Goal: Feedback & Contribution: Submit feedback/report problem

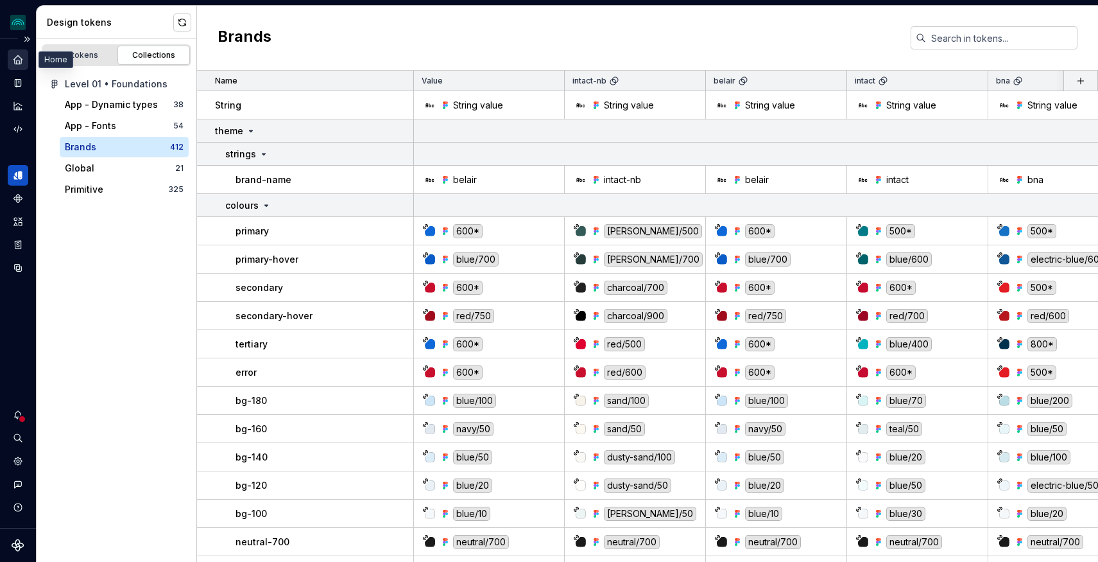
click at [14, 56] on icon "Home" at bounding box center [18, 60] width 12 height 12
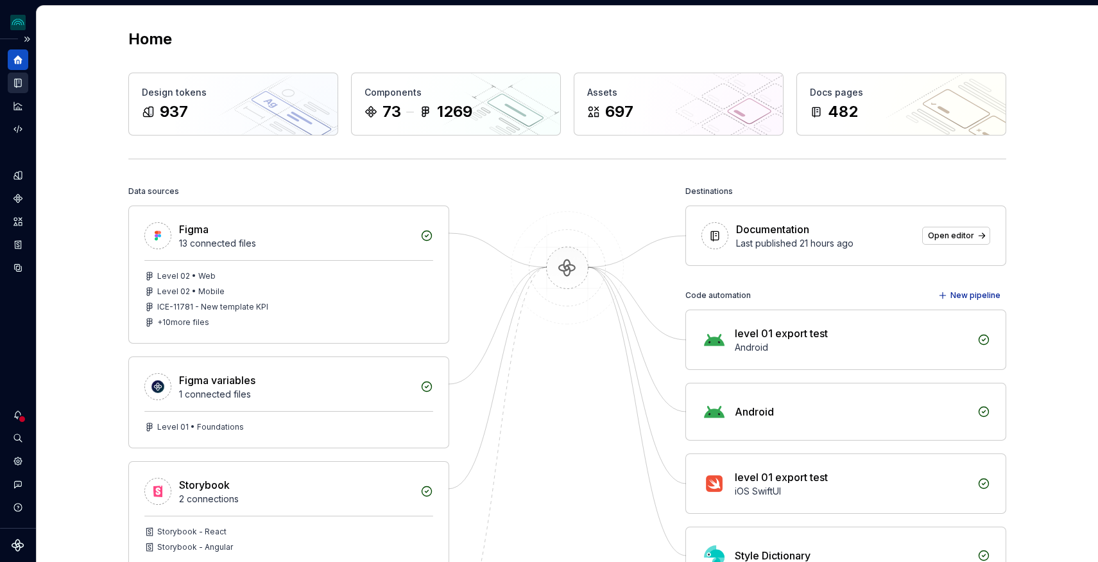
click at [12, 82] on icon "Documentation" at bounding box center [18, 83] width 12 height 12
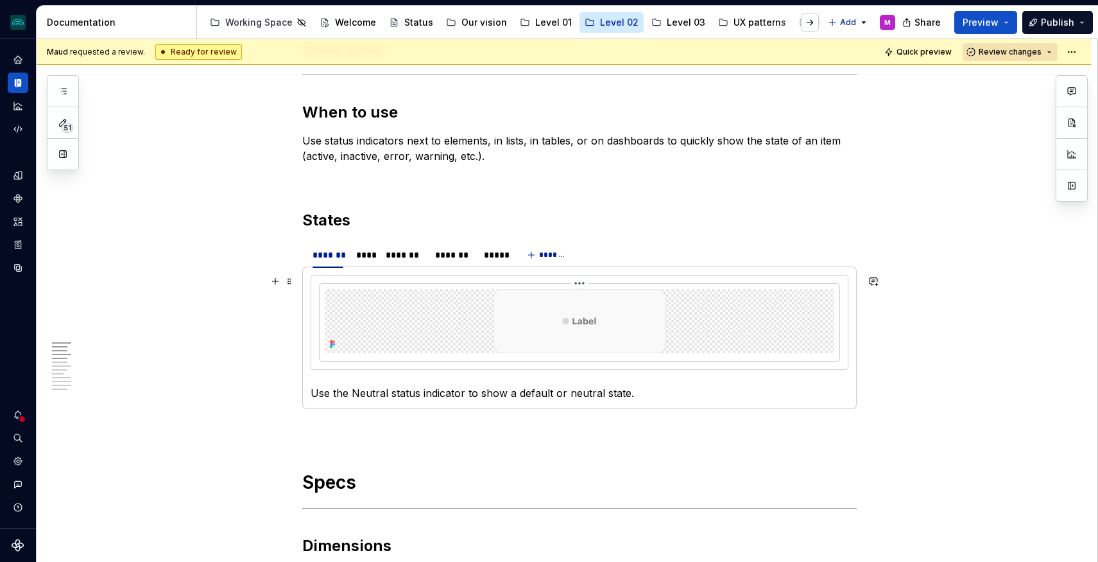
scroll to position [497, 0]
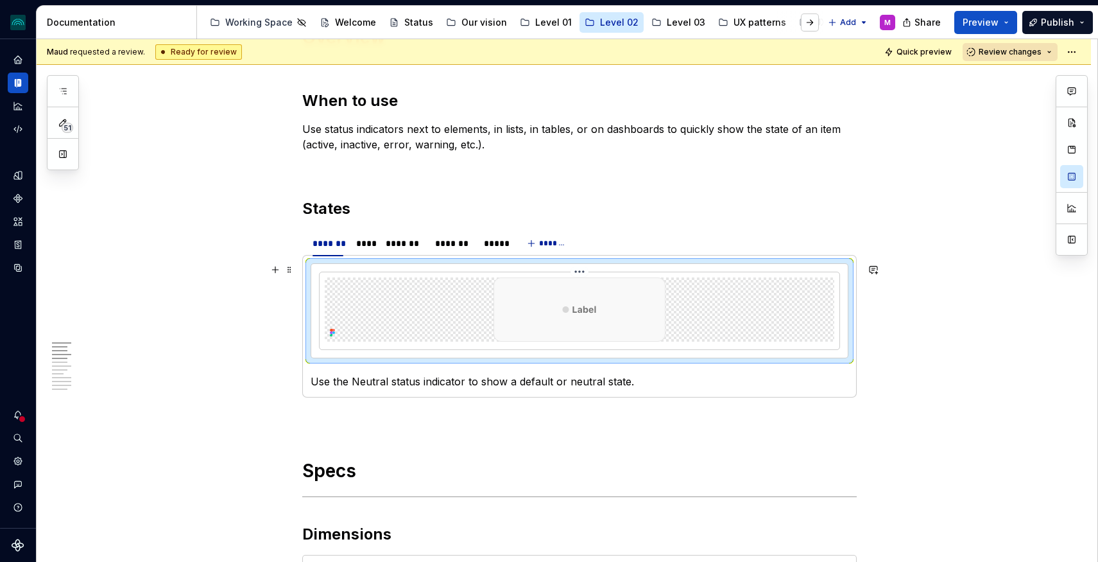
click at [630, 303] on img at bounding box center [580, 309] width 172 height 64
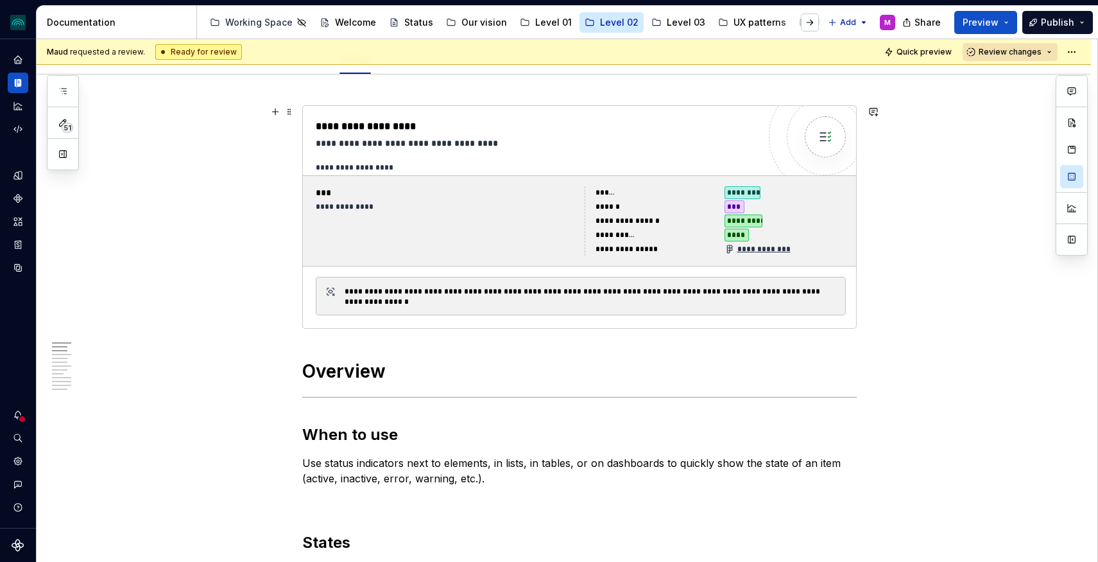
scroll to position [141, 0]
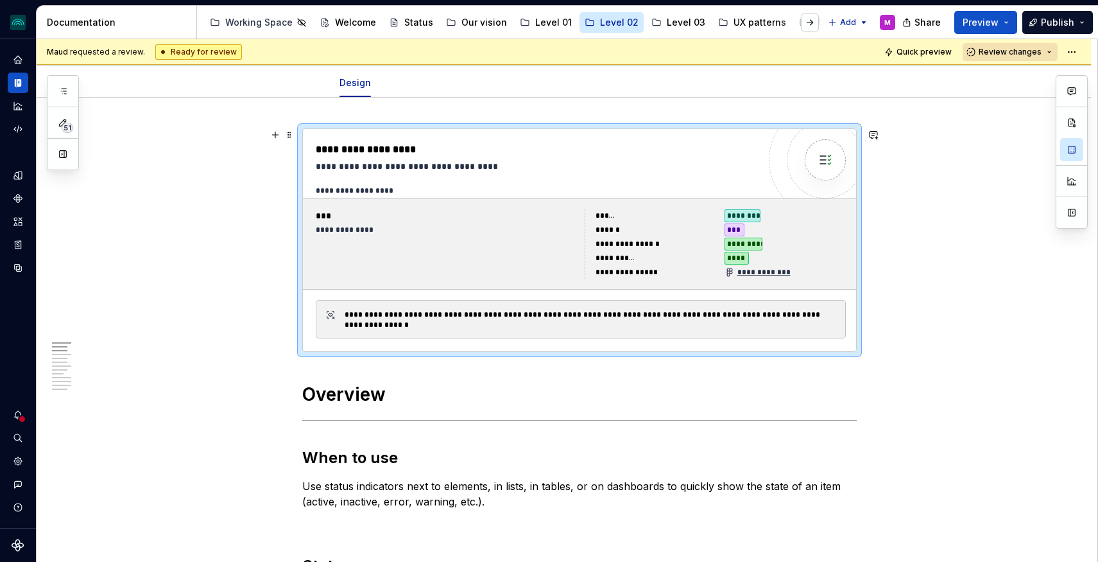
click at [732, 148] on div "**********" at bounding box center [537, 149] width 443 height 15
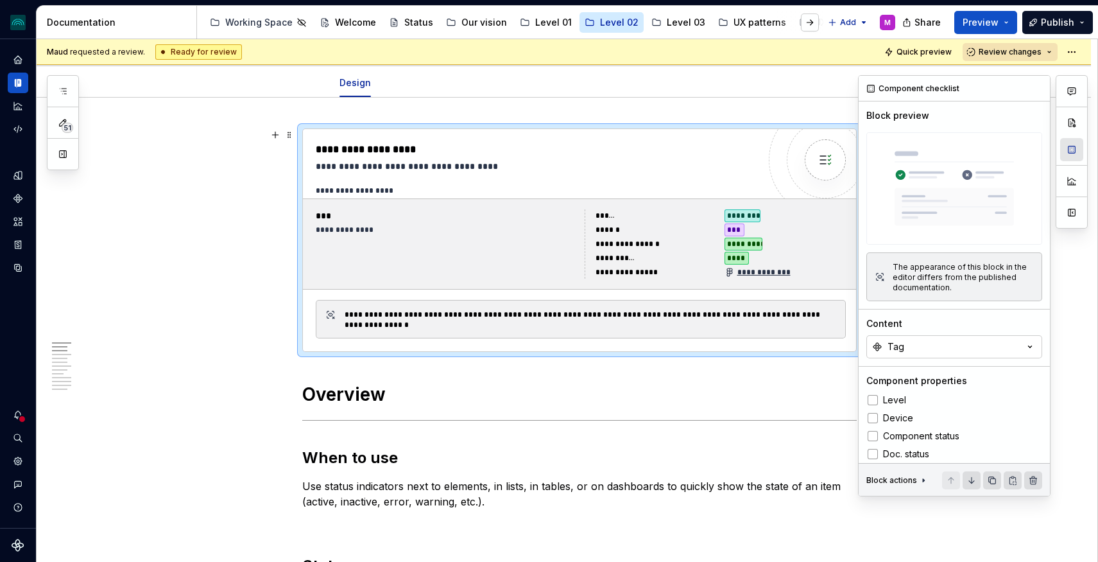
click at [1072, 149] on button "button" at bounding box center [1071, 149] width 23 height 23
type textarea "*"
click at [945, 343] on button "Tag" at bounding box center [954, 345] width 176 height 23
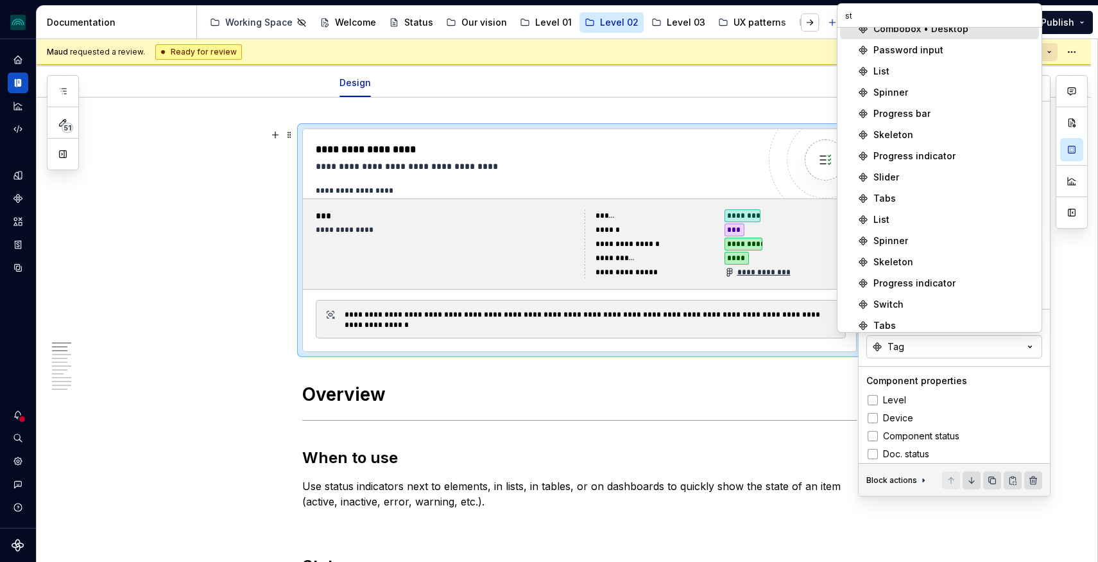
scroll to position [0, 0]
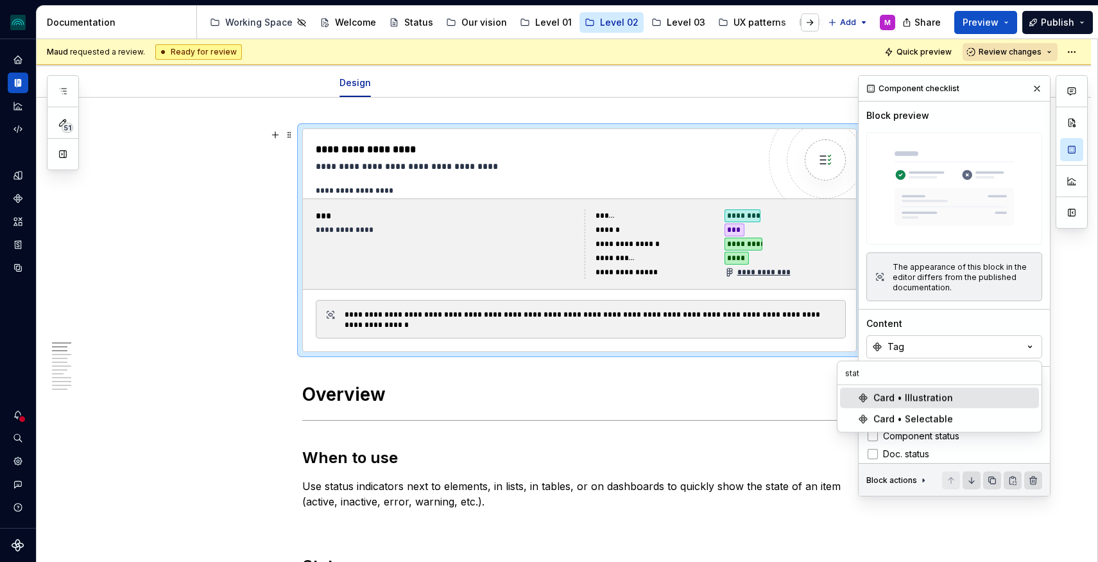
type input "statu"
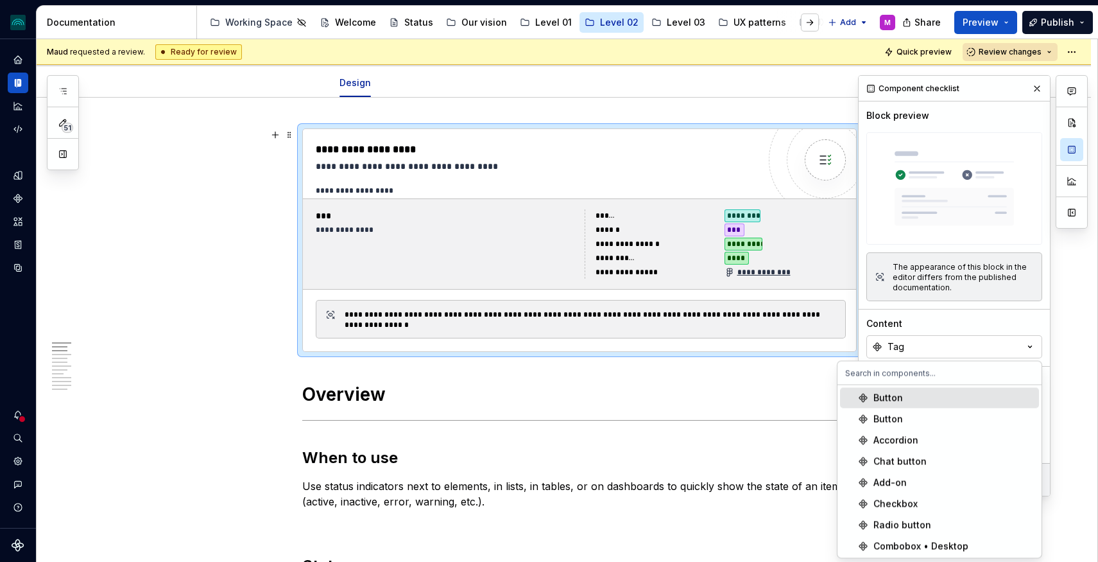
click at [952, 323] on div "Content" at bounding box center [954, 323] width 176 height 13
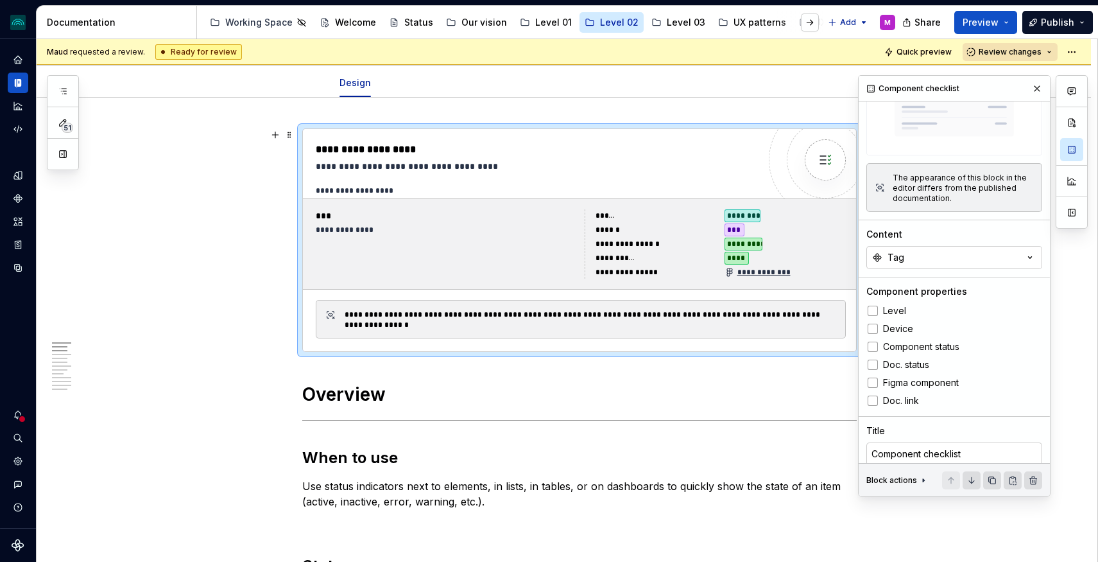
scroll to position [128, 0]
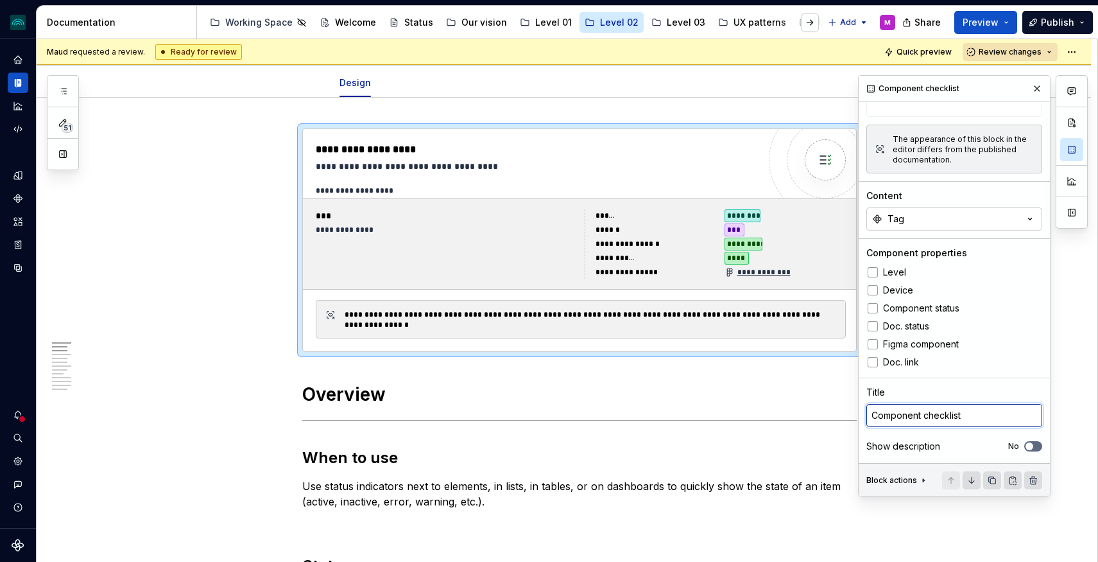
click at [979, 413] on textarea "Component checklist" at bounding box center [954, 415] width 176 height 23
type textarea "S"
type textarea "*"
type textarea "St"
type textarea "*"
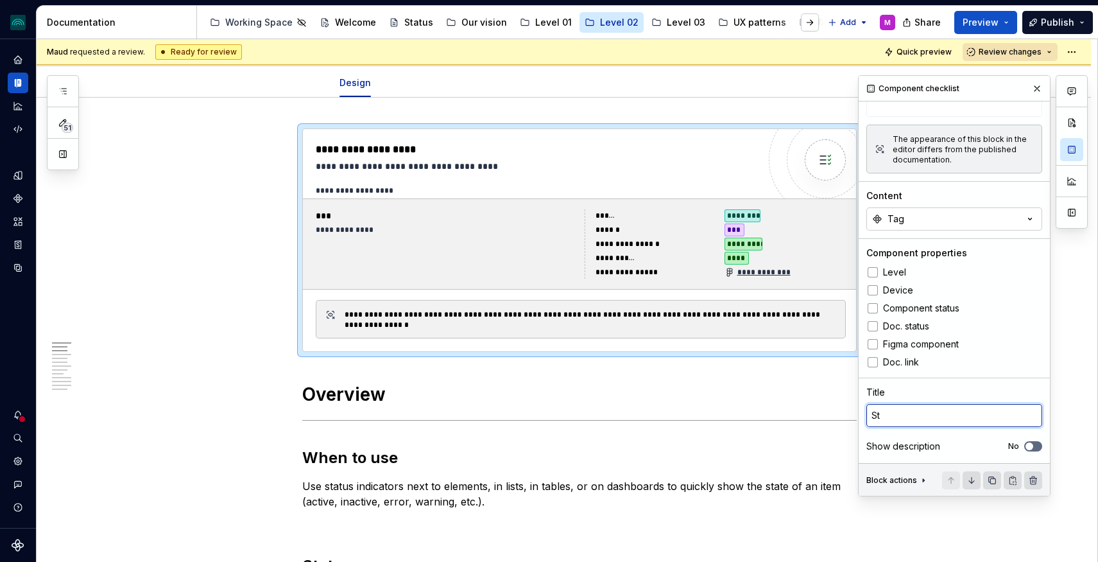
type textarea "Sta"
type textarea "*"
type textarea "Stat"
type textarea "*"
type textarea "Statu"
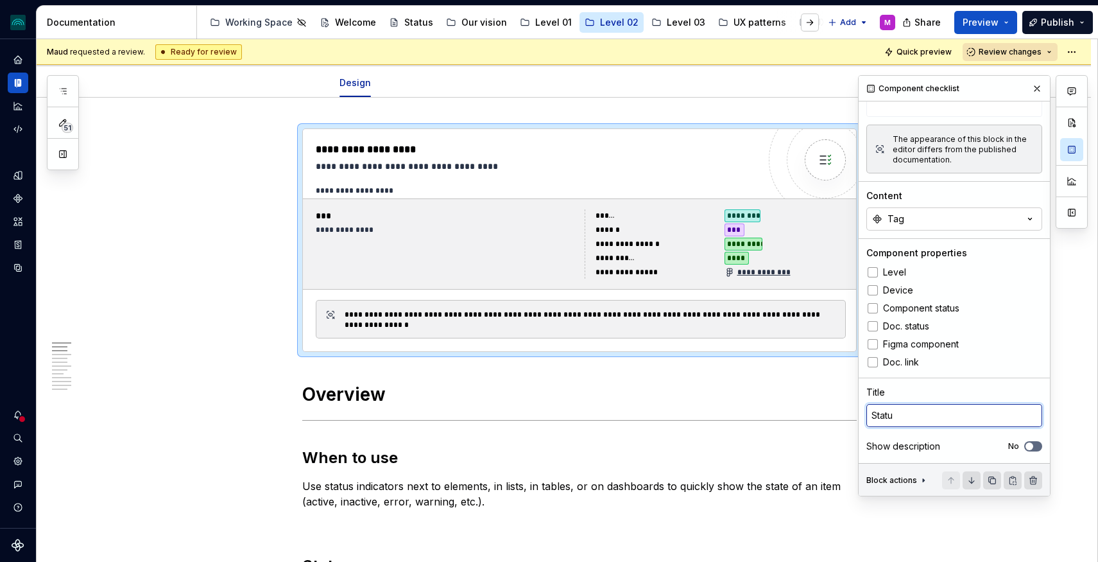
type textarea "*"
type textarea "Status"
type textarea "*"
type textarea "Status"
type textarea "*"
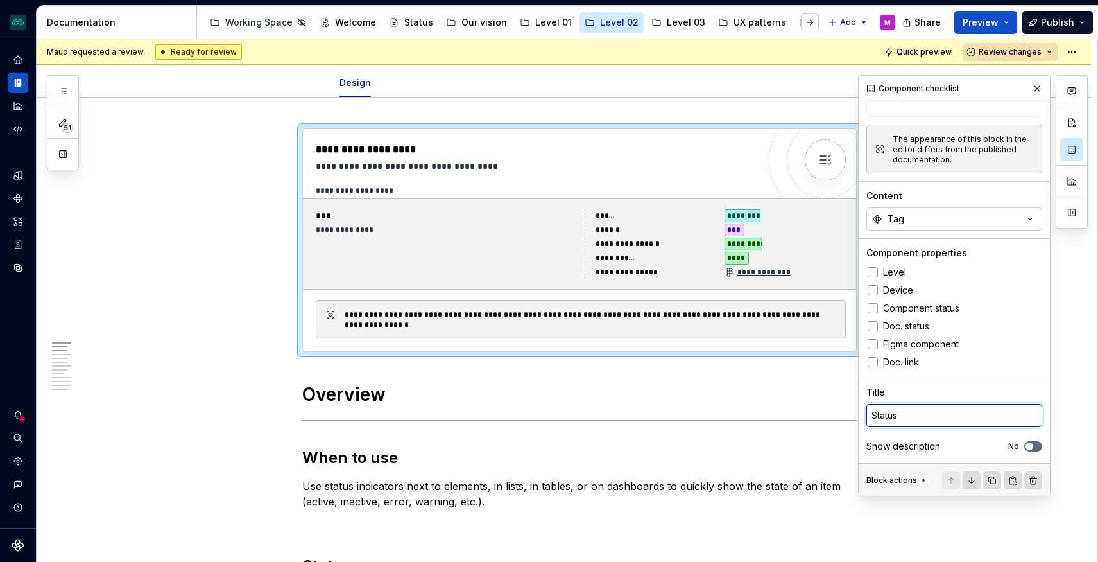
type textarea "Status i"
type textarea "*"
type textarea "Status in"
type textarea "*"
type textarea "Status ind"
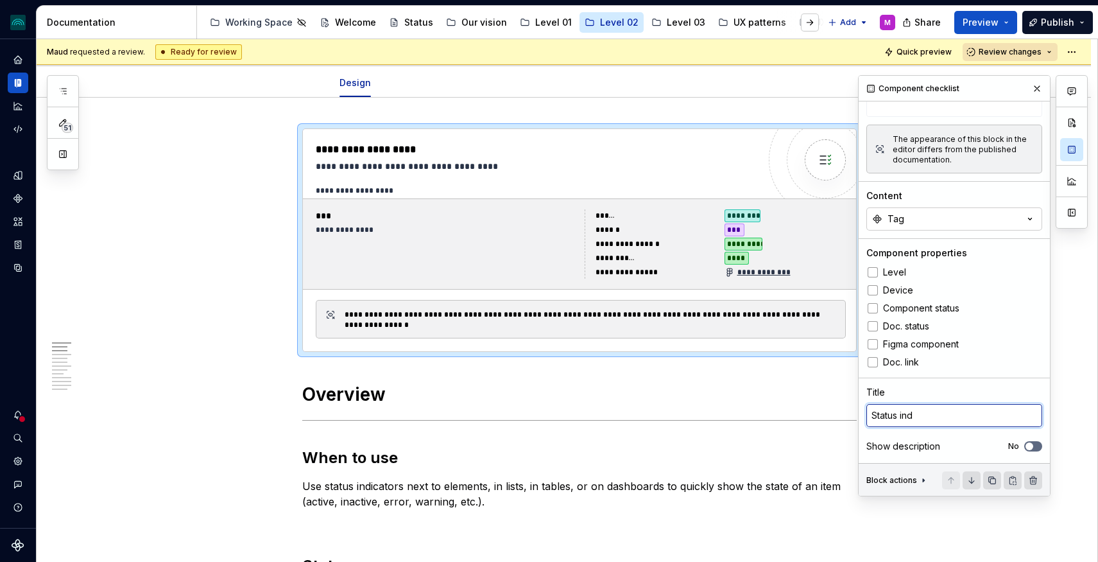
type textarea "*"
type textarea "Status indi"
type textarea "*"
type textarea "Status indic"
type textarea "*"
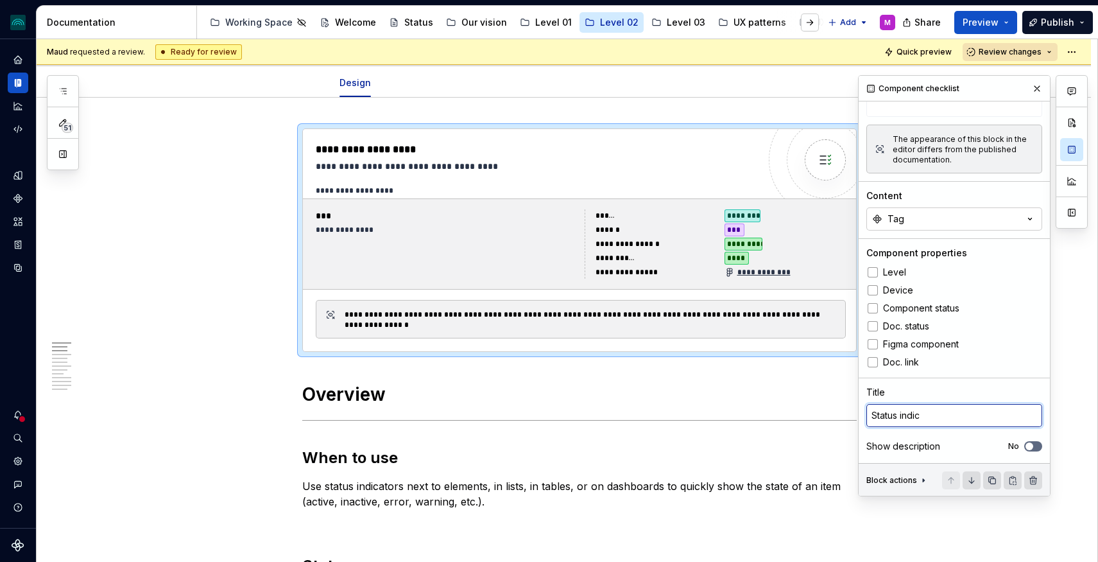
type textarea "Status indica"
type textarea "*"
type textarea "Status indicat"
type textarea "*"
type textarea "Status indicatr"
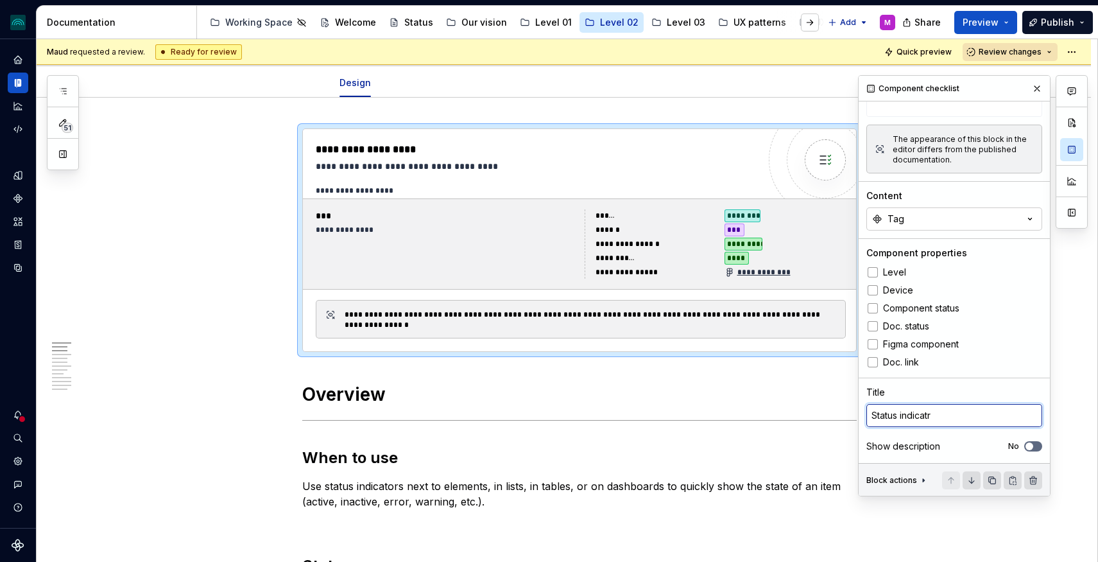
type textarea "*"
type textarea "Status indicatro"
type textarea "*"
type textarea "Status indicatrol"
type textarea "*"
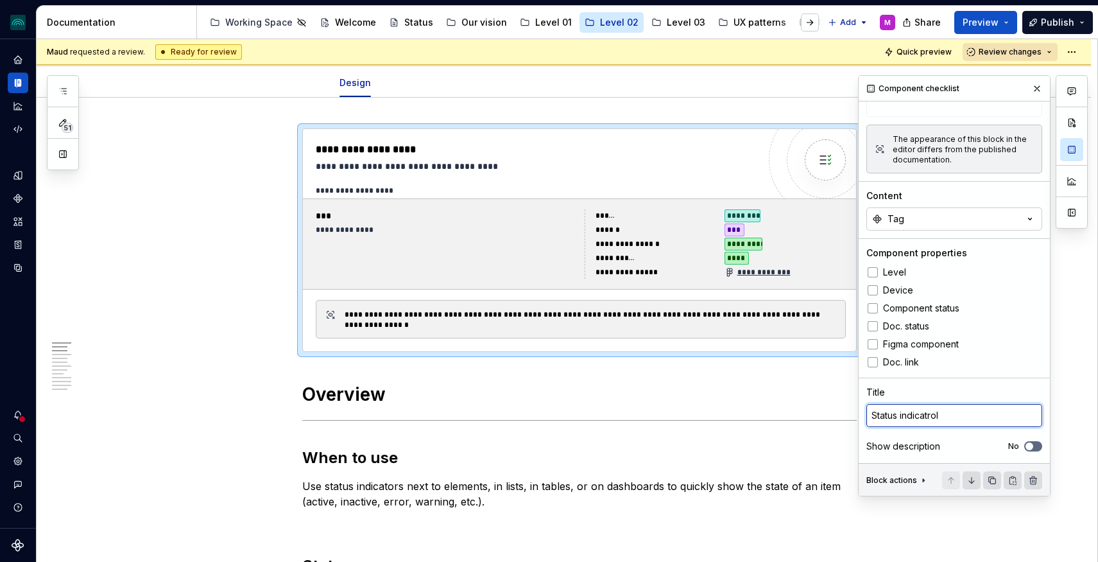
type textarea "Status indicatro"
type textarea "*"
type textarea "Status indicatr"
type textarea "*"
type textarea "Status indicat"
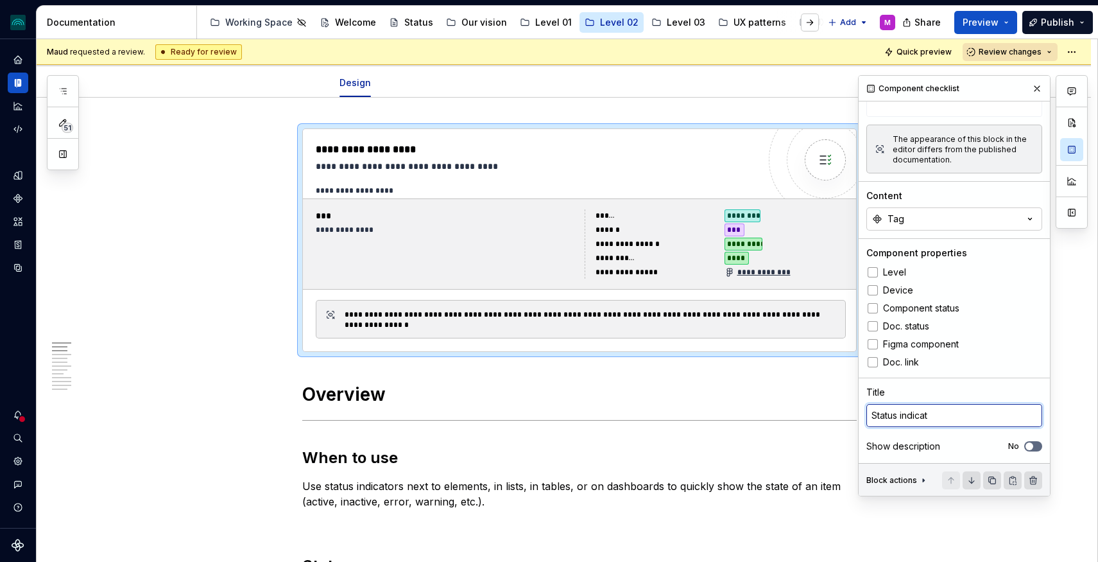
type textarea "*"
type textarea "Status indica"
type textarea "*"
type textarea "Status indicat"
type textarea "*"
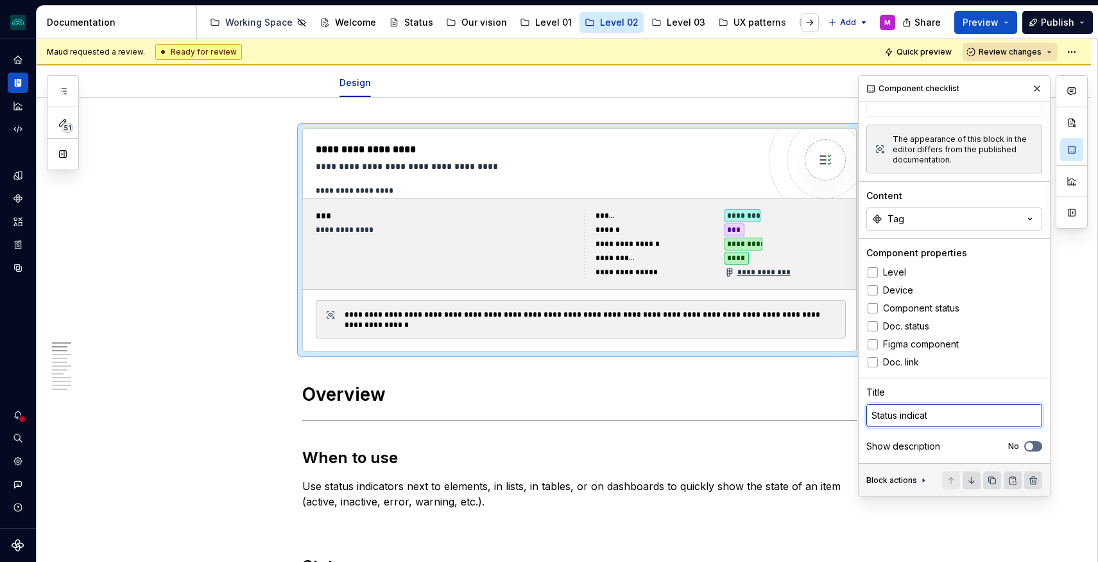
type textarea "Status indicato"
type textarea "*"
type textarea "Status indicato"
type textarea "*"
type textarea "Status indicator"
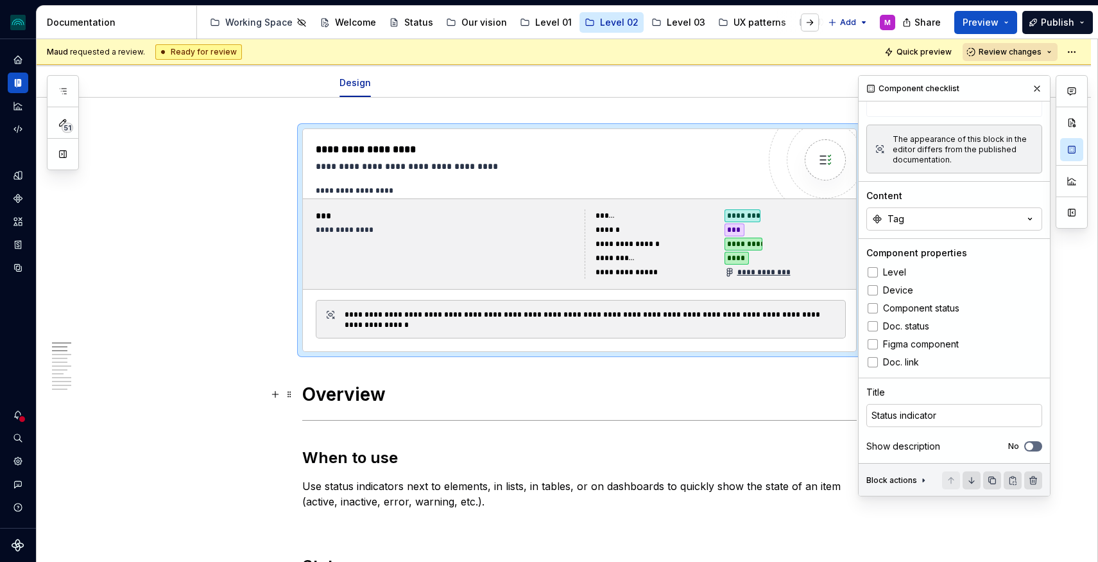
click at [982, 387] on div "Title" at bounding box center [954, 392] width 176 height 13
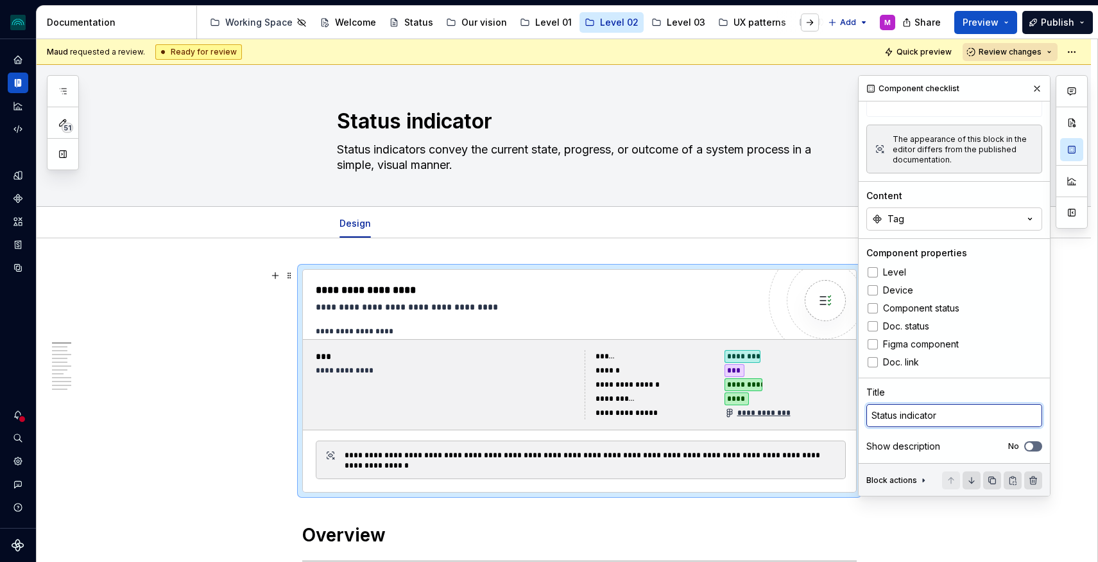
type textarea "*"
type textarea "Status indicato"
type textarea "*"
type textarea "C"
type textarea "*"
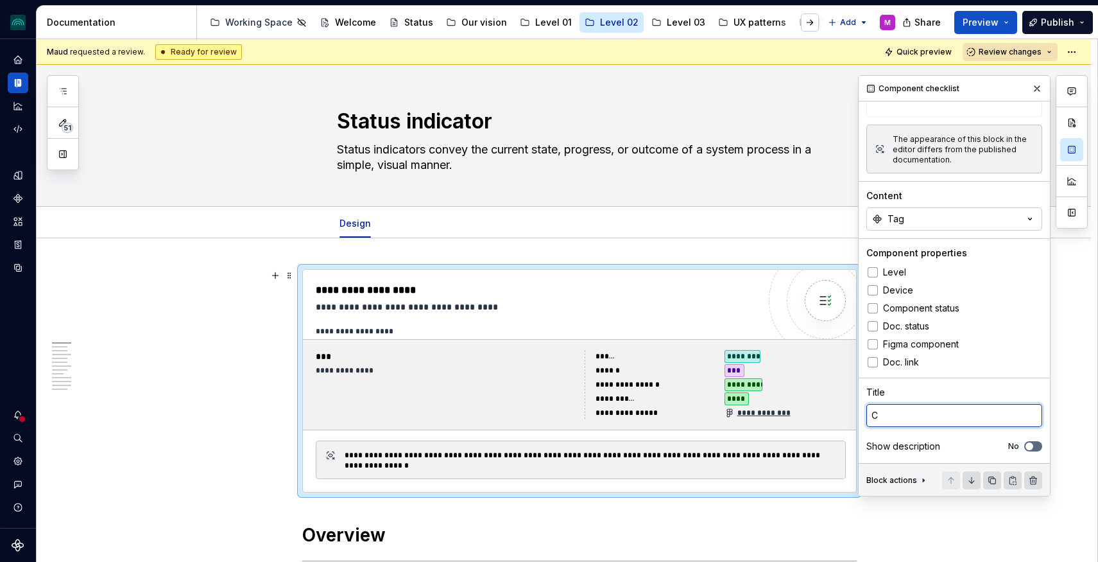
type textarea "Co"
type textarea "*"
type textarea "Com"
type textarea "*"
type textarea "Comp"
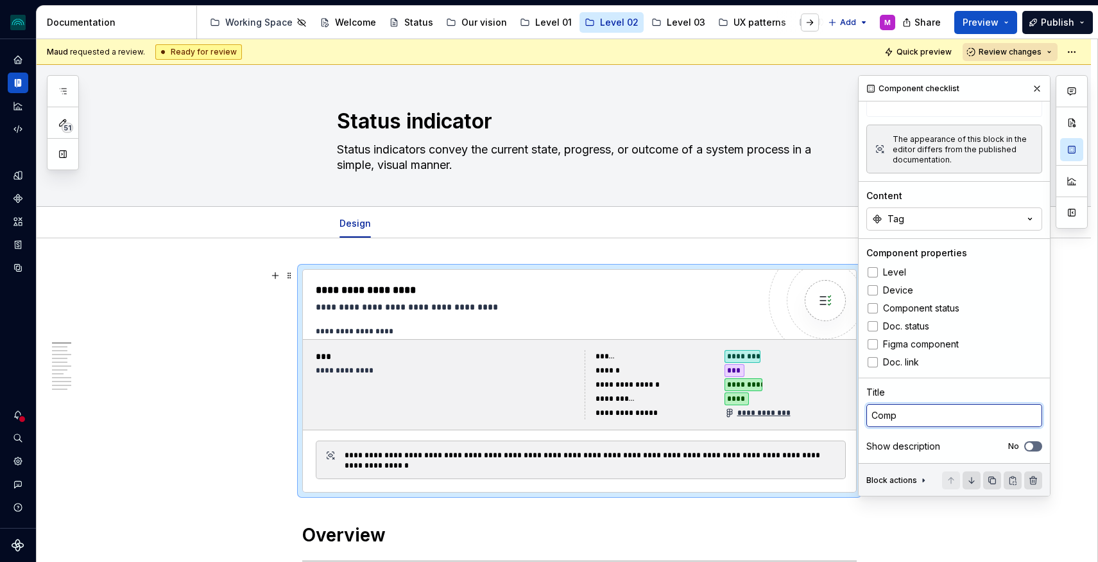
type textarea "*"
type textarea "Compon"
type textarea "*"
type textarea "Compone"
type textarea "*"
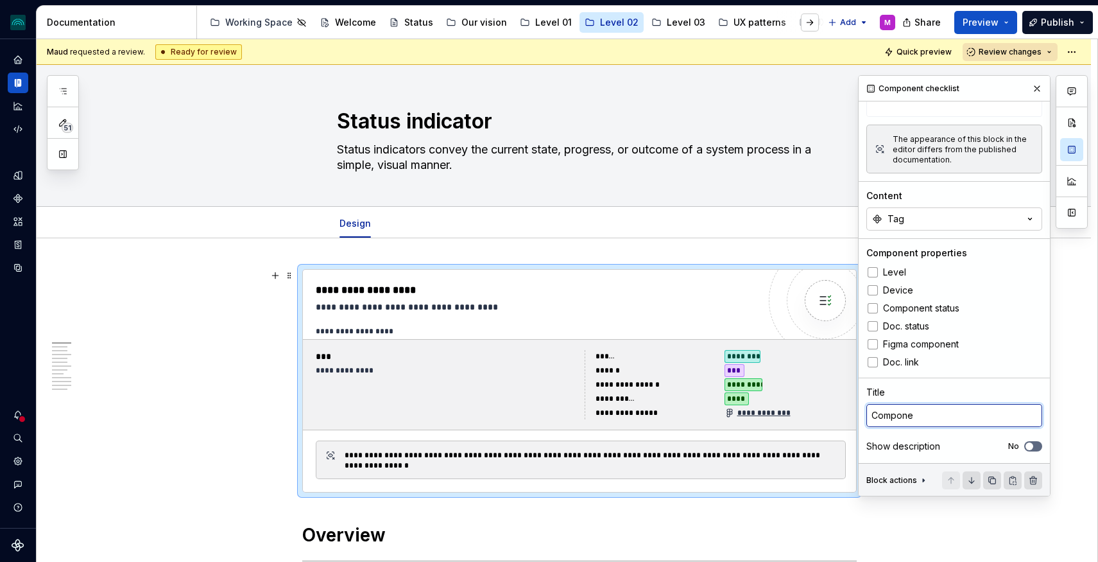
type textarea "Componen"
type textarea "*"
type textarea "Component"
type textarea "*"
type textarea "Component"
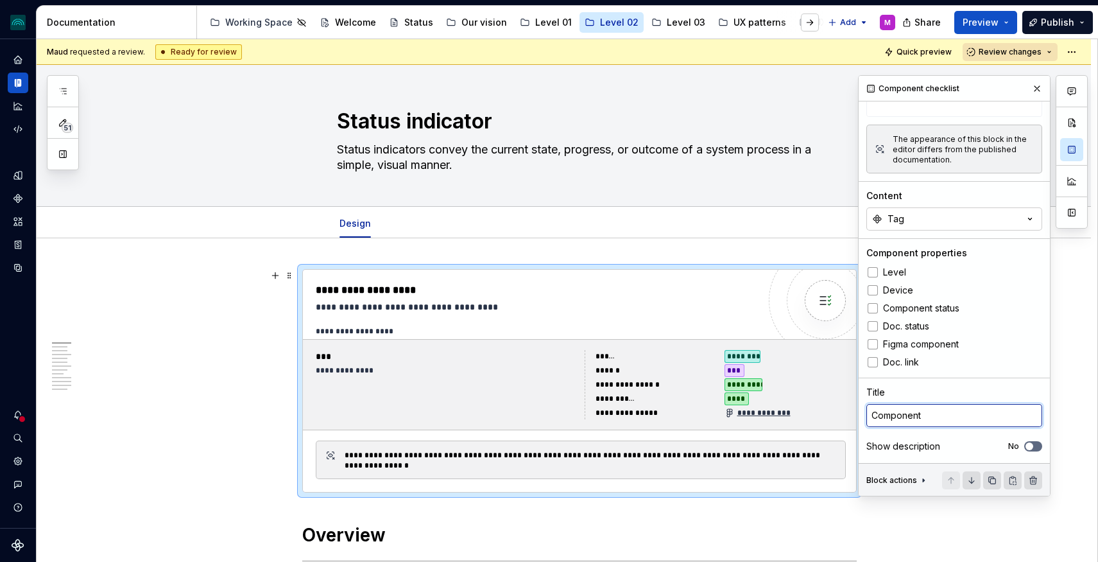
type textarea "*"
type textarea "Component c"
type textarea "*"
type textarea "Component che"
type textarea "*"
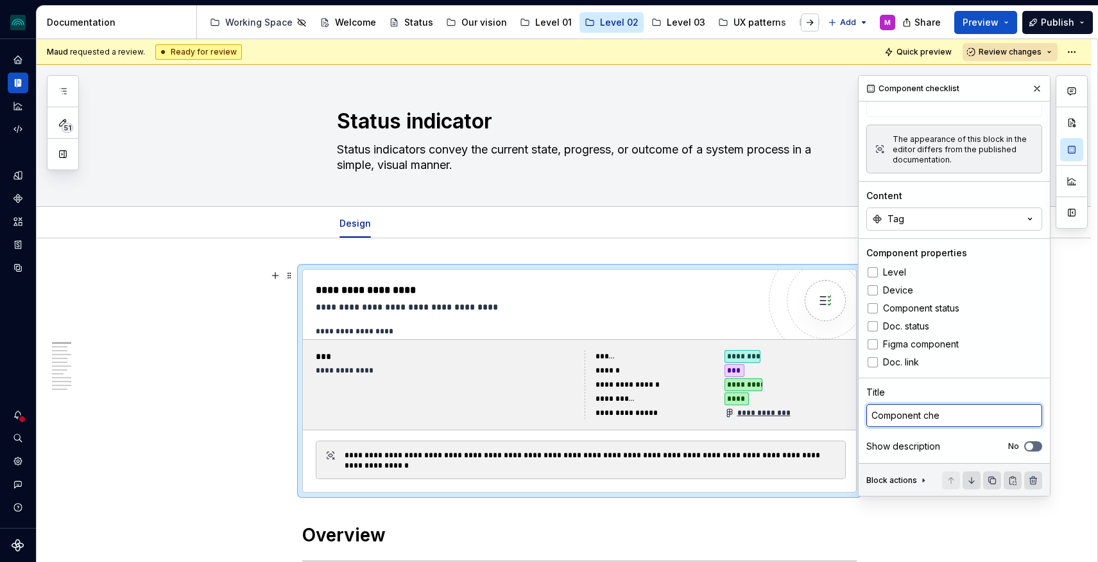
type textarea "Component chec"
type textarea "*"
type textarea "Component checj"
type textarea "*"
type textarea "Component chec"
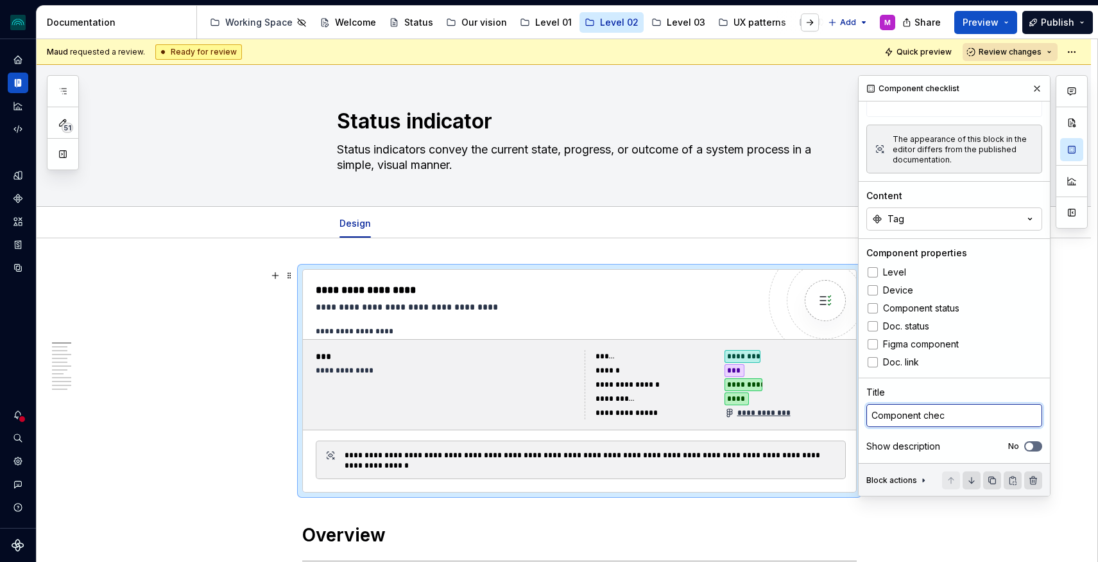
type textarea "*"
type textarea "Component check"
type textarea "*"
type textarea "Component checkli"
type textarea "*"
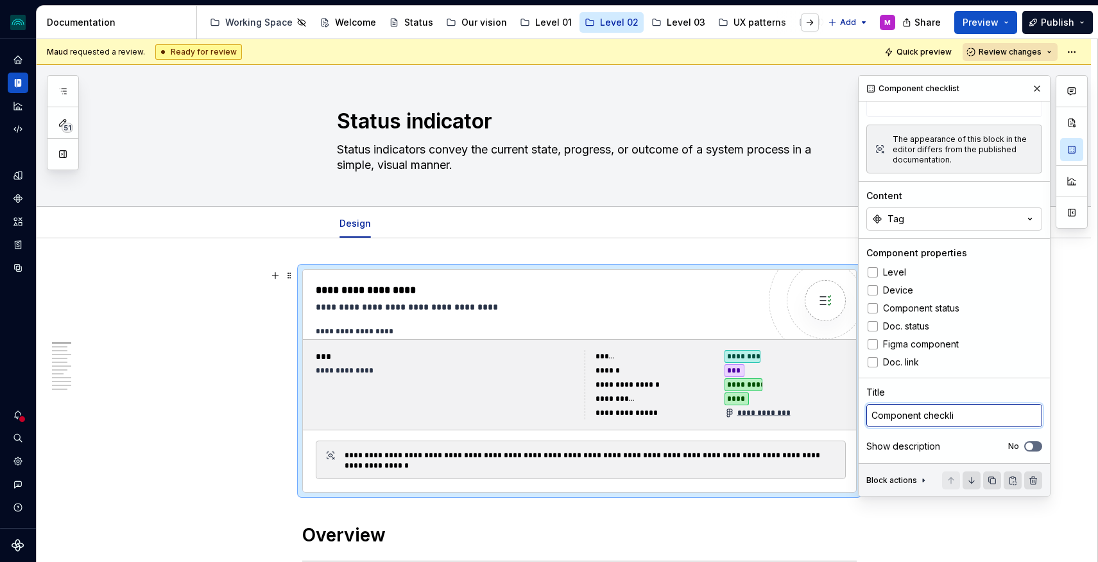
type textarea "Component checklio"
type textarea "*"
type textarea "Component checklios"
type textarea "*"
type textarea "Component checklio"
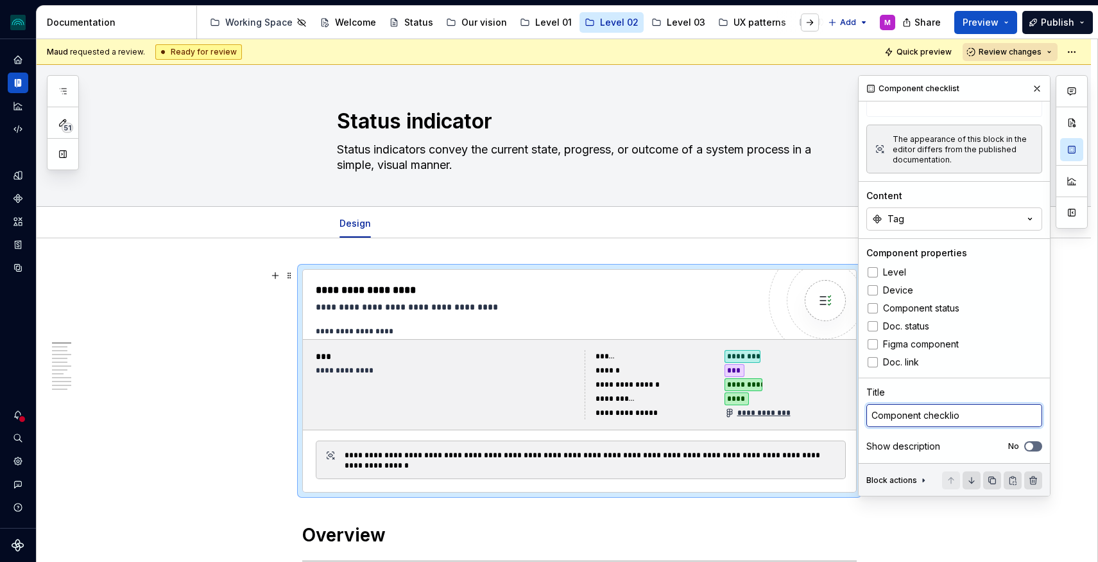
type textarea "*"
type textarea "Component checkli"
type textarea "*"
type textarea "Component checklis"
type textarea "*"
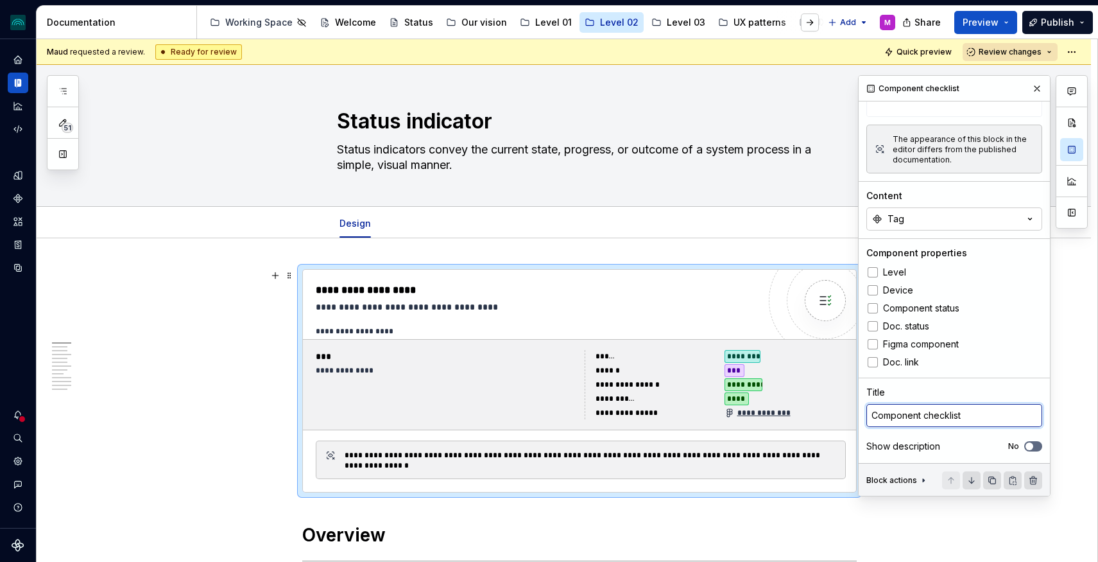
type textarea "Component checklist"
click at [987, 386] on div "Title" at bounding box center [954, 392] width 176 height 13
click at [1034, 447] on icon "button" at bounding box center [1029, 446] width 10 height 8
click at [1035, 445] on span "button" at bounding box center [1037, 446] width 8 height 8
click at [988, 212] on button "Tag" at bounding box center [954, 218] width 176 height 23
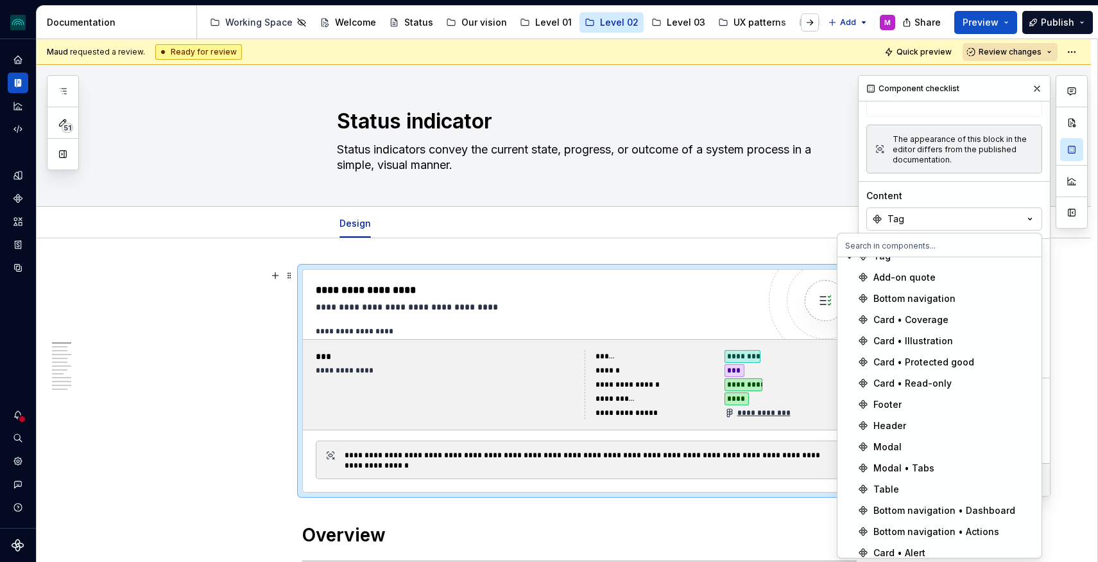
scroll to position [1250, 0]
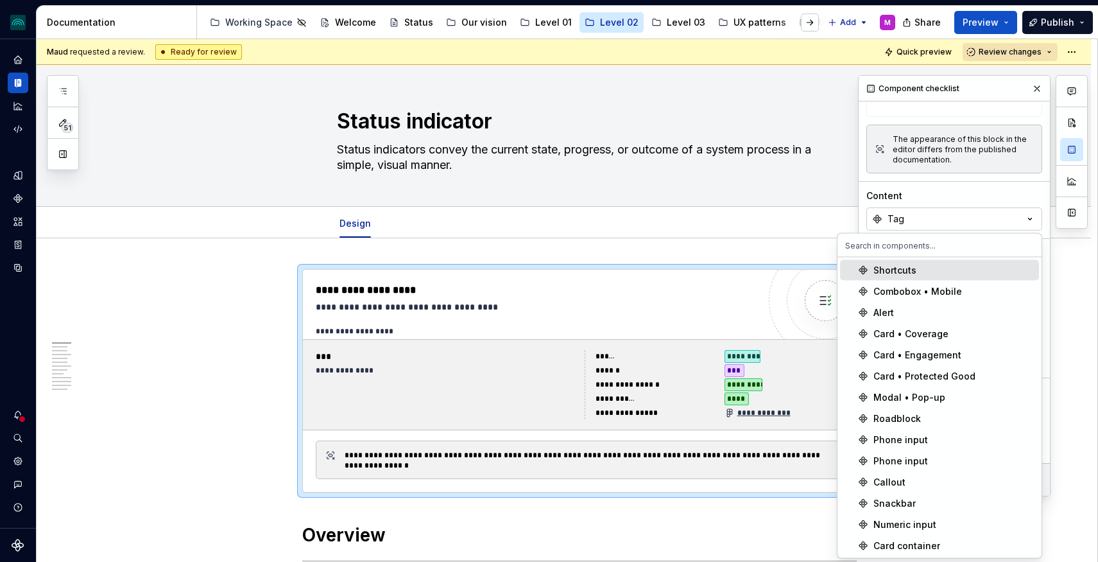
drag, startPoint x: 956, startPoint y: 193, endPoint x: 977, endPoint y: 156, distance: 42.0
click at [957, 192] on div "Content" at bounding box center [954, 195] width 176 height 13
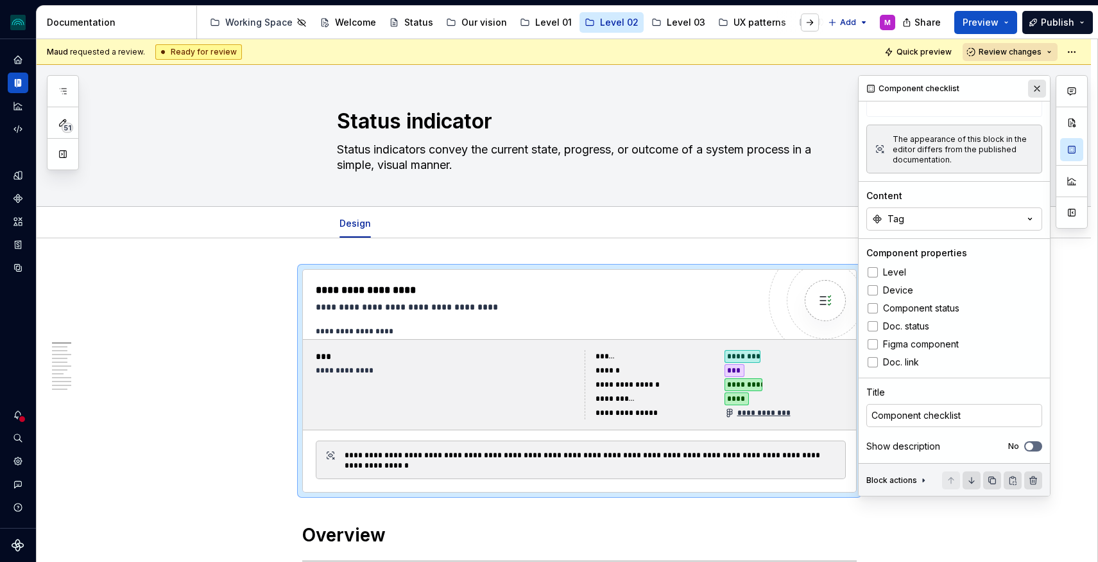
click at [1039, 82] on button "button" at bounding box center [1037, 89] width 18 height 18
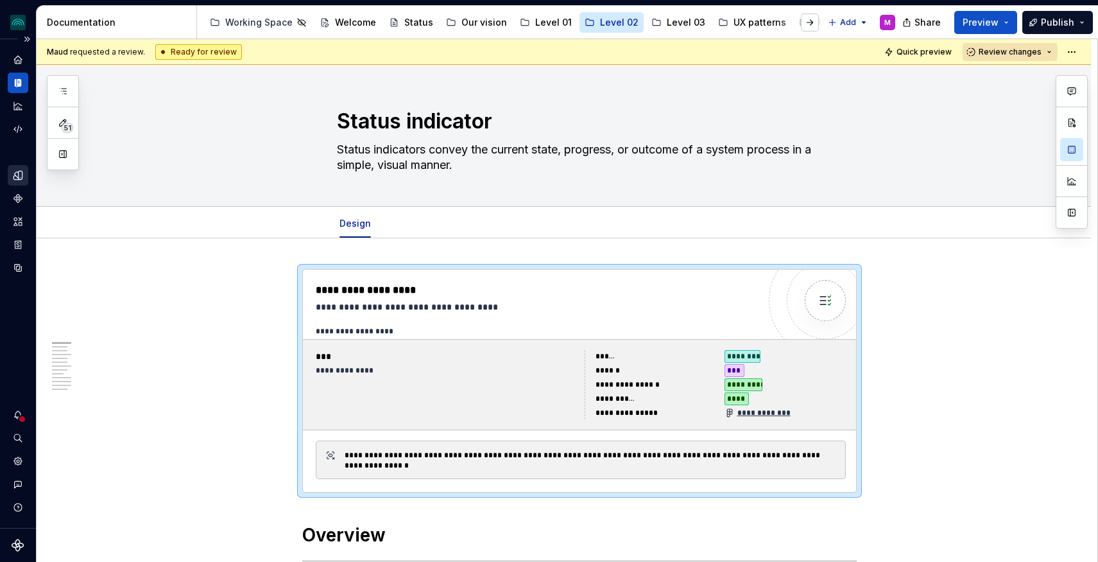
type textarea "*"
click at [19, 199] on icon "Components" at bounding box center [17, 198] width 9 height 9
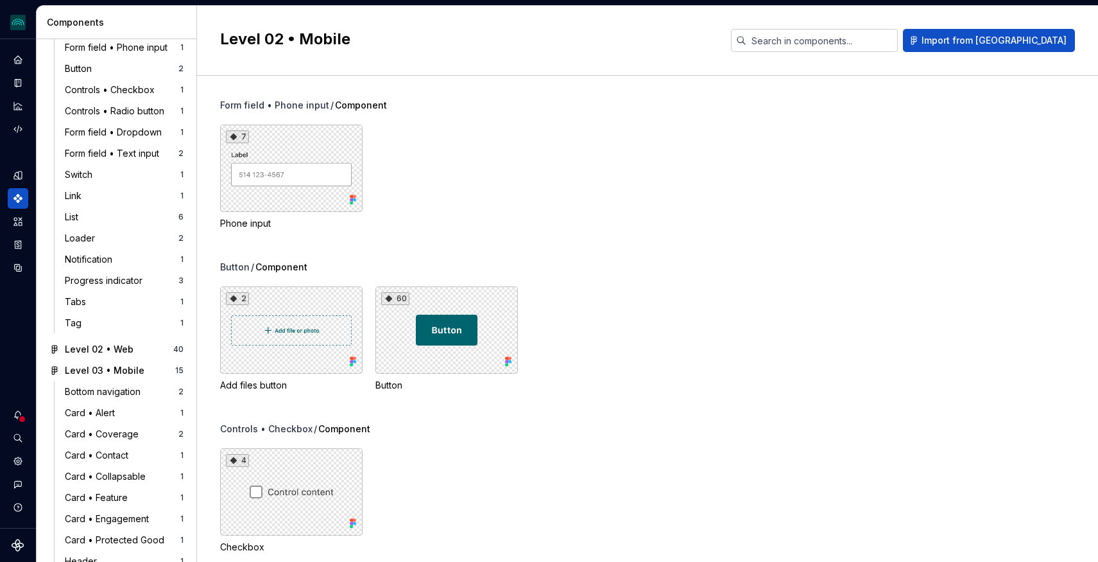
scroll to position [218, 0]
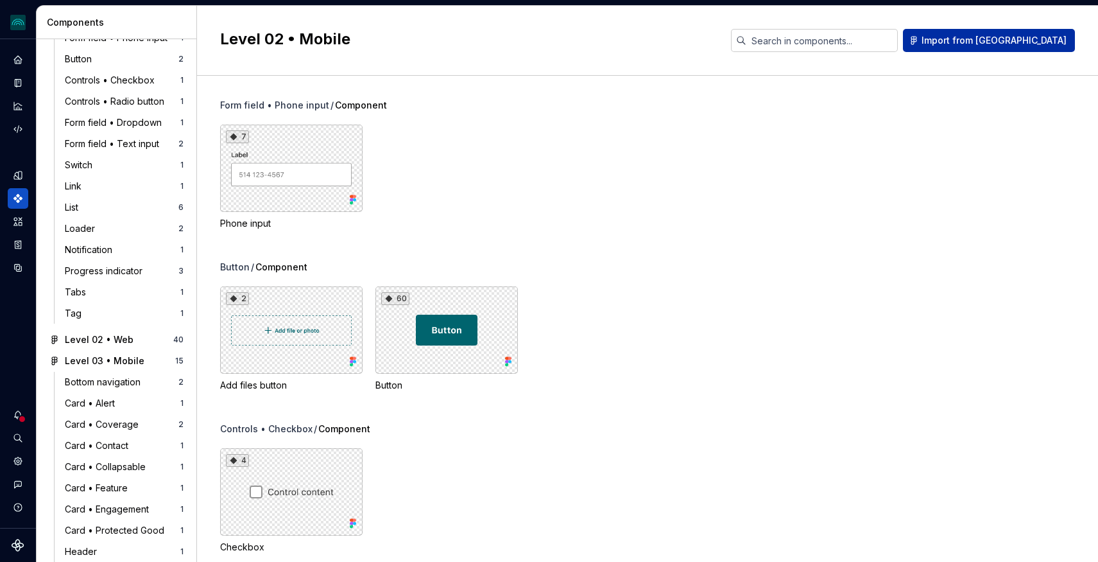
click at [1001, 41] on span "Import from Figma" at bounding box center [994, 40] width 145 height 13
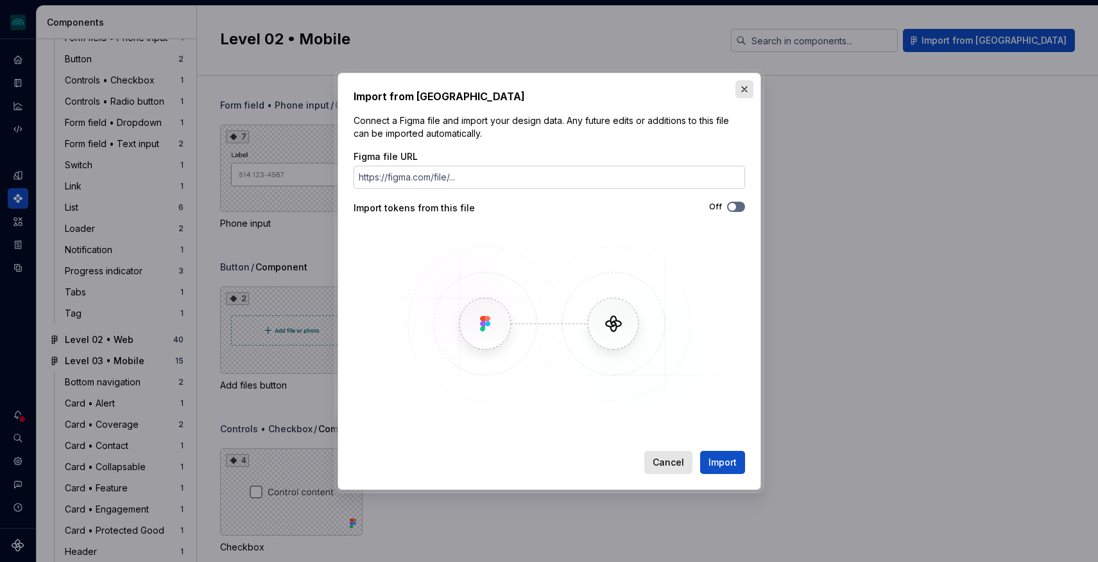
click at [745, 87] on button "button" at bounding box center [745, 89] width 18 height 18
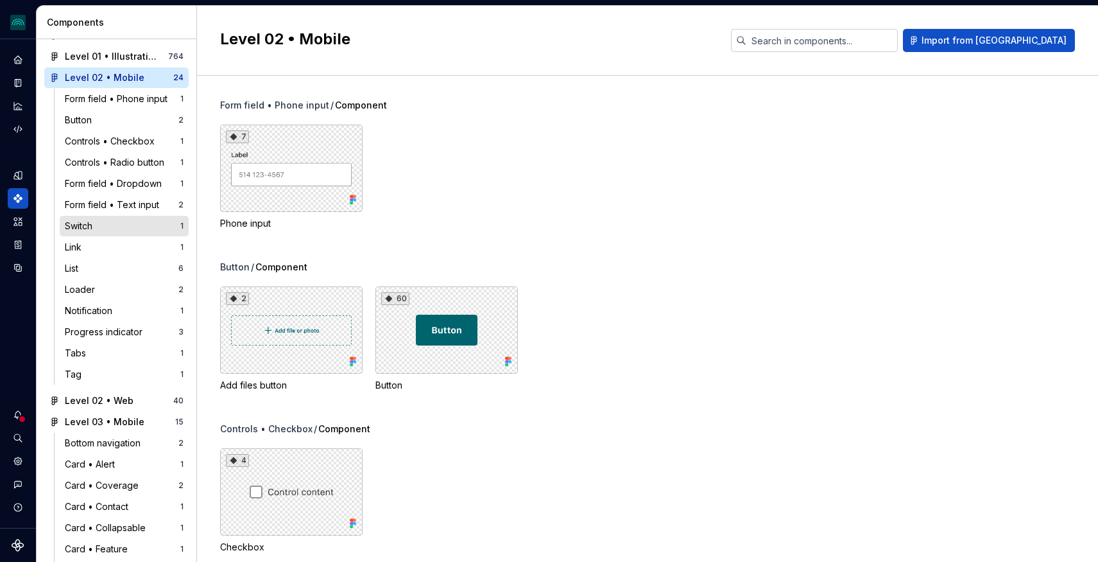
scroll to position [147, 0]
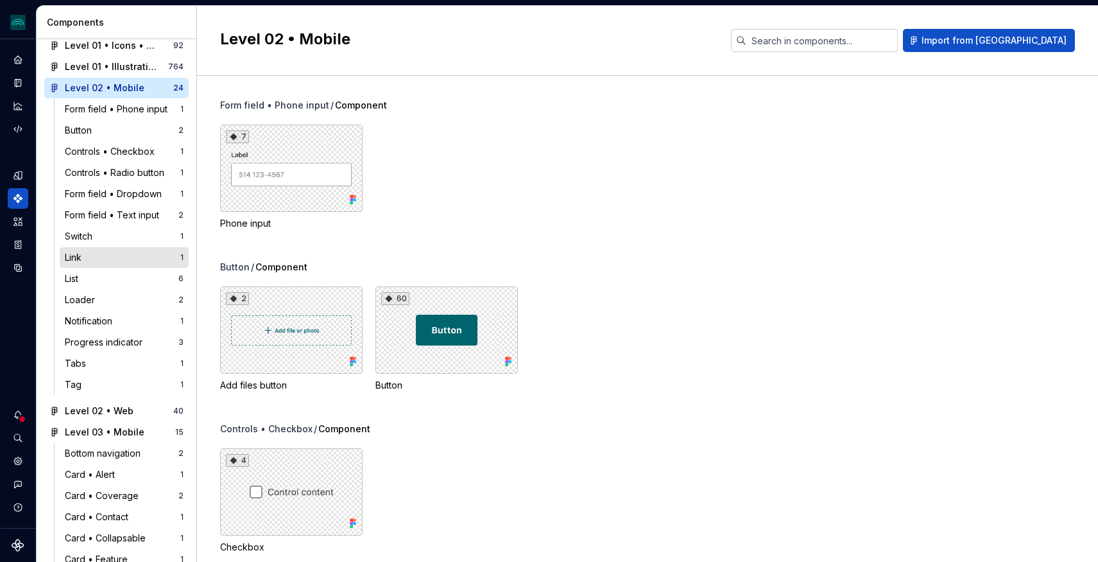
click at [98, 254] on div "Link" at bounding box center [123, 257] width 116 height 13
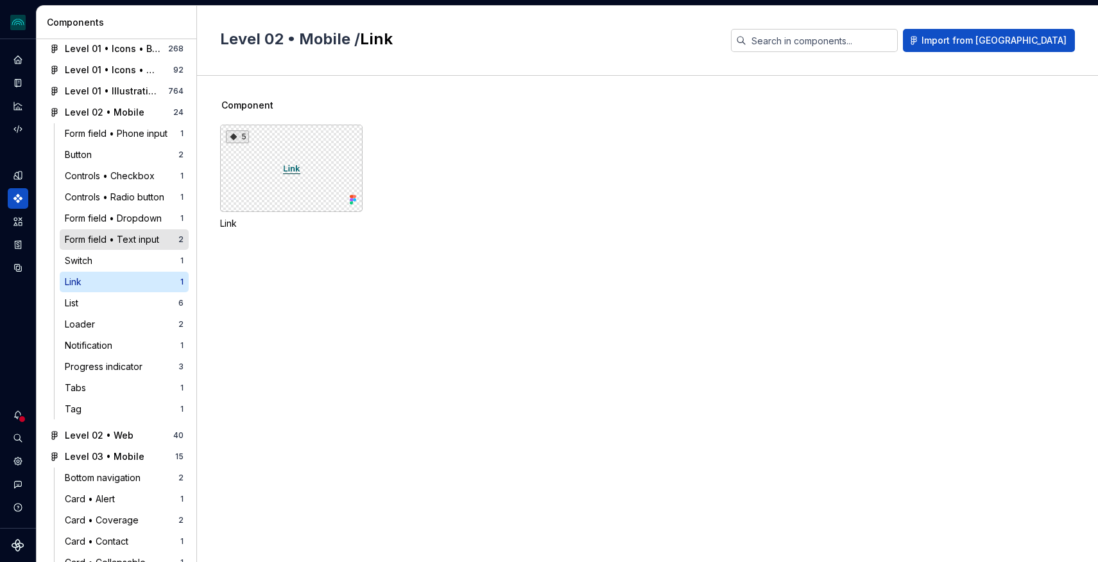
scroll to position [78, 0]
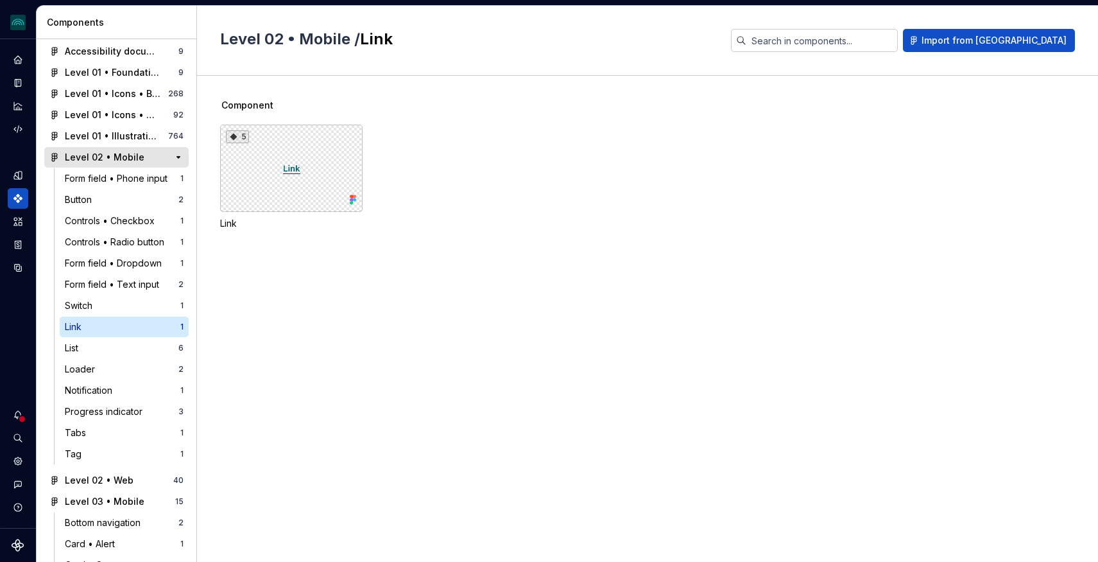
click at [110, 159] on div "Level 02 • Mobile" at bounding box center [105, 157] width 80 height 13
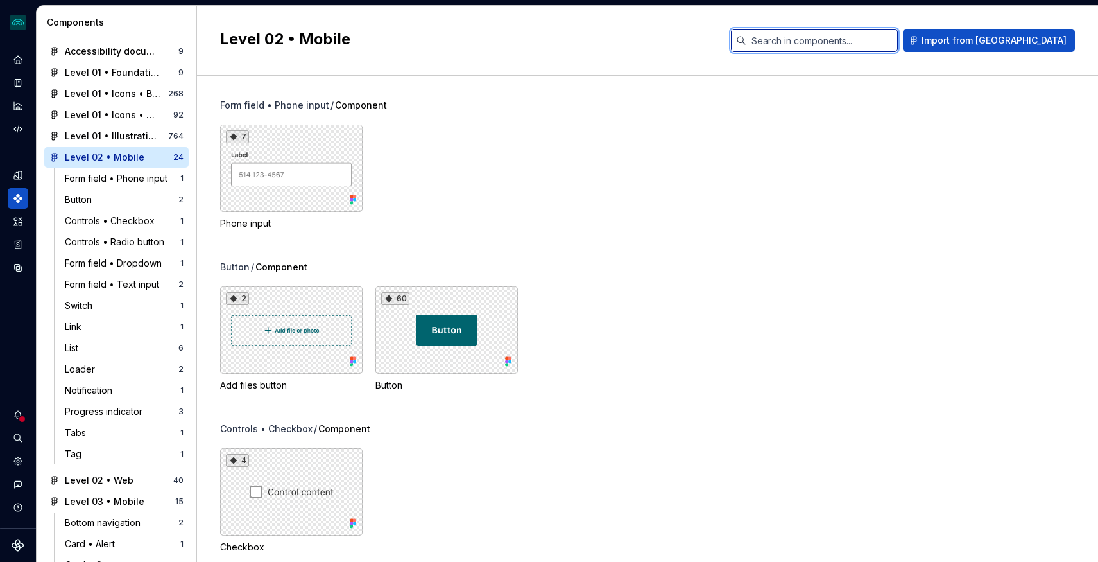
click at [898, 44] on input "text" at bounding box center [821, 40] width 151 height 23
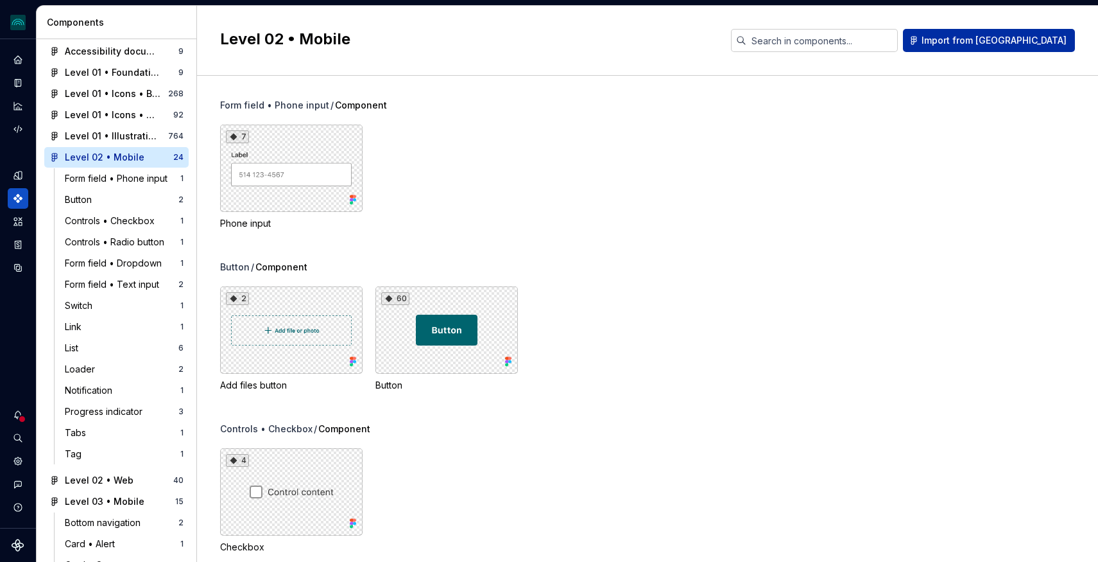
click at [1017, 46] on span "Import from Figma" at bounding box center [994, 40] width 145 height 13
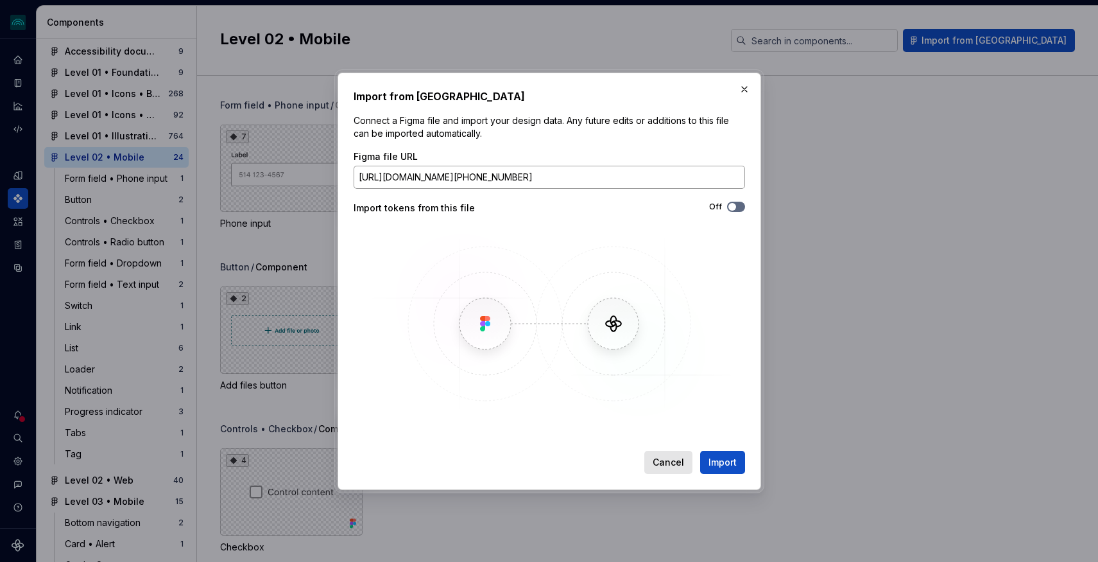
scroll to position [0, 211]
type input "https://www.figma.com/design/GCNFRpraRobHjD9K8SnmlR/Level-02-%E2%80%A2-Mobile?n…"
click at [724, 464] on span "Import" at bounding box center [723, 462] width 28 height 13
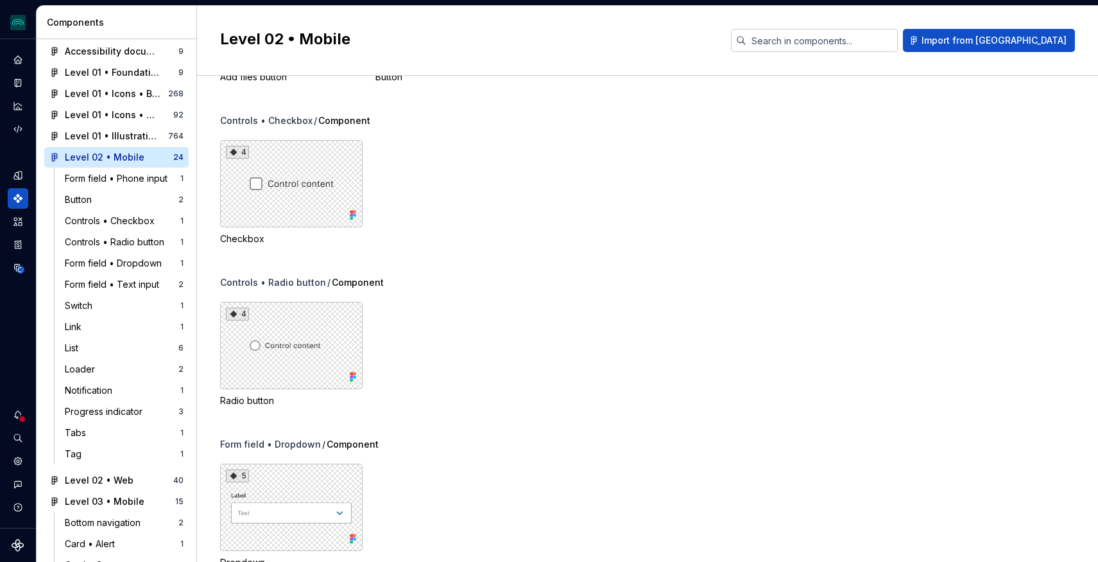
scroll to position [0, 0]
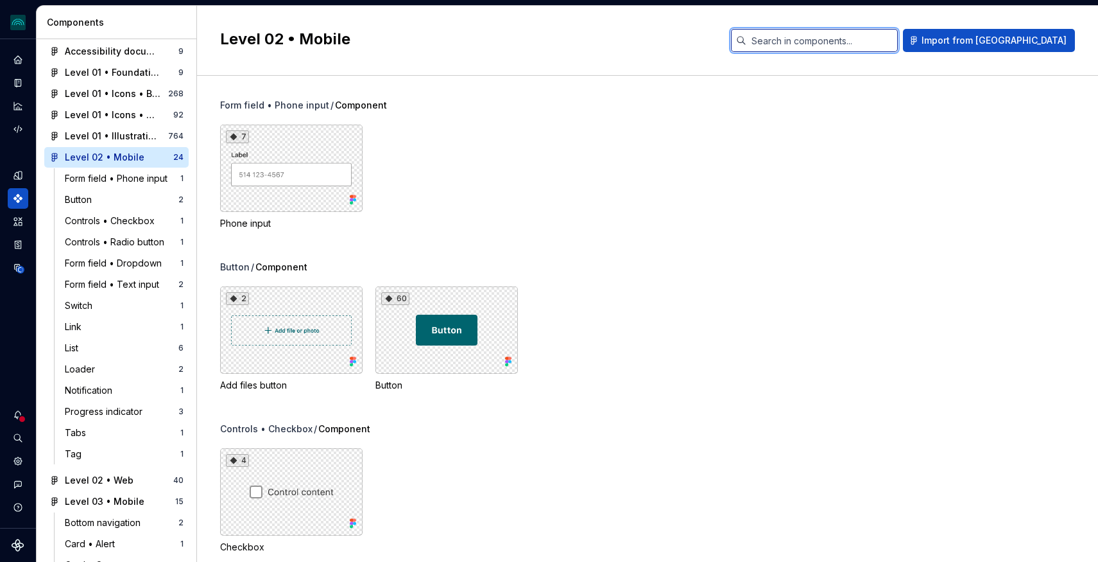
click at [886, 42] on input "text" at bounding box center [821, 40] width 151 height 23
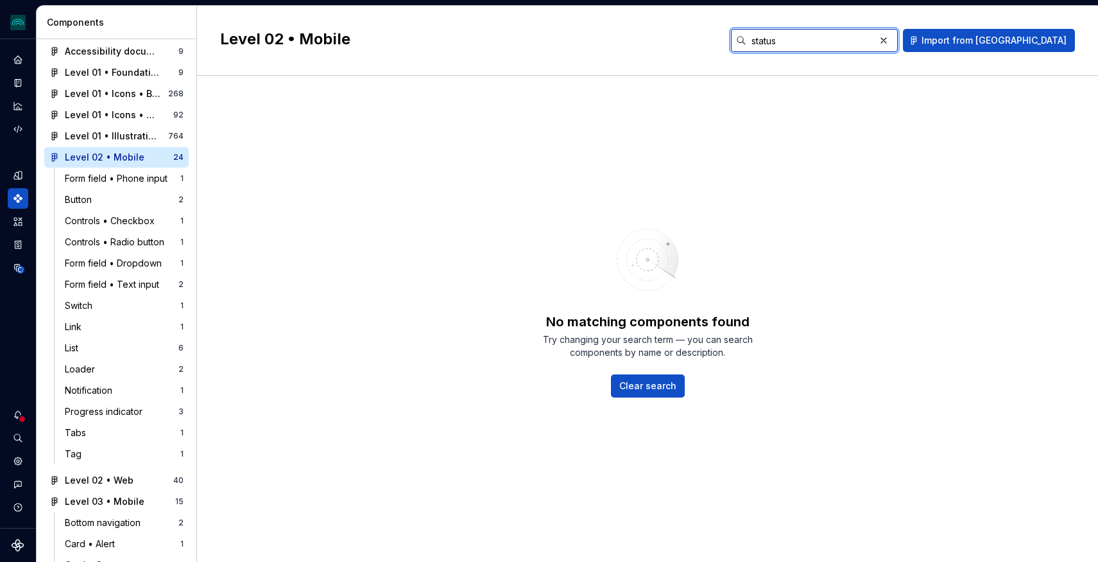
type input "status"
click at [893, 39] on button "button" at bounding box center [884, 40] width 18 height 18
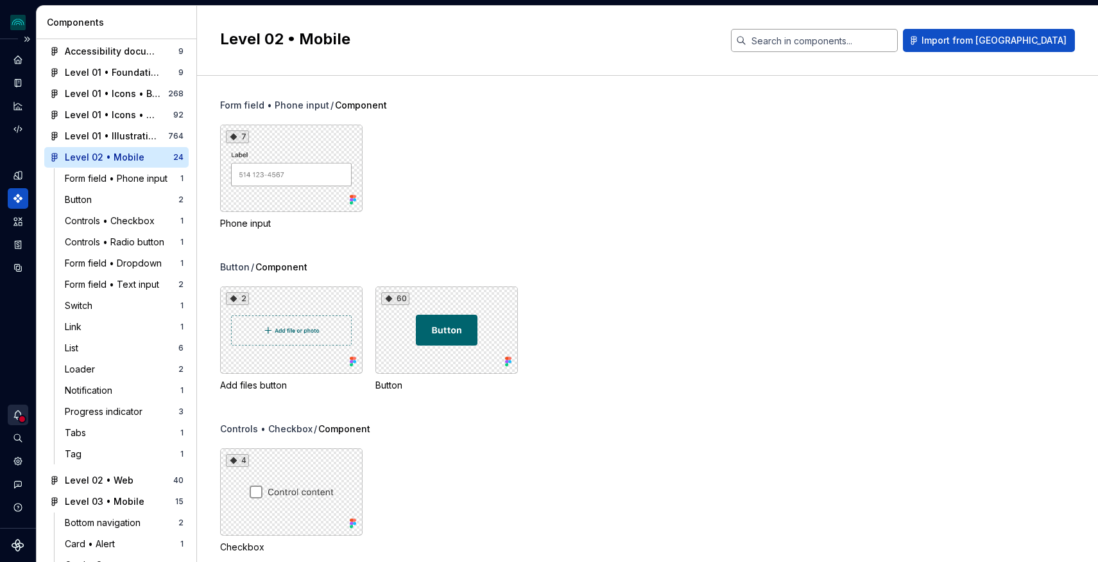
click at [17, 413] on icon "Notifications" at bounding box center [18, 415] width 12 height 12
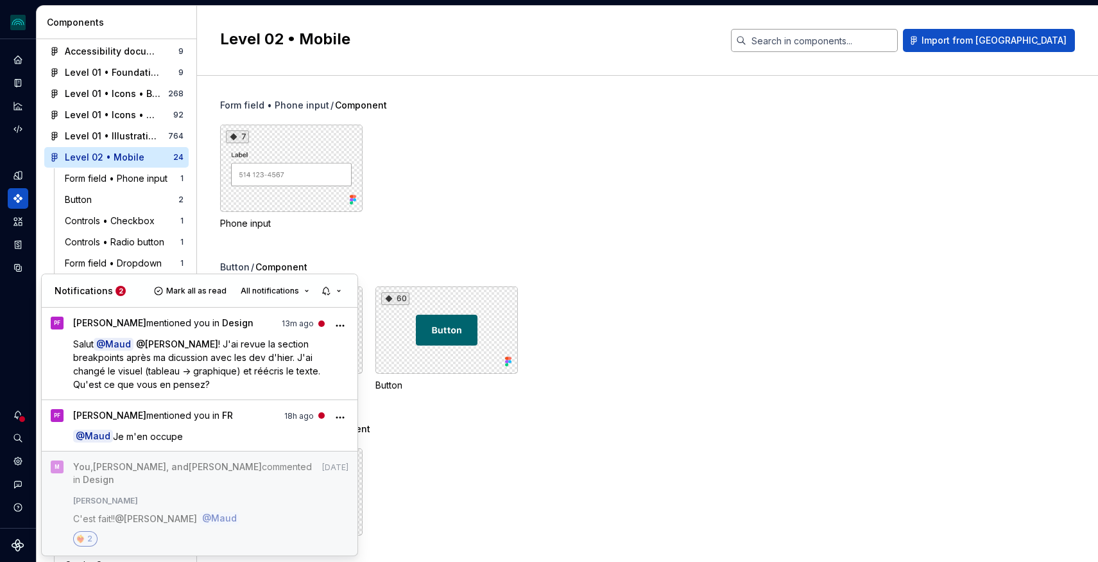
click at [712, 256] on html "iceberg M Design system data Components Design system components Overview Figma…" at bounding box center [549, 281] width 1098 height 562
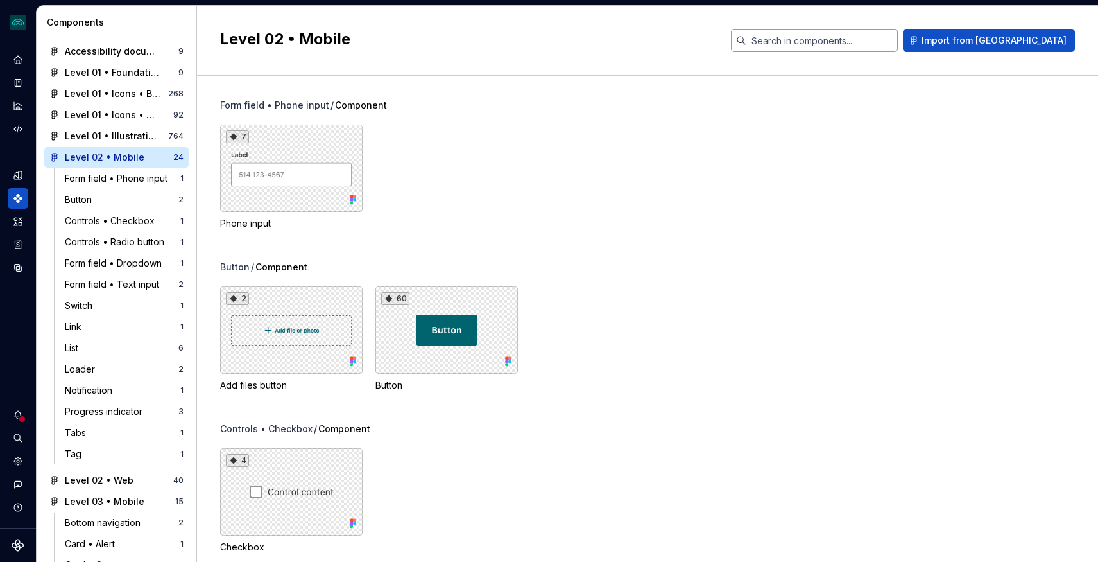
click at [898, 30] on input "text" at bounding box center [821, 40] width 151 height 23
click at [880, 40] on input "text" at bounding box center [821, 40] width 151 height 23
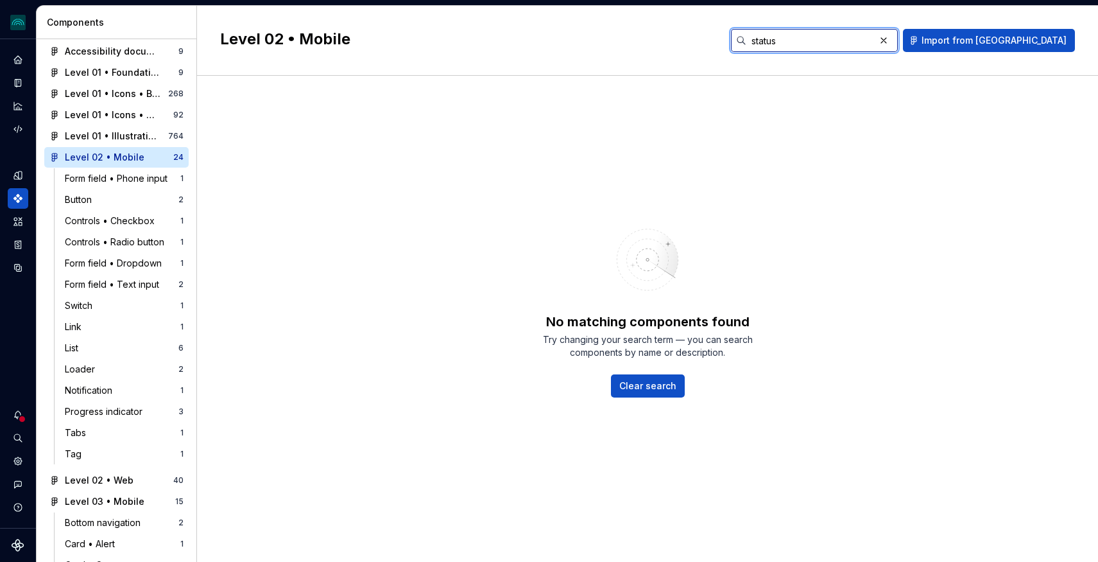
type input "status"
click at [639, 390] on span "Clear search" at bounding box center [647, 385] width 57 height 13
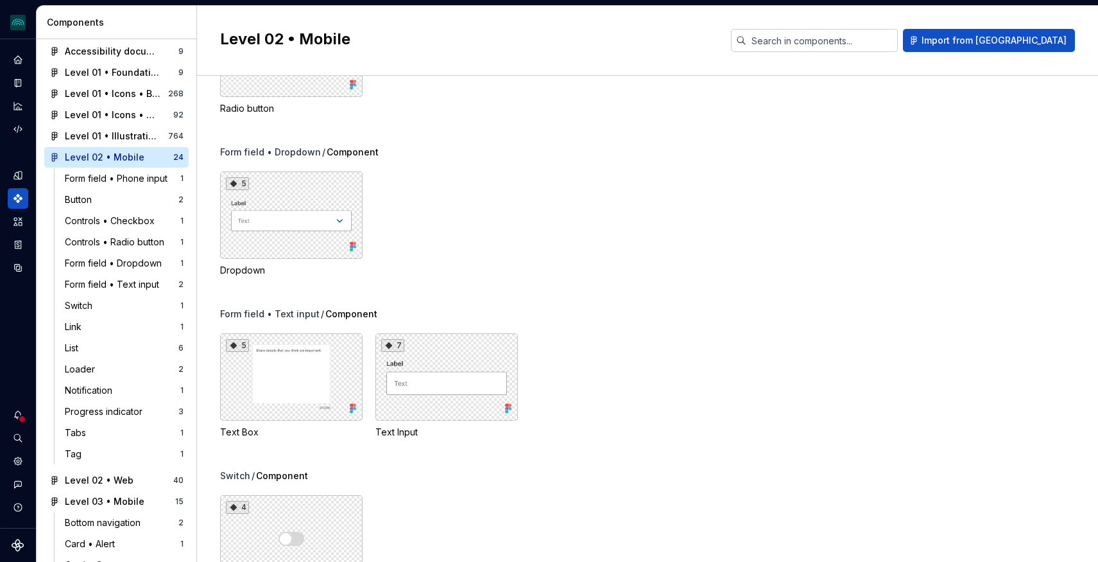
scroll to position [604, 0]
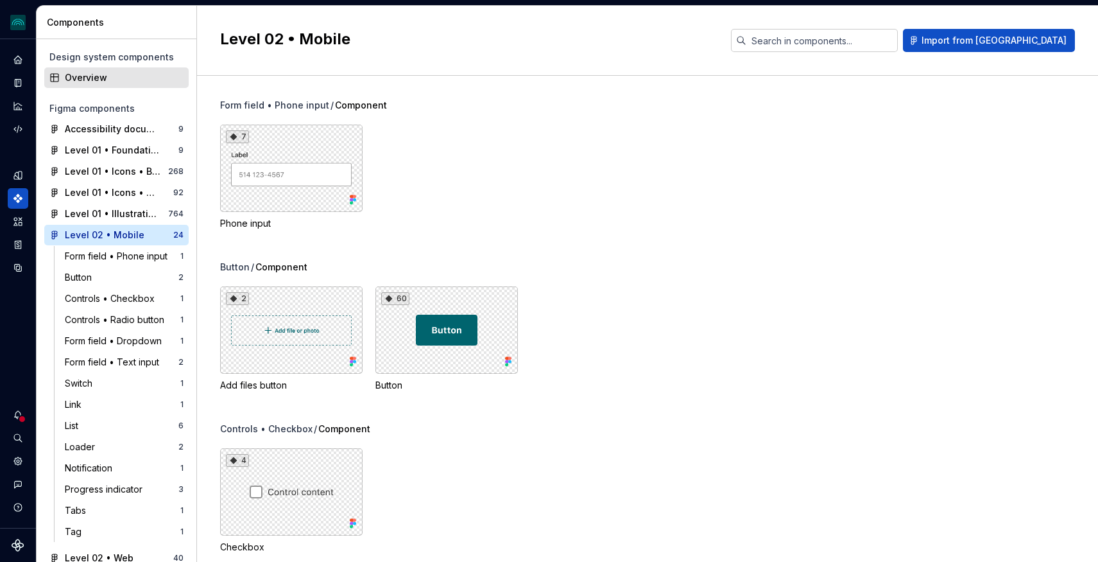
click at [102, 80] on div "Overview" at bounding box center [124, 77] width 119 height 13
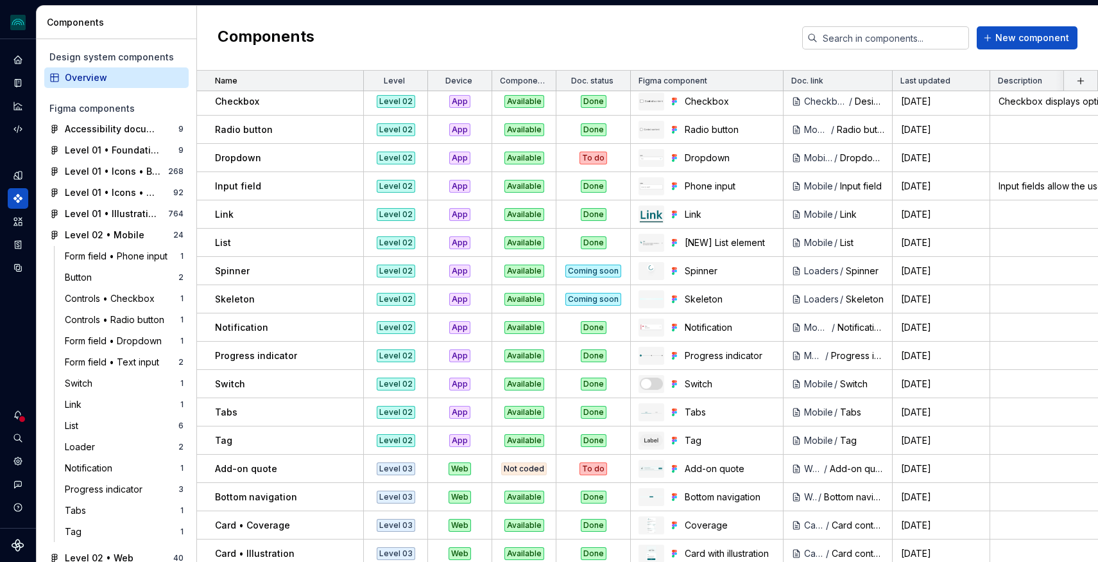
scroll to position [825, 0]
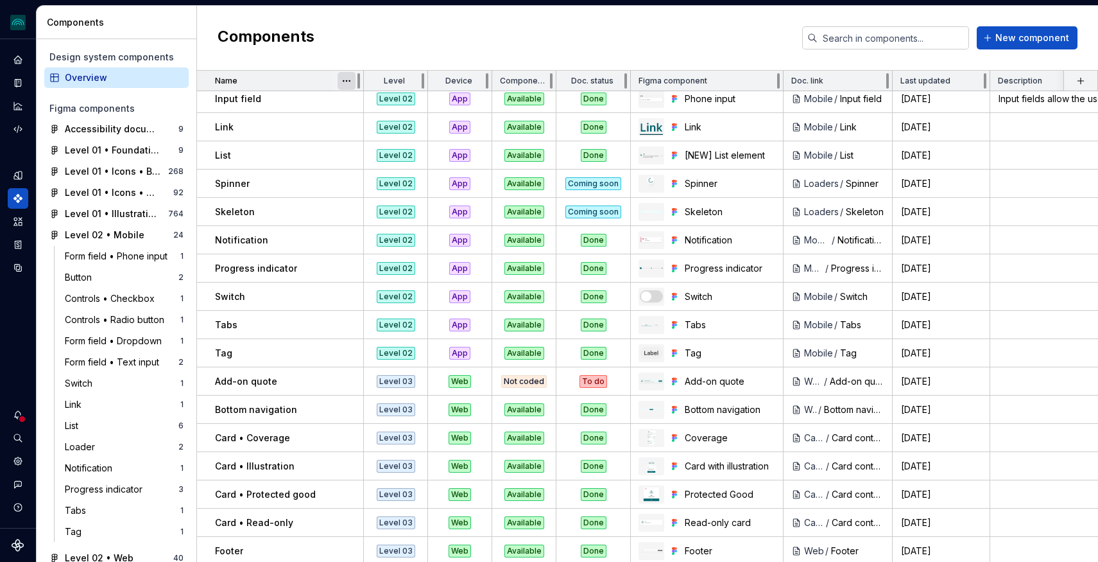
click at [347, 81] on html "iceberg M Design system data Components Design system components Overview Figma…" at bounding box center [549, 281] width 1098 height 562
click at [306, 80] on html "iceberg M Design system data Components Design system components Overview Figma…" at bounding box center [549, 281] width 1098 height 562
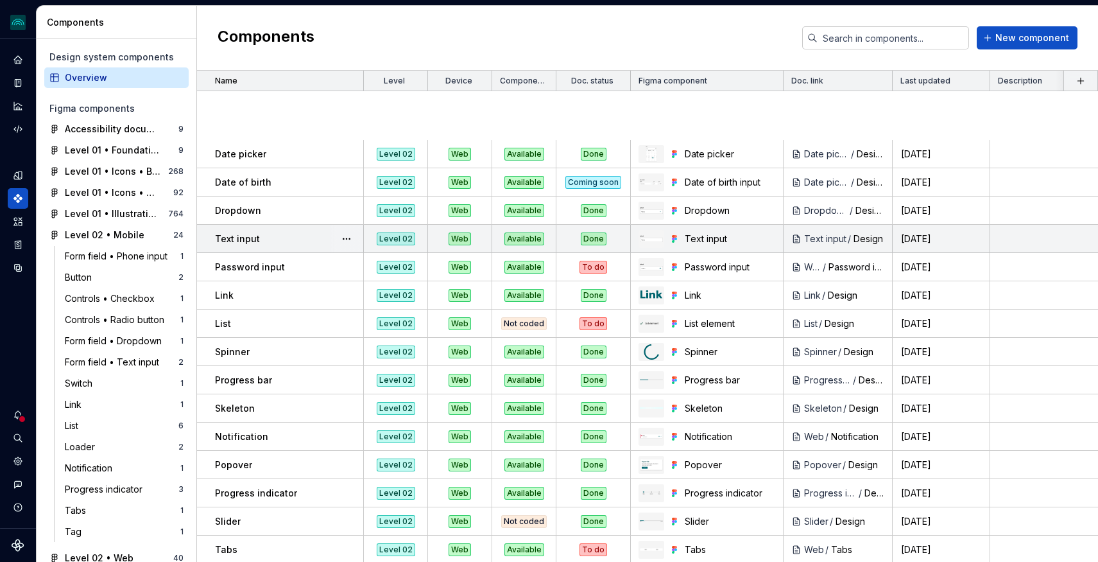
scroll to position [0, 0]
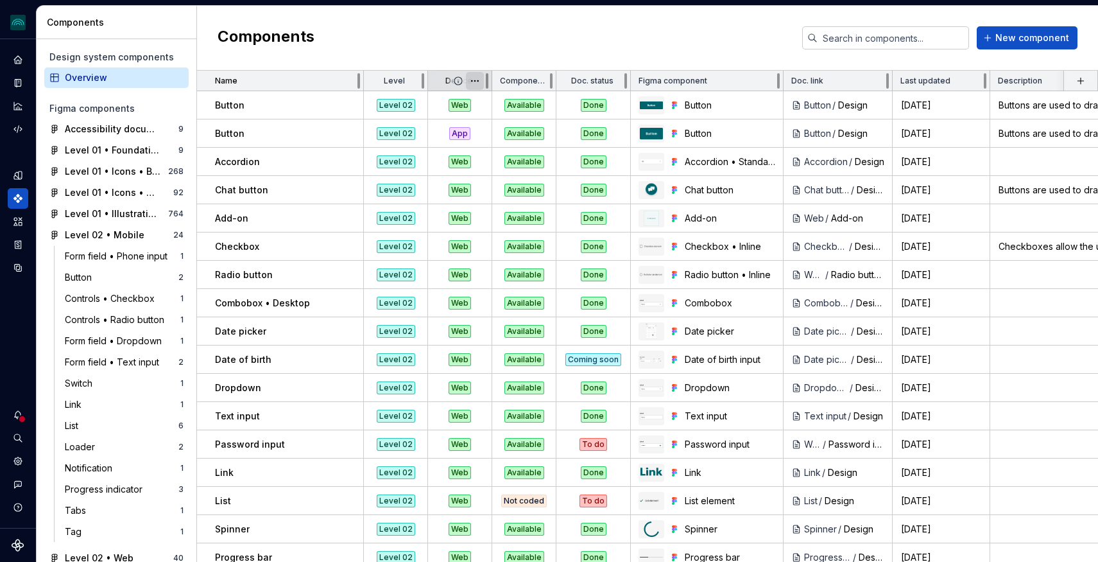
click at [476, 82] on html "iceberg M Design system data Components Design system components Overview Figma…" at bounding box center [549, 281] width 1098 height 562
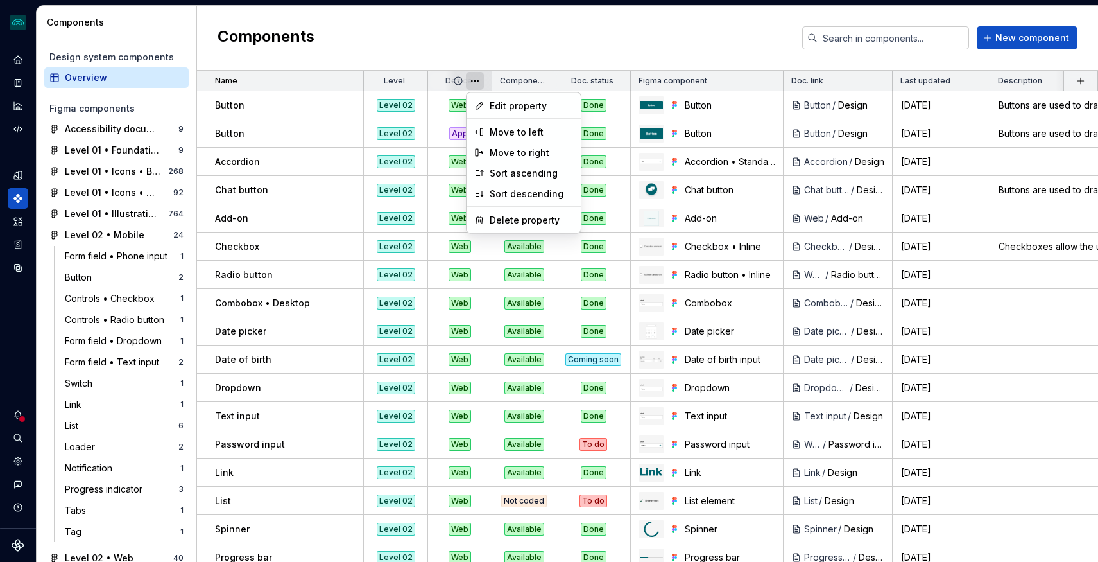
click at [677, 46] on html "iceberg M Design system data Components Design system components Overview Figma…" at bounding box center [549, 281] width 1098 height 562
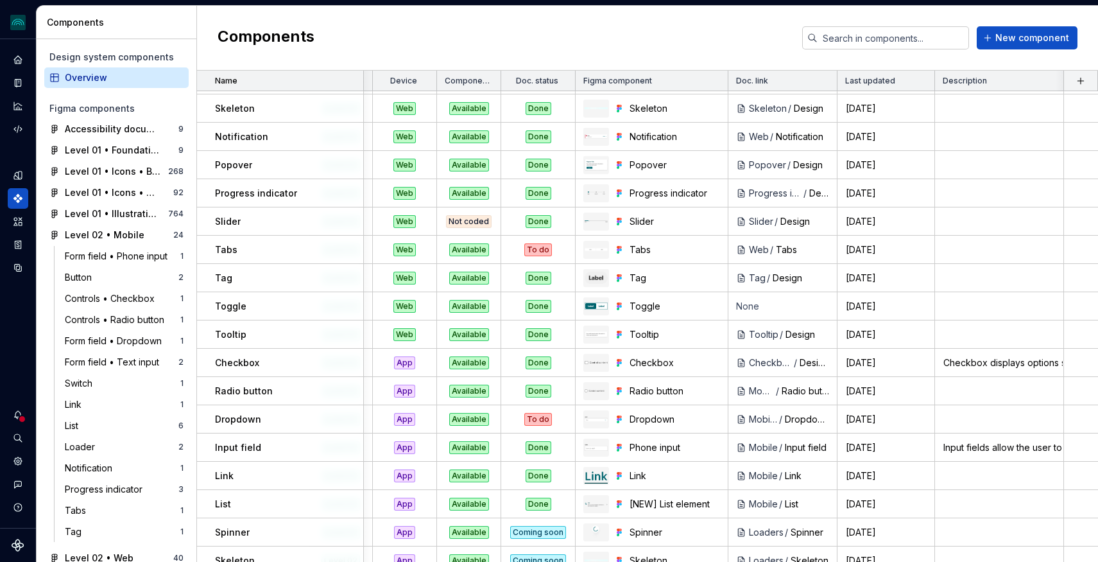
scroll to position [1591, 55]
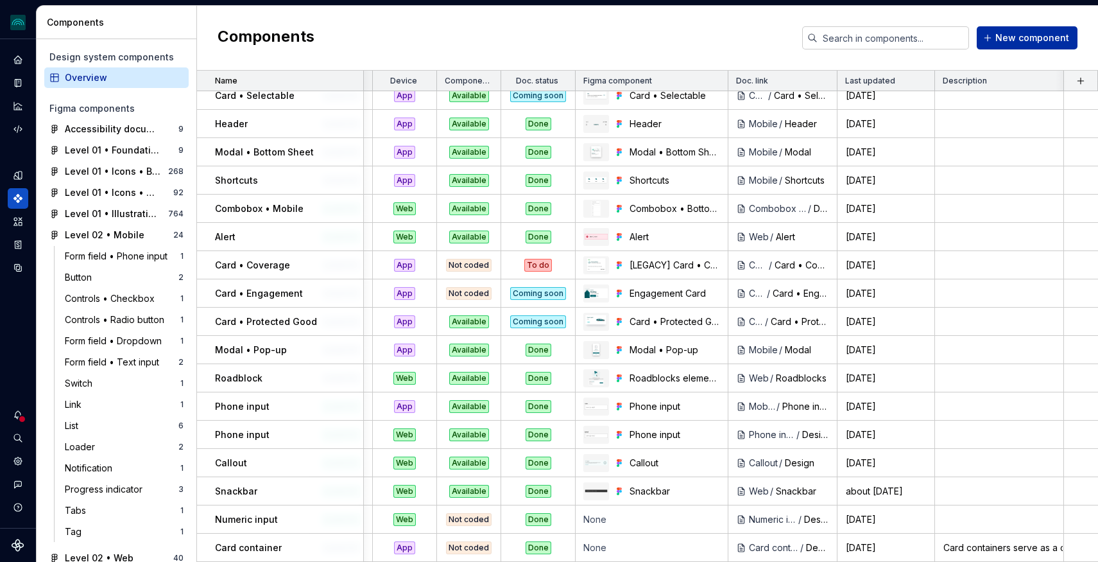
click at [1026, 42] on span "New component" at bounding box center [1032, 37] width 74 height 13
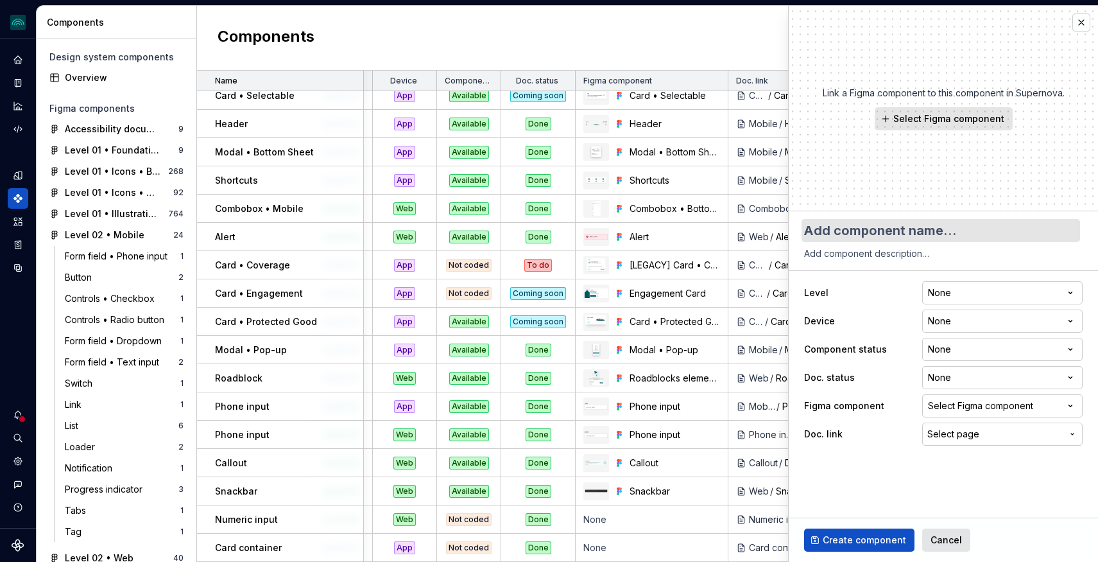
click at [909, 233] on textarea at bounding box center [941, 230] width 279 height 23
type textarea "*"
type textarea "S"
type textarea "*"
type textarea "St"
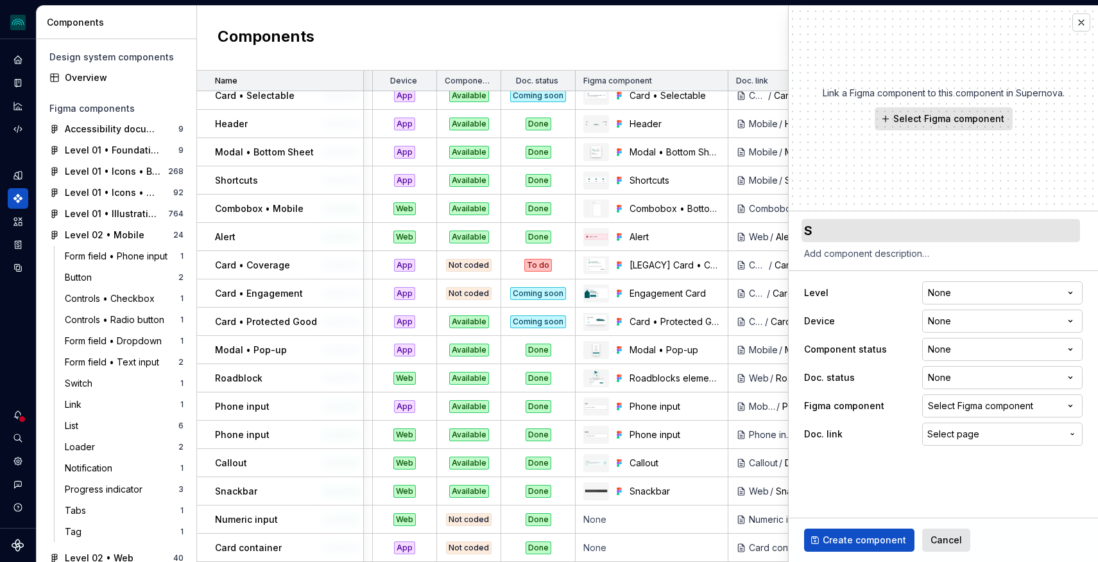
type textarea "*"
type textarea "Sta"
type textarea "*"
type textarea "Stat"
type textarea "*"
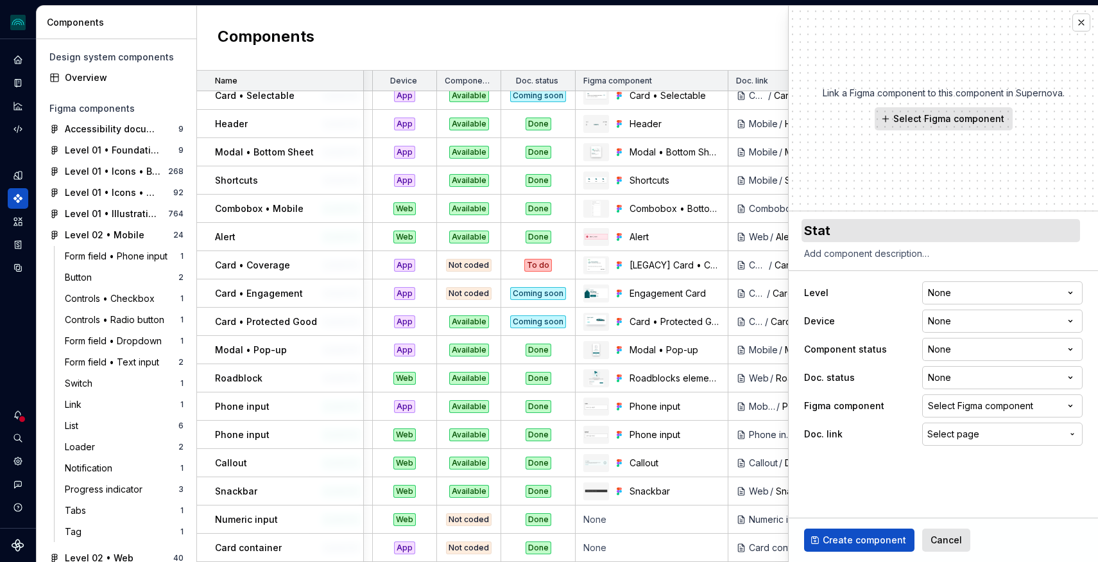
type textarea "Statu"
type textarea "*"
type textarea "Status"
type textarea "*"
type textarea "Status"
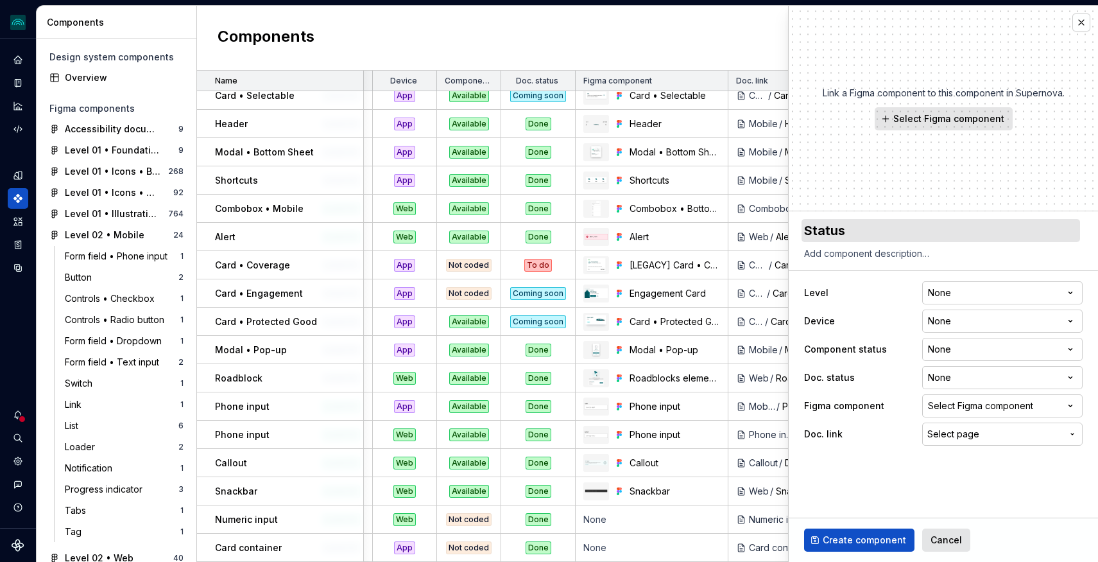
type textarea "*"
type textarea "Status i"
type textarea "*"
type textarea "Status in"
type textarea "*"
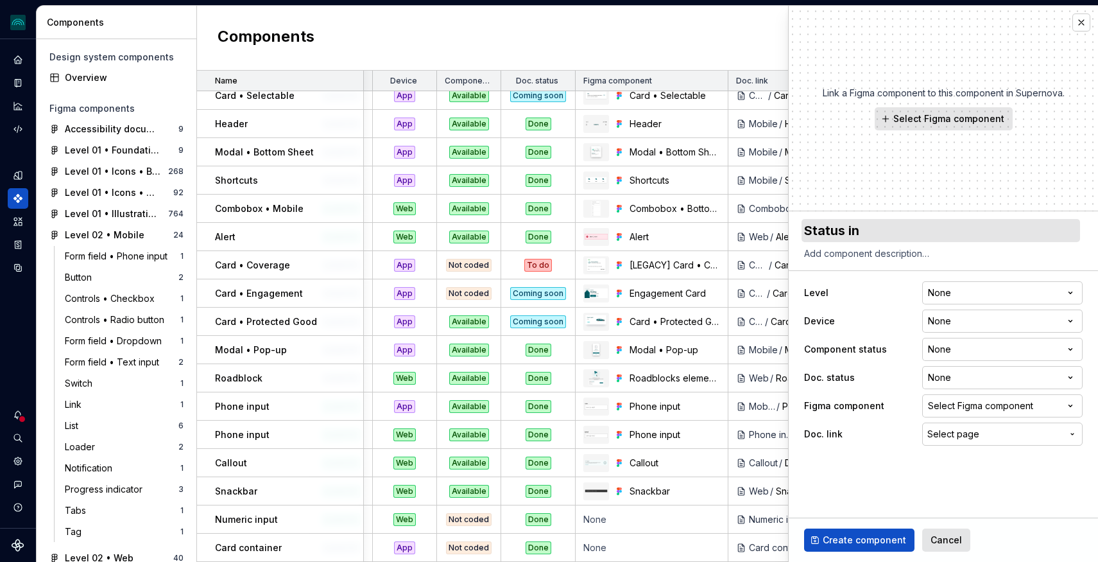
type textarea "Status ind"
type textarea "*"
type textarea "Status indi"
type textarea "*"
type textarea "Status indic"
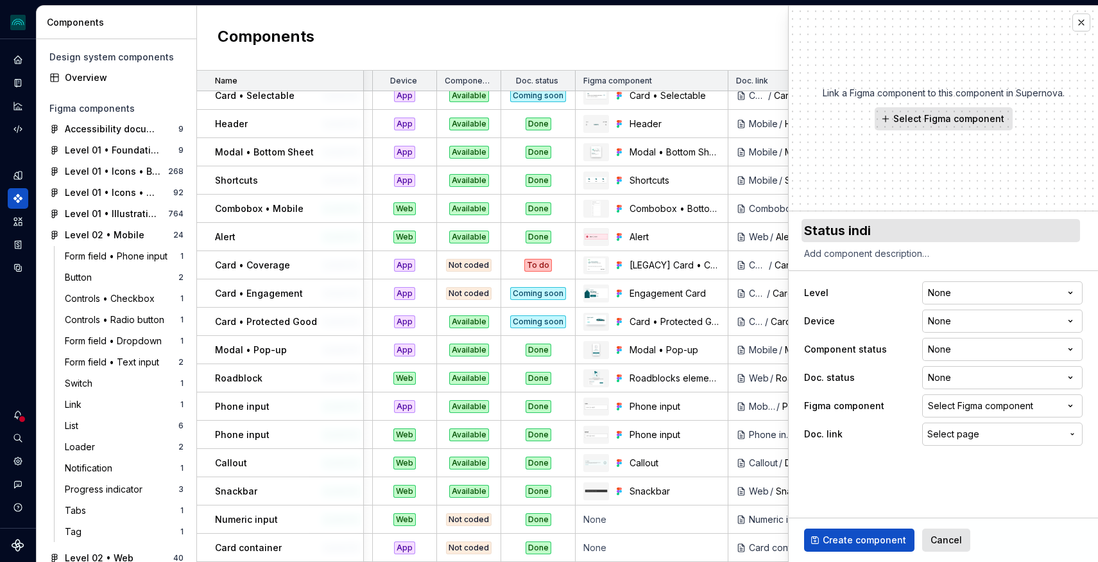
type textarea "*"
type textarea "Status indica"
type textarea "*"
type textarea "Status indicat"
type textarea "*"
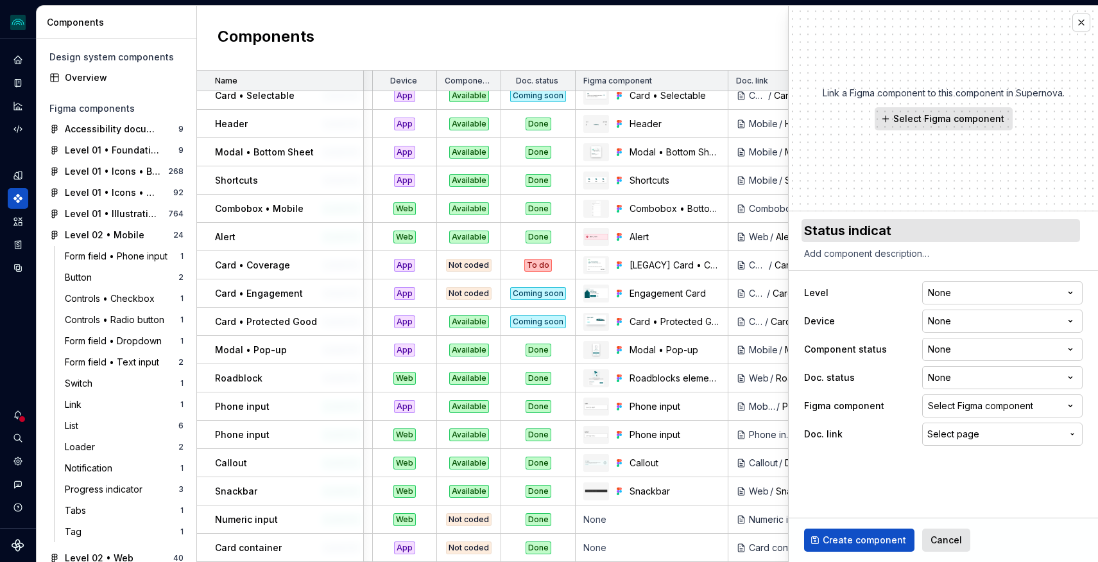
type textarea "Status indicato"
type textarea "*"
type textarea "Status indicator"
type textarea "*"
type textarea "Status indicator"
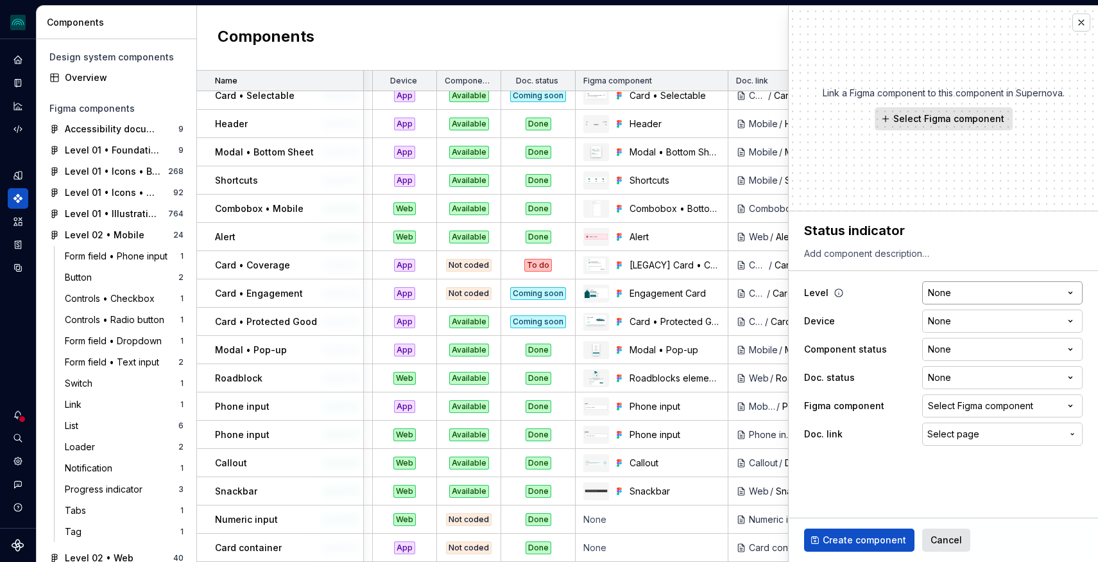
click at [960, 289] on html "iceberg M Design system data Components Design system components Overview Figma…" at bounding box center [549, 281] width 1098 height 562
select select "**********"
type textarea "*"
click at [952, 320] on html "iceberg M Design system data Components Design system components Overview Figma…" at bounding box center [549, 281] width 1098 height 562
select select "**********"
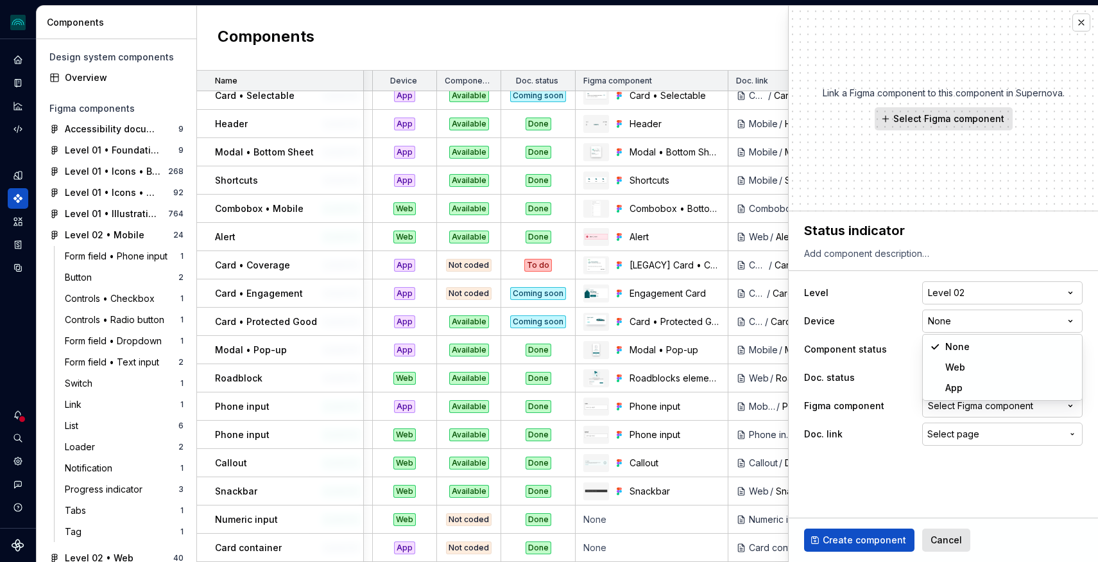
type textarea "*"
click at [954, 352] on html "iceberg M Design system data Components Design system components Overview Figma…" at bounding box center [549, 281] width 1098 height 562
click at [961, 356] on html "iceberg M Design system data Components Design system components Overview Figma…" at bounding box center [549, 281] width 1098 height 562
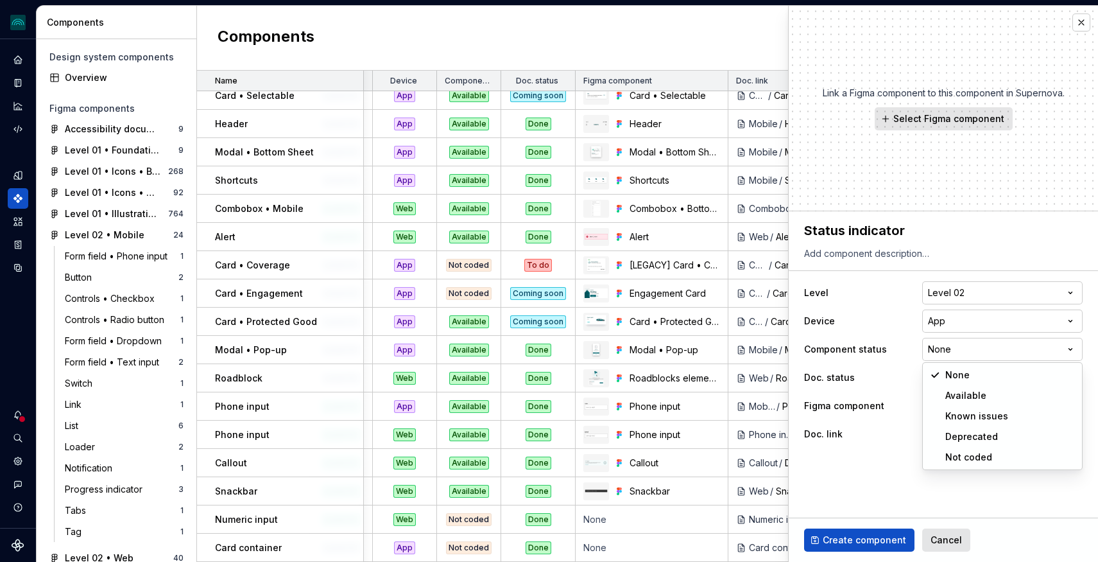
select select "**********"
type textarea "*"
click at [976, 379] on html "iceberg M Design system data Components Design system components Overview Figma…" at bounding box center [549, 281] width 1098 height 562
select select "**********"
click at [949, 410] on div "Select Figma component" at bounding box center [980, 405] width 105 height 13
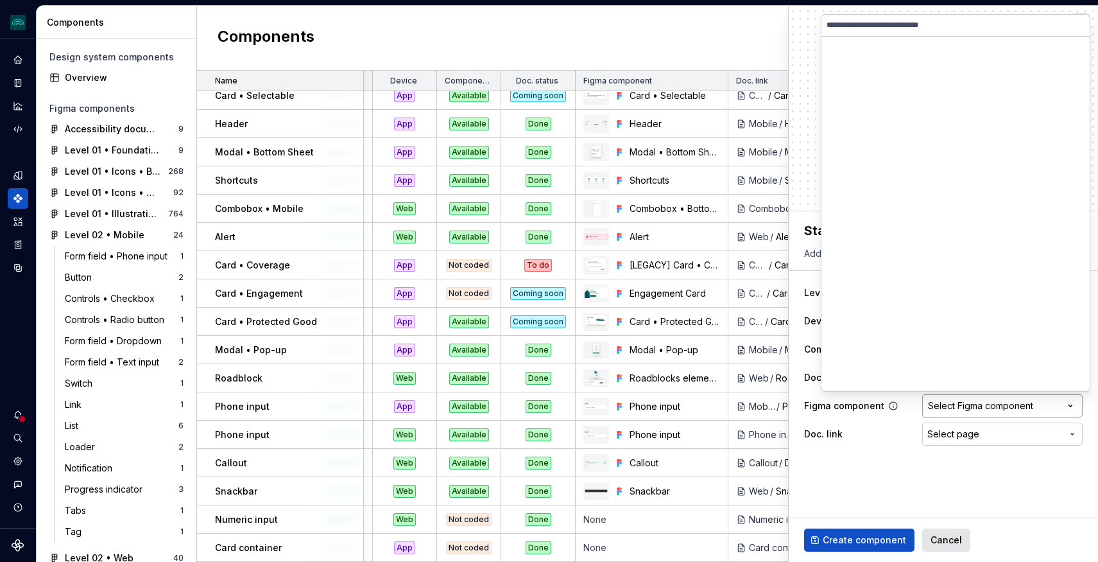
type textarea "*"
type input "**********"
click at [944, 111] on img at bounding box center [955, 97] width 167 height 90
click at [1080, 25] on input "**********" at bounding box center [956, 25] width 268 height 10
click at [1077, 25] on input "**********" at bounding box center [956, 25] width 268 height 10
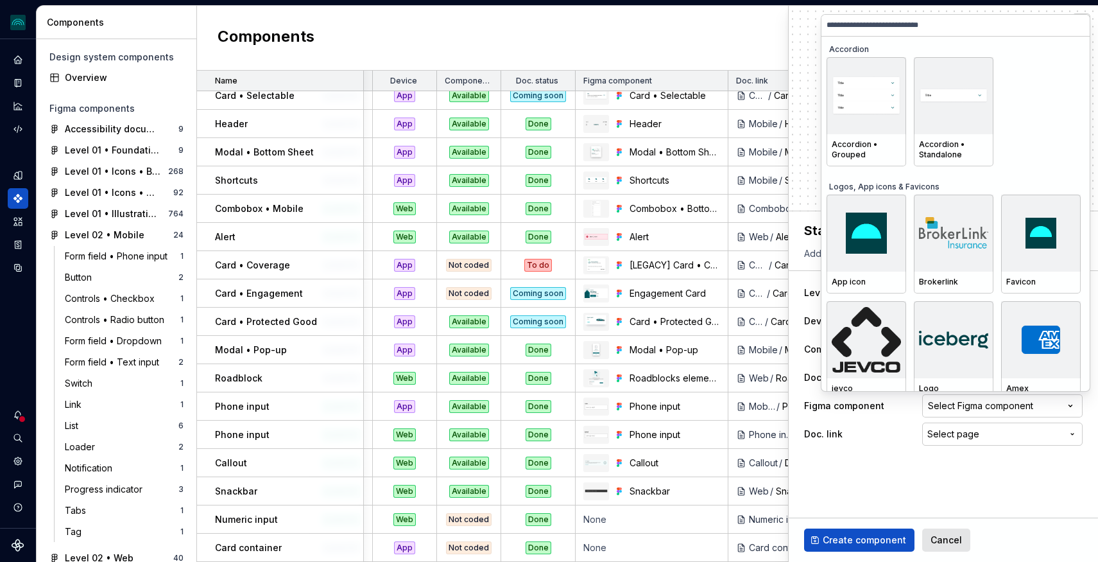
click at [872, 445] on html "iceberg M Design system data Components Design system components Overview Figma…" at bounding box center [549, 281] width 1098 height 562
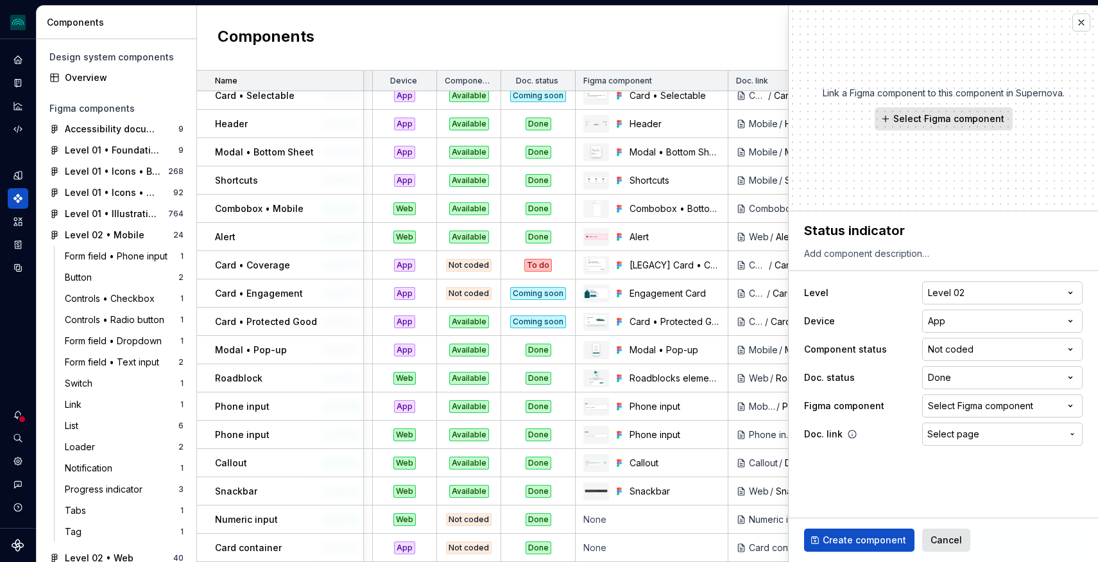
click at [974, 437] on span "Select page" at bounding box center [953, 433] width 52 height 13
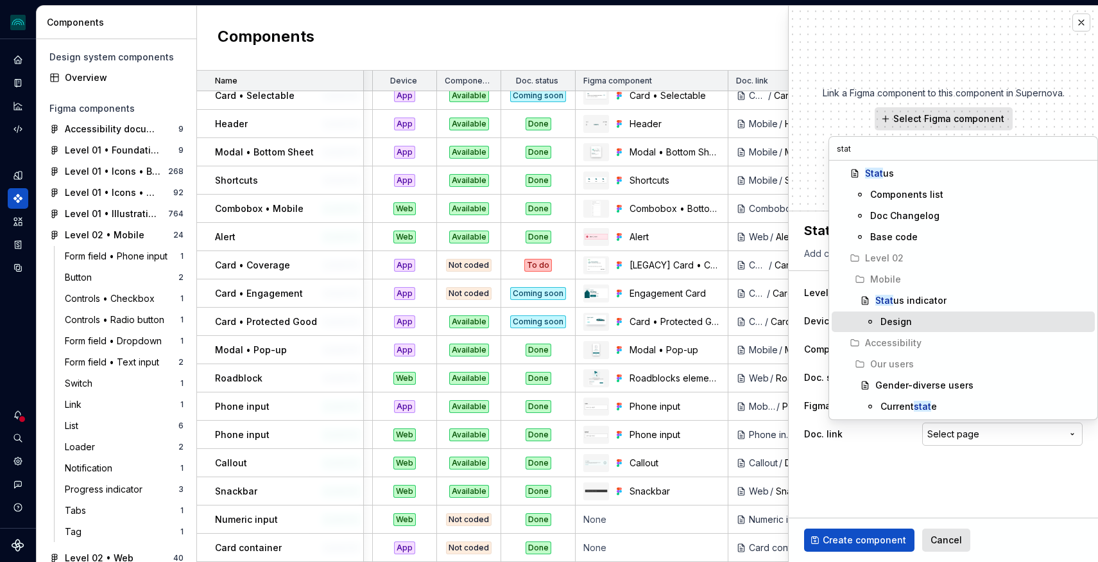
type input "stat"
click at [913, 321] on div "Design" at bounding box center [985, 321] width 209 height 13
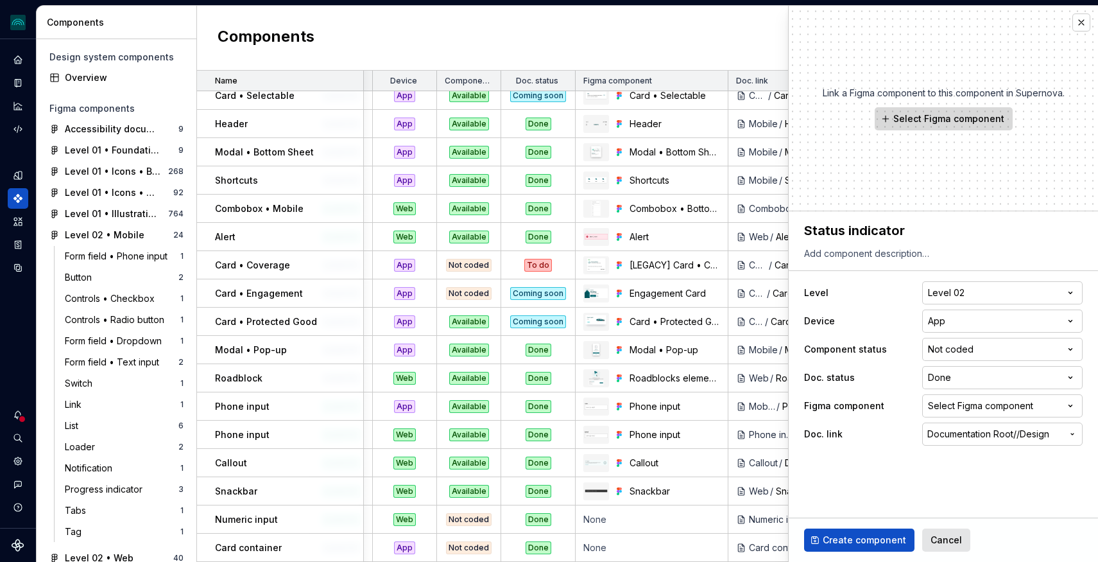
click at [936, 118] on span "Select Figma component" at bounding box center [948, 118] width 111 height 13
type textarea "*"
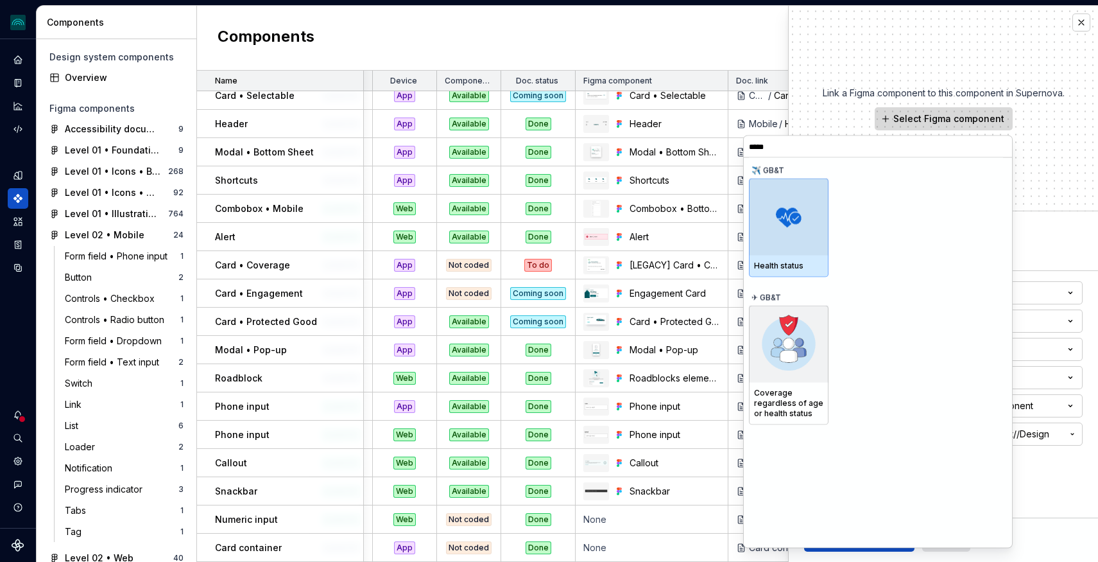
type input "******"
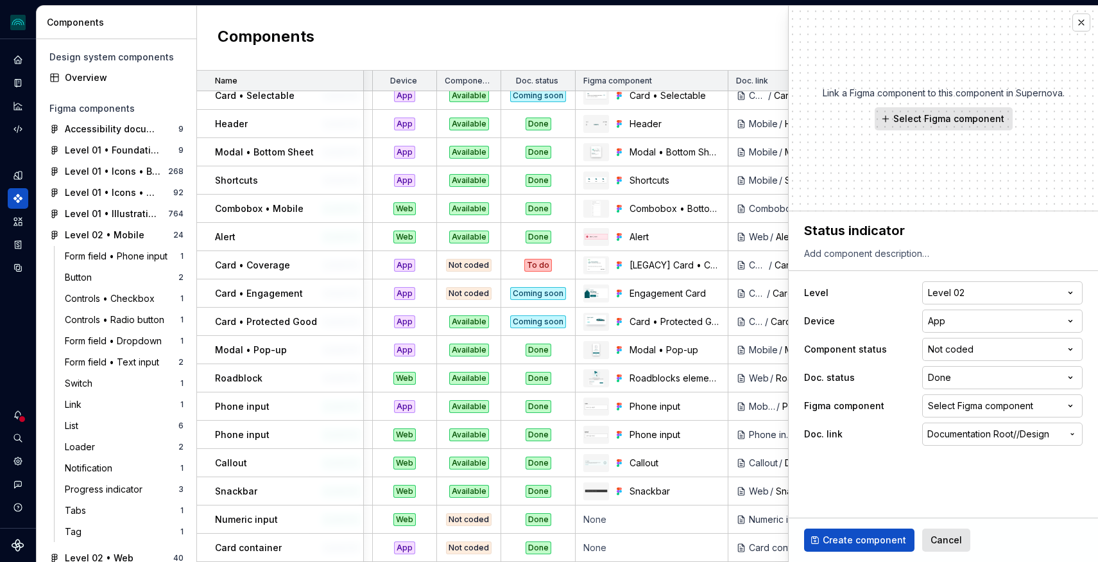
click at [1006, 65] on div "Link a Figma component to this component in Supernova. Select Figma component" at bounding box center [943, 108] width 309 height 205
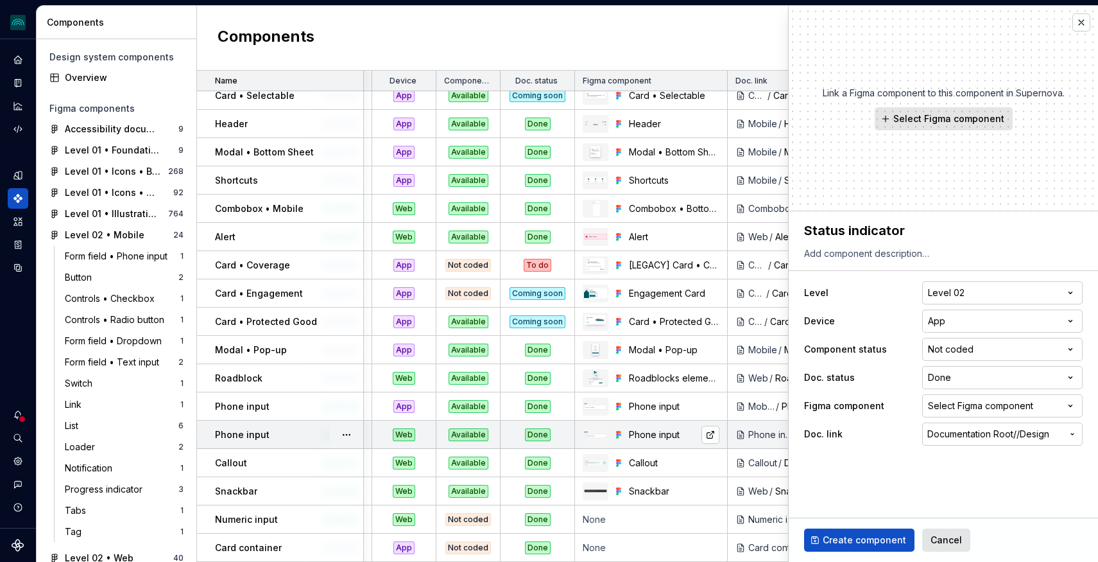
scroll to position [1591, 55]
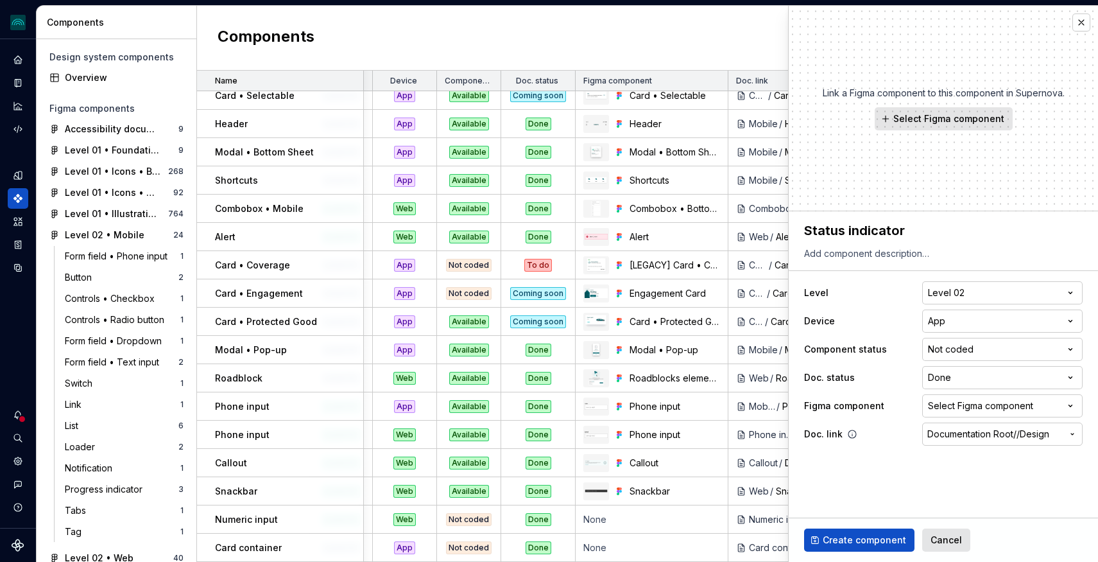
click at [958, 433] on span "Documentation Root /" at bounding box center [971, 433] width 89 height 13
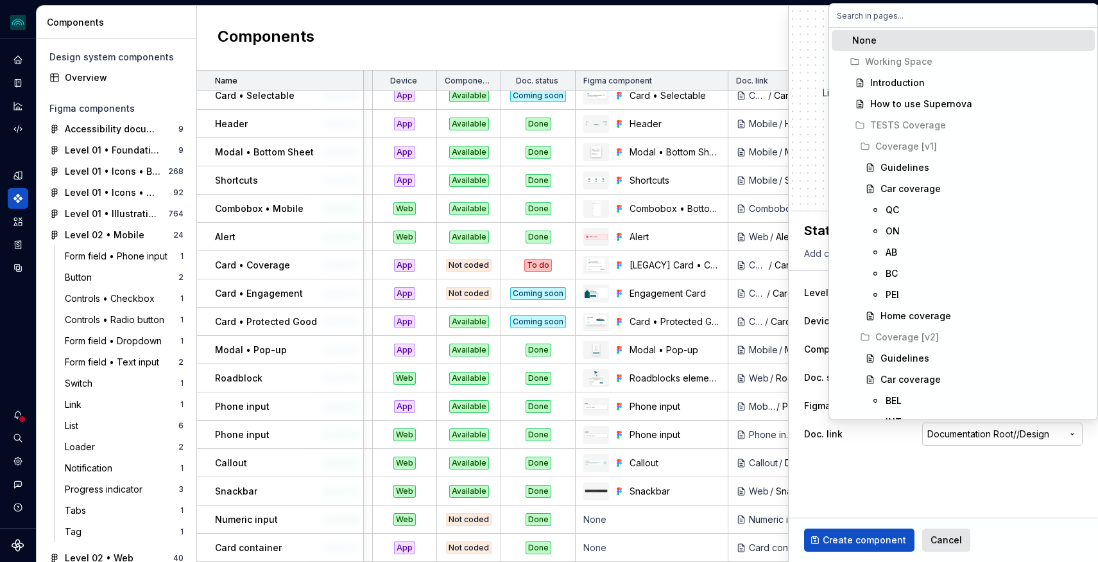
drag, startPoint x: 891, startPoint y: 468, endPoint x: 884, endPoint y: 500, distance: 32.9
click at [891, 468] on html "iceberg M Design system data Components Design system components Overview Figma…" at bounding box center [549, 281] width 1098 height 562
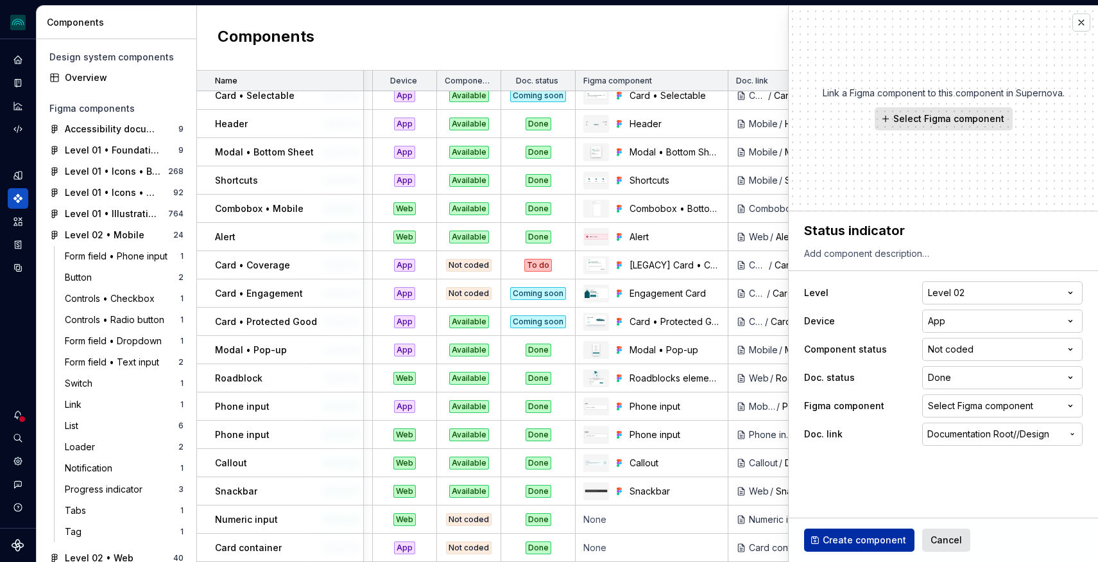
click at [865, 545] on span "Create component" at bounding box center [864, 539] width 83 height 13
type textarea "*"
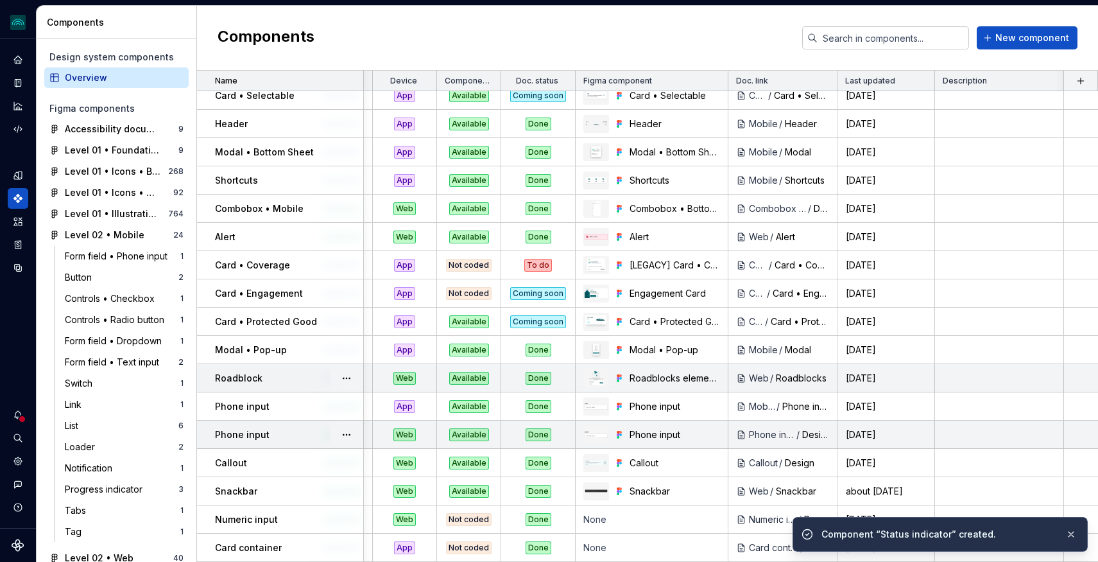
scroll to position [1619, 55]
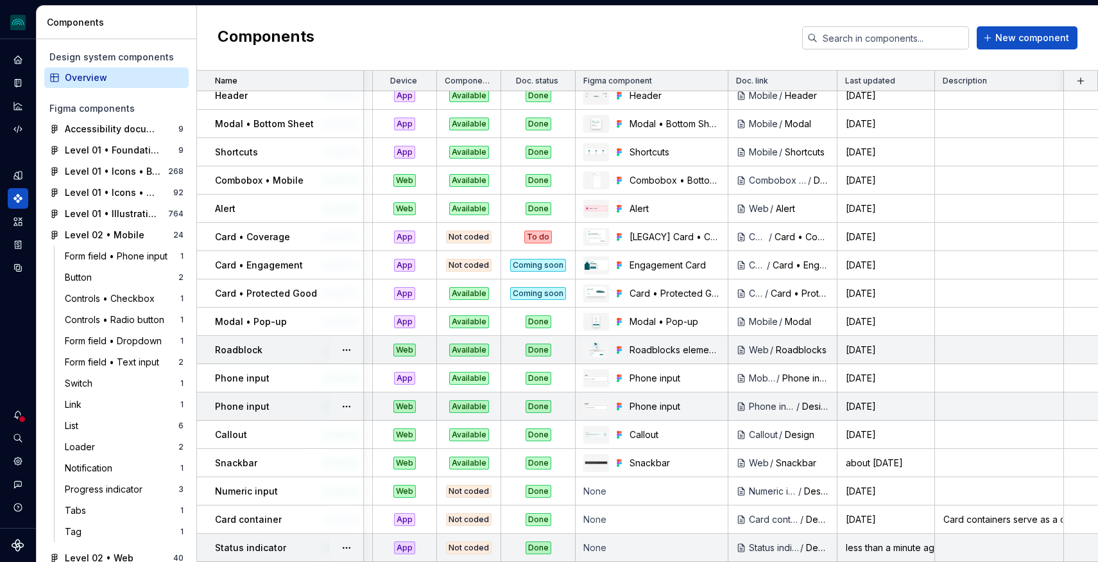
click at [971, 547] on td at bounding box center [999, 547] width 129 height 28
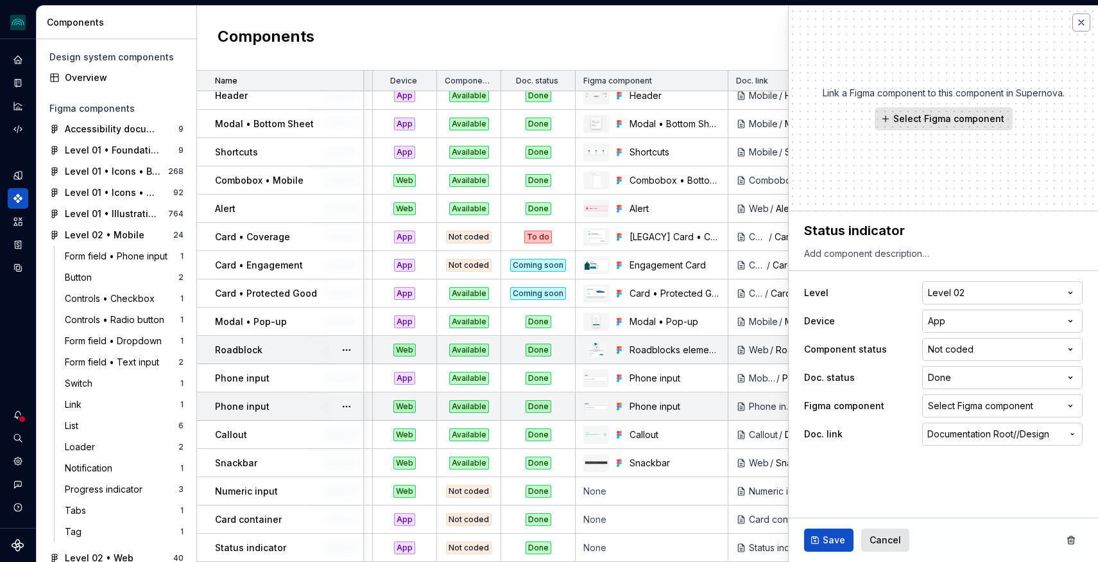
click at [1081, 21] on button "button" at bounding box center [1081, 22] width 18 height 18
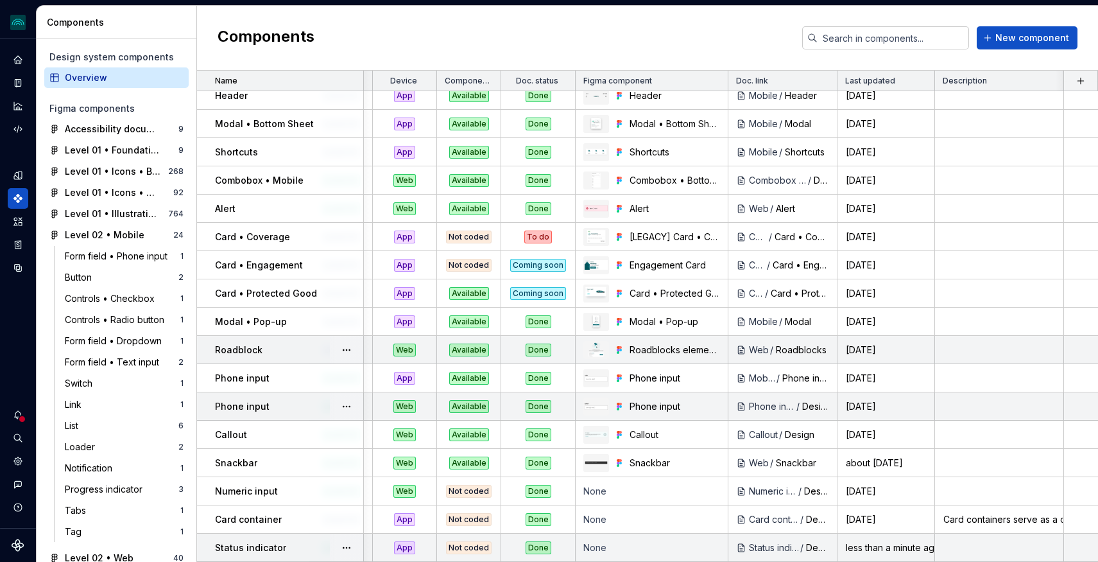
click at [976, 551] on td at bounding box center [999, 547] width 129 height 28
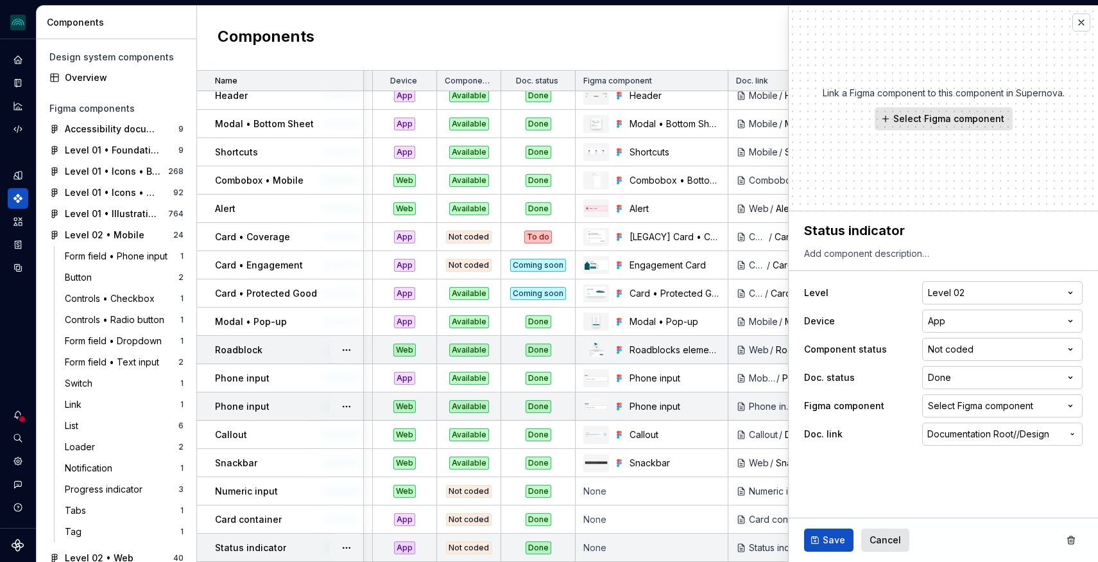
click at [972, 546] on div "Save Cancel" at bounding box center [943, 540] width 309 height 44
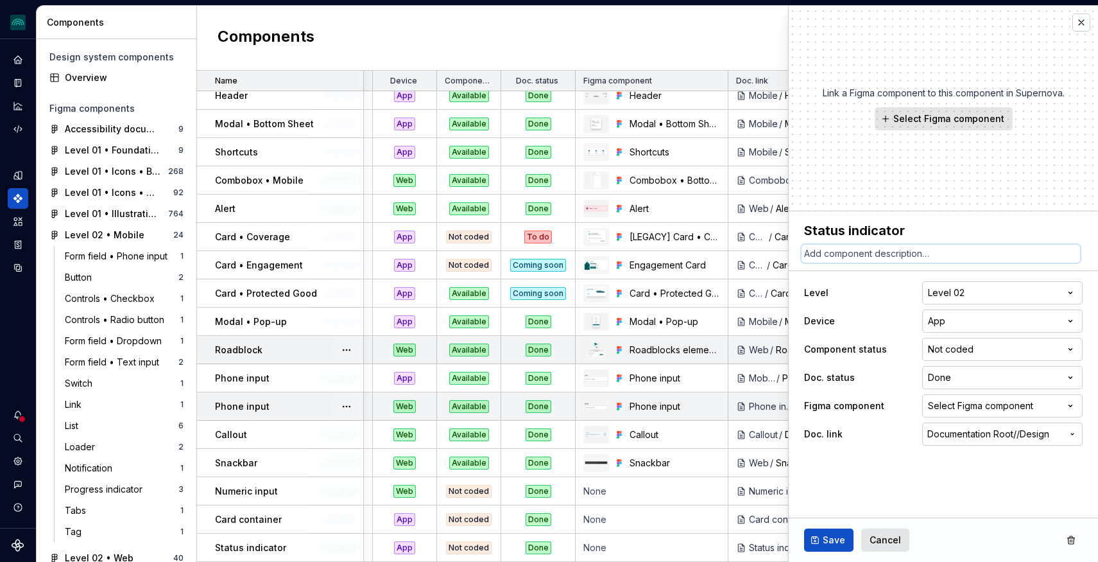
click at [897, 255] on textarea at bounding box center [941, 254] width 279 height 18
paste textarea "Status indicators convey the current state, progress, or outcome of a system pr…"
type textarea "*"
type textarea "Status indicators convey the current state, progress, or outcome of a system pr…"
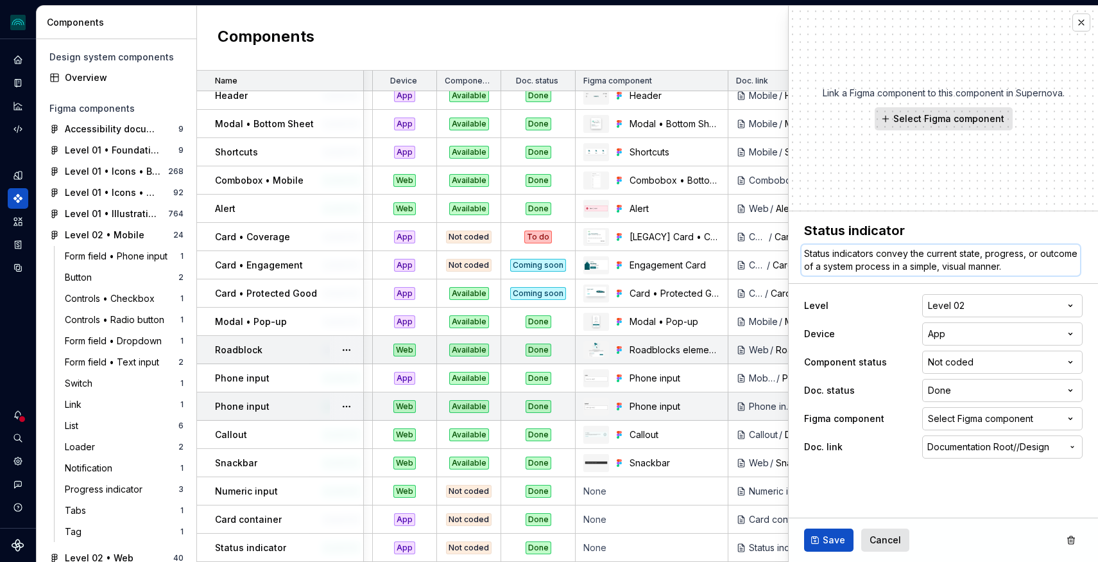
type textarea "*"
type textarea "Status indicators convey the current state, progress, or outcome of a system pr…"
click at [834, 538] on span "Save" at bounding box center [834, 539] width 22 height 13
type textarea "*"
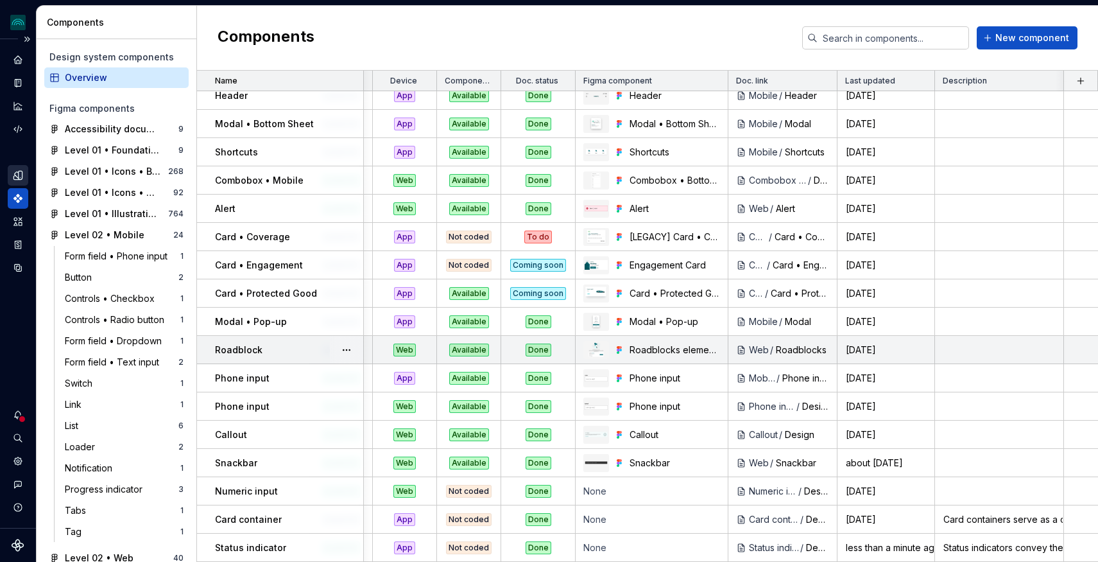
click at [19, 178] on icon "Design tokens" at bounding box center [21, 175] width 4 height 8
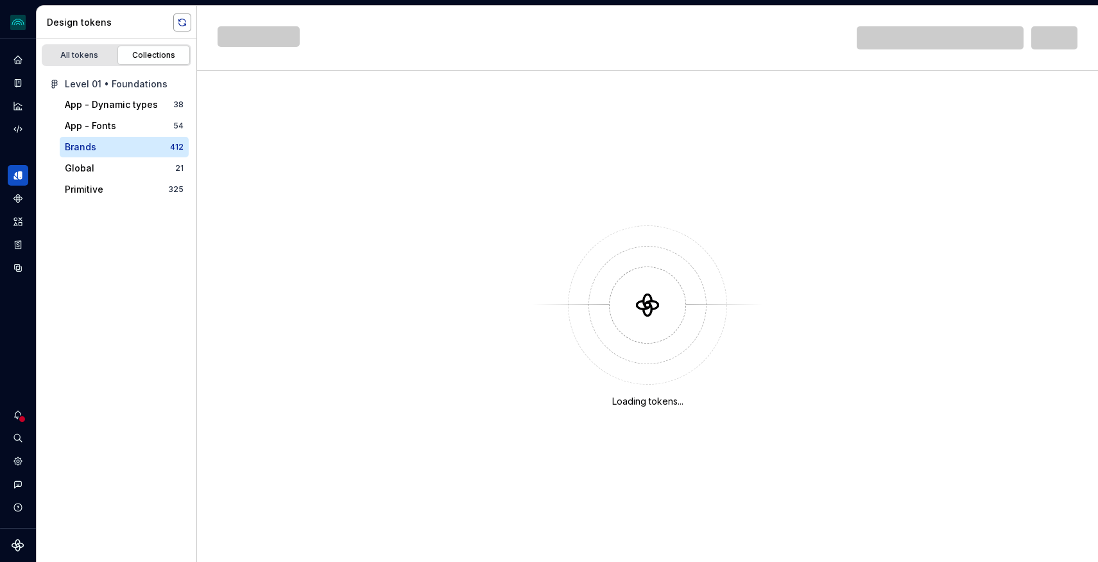
click at [181, 23] on button "button" at bounding box center [182, 22] width 18 height 18
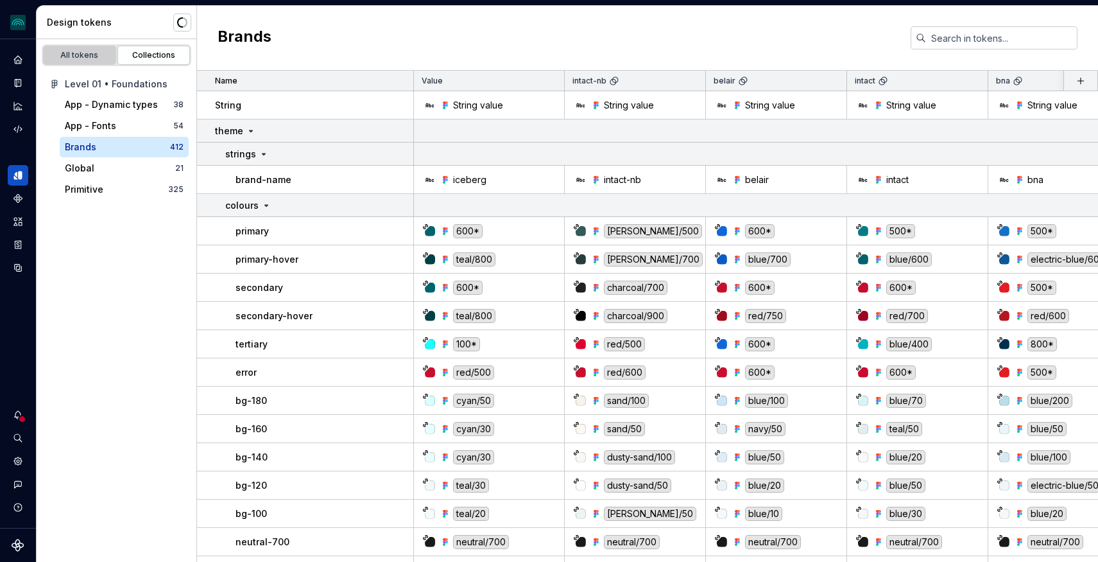
click at [87, 51] on div "All tokens" at bounding box center [79, 55] width 64 height 10
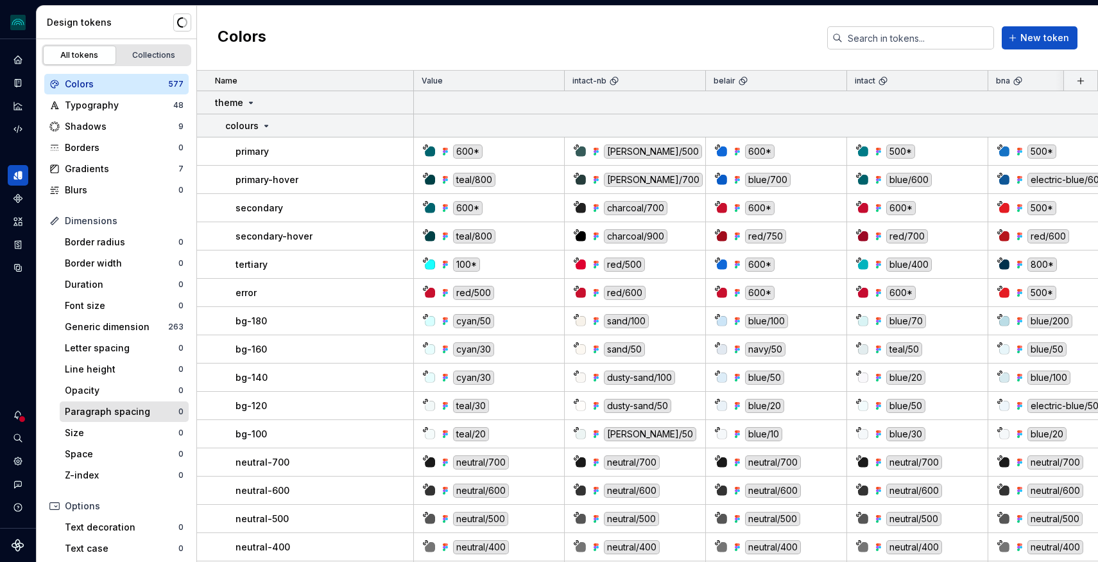
scroll to position [141, 0]
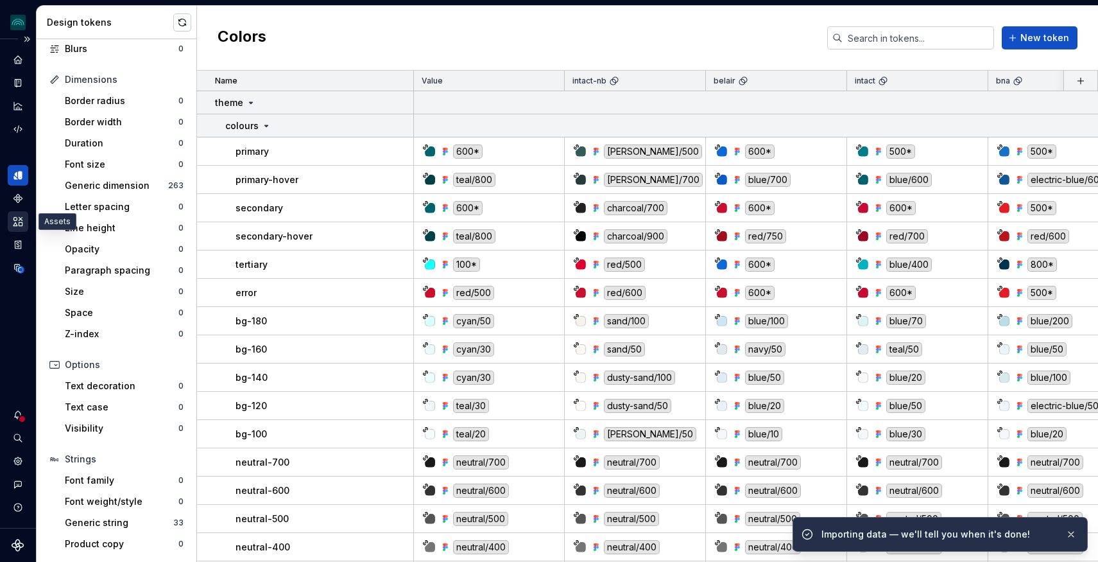
click at [17, 219] on icon "Assets" at bounding box center [18, 222] width 12 height 12
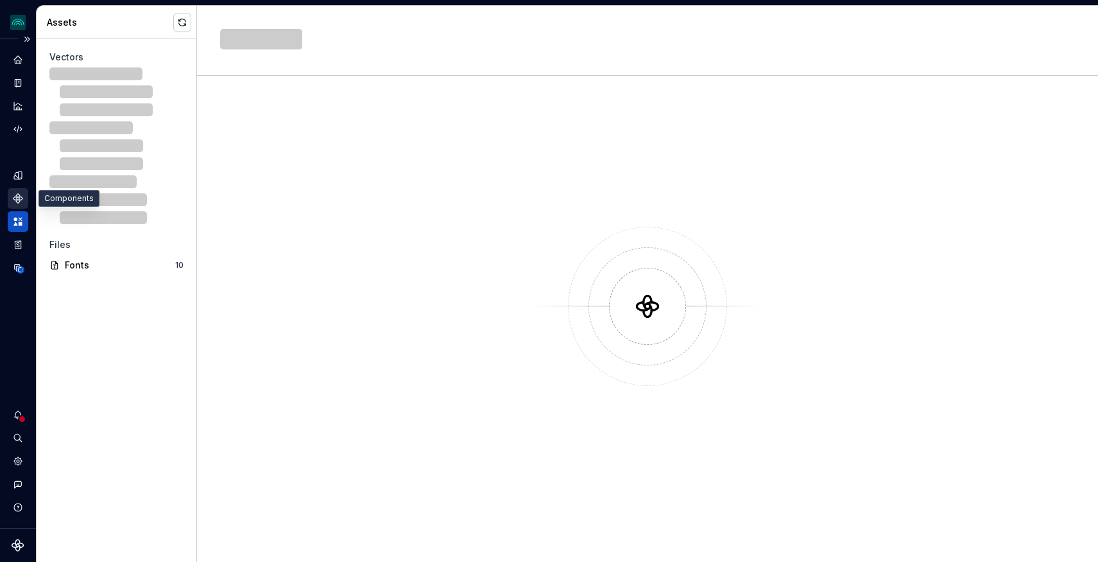
click at [19, 200] on icon "Components" at bounding box center [17, 198] width 9 height 9
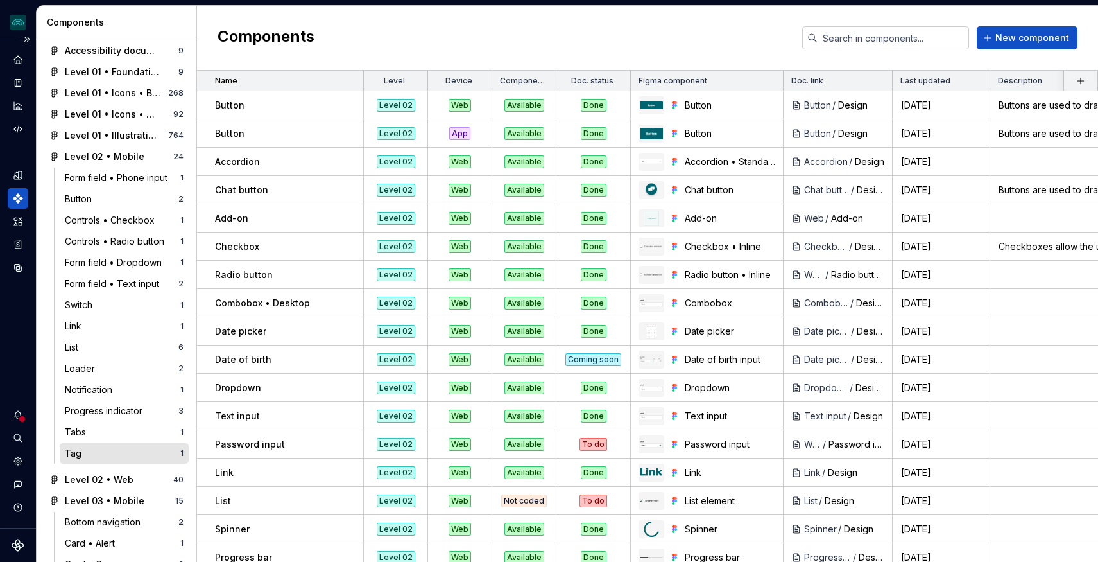
scroll to position [57, 0]
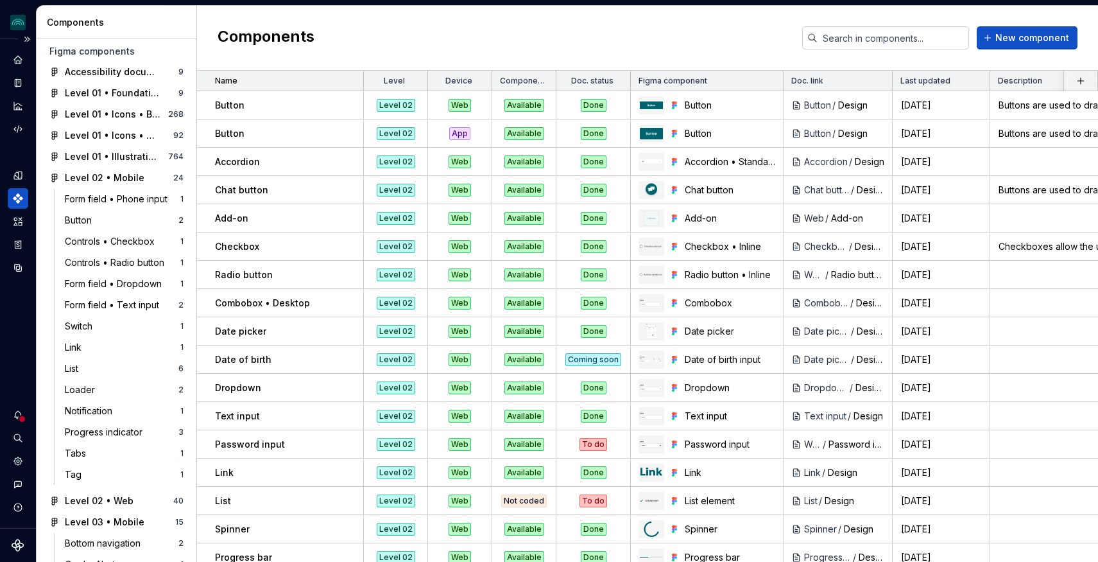
click at [542, 25] on div "Components New component" at bounding box center [647, 38] width 901 height 65
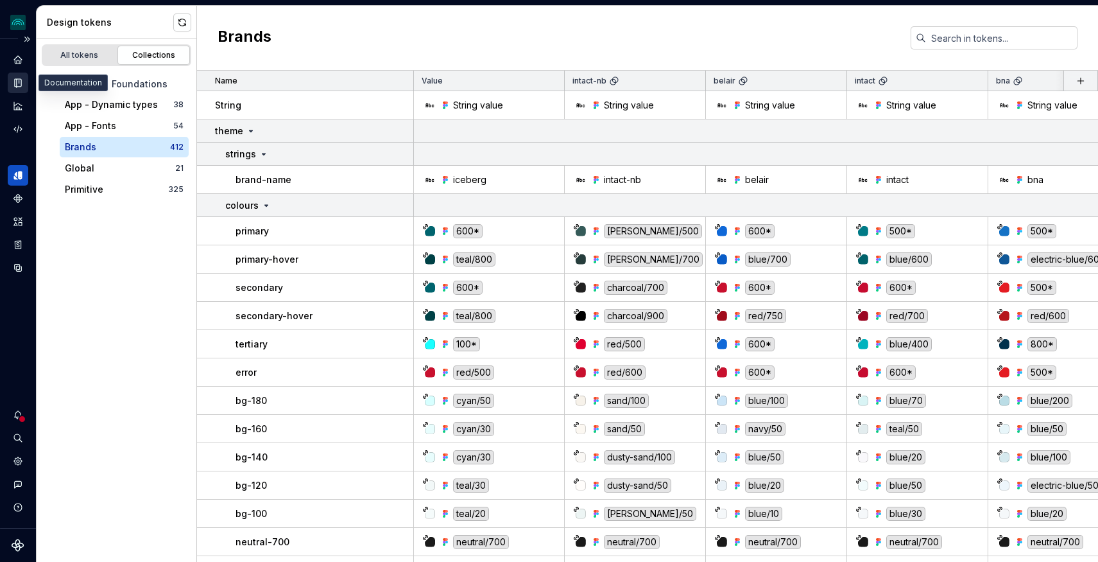
click at [18, 76] on div "Documentation" at bounding box center [18, 83] width 21 height 21
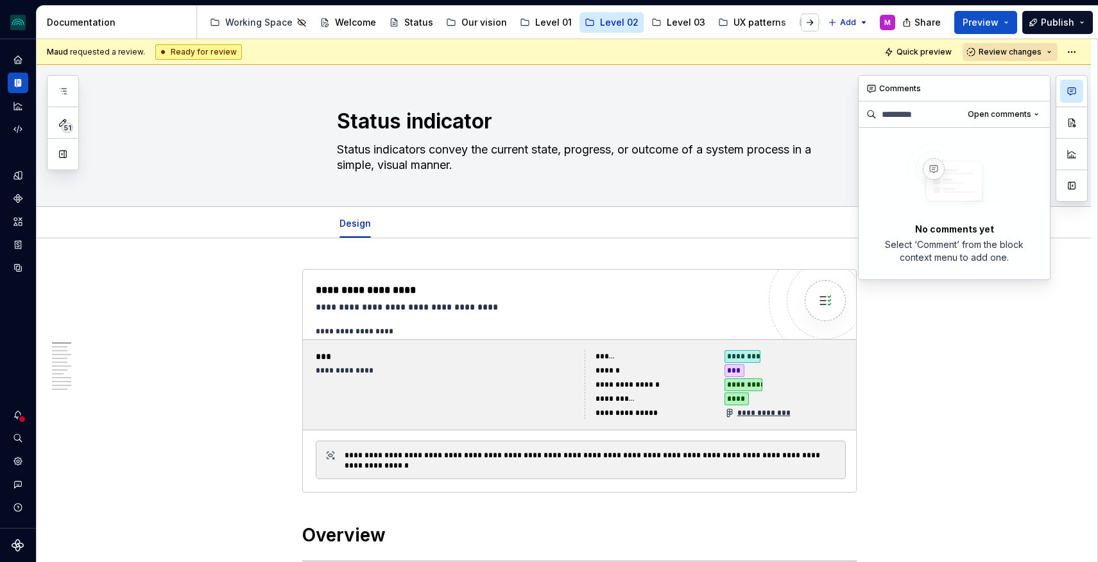
click at [1064, 92] on button "button" at bounding box center [1071, 91] width 23 height 23
click at [997, 117] on span "Open comments" at bounding box center [1000, 114] width 64 height 10
click at [967, 157] on div "Resolved" at bounding box center [994, 159] width 83 height 13
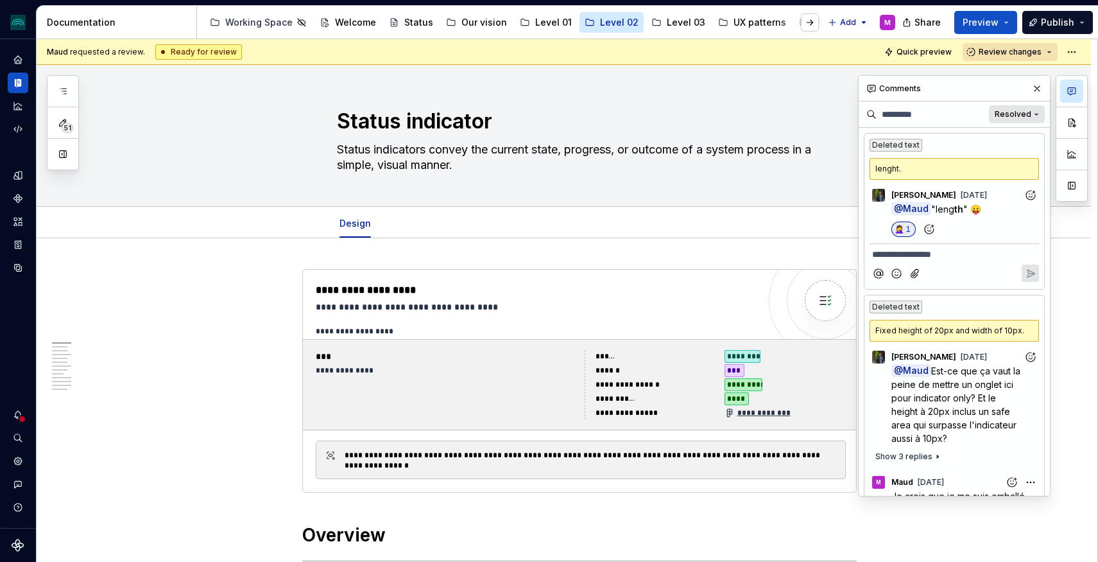
click at [1017, 114] on span "Resolved" at bounding box center [1013, 114] width 37 height 10
click at [984, 137] on div "Open comments" at bounding box center [994, 139] width 83 height 13
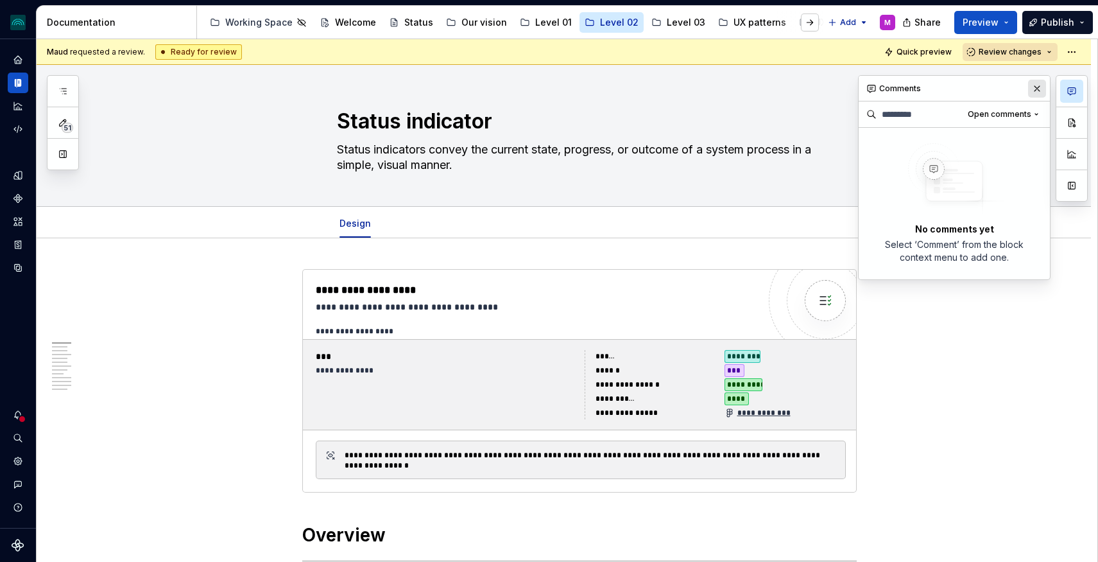
click at [1039, 90] on button "button" at bounding box center [1037, 89] width 18 height 18
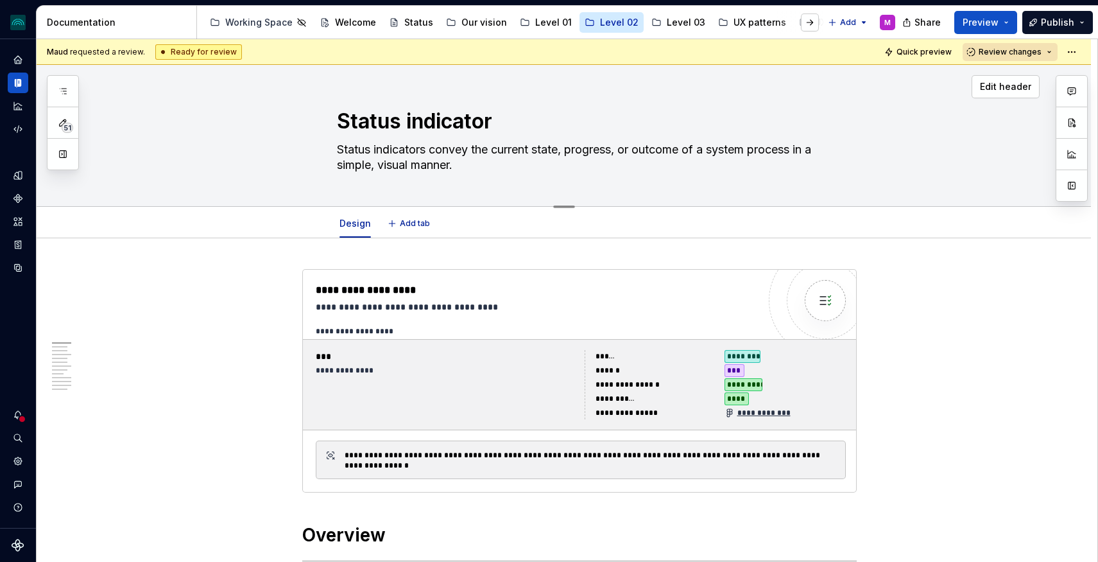
click at [452, 165] on textarea "Status indicators convey the current state, progress, or outcome of a system pr…" at bounding box center [576, 157] width 485 height 36
click at [450, 158] on textarea "Status indicators convey the current state, progress, or outcome of a system pr…" at bounding box center [576, 157] width 485 height 36
drag, startPoint x: 469, startPoint y: 165, endPoint x: 341, endPoint y: 145, distance: 129.3
click at [341, 145] on textarea "Status indicators convey the current state, progress, or outcome of a system pr…" at bounding box center [576, 157] width 485 height 36
click at [409, 162] on textarea "Status indicators convey the current state, progress, or outcome of a system pr…" at bounding box center [576, 157] width 485 height 36
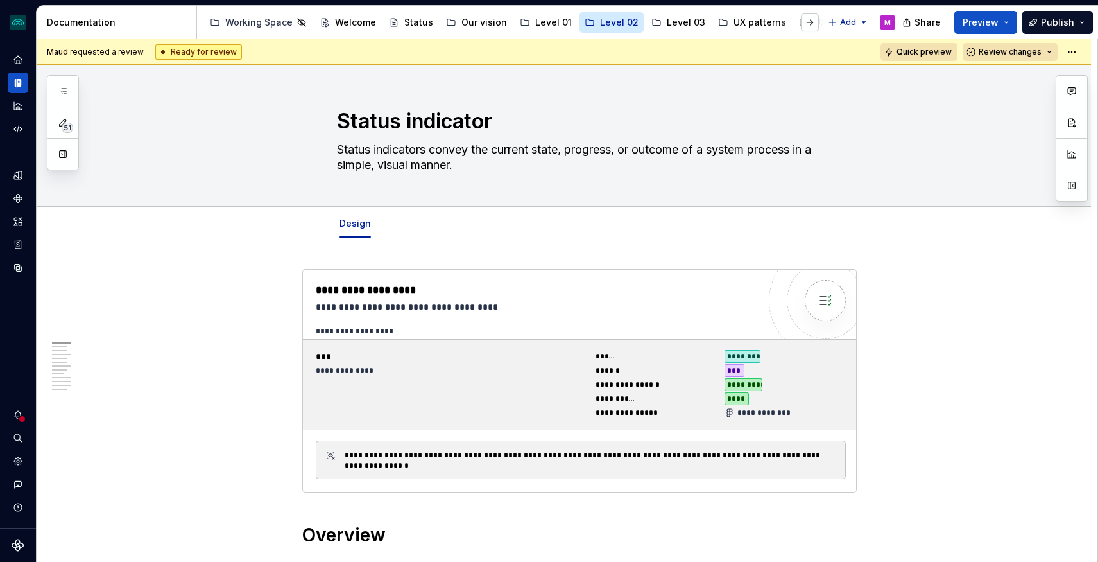
click at [938, 53] on span "Quick preview" at bounding box center [924, 52] width 55 height 10
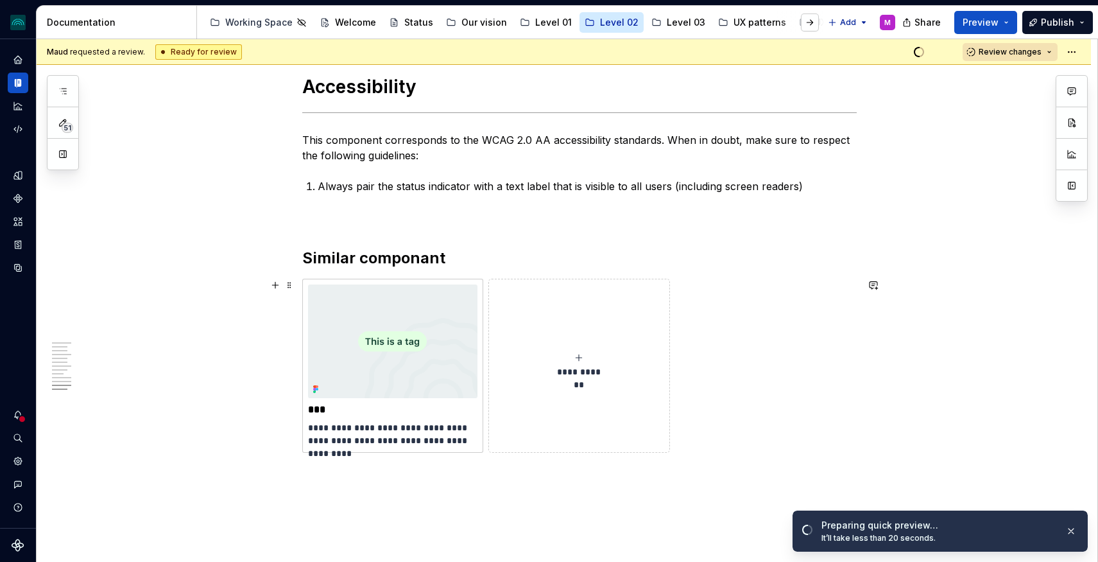
scroll to position [2750, 0]
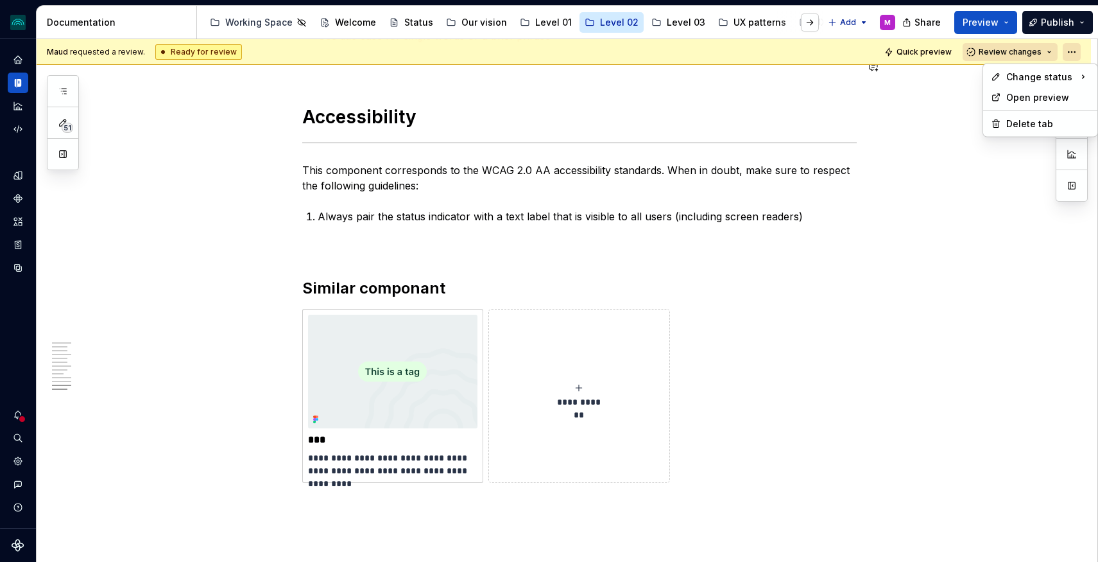
click at [1080, 51] on html "iceberg M Design system data Documentation Accessibility guide for tree Page tr…" at bounding box center [549, 281] width 1098 height 562
click at [1029, 104] on div "Open preview" at bounding box center [1040, 97] width 109 height 21
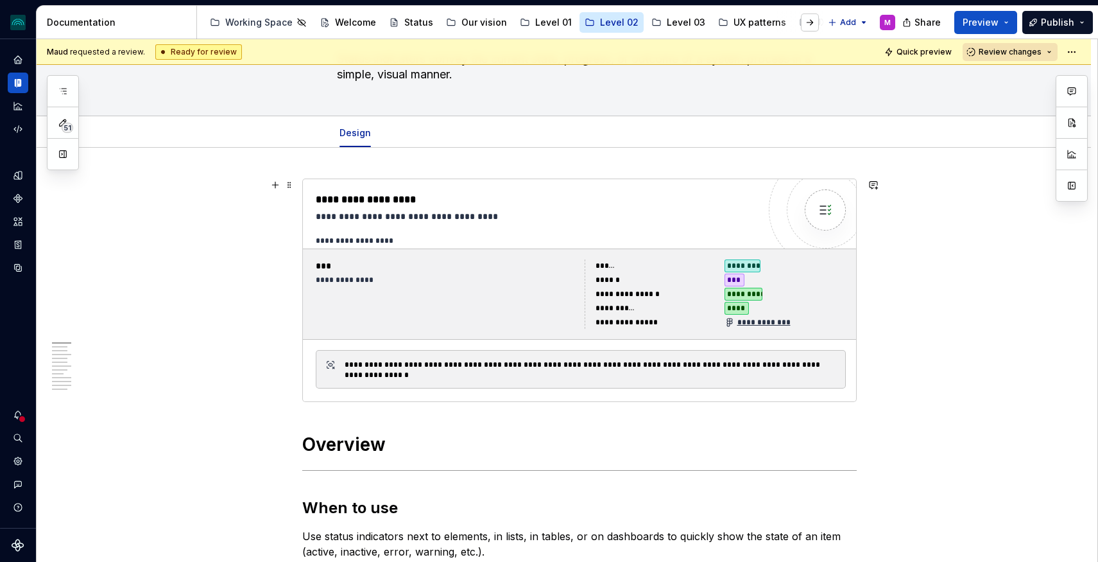
scroll to position [0, 0]
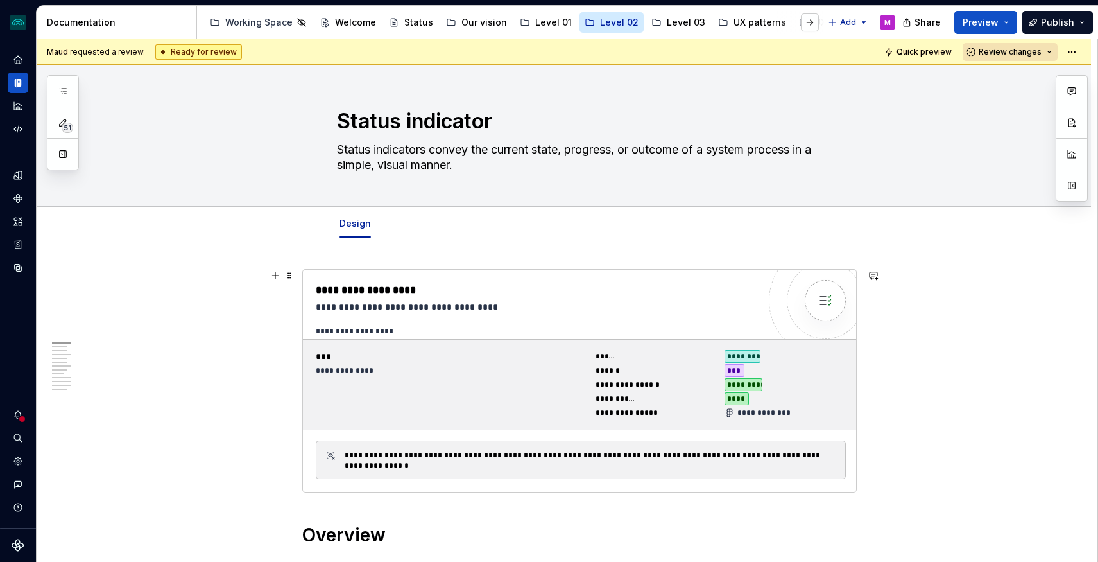
click at [449, 383] on div "**********" at bounding box center [446, 384] width 261 height 69
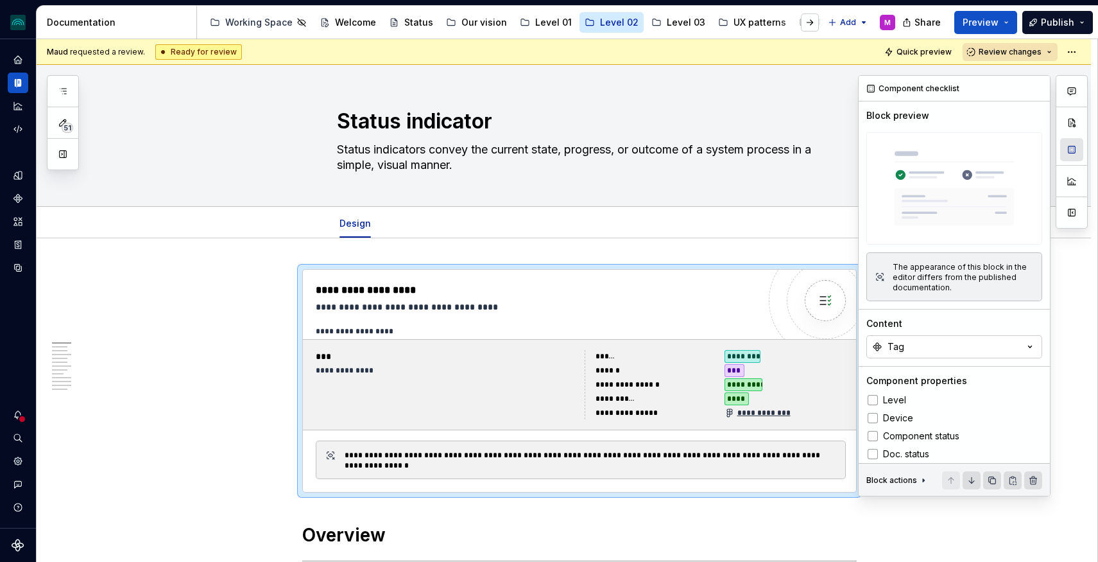
click at [1069, 154] on button "button" at bounding box center [1071, 149] width 23 height 23
type textarea "*"
click at [969, 350] on button "Tag" at bounding box center [954, 346] width 176 height 23
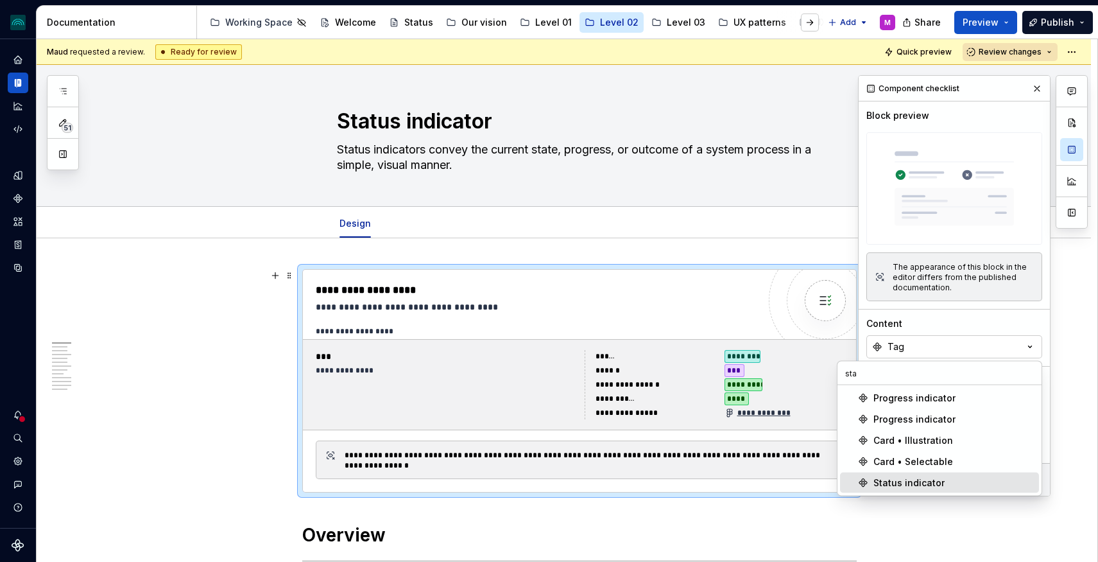
type input "sta"
click at [916, 477] on div "Status indicator" at bounding box center [909, 482] width 71 height 13
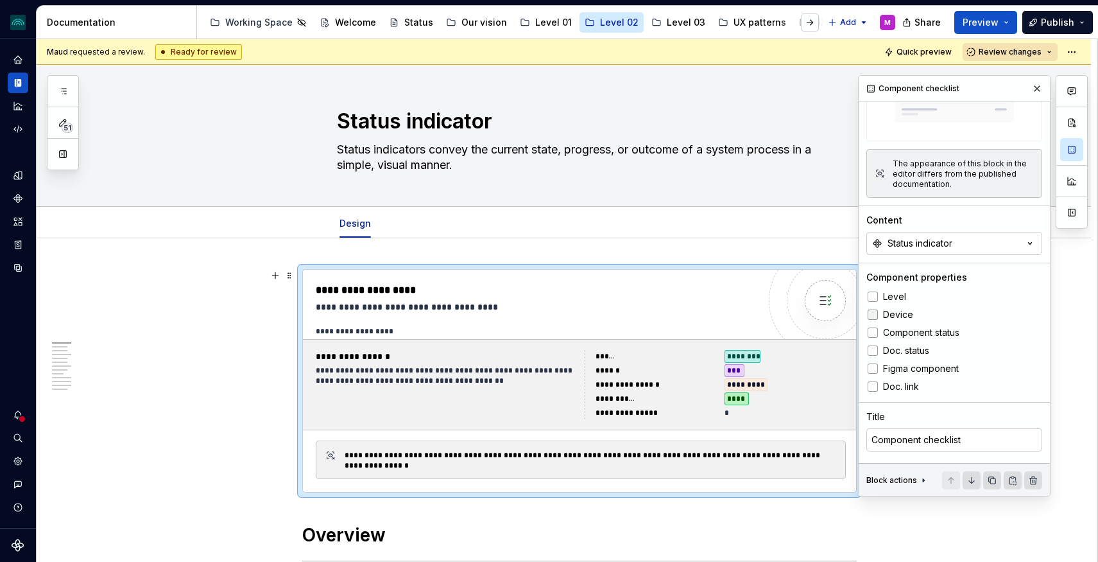
scroll to position [128, 0]
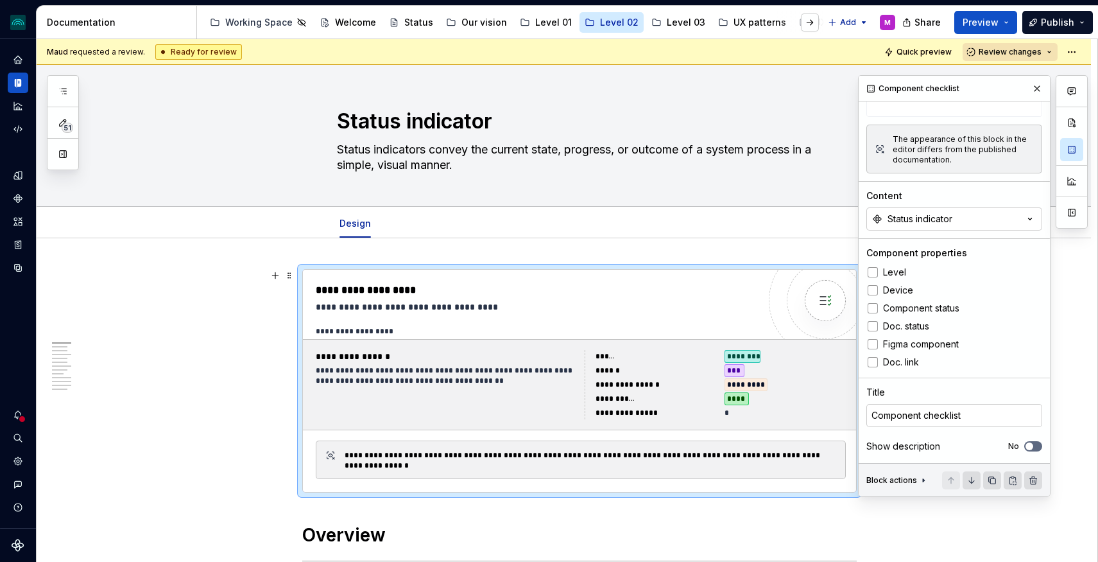
click at [1037, 89] on button "button" at bounding box center [1037, 89] width 18 height 18
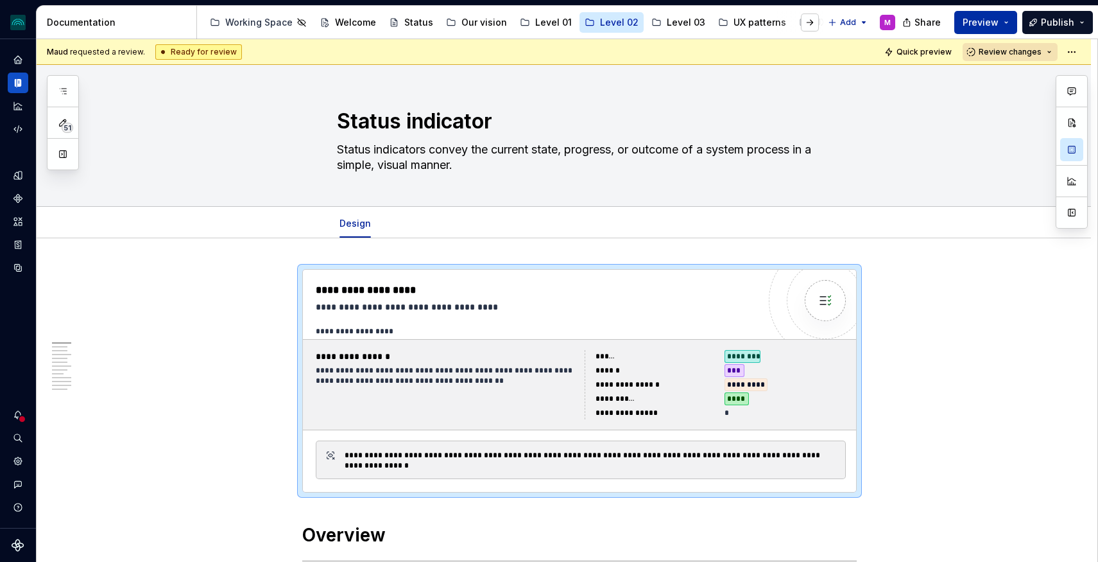
click at [995, 19] on span "Preview" at bounding box center [981, 22] width 36 height 13
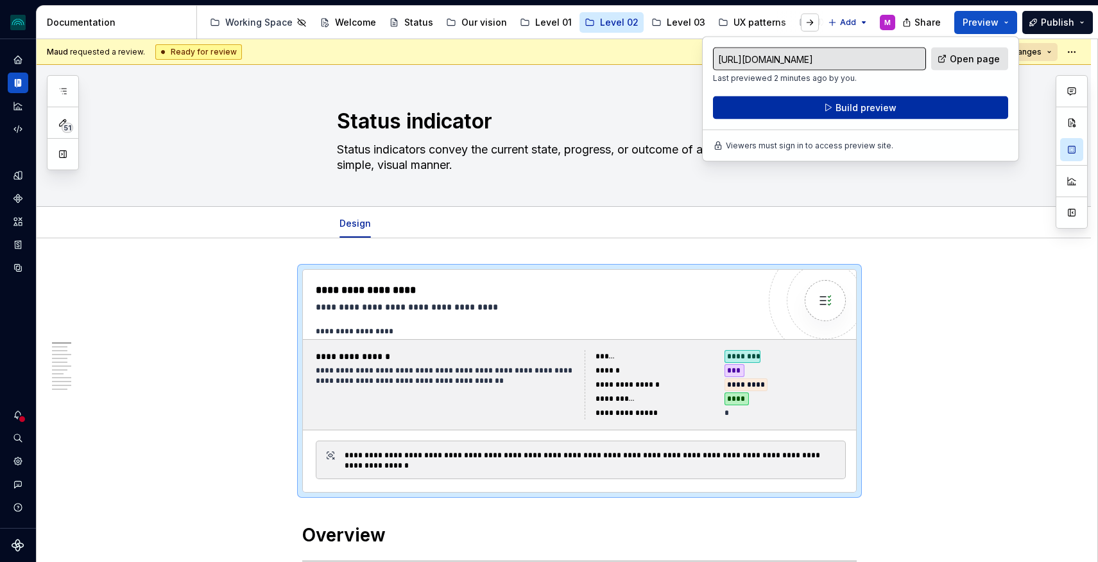
click at [826, 110] on button "Build preview" at bounding box center [860, 107] width 295 height 23
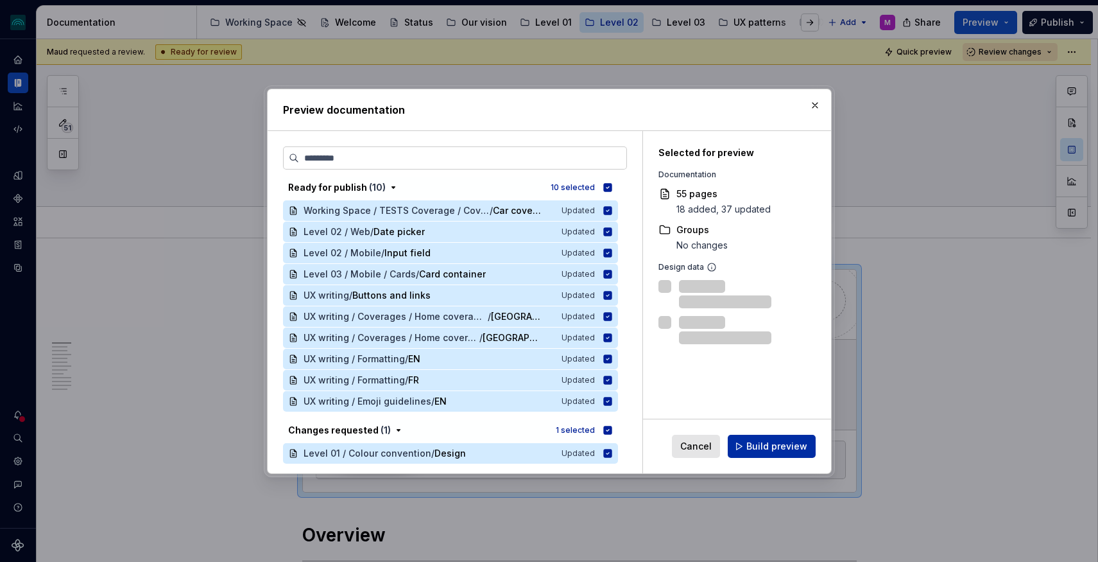
click at [785, 444] on span "Build preview" at bounding box center [776, 446] width 61 height 13
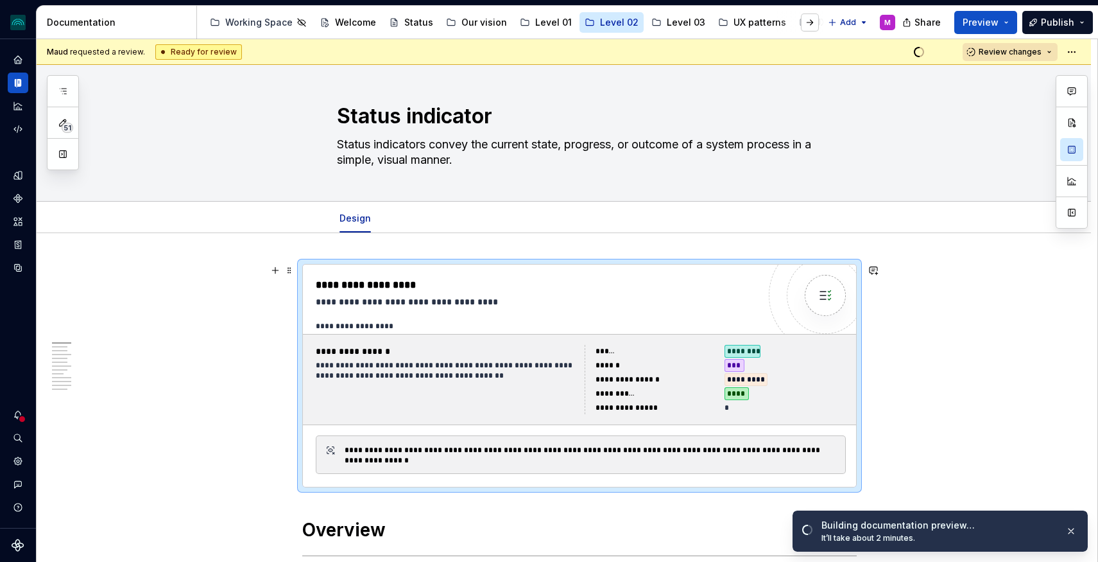
scroll to position [8, 0]
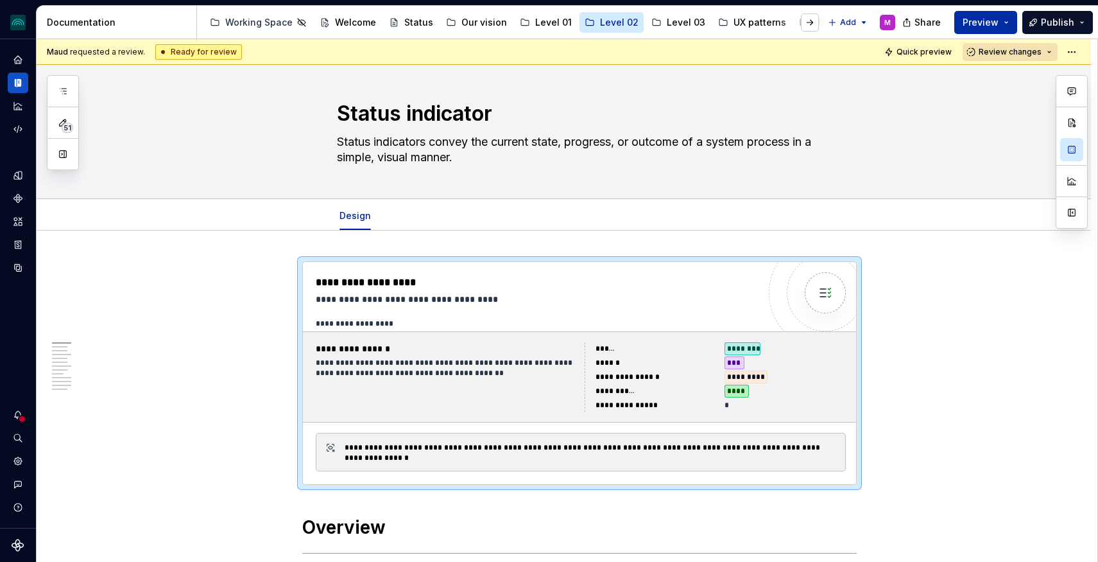
click at [993, 24] on span "Preview" at bounding box center [981, 22] width 36 height 13
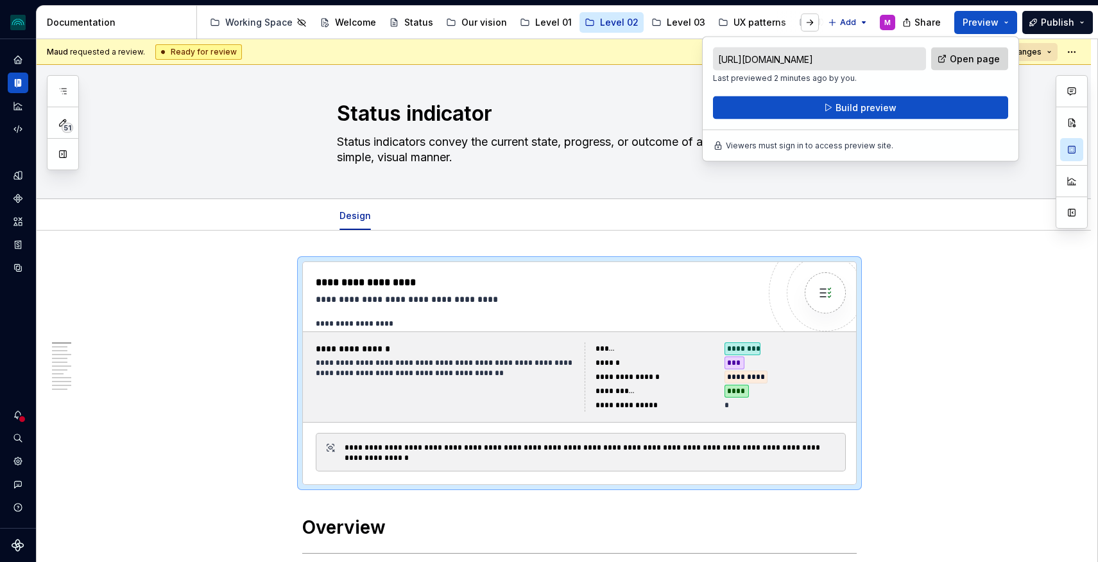
click at [982, 62] on span "Open page" at bounding box center [975, 59] width 50 height 13
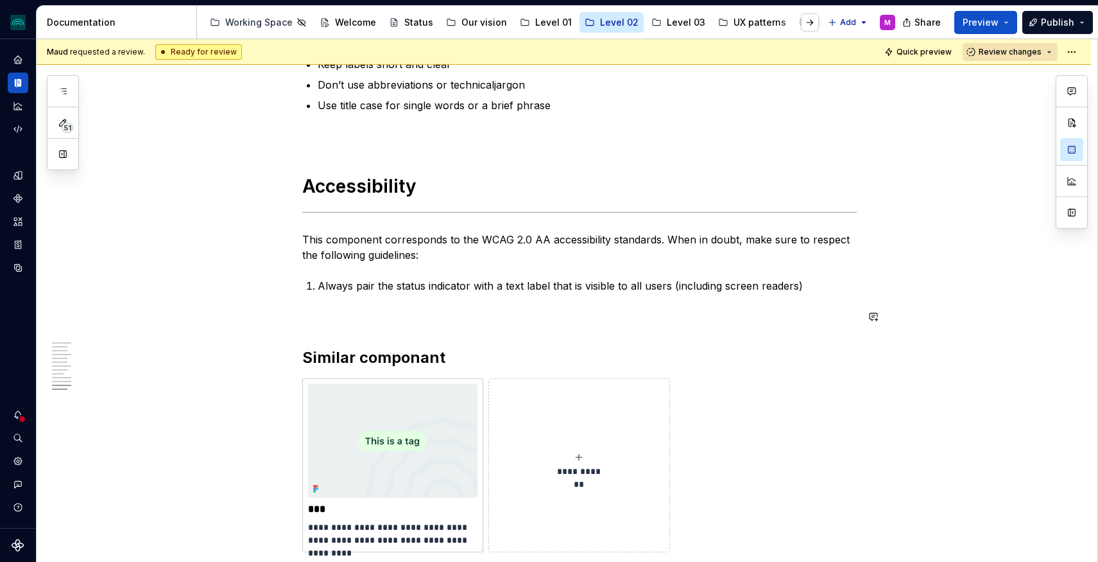
scroll to position [2885, 0]
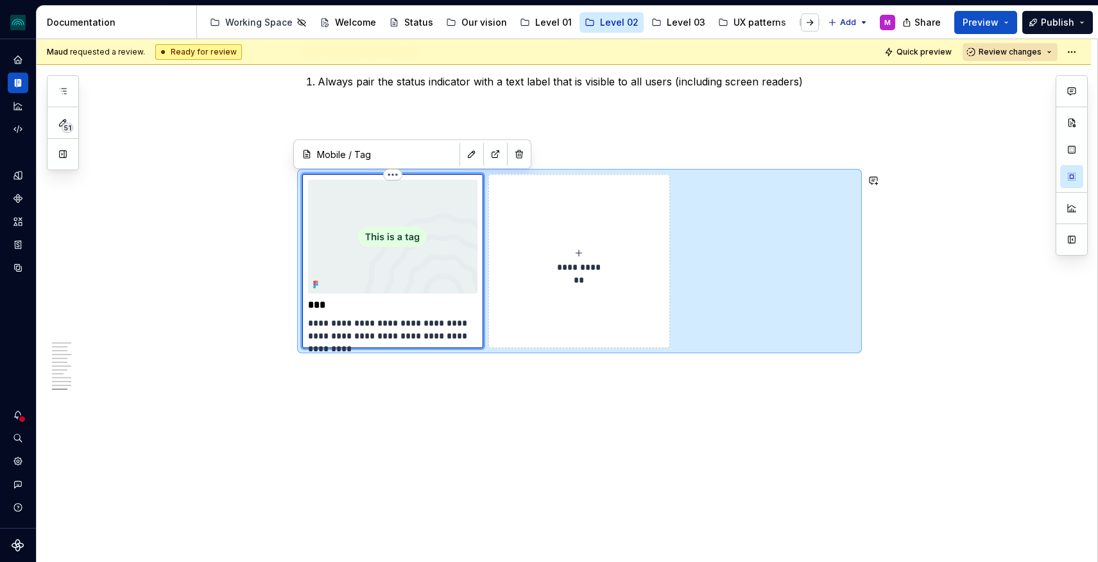
click at [380, 262] on img at bounding box center [393, 236] width 170 height 113
click at [395, 175] on html "iceberg M Design system data Documentation Accessibility guide for tree Page tr…" at bounding box center [549, 281] width 1098 height 562
click at [374, 258] on html "iceberg M Design system data Documentation Accessibility guide for tree Page tr…" at bounding box center [549, 281] width 1098 height 562
click at [362, 280] on img at bounding box center [393, 236] width 170 height 113
click at [486, 153] on button "button" at bounding box center [495, 154] width 18 height 18
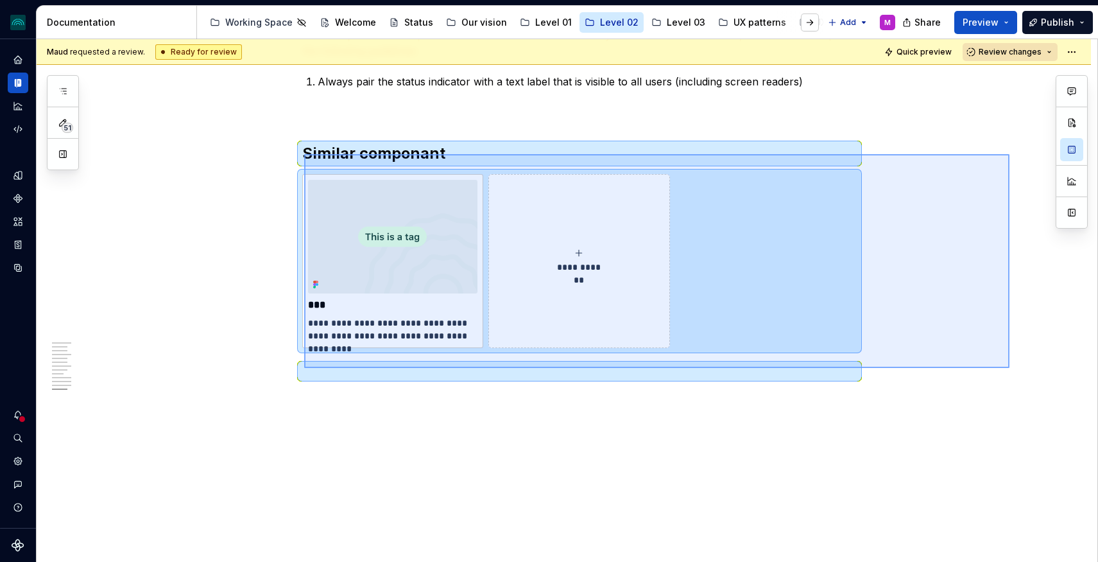
drag, startPoint x: 304, startPoint y: 154, endPoint x: 1001, endPoint y: 368, distance: 729.2
click at [1006, 368] on div "**********" at bounding box center [567, 300] width 1061 height 523
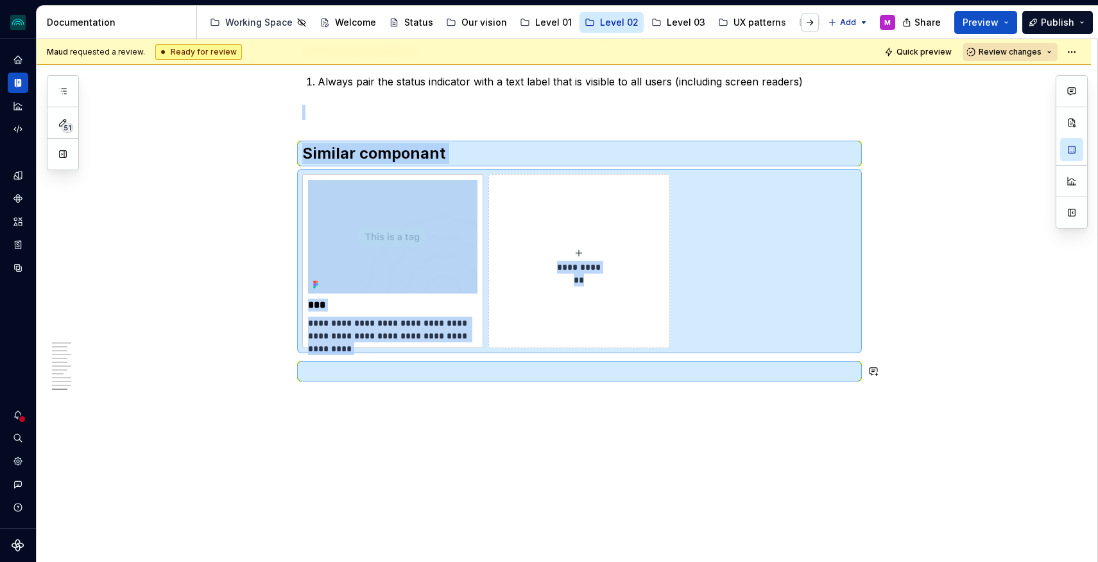
copy div "**********"
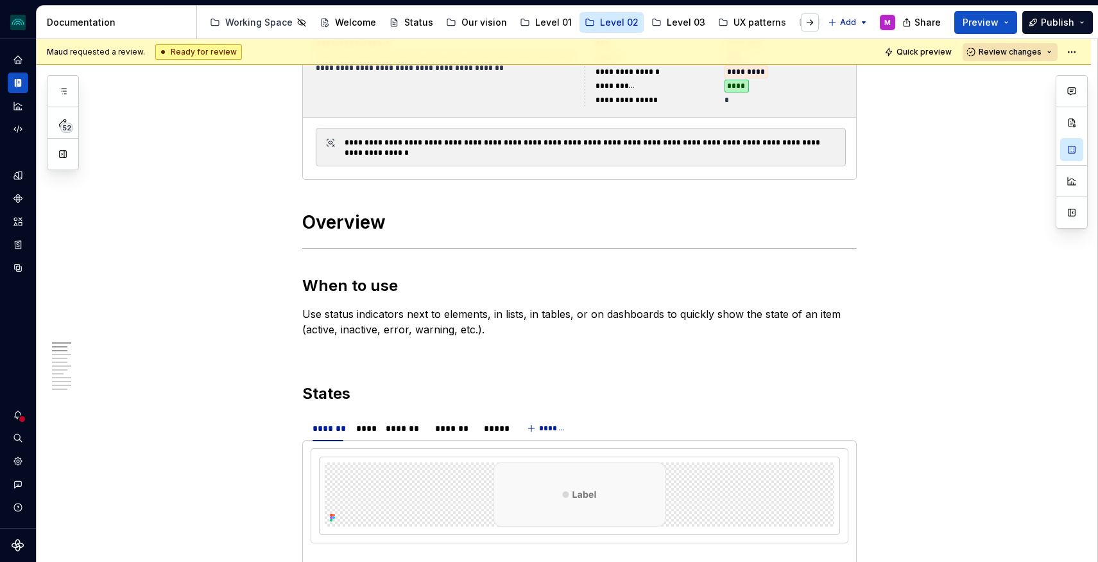
scroll to position [0, 0]
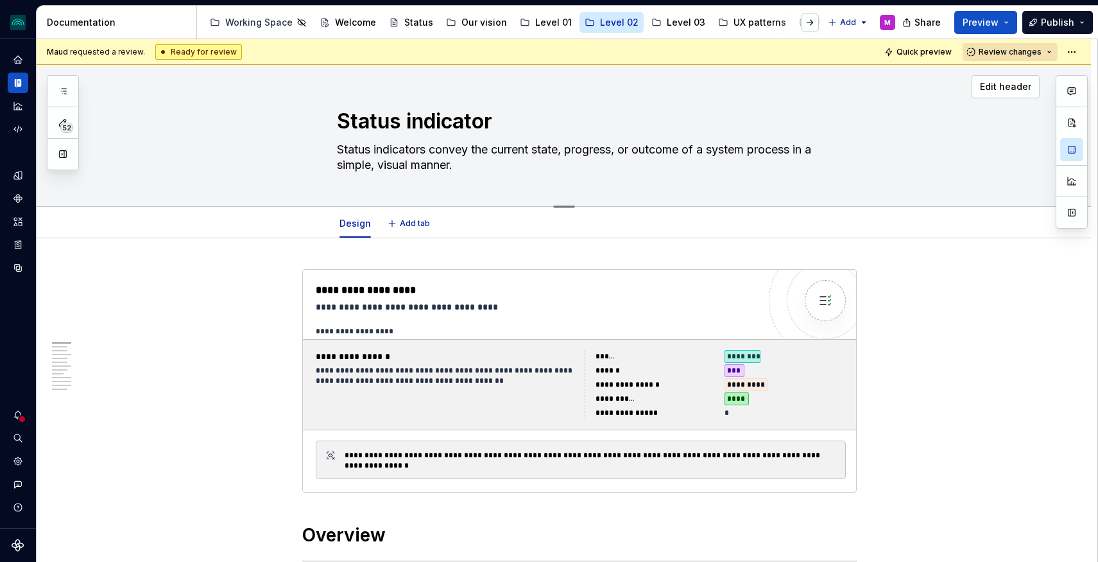
click at [407, 114] on textarea "Status indicator" at bounding box center [576, 121] width 485 height 31
click at [451, 160] on textarea "Status indicators convey the current state, progress, or outcome of a system pr…" at bounding box center [576, 157] width 485 height 36
drag, startPoint x: 442, startPoint y: 157, endPoint x: 343, endPoint y: 148, distance: 99.3
click at [343, 148] on textarea "Status indicators convey the current state, progress, or outcome of a system pr…" at bounding box center [576, 157] width 485 height 36
click at [721, 221] on div "Design Add tab" at bounding box center [579, 223] width 501 height 28
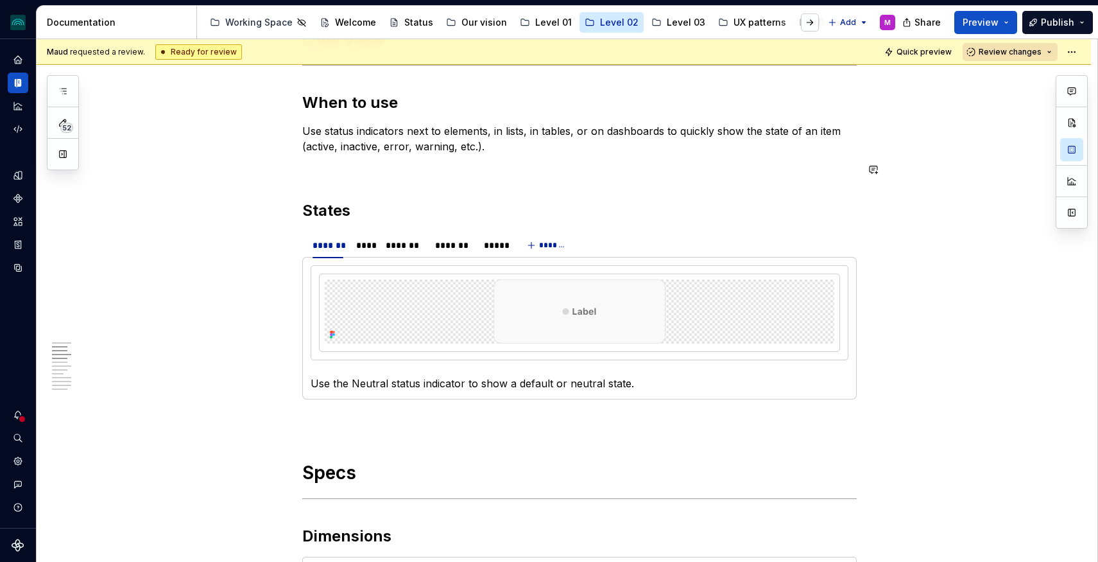
scroll to position [547, 0]
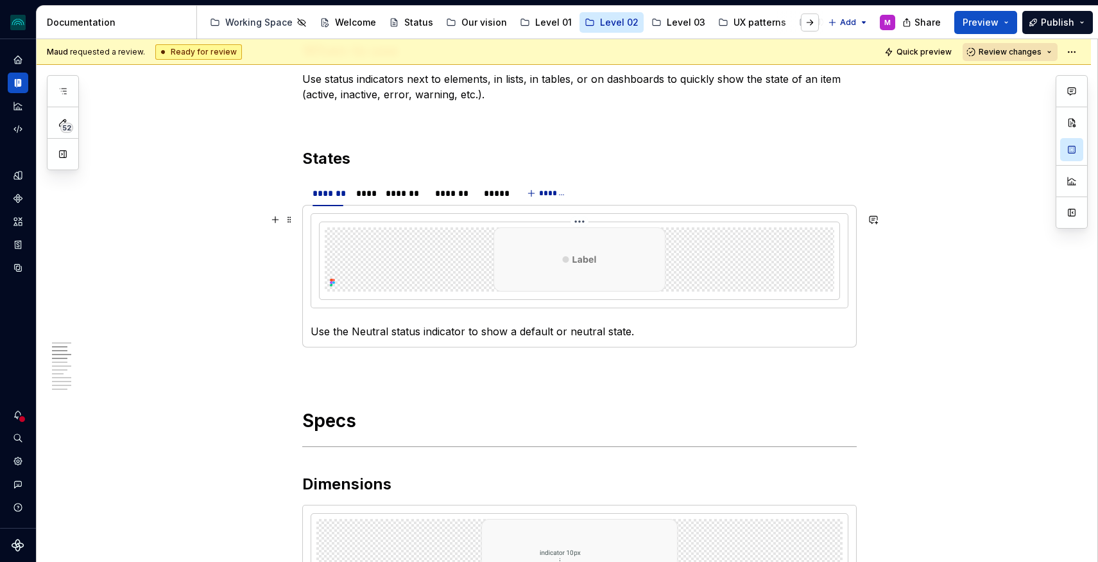
click at [594, 270] on img at bounding box center [580, 259] width 172 height 64
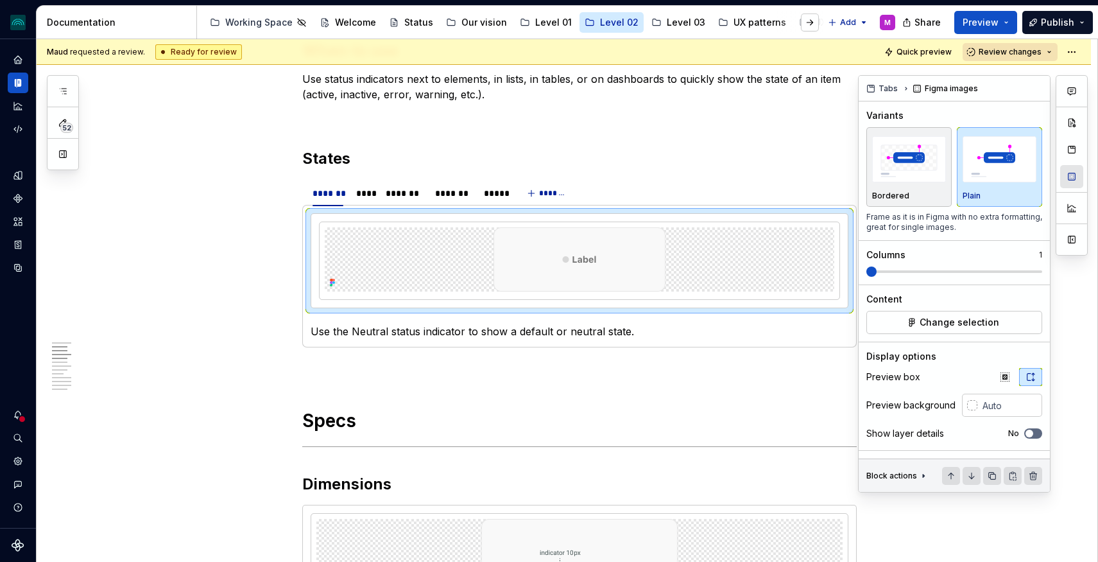
click at [1070, 178] on button "button" at bounding box center [1071, 176] width 23 height 23
click at [619, 266] on img at bounding box center [580, 259] width 172 height 64
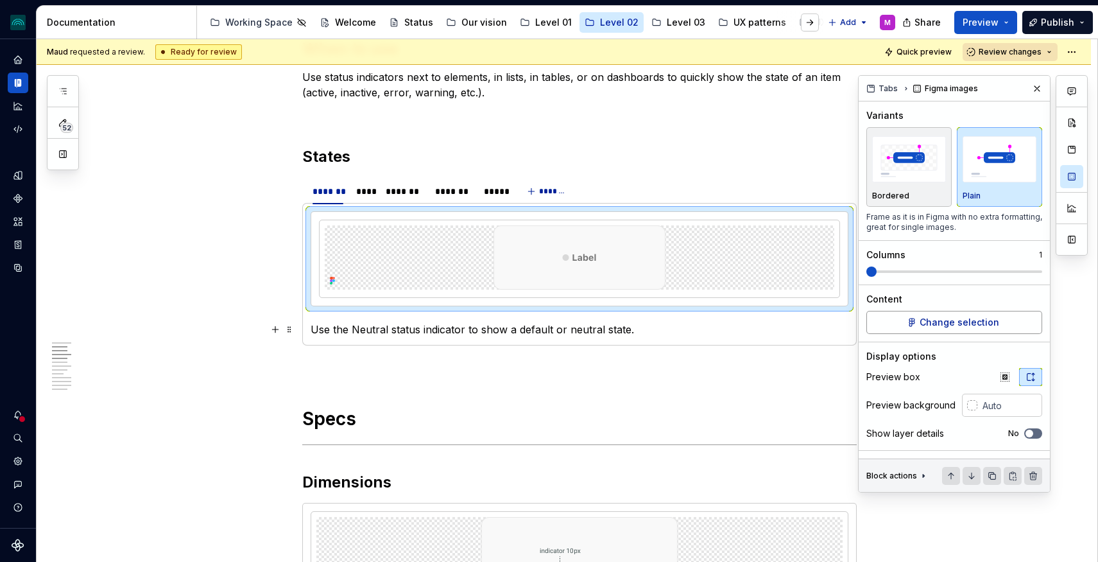
click at [964, 325] on span "Change selection" at bounding box center [960, 322] width 80 height 13
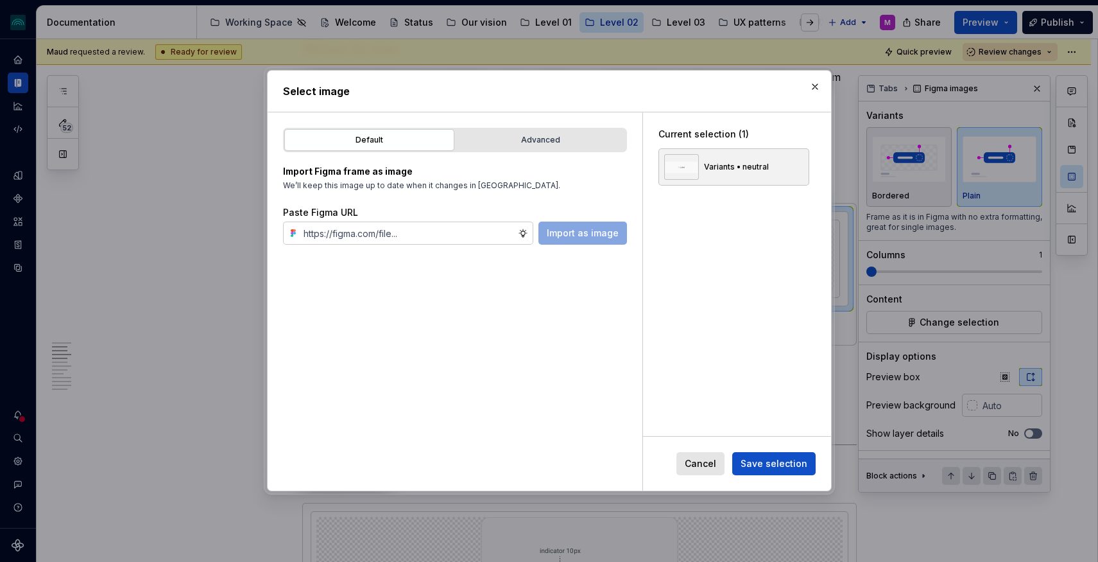
type textarea "*"
click at [517, 137] on div "Advanced" at bounding box center [540, 139] width 161 height 13
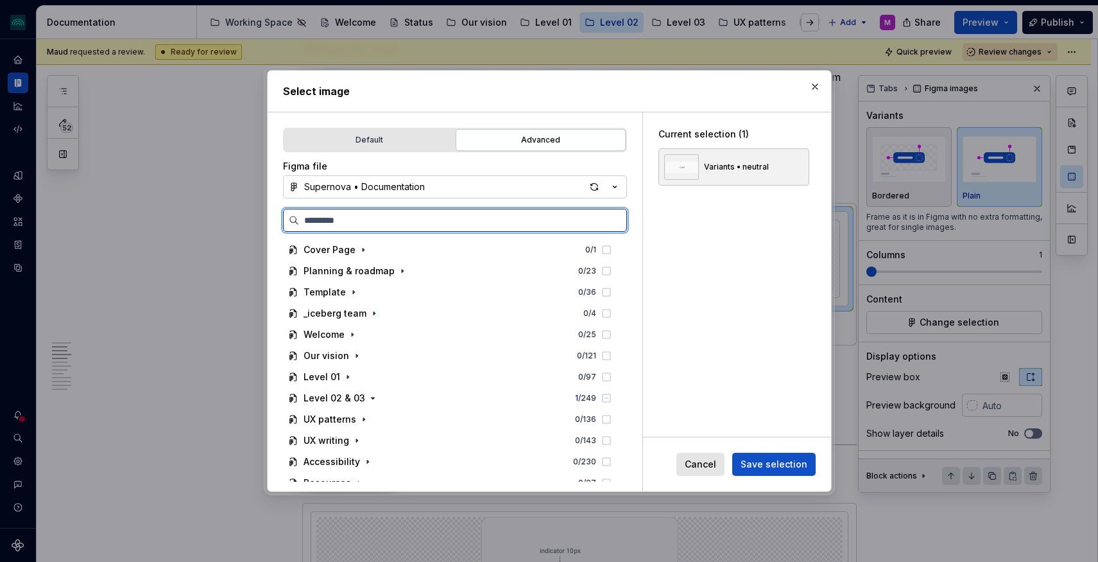
click at [381, 222] on input "search" at bounding box center [462, 220] width 327 height 13
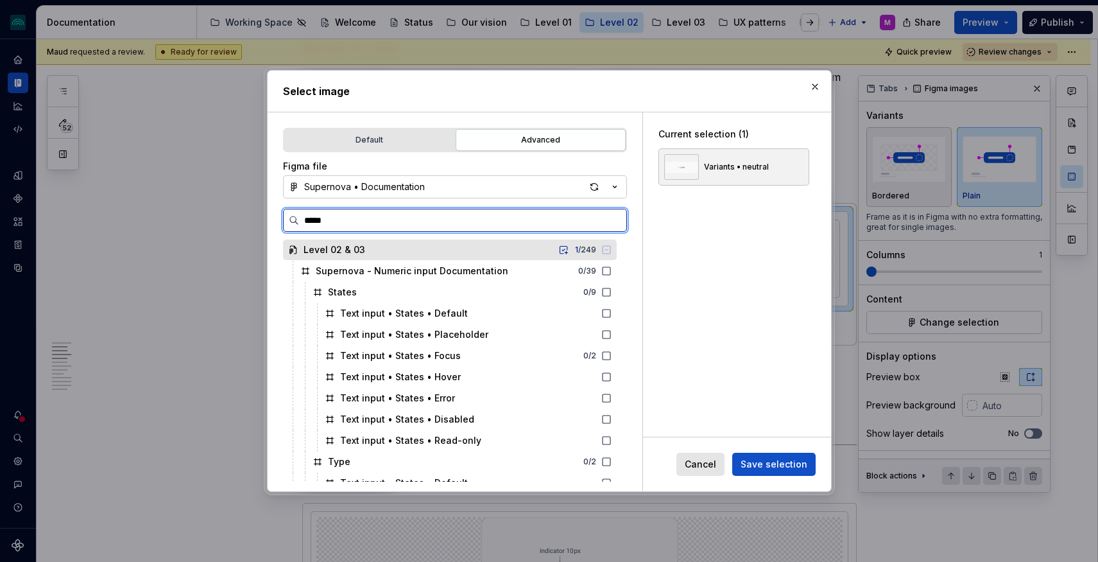
type input "******"
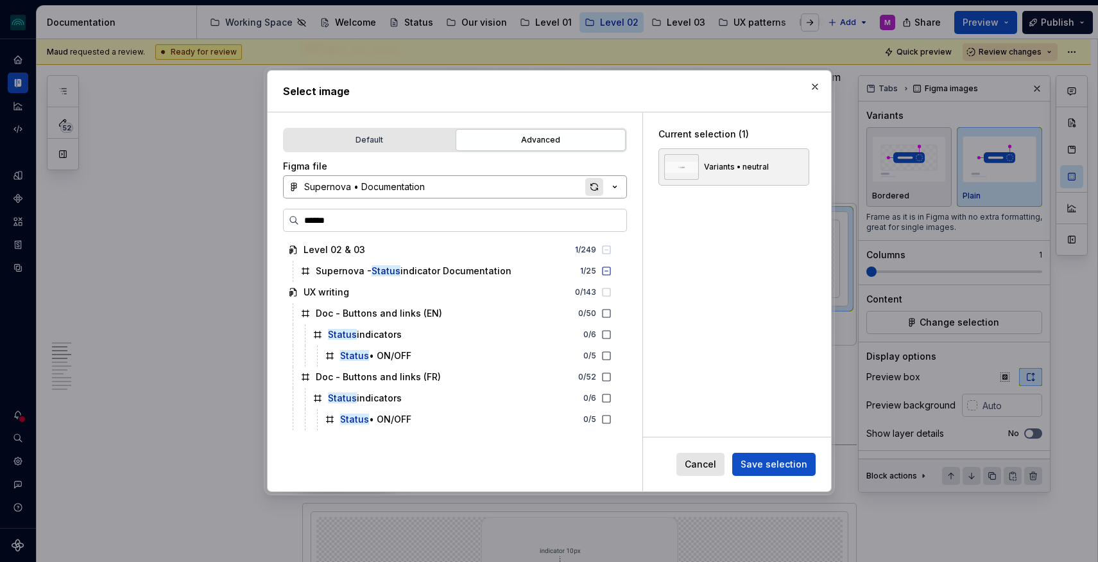
click at [599, 187] on div "button" at bounding box center [594, 187] width 18 height 18
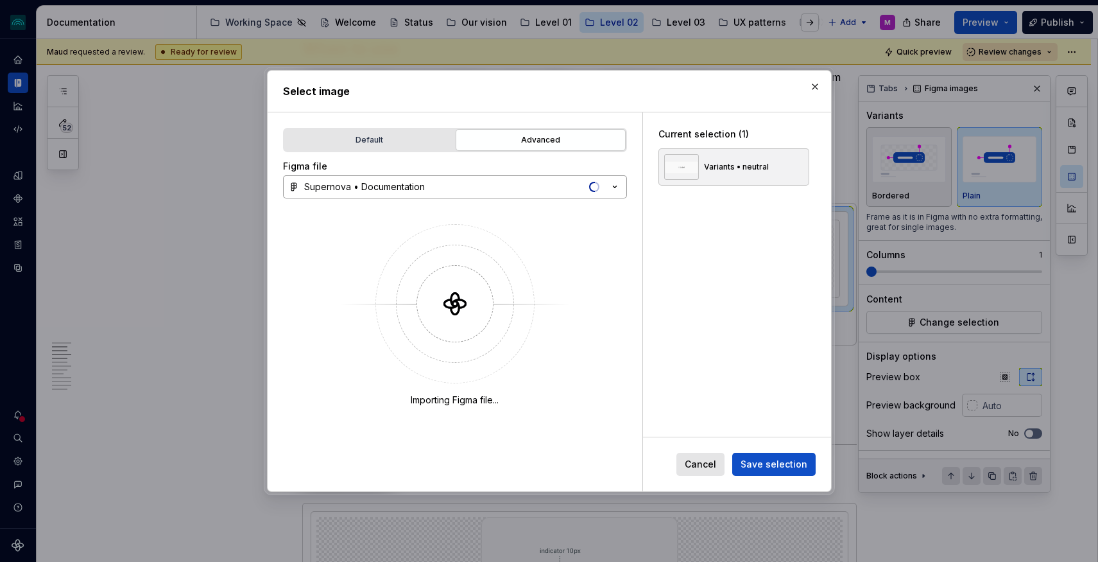
click at [617, 189] on icon "button" at bounding box center [614, 186] width 13 height 13
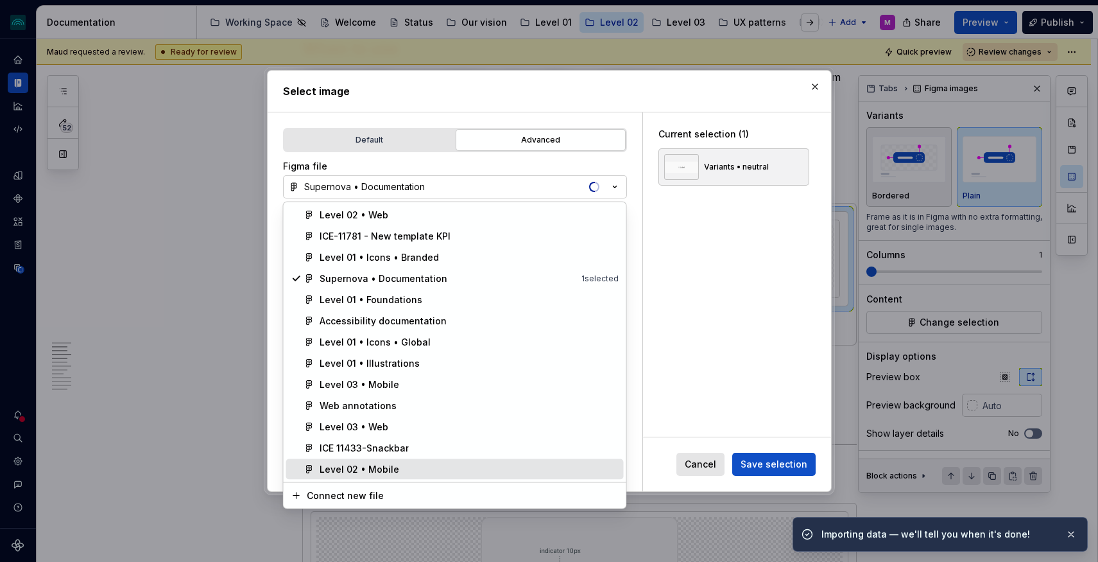
click at [382, 466] on div "Level 02 • Mobile" at bounding box center [360, 469] width 80 height 13
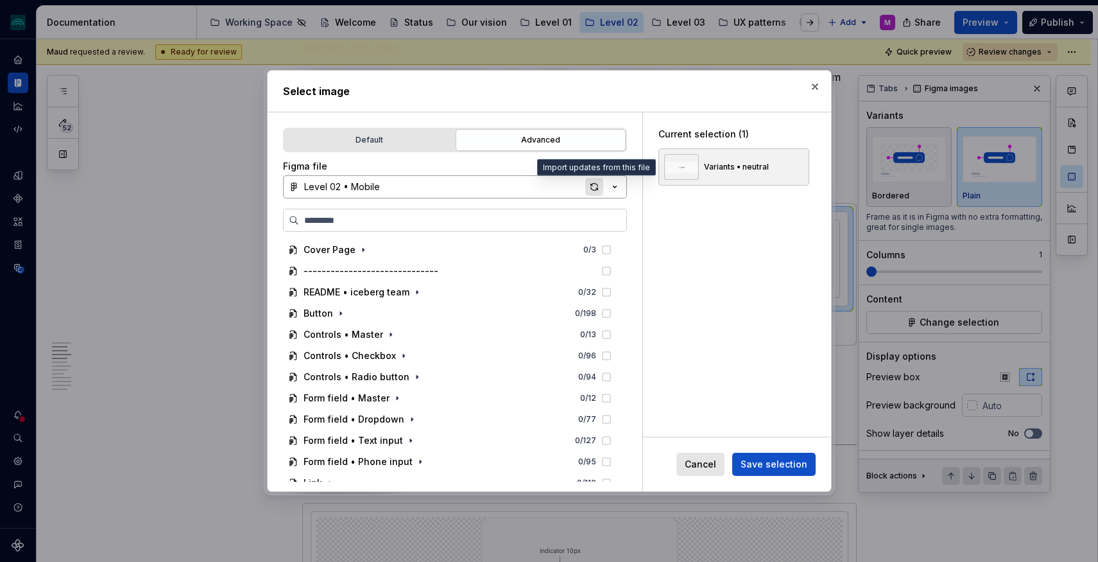
click at [593, 187] on div "button" at bounding box center [594, 187] width 18 height 18
type textarea "*"
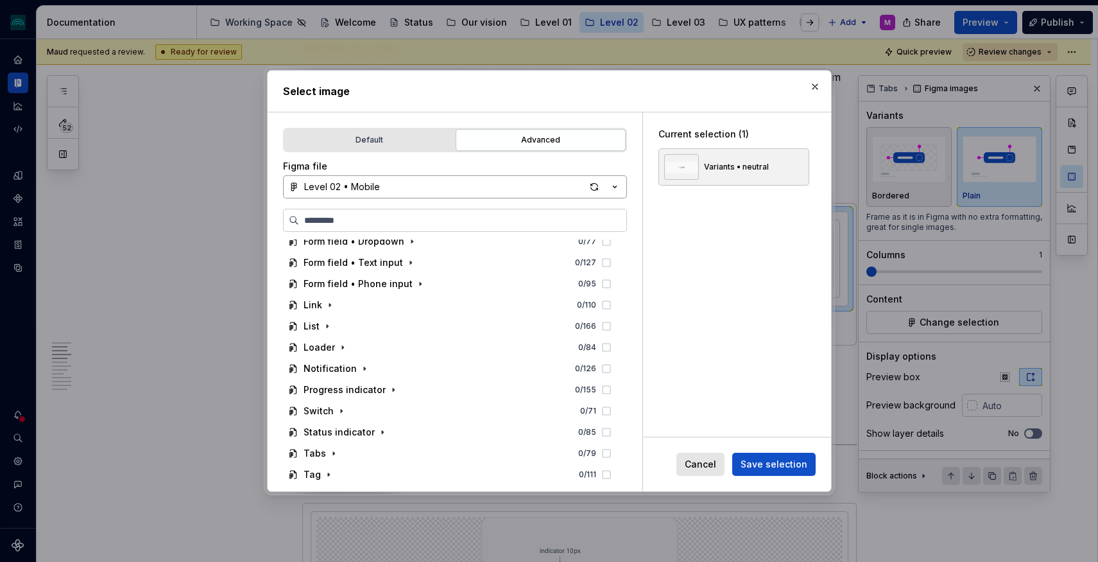
scroll to position [182, 0]
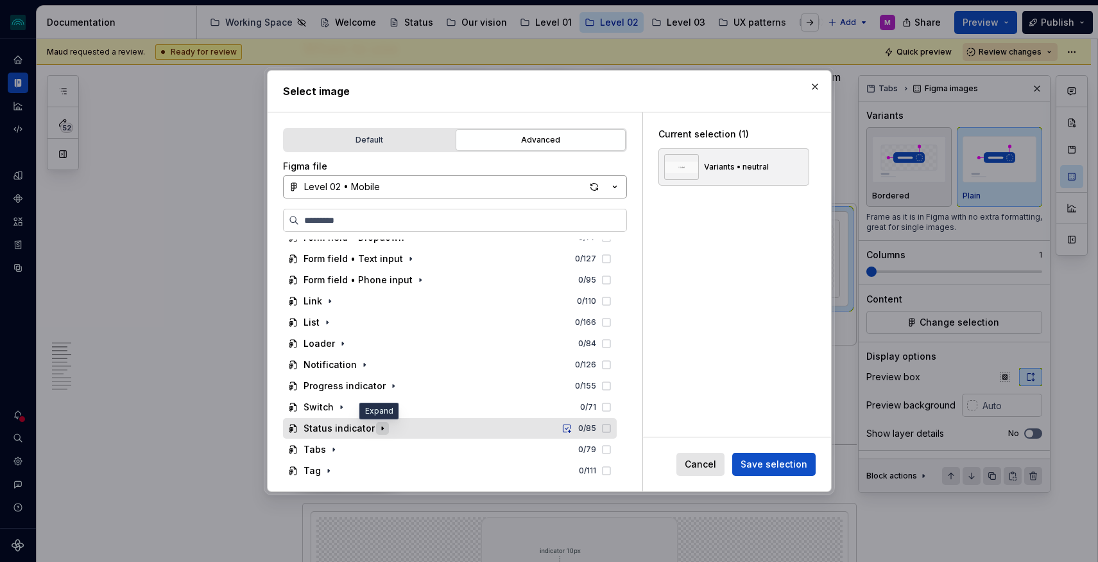
click at [382, 427] on icon "button" at bounding box center [382, 428] width 1 height 3
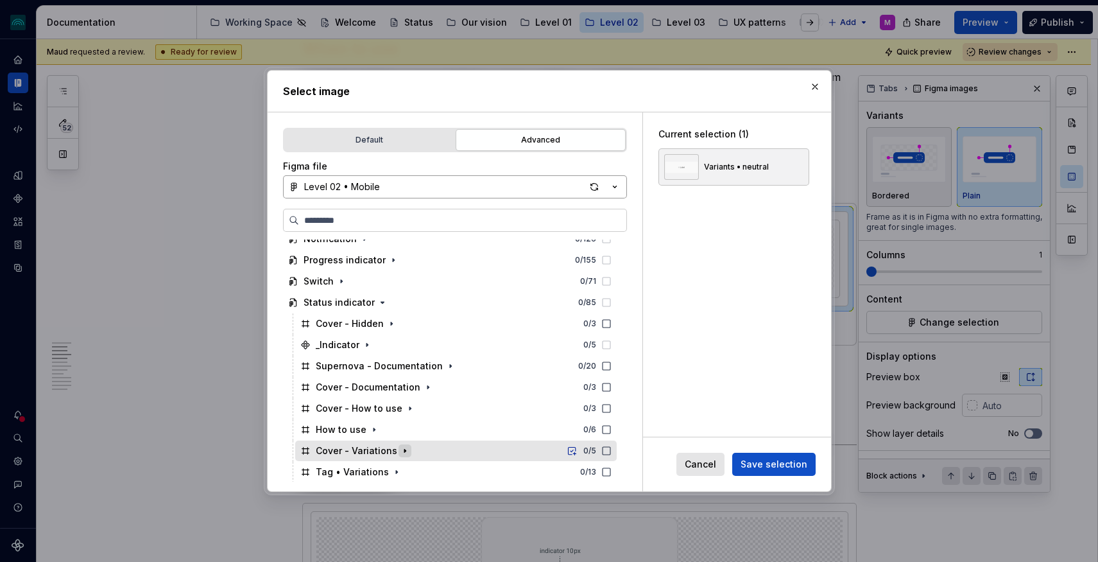
scroll to position [290, 0]
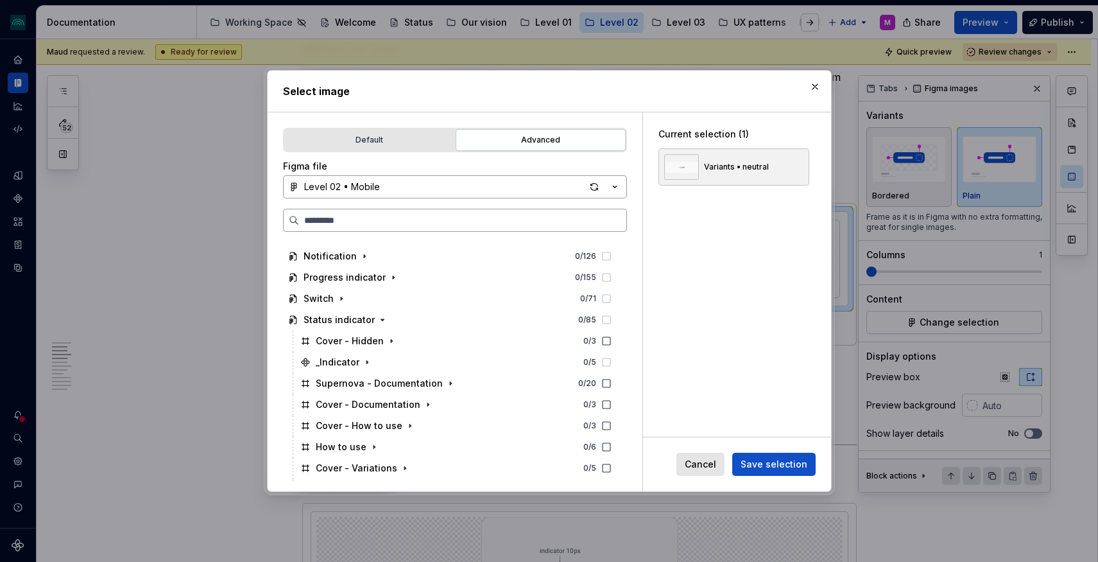
click at [416, 220] on input "search" at bounding box center [462, 220] width 327 height 13
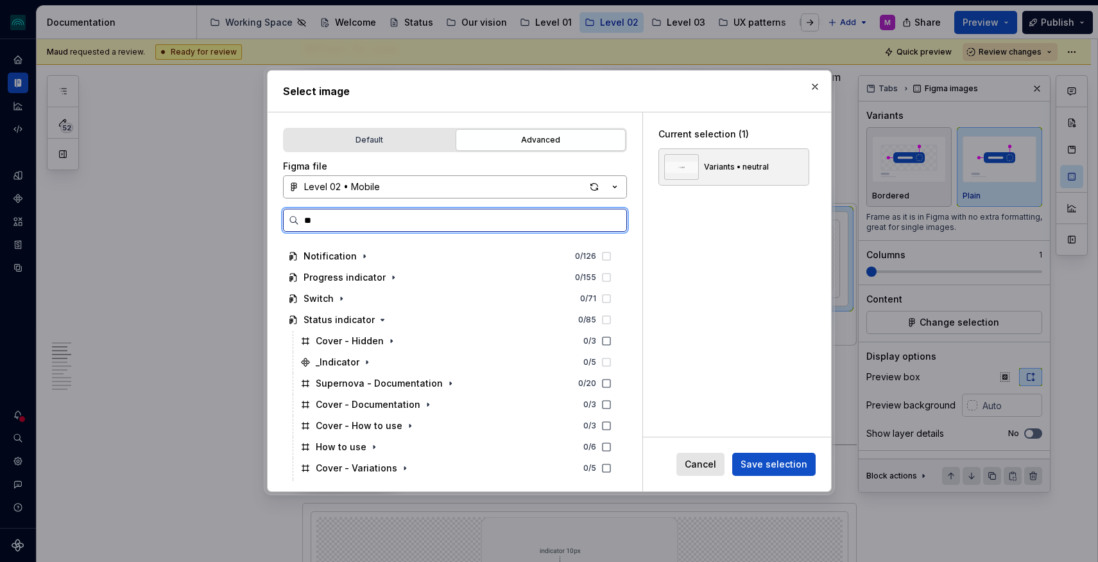
scroll to position [0, 0]
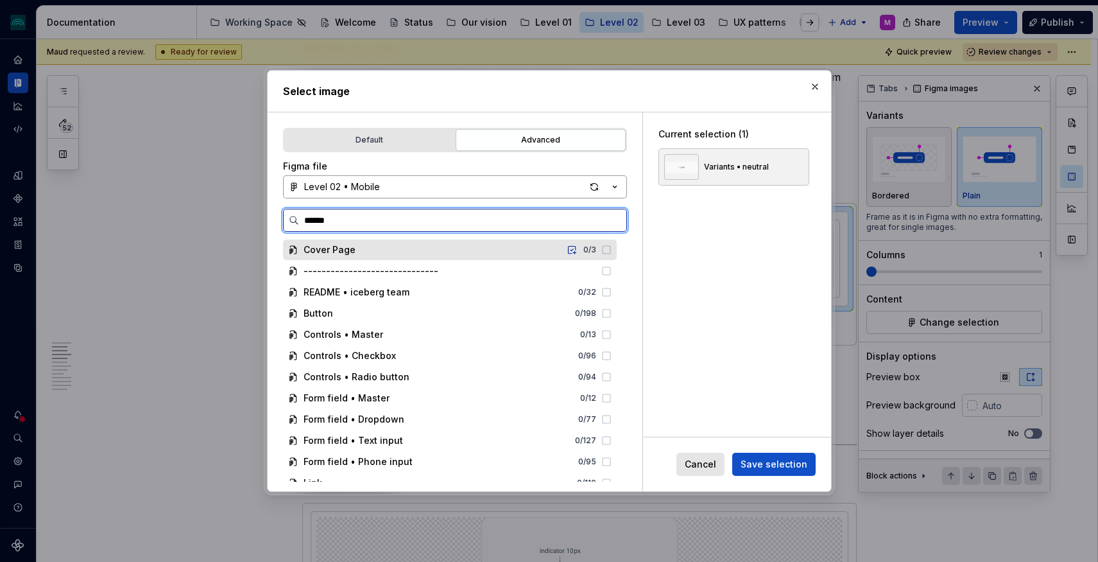
type input "*******"
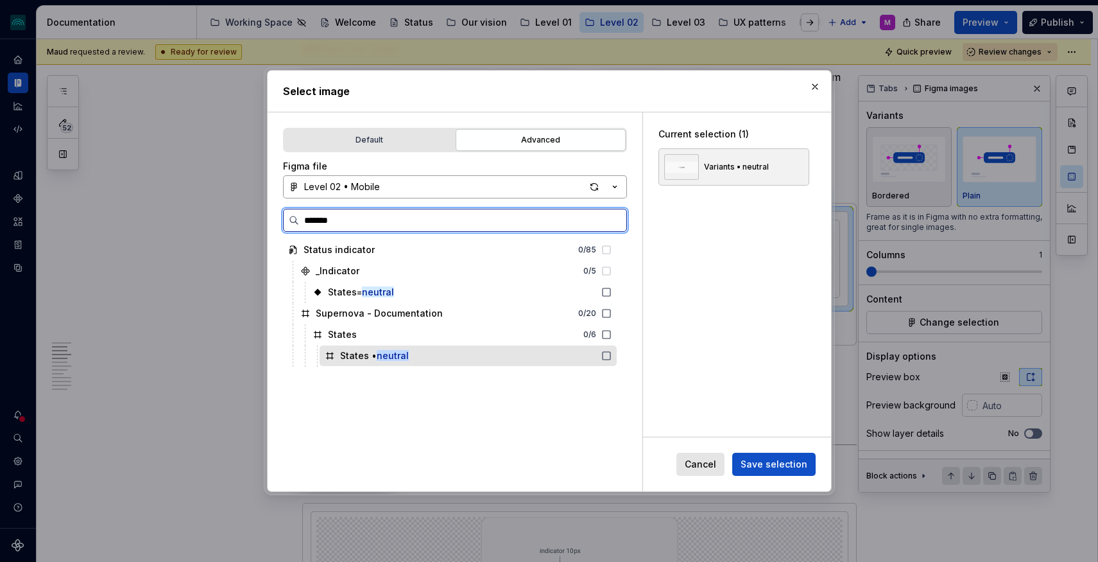
click at [485, 356] on div "States • neutral" at bounding box center [468, 355] width 297 height 21
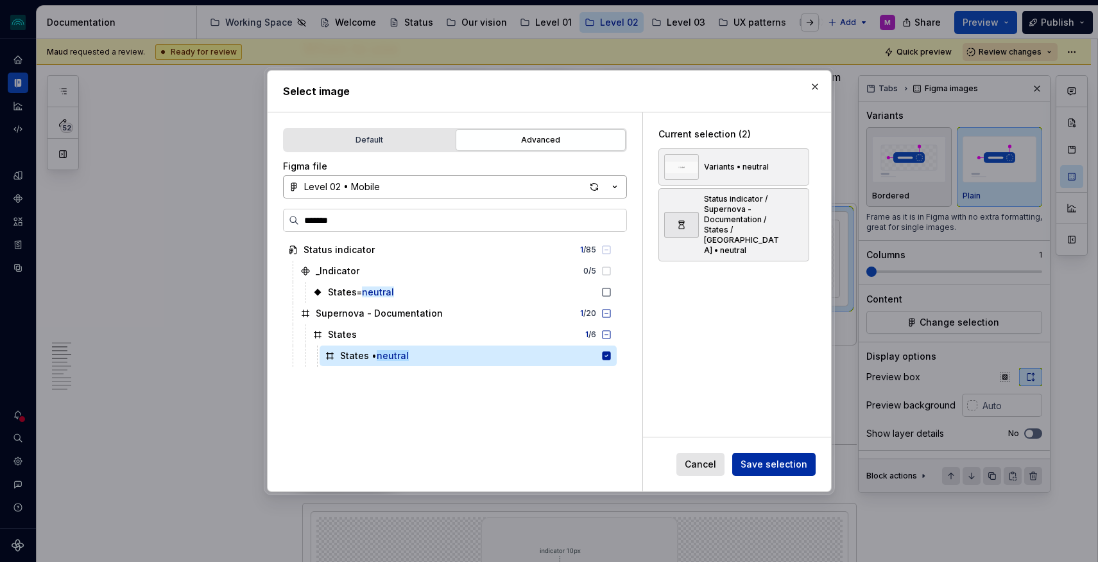
click at [781, 467] on span "Save selection" at bounding box center [774, 464] width 67 height 13
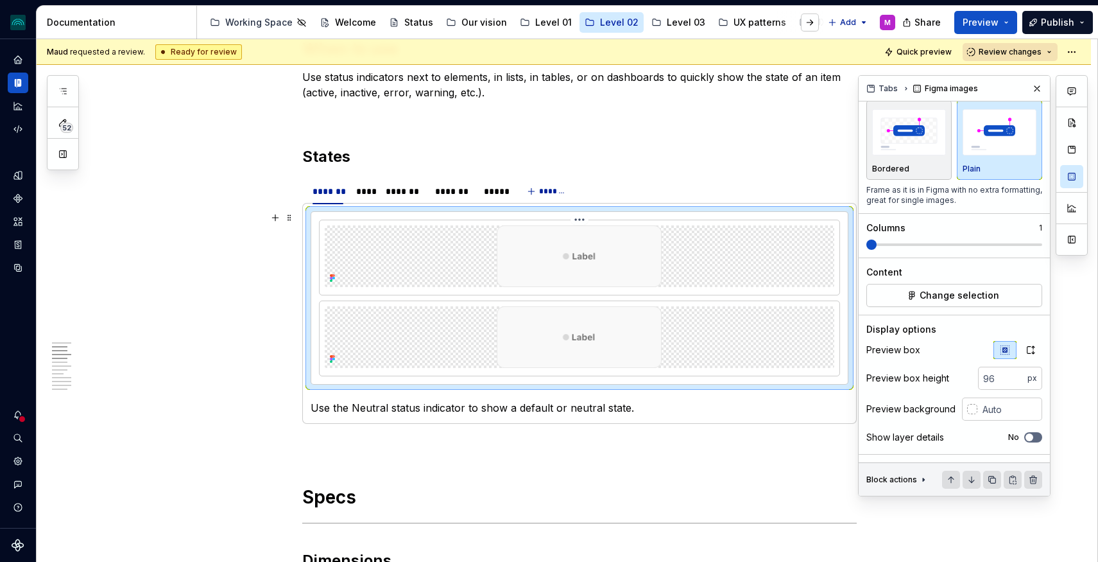
click at [684, 245] on div at bounding box center [580, 256] width 510 height 62
click at [1009, 307] on button "Change selection" at bounding box center [954, 295] width 176 height 23
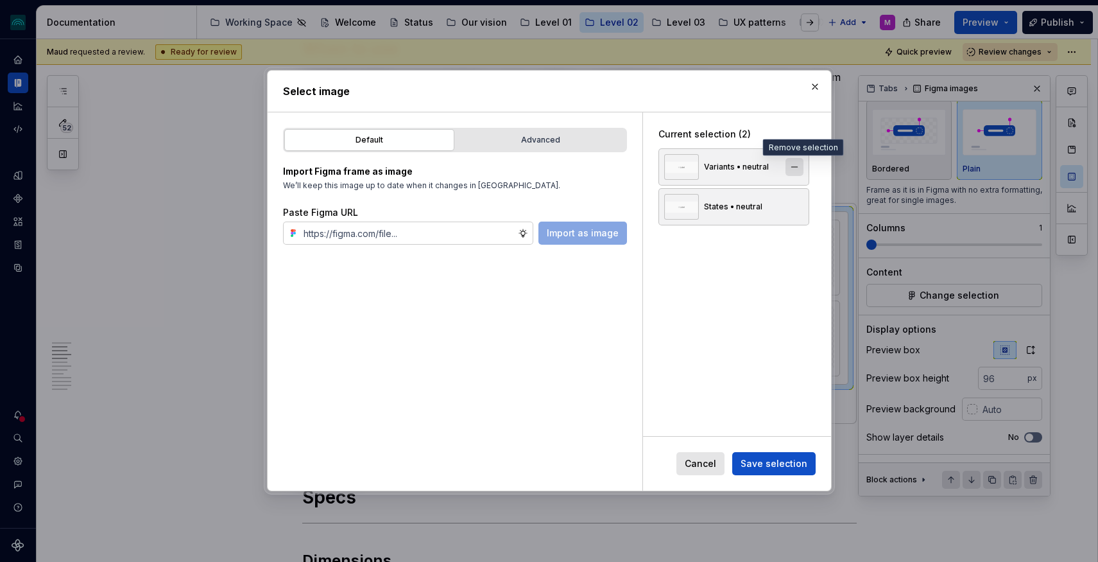
click at [803, 170] on button "button" at bounding box center [795, 167] width 18 height 18
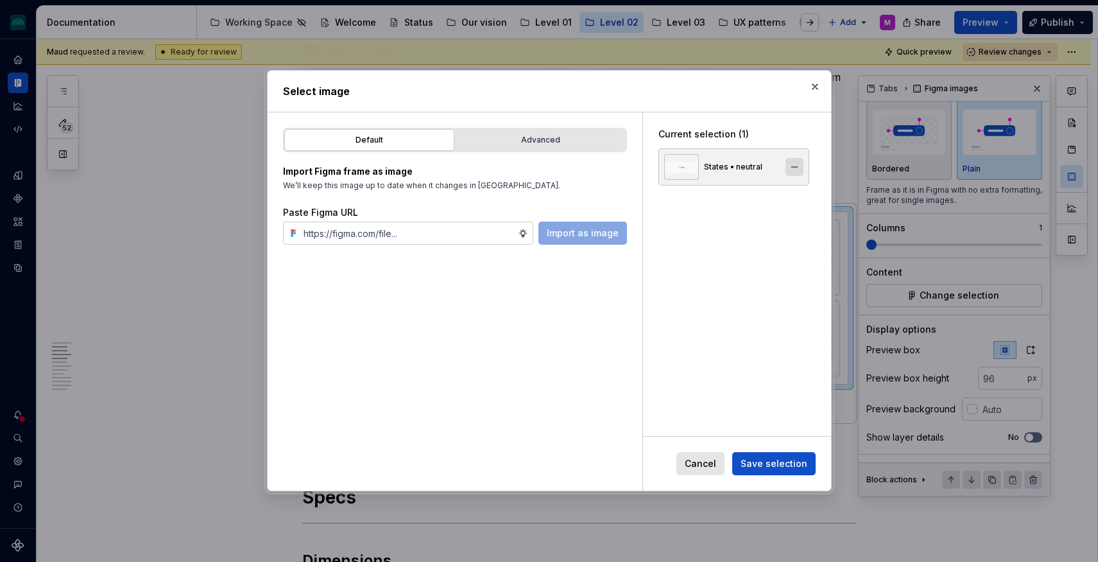
type textarea "*"
click at [776, 469] on span "Save selection" at bounding box center [774, 464] width 67 height 13
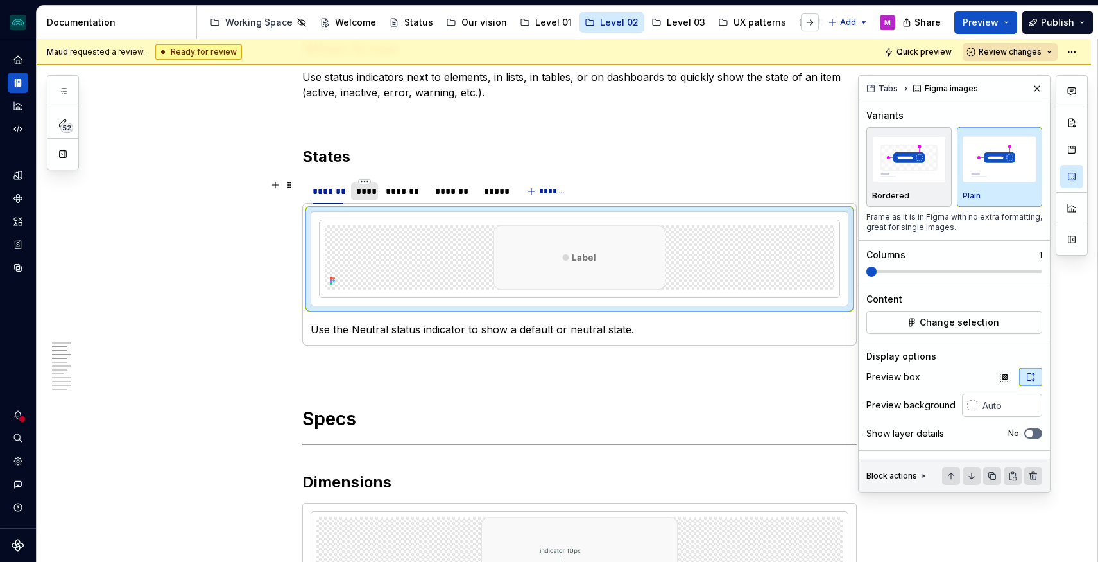
click at [371, 189] on div "****" at bounding box center [364, 191] width 17 height 13
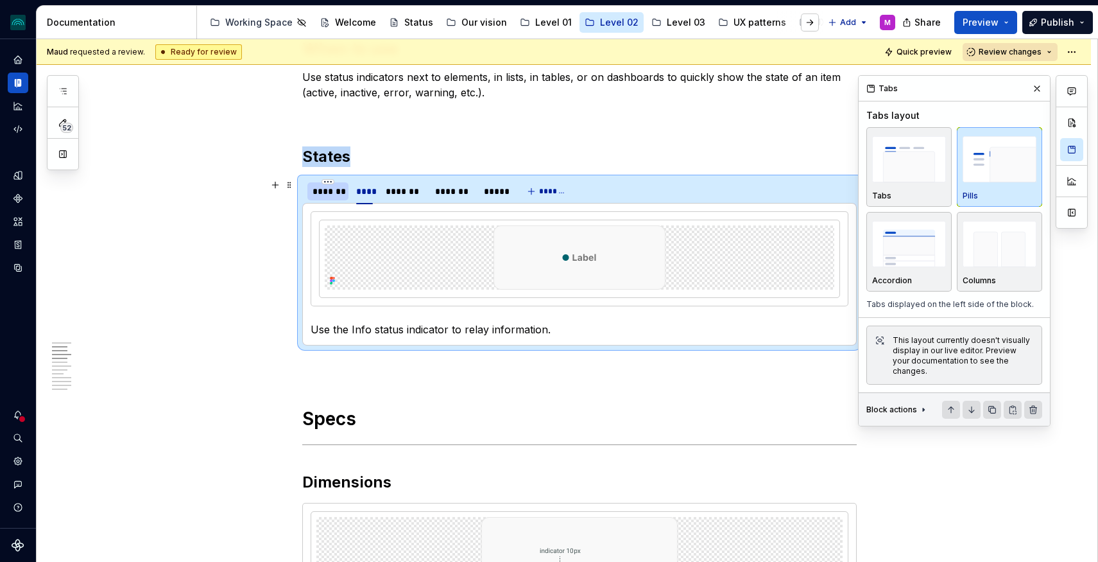
click at [326, 193] on div "*******" at bounding box center [328, 191] width 31 height 13
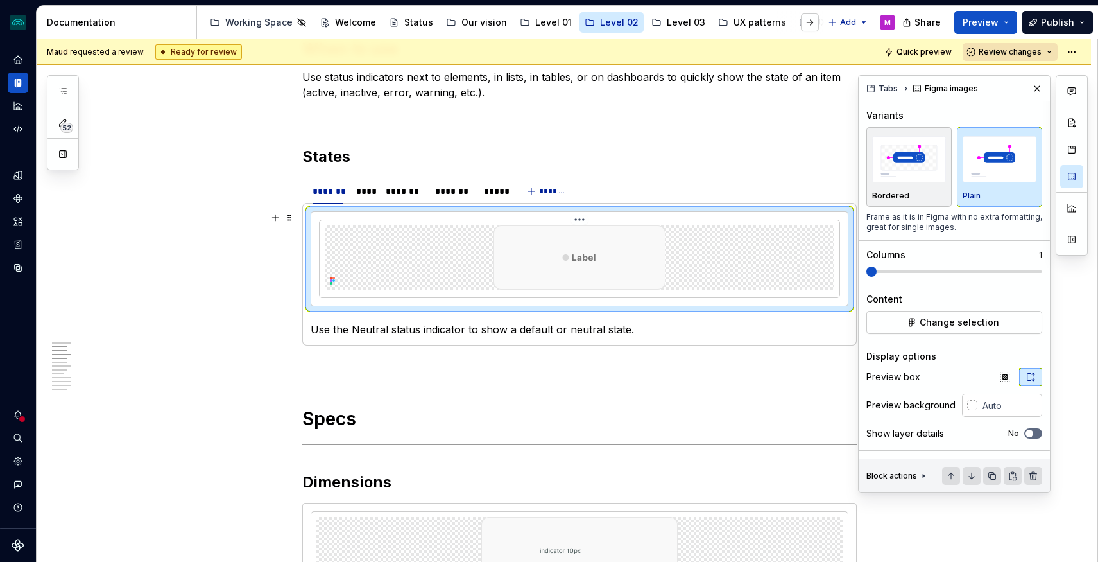
click at [601, 260] on img at bounding box center [580, 257] width 172 height 64
click at [371, 193] on div "****" at bounding box center [364, 191] width 17 height 13
click at [604, 263] on img at bounding box center [580, 257] width 172 height 64
click at [934, 322] on span "Change selection" at bounding box center [960, 322] width 80 height 13
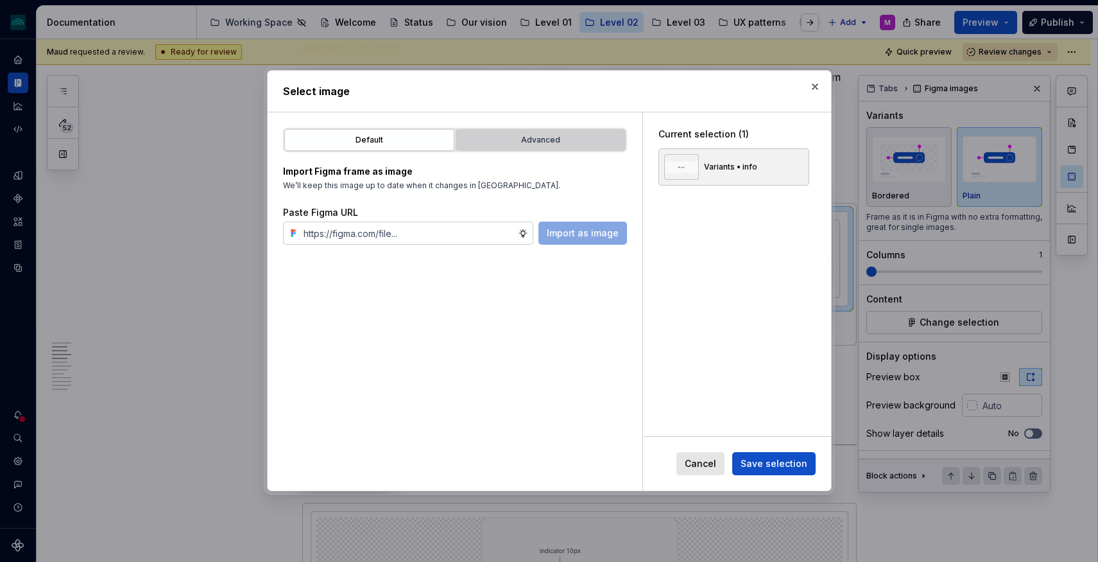
click at [540, 143] on div "Advanced" at bounding box center [540, 139] width 161 height 13
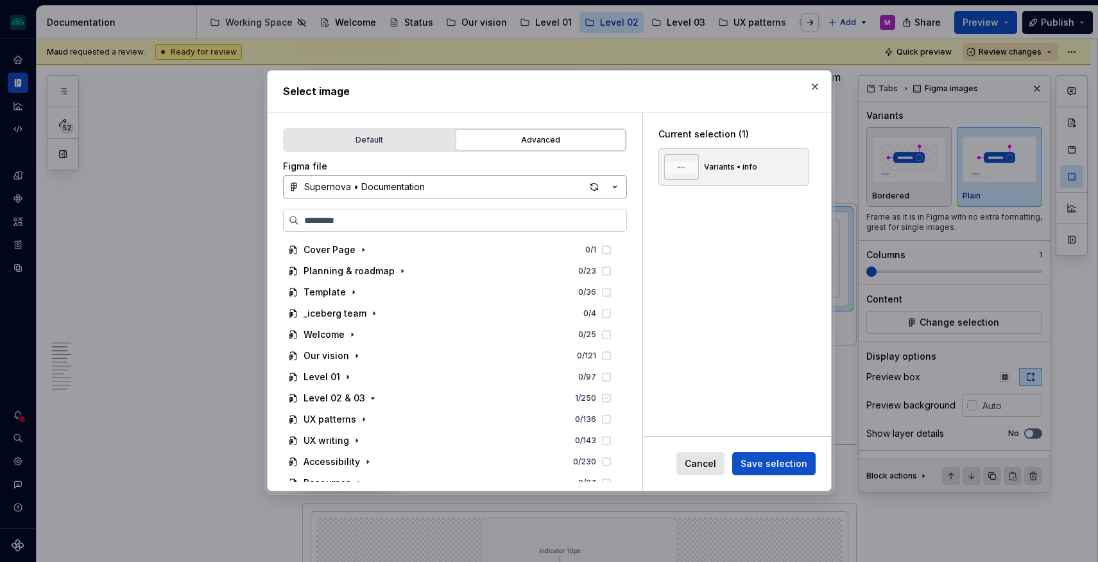
click at [431, 187] on button "Supernova • Documentation" at bounding box center [455, 186] width 344 height 23
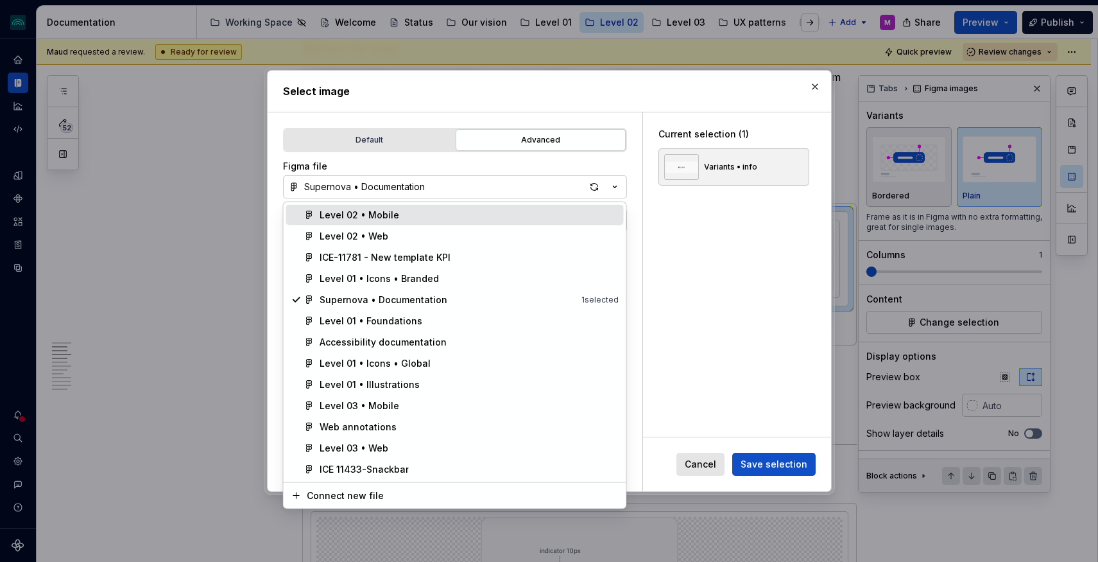
click at [372, 210] on div "Level 02 • Mobile" at bounding box center [360, 215] width 80 height 13
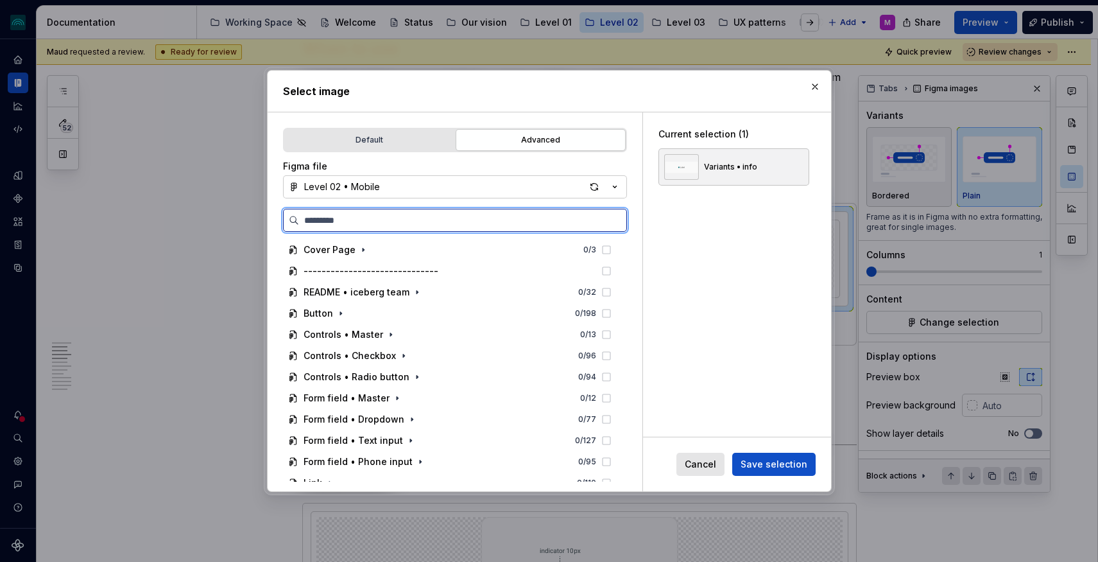
click at [386, 222] on input "search" at bounding box center [462, 220] width 327 height 13
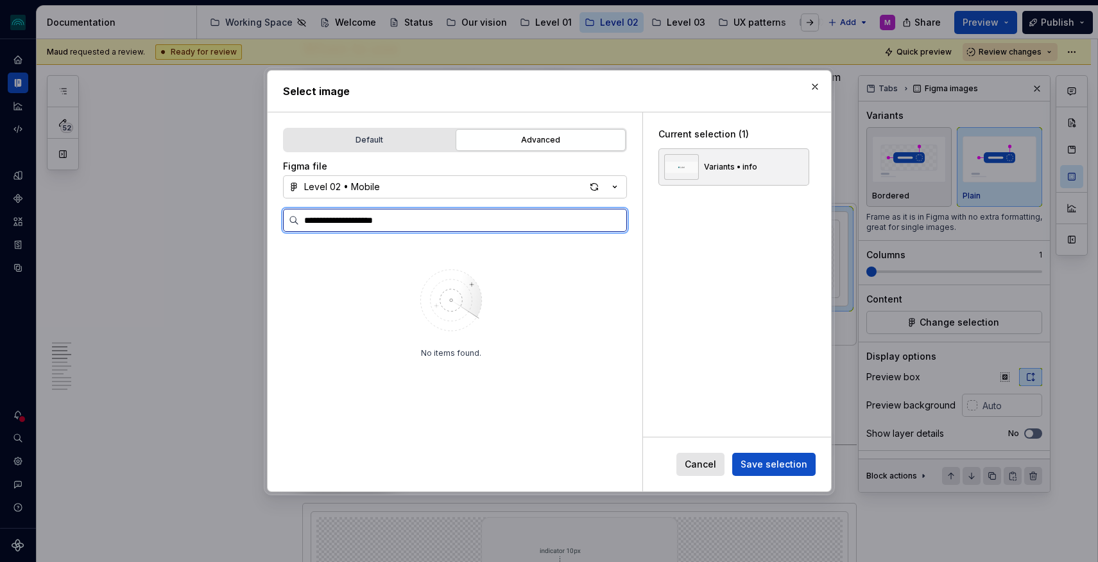
drag, startPoint x: 394, startPoint y: 225, endPoint x: 372, endPoint y: 221, distance: 22.2
click at [372, 221] on label "**********" at bounding box center [455, 220] width 344 height 23
type input "**********"
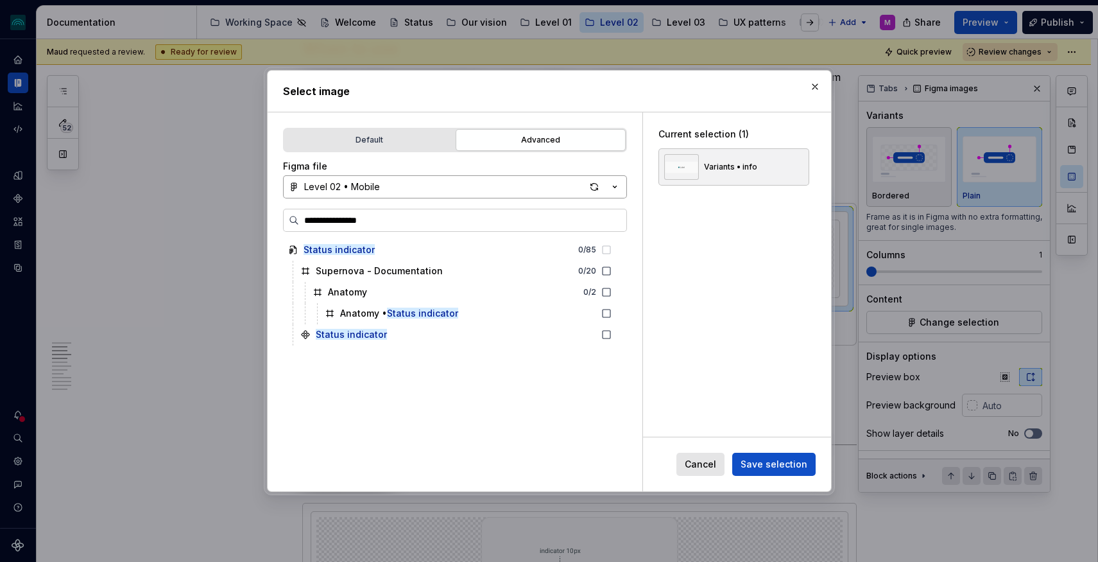
click at [609, 185] on icon "button" at bounding box center [614, 186] width 13 height 13
click at [574, 189] on div "**********" at bounding box center [549, 281] width 1098 height 562
click at [402, 216] on input "**********" at bounding box center [462, 220] width 327 height 13
click at [591, 187] on div "button" at bounding box center [594, 187] width 18 height 18
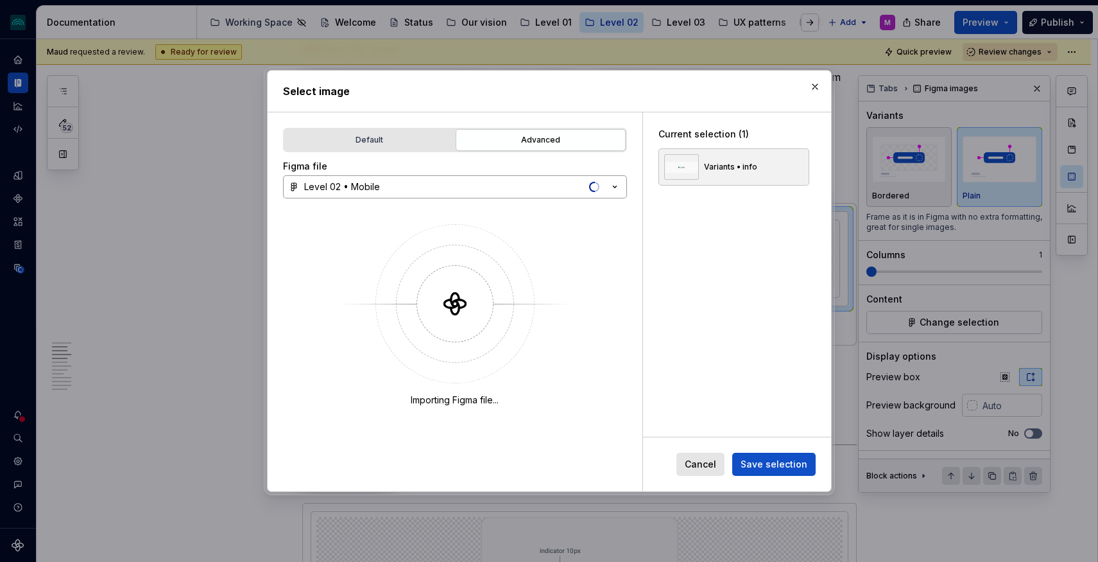
type textarea "*"
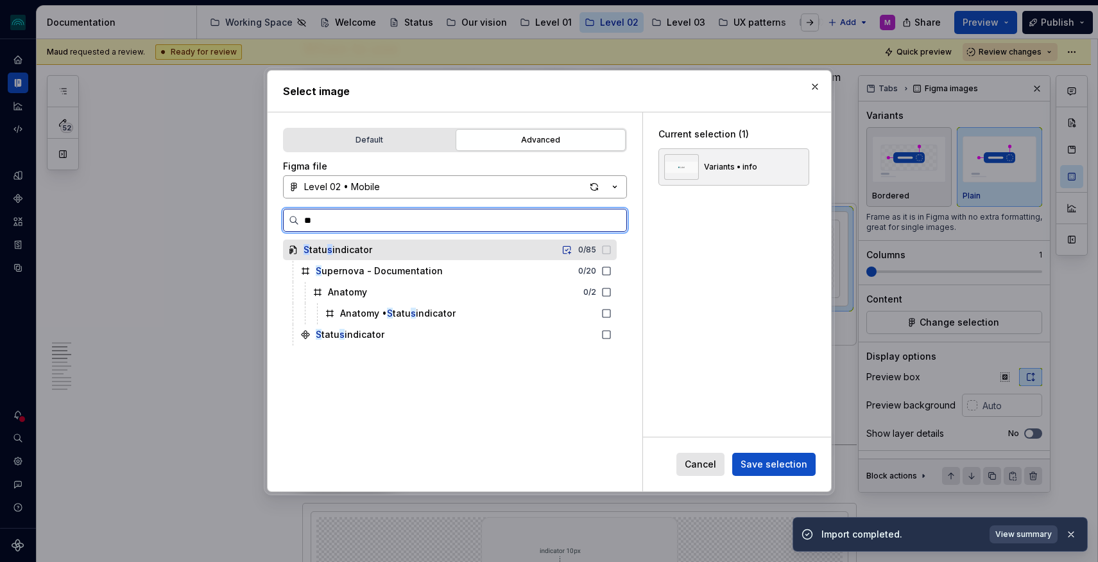
type input "***"
type textarea "*"
type input "****"
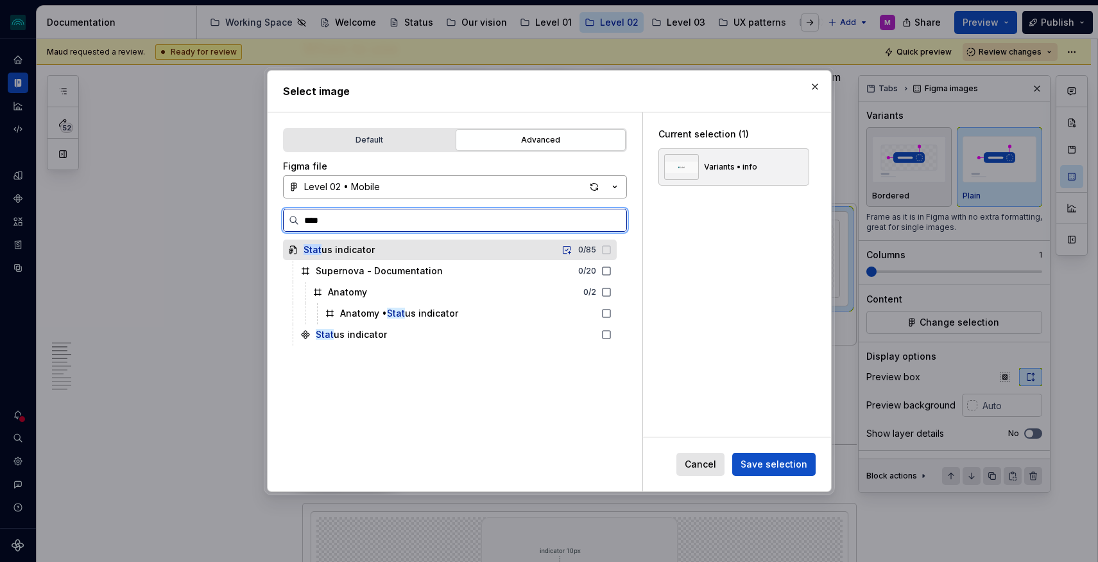
type textarea "*"
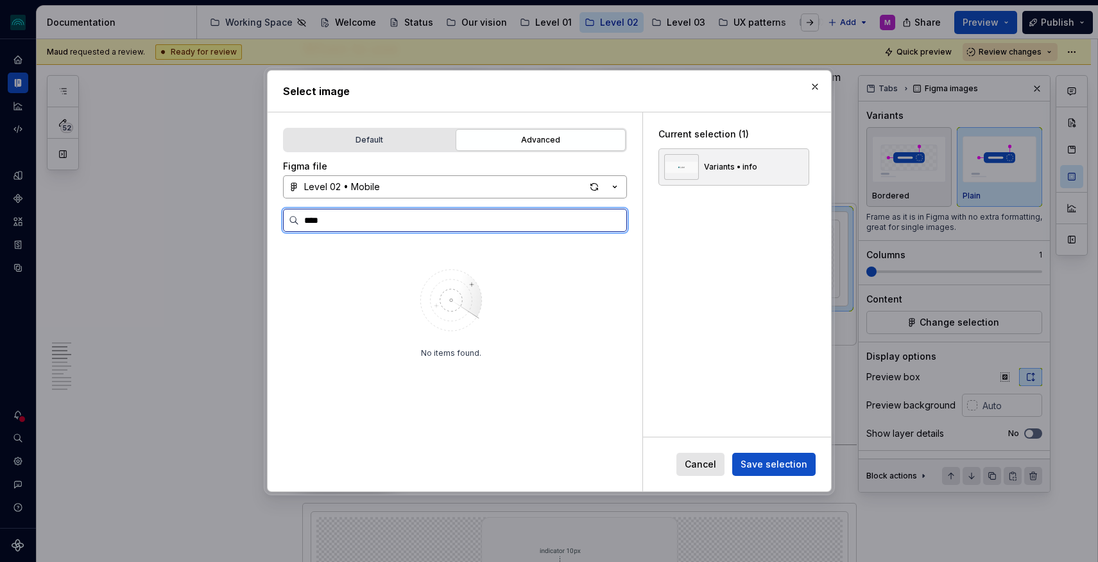
type input "****"
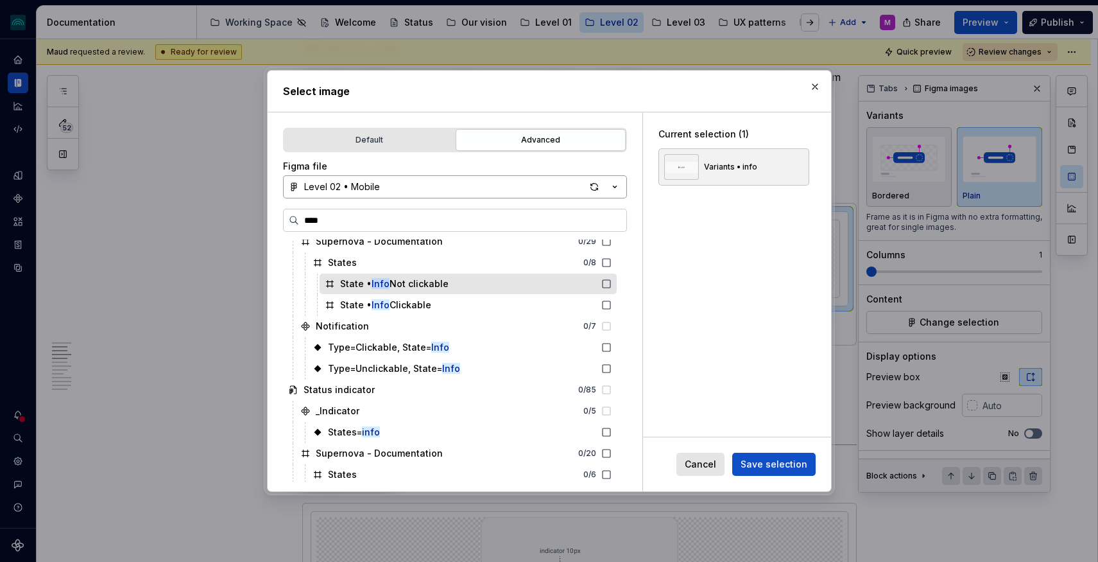
scroll to position [55, 0]
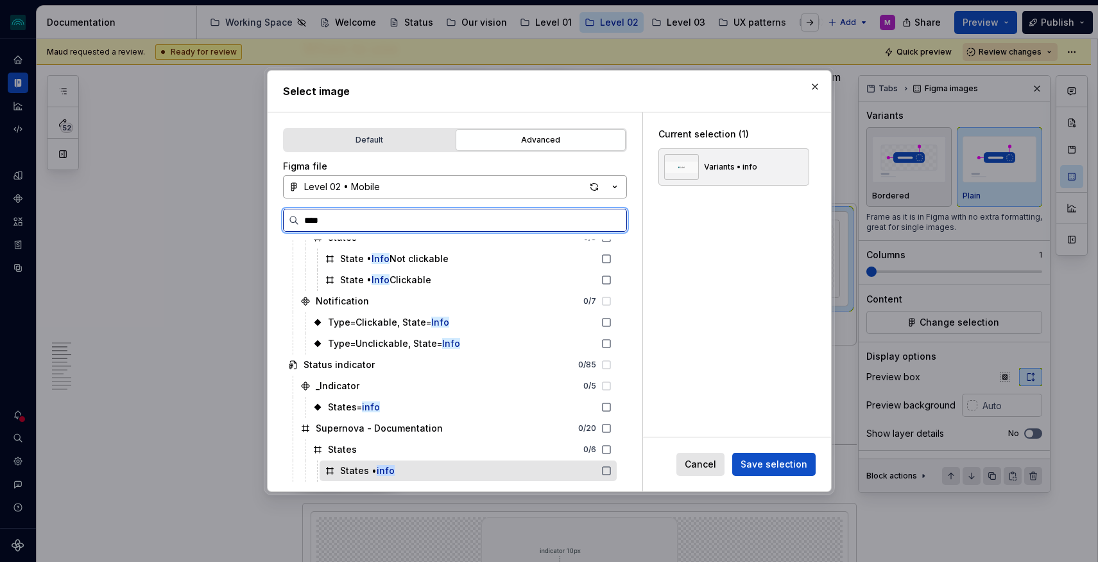
click at [429, 465] on div "States • info" at bounding box center [468, 470] width 297 height 21
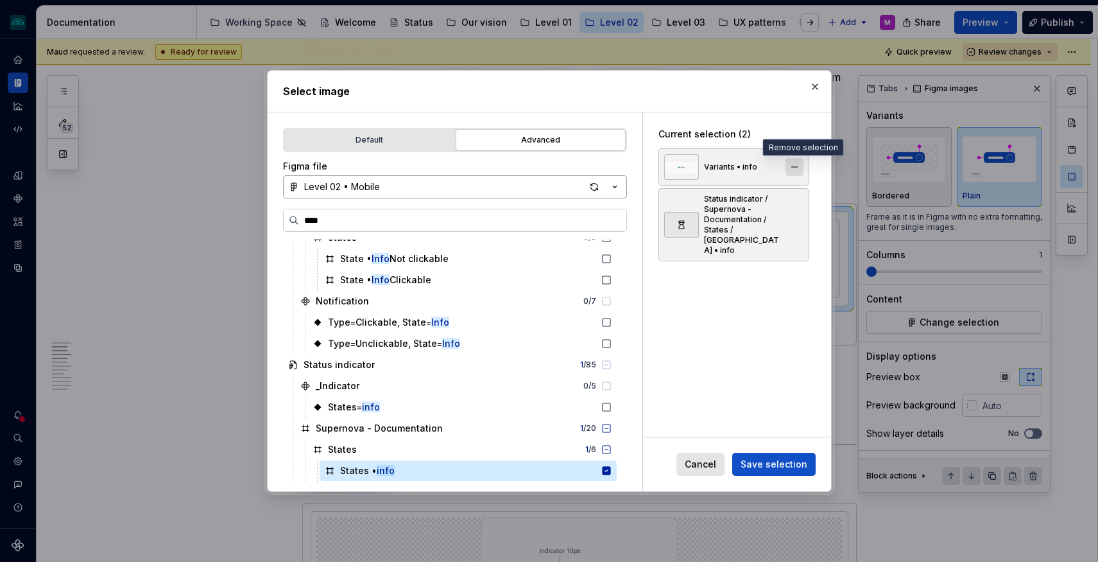
click at [798, 168] on button "button" at bounding box center [795, 167] width 18 height 18
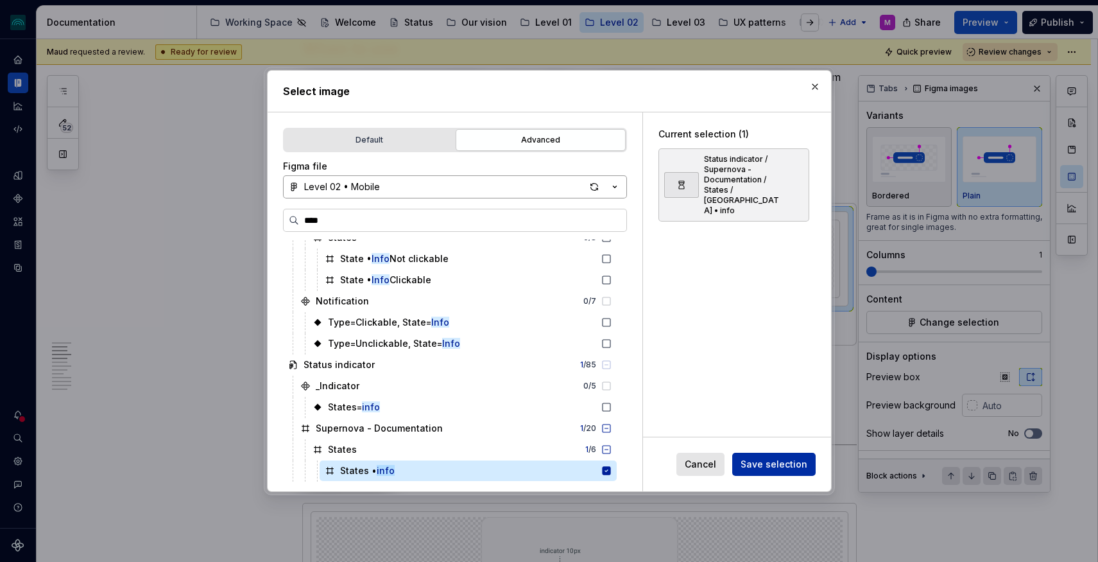
click at [779, 458] on span "Save selection" at bounding box center [774, 464] width 67 height 13
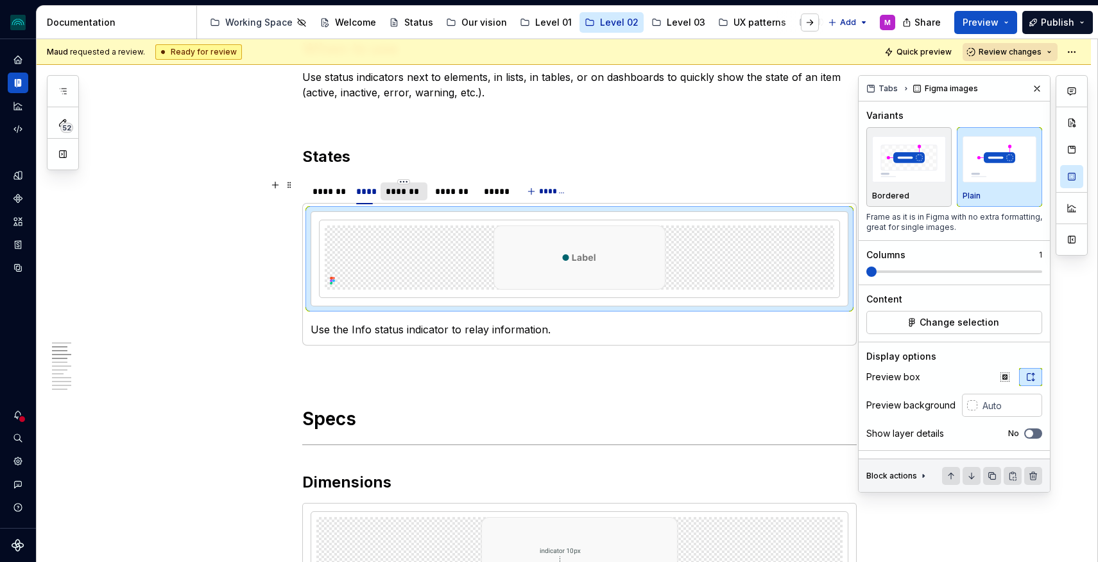
click at [403, 194] on div "*******" at bounding box center [404, 191] width 37 height 13
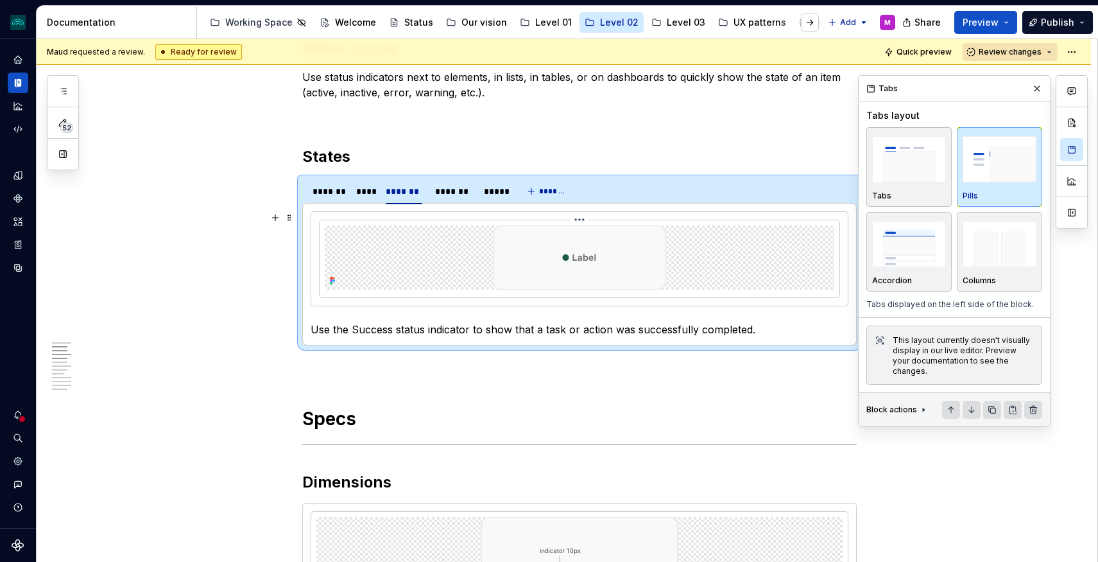
click at [648, 271] on img at bounding box center [580, 257] width 172 height 64
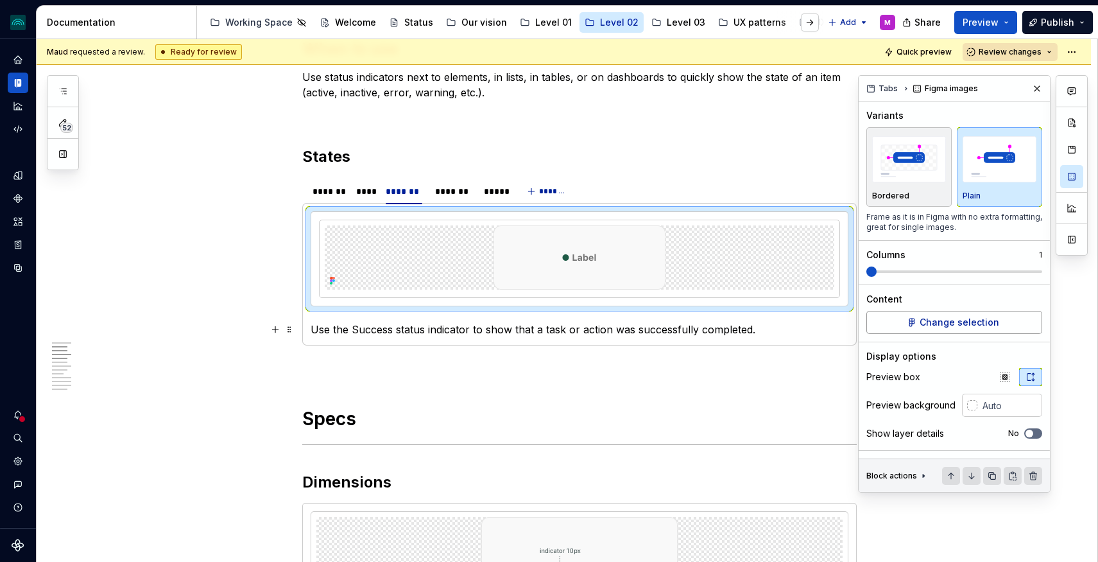
click at [965, 322] on span "Change selection" at bounding box center [960, 322] width 80 height 13
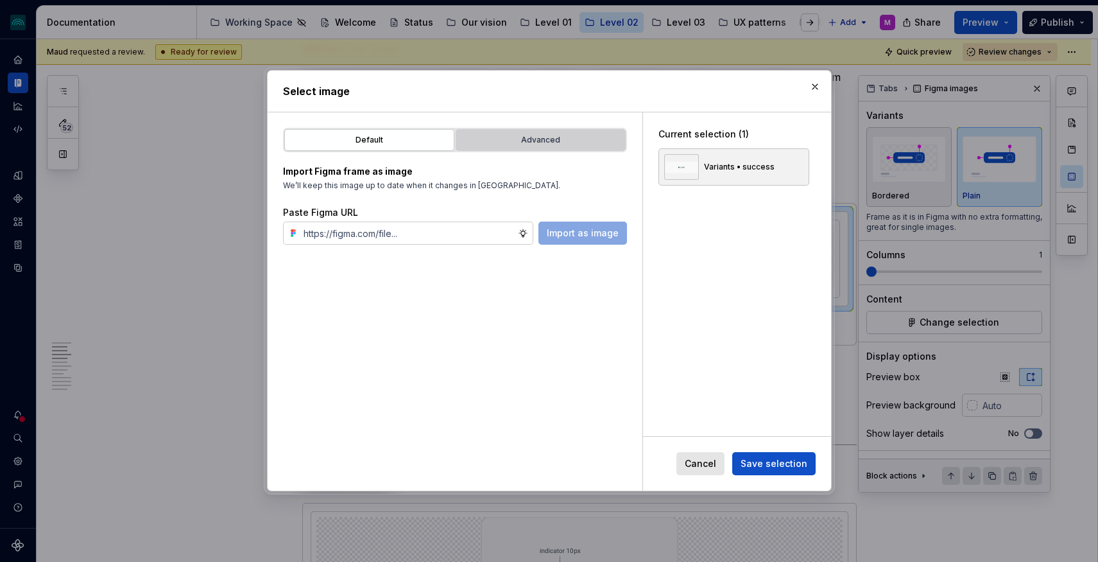
click at [529, 144] on div "Advanced" at bounding box center [540, 139] width 161 height 13
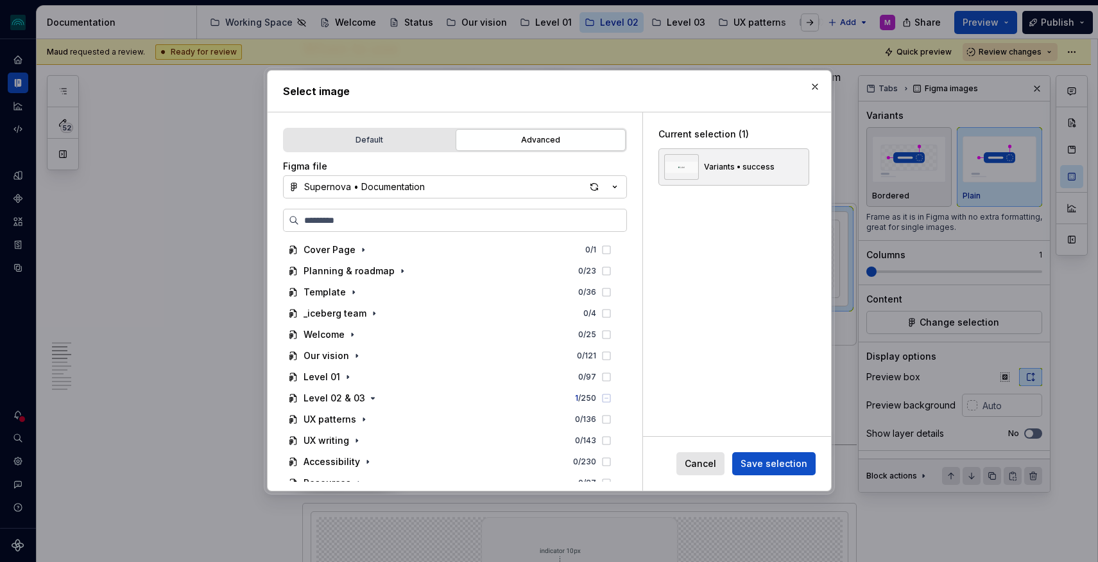
type textarea "*"
click at [485, 178] on button "Supernova • Documentation" at bounding box center [455, 186] width 344 height 23
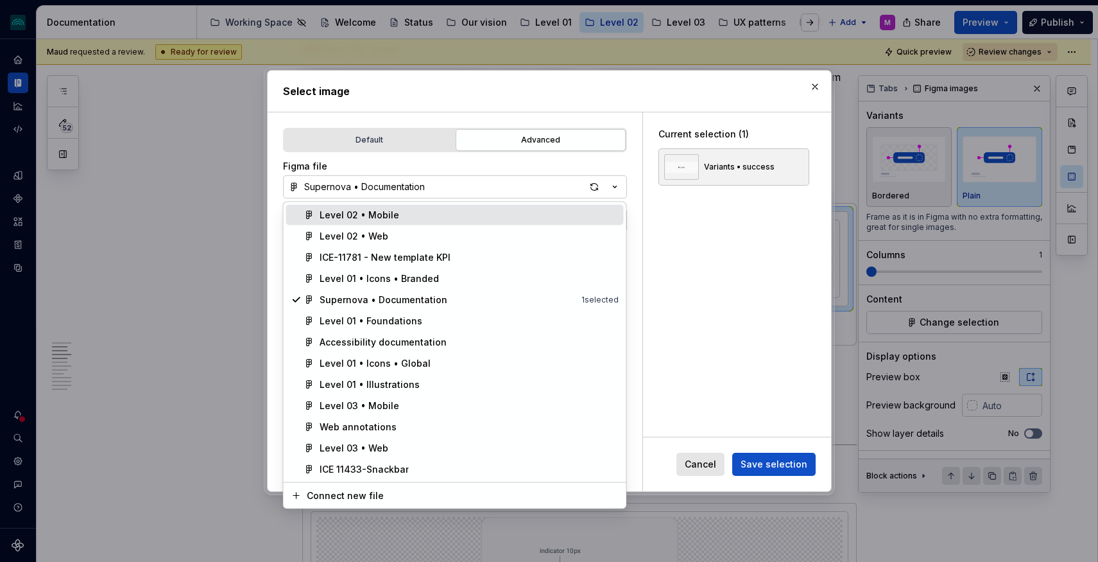
click at [386, 209] on div "Level 02 • Mobile" at bounding box center [360, 215] width 80 height 13
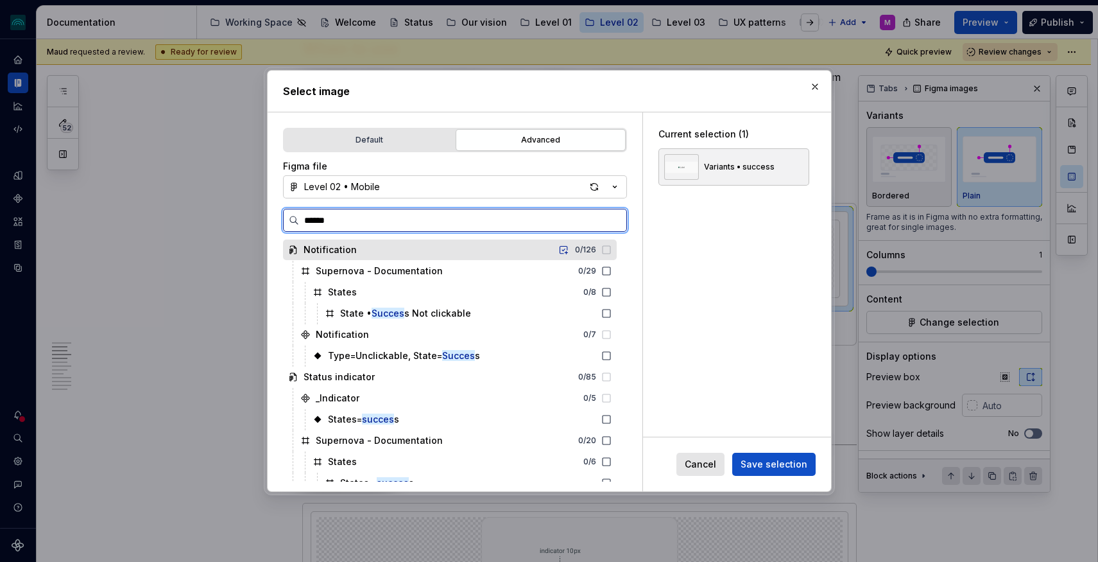
type input "*******"
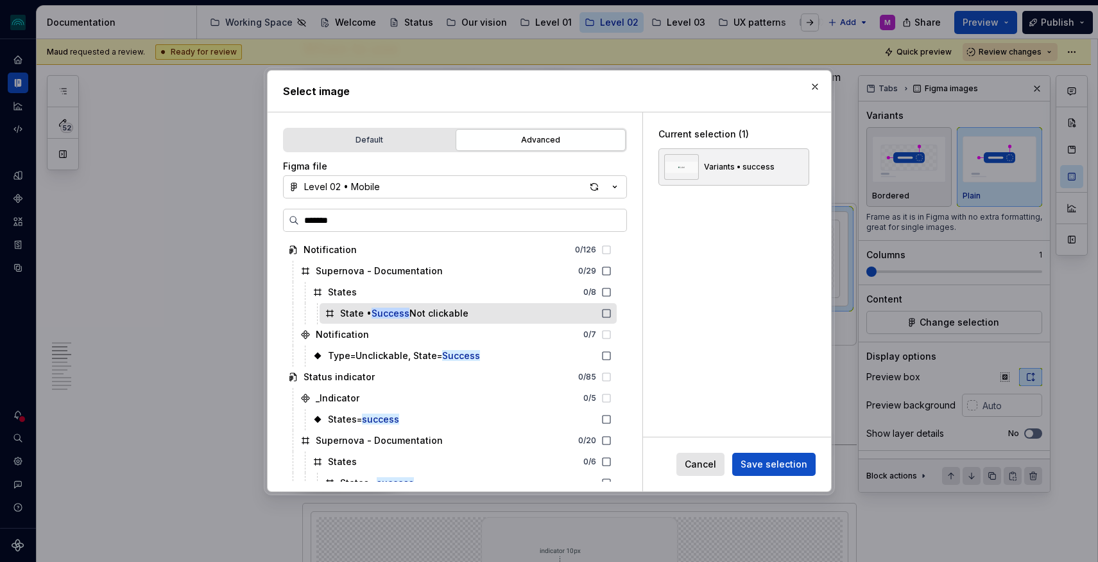
scroll to position [12, 0]
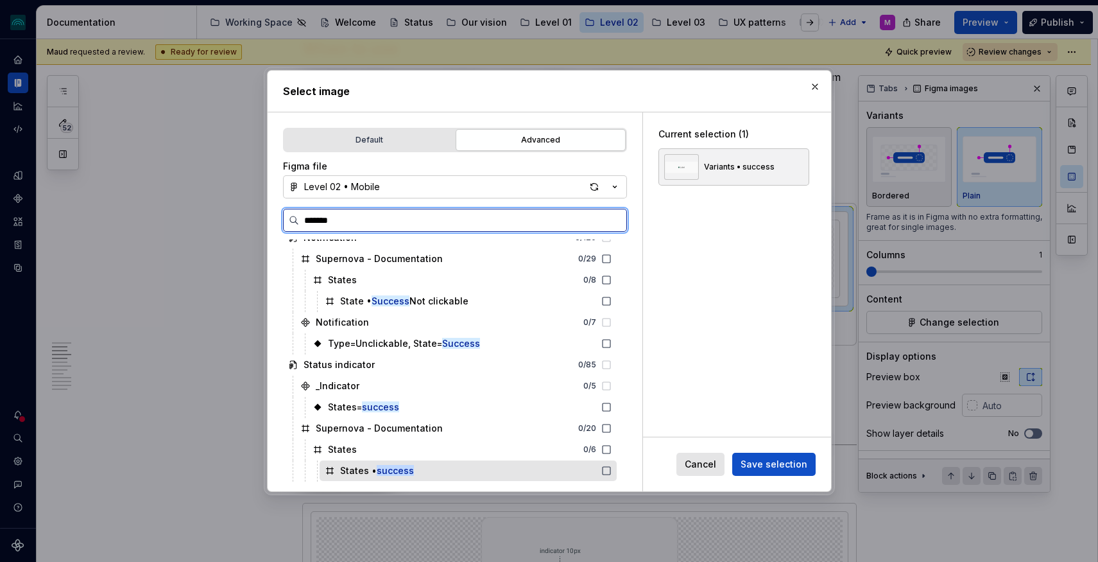
click at [423, 467] on div "States • success" at bounding box center [468, 470] width 297 height 21
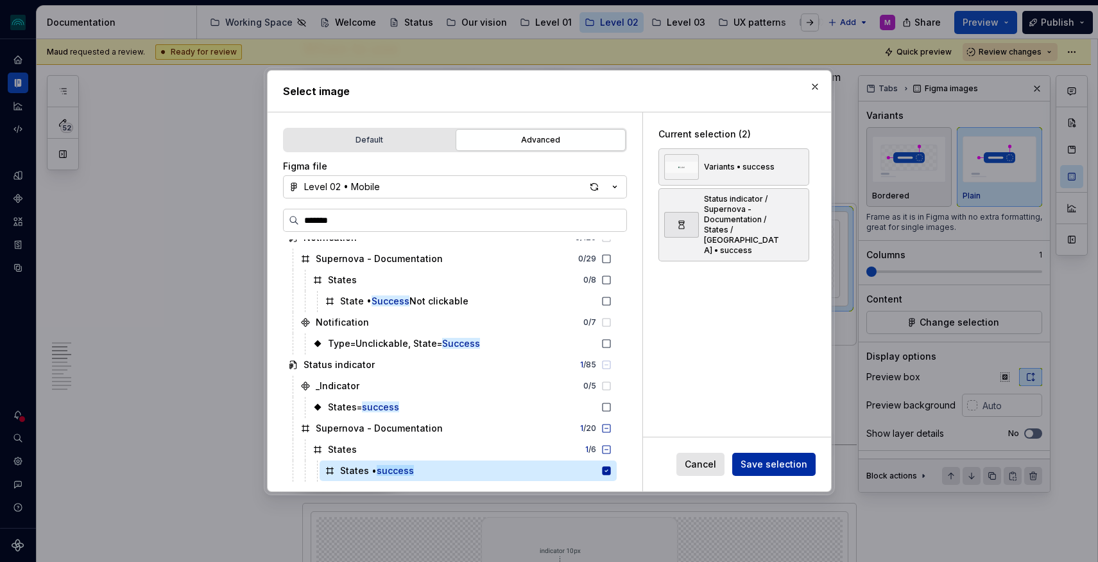
click at [756, 467] on span "Save selection" at bounding box center [774, 464] width 67 height 13
click at [798, 166] on button "button" at bounding box center [795, 167] width 18 height 18
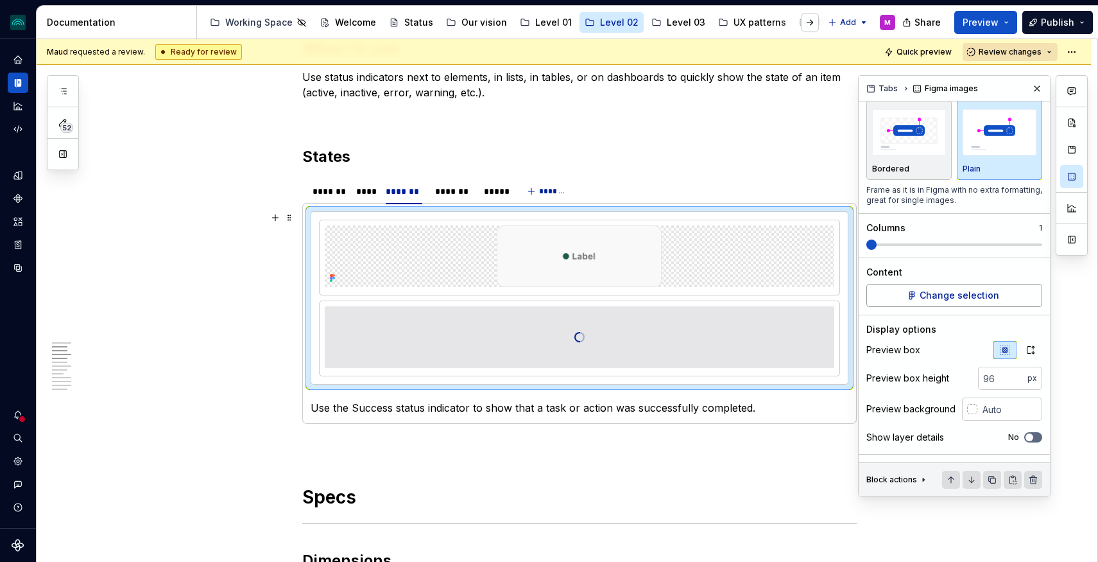
click at [985, 302] on span "Change selection" at bounding box center [960, 295] width 80 height 13
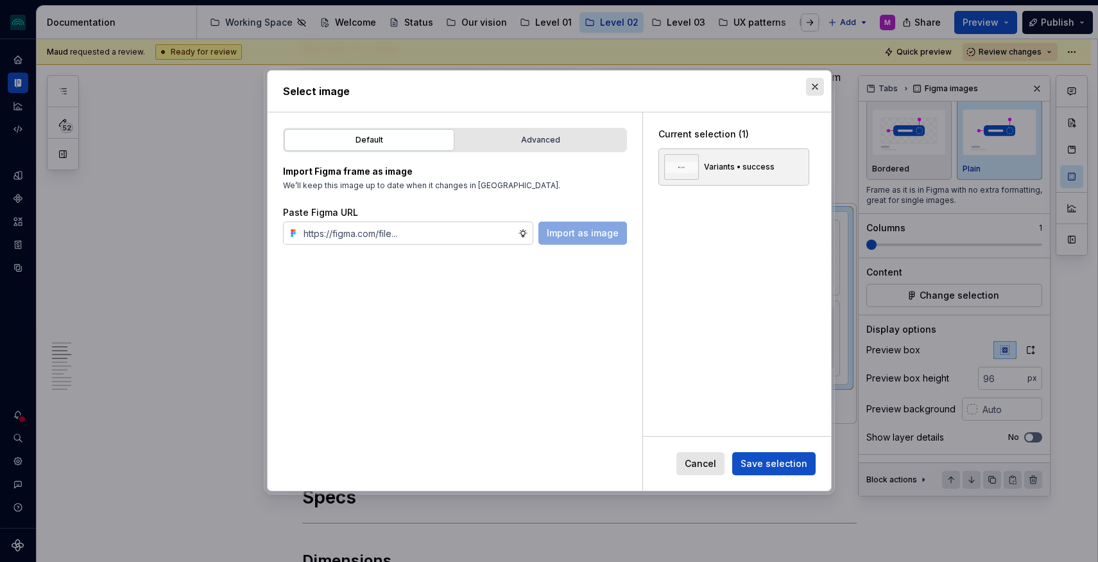
click at [811, 84] on button "button" at bounding box center [815, 87] width 18 height 18
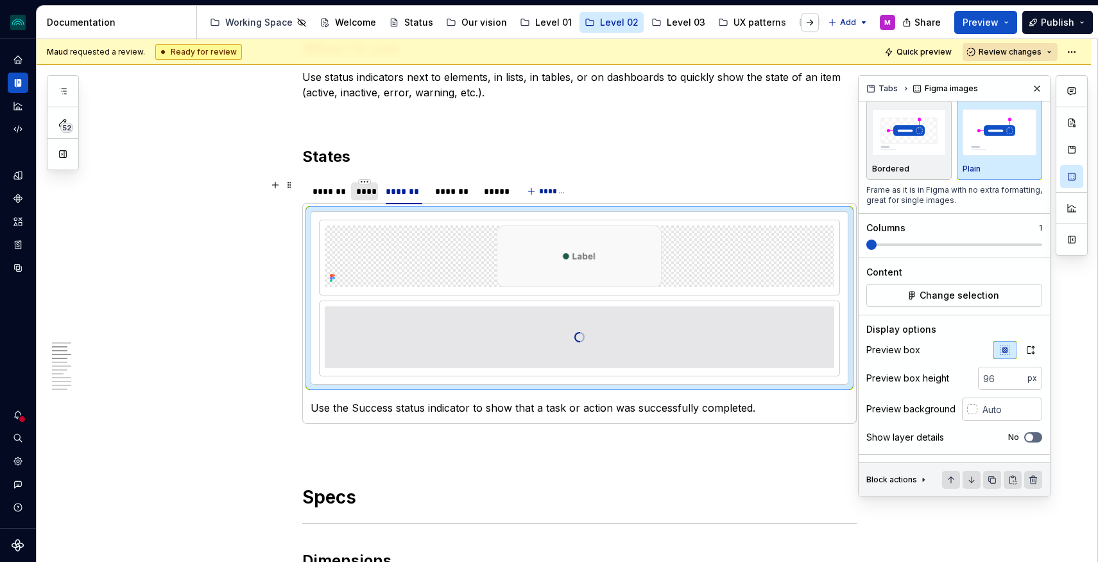
click at [373, 194] on div "****" at bounding box center [364, 191] width 17 height 13
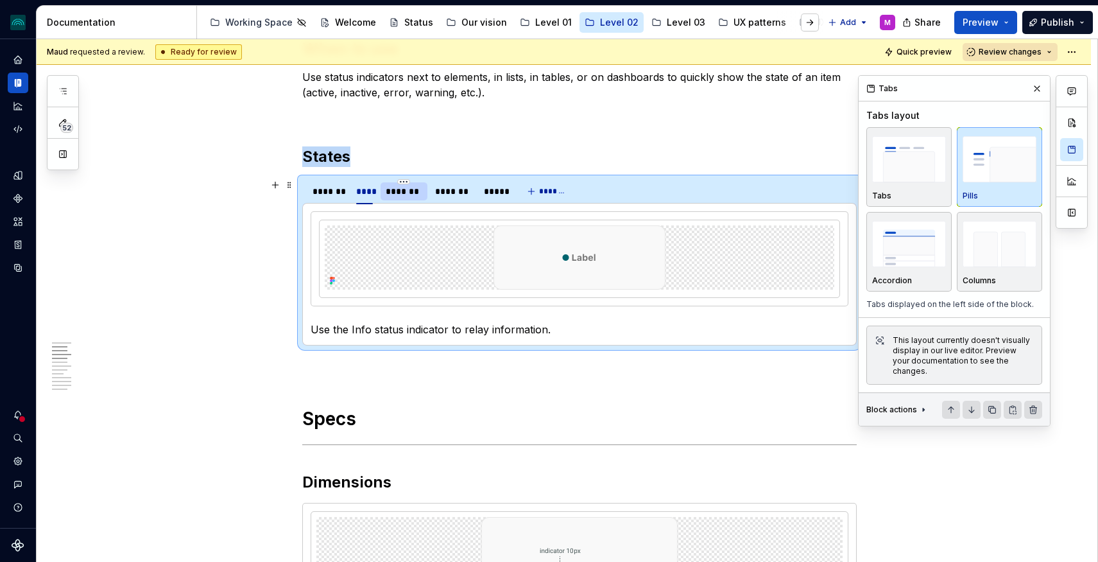
click at [408, 193] on div "*******" at bounding box center [404, 191] width 37 height 13
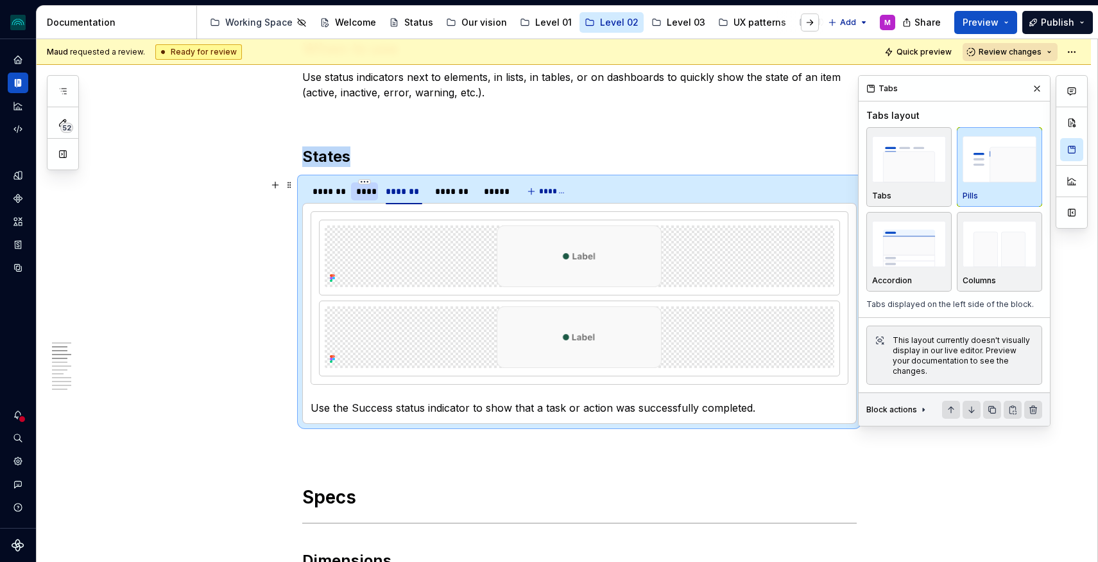
click at [372, 194] on div "****" at bounding box center [364, 191] width 17 height 13
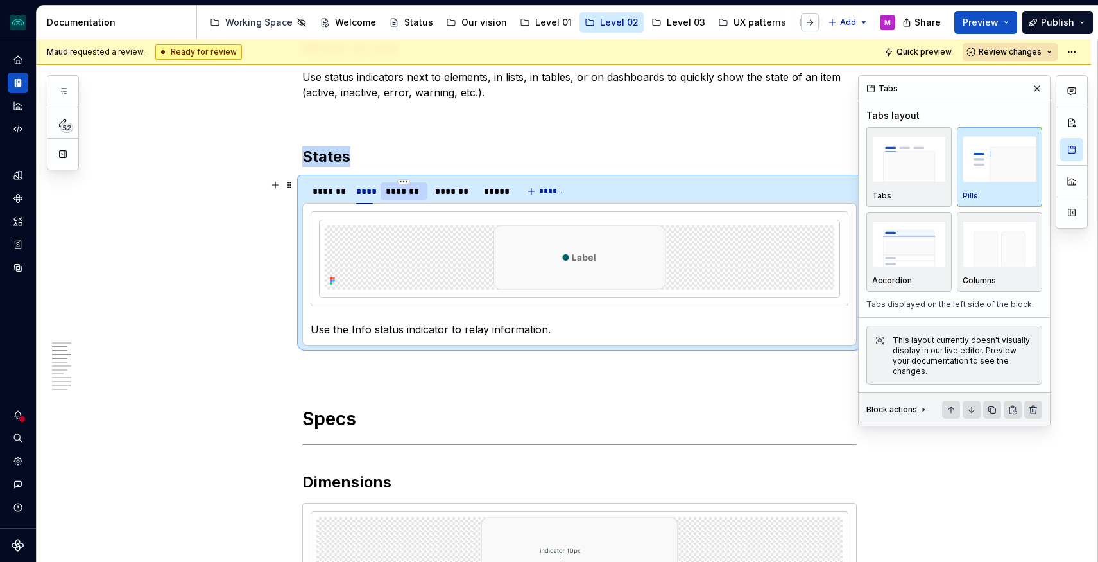
click at [413, 194] on div "*******" at bounding box center [404, 191] width 37 height 13
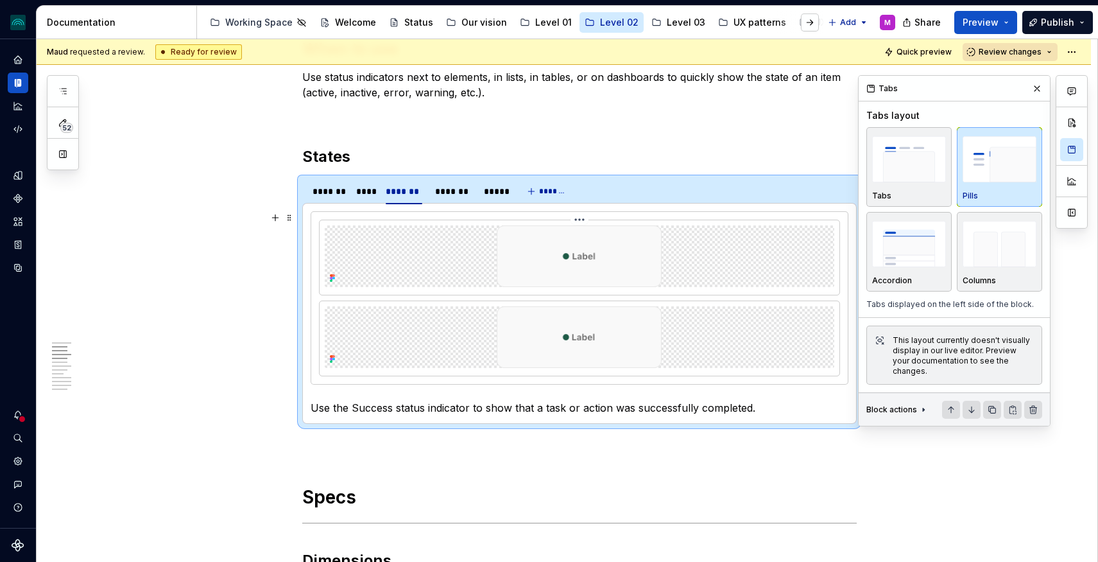
click at [640, 293] on div at bounding box center [580, 257] width 520 height 74
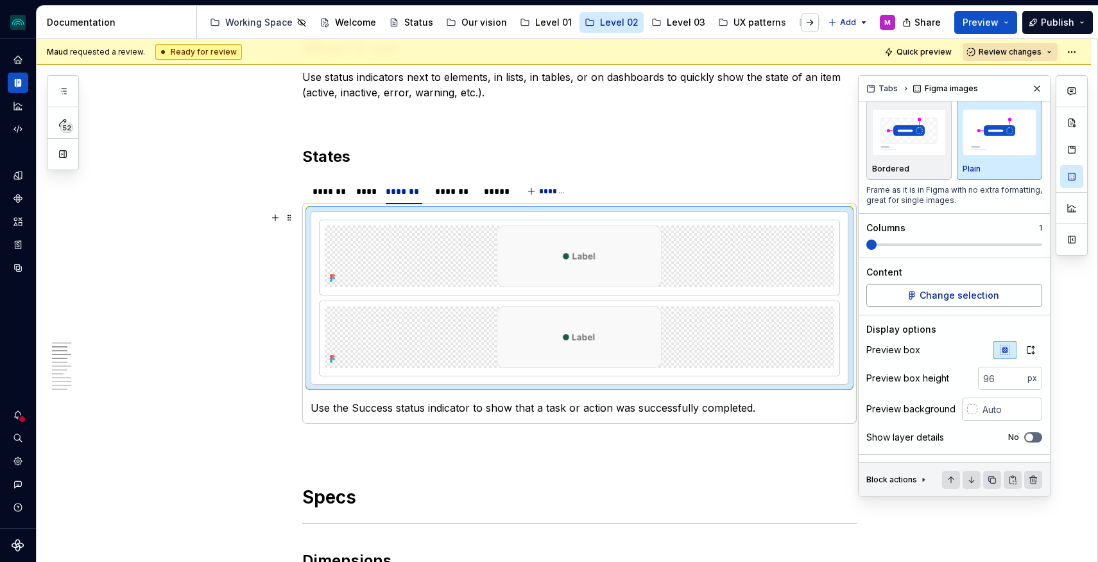
click at [890, 307] on button "Change selection" at bounding box center [954, 295] width 176 height 23
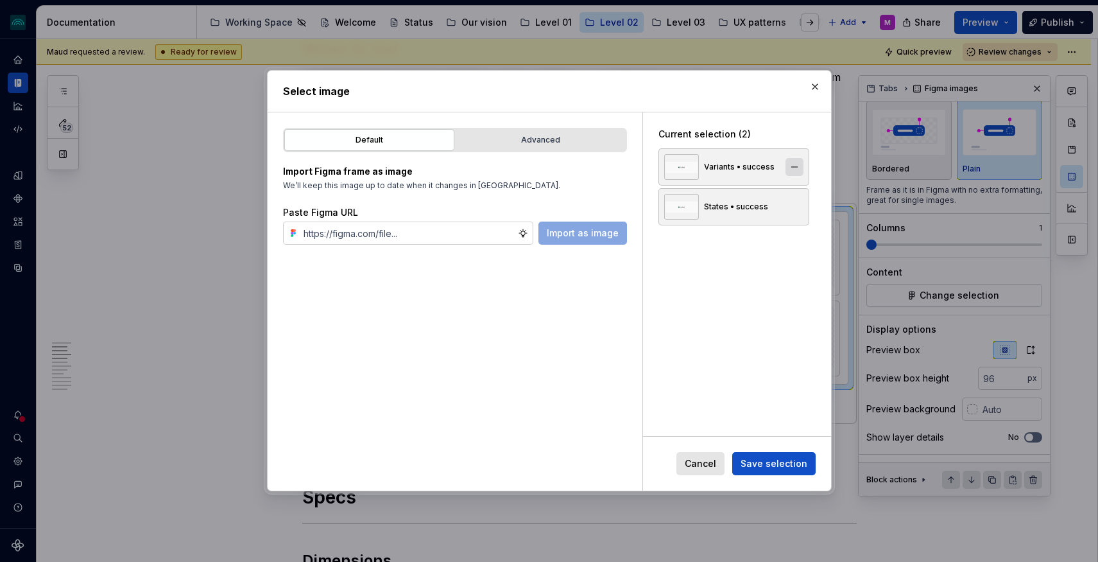
click at [801, 164] on button "button" at bounding box center [795, 167] width 18 height 18
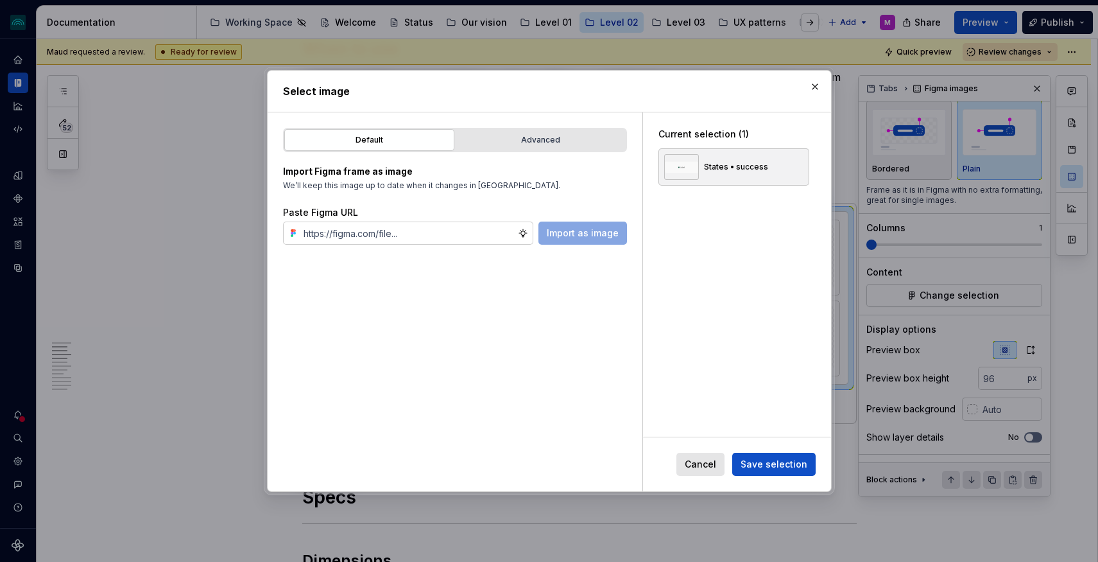
click at [784, 460] on span "Save selection" at bounding box center [774, 464] width 67 height 13
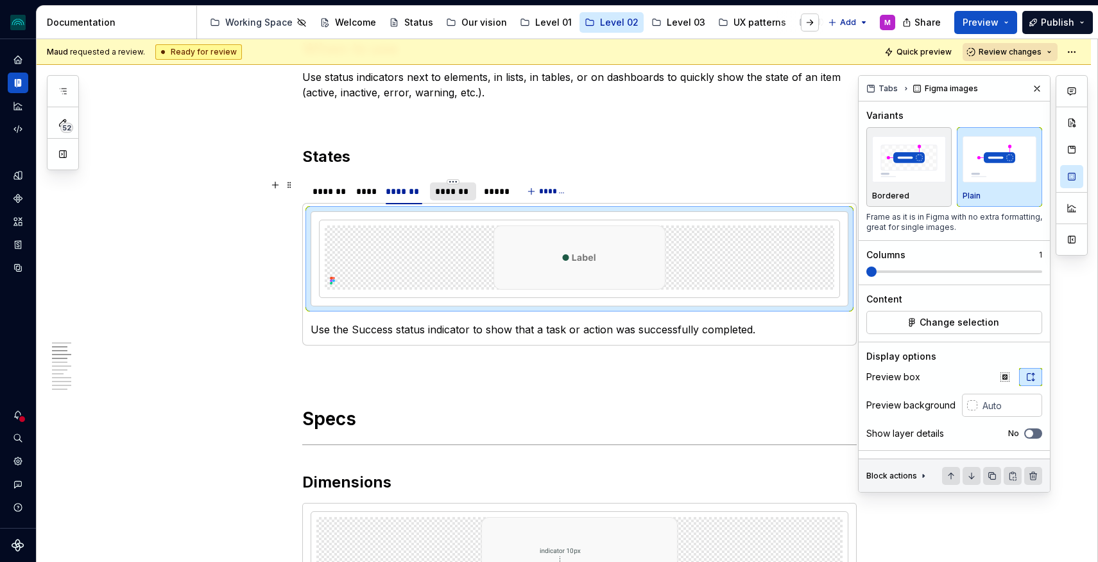
click at [454, 197] on div "*******" at bounding box center [453, 191] width 36 height 13
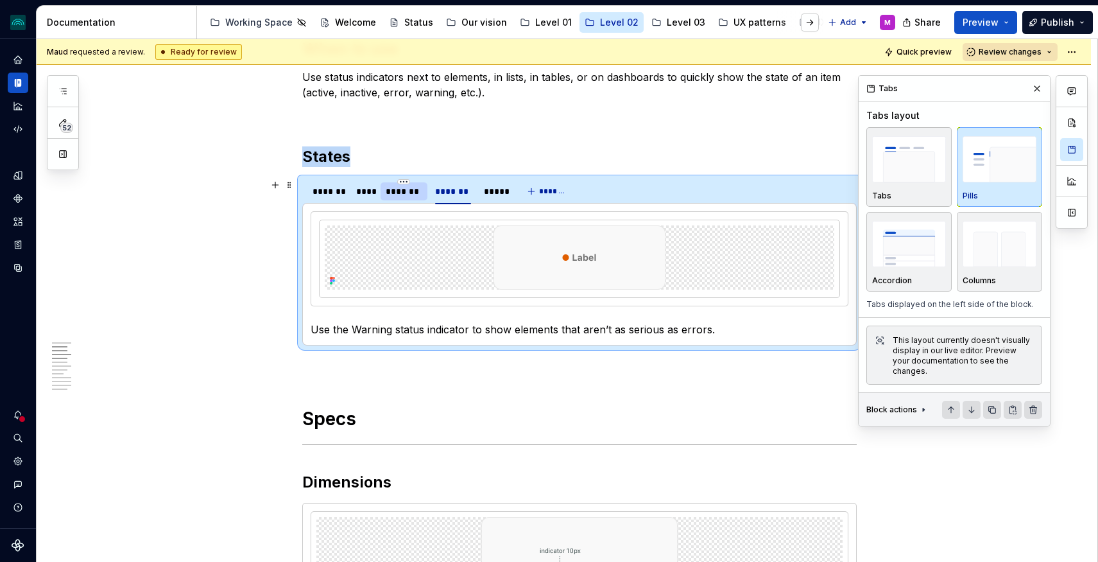
click at [405, 195] on div "*******" at bounding box center [404, 191] width 37 height 13
click at [447, 194] on div "*******" at bounding box center [453, 191] width 36 height 13
click at [548, 256] on img at bounding box center [580, 257] width 172 height 64
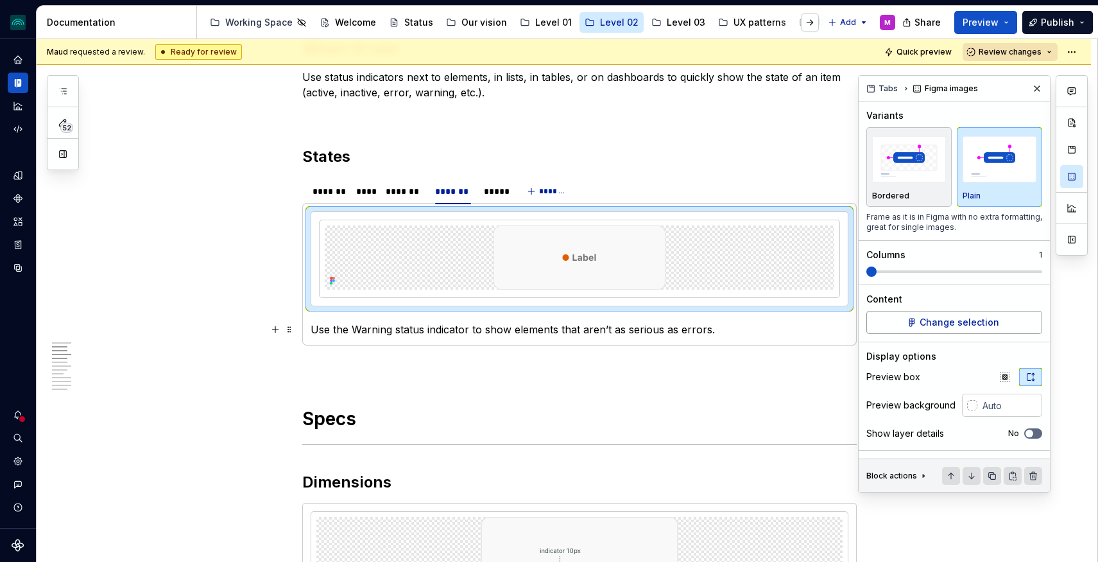
click at [956, 321] on span "Change selection" at bounding box center [960, 322] width 80 height 13
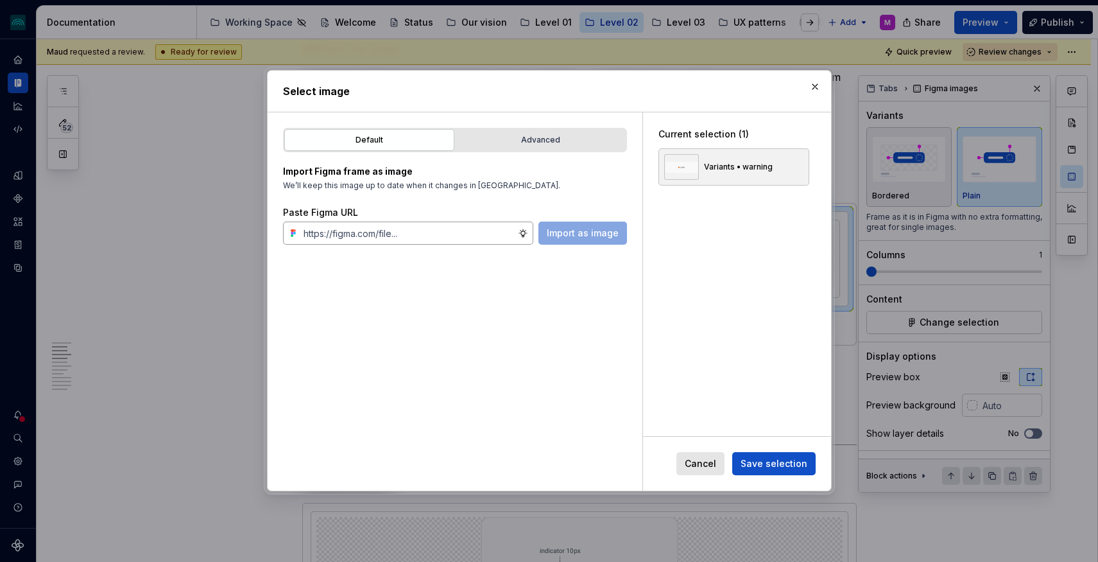
click at [436, 239] on input "text" at bounding box center [408, 232] width 220 height 23
click at [484, 144] on div "Advanced" at bounding box center [540, 139] width 161 height 13
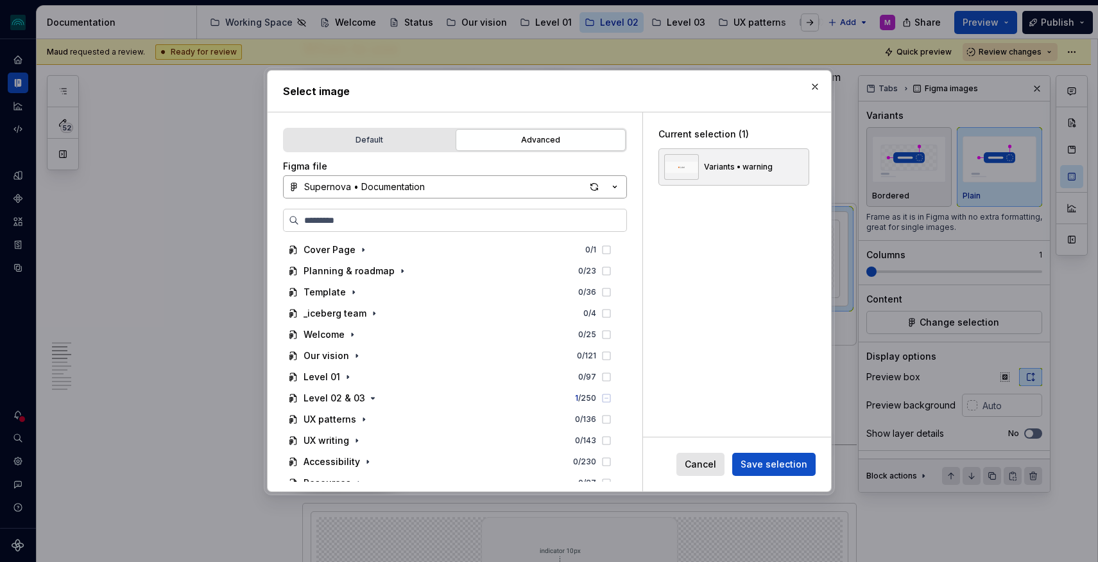
click at [436, 191] on button "Supernova • Documentation" at bounding box center [455, 186] width 344 height 23
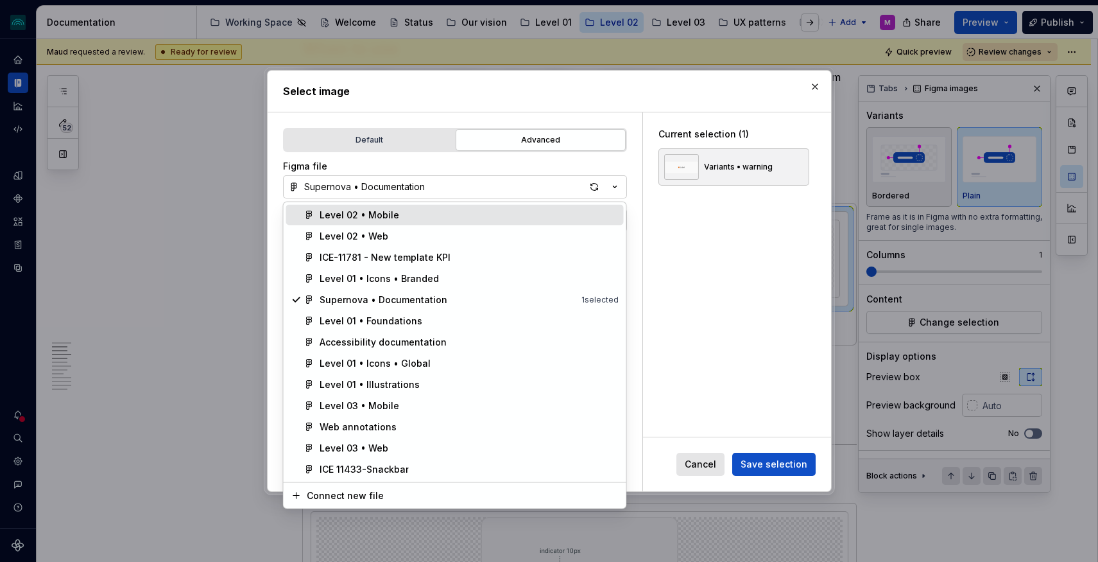
click at [415, 205] on span "Level 02 • Mobile" at bounding box center [455, 215] width 338 height 21
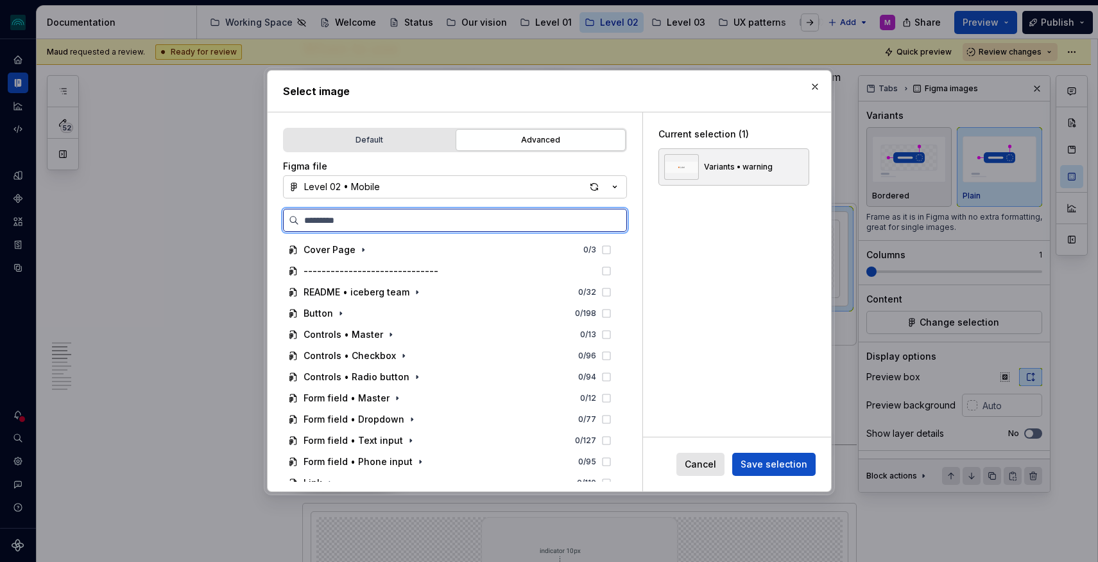
click at [408, 221] on input "search" at bounding box center [462, 220] width 327 height 13
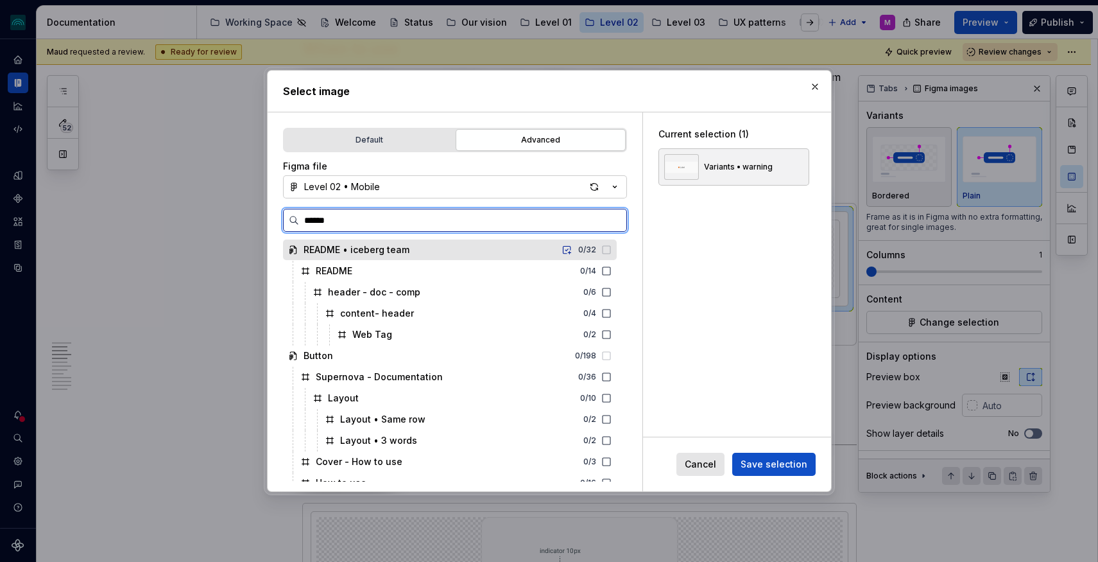
type input "*******"
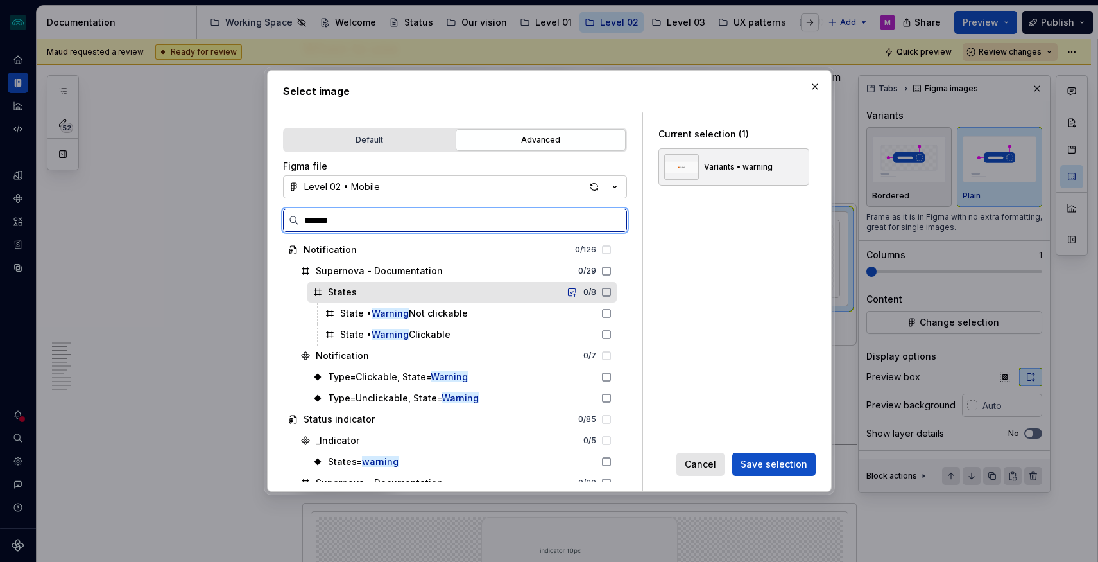
scroll to position [55, 0]
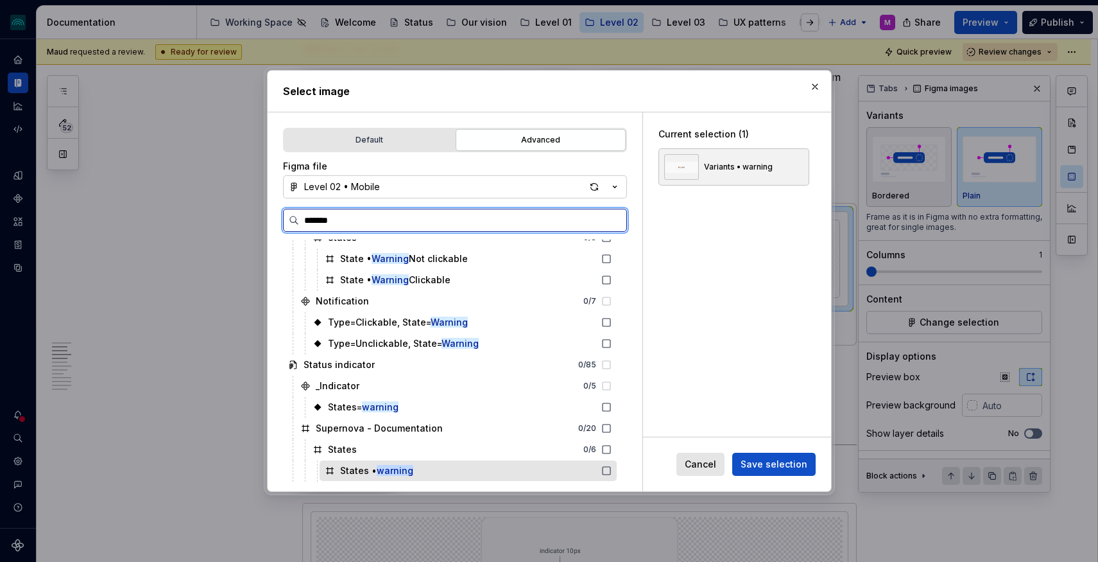
click at [612, 469] on icon at bounding box center [606, 470] width 10 height 10
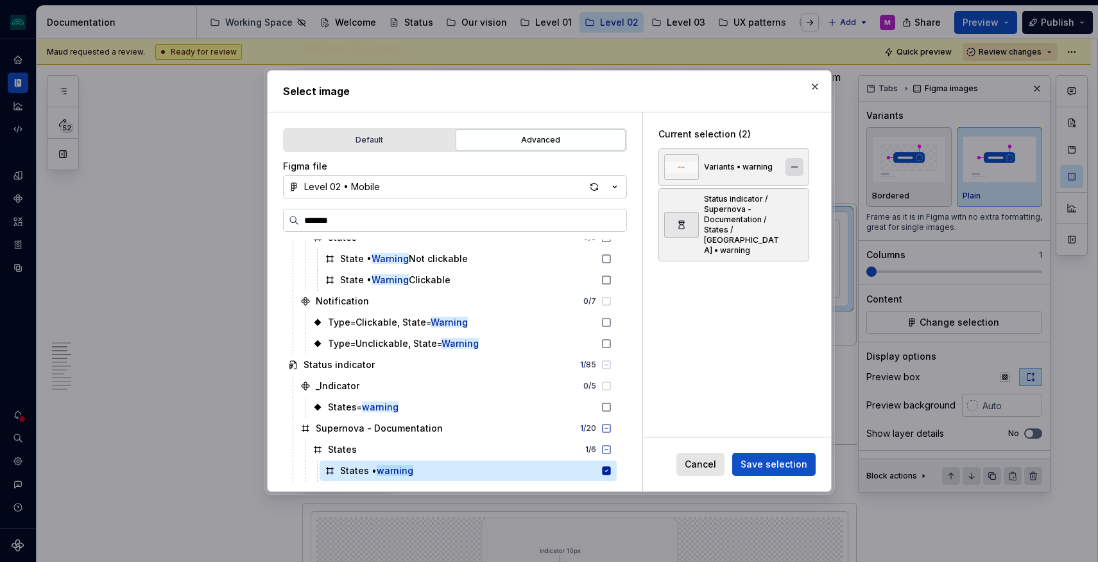
click at [800, 164] on button "button" at bounding box center [795, 167] width 18 height 18
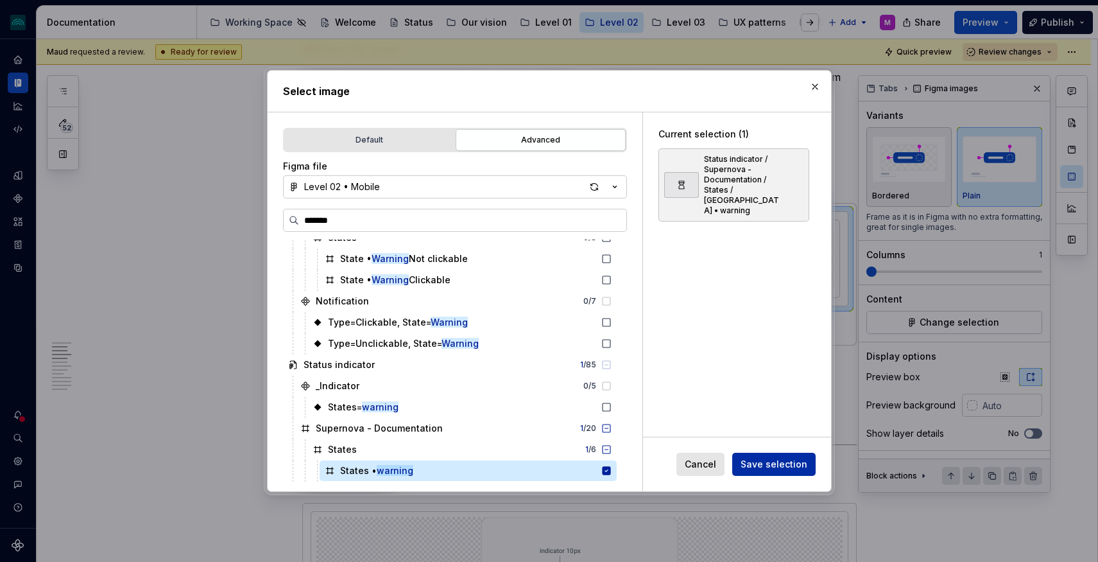
click at [777, 463] on span "Save selection" at bounding box center [774, 464] width 67 height 13
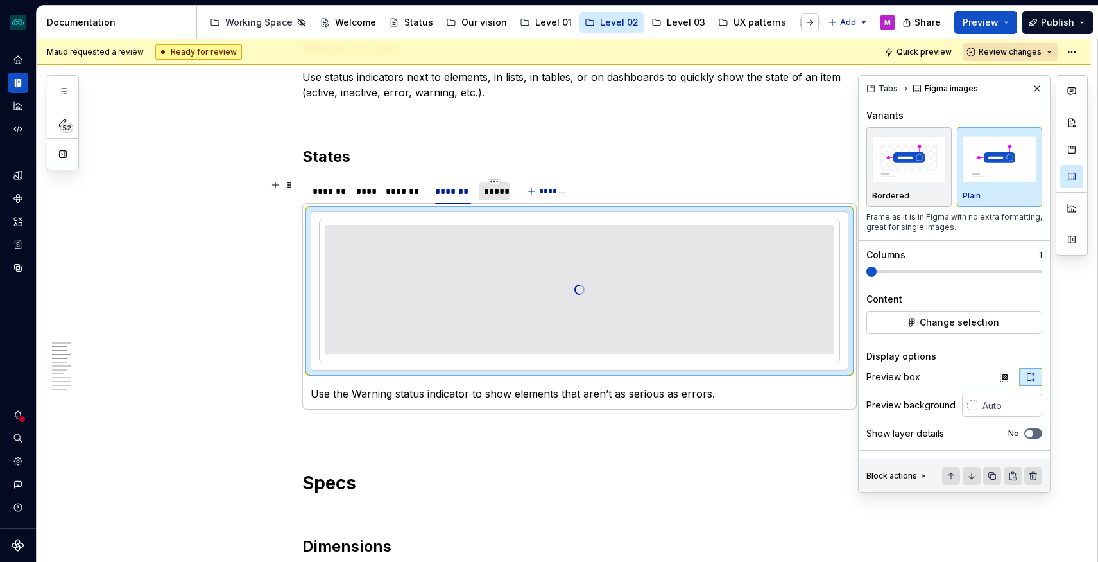
click at [506, 198] on div "*****" at bounding box center [494, 191] width 31 height 18
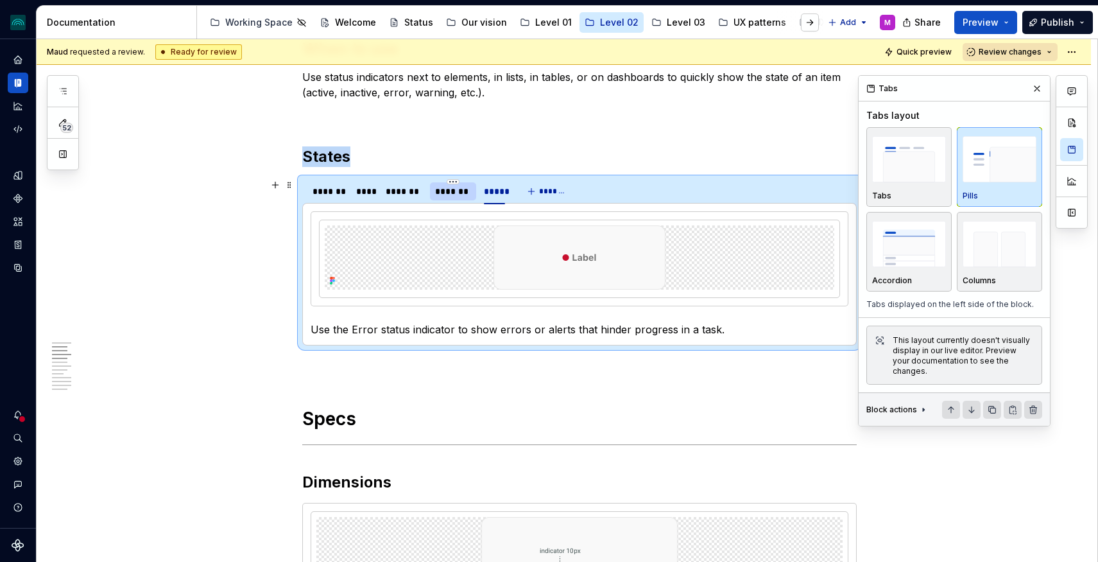
click at [452, 196] on div "*******" at bounding box center [453, 191] width 36 height 13
click at [499, 194] on div "*****" at bounding box center [494, 191] width 21 height 13
click at [575, 261] on img at bounding box center [580, 257] width 172 height 64
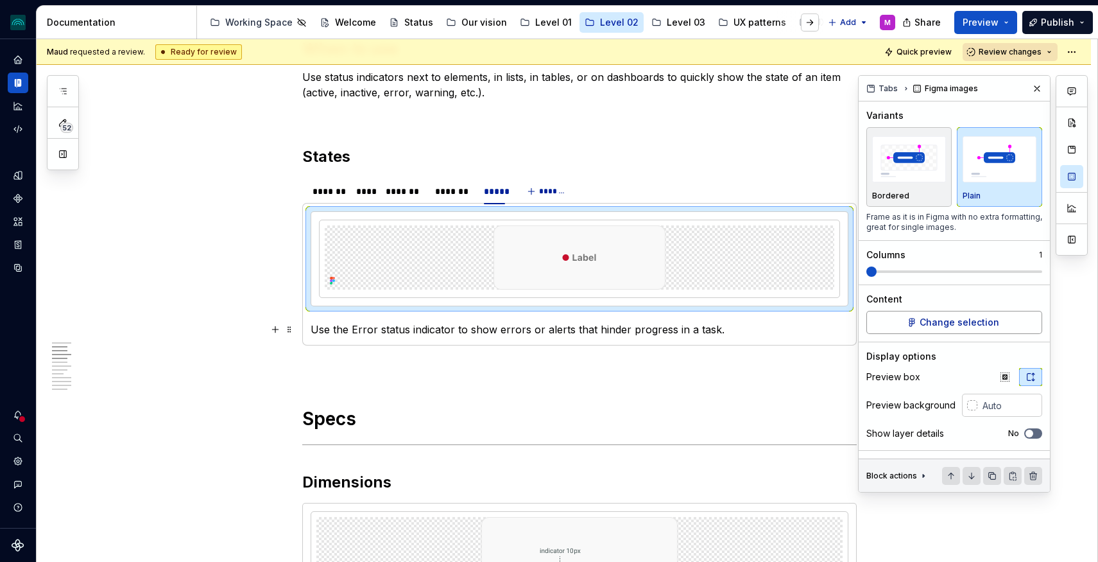
click at [976, 323] on span "Change selection" at bounding box center [960, 322] width 80 height 13
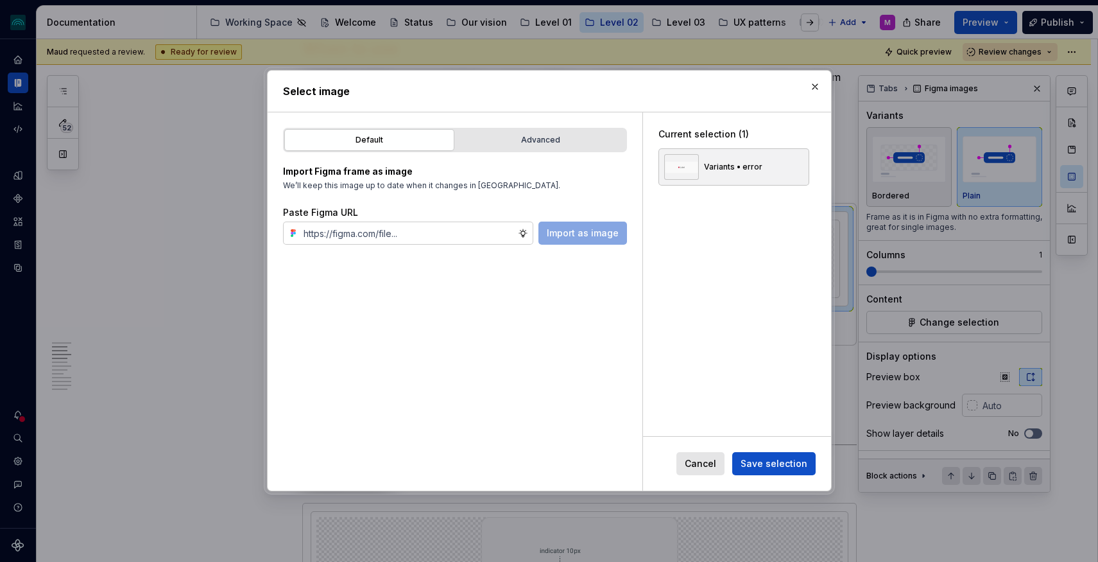
drag, startPoint x: 495, startPoint y: 142, endPoint x: 460, endPoint y: 184, distance: 54.6
click at [495, 142] on div "Advanced" at bounding box center [540, 139] width 161 height 13
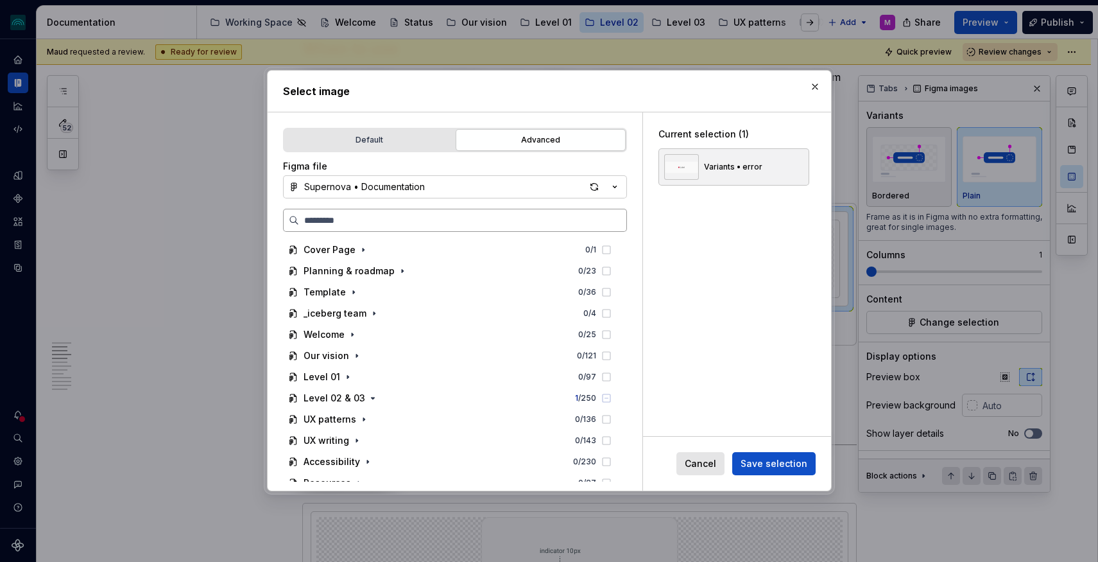
type textarea "*"
click at [382, 180] on div "Supernova • Documentation" at bounding box center [364, 186] width 121 height 13
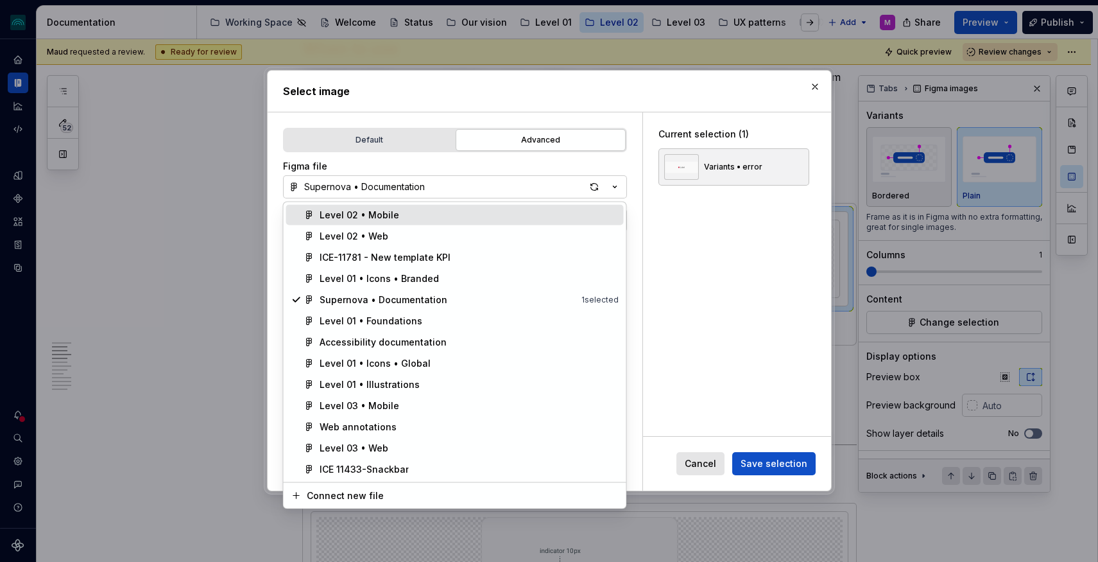
click at [338, 212] on div "Level 02 • Mobile" at bounding box center [360, 215] width 80 height 13
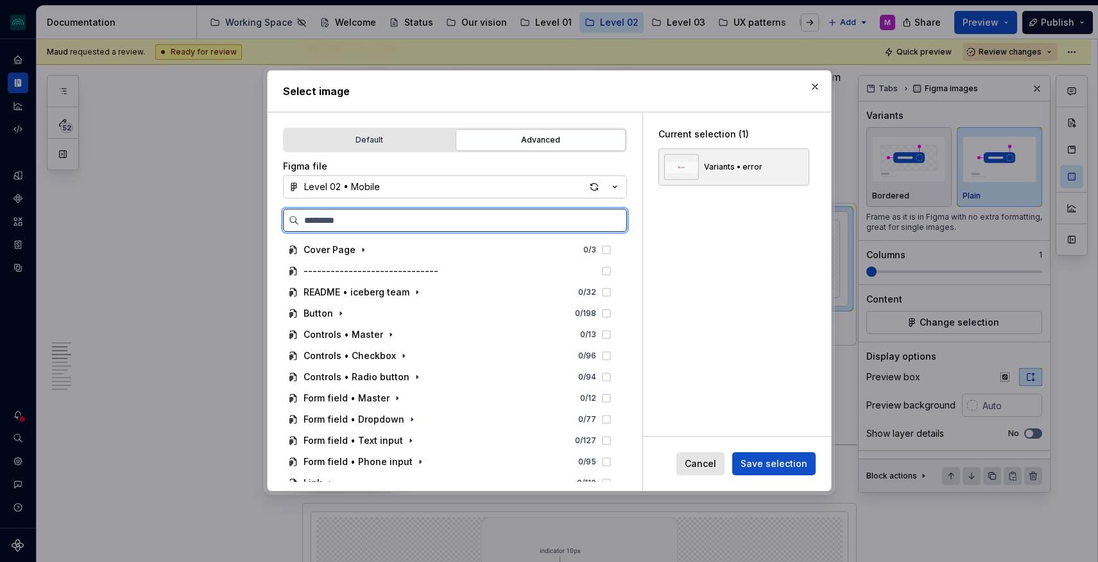
click at [351, 221] on input "search" at bounding box center [462, 220] width 327 height 13
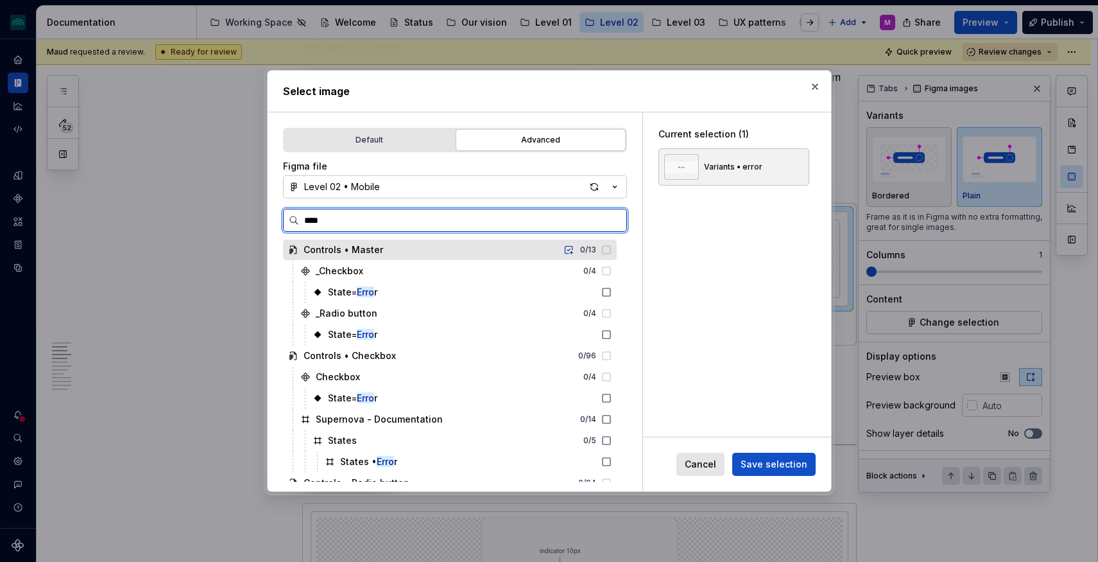
type input "*****"
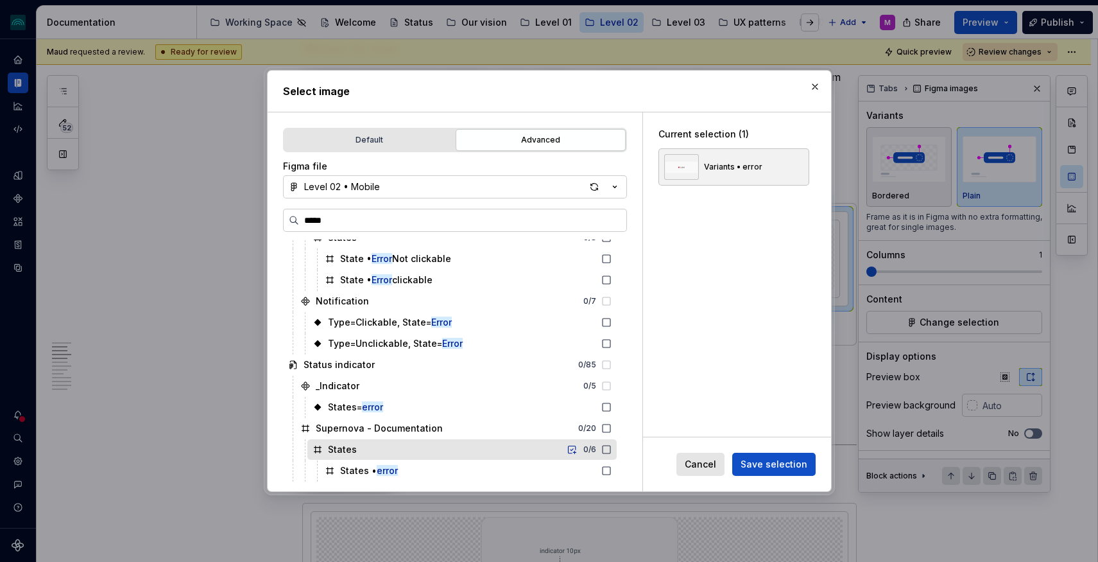
scroll to position [0, 5]
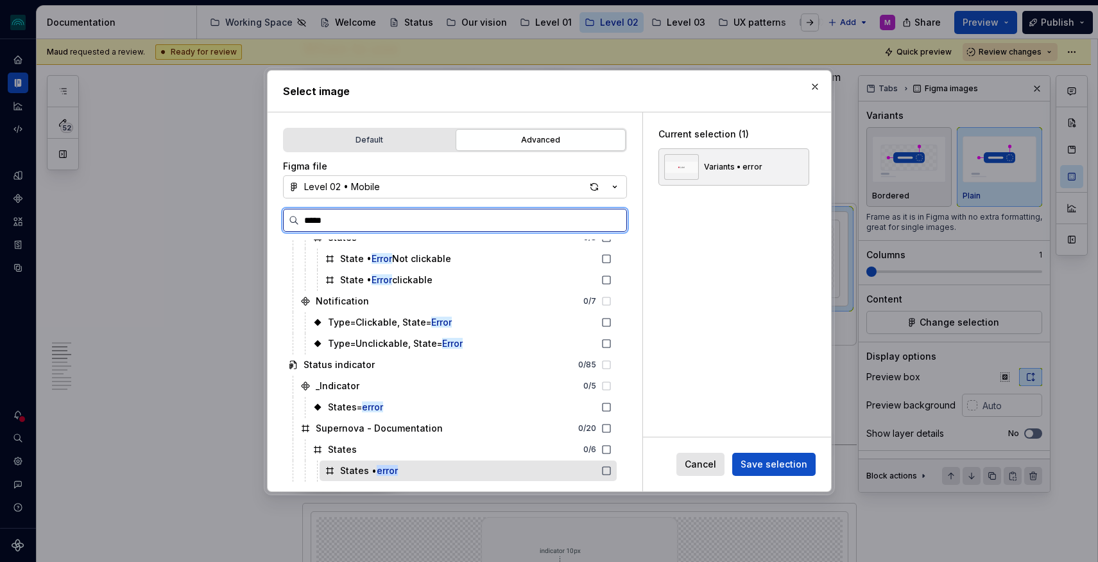
click at [458, 467] on div "States • error" at bounding box center [468, 470] width 297 height 21
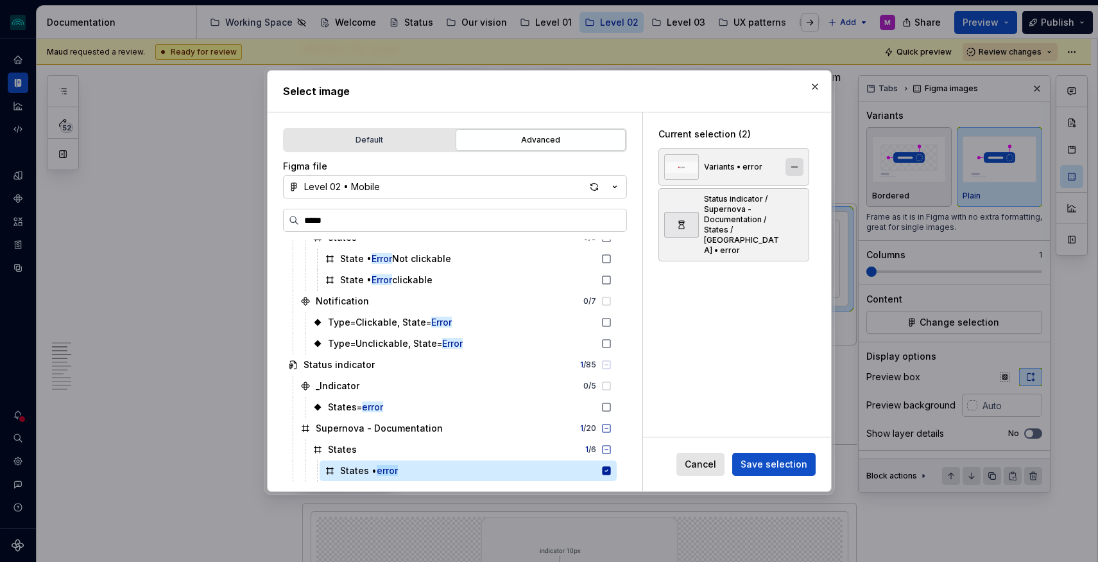
click at [802, 166] on button "button" at bounding box center [795, 167] width 18 height 18
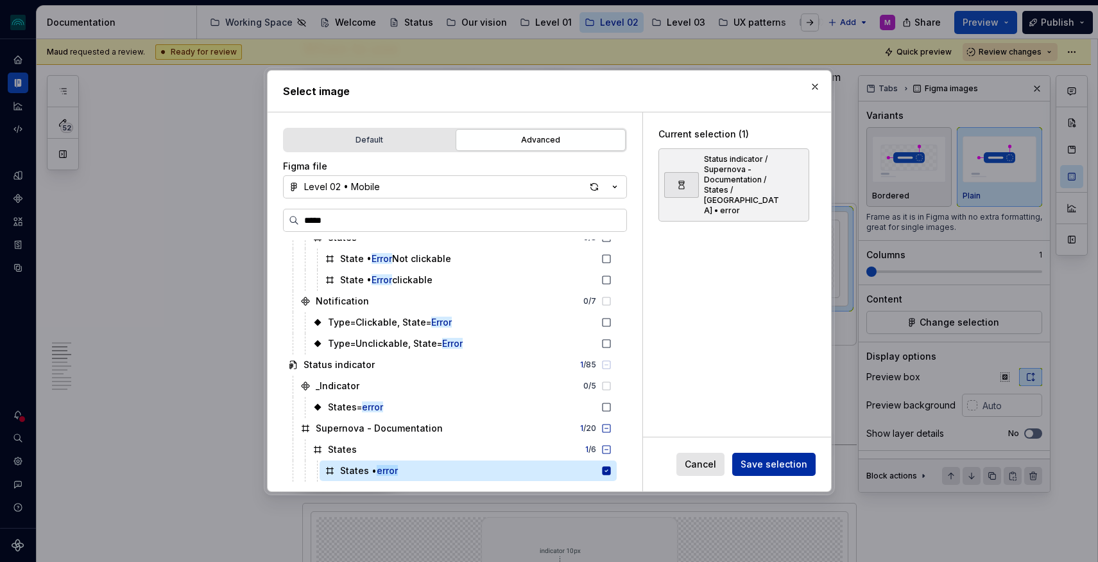
click at [786, 467] on span "Save selection" at bounding box center [774, 464] width 67 height 13
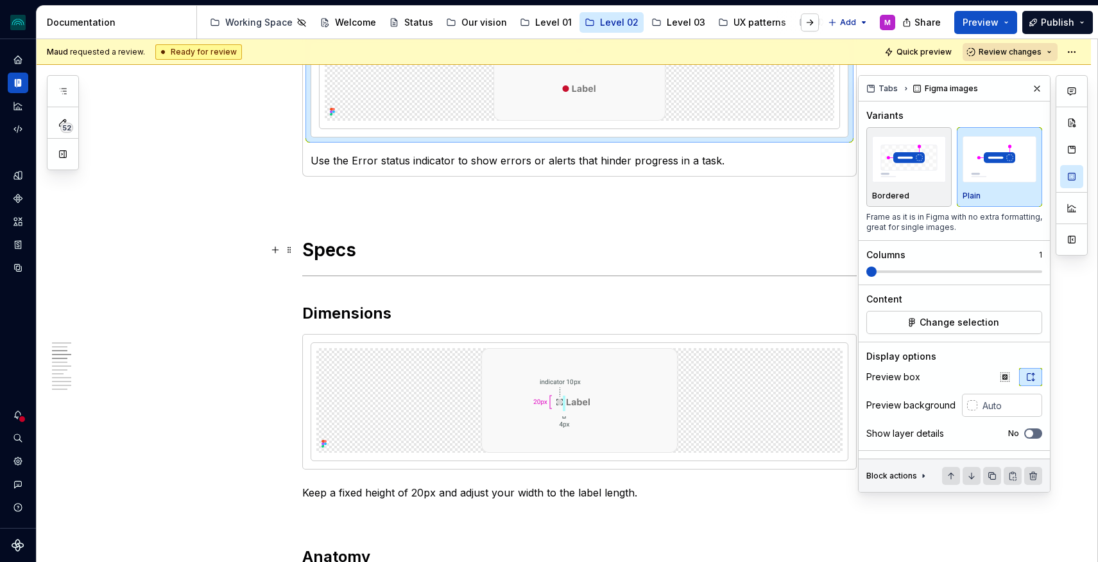
scroll to position [759, 0]
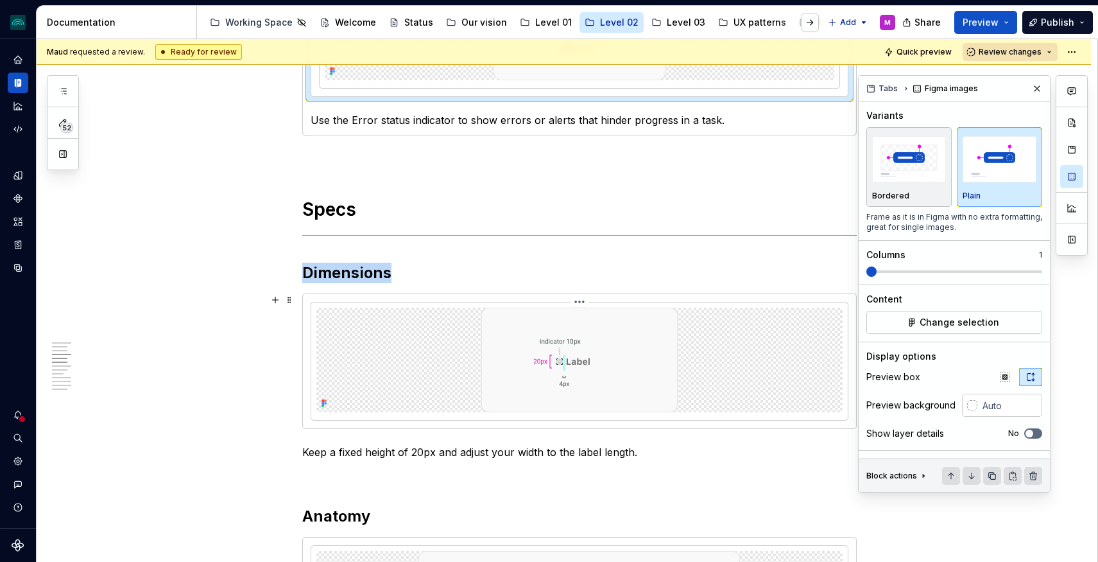
click at [518, 353] on img at bounding box center [579, 359] width 196 height 105
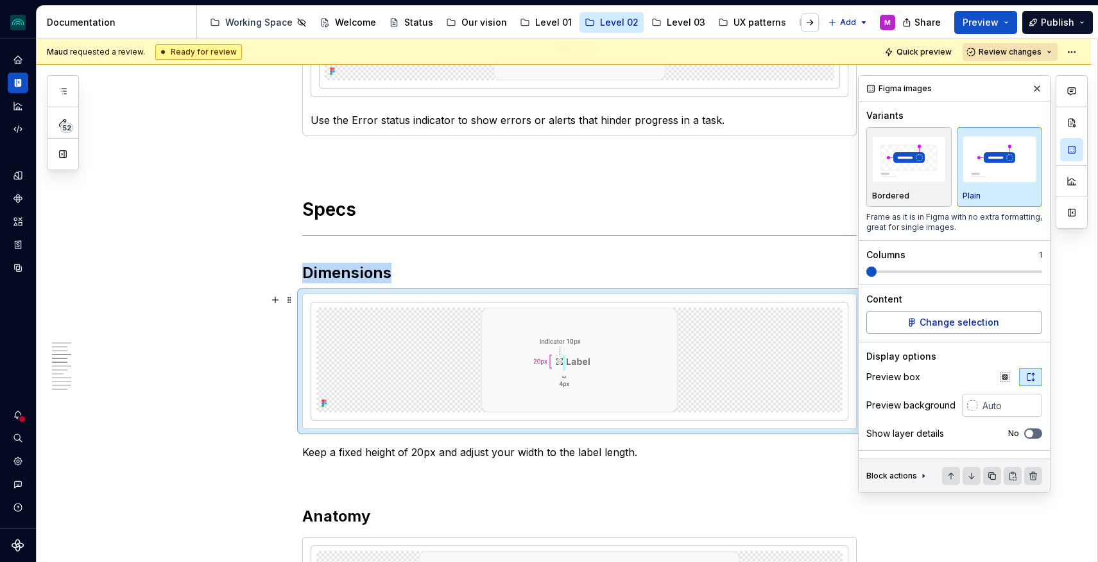
click at [927, 325] on span "Change selection" at bounding box center [960, 322] width 80 height 13
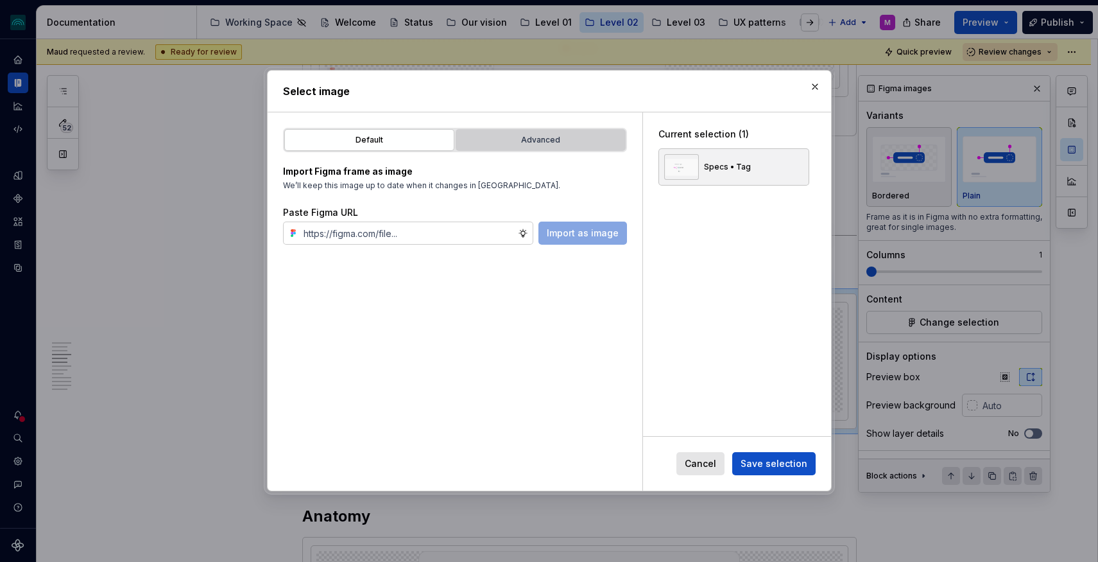
click at [534, 141] on div "Advanced" at bounding box center [540, 139] width 161 height 13
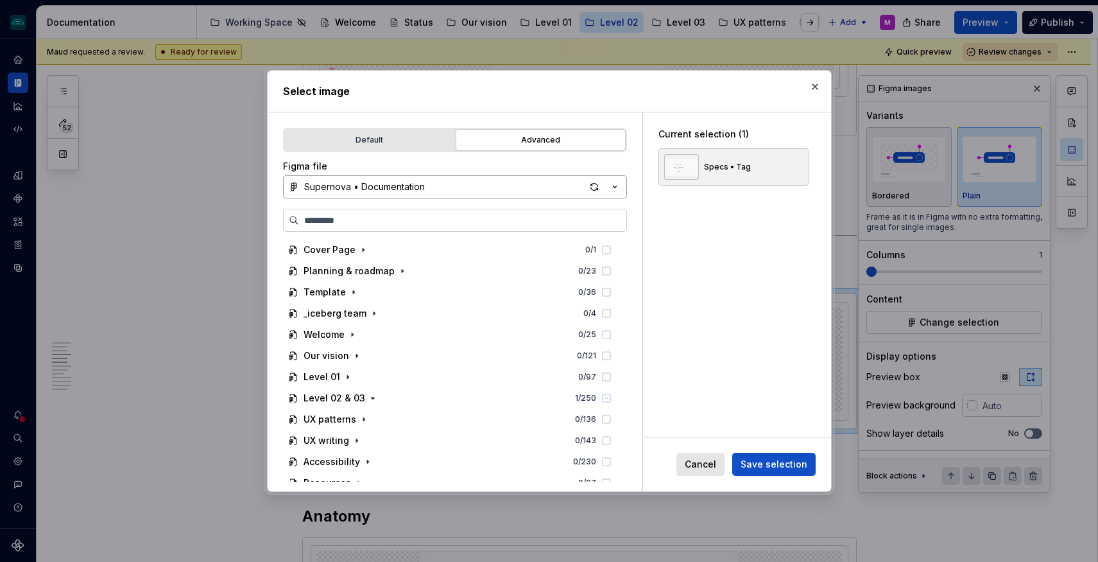
click at [422, 189] on div "Supernova • Documentation" at bounding box center [364, 186] width 121 height 13
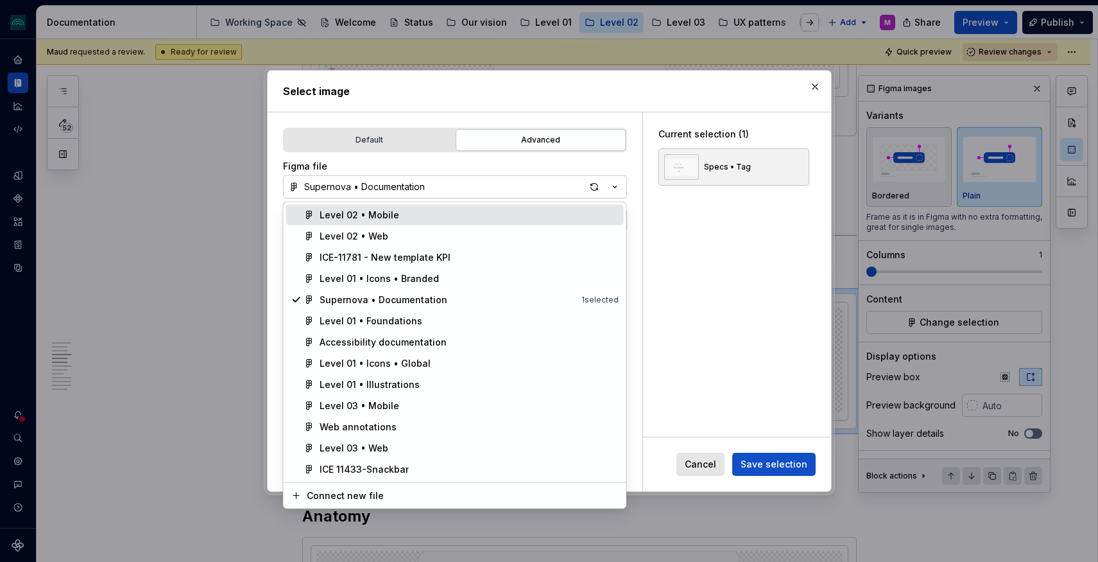
click at [381, 214] on div "Level 02 • Mobile" at bounding box center [360, 215] width 80 height 13
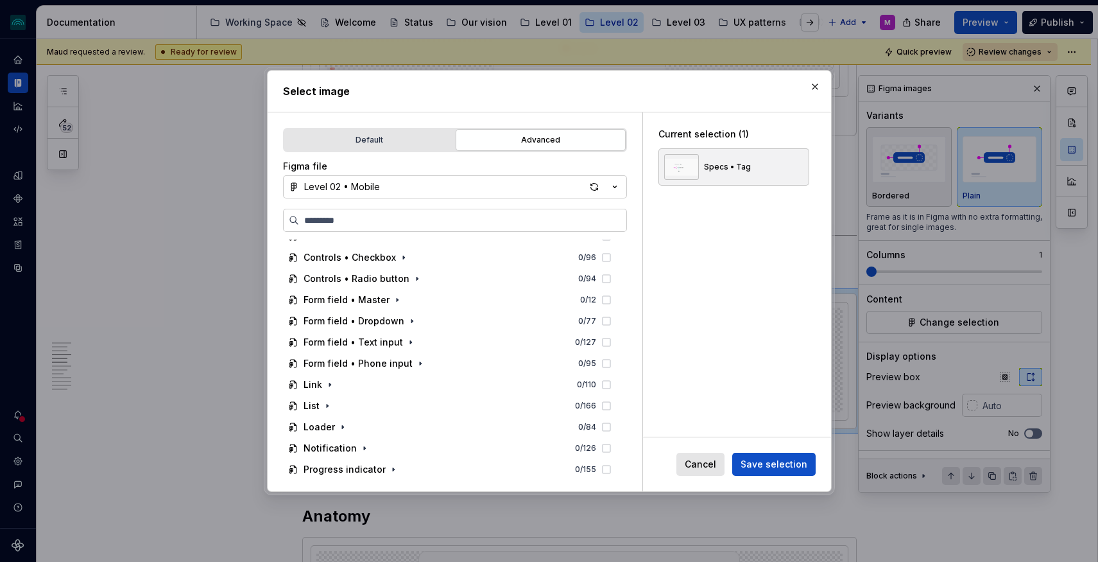
scroll to position [182, 0]
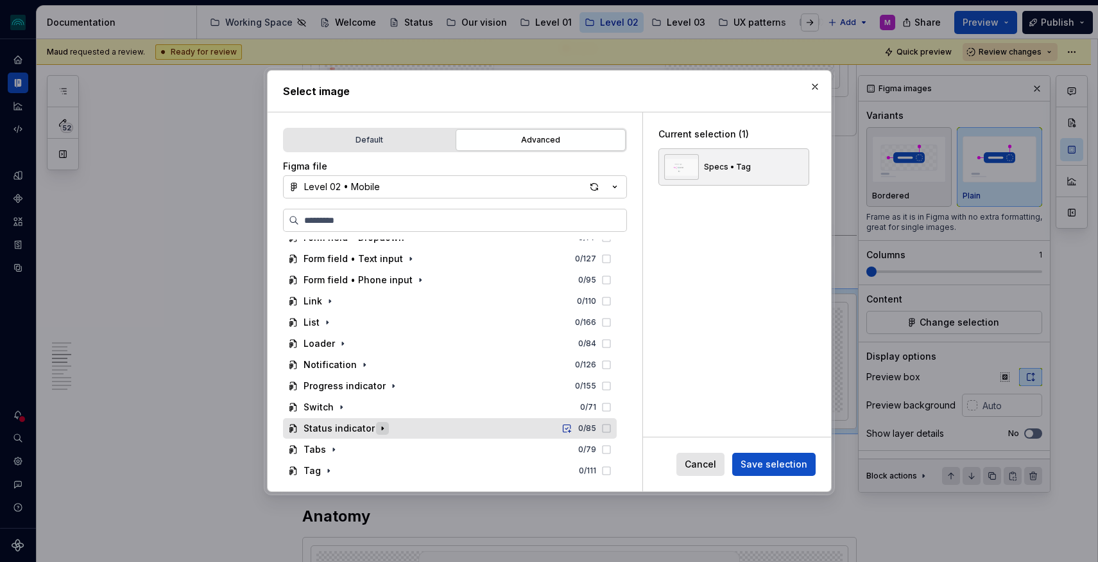
click at [382, 429] on icon "button" at bounding box center [382, 428] width 1 height 3
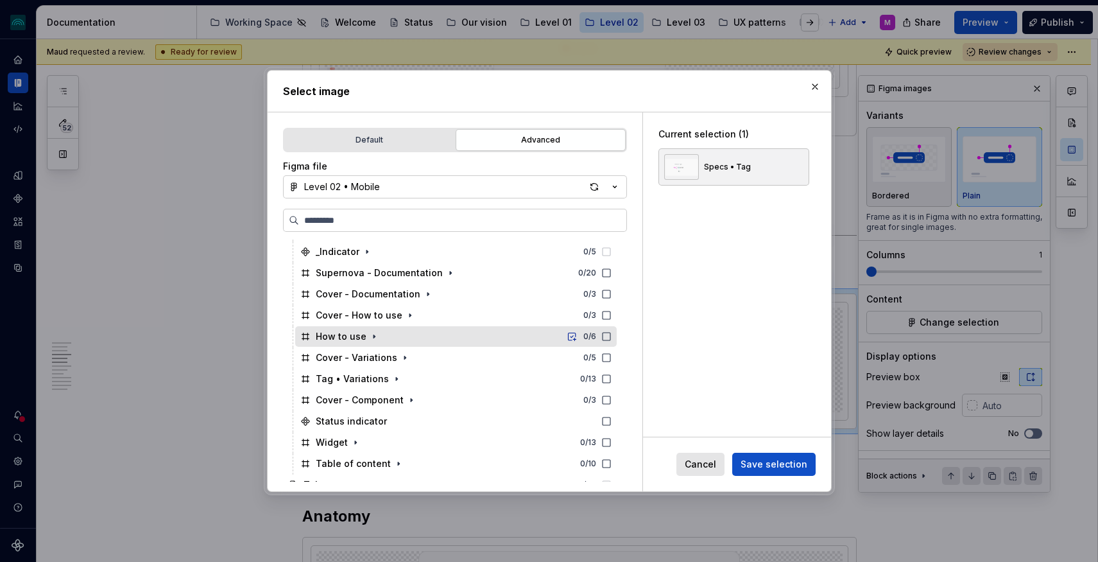
scroll to position [395, 0]
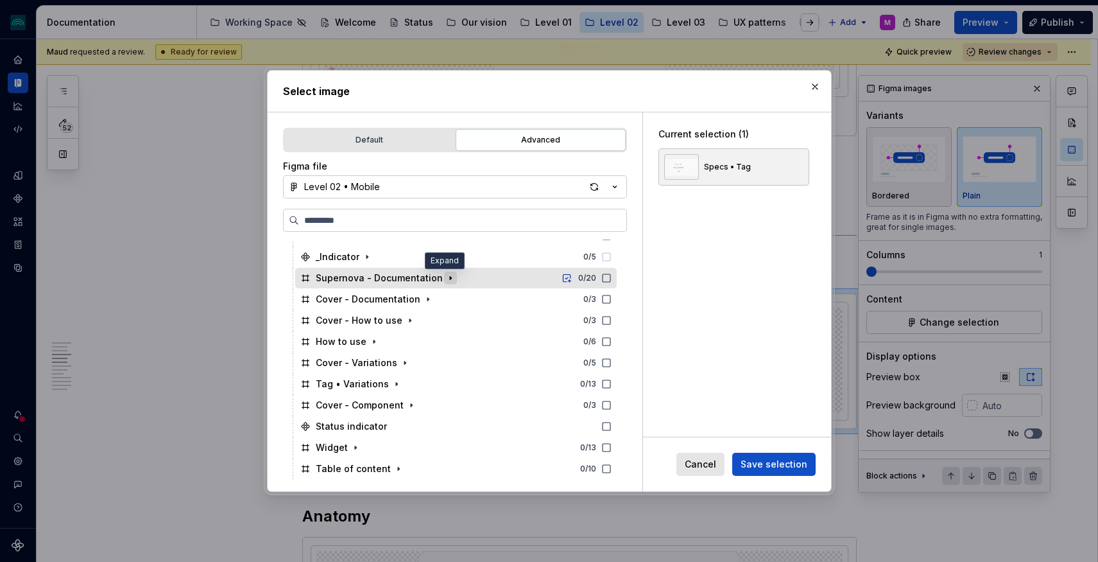
click at [445, 278] on icon "button" at bounding box center [450, 278] width 10 height 10
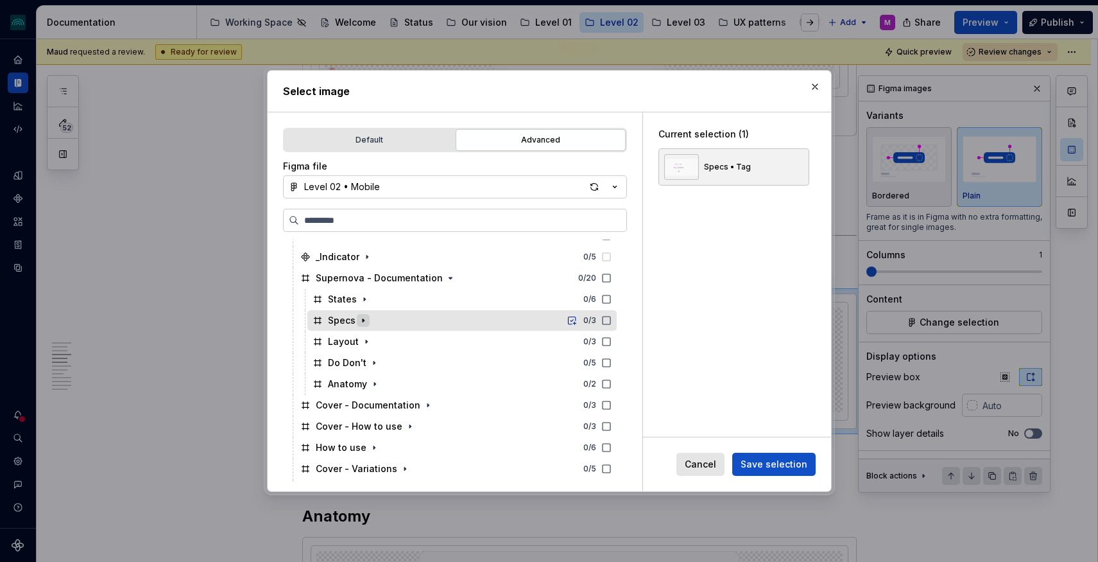
click at [359, 321] on icon "button" at bounding box center [363, 320] width 10 height 10
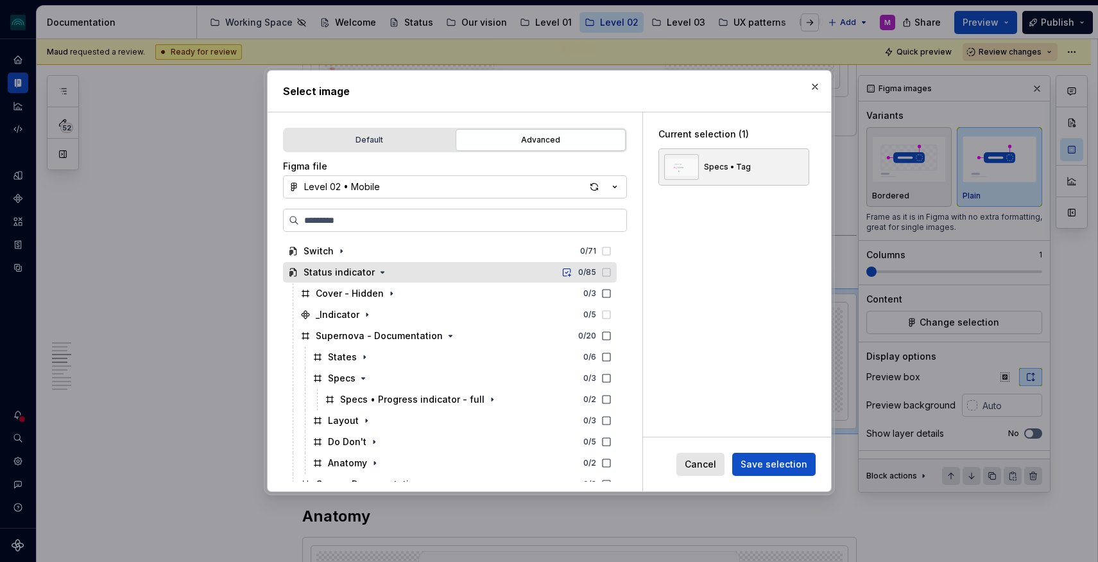
scroll to position [343, 0]
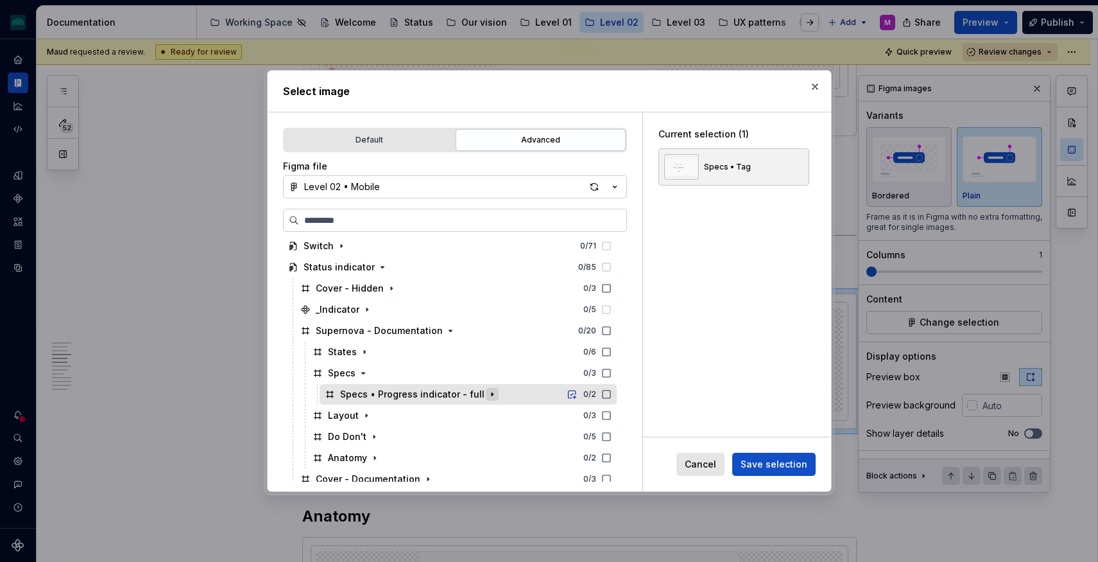
click at [487, 397] on icon "button" at bounding box center [492, 394] width 10 height 10
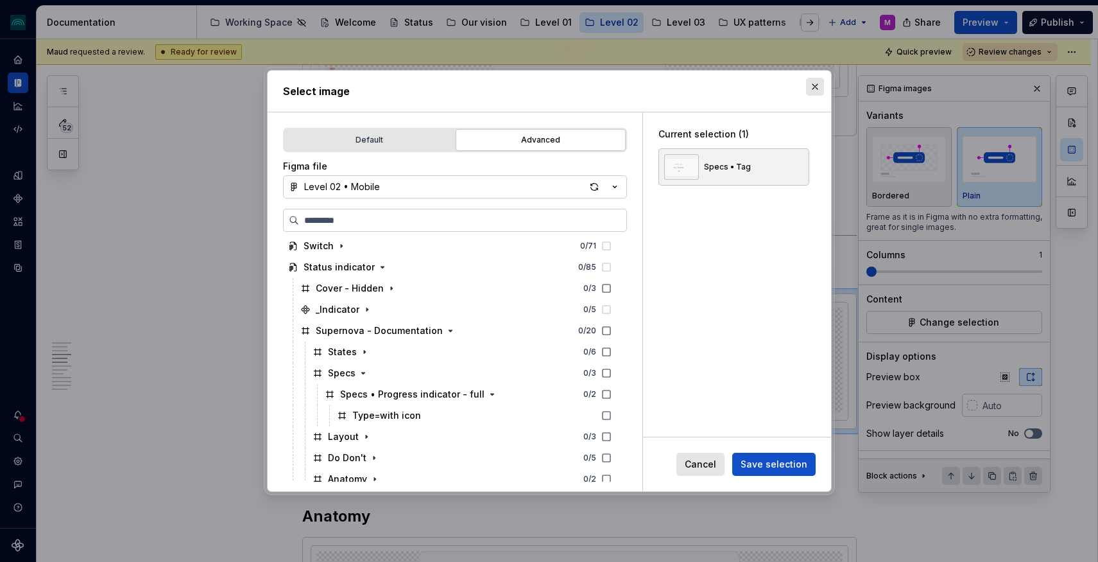
click at [811, 83] on button "button" at bounding box center [815, 87] width 18 height 18
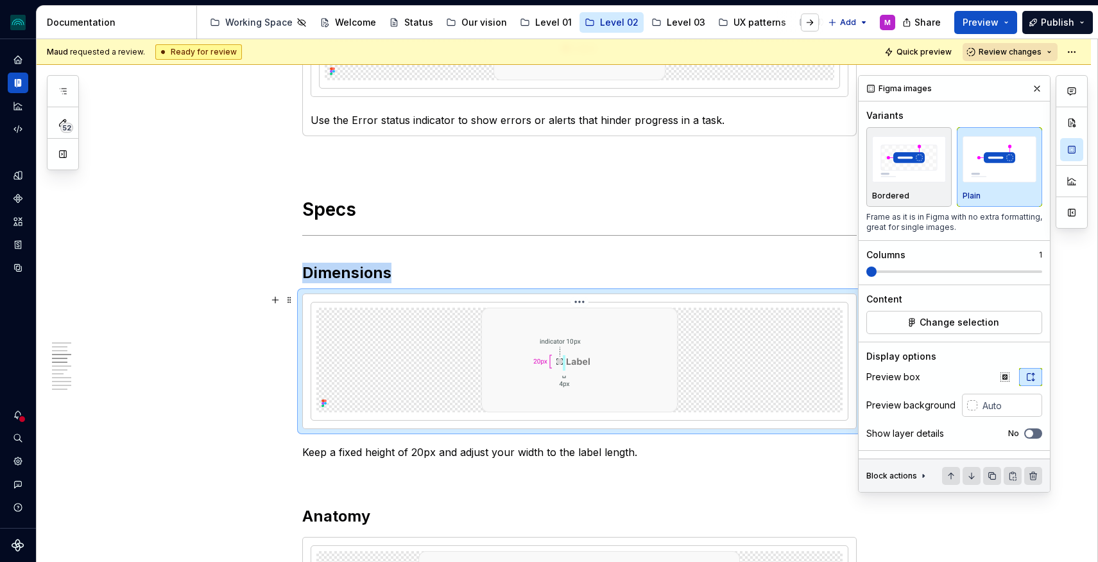
click at [599, 374] on img at bounding box center [579, 359] width 196 height 105
click at [597, 363] on img at bounding box center [579, 359] width 196 height 105
click at [929, 323] on span "Change selection" at bounding box center [960, 322] width 80 height 13
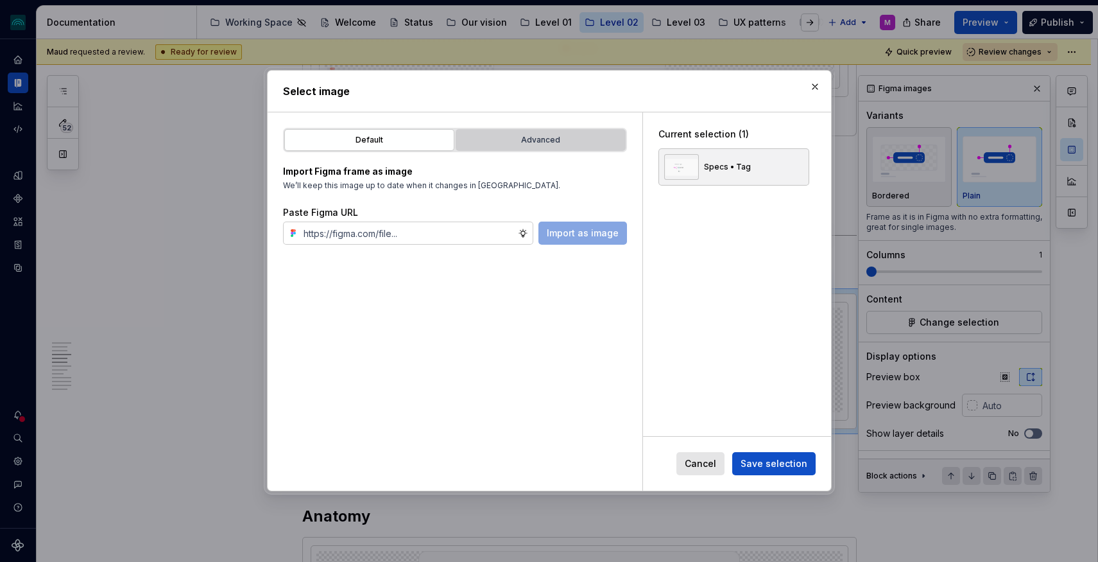
click at [497, 147] on button "Advanced" at bounding box center [541, 140] width 170 height 22
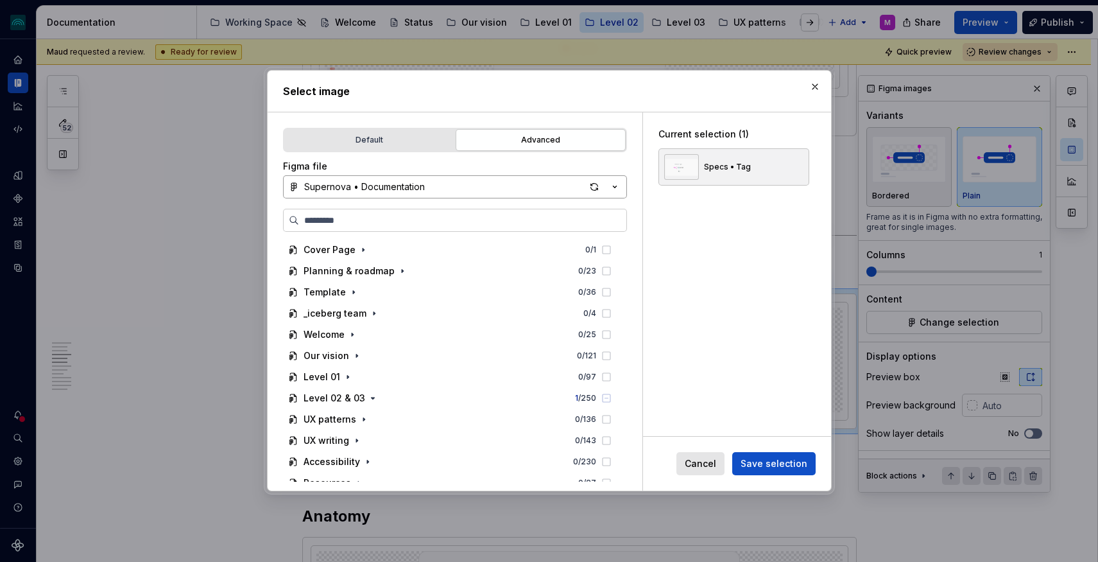
click at [400, 196] on button "Supernova • Documentation" at bounding box center [455, 186] width 344 height 23
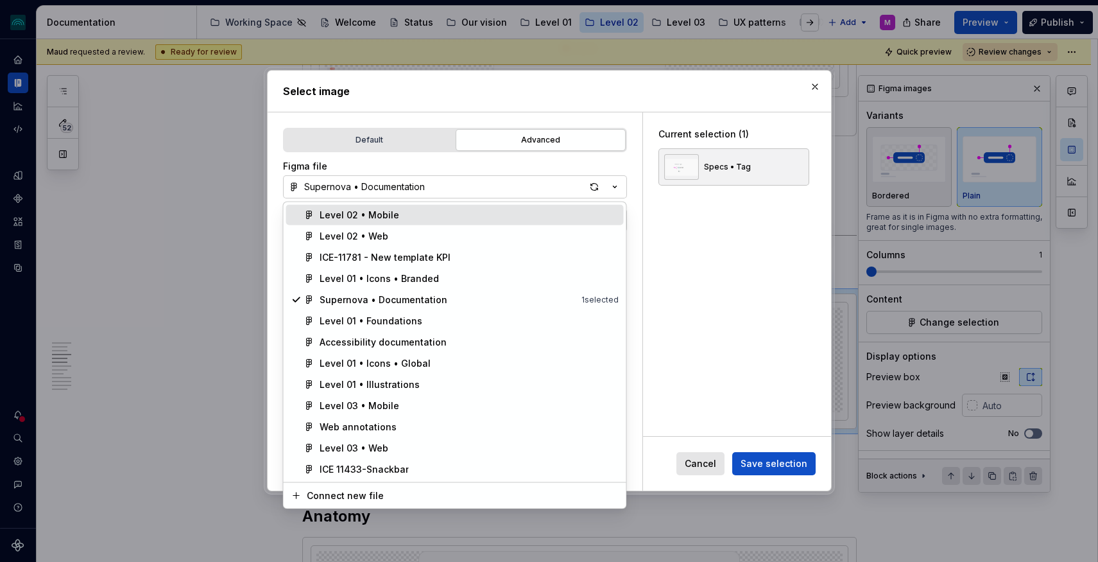
click at [390, 215] on div "Level 02 • Mobile" at bounding box center [360, 215] width 80 height 13
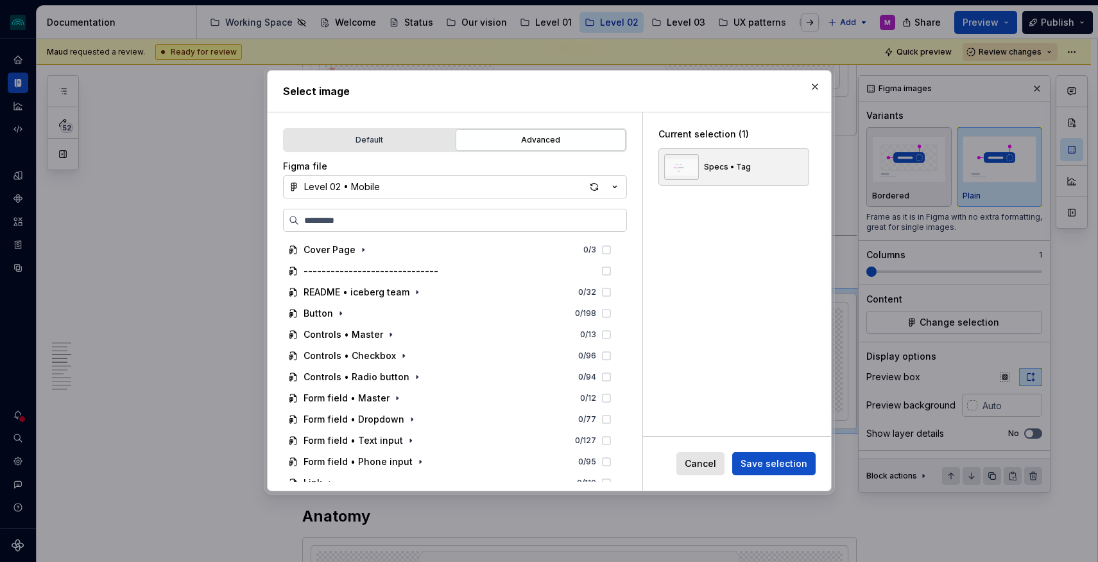
type textarea "*"
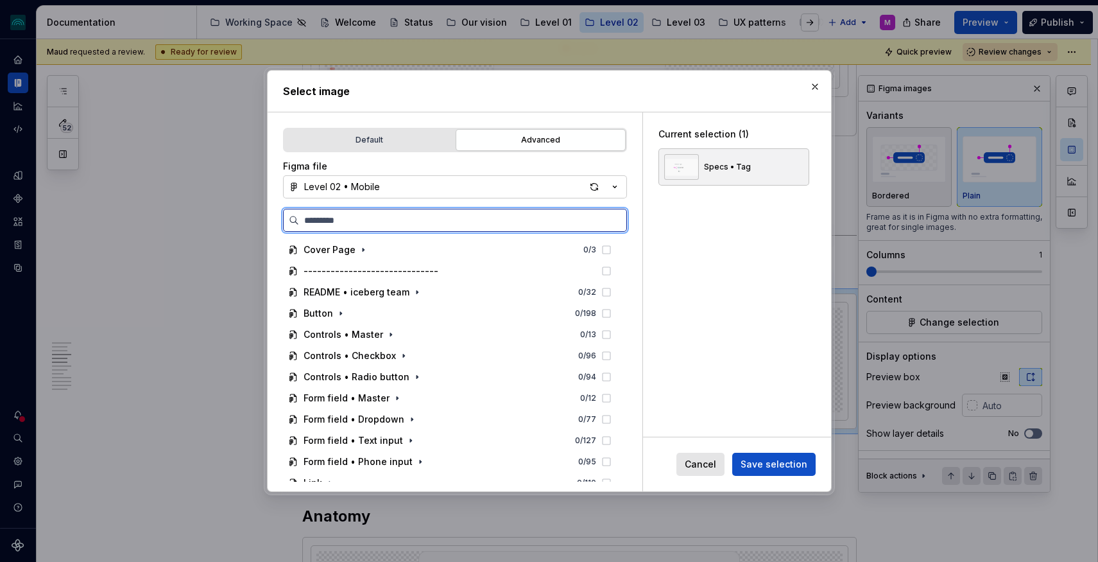
click at [388, 220] on input "search" at bounding box center [462, 220] width 327 height 13
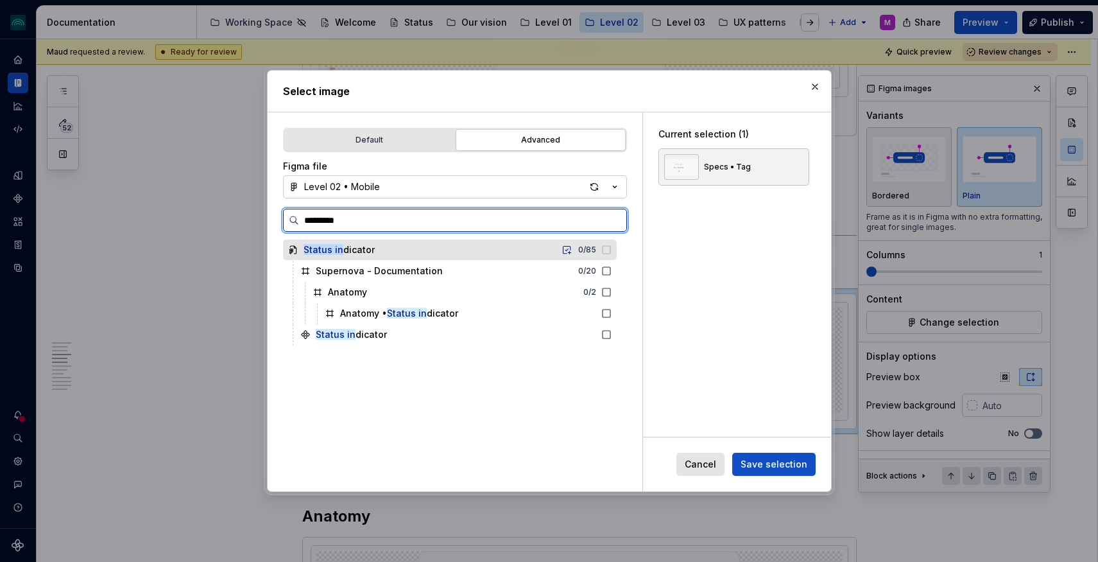
type input "**********"
click at [396, 250] on div "Status ind icator 0 / 85" at bounding box center [450, 249] width 334 height 21
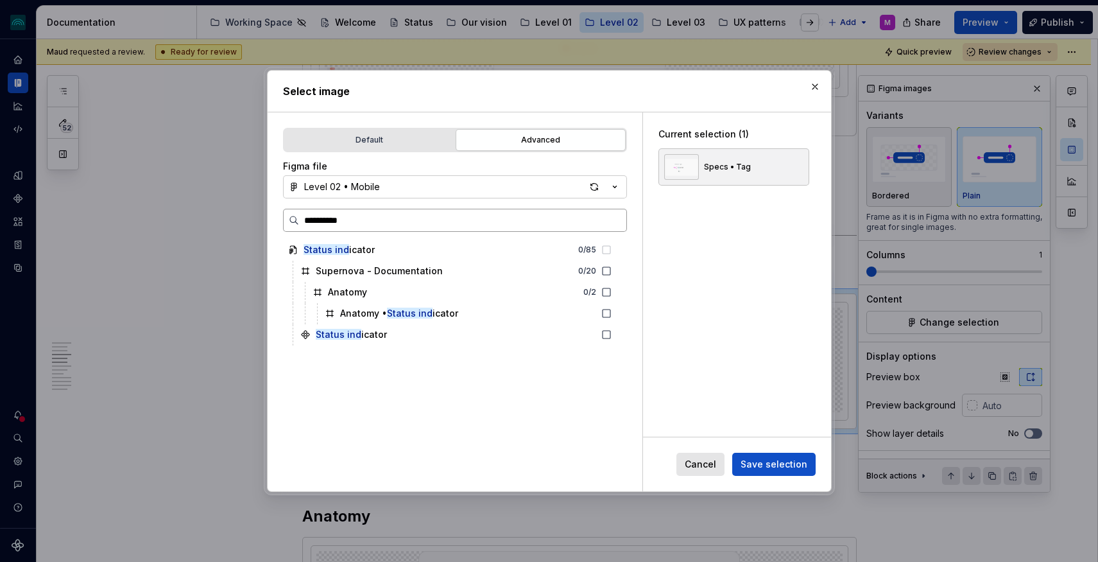
click at [616, 218] on input "**********" at bounding box center [462, 220] width 327 height 13
click at [612, 219] on input "**********" at bounding box center [462, 220] width 327 height 13
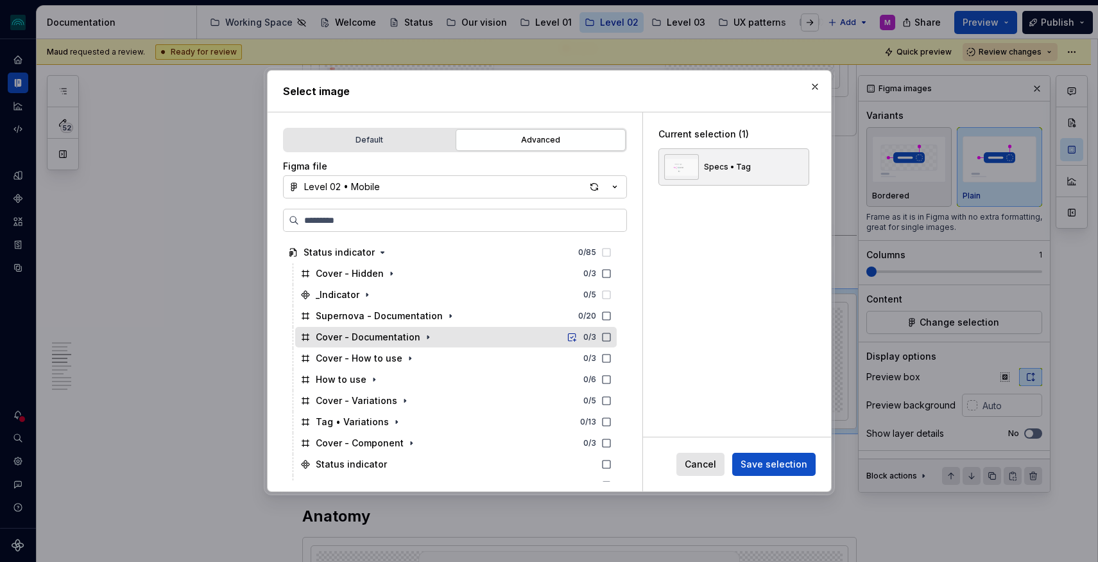
scroll to position [350, 0]
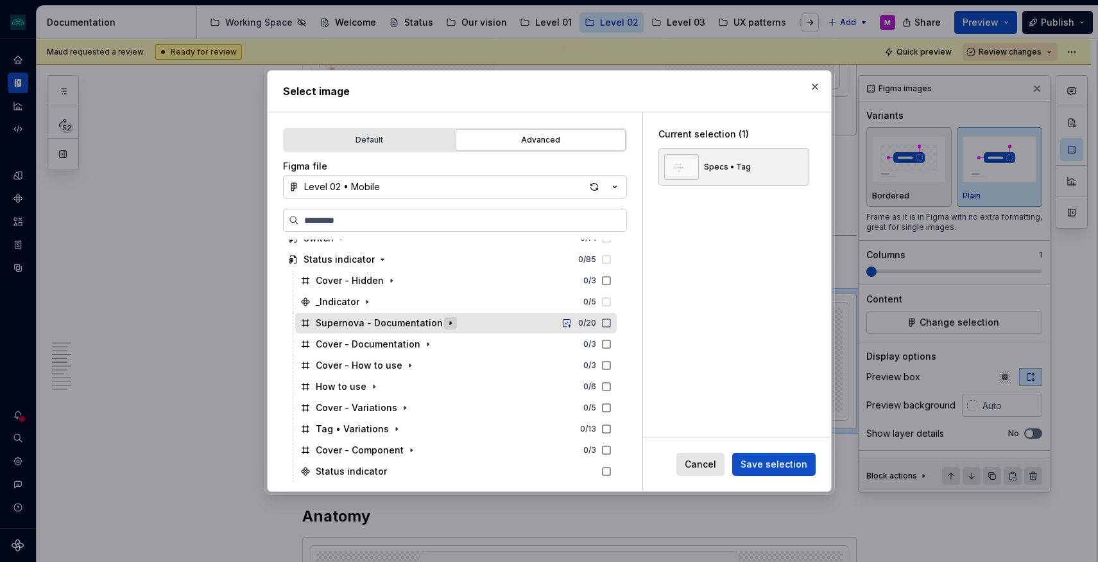
click at [450, 322] on icon "button" at bounding box center [450, 323] width 1 height 3
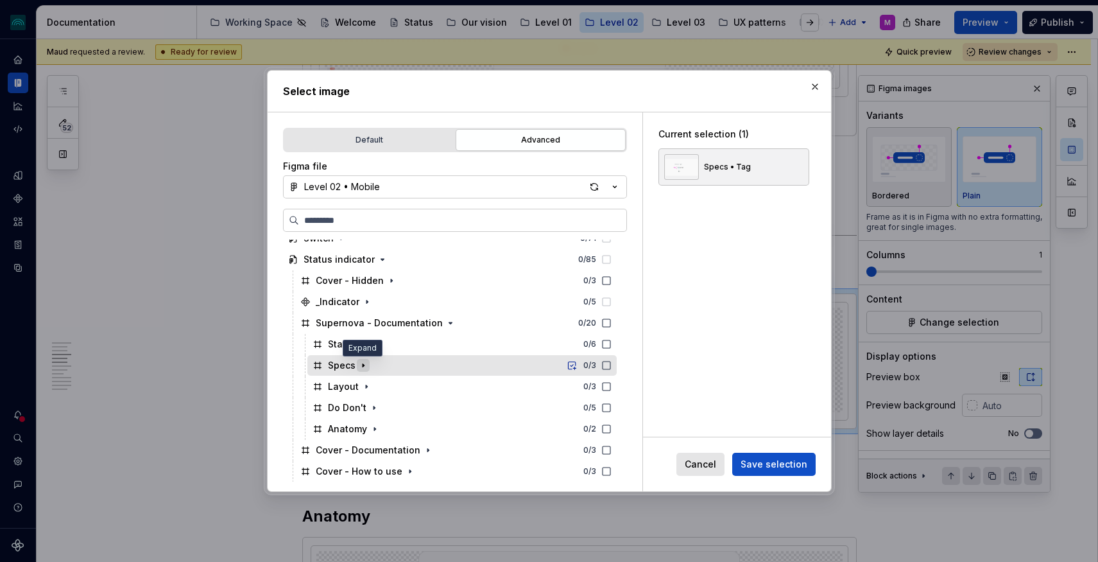
click at [365, 363] on icon "button" at bounding box center [363, 365] width 10 height 10
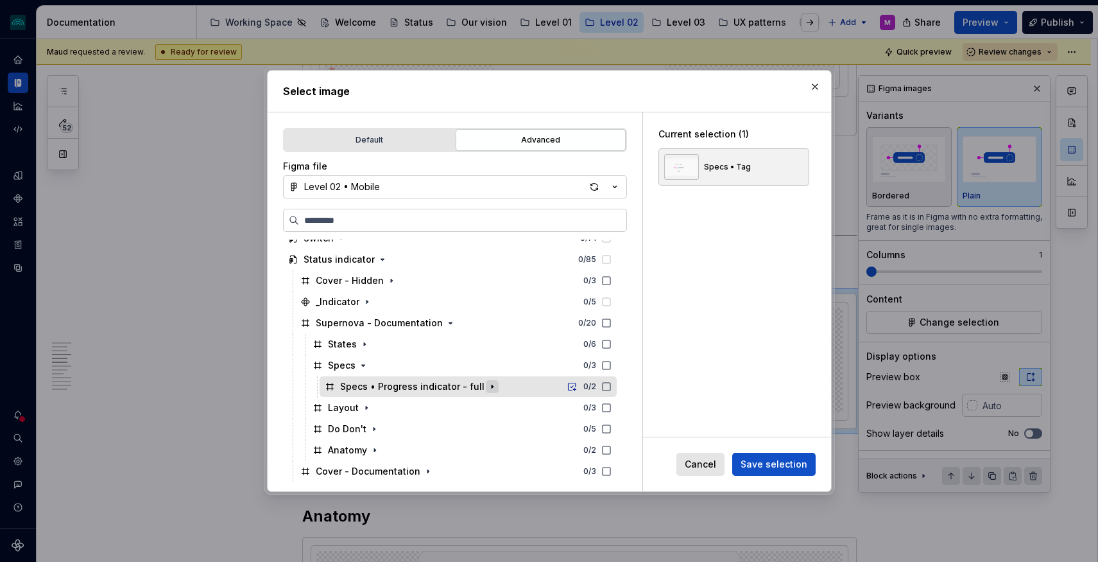
click at [487, 387] on icon "button" at bounding box center [492, 386] width 10 height 10
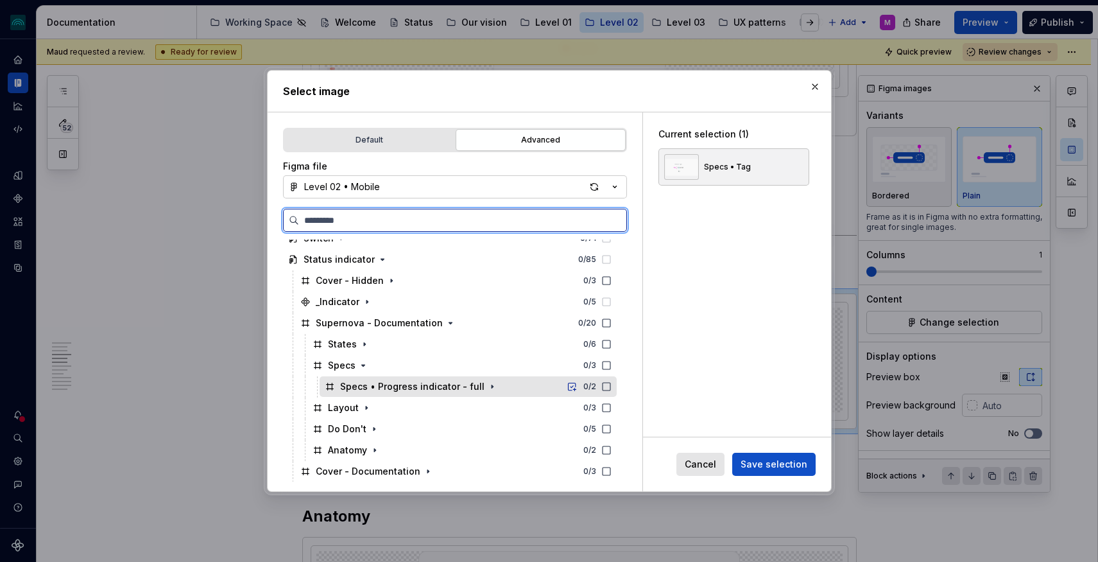
click at [612, 386] on icon at bounding box center [606, 386] width 10 height 10
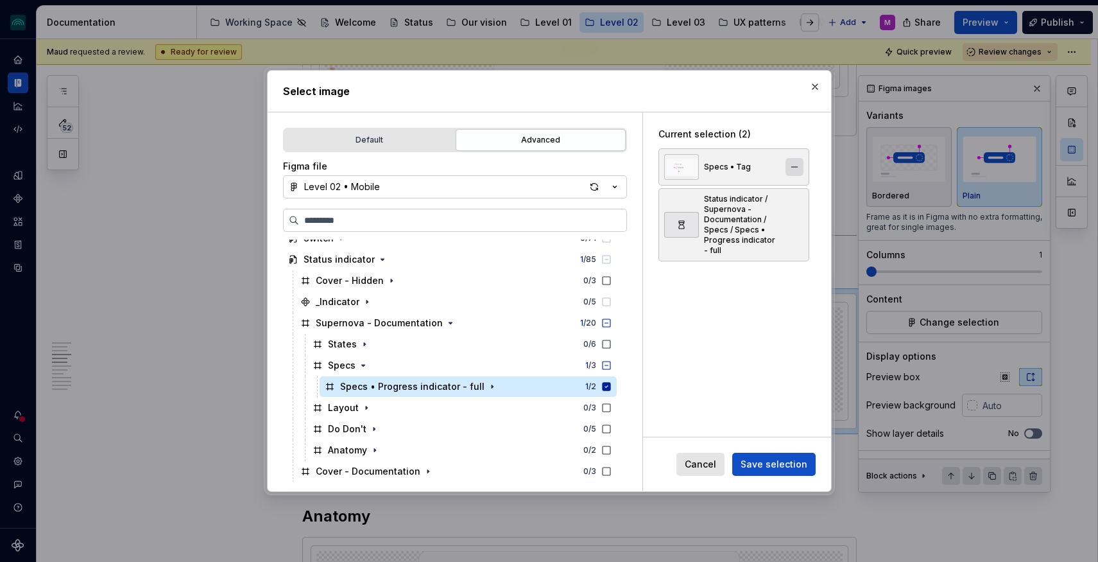
click at [799, 165] on button "button" at bounding box center [795, 167] width 18 height 18
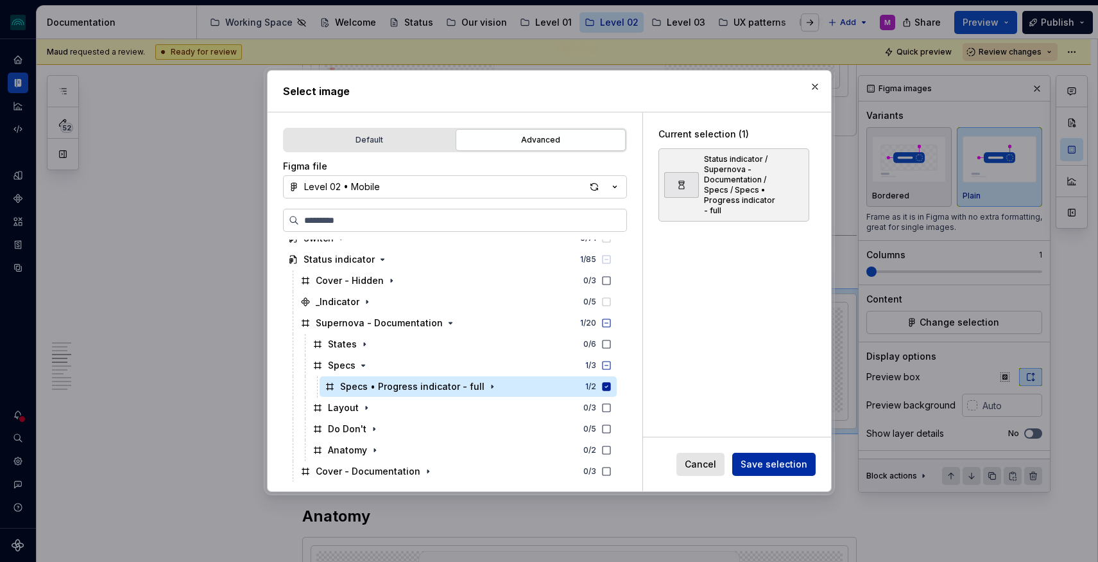
click at [779, 461] on span "Save selection" at bounding box center [774, 464] width 67 height 13
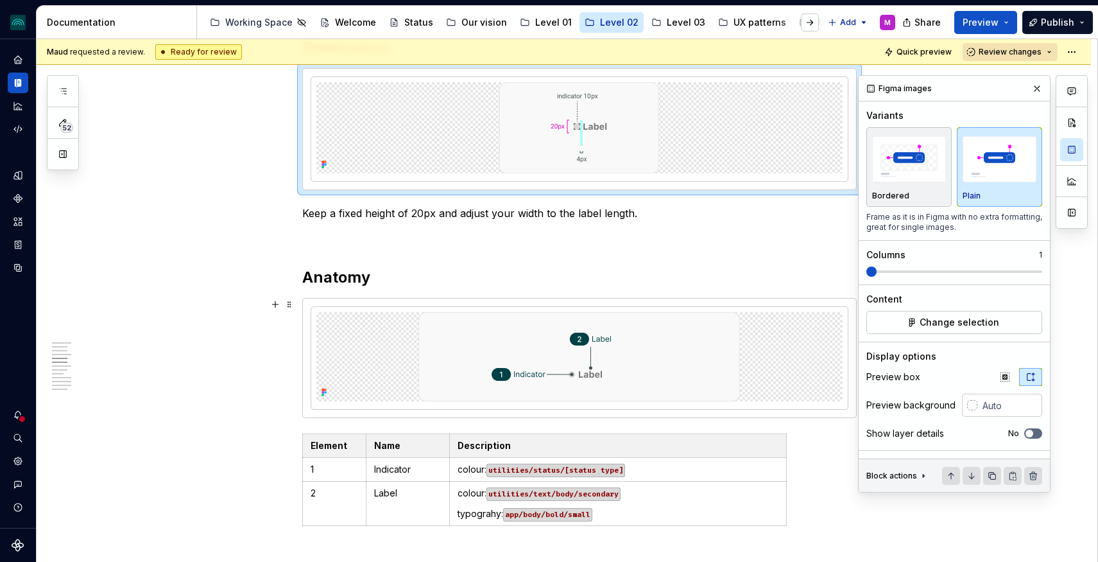
scroll to position [1004, 0]
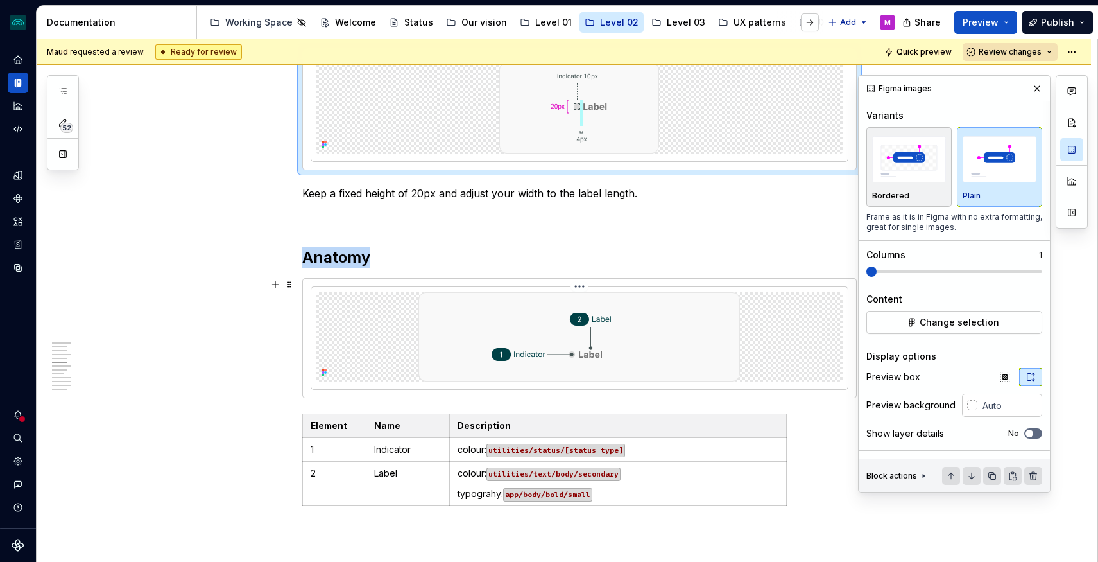
click at [571, 315] on img at bounding box center [579, 336] width 322 height 89
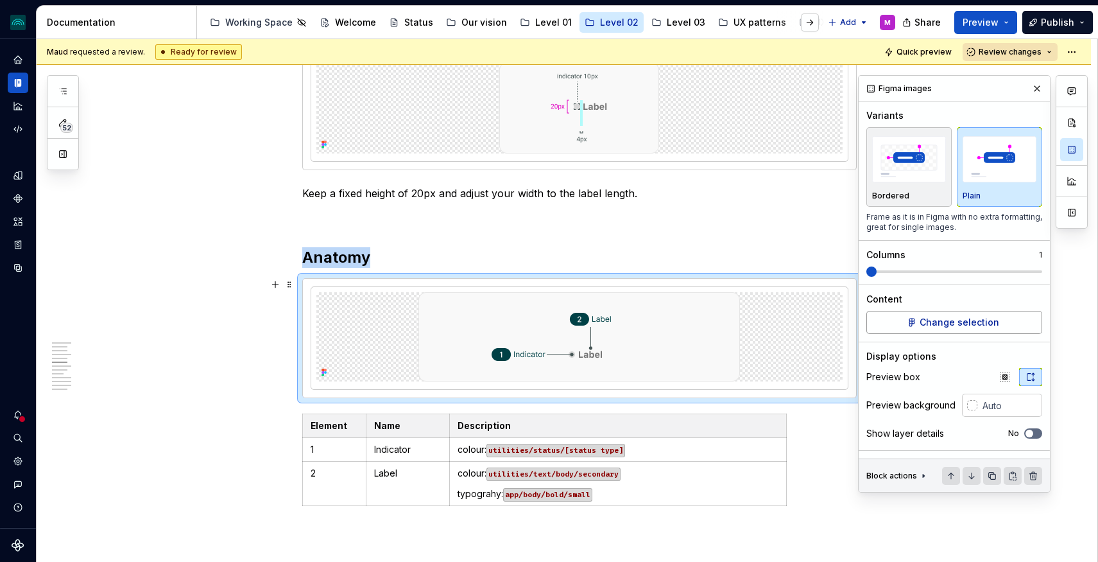
click at [916, 318] on button "Change selection" at bounding box center [954, 322] width 176 height 23
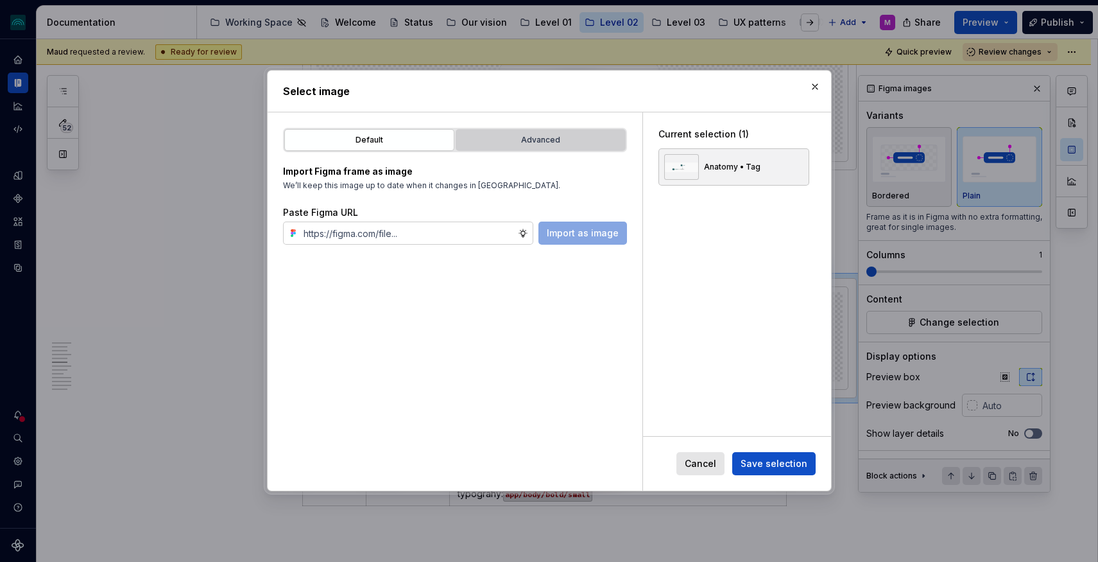
click at [513, 136] on div "Advanced" at bounding box center [540, 139] width 161 height 13
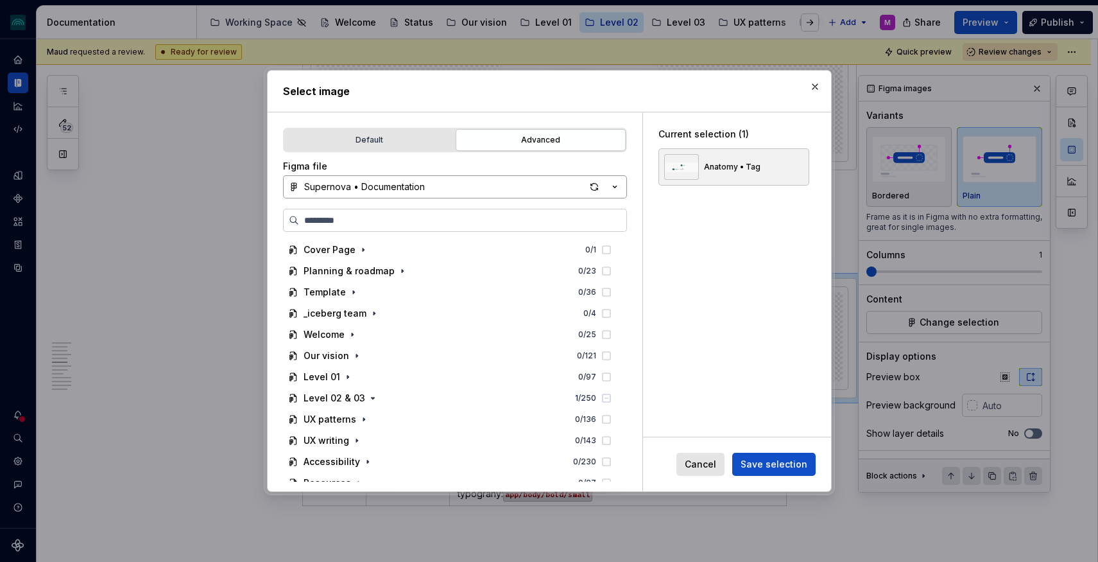
click at [413, 184] on div "Supernova • Documentation" at bounding box center [364, 186] width 121 height 13
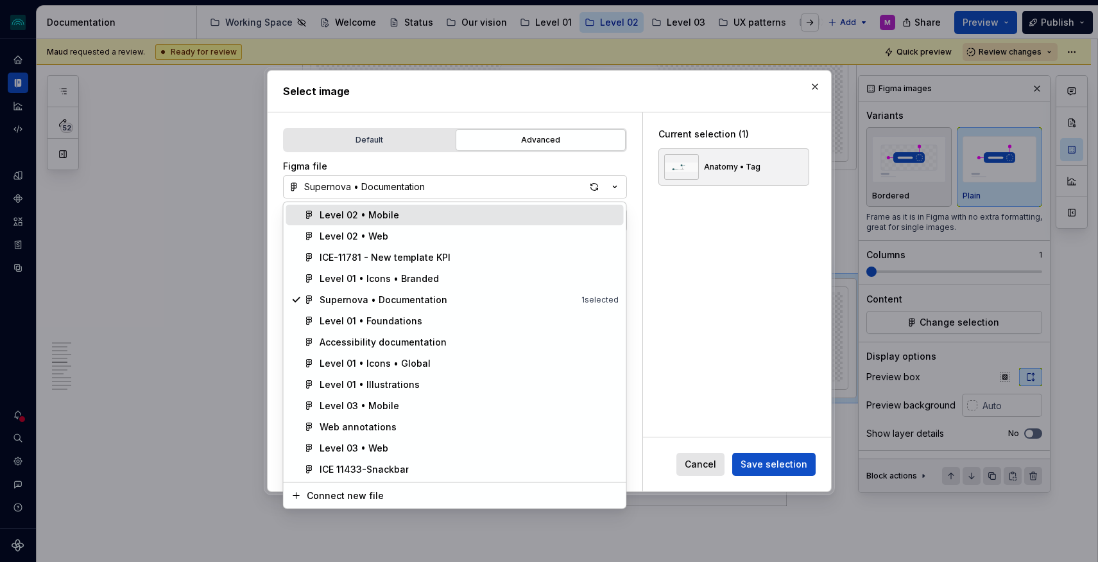
click at [359, 212] on div "Level 02 • Mobile" at bounding box center [360, 215] width 80 height 13
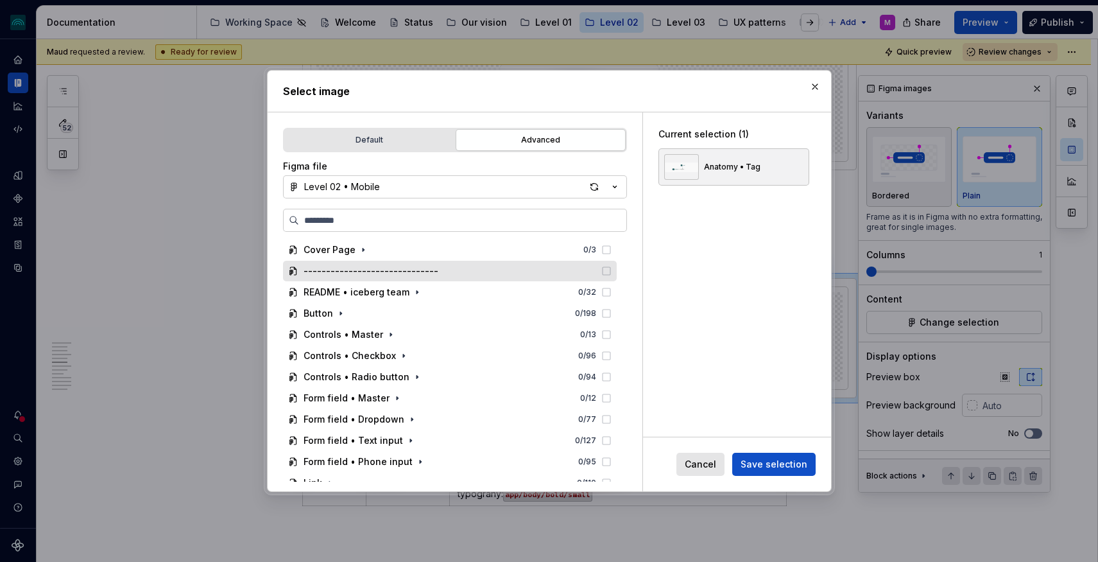
scroll to position [182, 0]
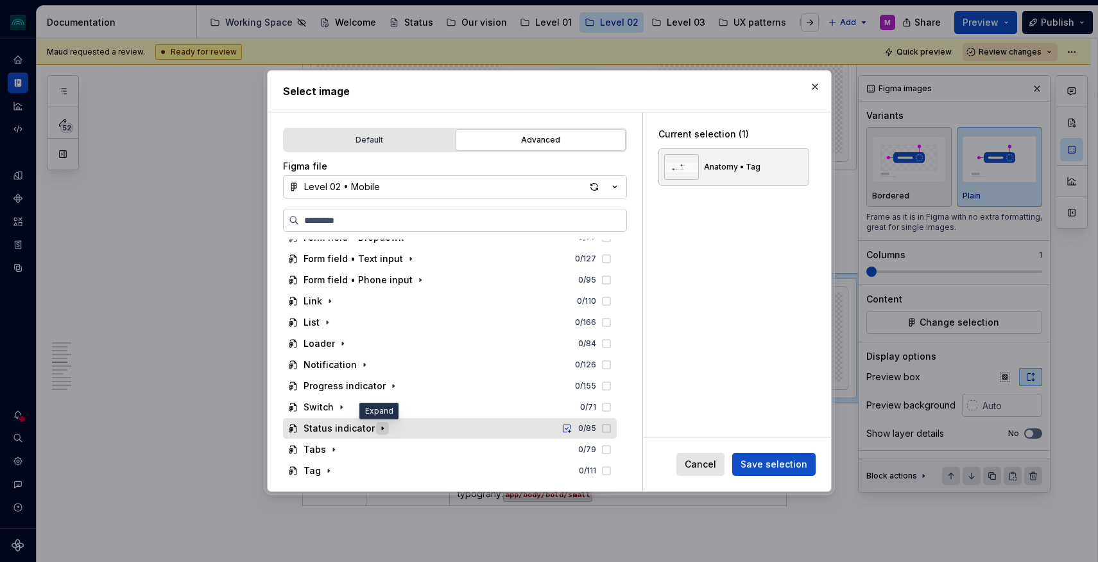
click at [377, 426] on icon "button" at bounding box center [382, 428] width 10 height 10
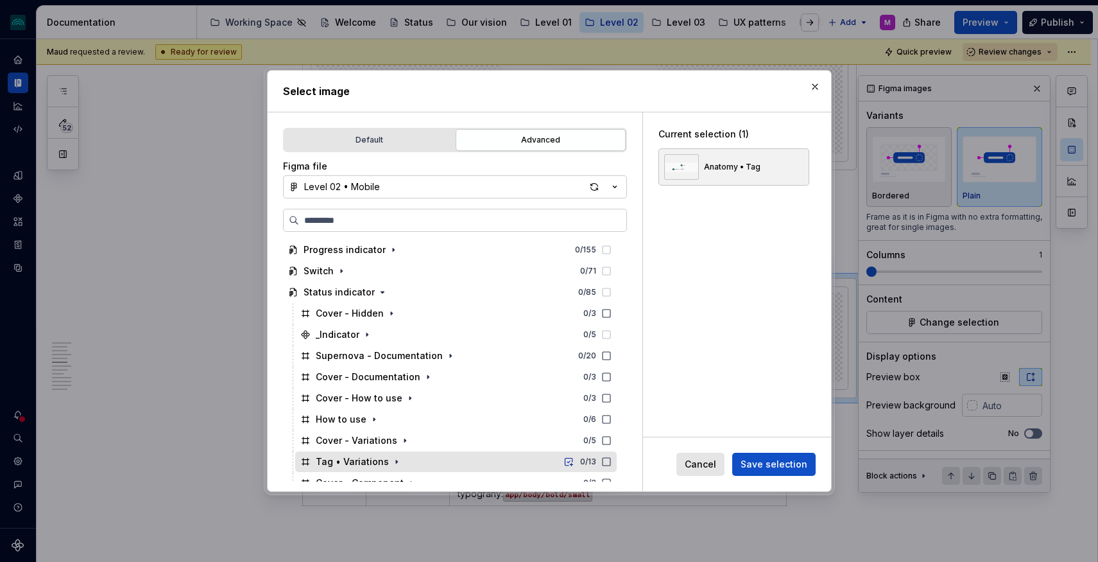
scroll to position [315, 0]
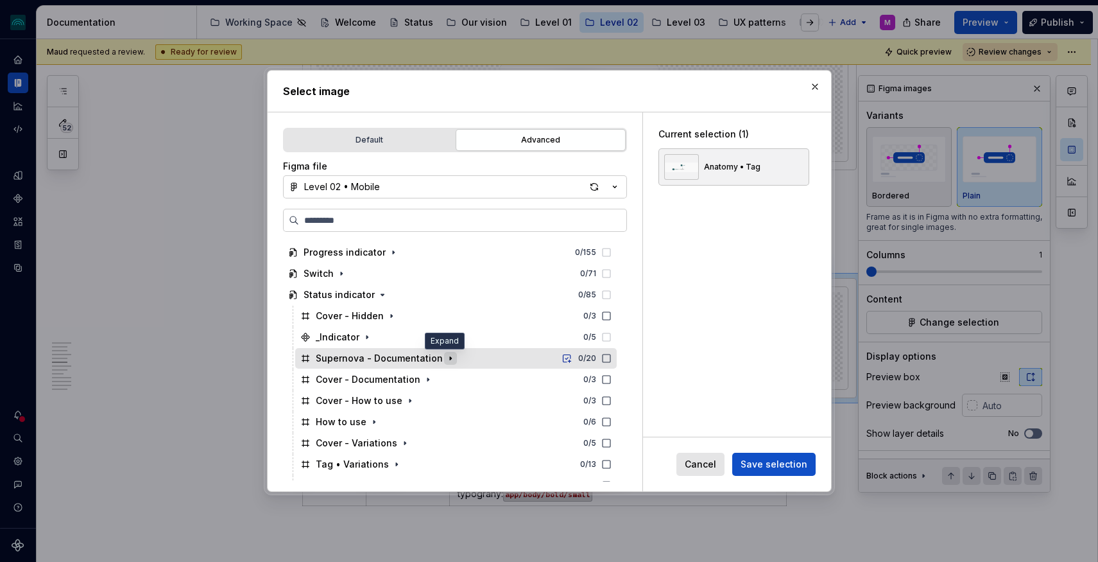
click at [445, 360] on icon "button" at bounding box center [450, 358] width 10 height 10
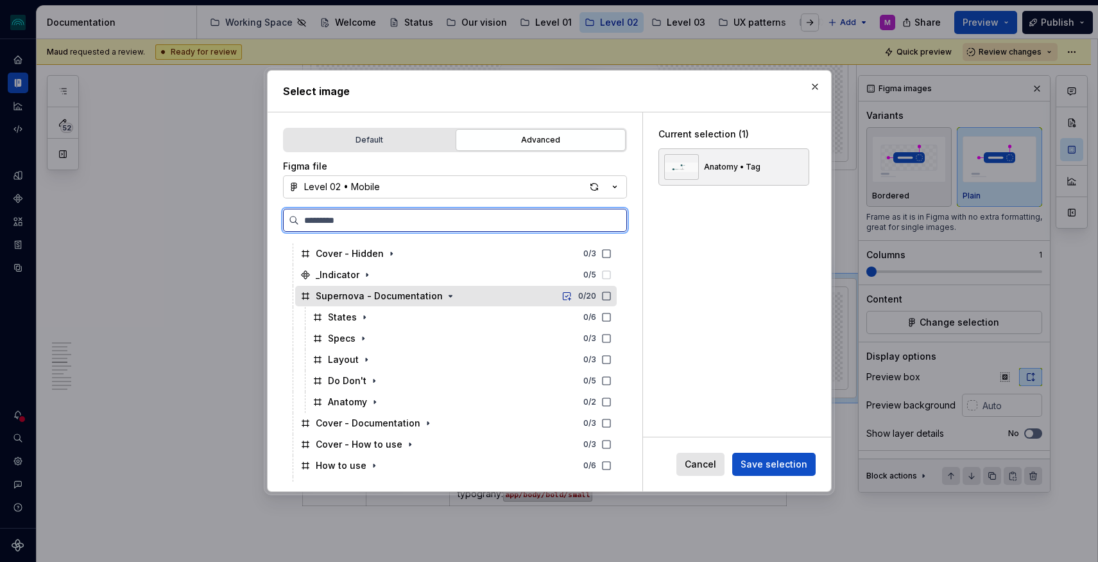
scroll to position [379, 0]
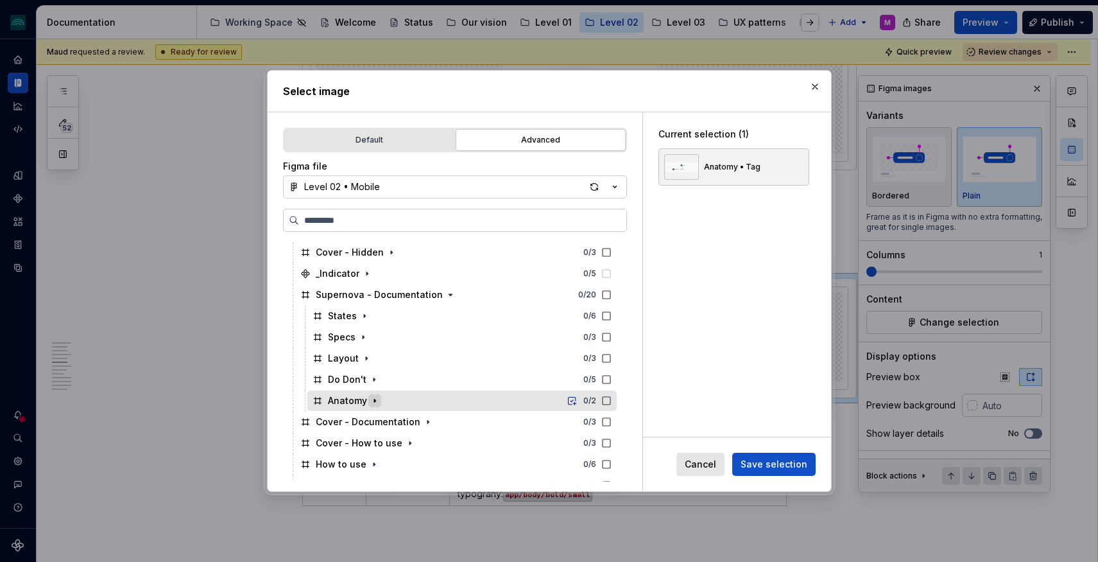
click at [371, 399] on icon "button" at bounding box center [375, 400] width 10 height 10
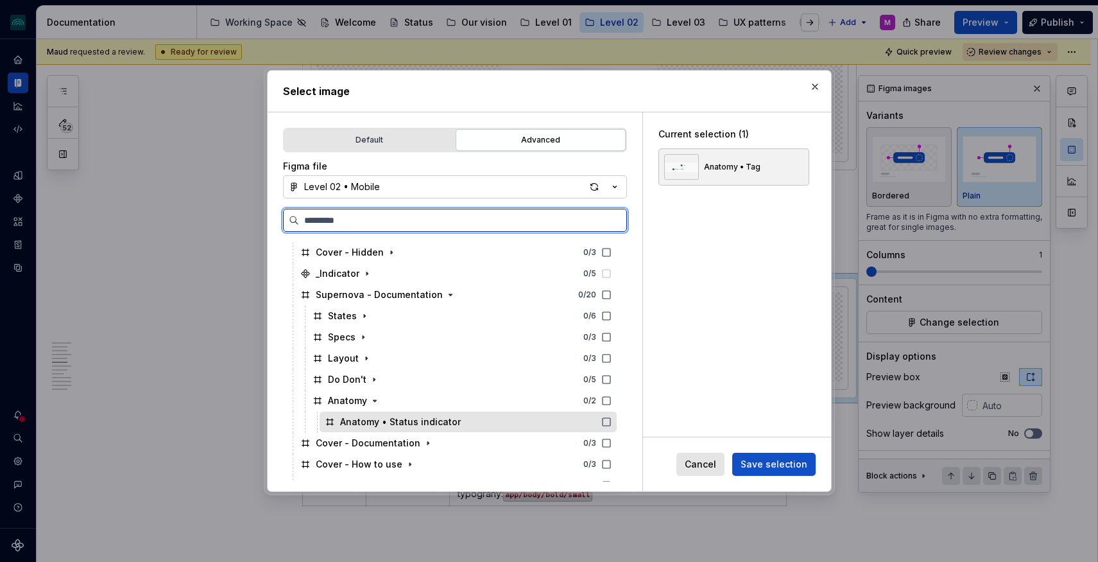
click at [412, 422] on div "Anatomy • Status indicator" at bounding box center [400, 421] width 121 height 13
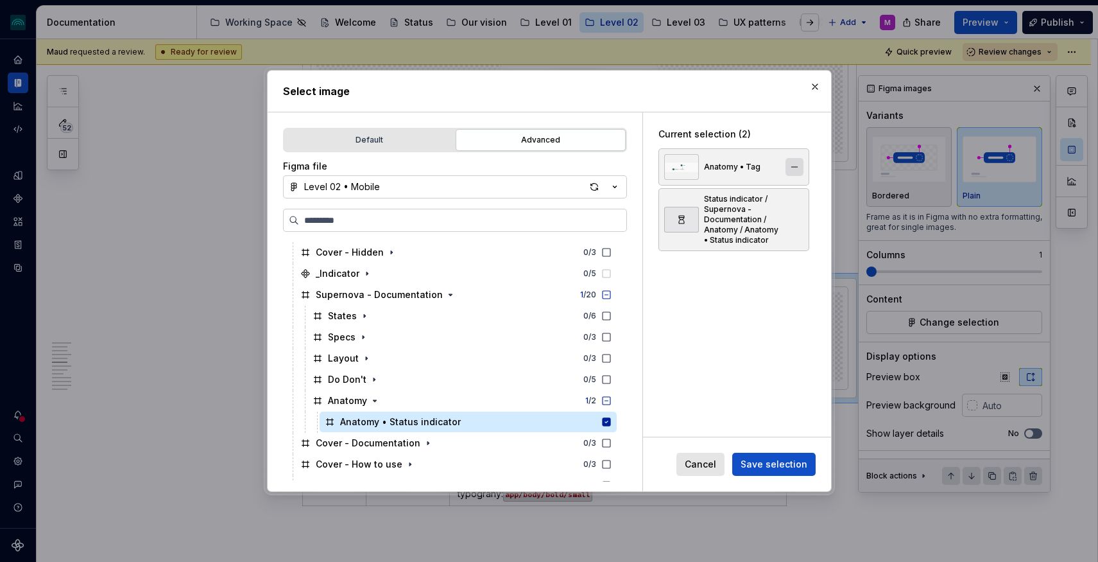
click at [799, 164] on button "button" at bounding box center [795, 167] width 18 height 18
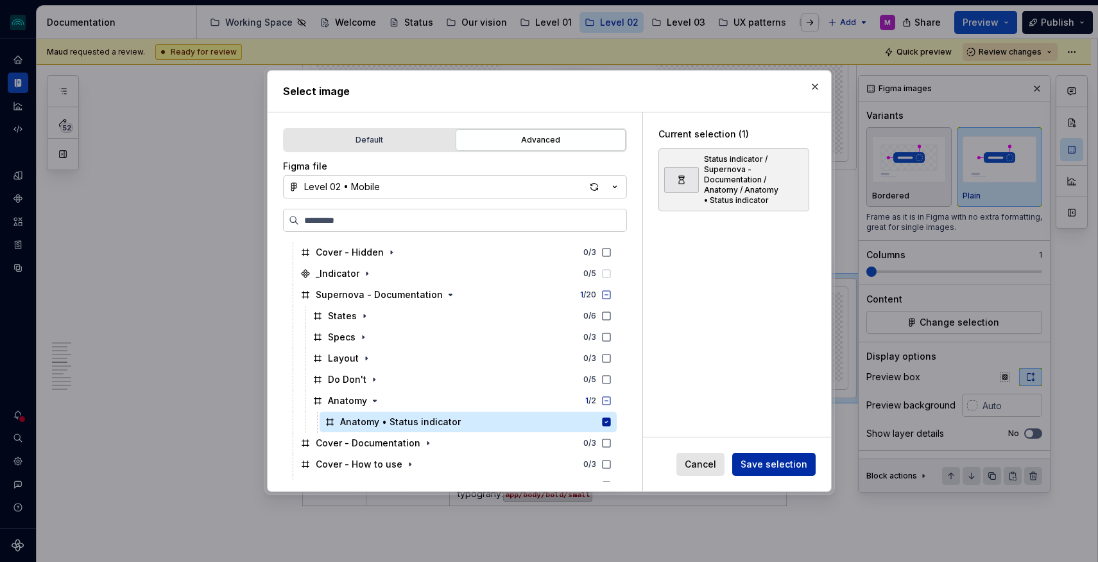
click at [771, 456] on button "Save selection" at bounding box center [773, 463] width 83 height 23
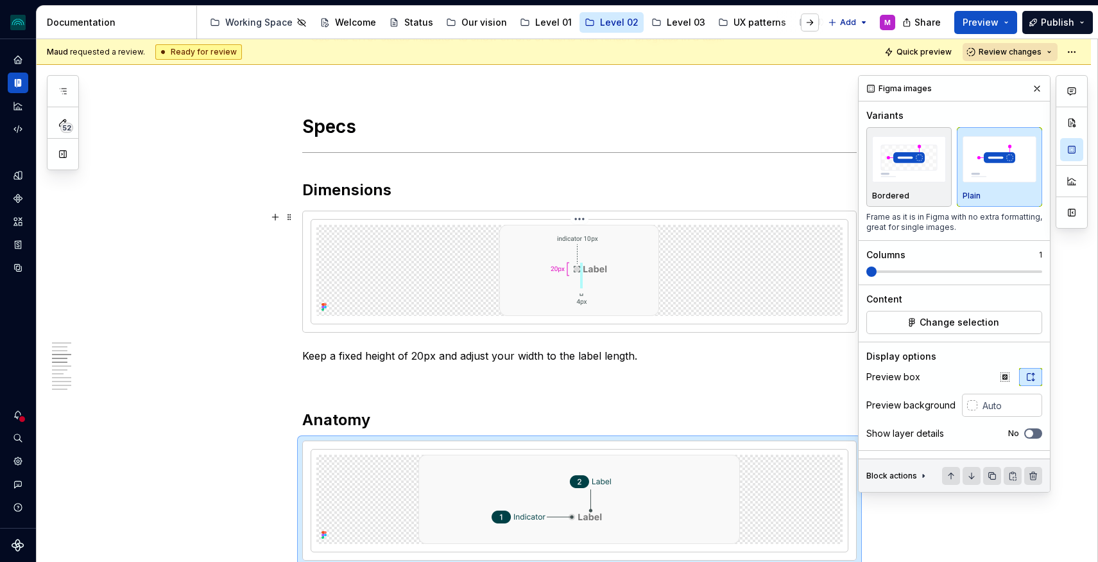
scroll to position [932, 0]
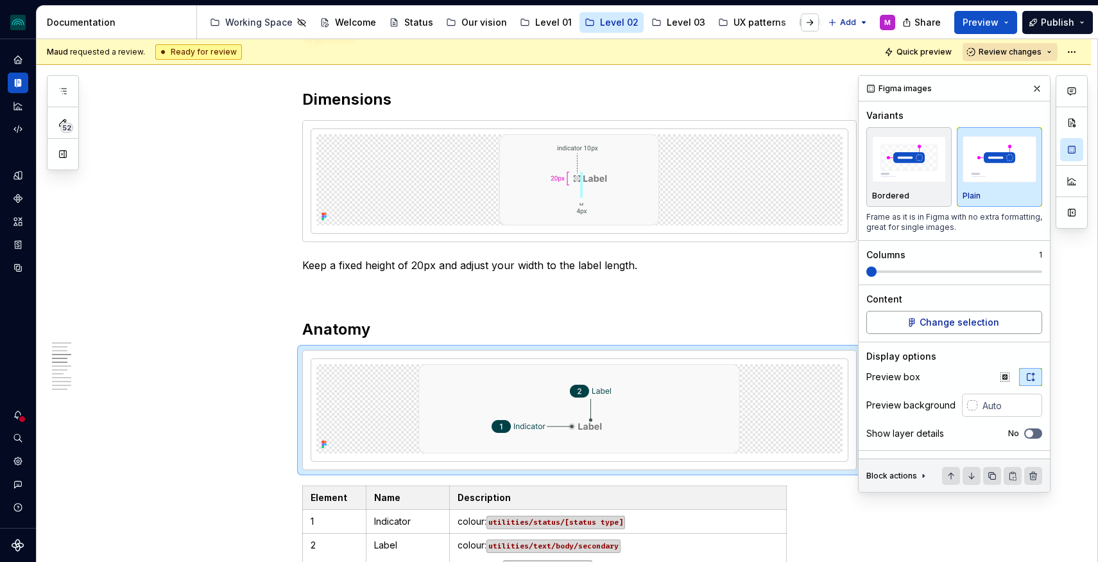
click at [951, 318] on span "Change selection" at bounding box center [960, 322] width 80 height 13
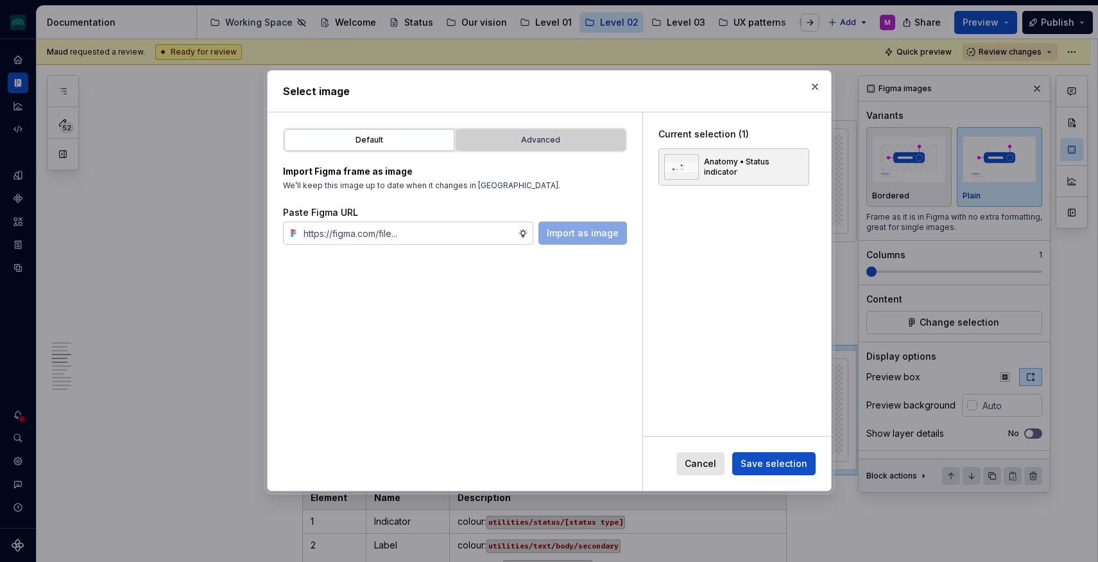
click at [535, 141] on div "Advanced" at bounding box center [540, 139] width 161 height 13
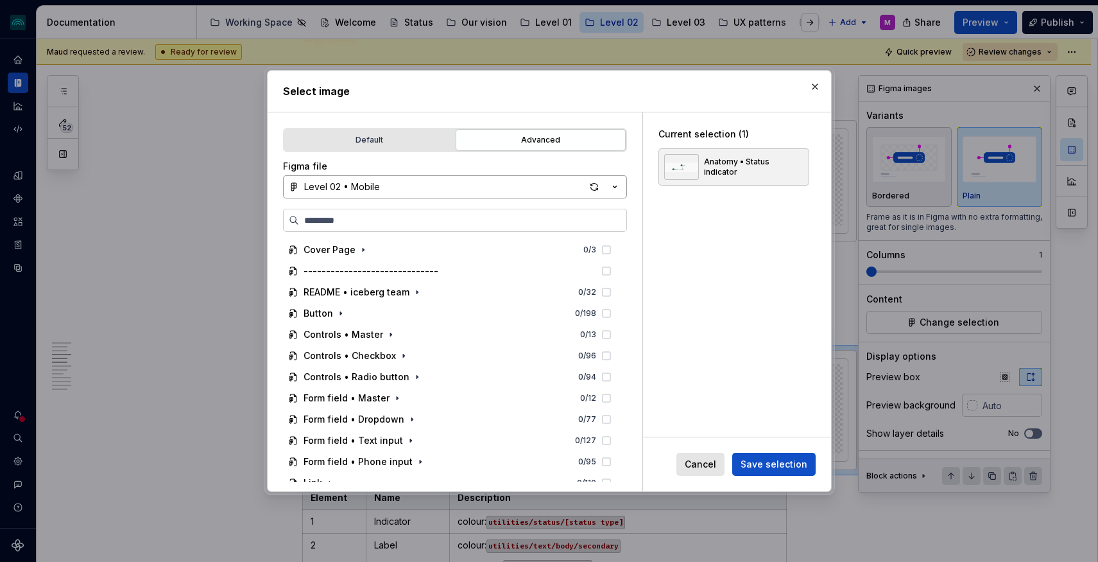
click at [493, 185] on button "Level 02 • Mobile" at bounding box center [455, 186] width 344 height 23
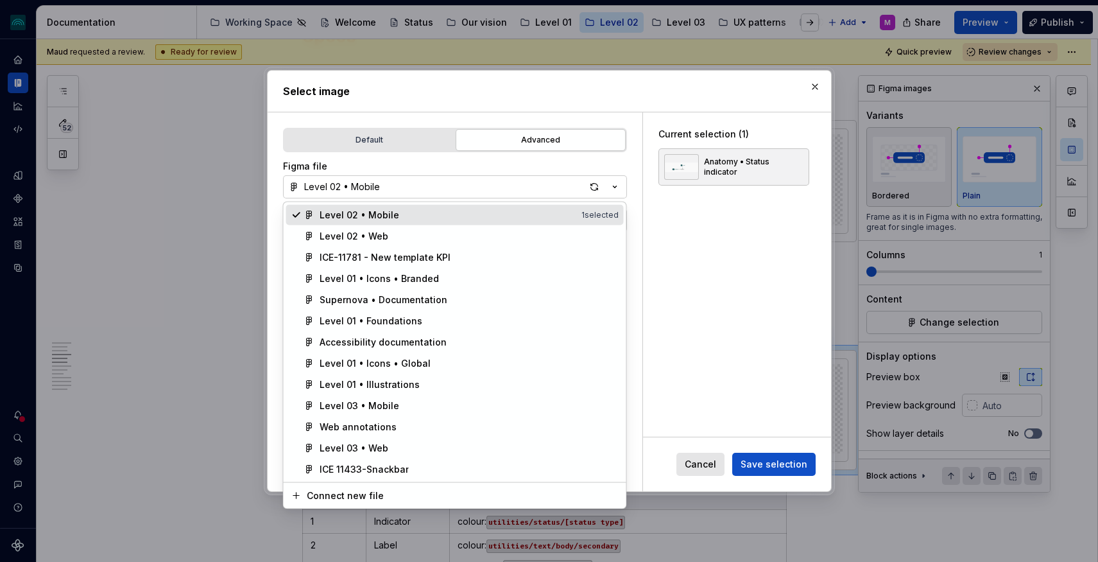
click at [585, 162] on div "Select image Default Advanced Import Figma frame as image We’ll keep this image…" at bounding box center [549, 281] width 1098 height 562
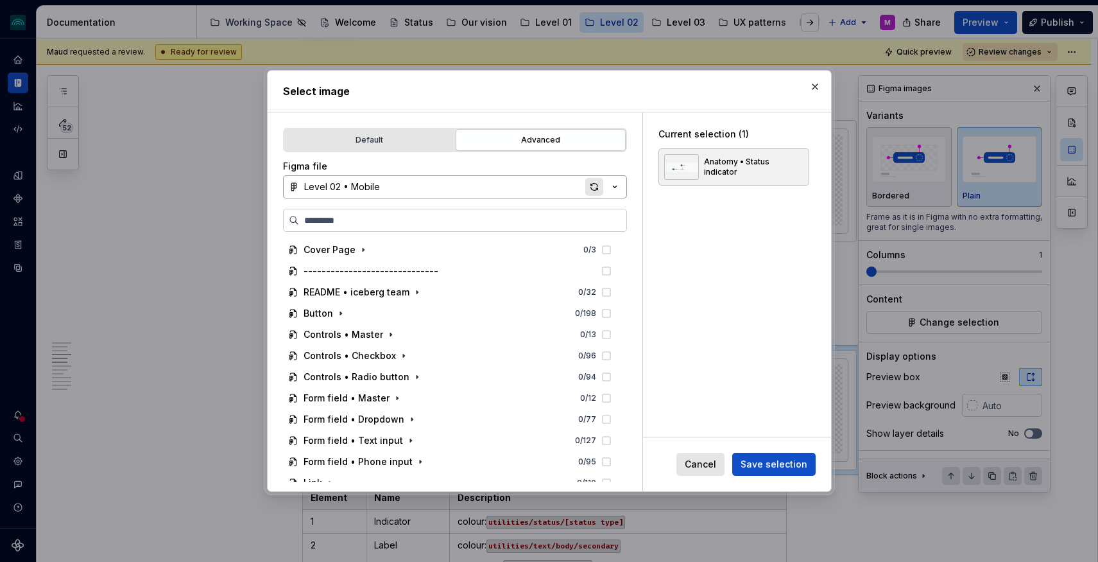
click at [598, 185] on div "button" at bounding box center [594, 187] width 18 height 18
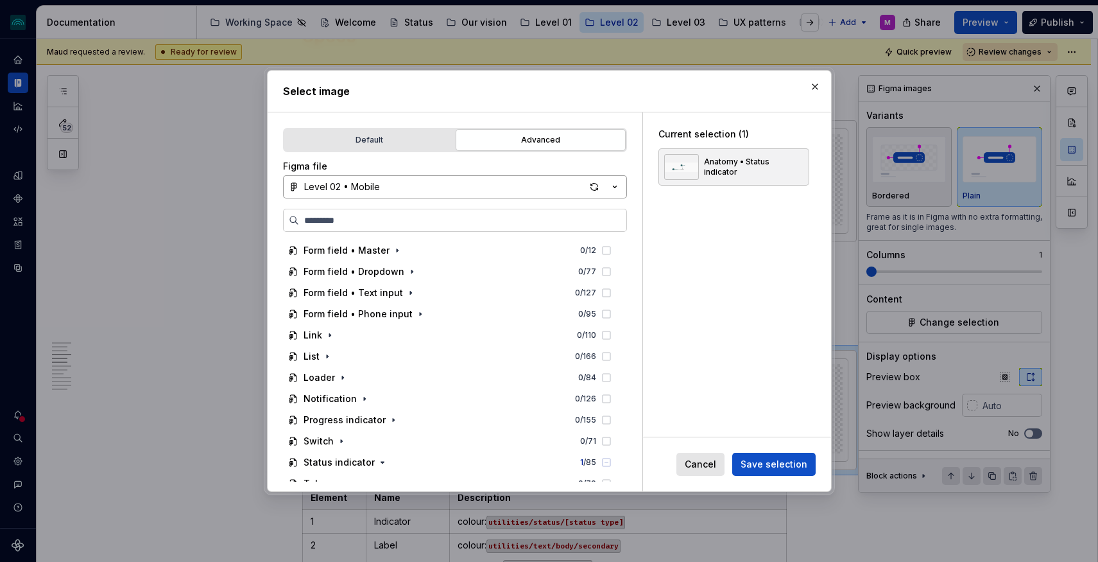
scroll to position [182, 0]
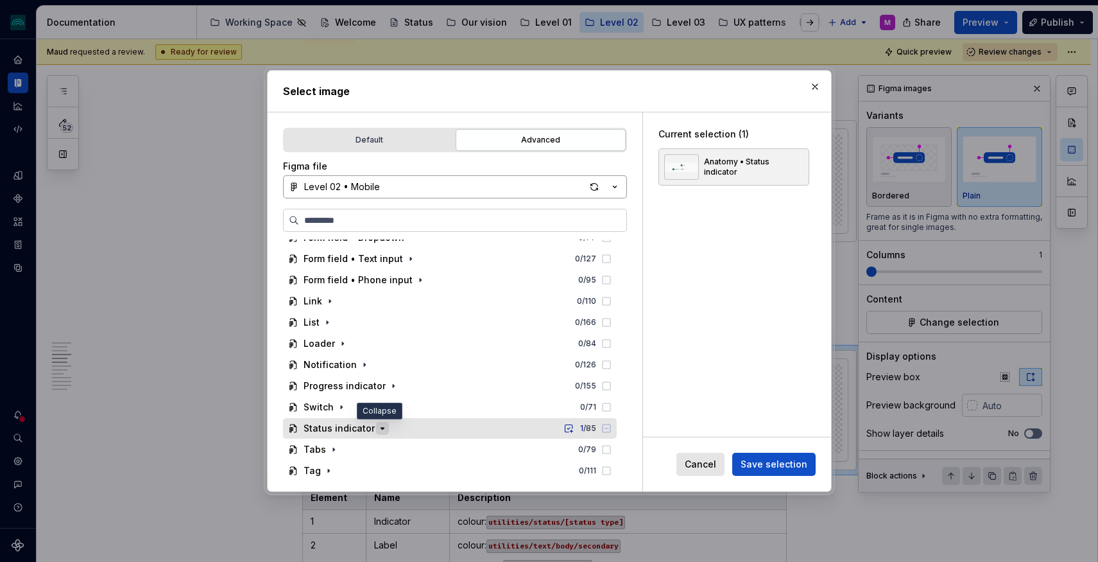
click at [380, 427] on icon "button" at bounding box center [382, 428] width 10 height 10
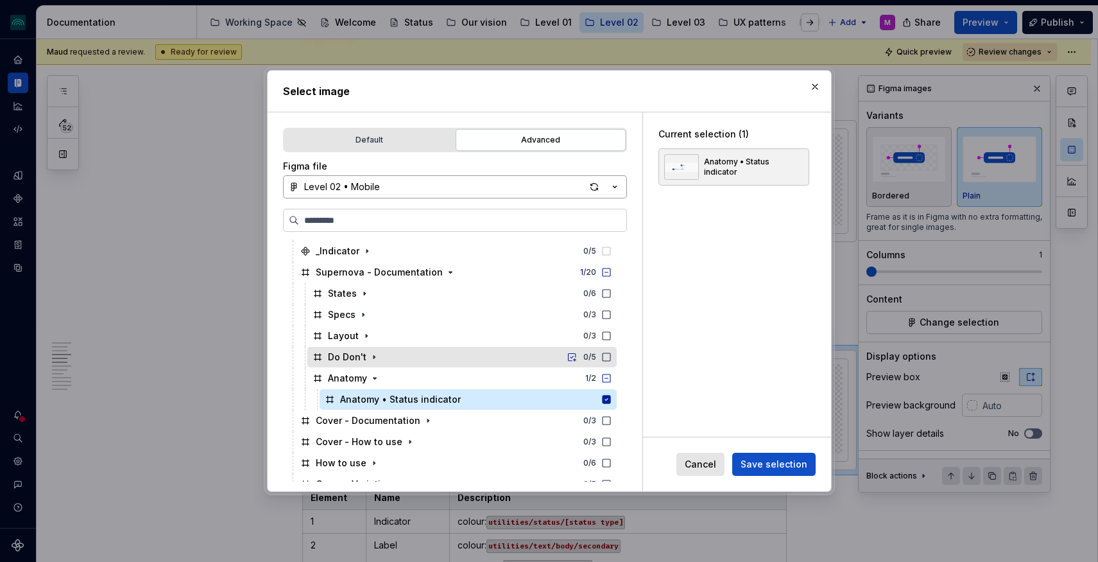
scroll to position [406, 0]
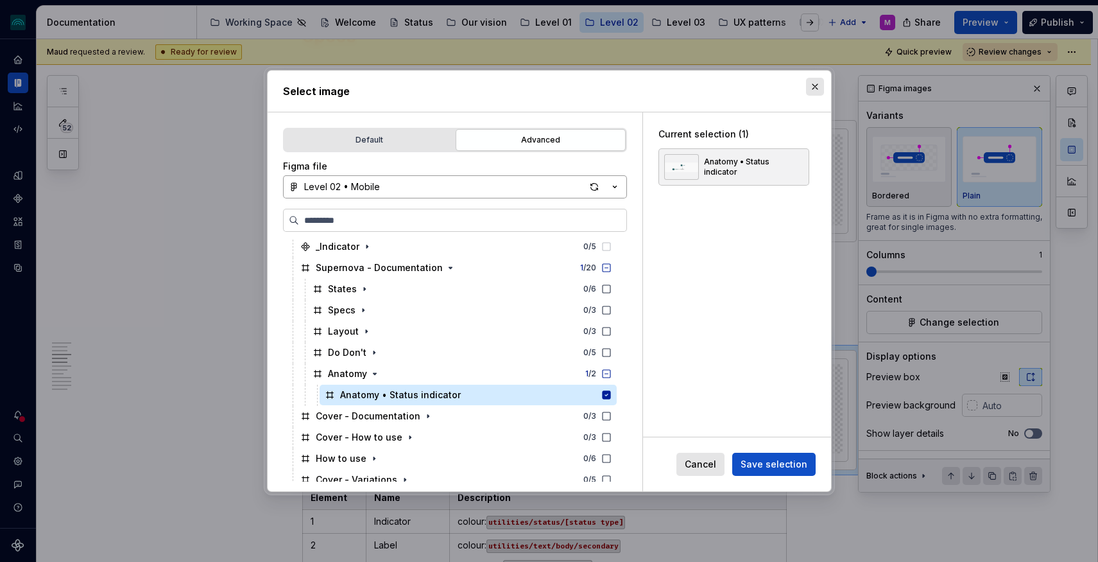
click at [817, 88] on button "button" at bounding box center [815, 87] width 18 height 18
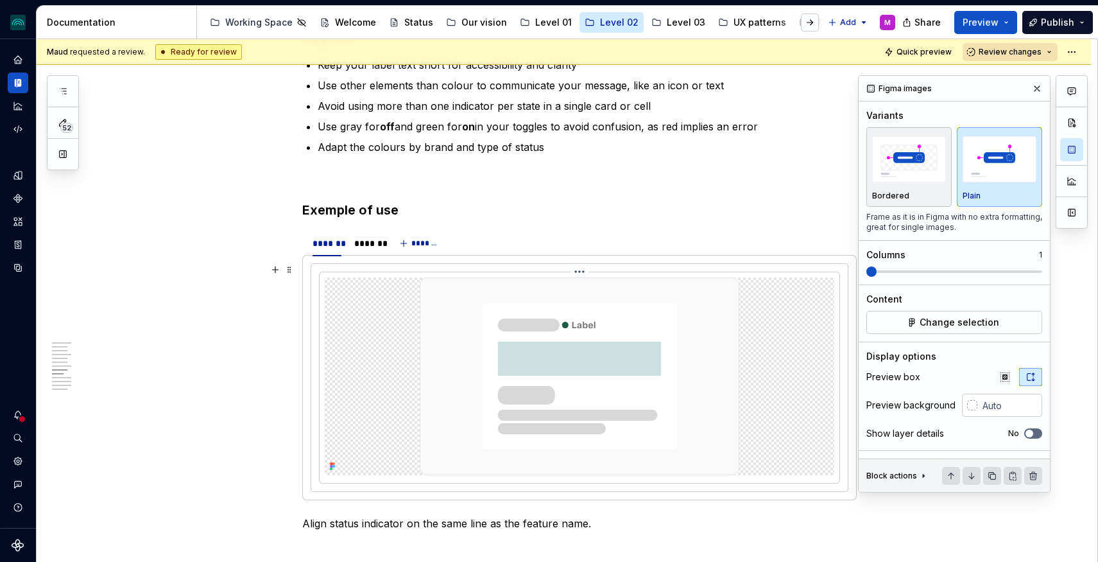
scroll to position [1665, 0]
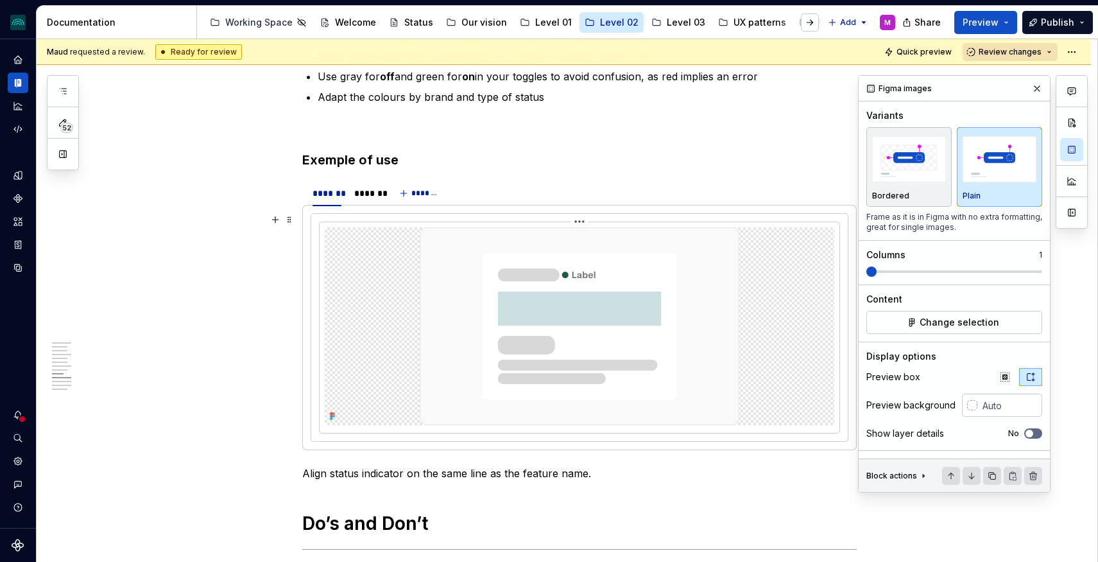
click at [617, 307] on img at bounding box center [580, 326] width 320 height 198
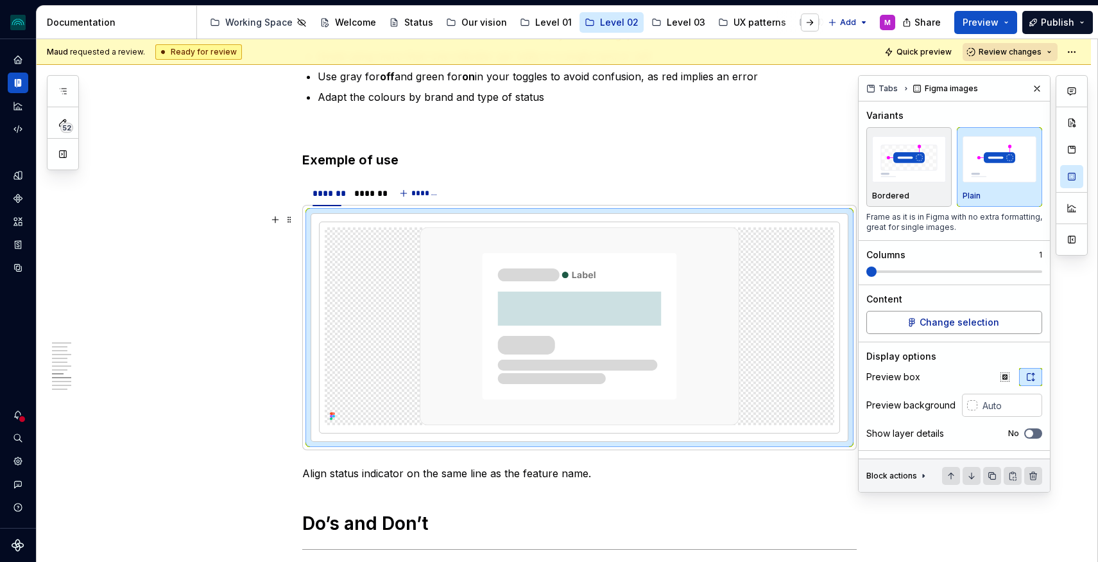
click at [962, 323] on span "Change selection" at bounding box center [960, 322] width 80 height 13
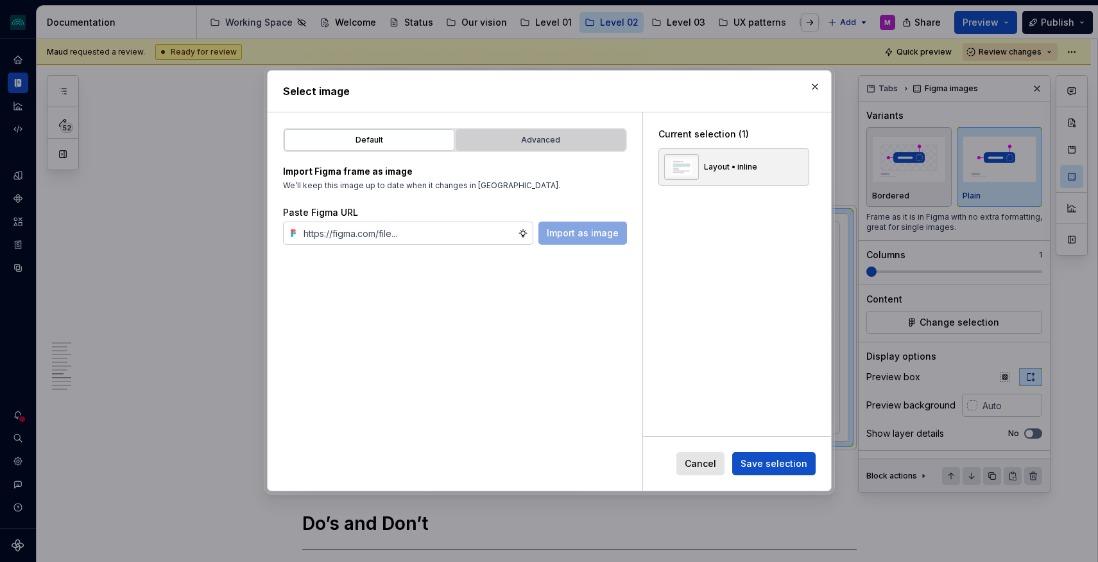
click at [518, 132] on button "Advanced" at bounding box center [541, 140] width 170 height 22
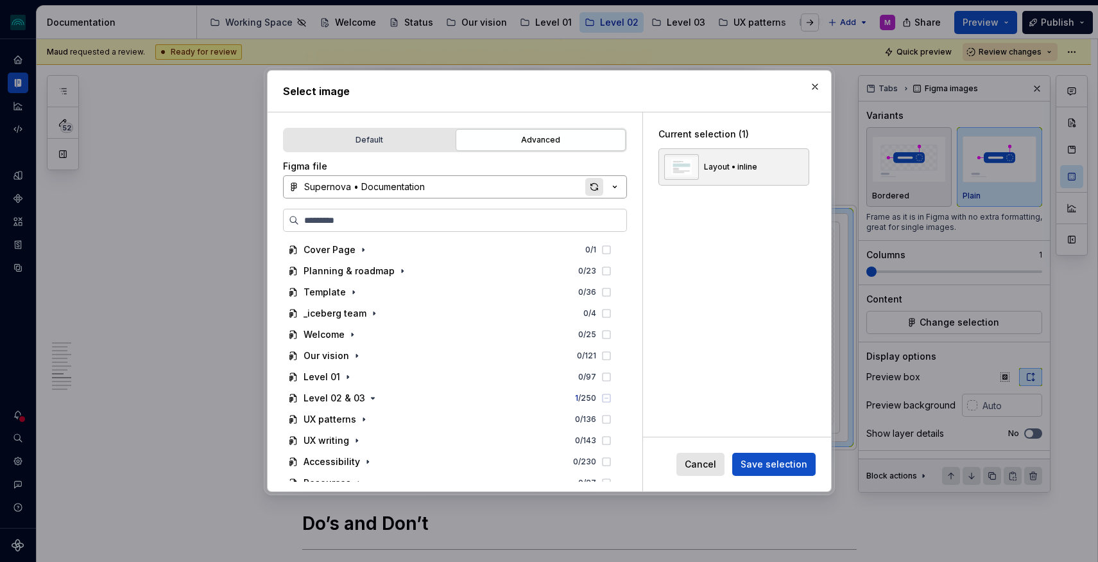
click at [590, 184] on div "button" at bounding box center [594, 187] width 18 height 18
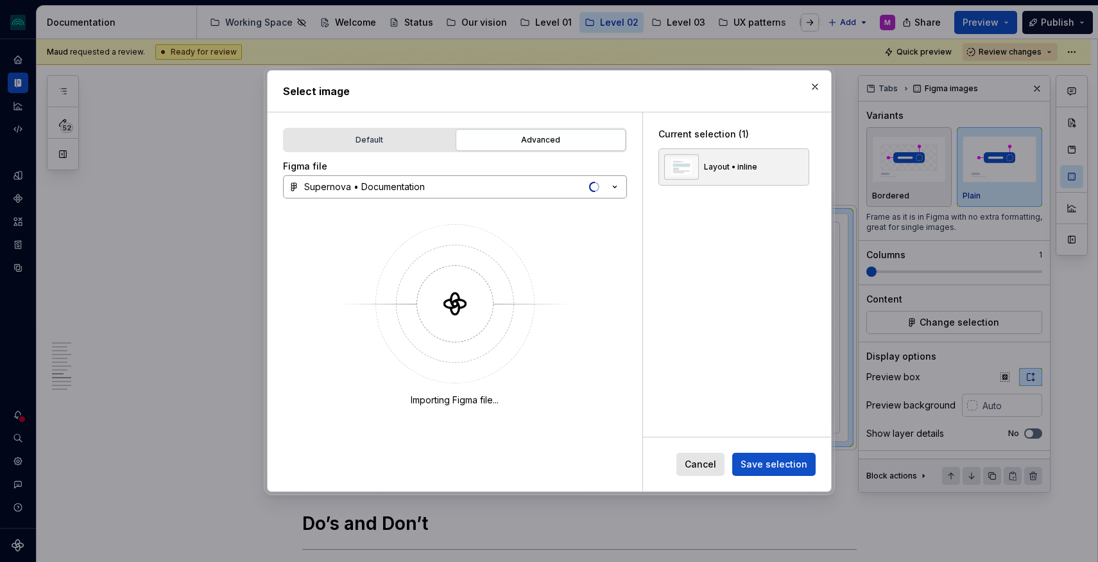
click at [612, 186] on icon "button" at bounding box center [614, 186] width 13 height 13
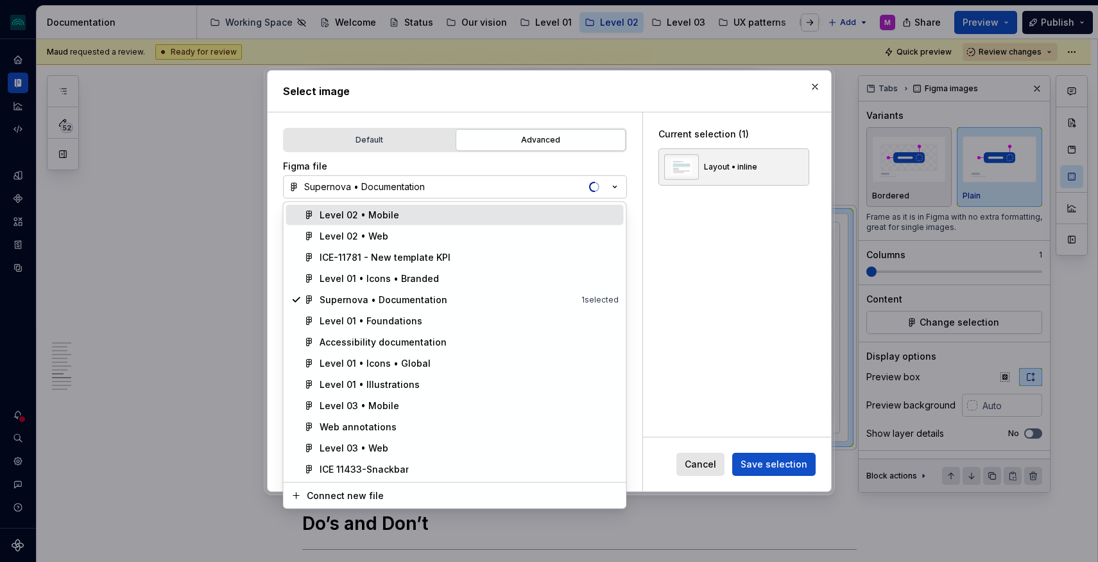
click at [433, 224] on span "Level 02 • Mobile" at bounding box center [455, 215] width 338 height 21
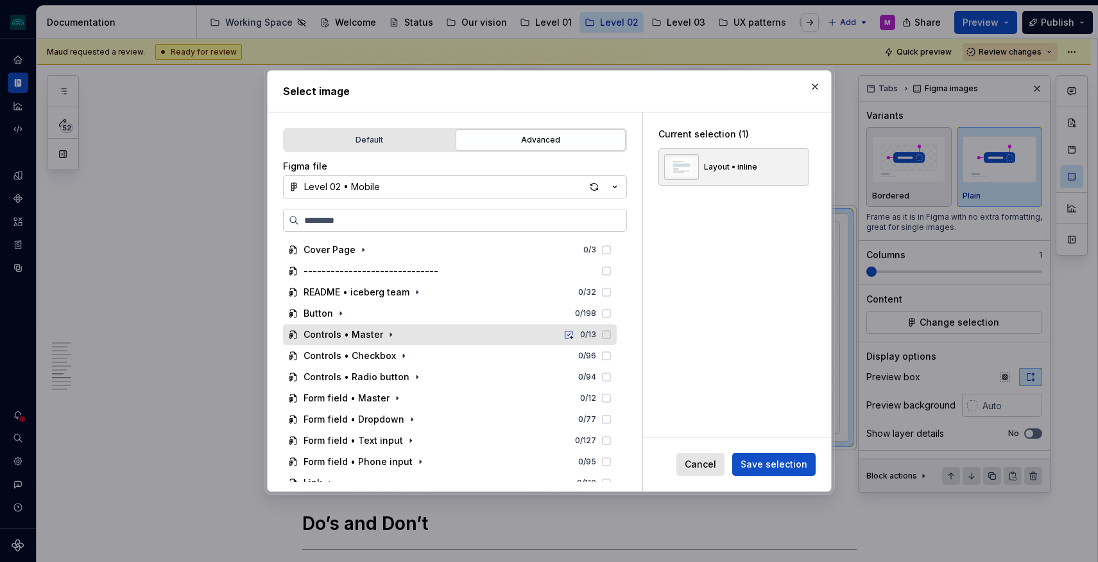
scroll to position [182, 0]
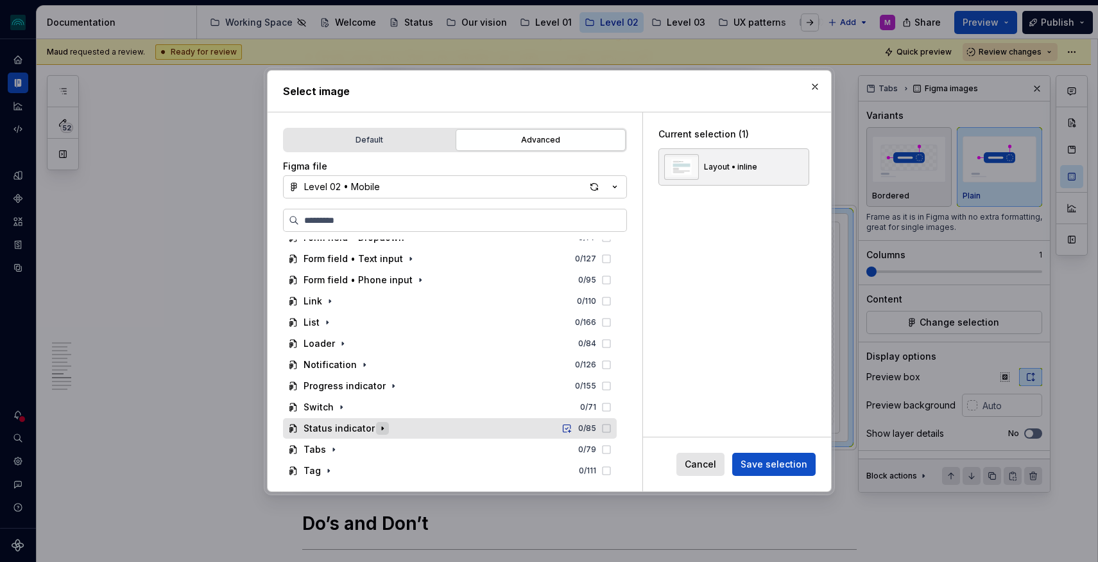
click at [382, 428] on icon "button" at bounding box center [382, 428] width 1 height 3
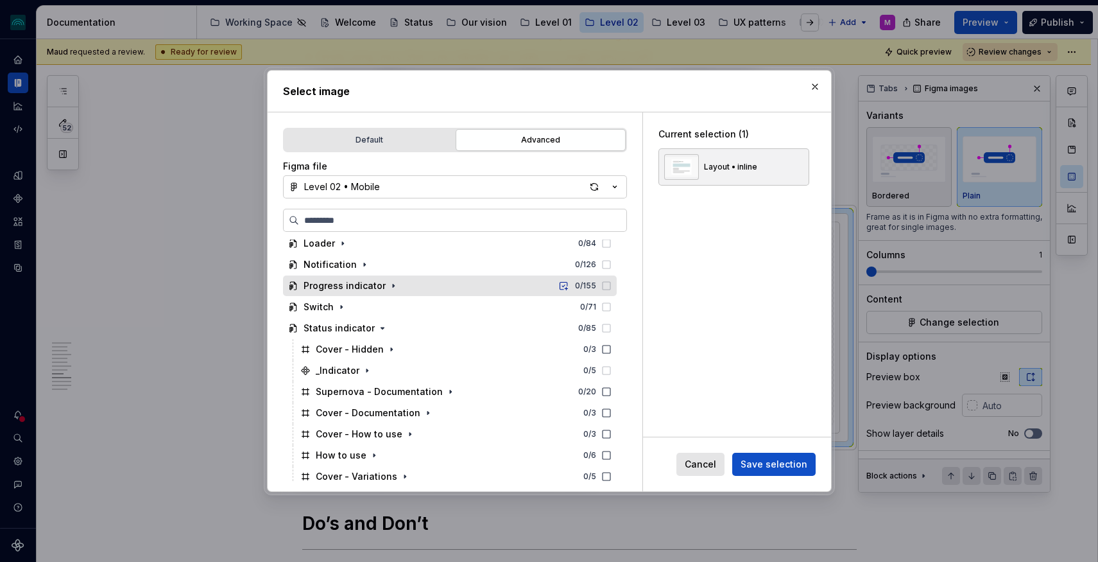
scroll to position [355, 0]
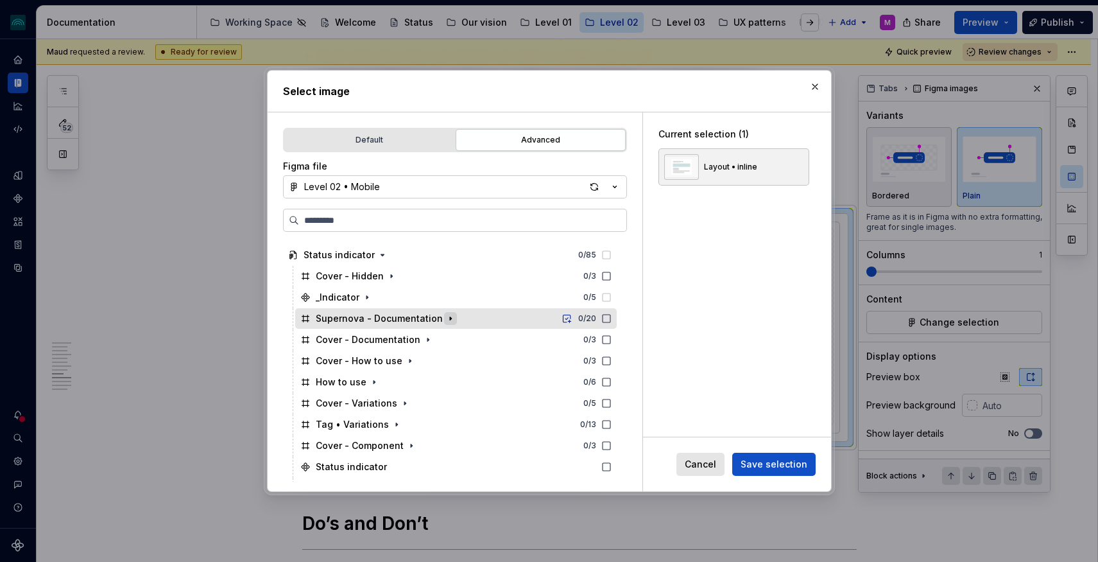
click at [445, 317] on icon "button" at bounding box center [450, 318] width 10 height 10
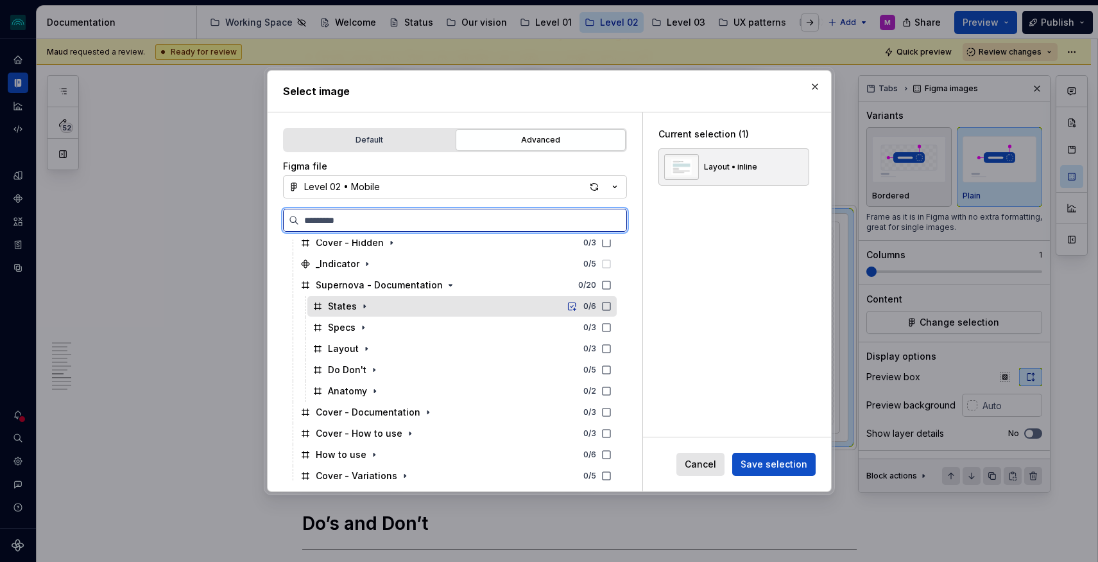
scroll to position [409, 0]
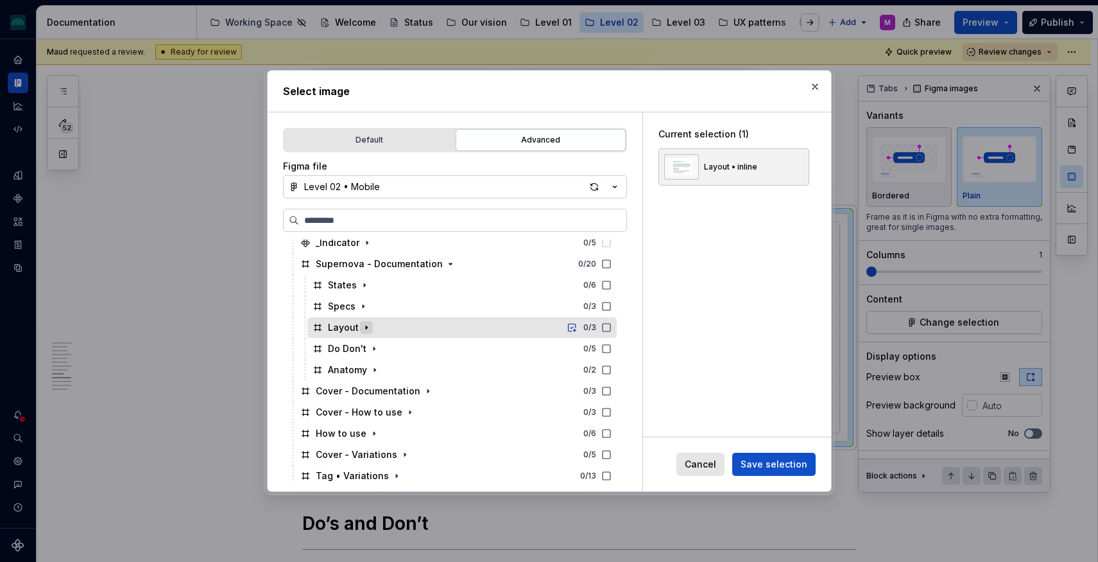
click at [366, 327] on icon "button" at bounding box center [366, 327] width 10 height 10
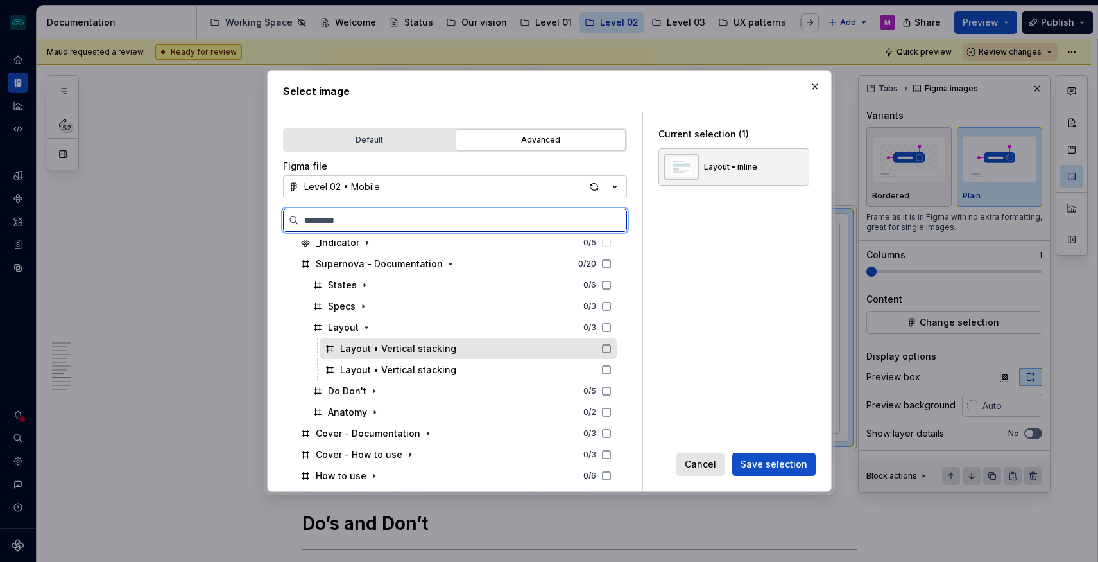
click at [612, 347] on icon at bounding box center [606, 348] width 10 height 10
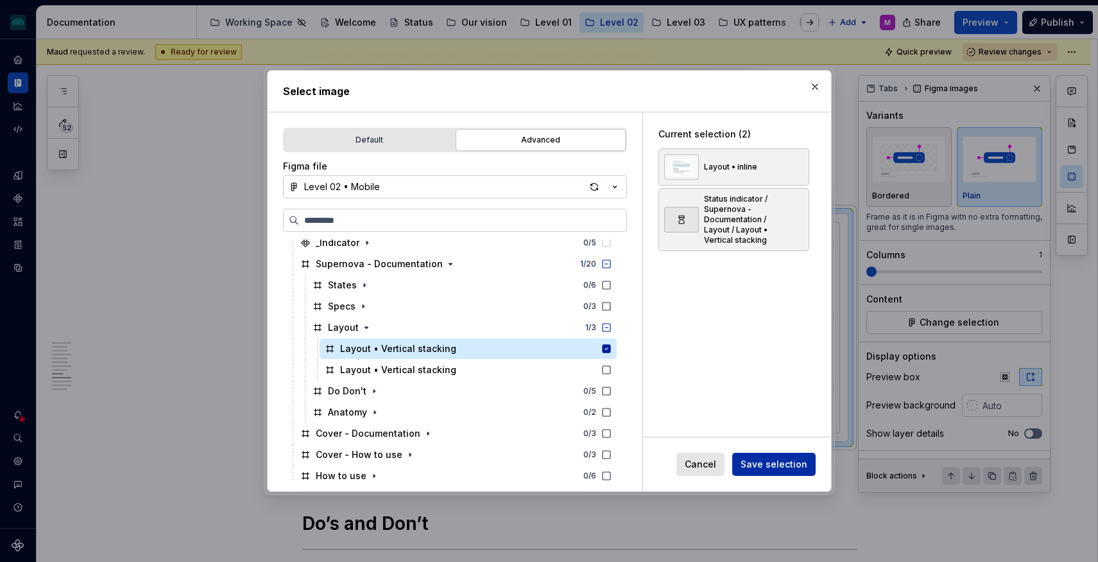
click at [776, 463] on span "Save selection" at bounding box center [774, 464] width 67 height 13
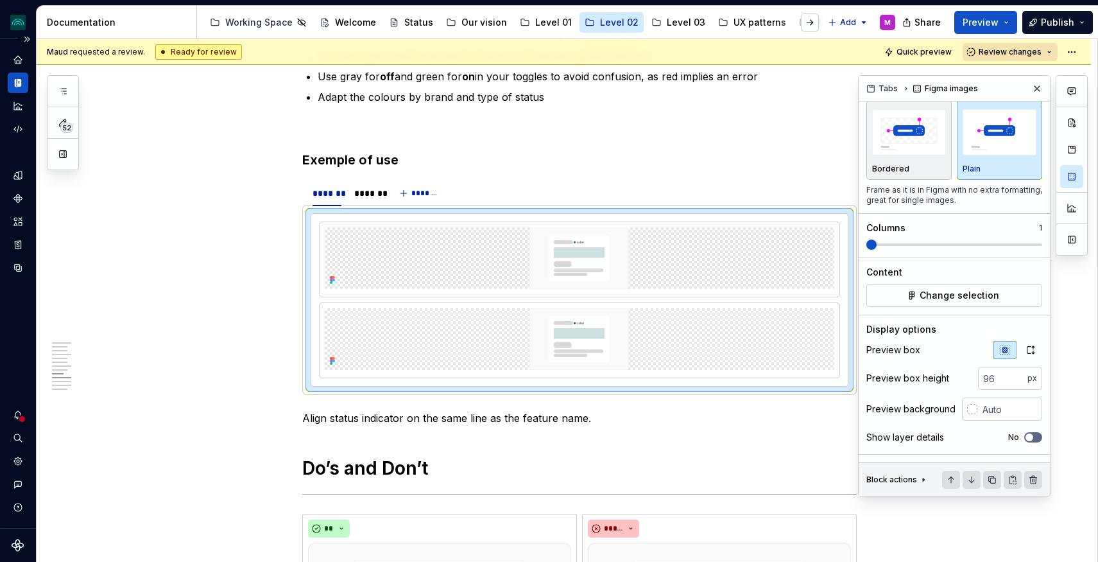
click at [17, 347] on div "Design system data" at bounding box center [18, 283] width 36 height 488
click at [937, 307] on button "Change selection" at bounding box center [954, 295] width 176 height 23
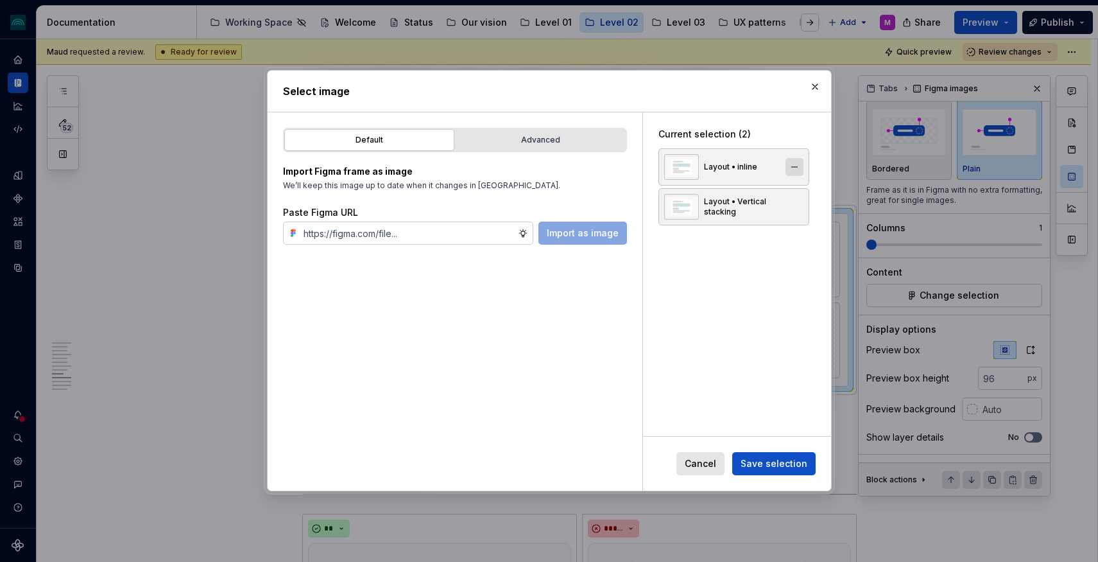
click at [795, 168] on button "button" at bounding box center [795, 167] width 18 height 18
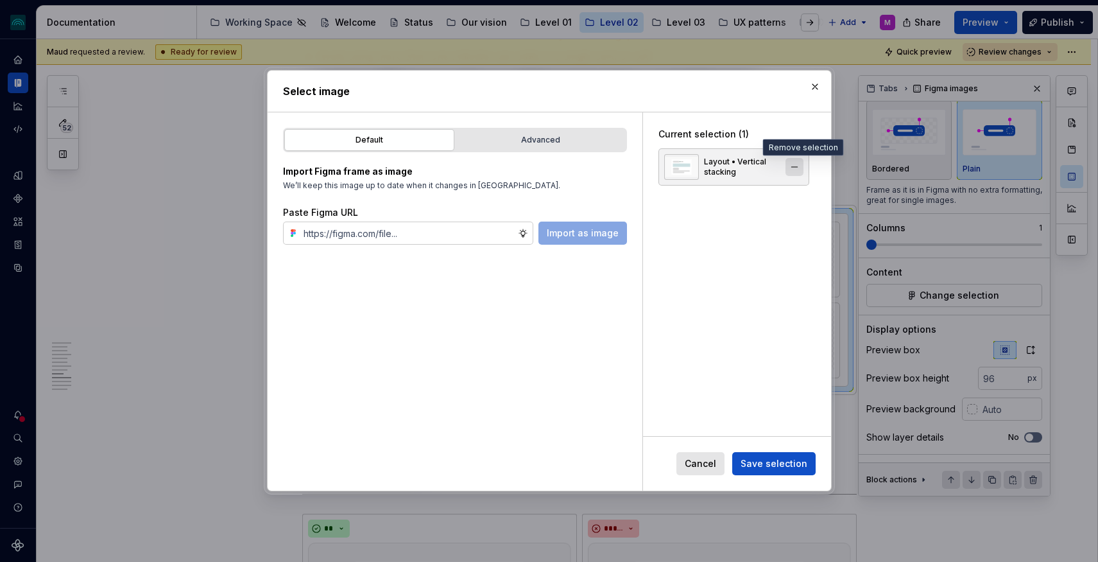
click at [798, 167] on button "button" at bounding box center [795, 167] width 18 height 18
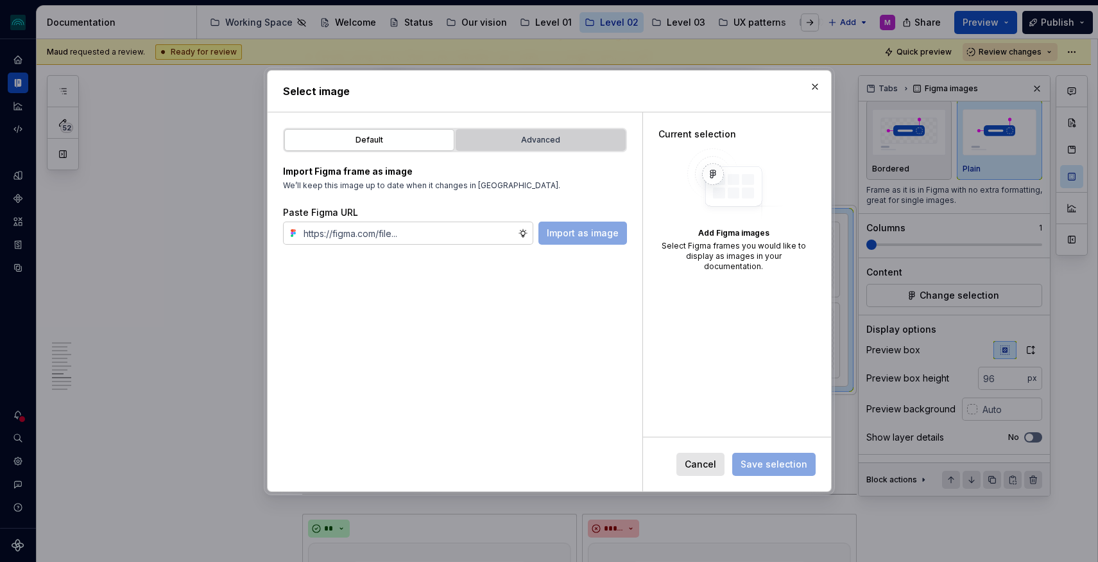
click at [560, 143] on div "Advanced" at bounding box center [540, 139] width 161 height 13
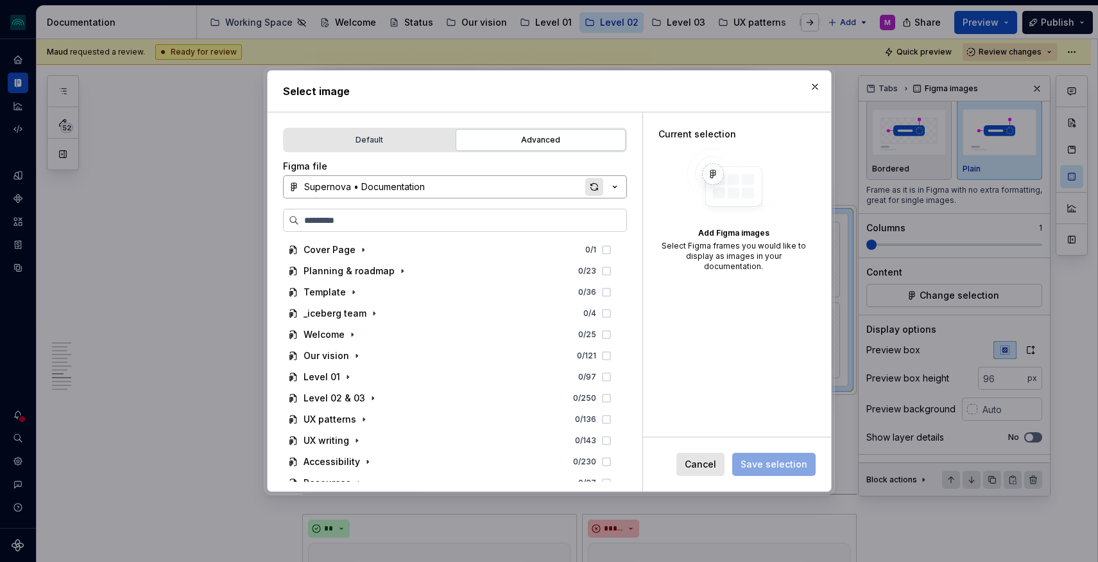
click at [592, 190] on div "button" at bounding box center [594, 187] width 18 height 18
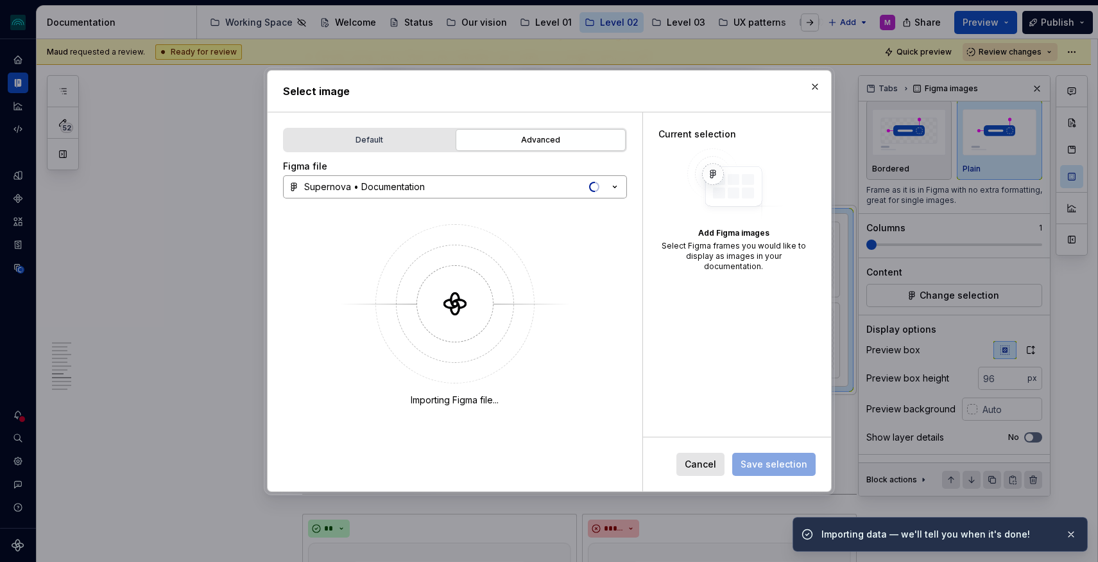
click at [567, 190] on button "Supernova • Documentation" at bounding box center [455, 186] width 344 height 23
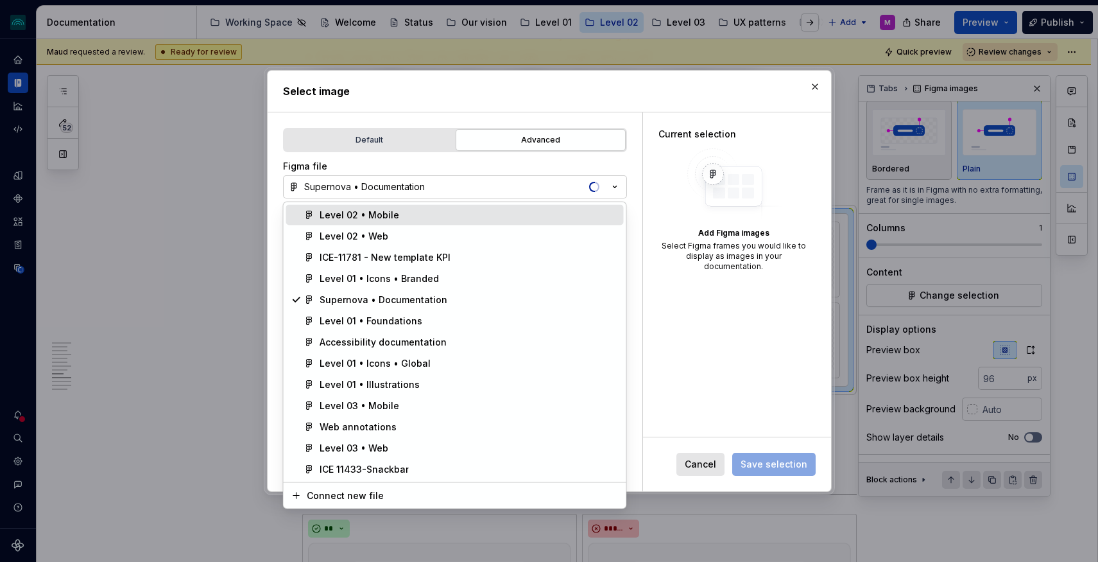
click at [443, 209] on div "Level 02 • Mobile" at bounding box center [469, 215] width 299 height 13
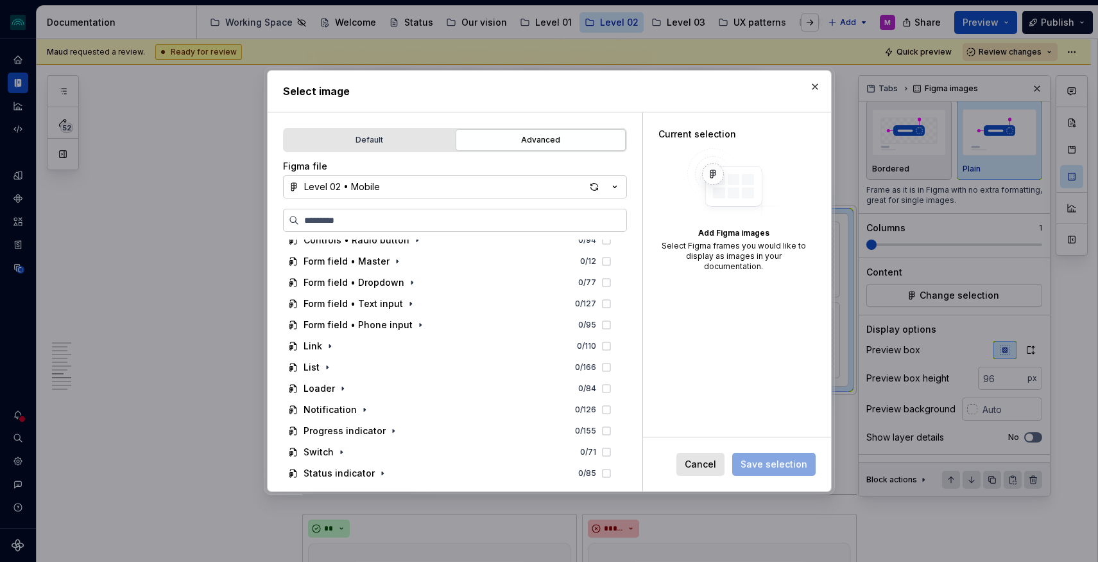
scroll to position [182, 0]
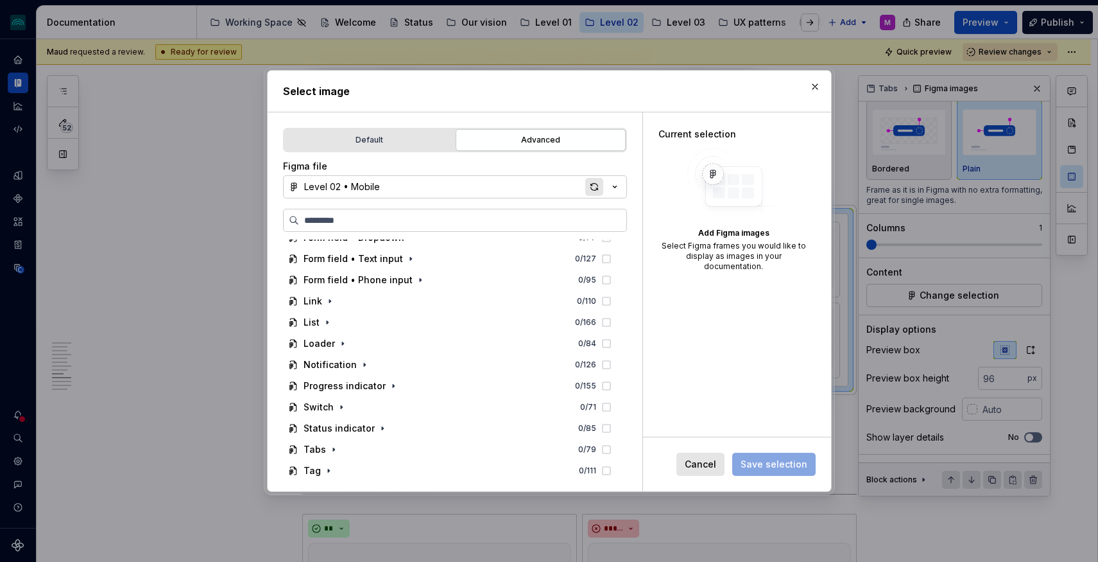
click at [598, 190] on div "button" at bounding box center [594, 187] width 18 height 18
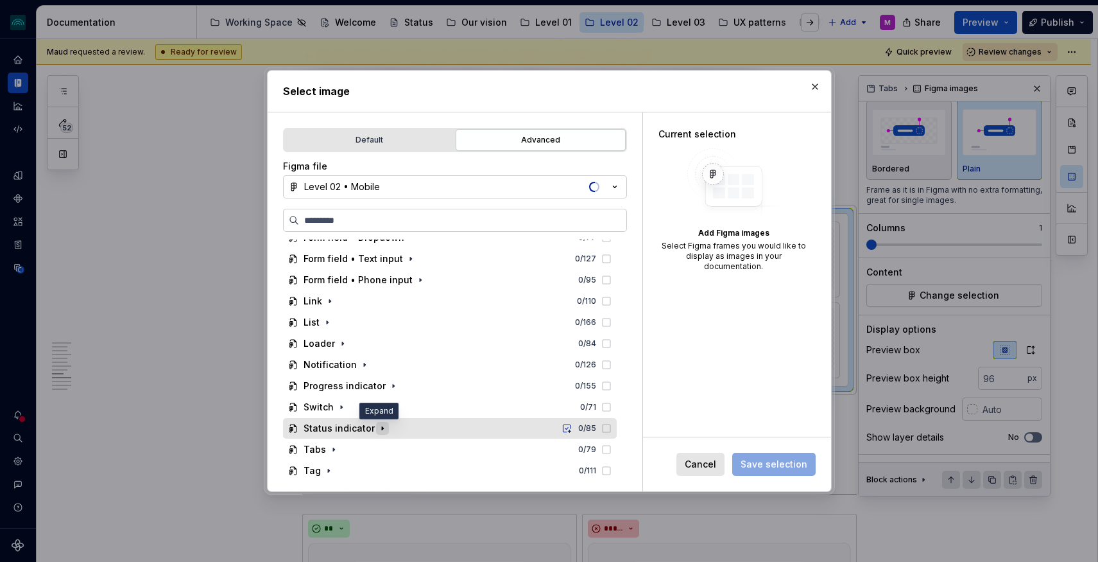
click at [382, 429] on icon "button" at bounding box center [382, 428] width 10 height 10
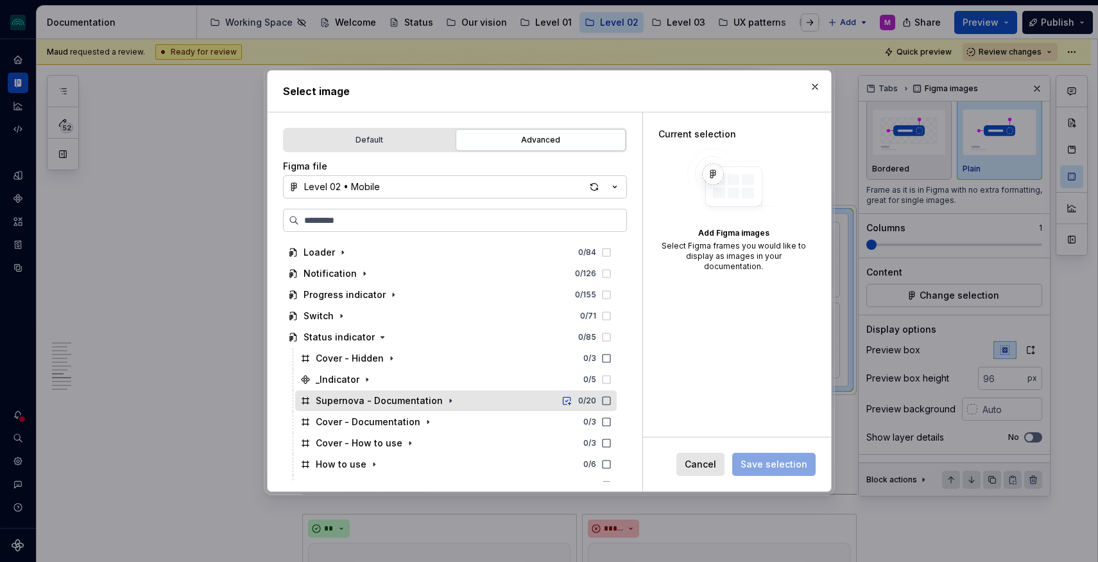
scroll to position [275, 0]
click at [445, 397] on icon "button" at bounding box center [450, 398] width 10 height 10
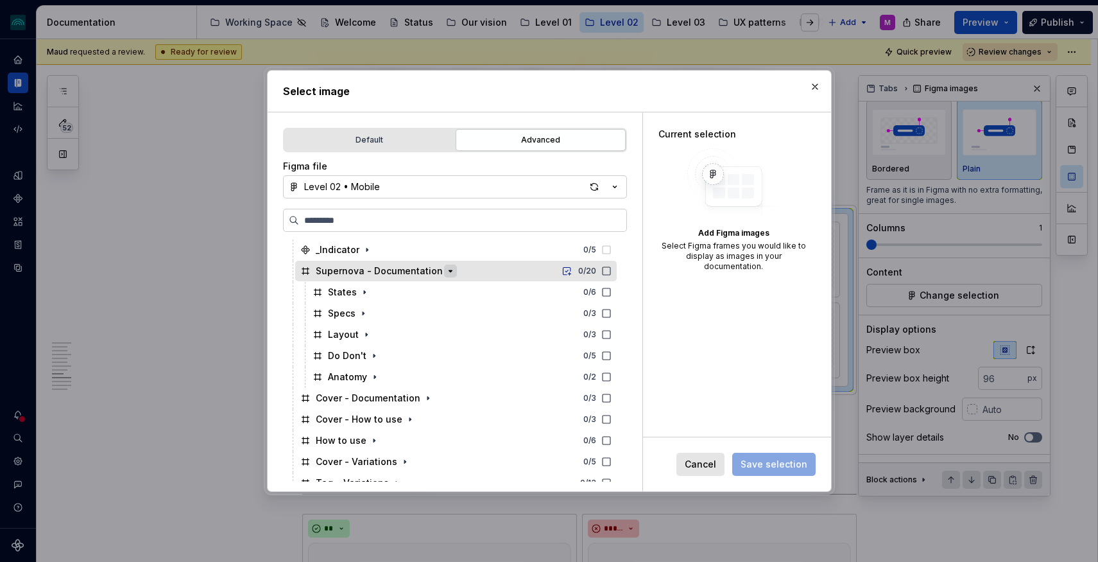
scroll to position [413, 0]
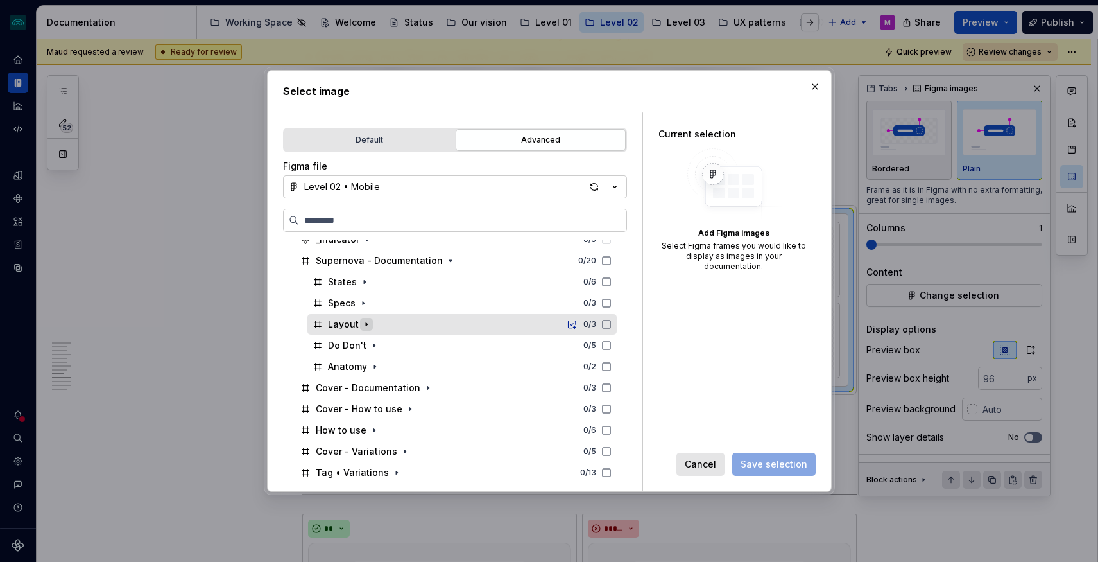
click at [362, 320] on icon "button" at bounding box center [366, 324] width 10 height 10
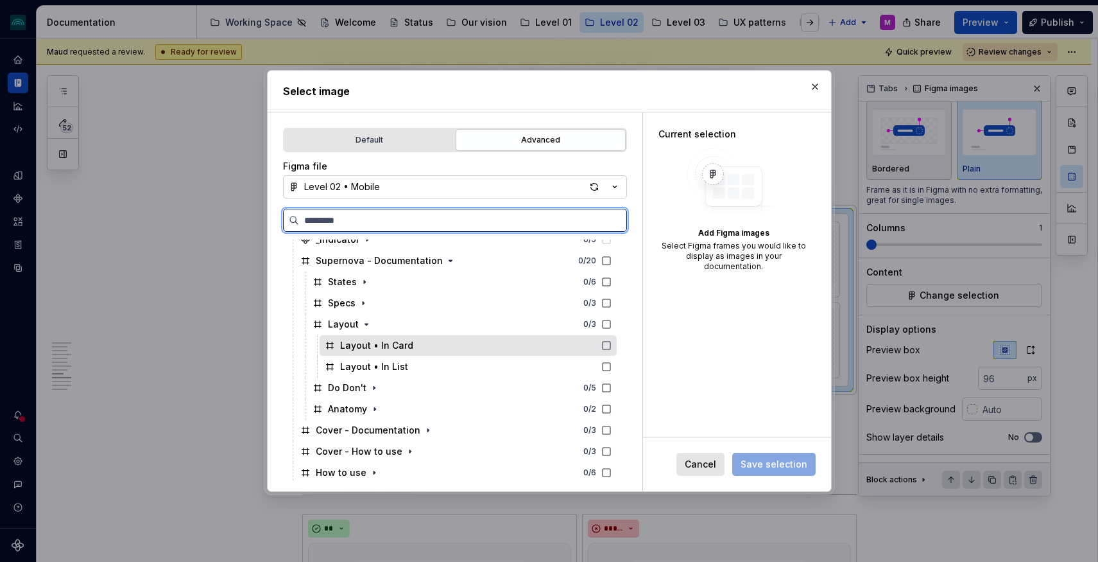
click at [409, 347] on div "Layout • In Card" at bounding box center [468, 345] width 297 height 21
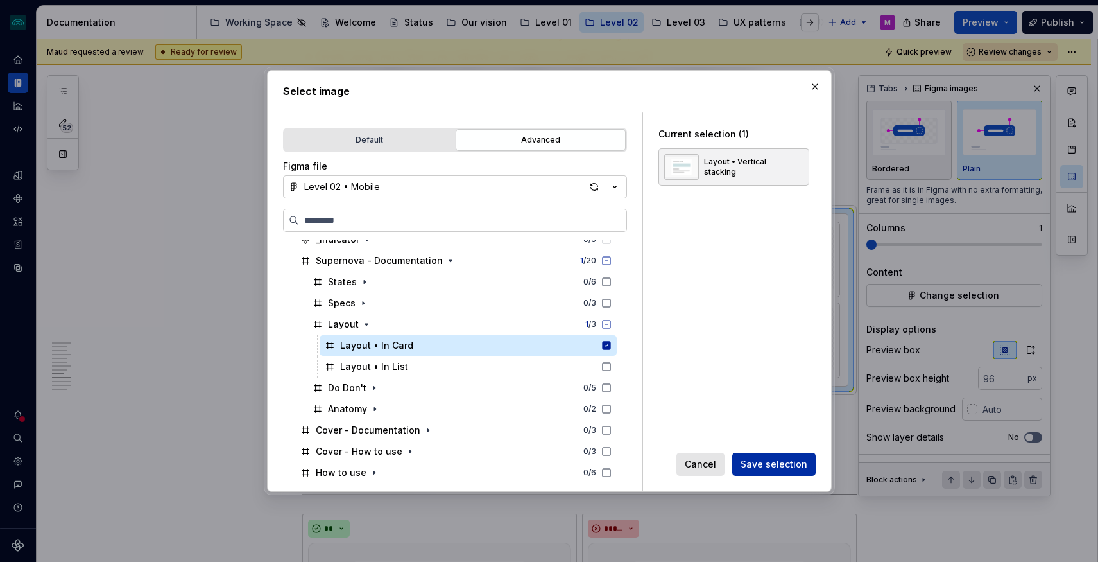
click at [777, 466] on span "Save selection" at bounding box center [774, 464] width 67 height 13
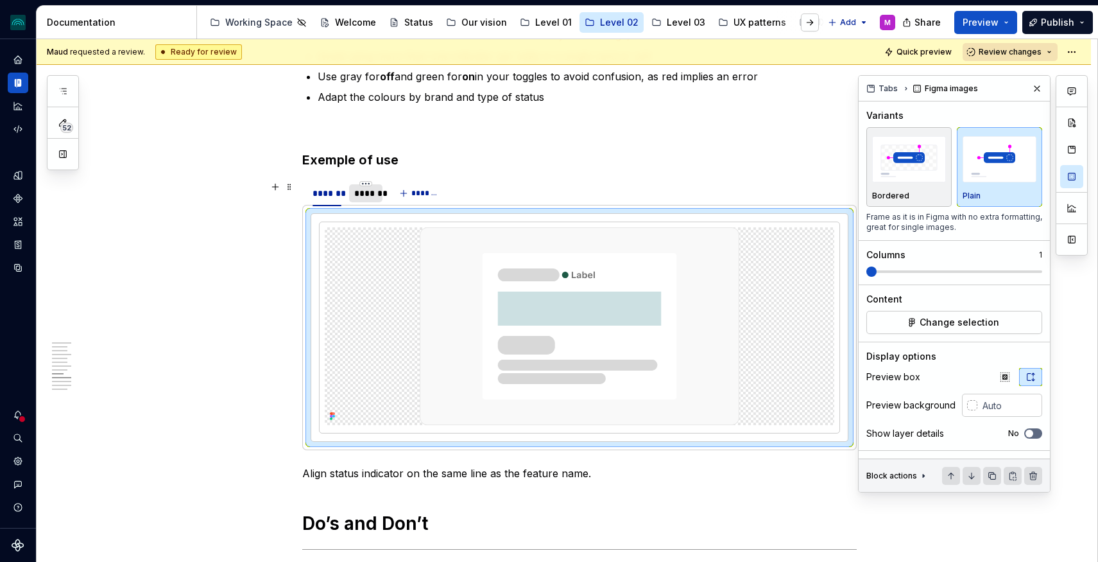
click at [374, 193] on div "*******" at bounding box center [365, 193] width 22 height 13
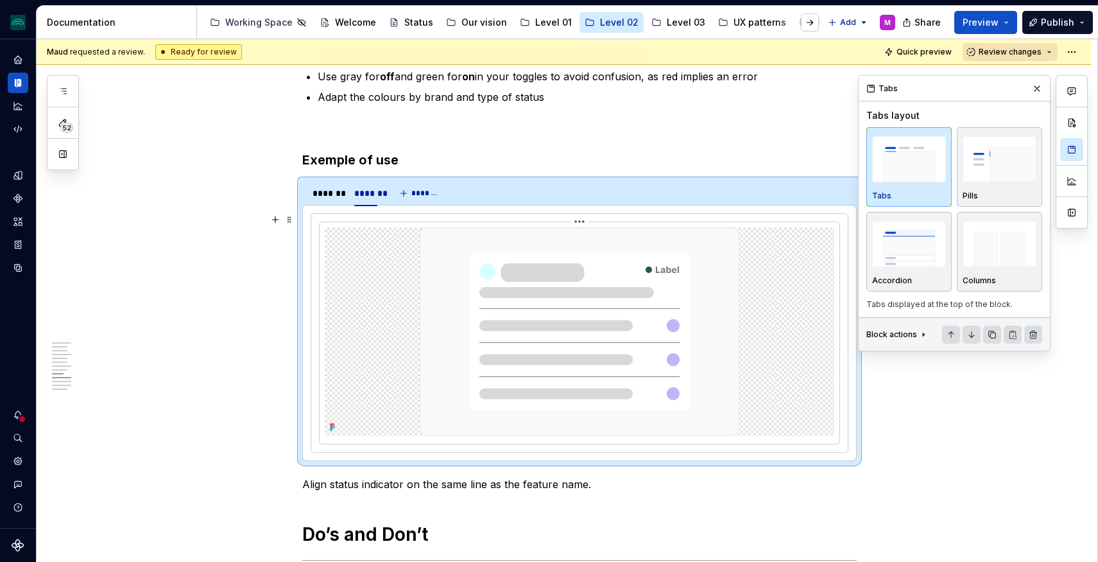
click at [574, 311] on img at bounding box center [580, 331] width 320 height 209
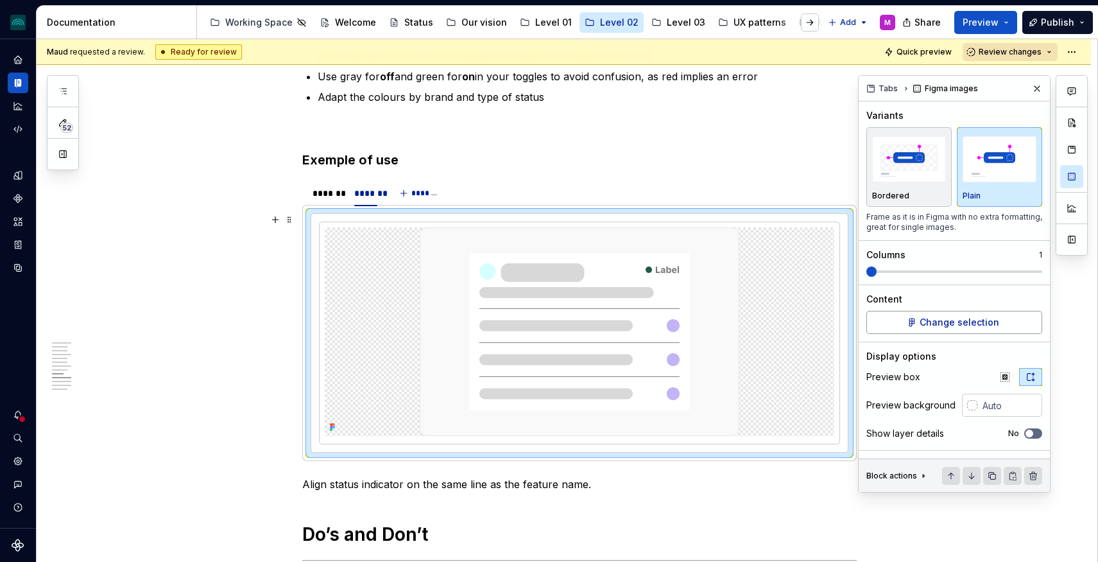
click at [952, 326] on span "Change selection" at bounding box center [960, 322] width 80 height 13
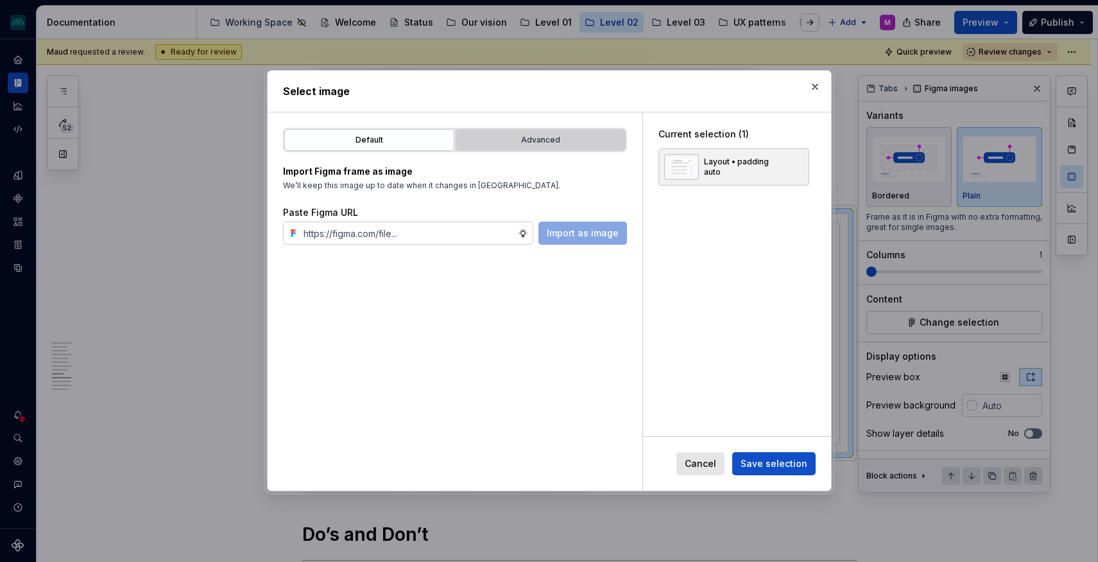
click at [519, 137] on div "Advanced" at bounding box center [540, 139] width 161 height 13
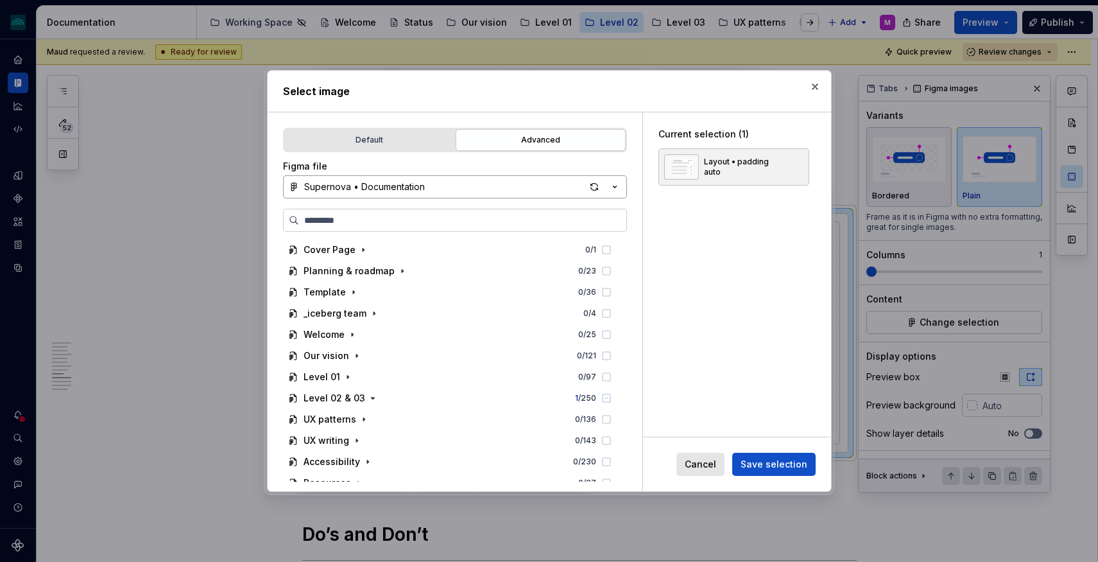
click at [461, 184] on button "Supernova • Documentation" at bounding box center [455, 186] width 344 height 23
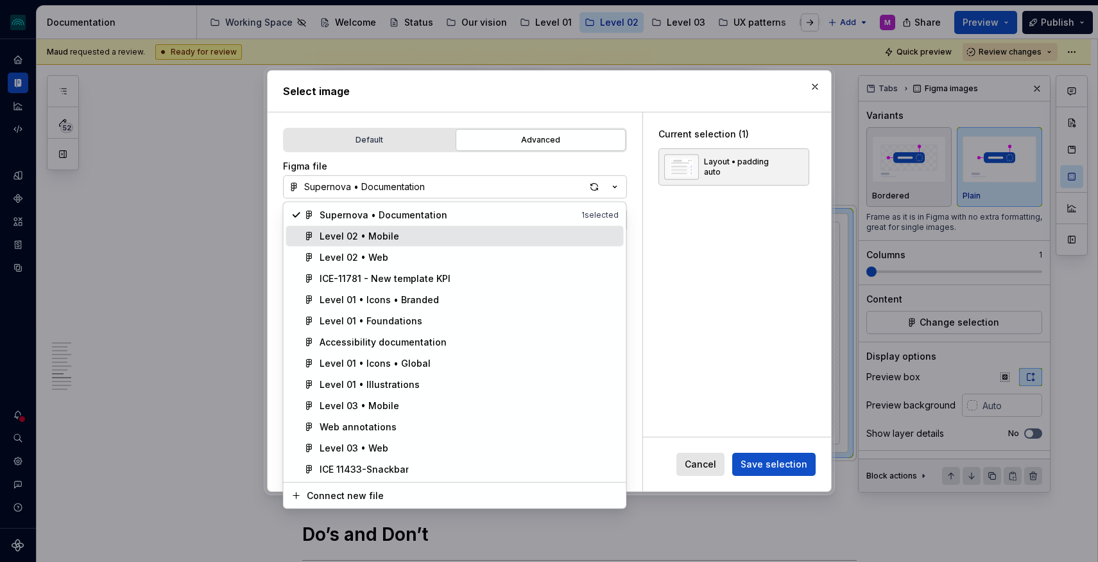
click at [377, 232] on div "Level 02 • Mobile" at bounding box center [360, 236] width 80 height 13
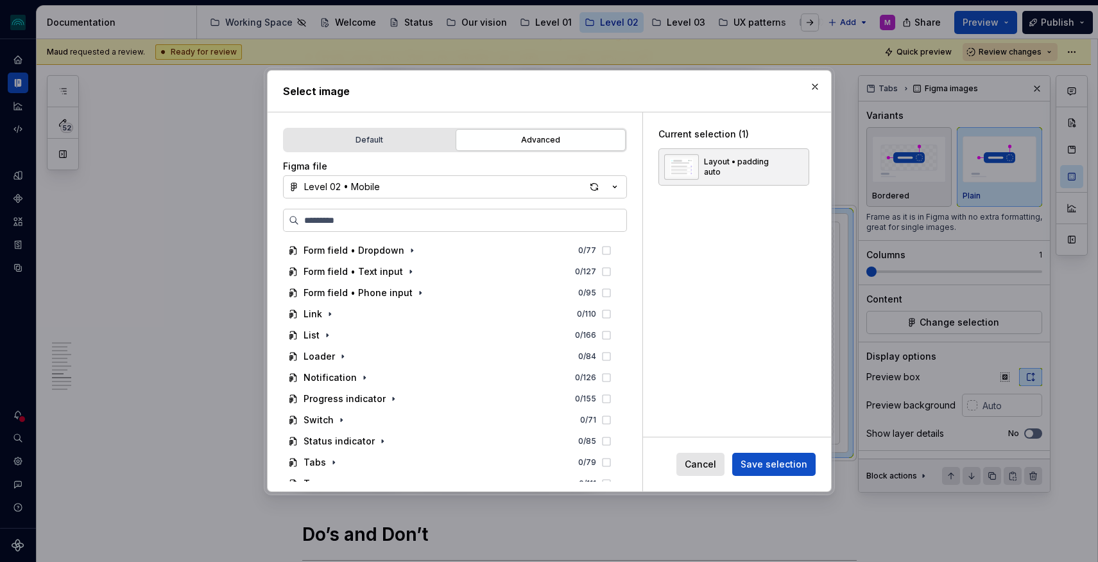
scroll to position [182, 0]
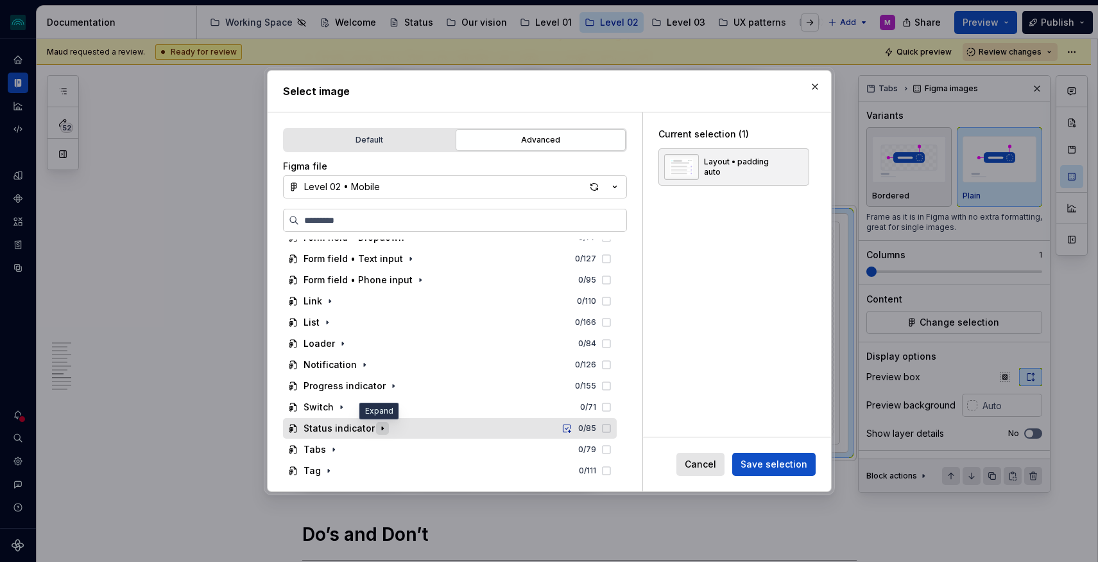
click at [377, 426] on icon "button" at bounding box center [382, 428] width 10 height 10
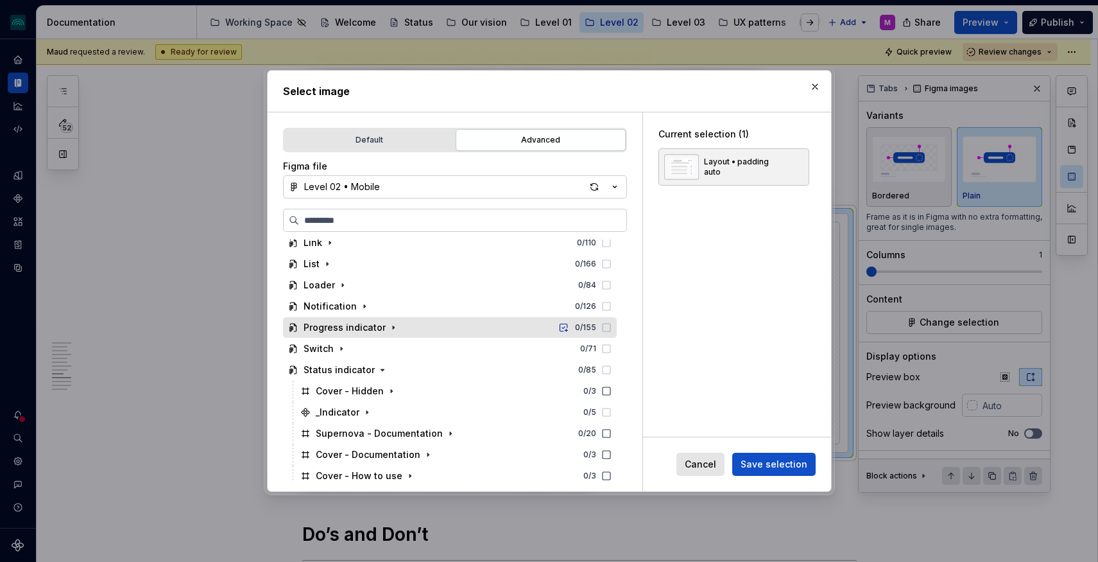
scroll to position [349, 0]
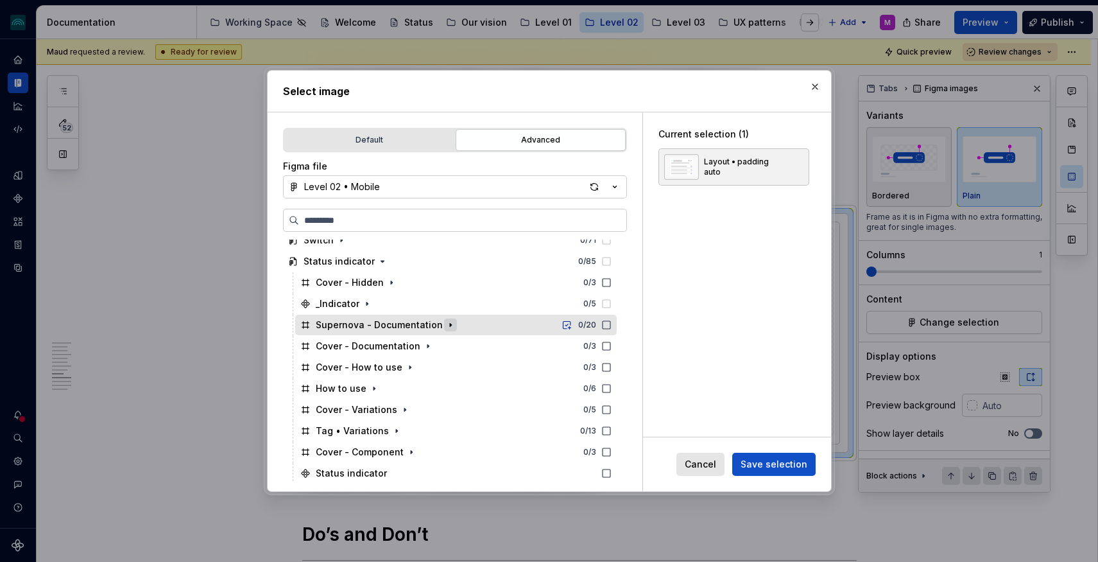
click at [445, 325] on icon "button" at bounding box center [450, 325] width 10 height 10
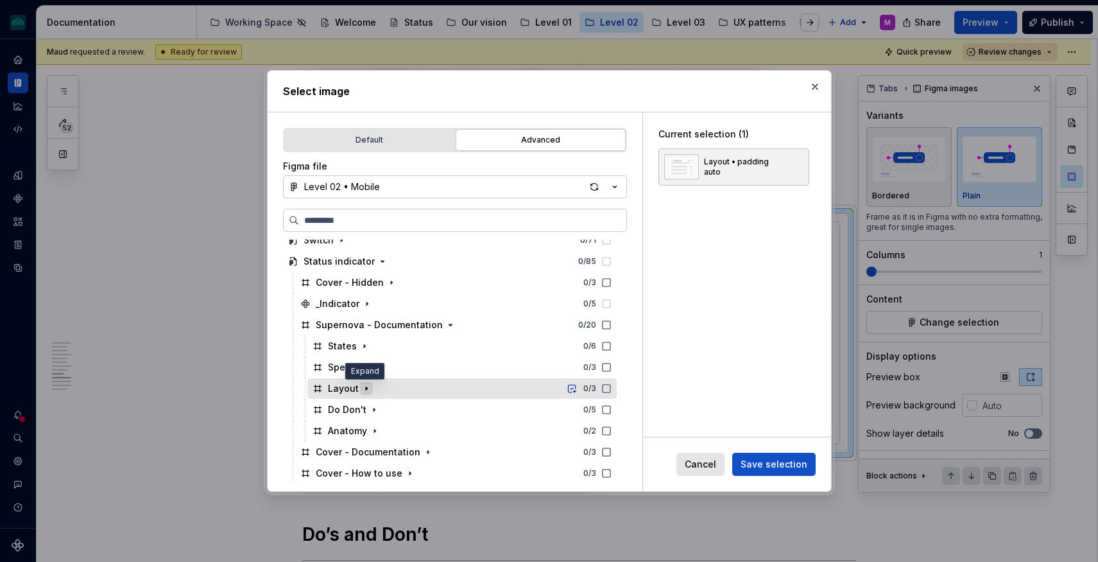
click at [366, 389] on icon "button" at bounding box center [366, 388] width 1 height 3
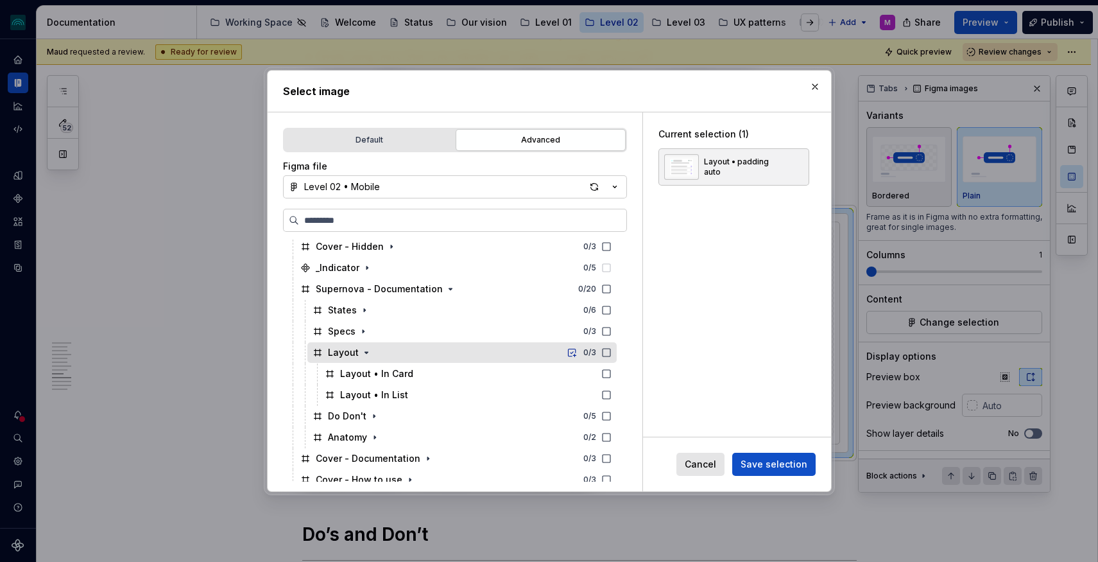
scroll to position [387, 0]
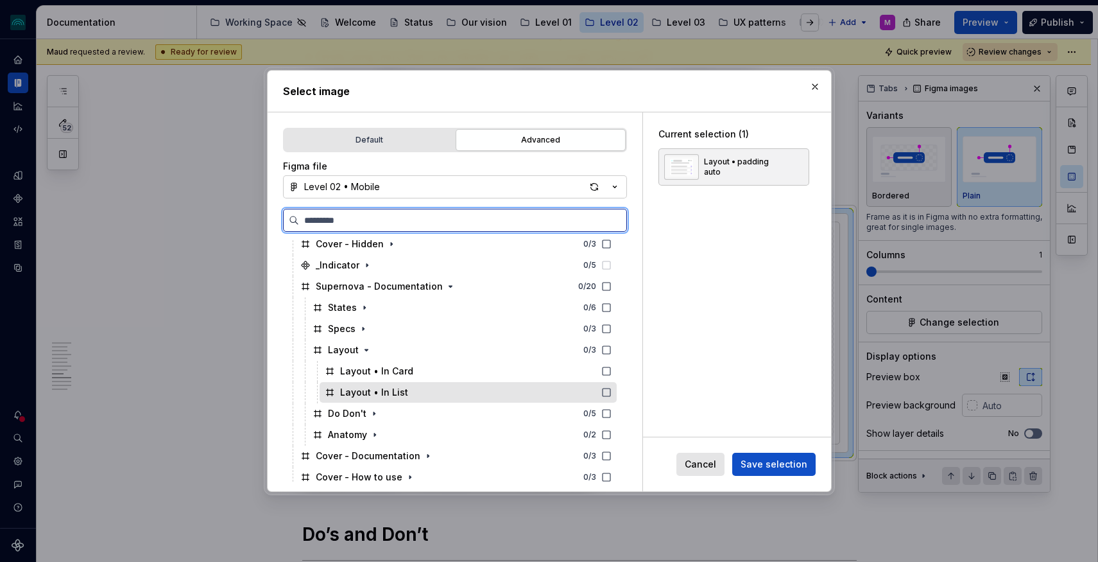
click at [450, 390] on div "Layout • In List" at bounding box center [468, 392] width 297 height 21
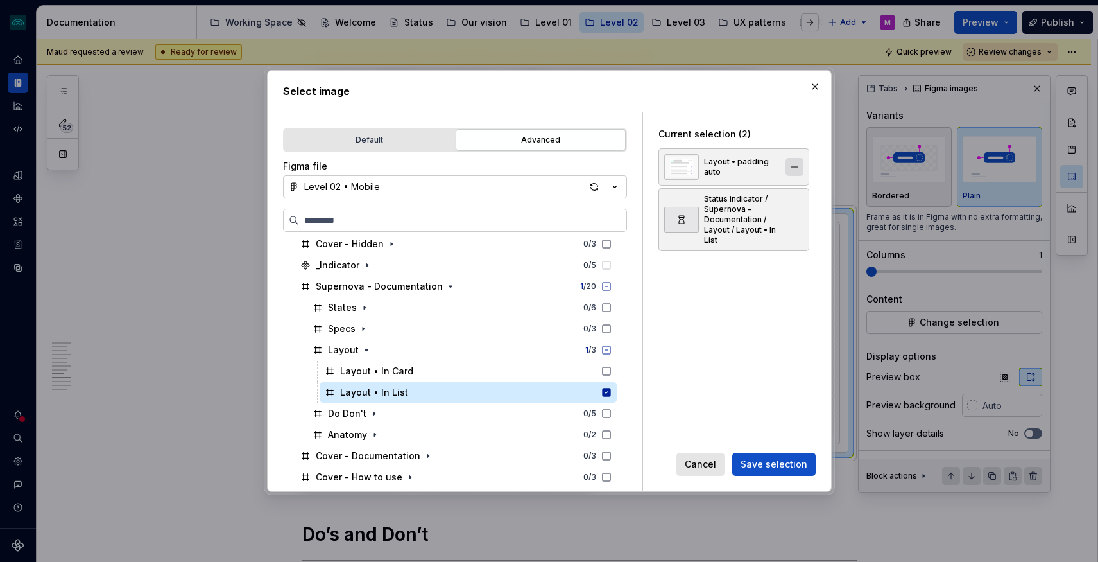
click at [796, 167] on button "button" at bounding box center [795, 167] width 18 height 18
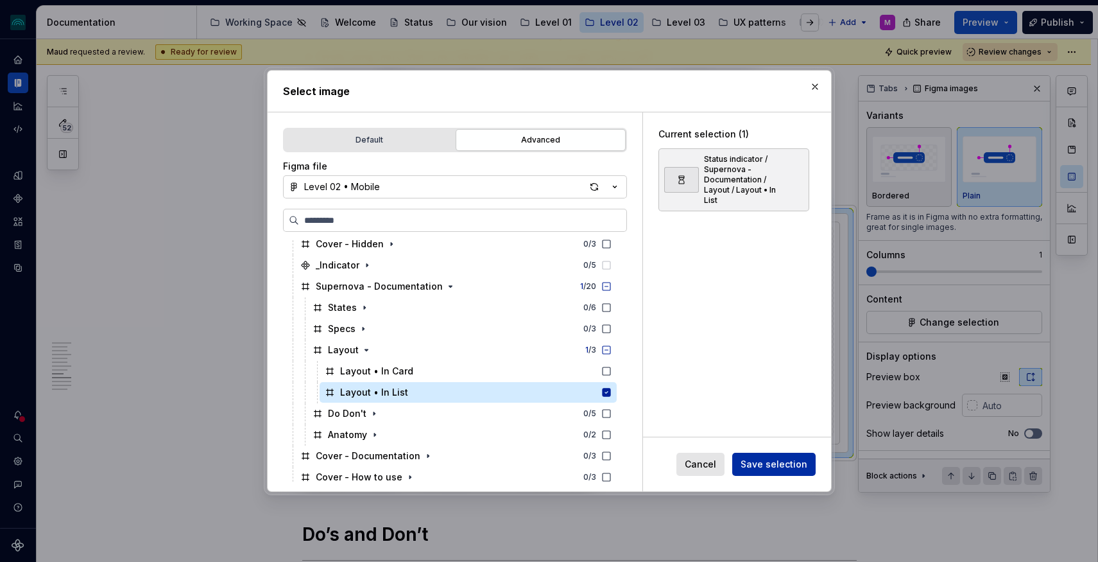
click at [775, 465] on span "Save selection" at bounding box center [774, 464] width 67 height 13
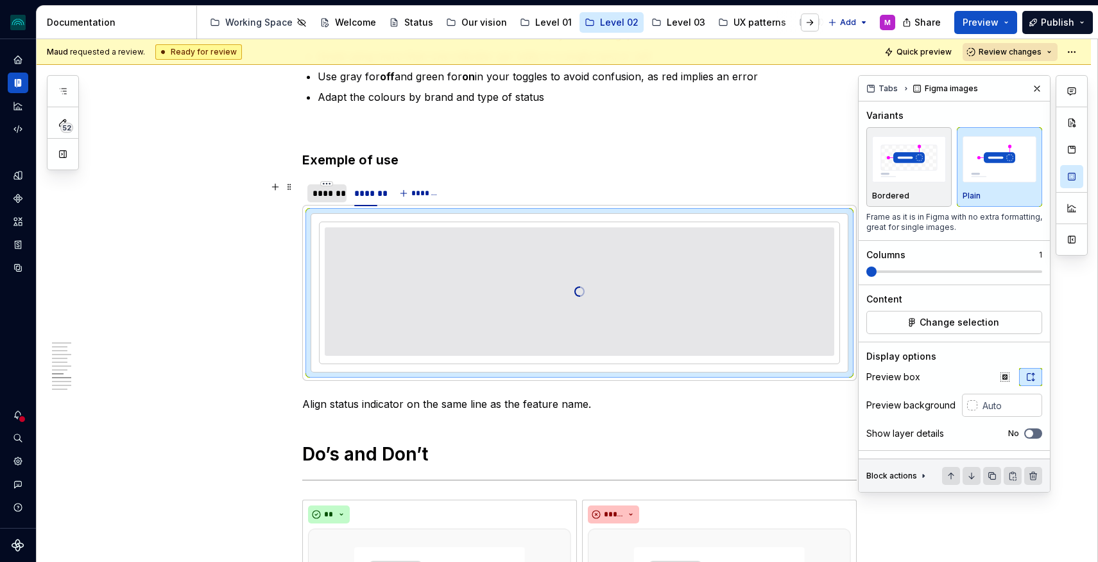
click at [333, 198] on div "*******" at bounding box center [328, 193] width 30 height 13
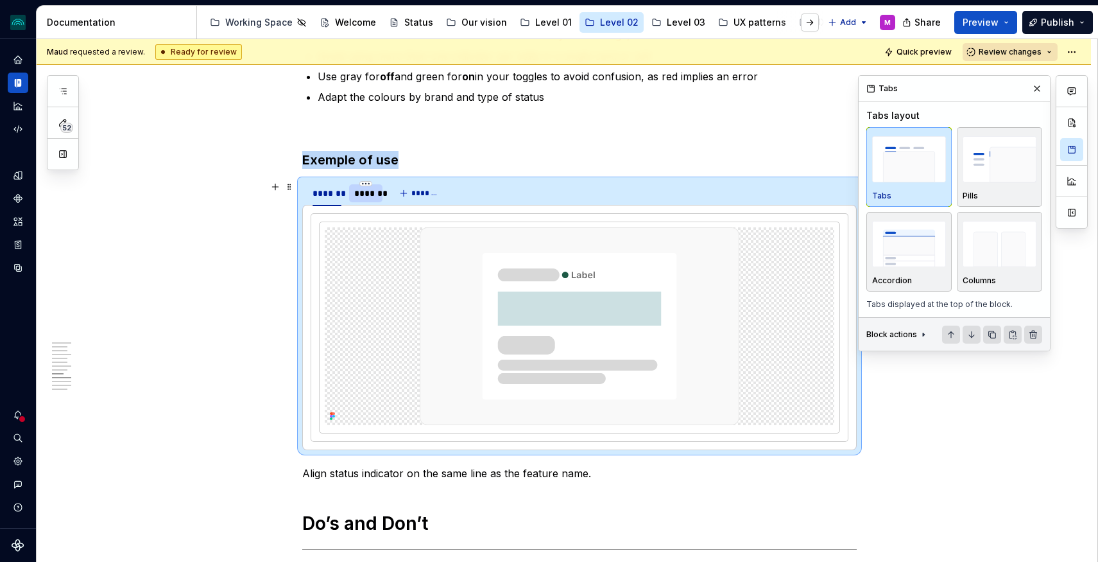
click at [372, 199] on div "*******" at bounding box center [365, 193] width 22 height 13
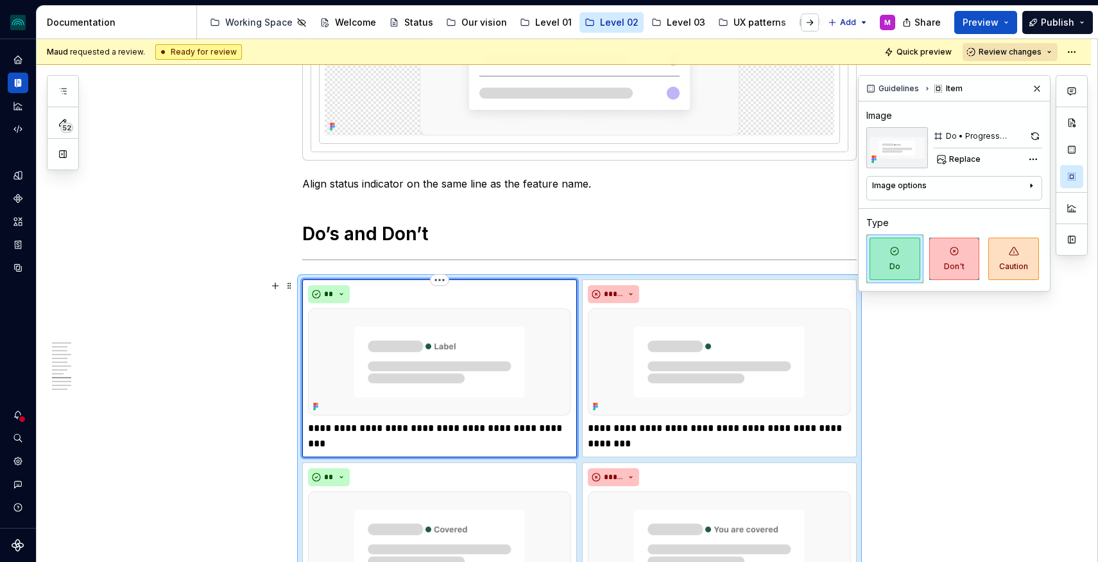
click at [461, 347] on img at bounding box center [439, 361] width 263 height 107
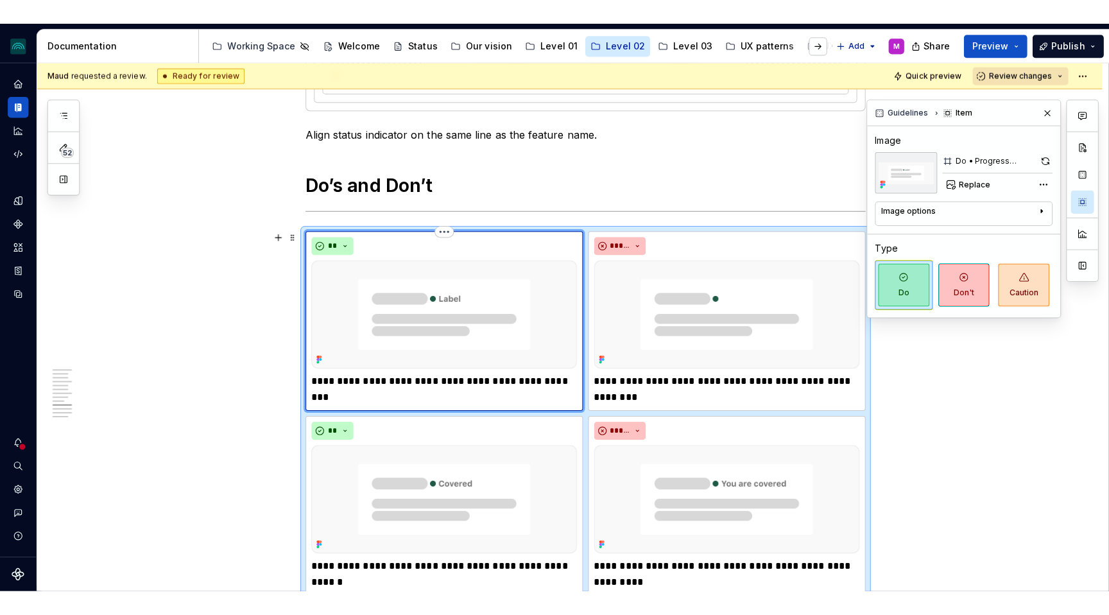
scroll to position [2058, 0]
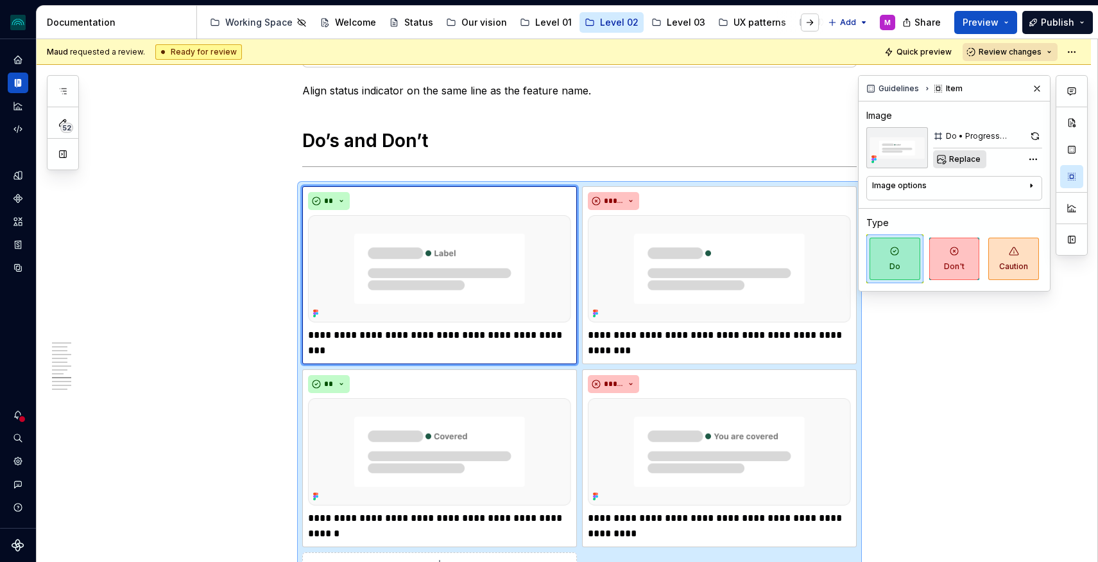
click at [969, 161] on span "Replace" at bounding box center [964, 159] width 31 height 10
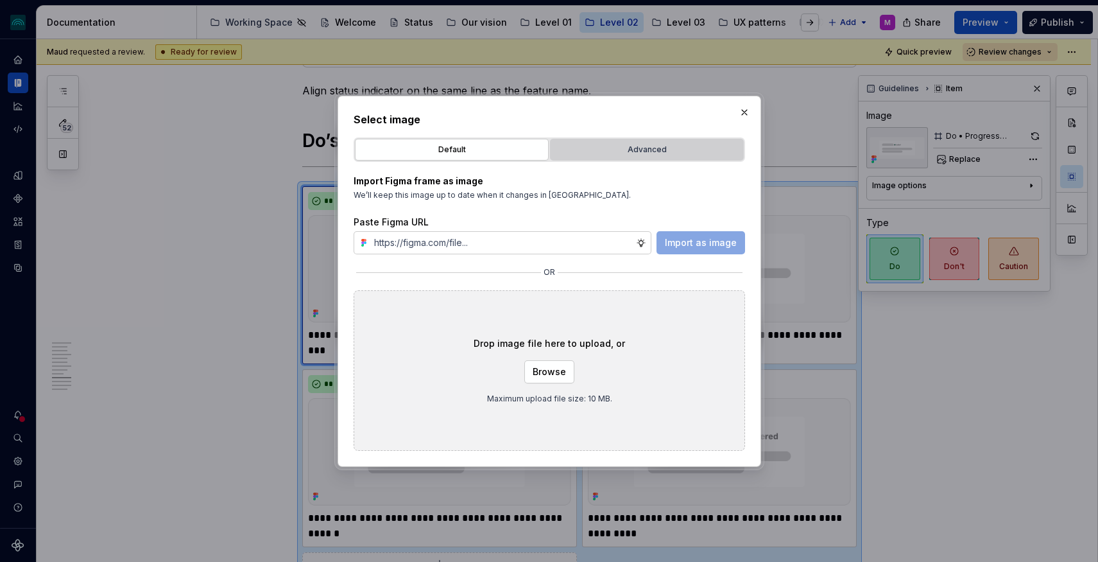
click at [578, 143] on div "Advanced" at bounding box center [647, 149] width 185 height 13
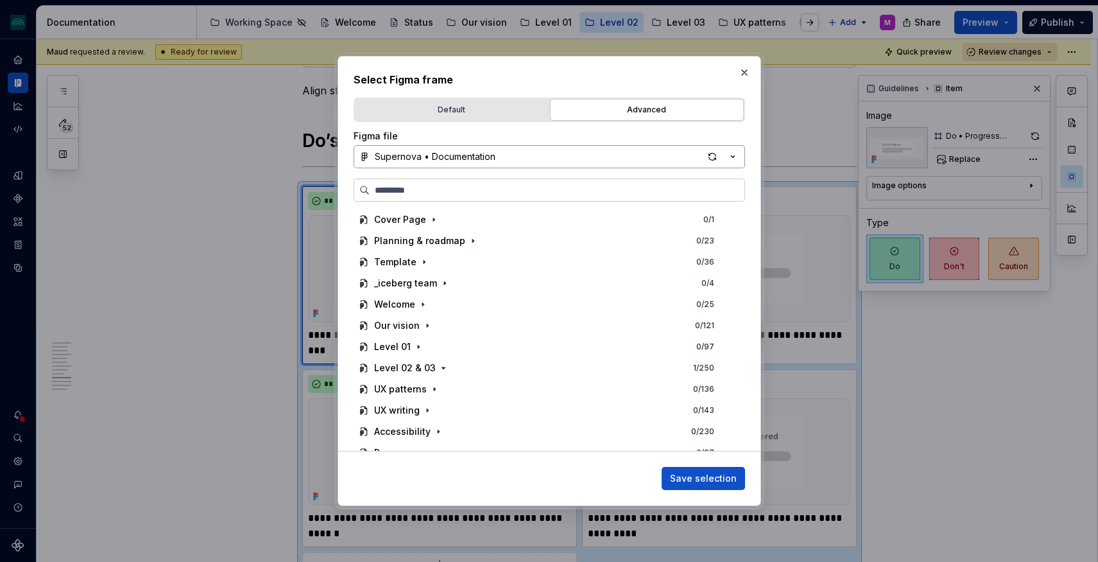
click at [483, 159] on div "Supernova • Documentation" at bounding box center [435, 156] width 121 height 13
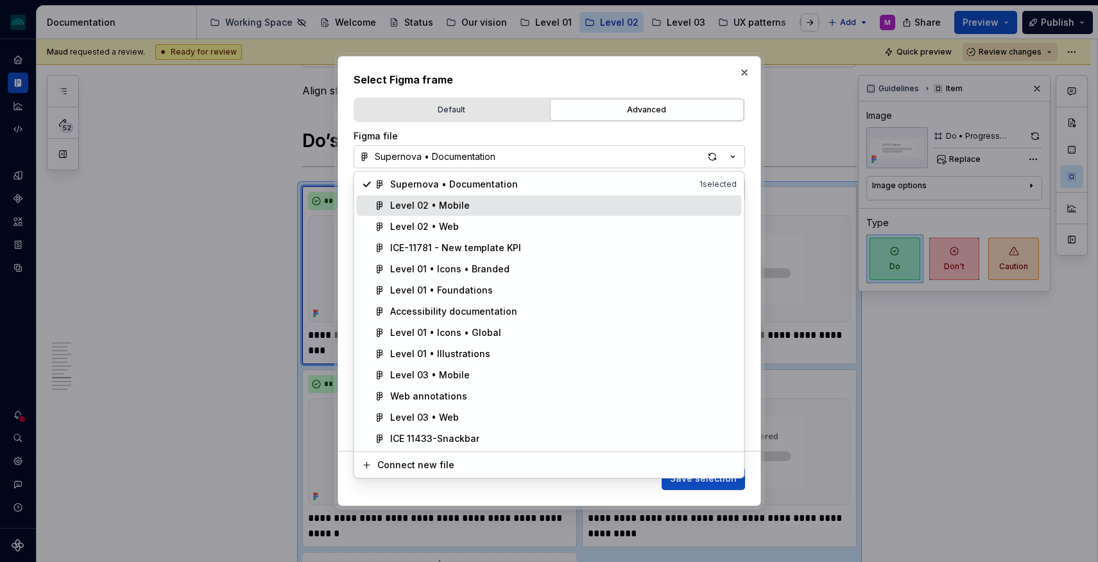
click at [461, 207] on div "Level 02 • Mobile" at bounding box center [430, 205] width 80 height 13
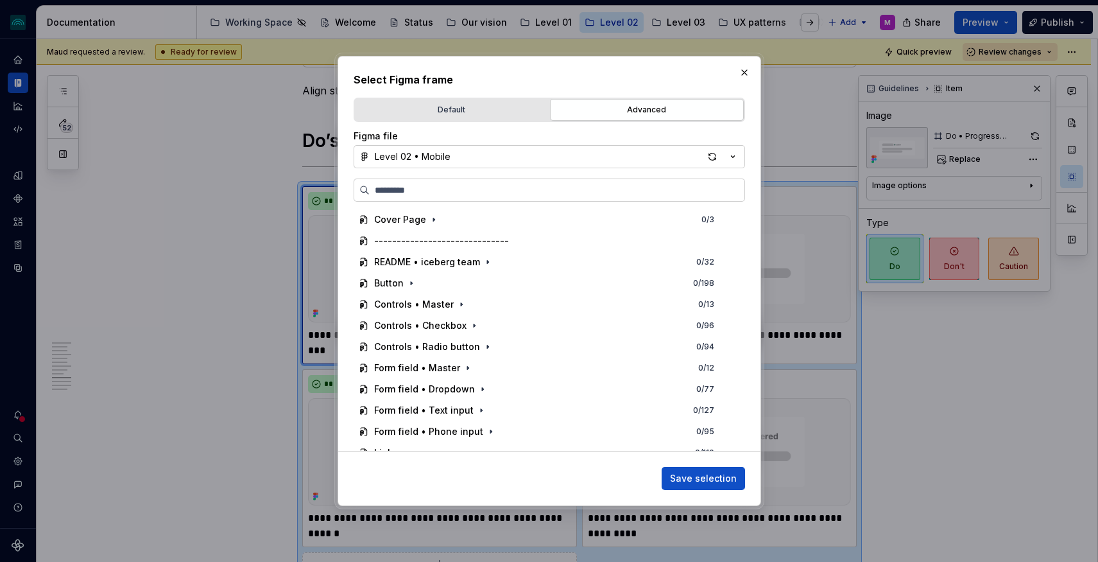
drag, startPoint x: 583, startPoint y: 64, endPoint x: 406, endPoint y: 0, distance: 187.8
click at [580, 62] on div "Select Figma frame Default Advanced Import Figma frame as image We’ll keep this…" at bounding box center [550, 281] width 424 height 450
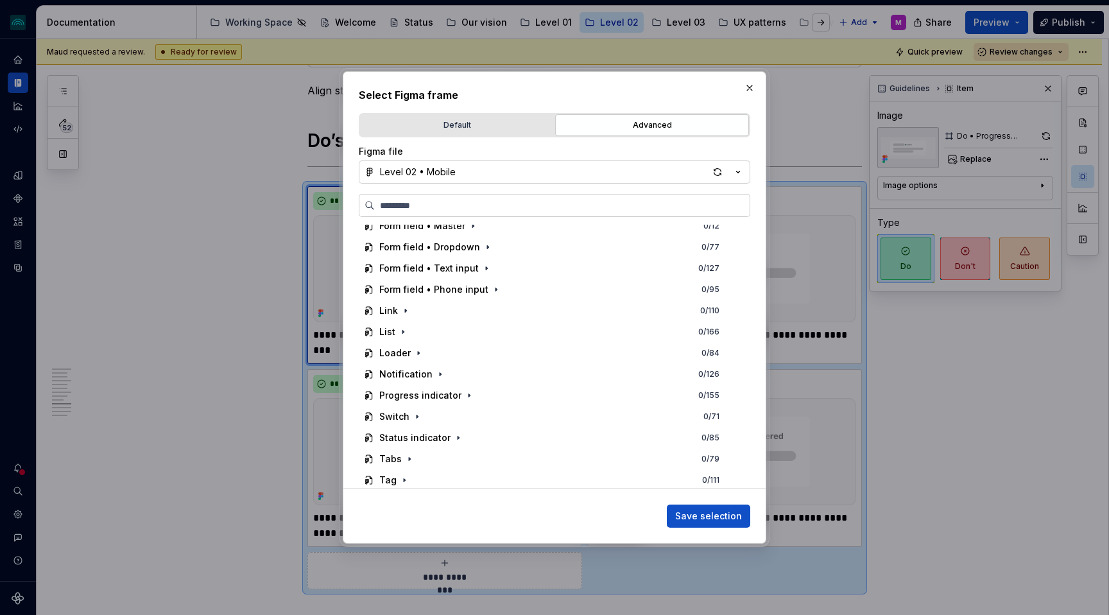
scroll to position [159, 0]
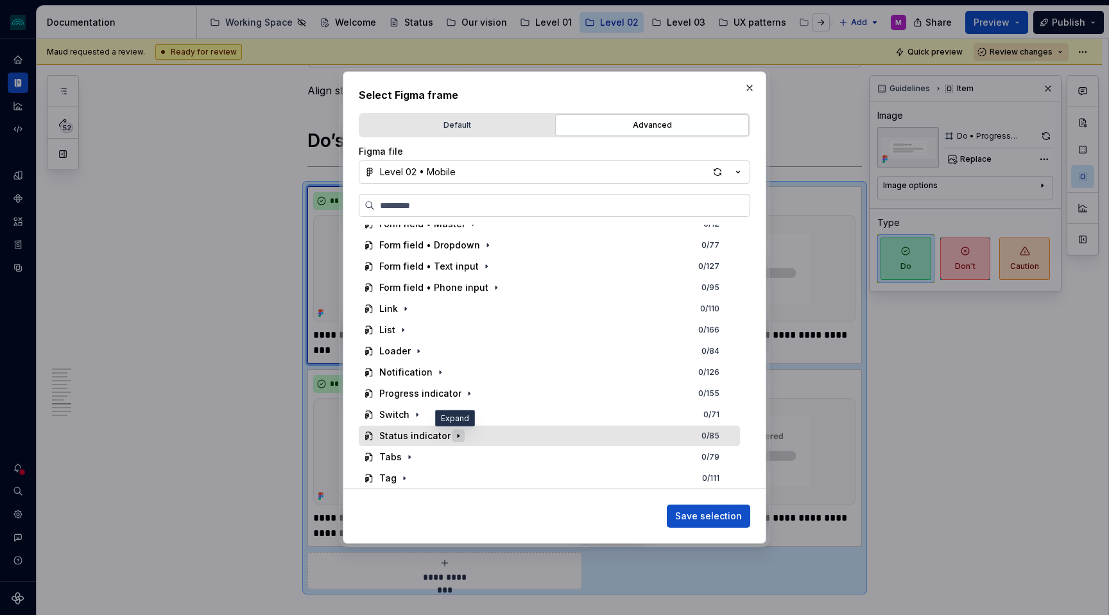
click at [458, 436] on icon "button" at bounding box center [458, 435] width 1 height 3
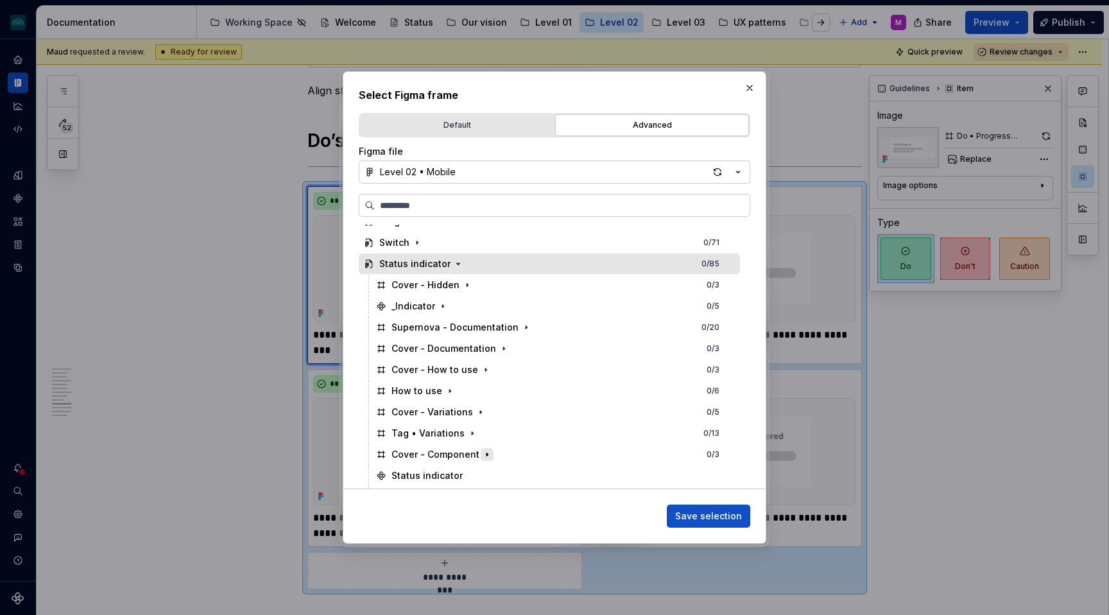
scroll to position [354, 0]
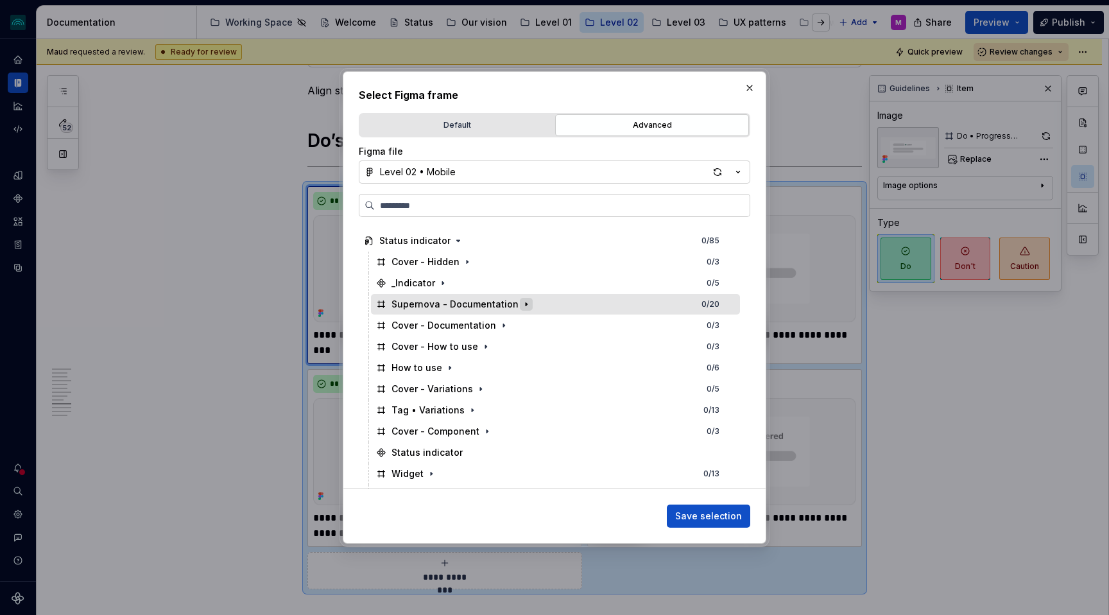
click at [526, 302] on icon "button" at bounding box center [526, 303] width 1 height 3
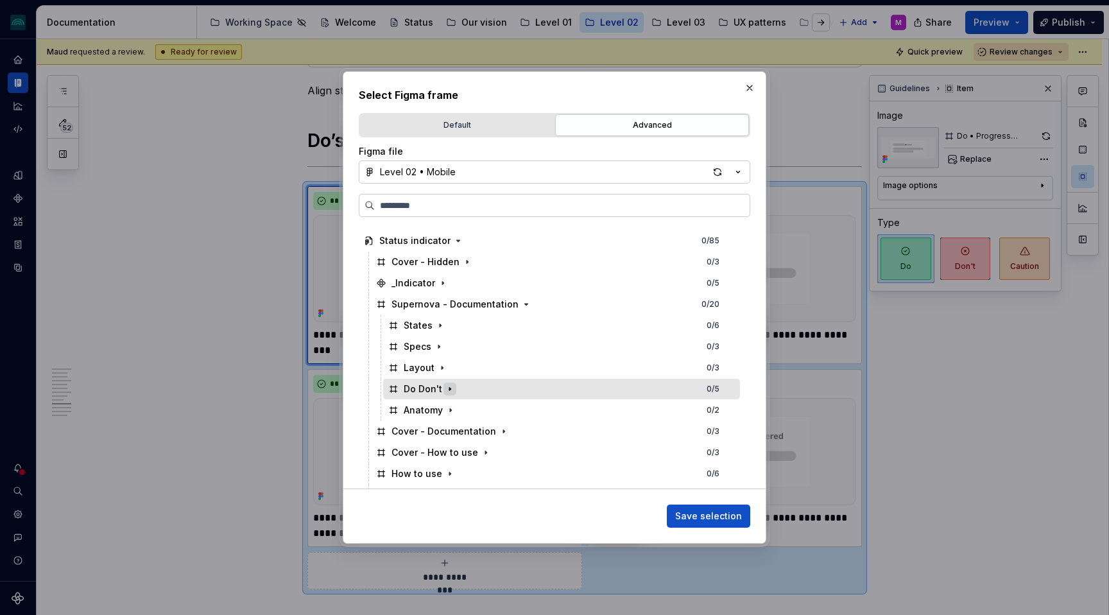
click at [449, 390] on icon "button" at bounding box center [450, 389] width 10 height 10
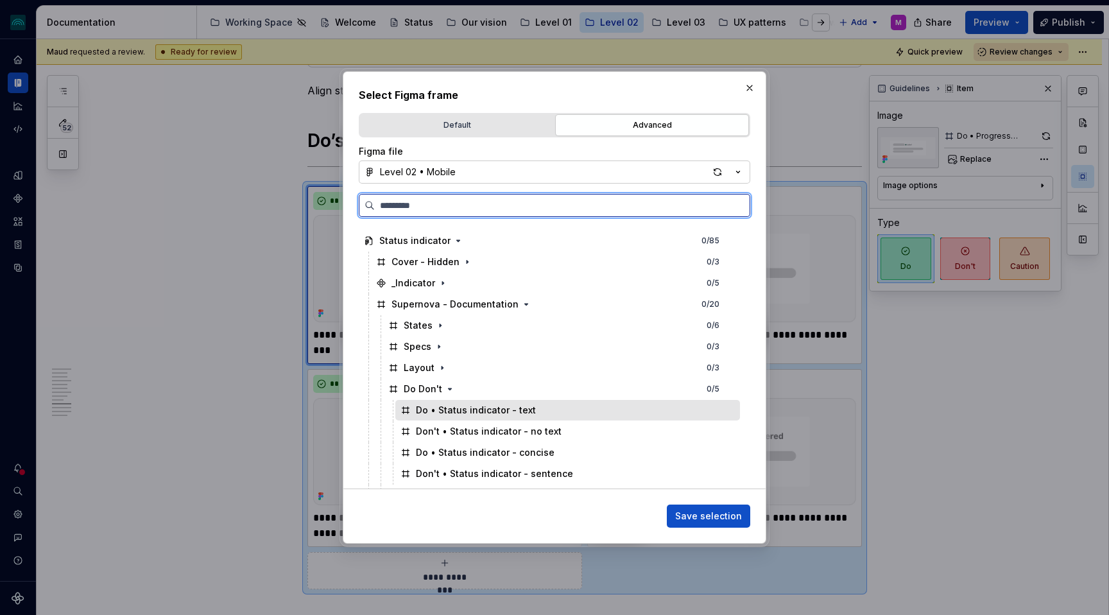
click at [581, 408] on div "Do • Status indicator - text" at bounding box center [567, 410] width 345 height 21
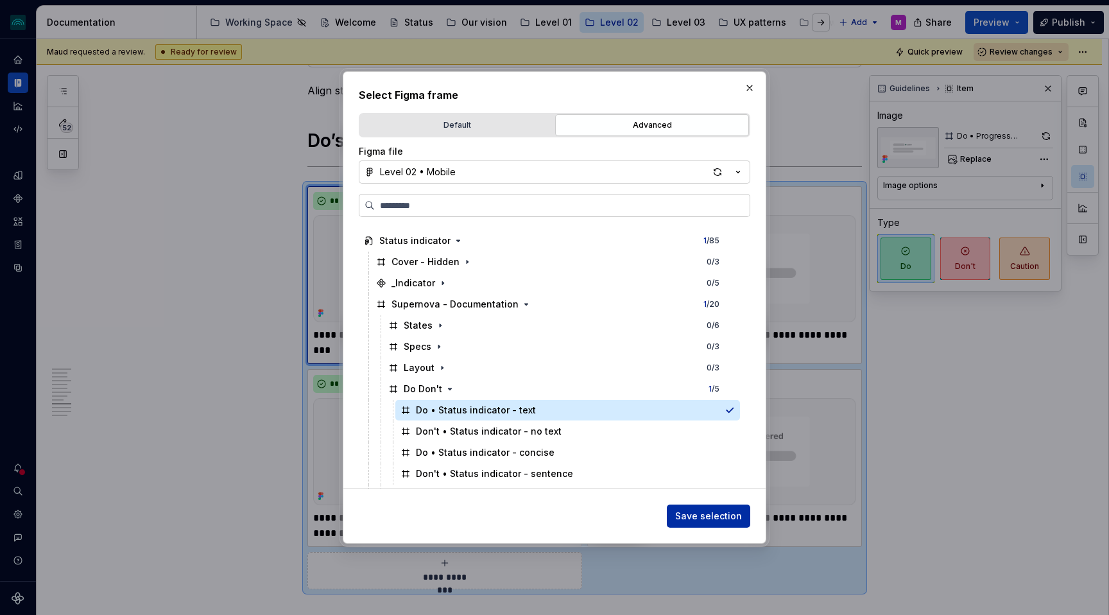
click at [703, 512] on span "Save selection" at bounding box center [708, 516] width 67 height 13
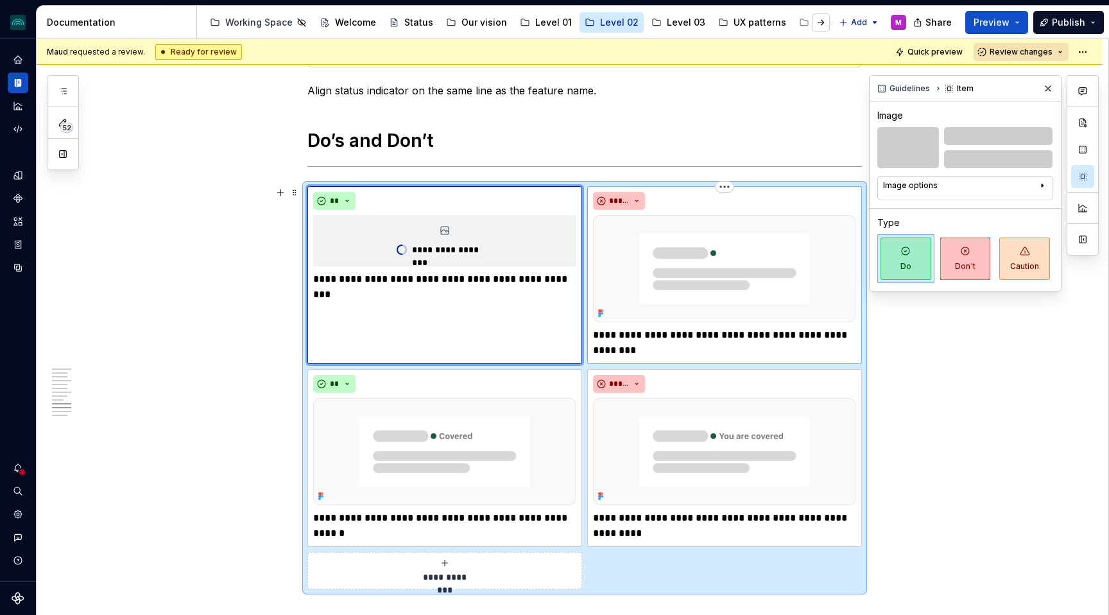
scroll to position [2065, 0]
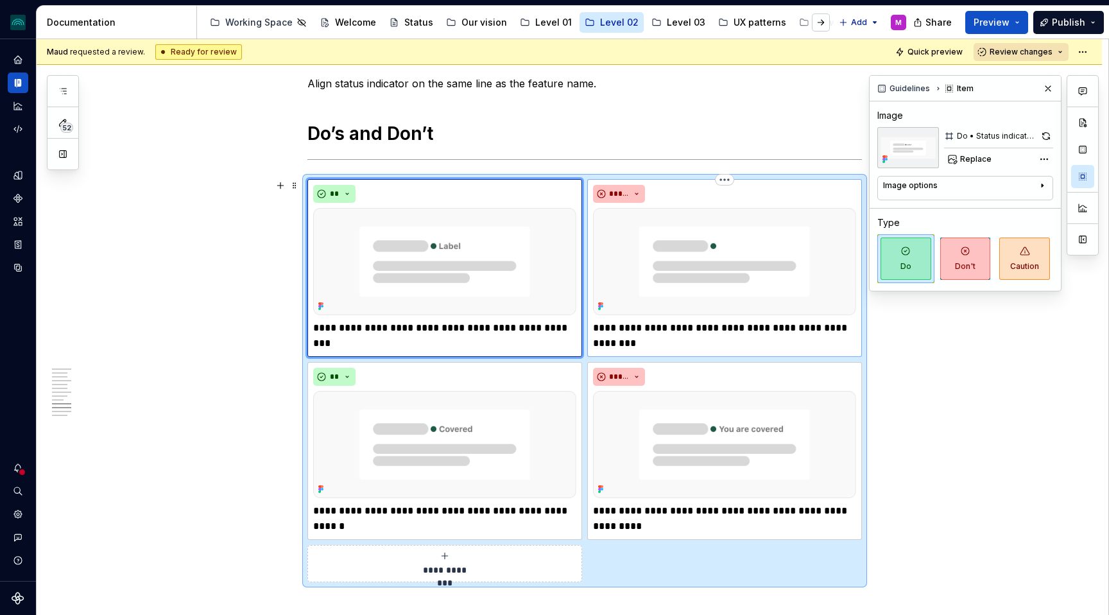
click at [684, 278] on img at bounding box center [724, 261] width 263 height 107
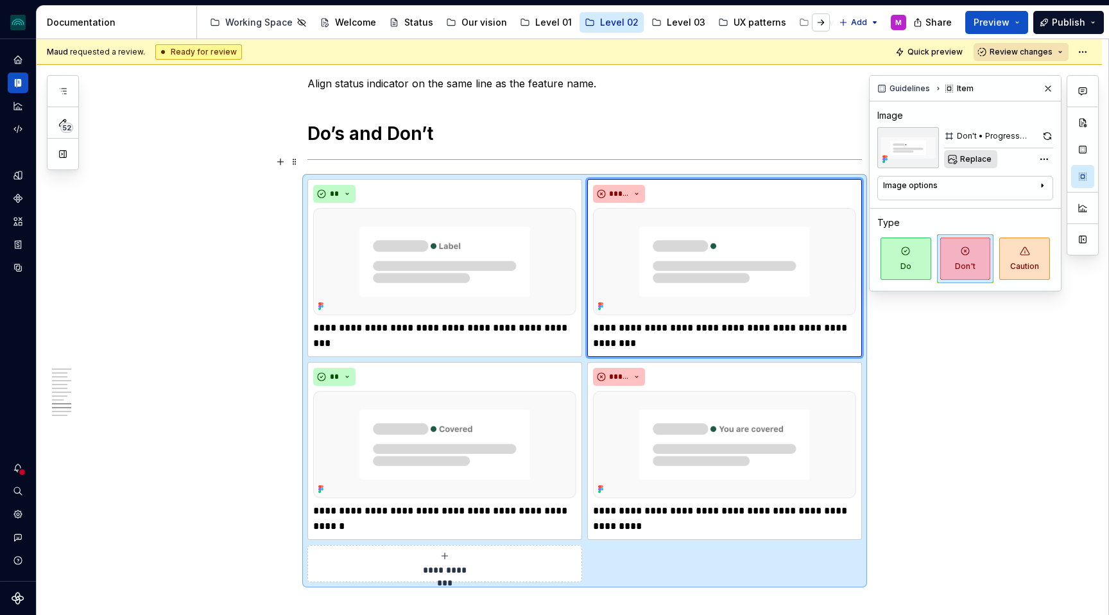
click at [985, 157] on span "Replace" at bounding box center [975, 159] width 31 height 10
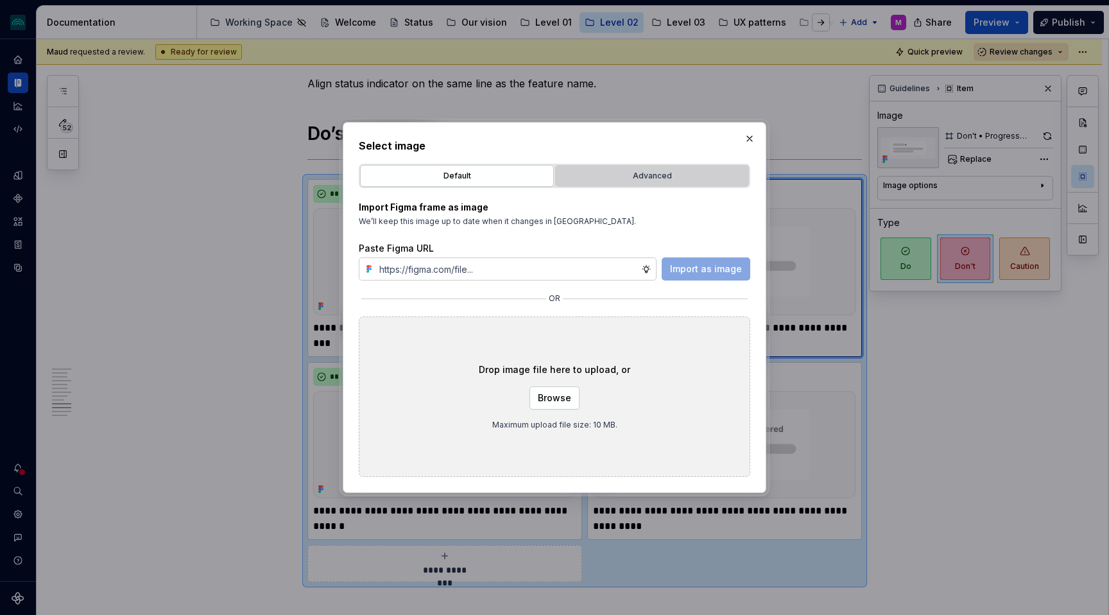
click at [620, 176] on div "Advanced" at bounding box center [652, 175] width 185 height 13
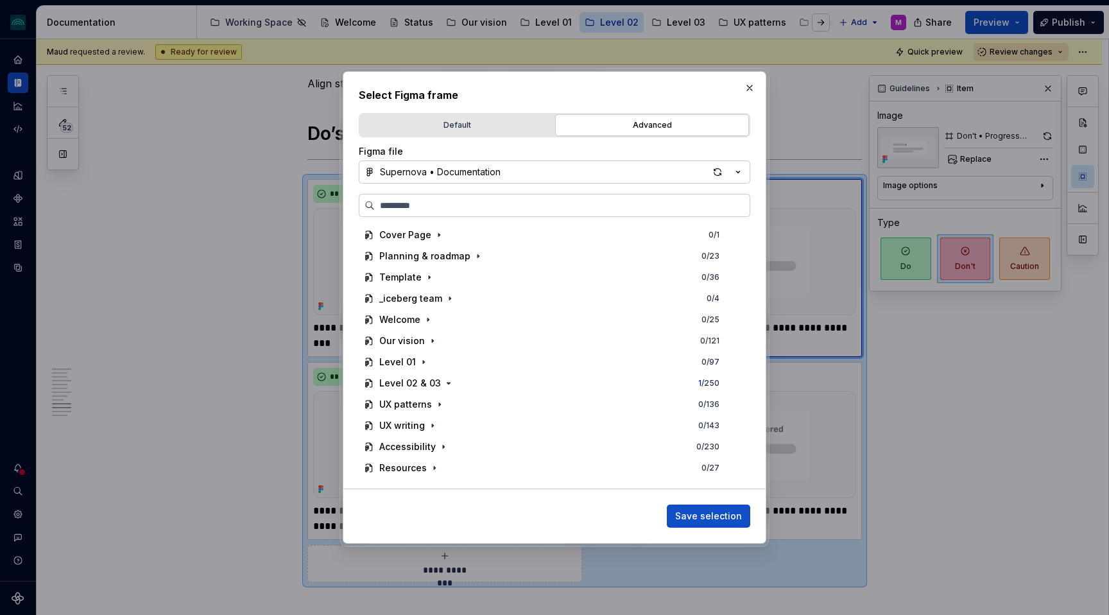
click at [473, 175] on div "Supernova • Documentation" at bounding box center [440, 172] width 121 height 13
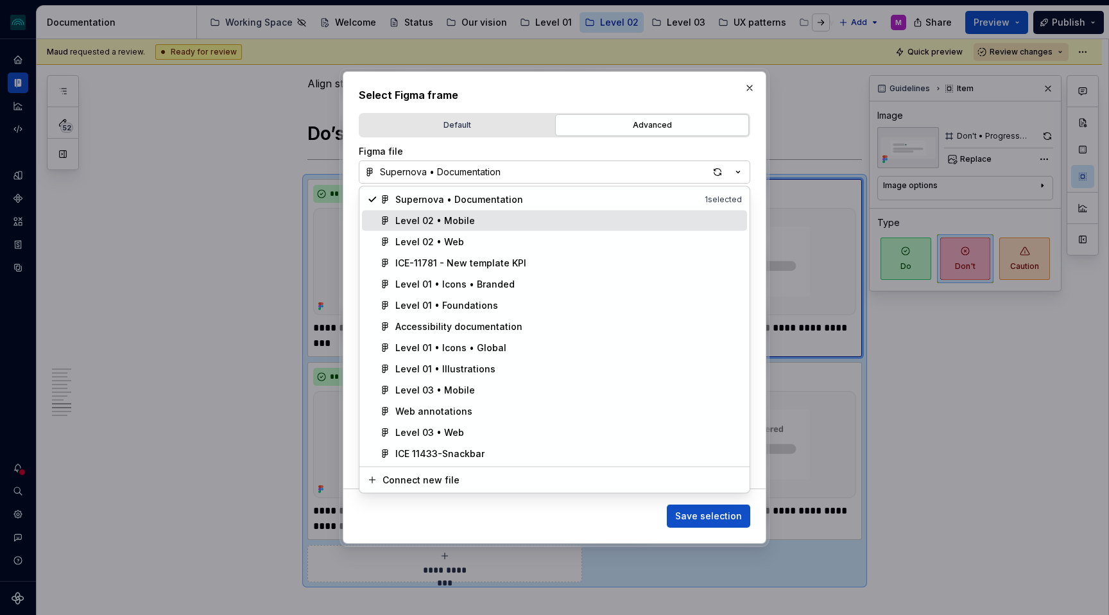
click at [424, 218] on div "Level 02 • Mobile" at bounding box center [435, 220] width 80 height 13
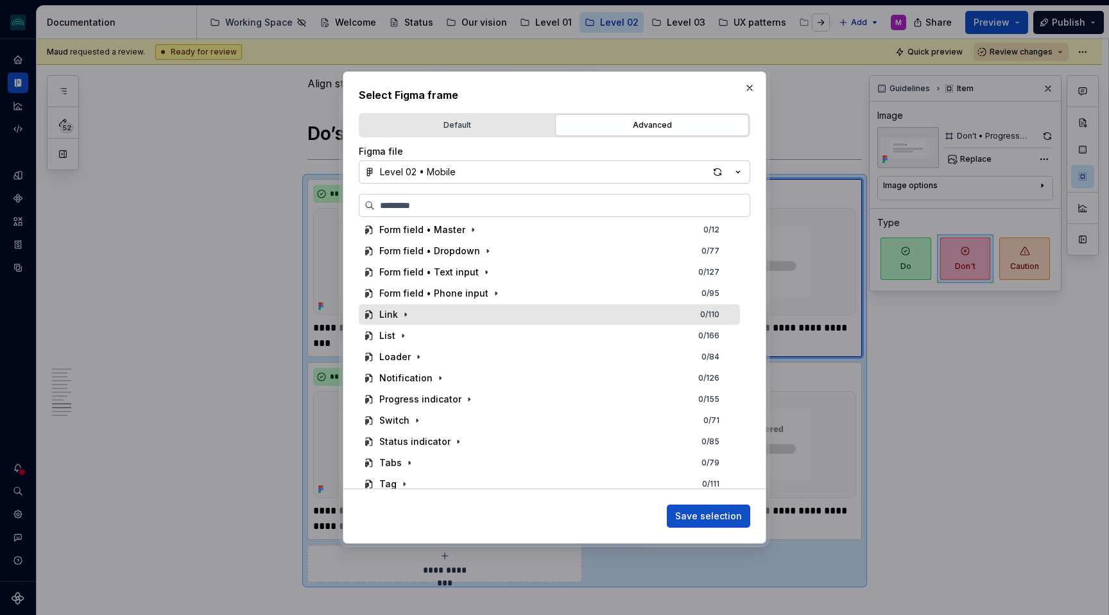
scroll to position [159, 0]
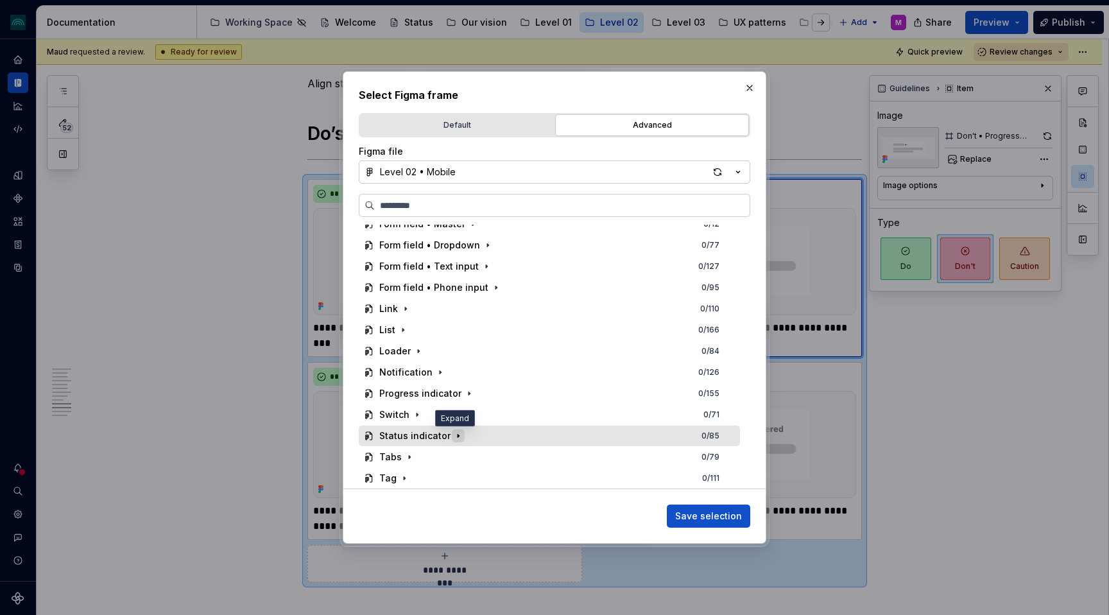
click at [454, 438] on icon "button" at bounding box center [458, 436] width 10 height 10
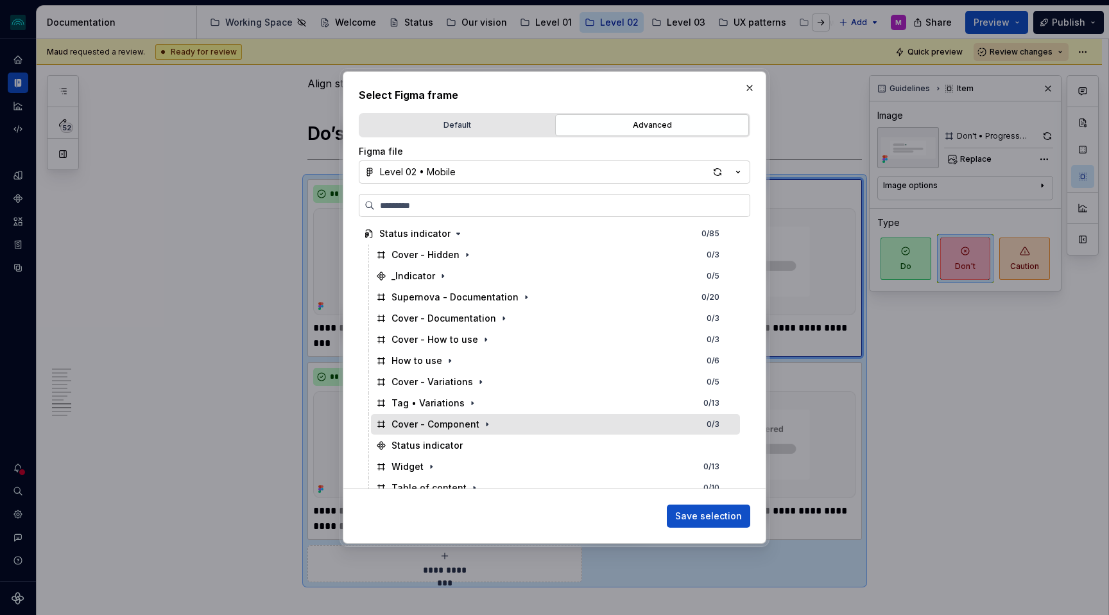
scroll to position [329, 0]
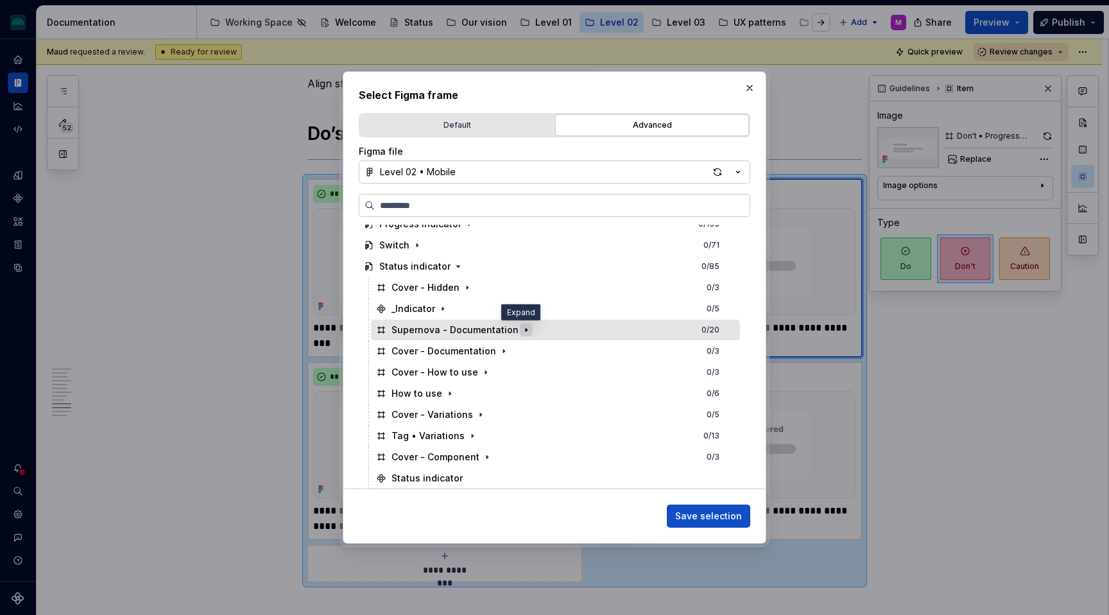
click at [521, 331] on icon "button" at bounding box center [526, 330] width 10 height 10
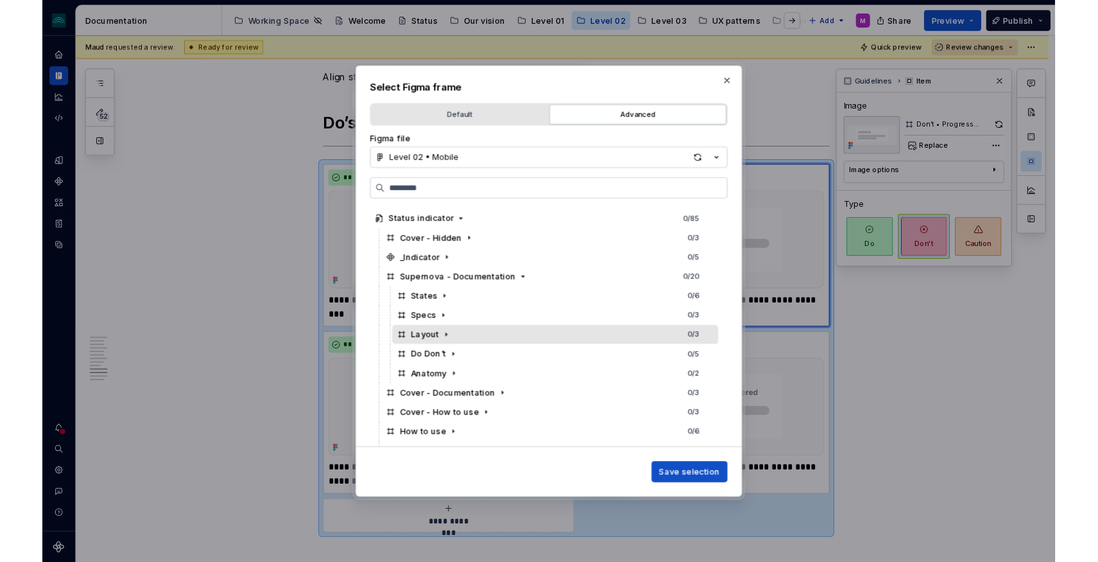
scroll to position [360, 0]
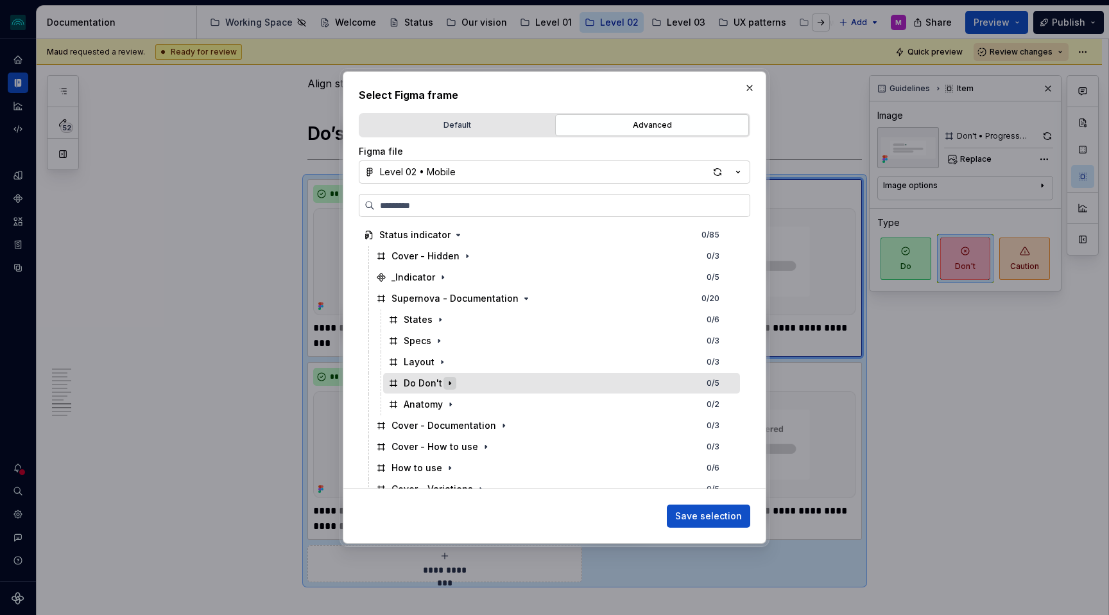
click at [449, 381] on icon "button" at bounding box center [450, 383] width 10 height 10
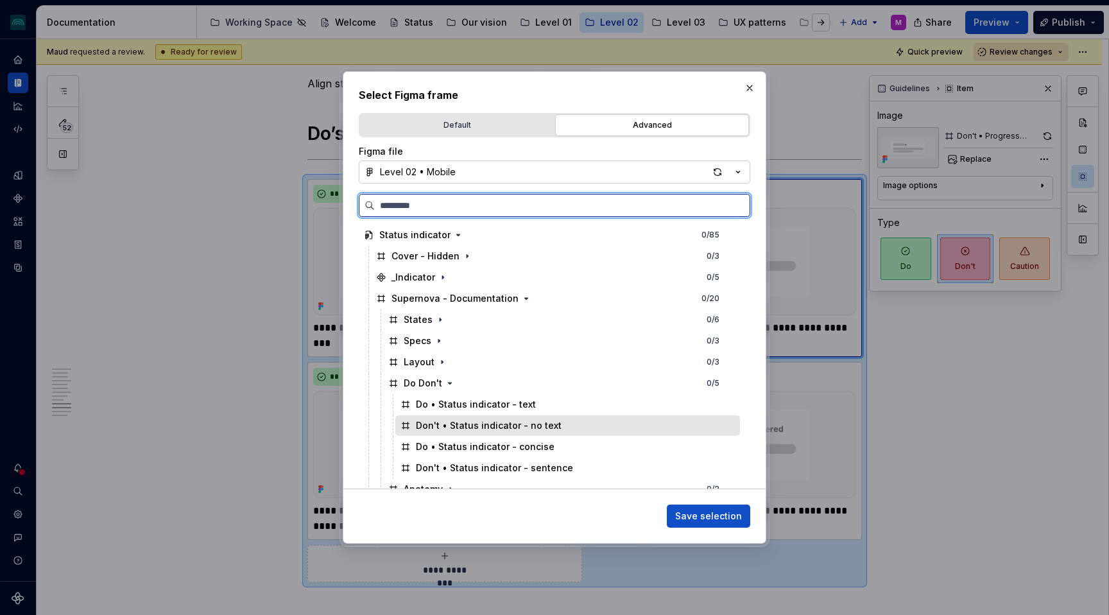
click at [549, 426] on div "Don't • Status indicator - no text" at bounding box center [489, 425] width 146 height 13
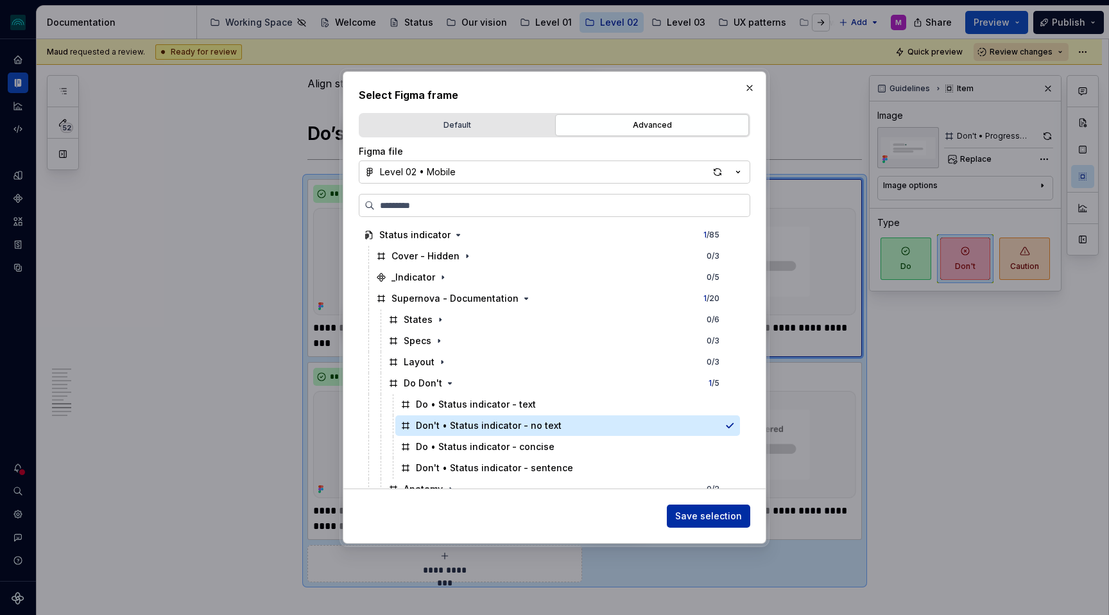
click at [700, 513] on span "Save selection" at bounding box center [708, 516] width 67 height 13
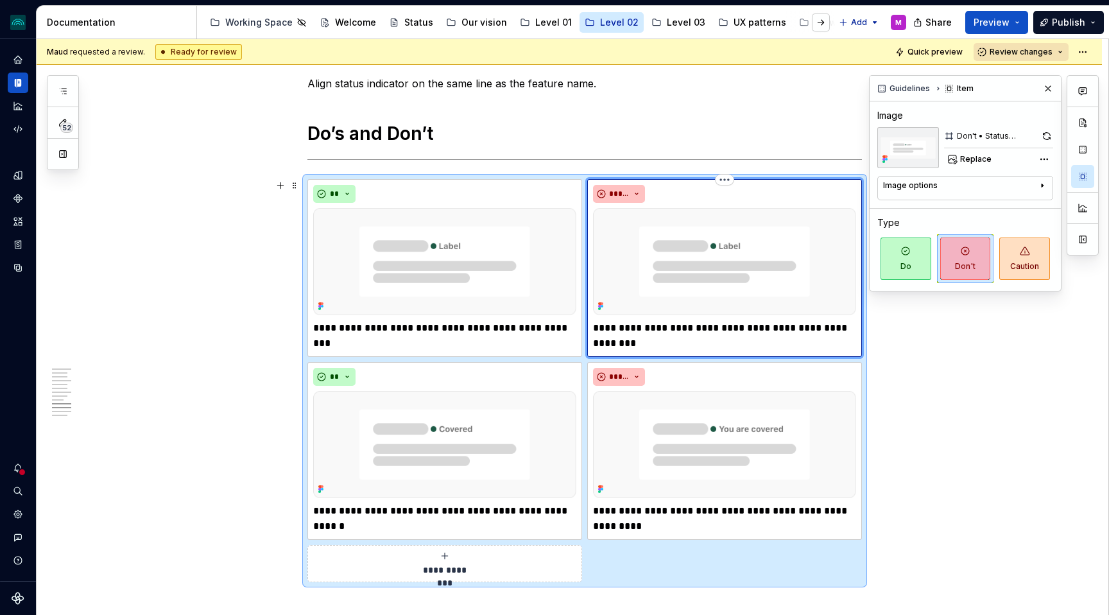
click at [712, 258] on img at bounding box center [724, 261] width 263 height 107
click at [25, 396] on div "Design system data" at bounding box center [18, 310] width 36 height 542
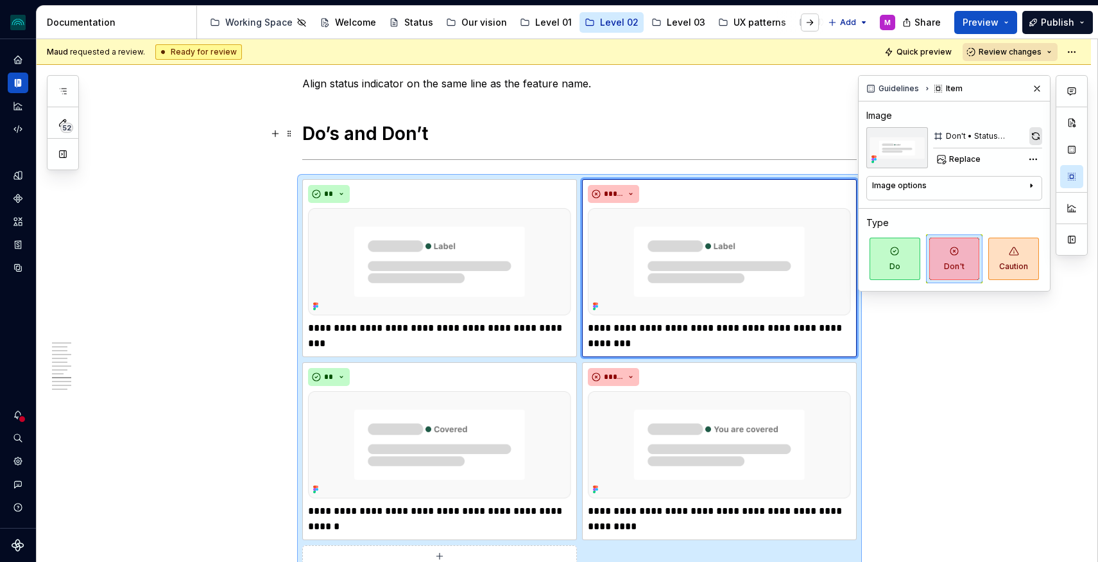
click at [1035, 133] on button "button" at bounding box center [1035, 136] width 13 height 18
click at [443, 433] on img at bounding box center [439, 444] width 263 height 107
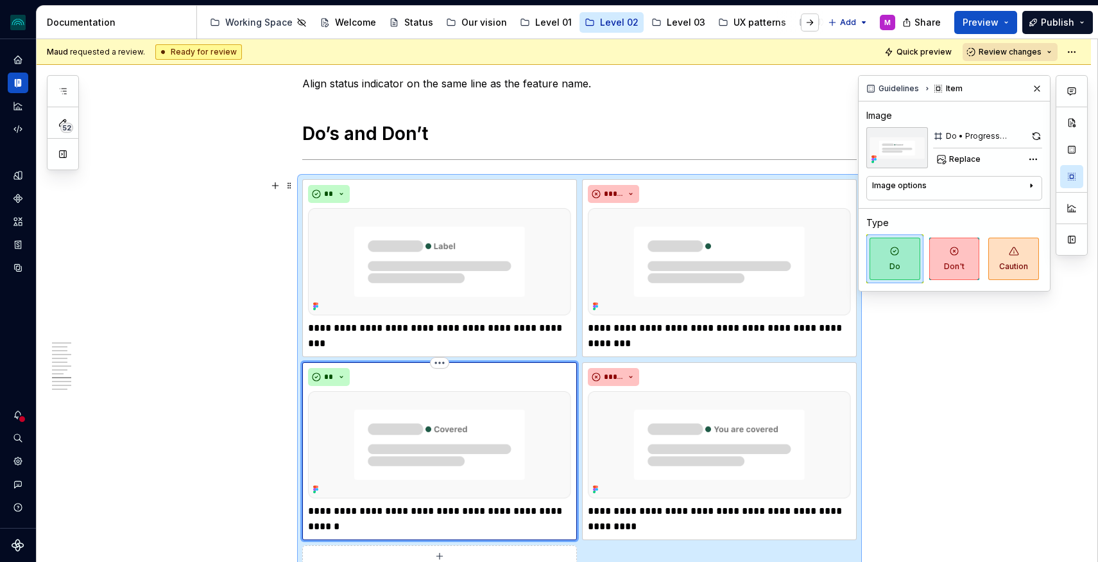
click at [443, 433] on img at bounding box center [439, 444] width 263 height 107
click at [946, 159] on button "Replace" at bounding box center [959, 159] width 53 height 18
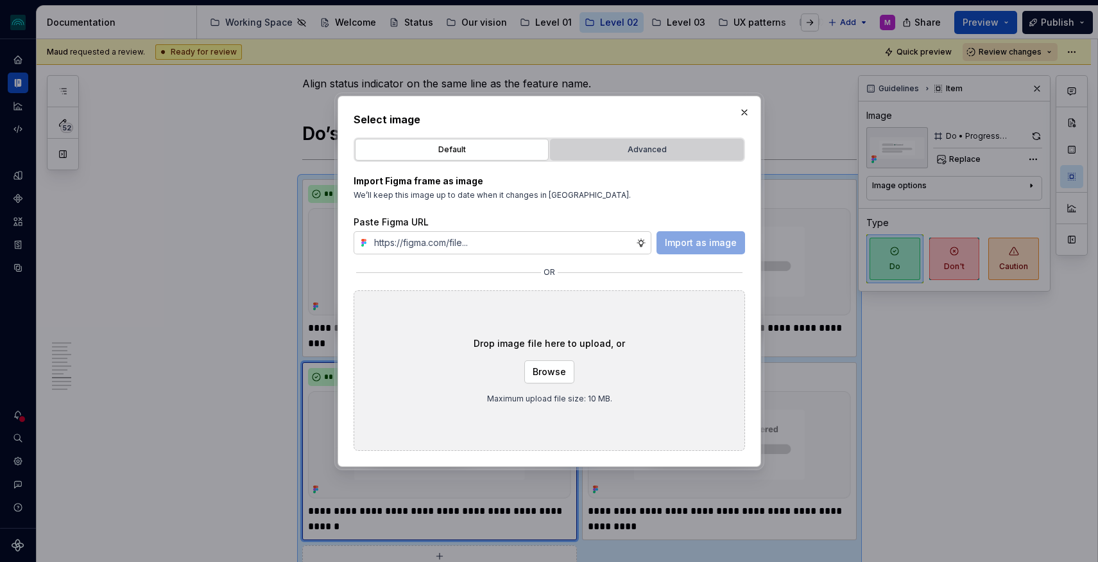
click at [601, 150] on div "Advanced" at bounding box center [647, 149] width 185 height 13
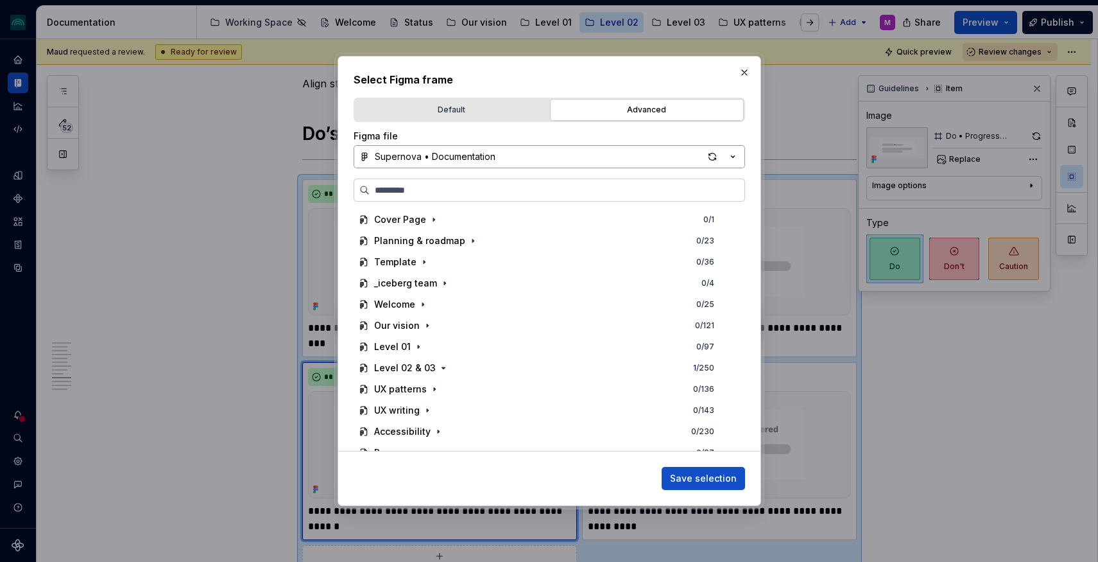
click at [447, 159] on div "Supernova • Documentation" at bounding box center [435, 156] width 121 height 13
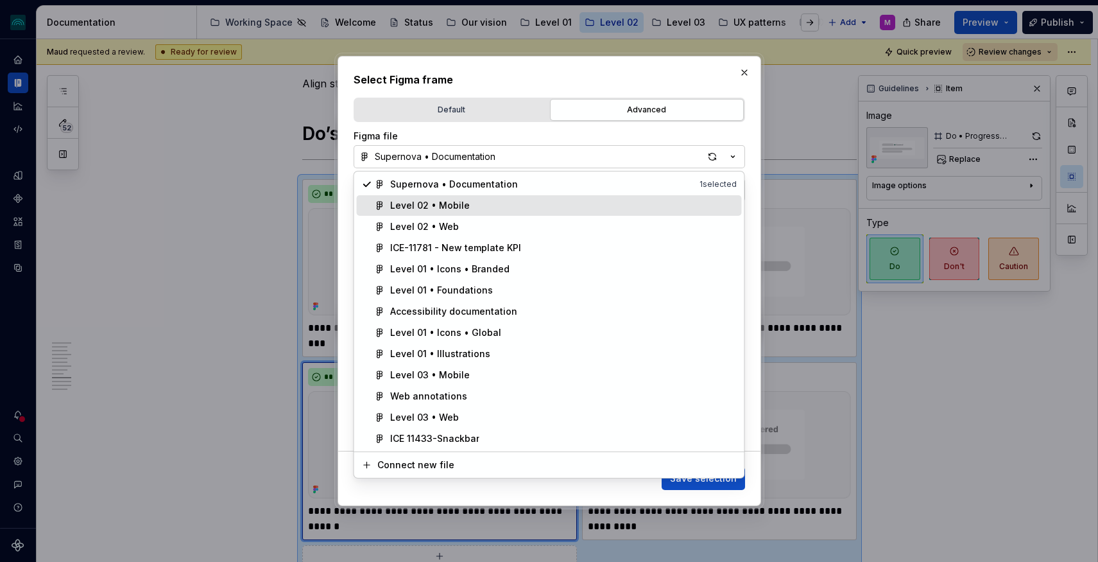
click at [434, 202] on div "Level 02 • Mobile" at bounding box center [430, 205] width 80 height 13
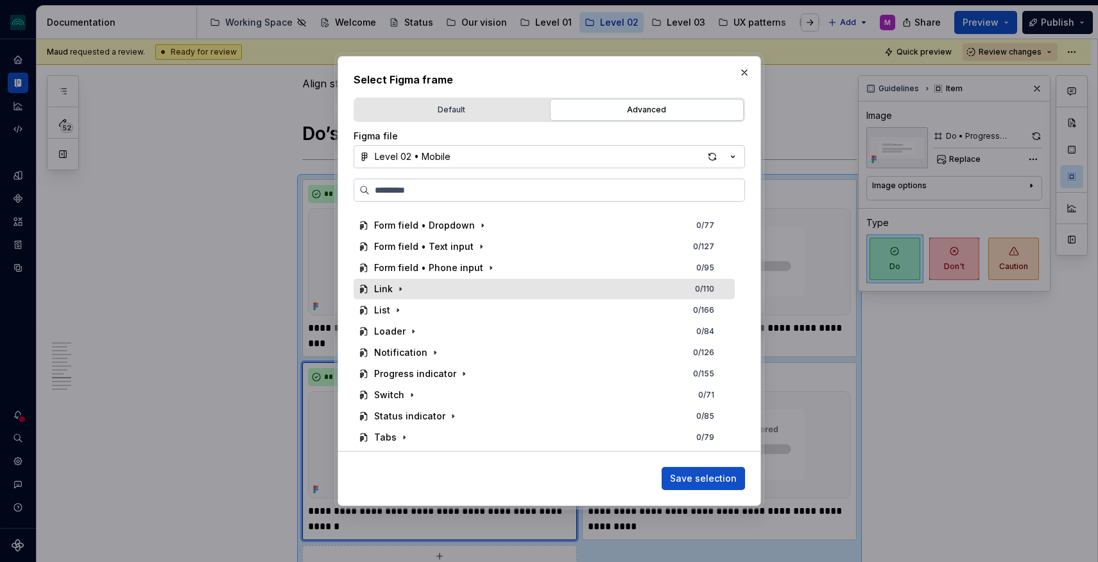
scroll to position [182, 0]
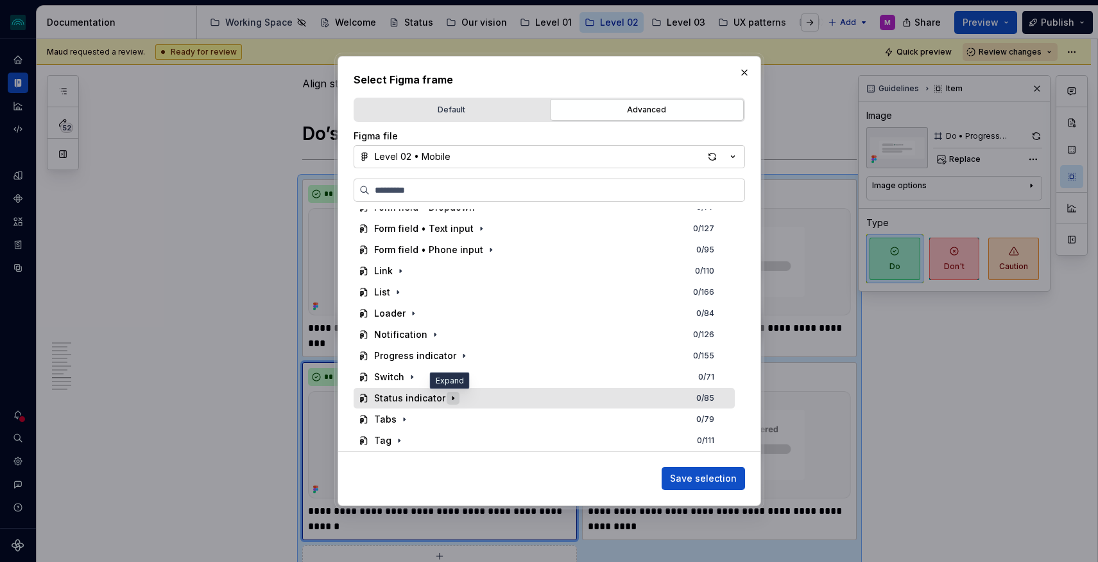
click at [450, 398] on icon "button" at bounding box center [453, 398] width 10 height 10
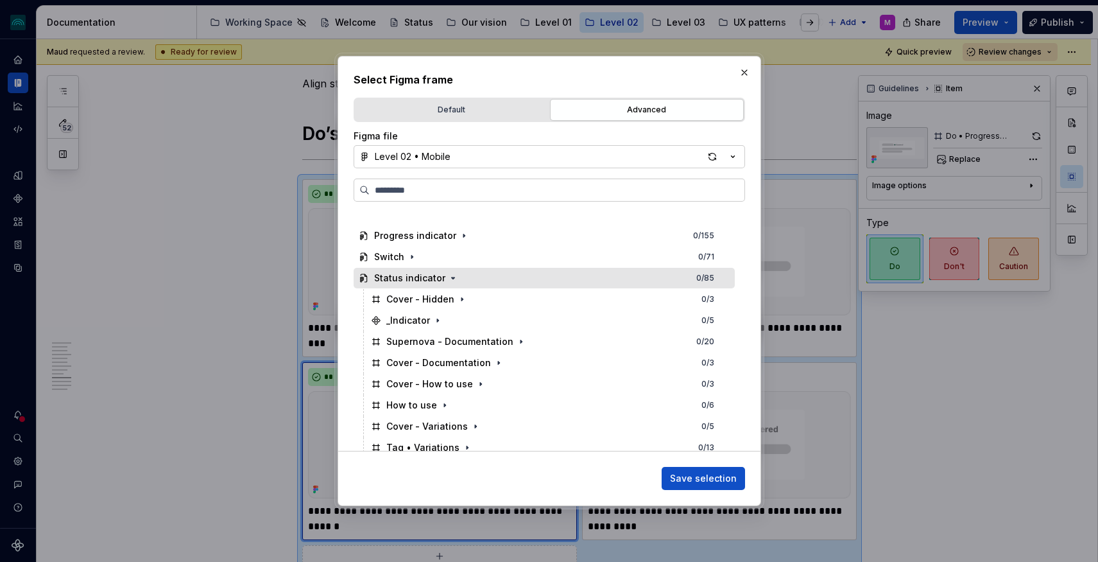
scroll to position [347, 0]
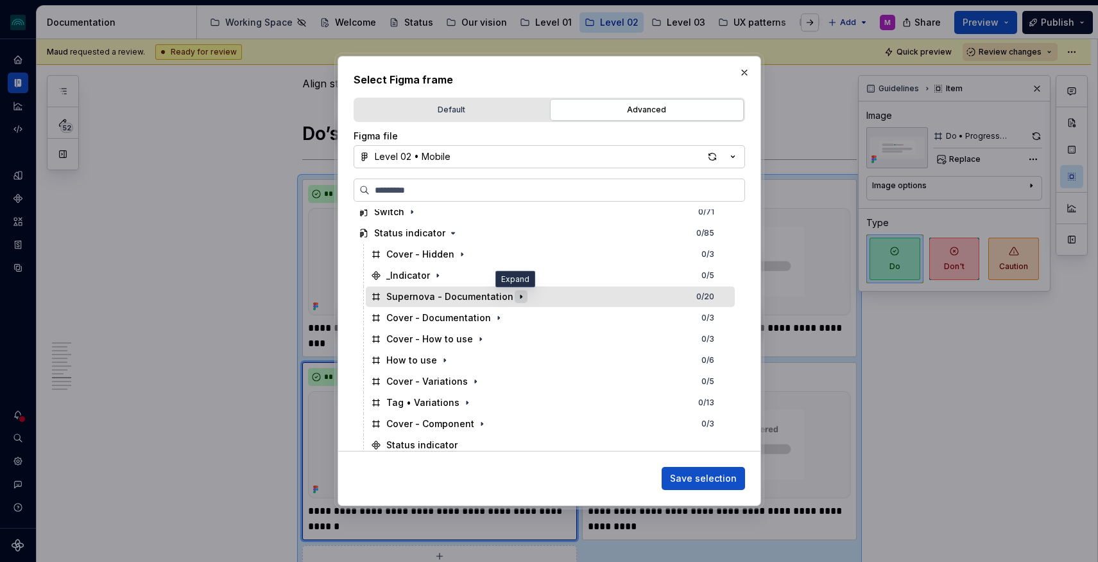
click at [518, 295] on icon "button" at bounding box center [521, 296] width 10 height 10
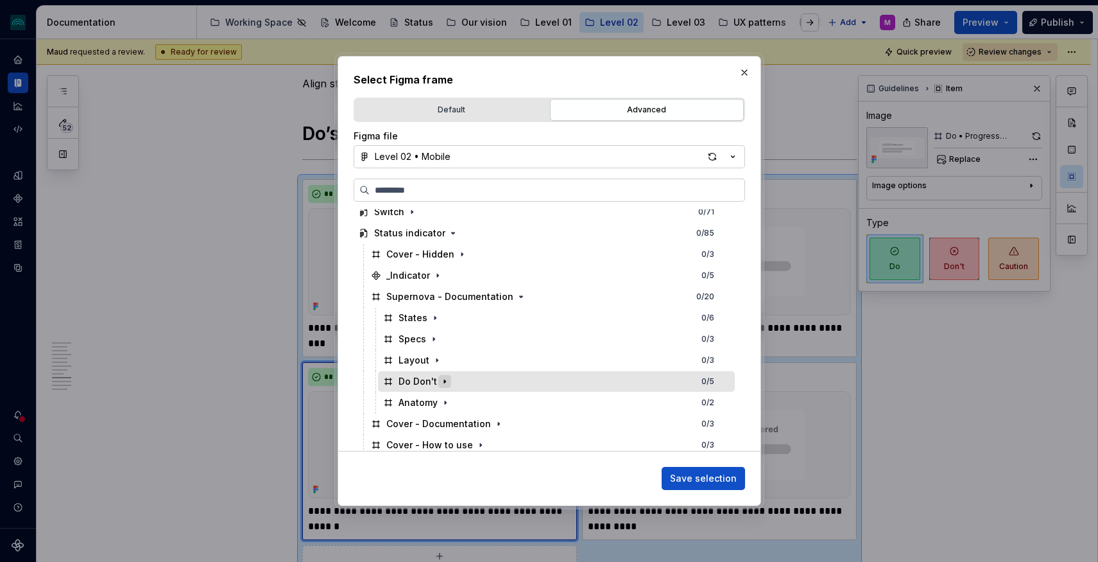
click at [442, 381] on icon "button" at bounding box center [445, 381] width 10 height 10
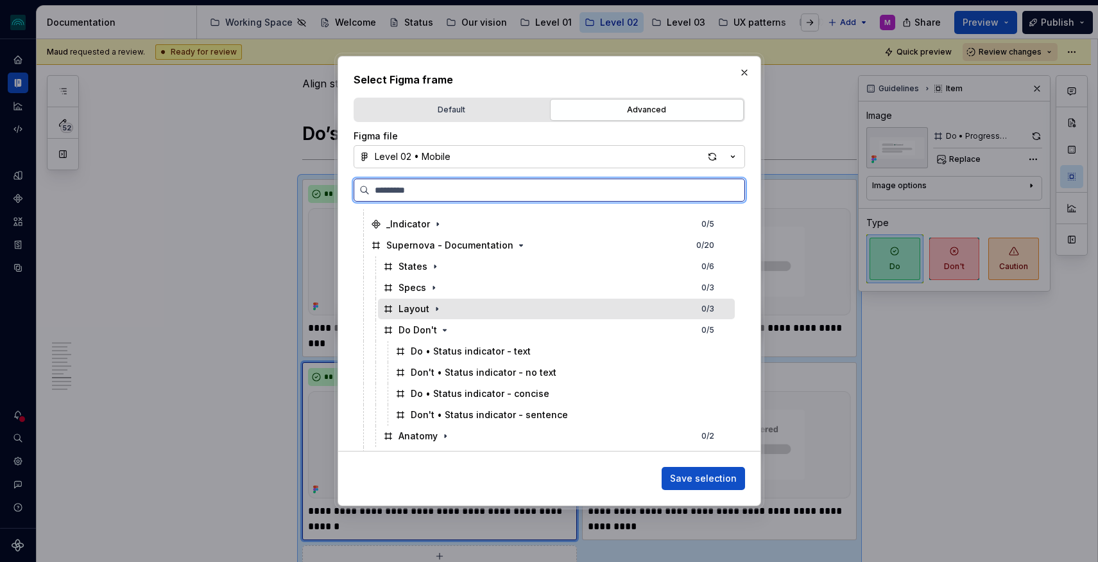
scroll to position [417, 0]
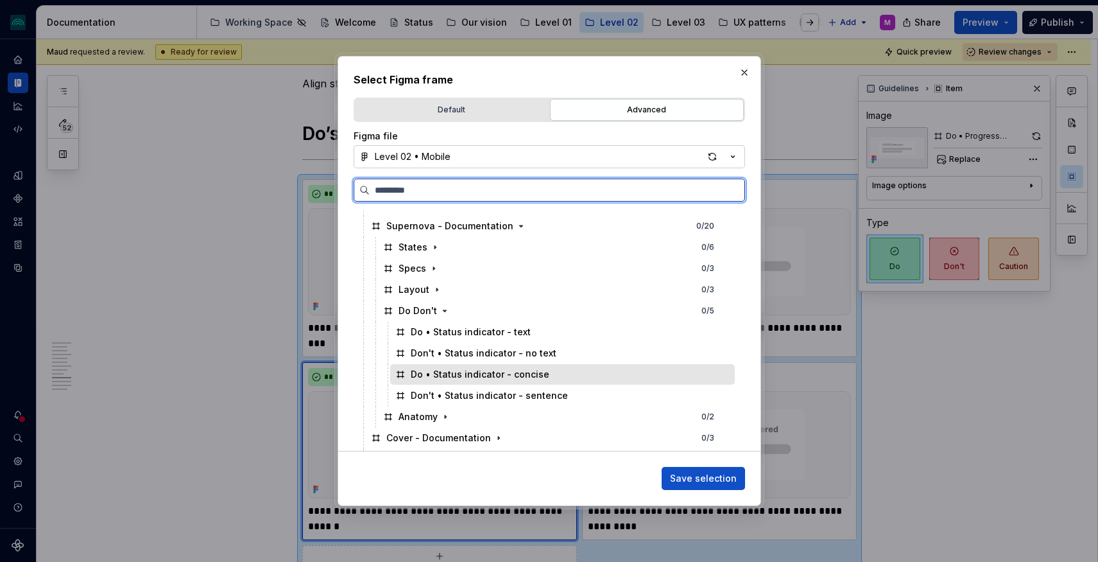
click at [518, 376] on div "Do • Status indicator - concise" at bounding box center [480, 374] width 139 height 13
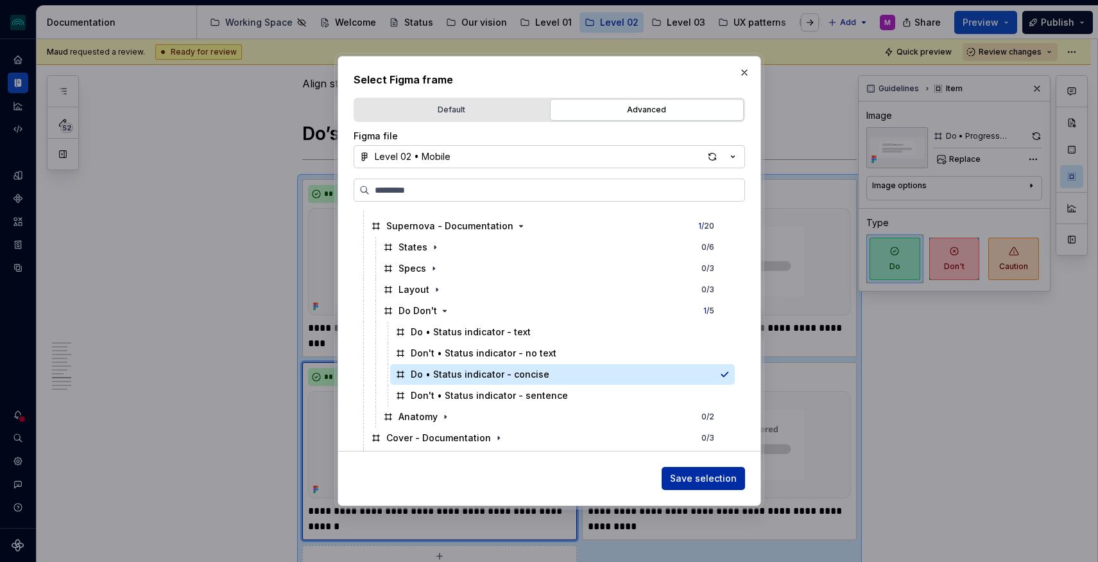
click at [698, 476] on span "Save selection" at bounding box center [703, 478] width 67 height 13
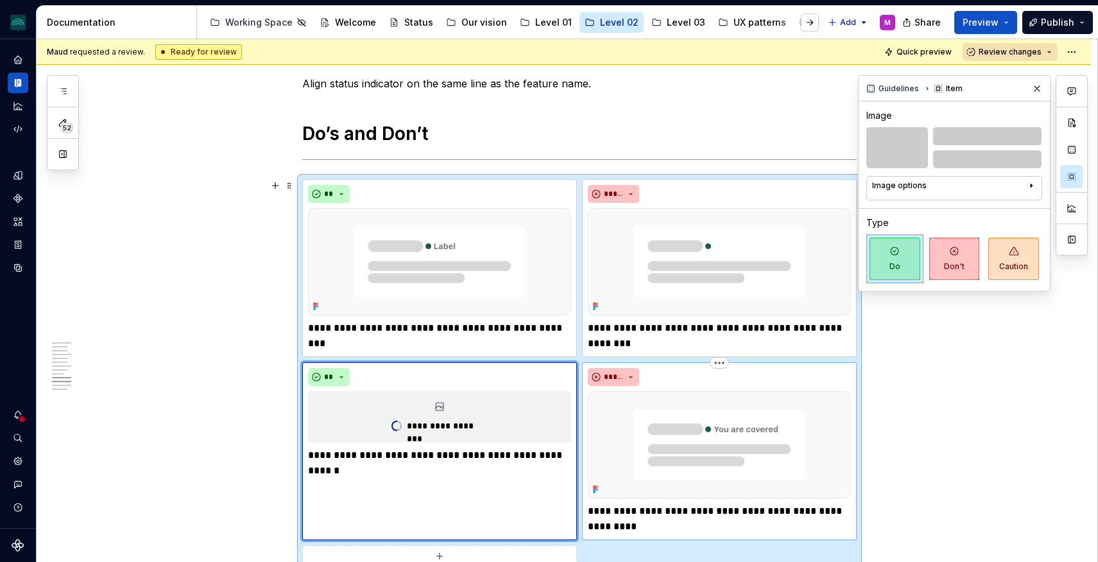
scroll to position [2119, 0]
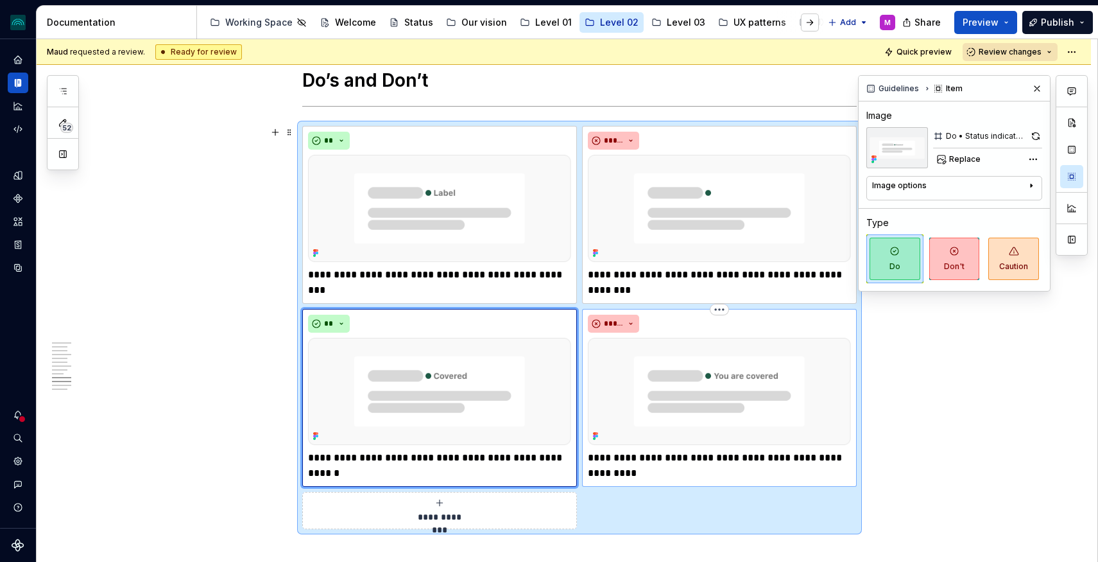
click at [742, 386] on img at bounding box center [719, 391] width 263 height 107
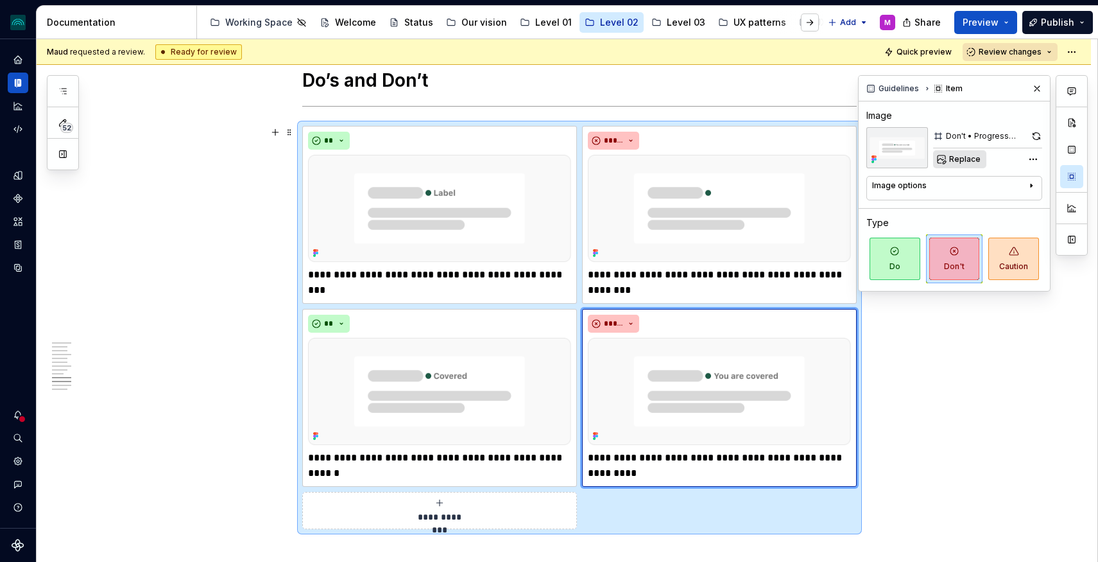
click at [965, 159] on span "Replace" at bounding box center [964, 159] width 31 height 10
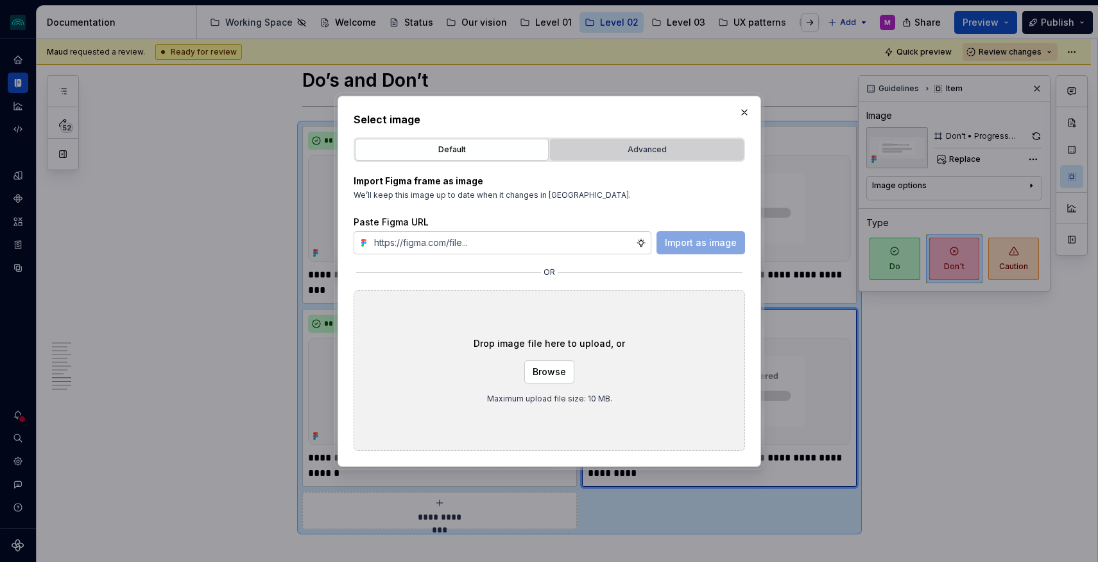
click at [645, 154] on div "Advanced" at bounding box center [647, 149] width 185 height 13
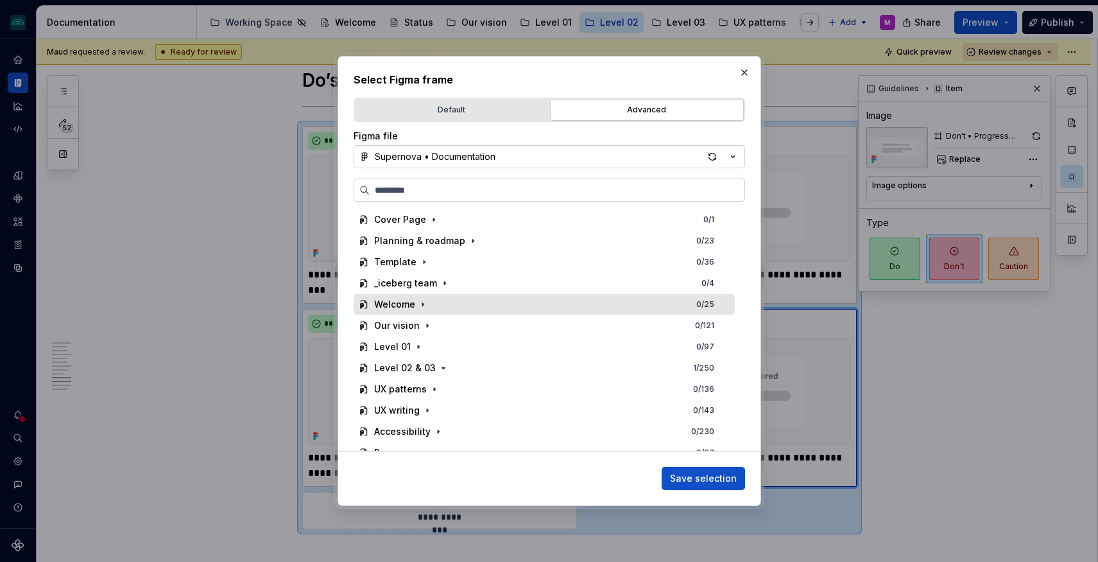
scroll to position [12, 0]
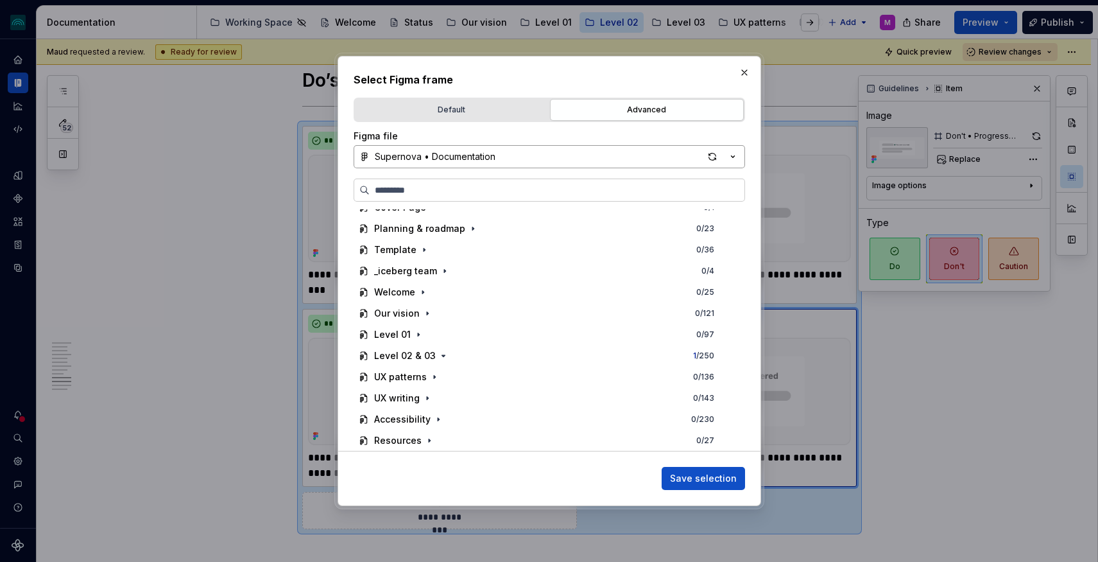
click at [508, 150] on button "Supernova • Documentation" at bounding box center [550, 156] width 392 height 23
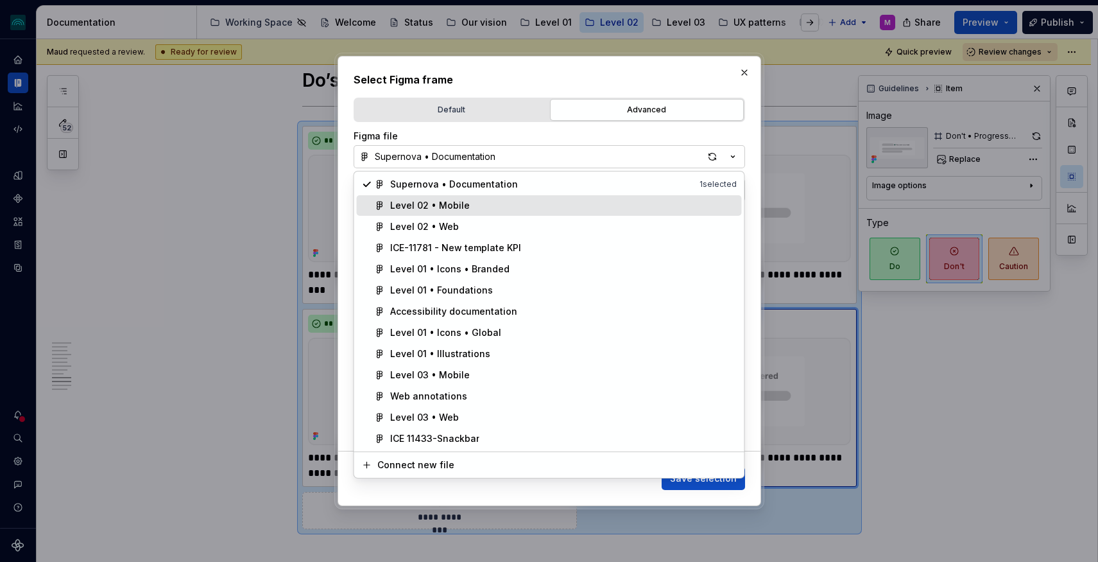
click at [443, 203] on div "Level 02 • Mobile" at bounding box center [430, 205] width 80 height 13
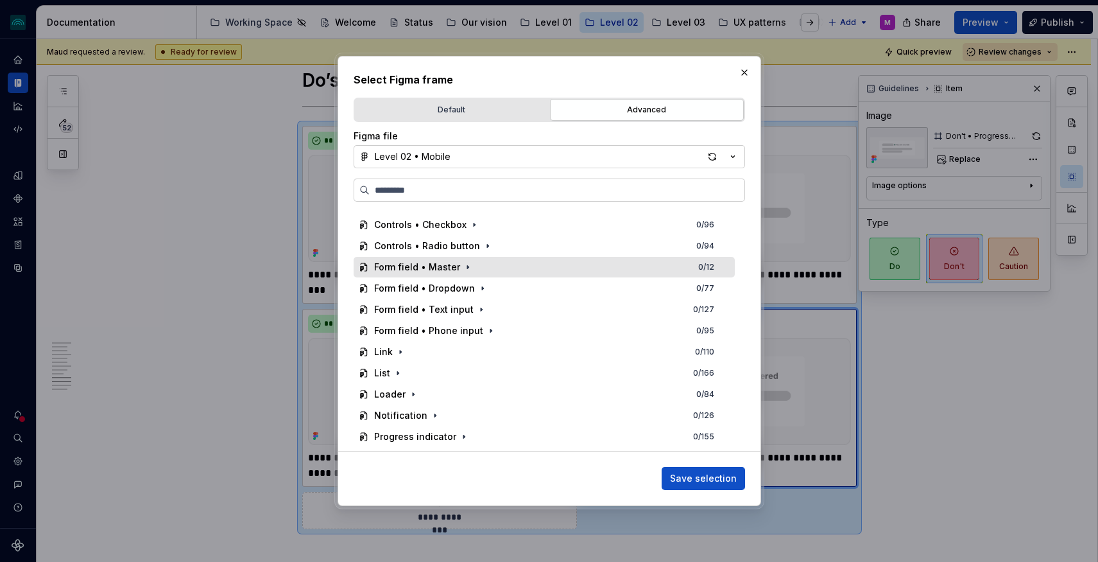
scroll to position [182, 0]
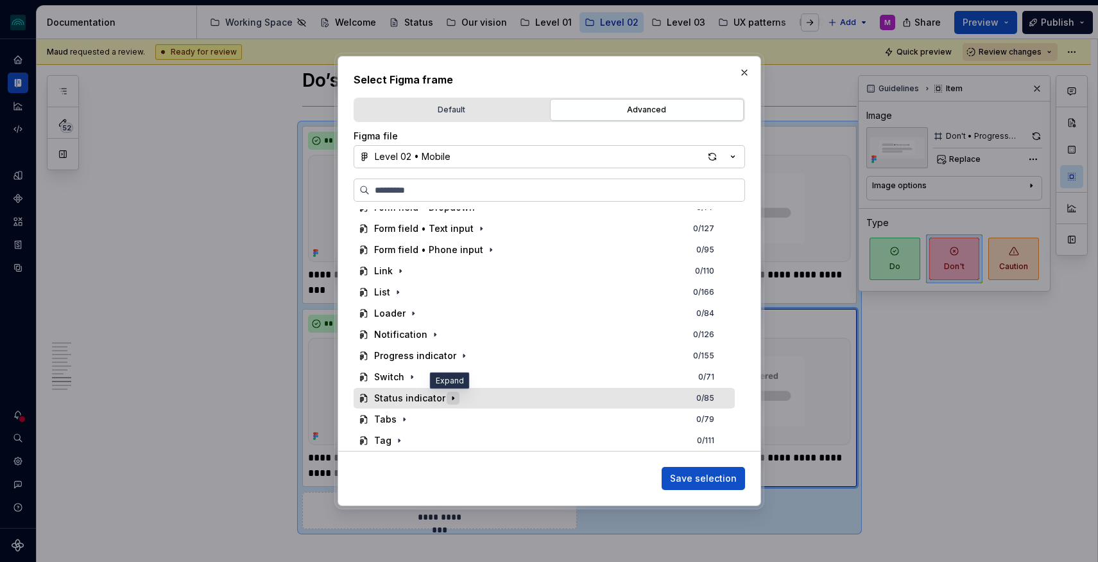
click at [452, 397] on icon "button" at bounding box center [452, 397] width 1 height 3
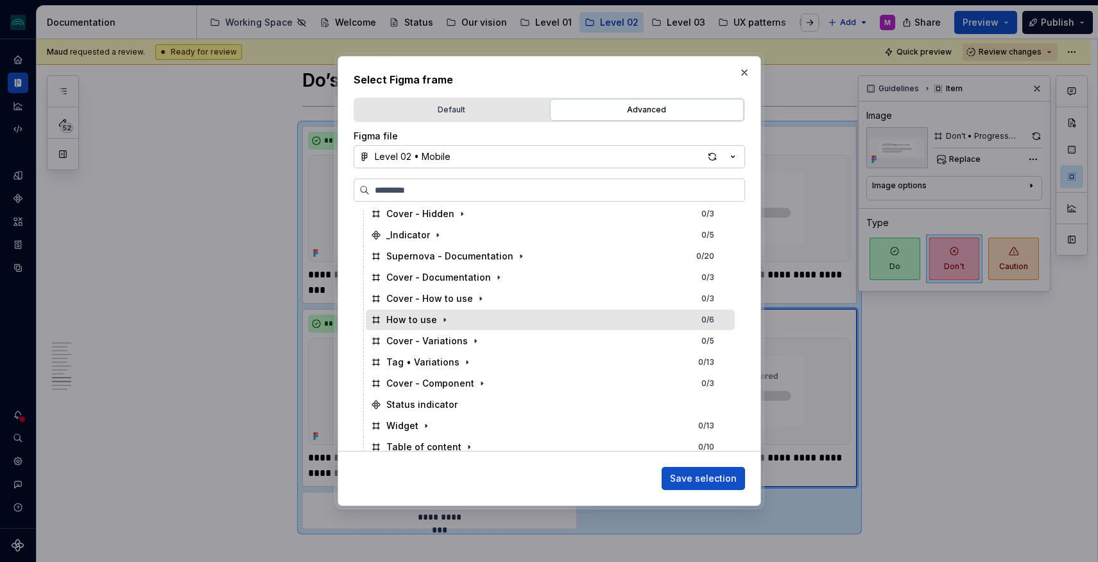
scroll to position [377, 0]
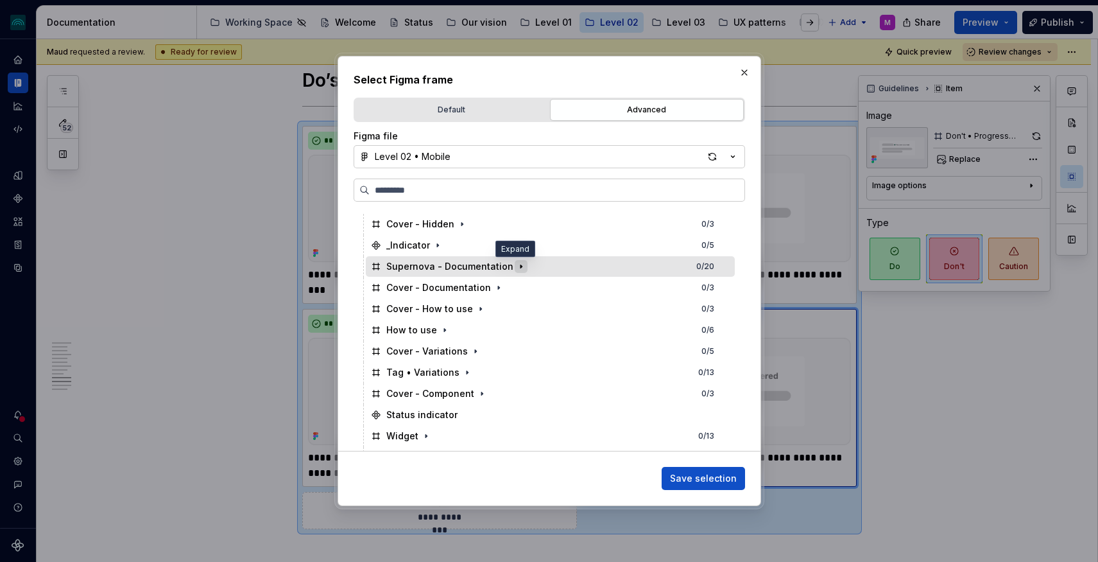
click at [516, 267] on icon "button" at bounding box center [521, 266] width 10 height 10
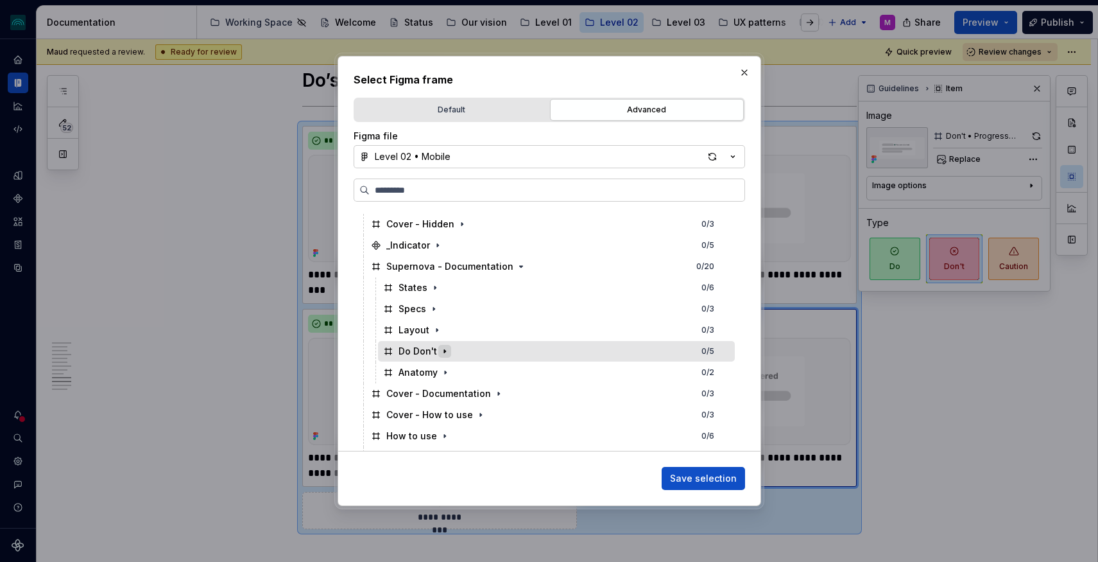
click at [442, 353] on icon "button" at bounding box center [445, 351] width 10 height 10
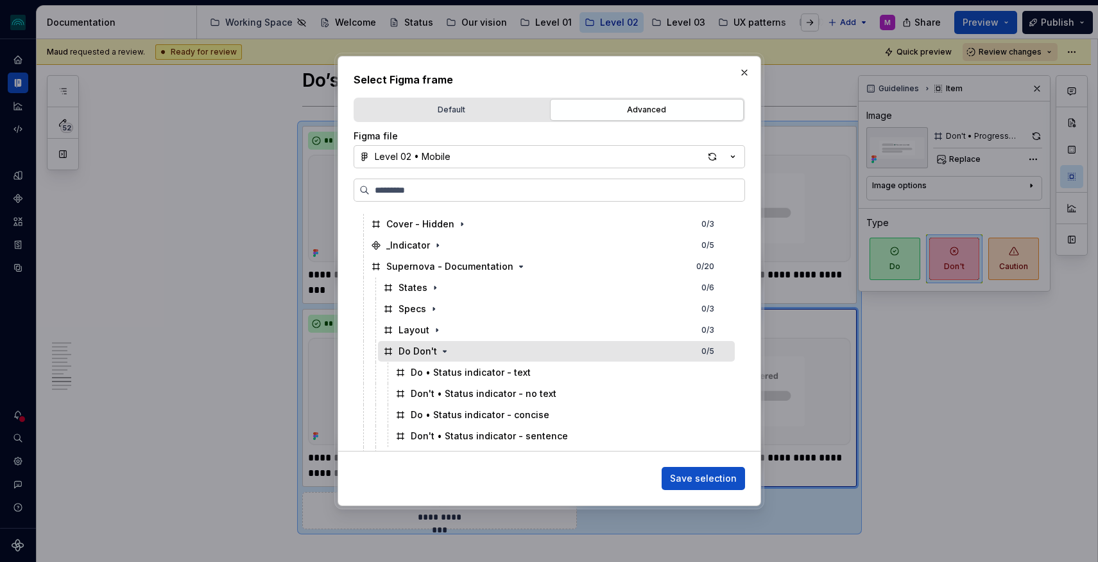
scroll to position [451, 0]
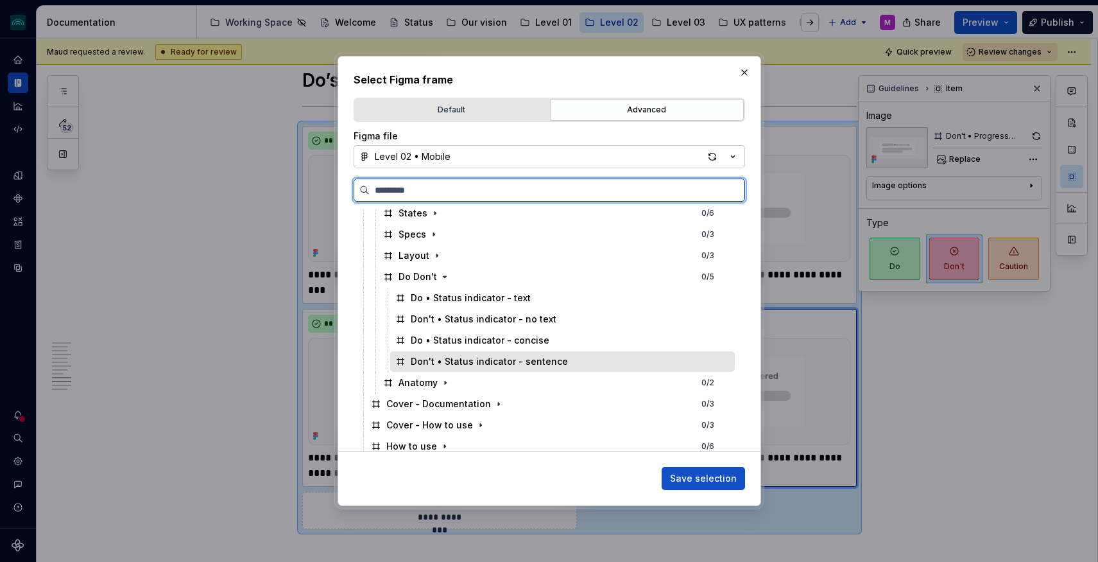
click at [550, 361] on div "Don't • Status indicator - sentence" at bounding box center [489, 361] width 157 height 13
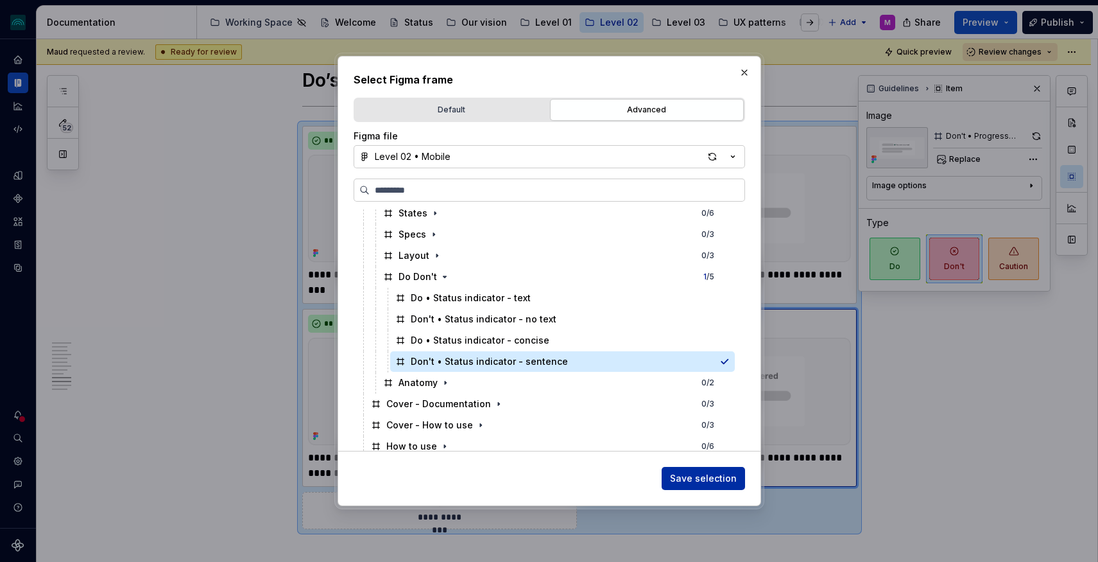
click at [719, 481] on span "Save selection" at bounding box center [703, 478] width 67 height 13
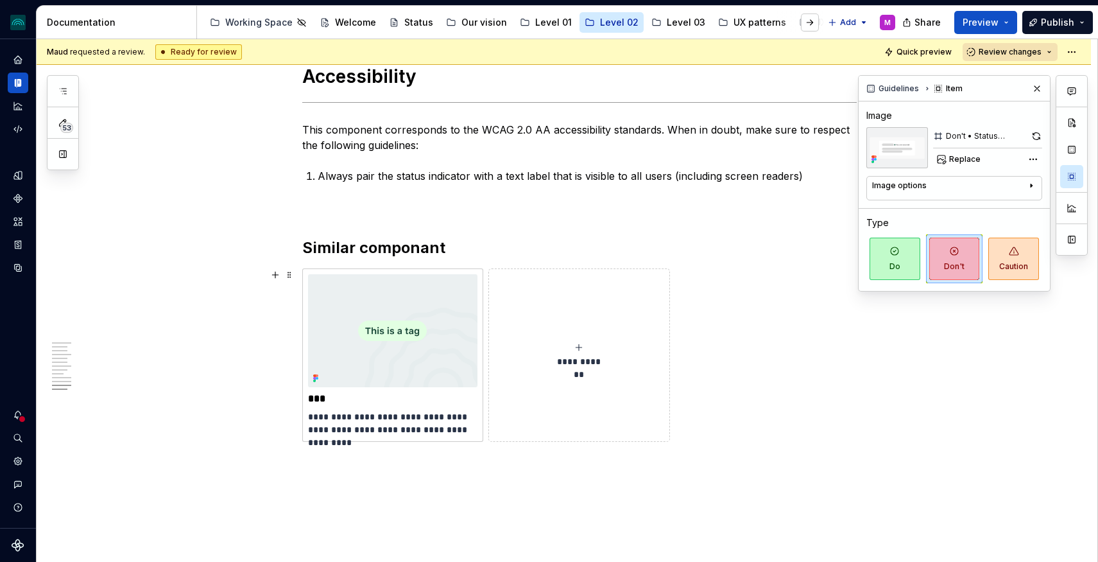
scroll to position [2791, 0]
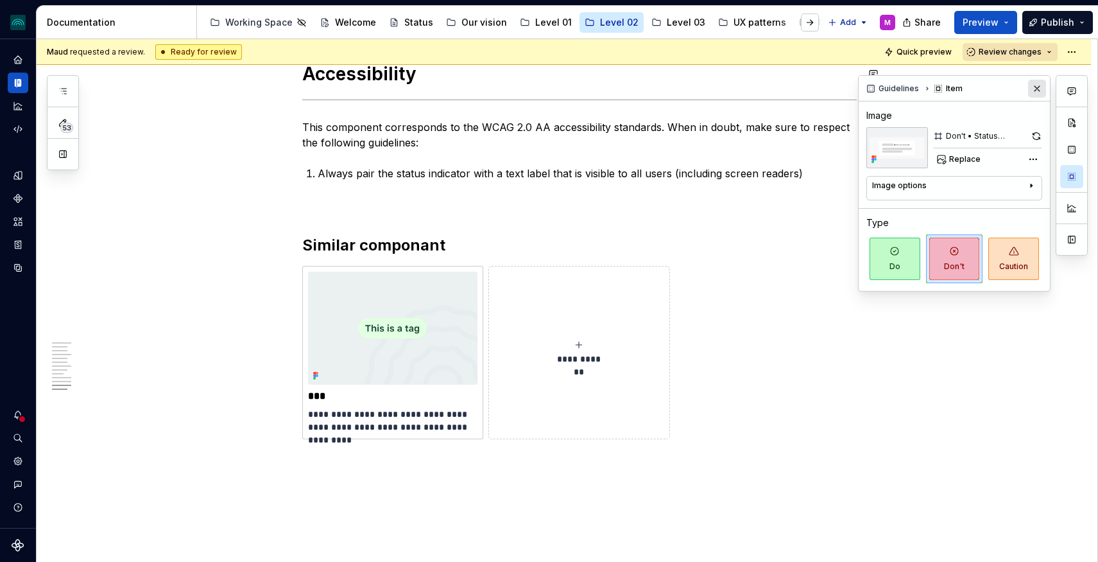
click at [1036, 89] on button "button" at bounding box center [1037, 89] width 18 height 18
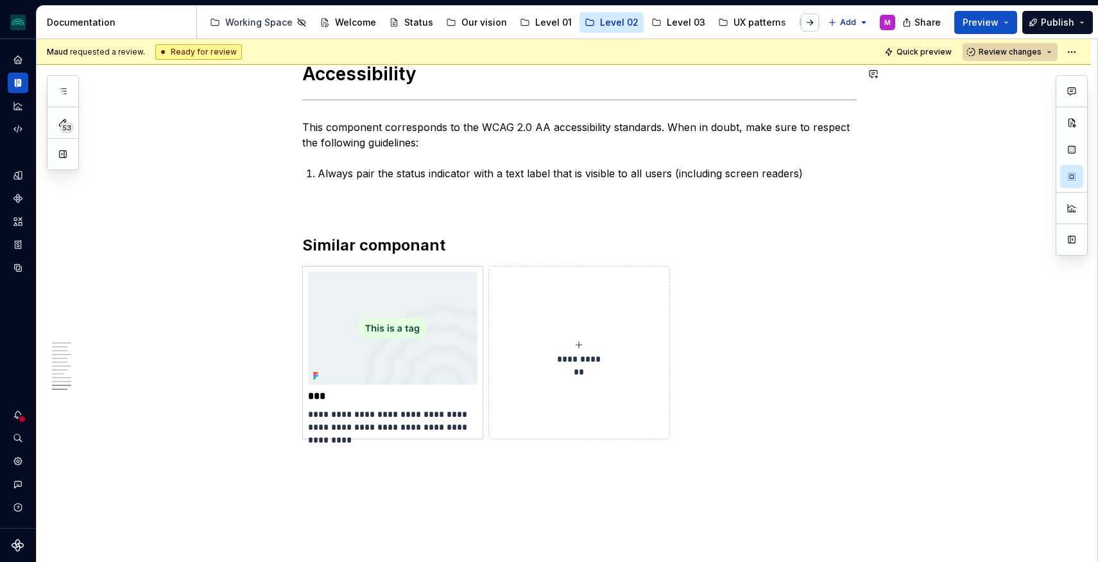
click at [1033, 57] on button "Review changes" at bounding box center [1010, 52] width 95 height 18
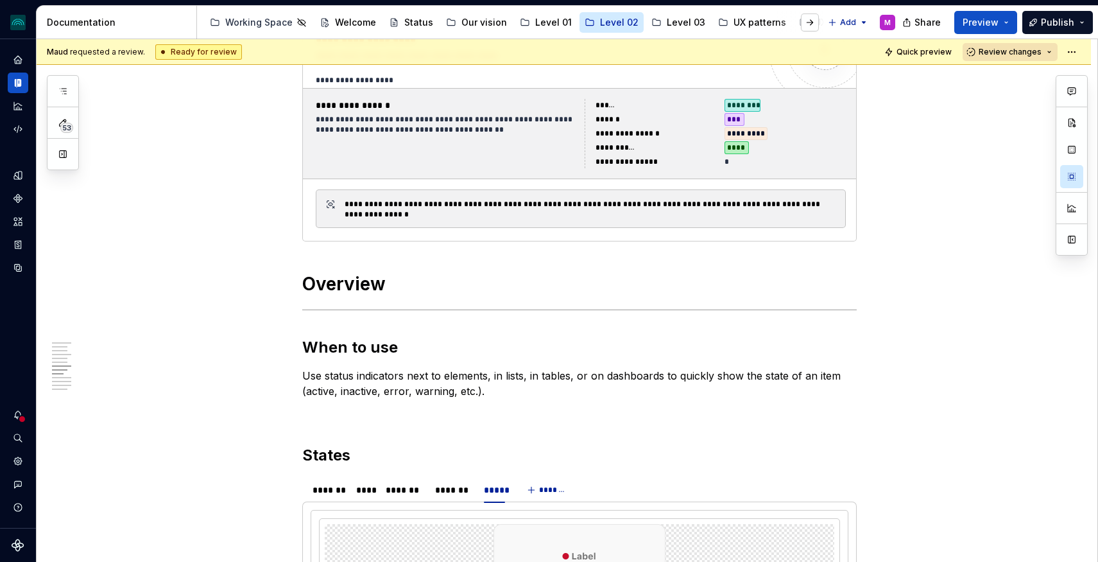
scroll to position [0, 0]
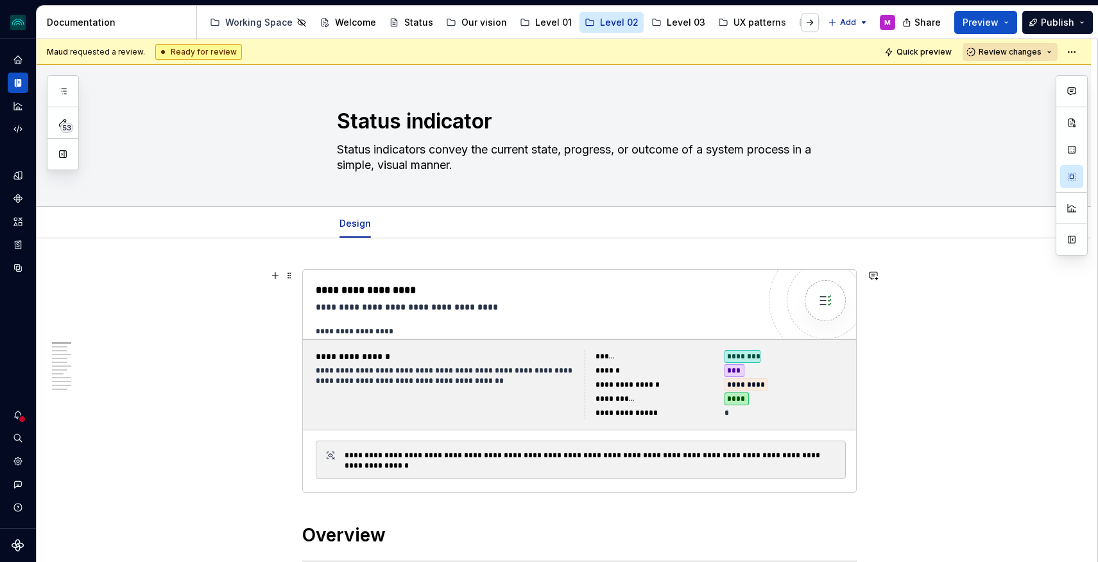
click at [686, 366] on div "******" at bounding box center [656, 370] width 121 height 13
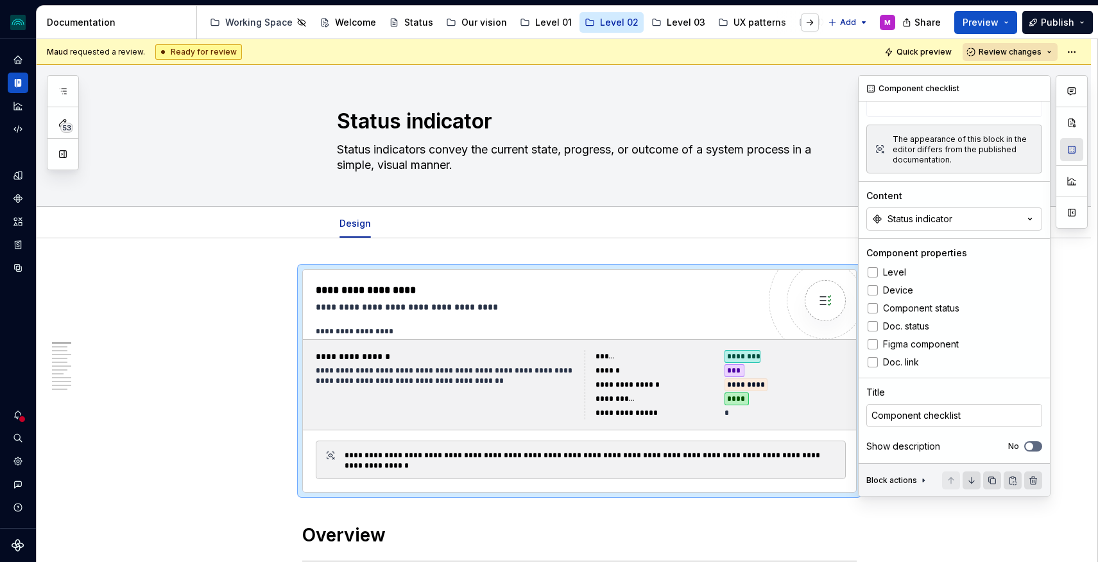
click at [1068, 147] on button "button" at bounding box center [1071, 149] width 23 height 23
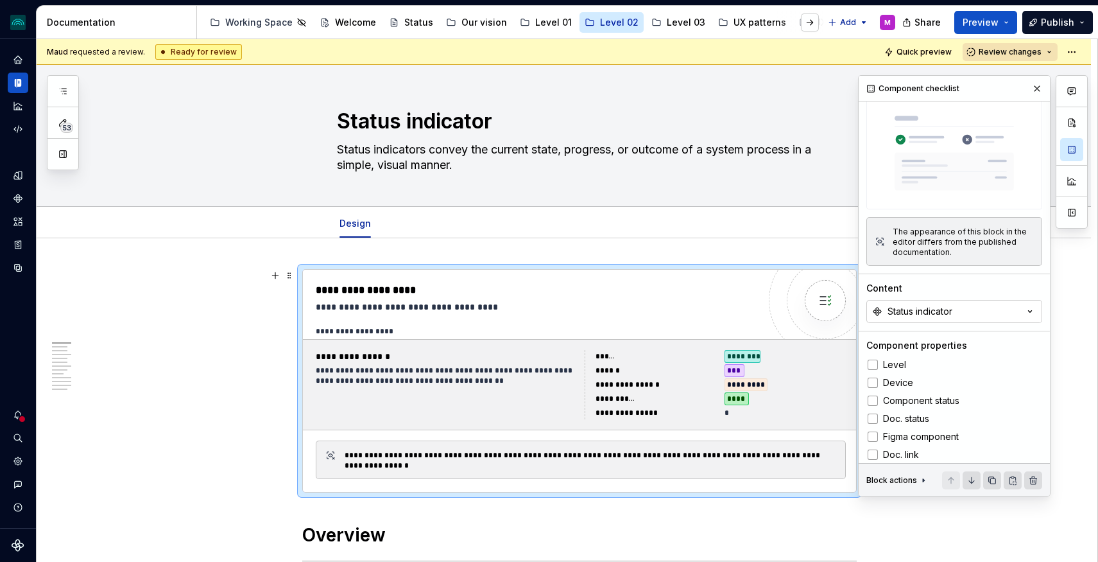
scroll to position [128, 0]
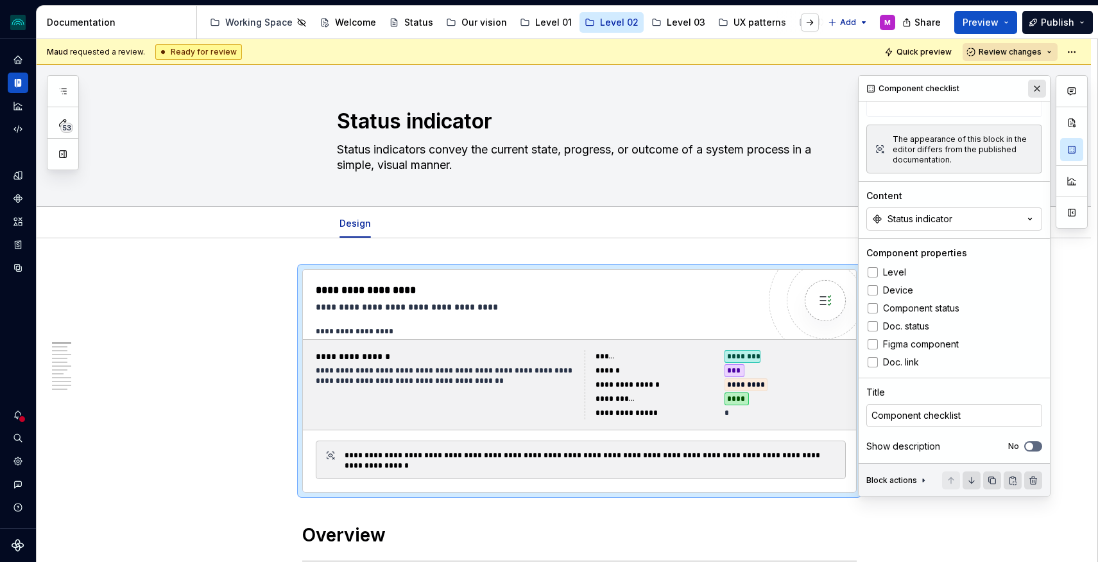
drag, startPoint x: 1035, startPoint y: 76, endPoint x: 1034, endPoint y: 84, distance: 8.4
click at [1035, 76] on div "Component checklist" at bounding box center [954, 89] width 191 height 26
click at [1034, 84] on button "button" at bounding box center [1037, 89] width 18 height 18
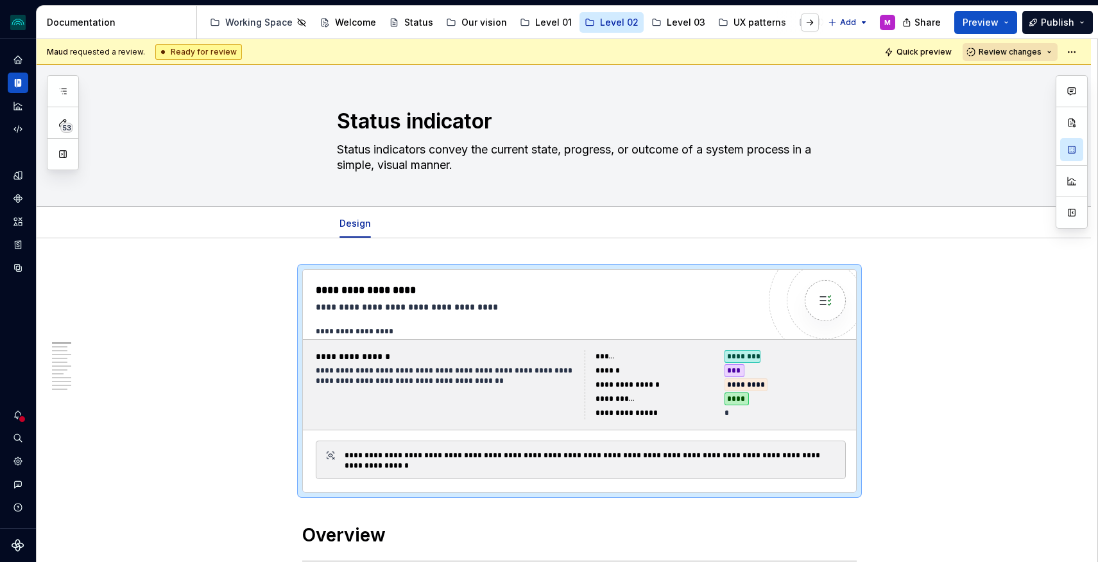
type textarea "*"
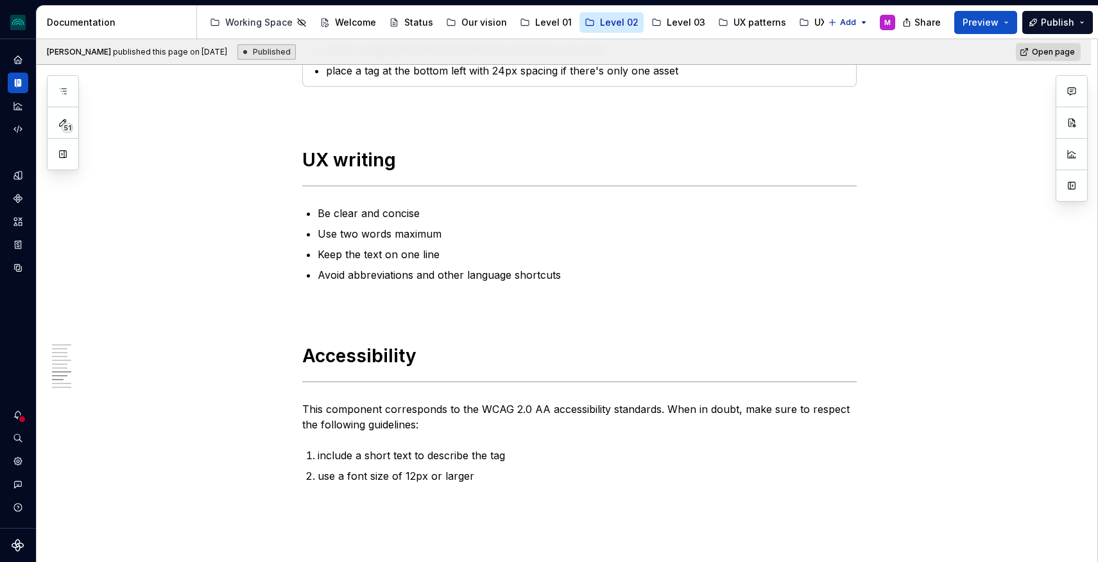
scroll to position [2720, 0]
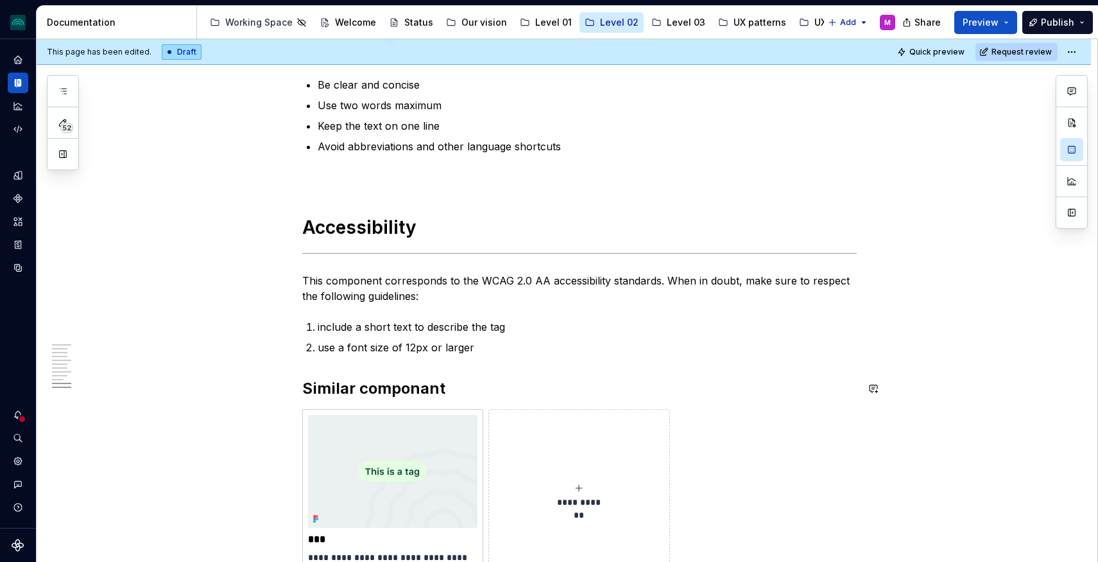
scroll to position [2796, 0]
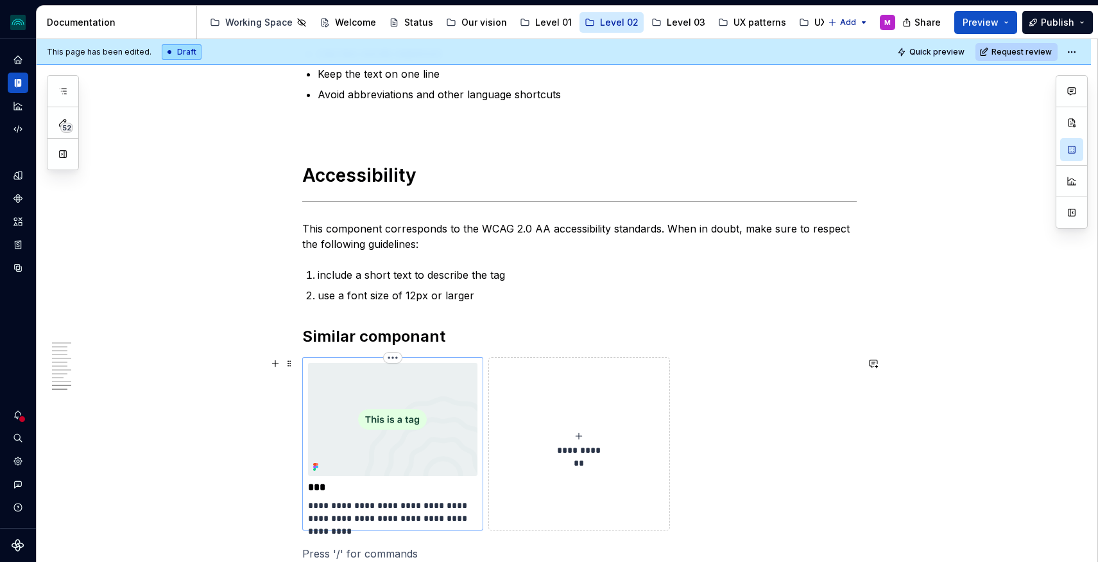
click at [383, 400] on img at bounding box center [393, 419] width 170 height 113
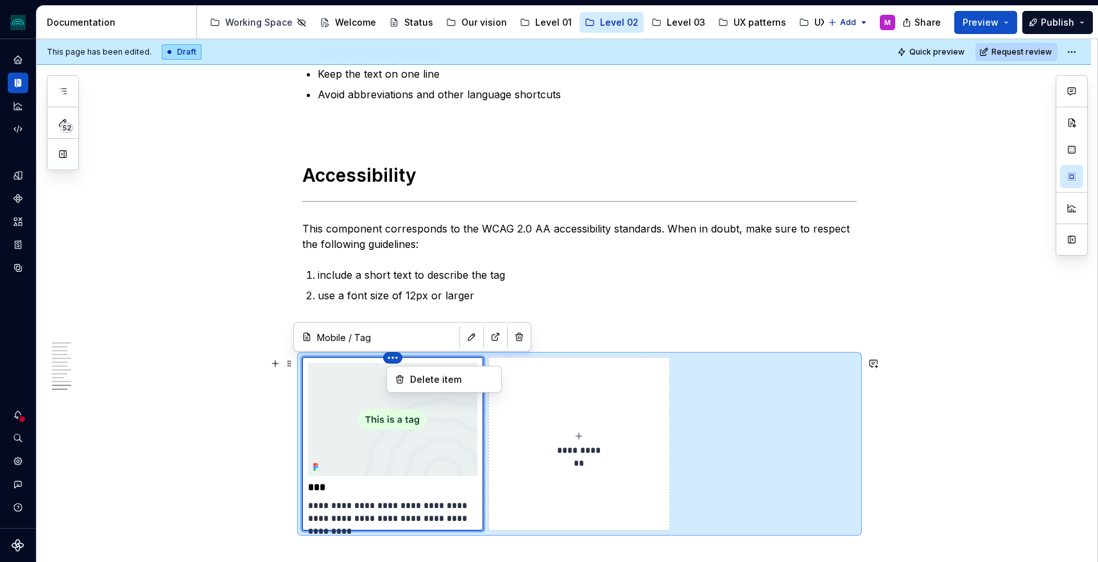
click at [396, 358] on html "iceberg M Design system data Documentation Accessibility guide for tree Page tr…" at bounding box center [549, 281] width 1098 height 562
click at [351, 338] on input "Mobile / Tag" at bounding box center [384, 336] width 145 height 23
click at [293, 336] on span at bounding box center [289, 336] width 10 height 18
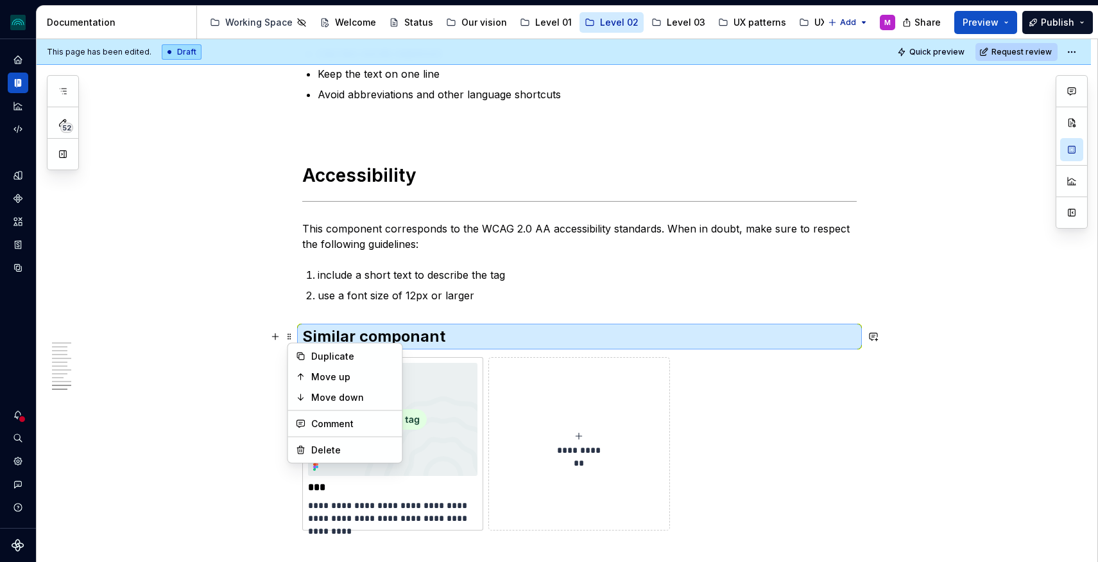
click at [336, 336] on h2 "Similar componant" at bounding box center [579, 336] width 555 height 21
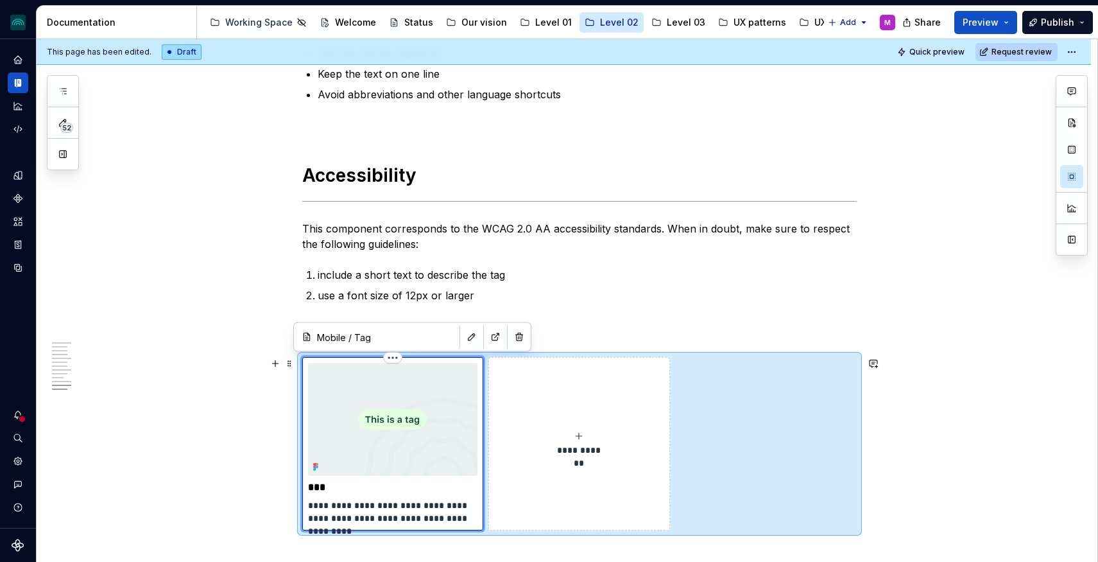
click at [358, 390] on img at bounding box center [393, 419] width 170 height 113
click at [463, 340] on button "button" at bounding box center [472, 337] width 18 height 18
type textarea "*"
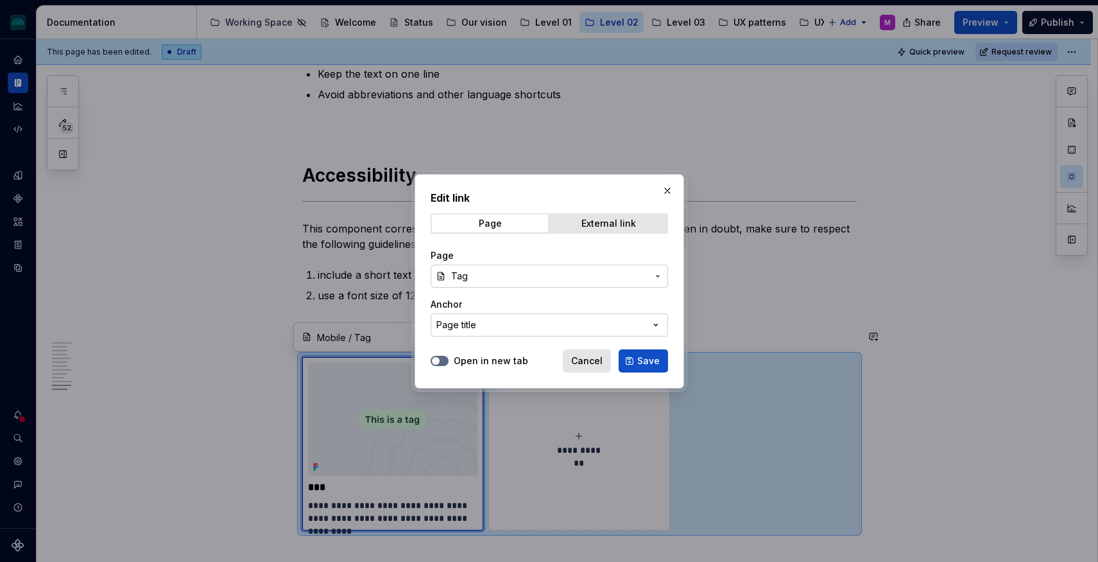
click at [492, 277] on span "Tag" at bounding box center [549, 276] width 196 height 13
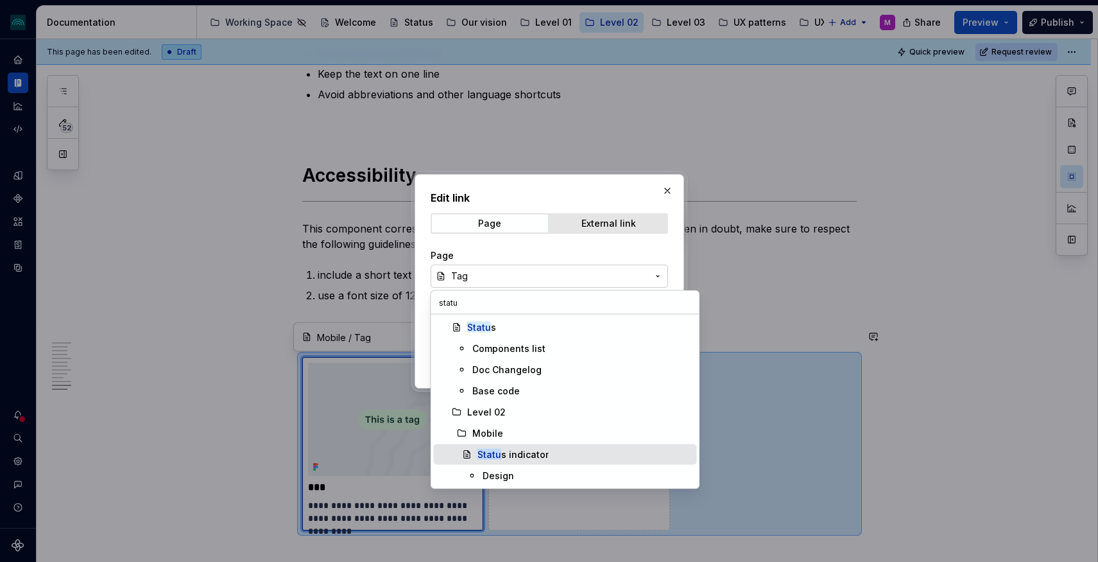
type input "statu"
click at [512, 450] on div "Statu s indicator" at bounding box center [513, 454] width 71 height 13
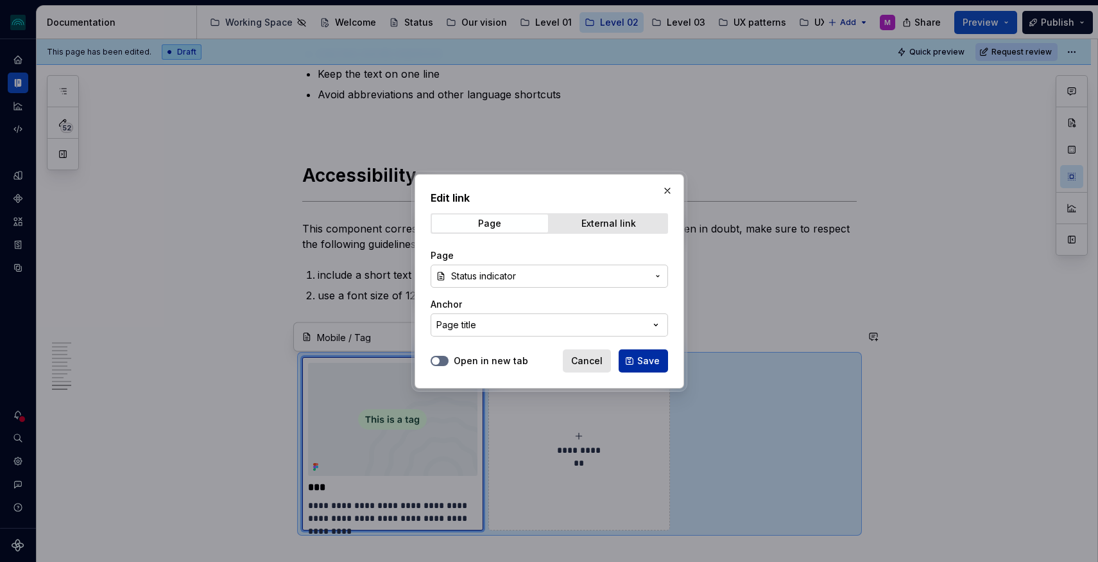
click at [642, 361] on span "Save" at bounding box center [648, 360] width 22 height 13
type textarea "*"
type input "Status indicator"
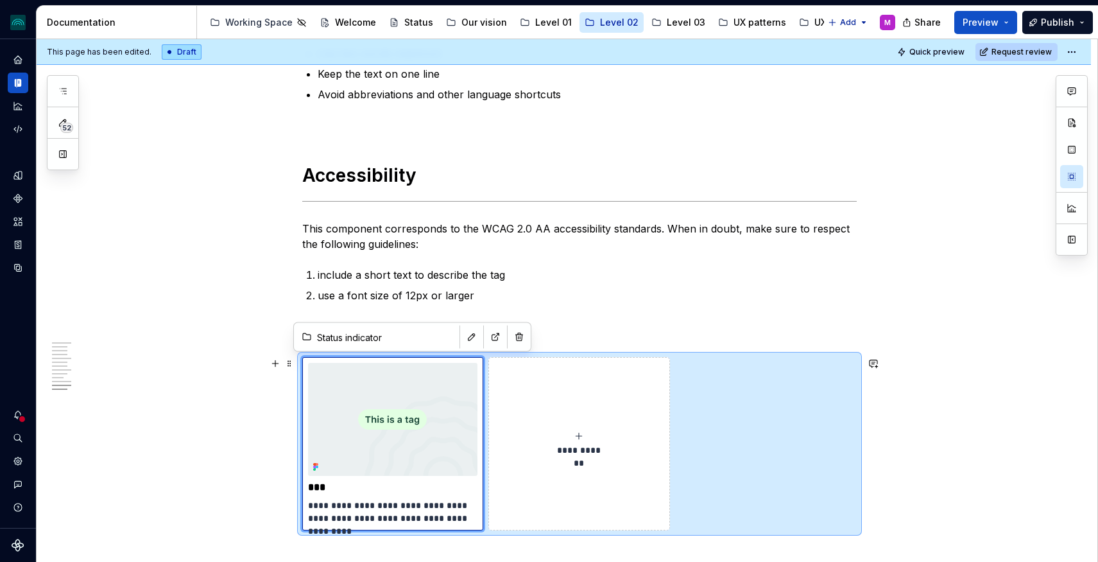
click at [584, 437] on icon "submit" at bounding box center [579, 436] width 10 height 10
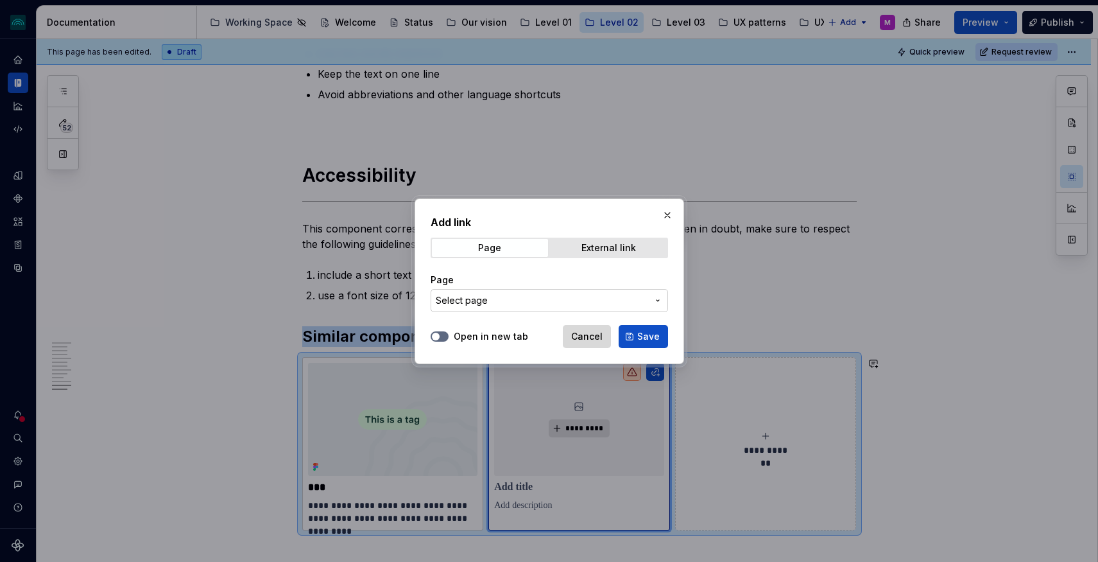
click at [590, 339] on span "Cancel" at bounding box center [586, 336] width 31 height 13
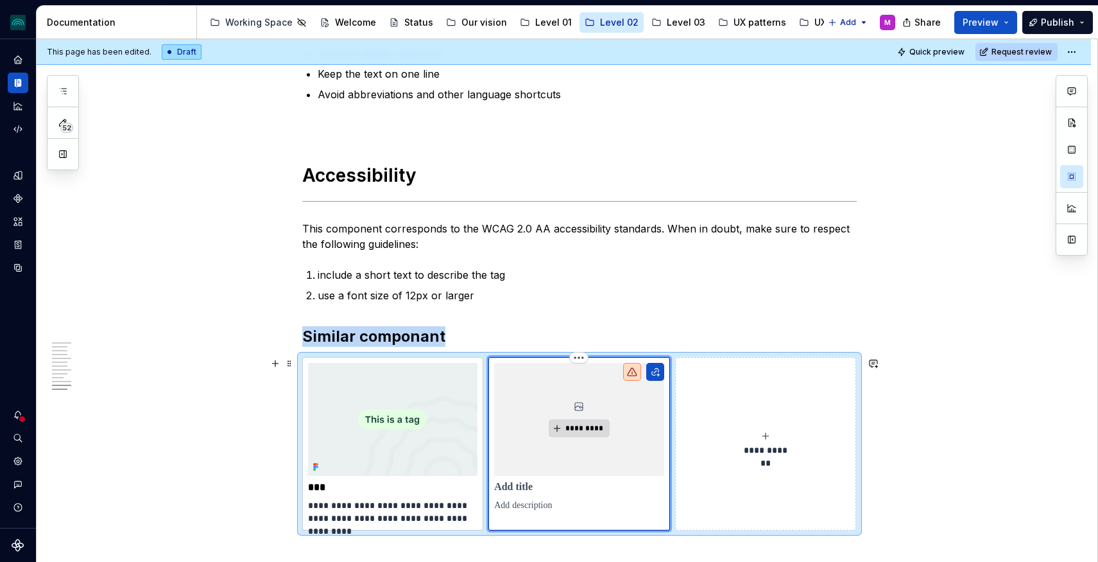
click at [558, 482] on p at bounding box center [579, 487] width 170 height 13
click at [581, 357] on html "iceberg M Design system data Documentation Accessibility guide for tree Page tr…" at bounding box center [549, 281] width 1098 height 562
click at [595, 379] on div "Delete item" at bounding box center [630, 379] width 109 height 21
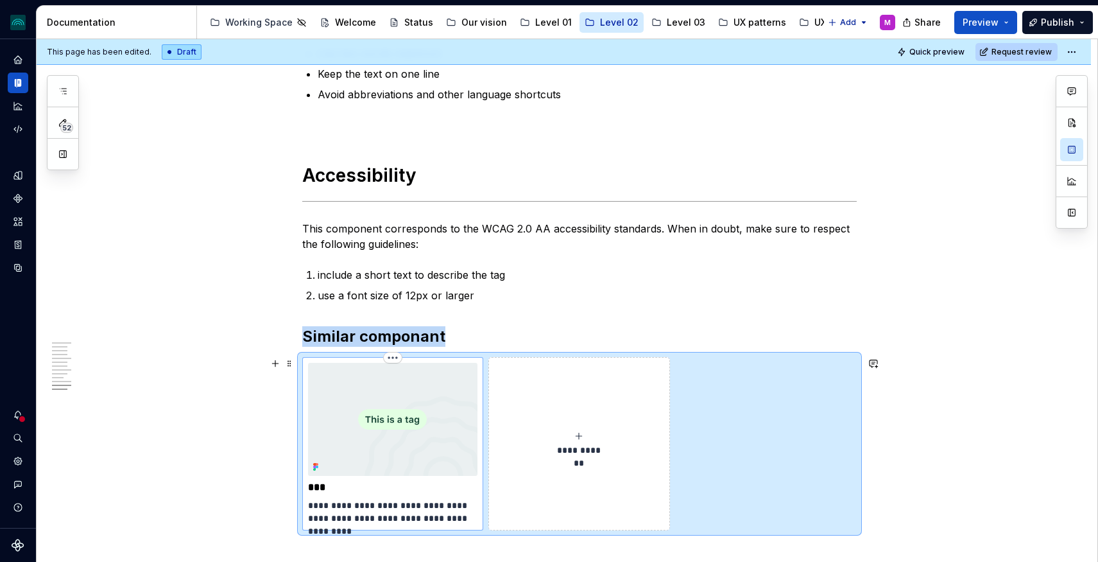
click at [389, 420] on img at bounding box center [393, 419] width 170 height 113
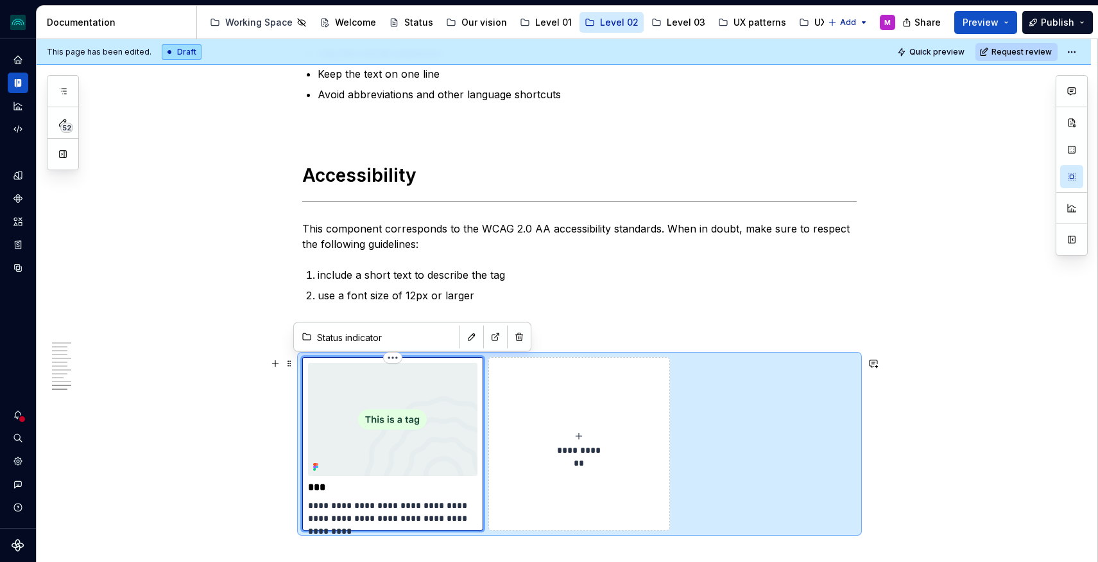
click at [359, 499] on p "**********" at bounding box center [393, 512] width 170 height 26
drag, startPoint x: 335, startPoint y: 485, endPoint x: 309, endPoint y: 484, distance: 26.3
click at [309, 484] on div "**********" at bounding box center [393, 443] width 182 height 173
type textarea "*"
click at [417, 514] on p "**********" at bounding box center [393, 512] width 170 height 26
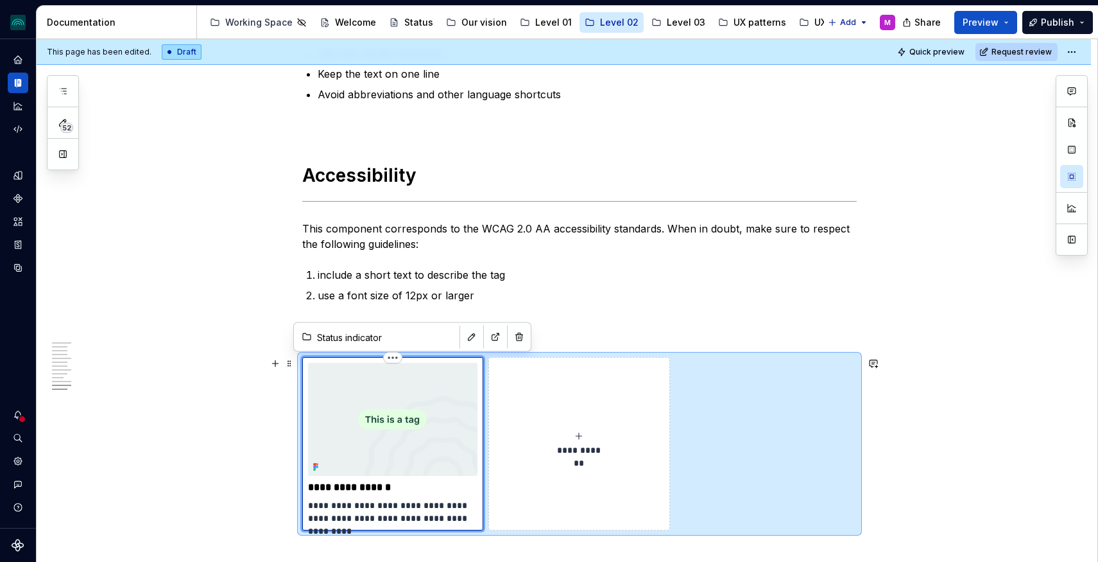
scroll to position [2979, 0]
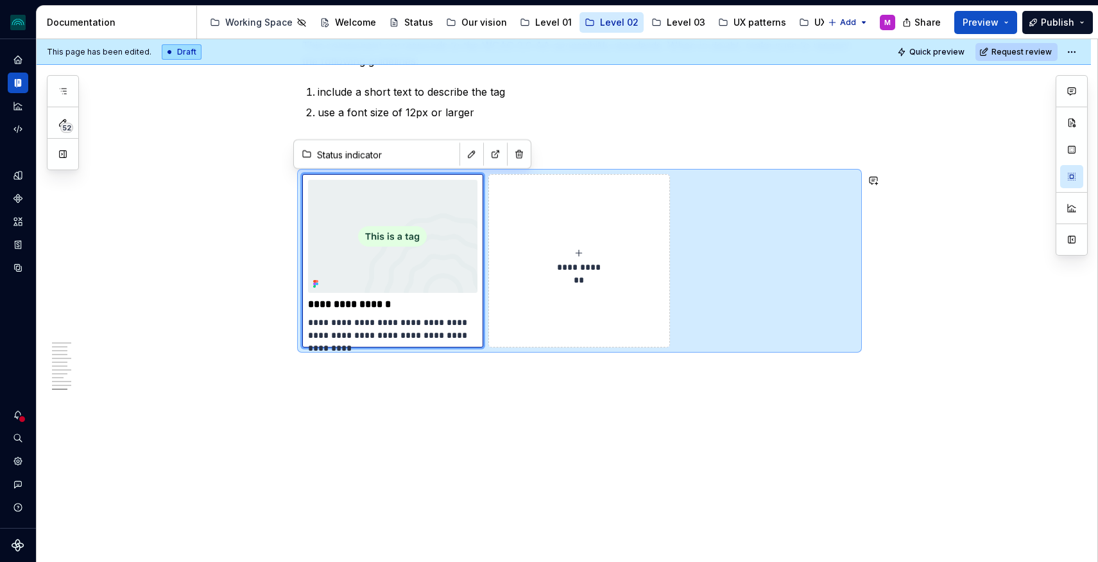
drag, startPoint x: 480, startPoint y: 519, endPoint x: 314, endPoint y: 507, distance: 166.7
click at [374, 331] on p "**********" at bounding box center [393, 329] width 170 height 26
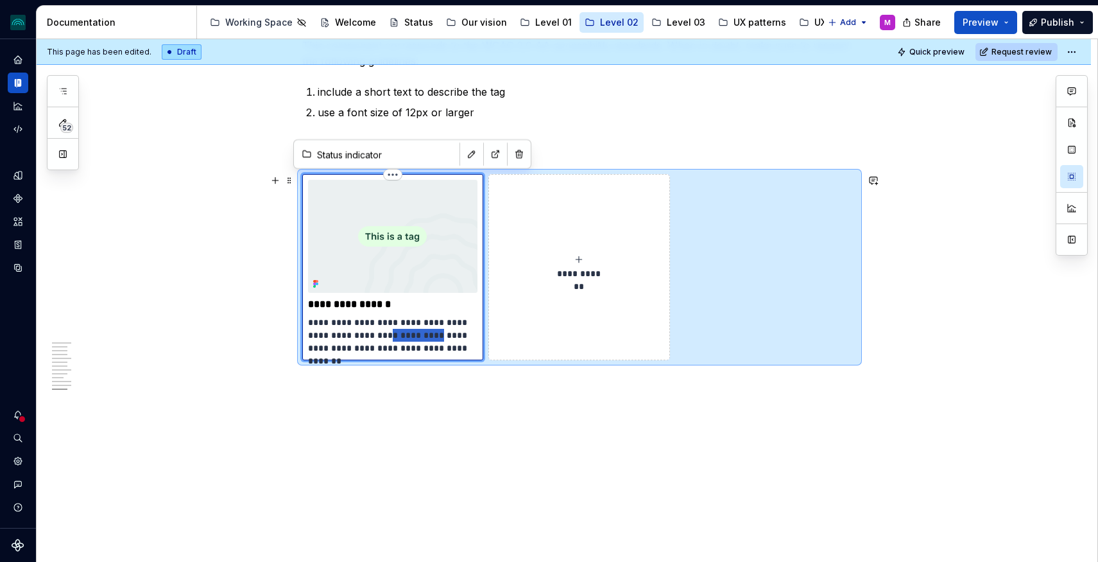
drag, startPoint x: 377, startPoint y: 336, endPoint x: 427, endPoint y: 332, distance: 50.2
click at [427, 332] on p "**********" at bounding box center [393, 335] width 170 height 39
click at [433, 338] on p "**********" at bounding box center [393, 335] width 170 height 39
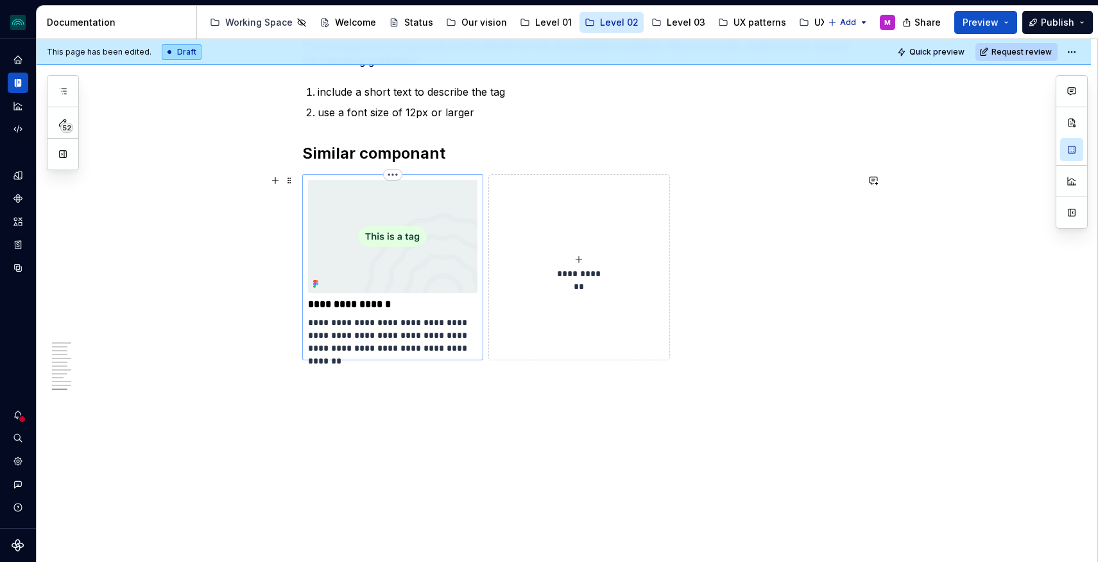
click at [395, 232] on img at bounding box center [393, 236] width 170 height 113
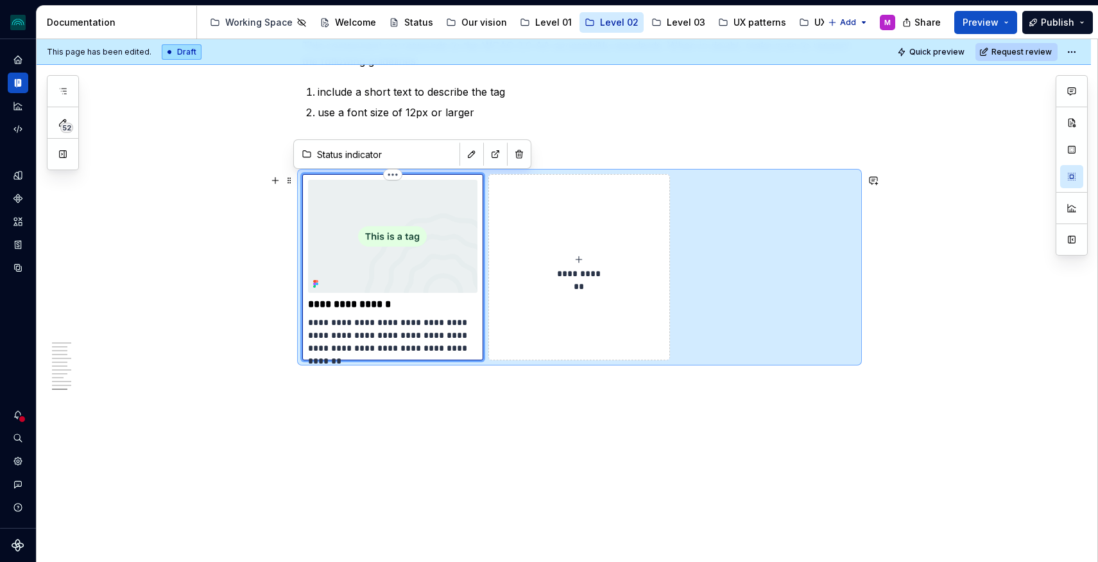
click at [393, 232] on img at bounding box center [393, 236] width 170 height 113
click at [463, 157] on button "button" at bounding box center [472, 154] width 18 height 18
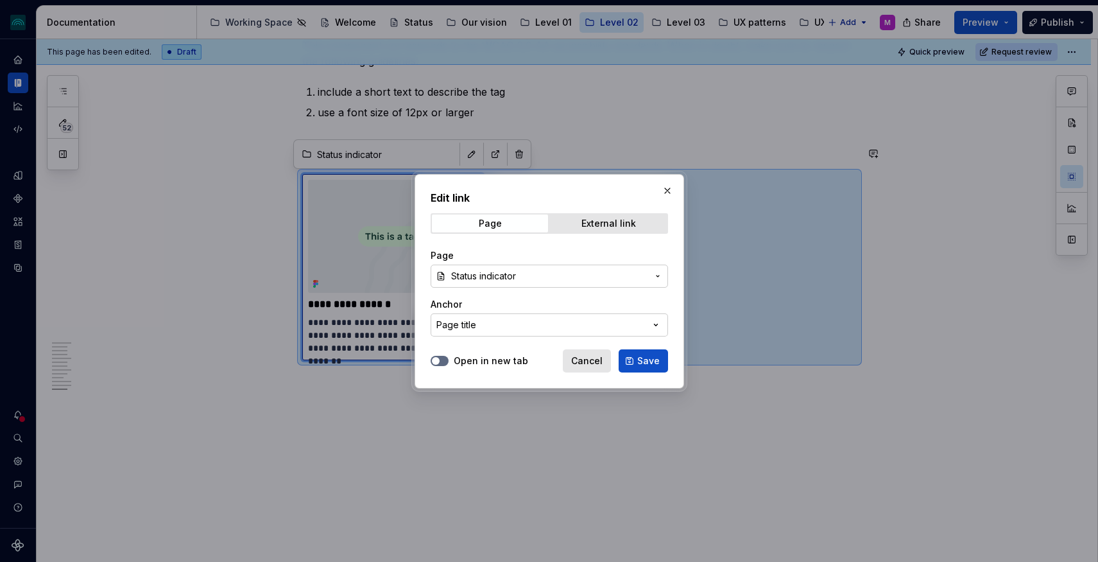
drag, startPoint x: 667, startPoint y: 193, endPoint x: 623, endPoint y: 197, distance: 44.5
click at [667, 193] on button "button" at bounding box center [668, 191] width 18 height 18
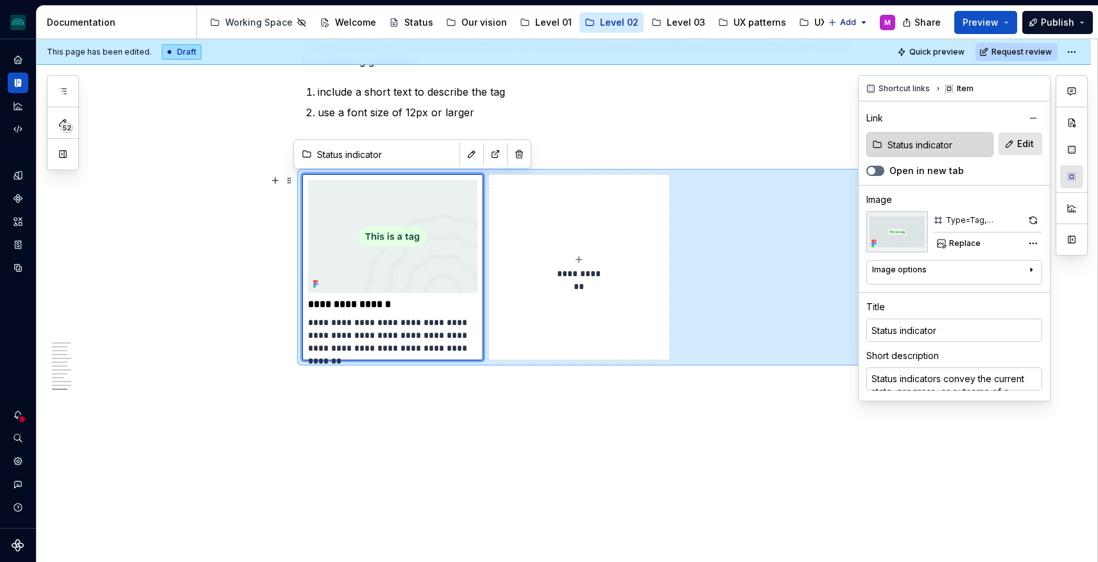
click at [1078, 180] on button "button" at bounding box center [1071, 176] width 23 height 23
click at [908, 225] on img at bounding box center [897, 231] width 62 height 41
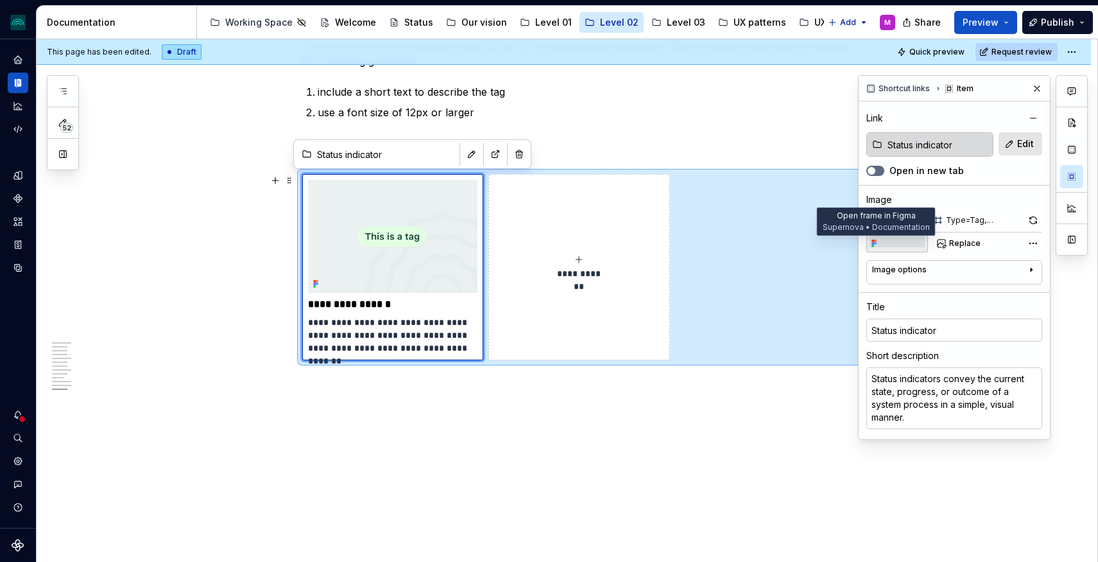
click at [874, 242] on icon at bounding box center [873, 243] width 3 height 3
click at [1036, 218] on button "button" at bounding box center [1034, 220] width 18 height 18
click at [891, 237] on div at bounding box center [897, 231] width 62 height 41
click at [893, 232] on img at bounding box center [897, 231] width 62 height 41
click at [965, 240] on span "Replace" at bounding box center [964, 243] width 31 height 10
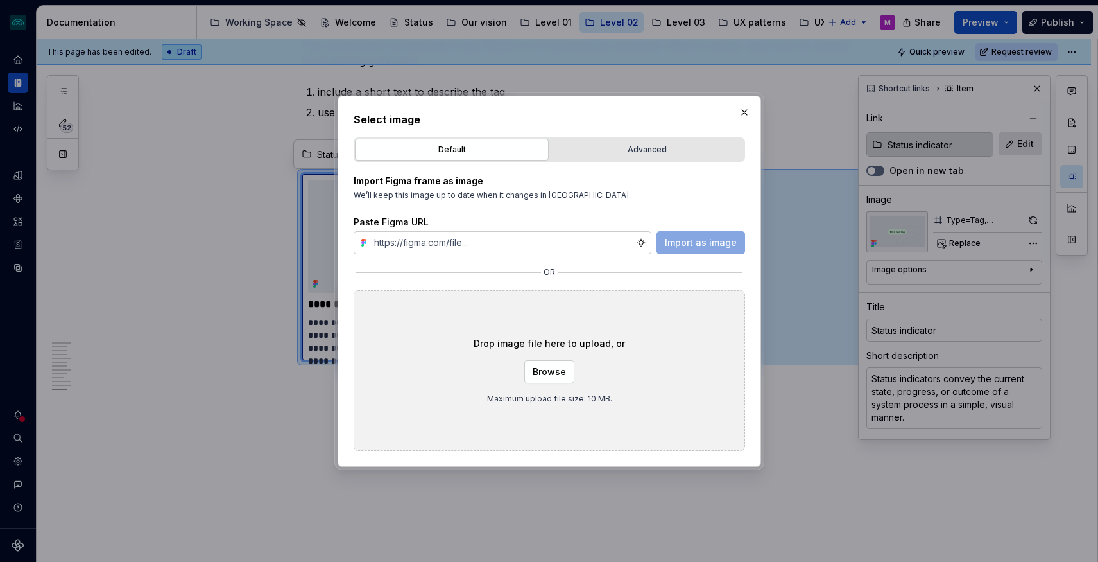
type textarea "*"
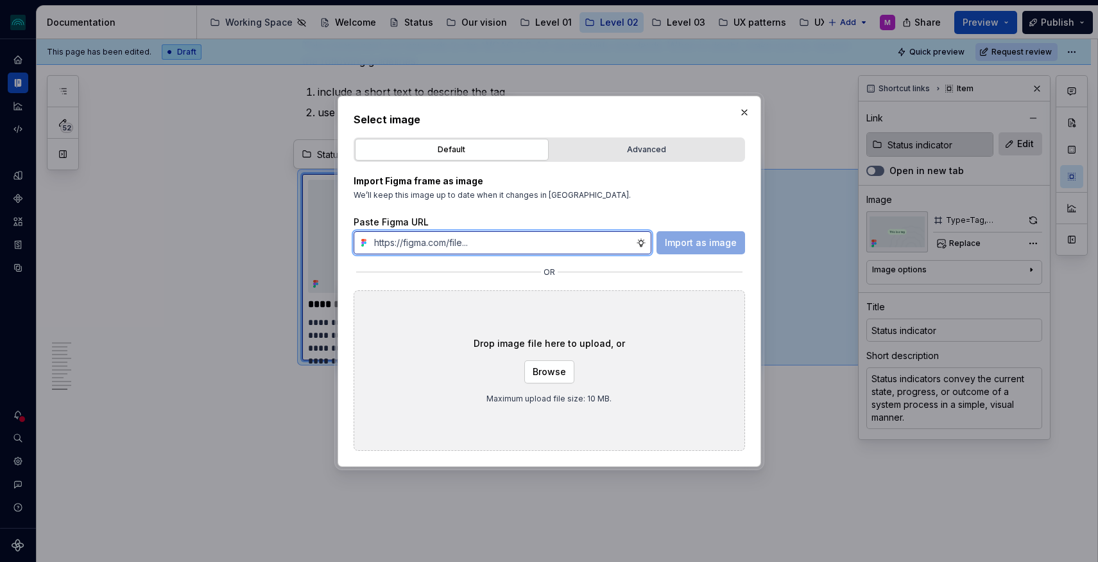
click at [529, 234] on input "text" at bounding box center [502, 242] width 267 height 23
paste input "https://www.figma.com/design/A3YZV4Y595V7k4RtMY4q3d/Supernova-%E2%80%A2-Documen…"
type input "https://www.figma.com/design/A3YZV4Y595V7k4RtMY4q3d/Supernova-%E2%80%A2-Documen…"
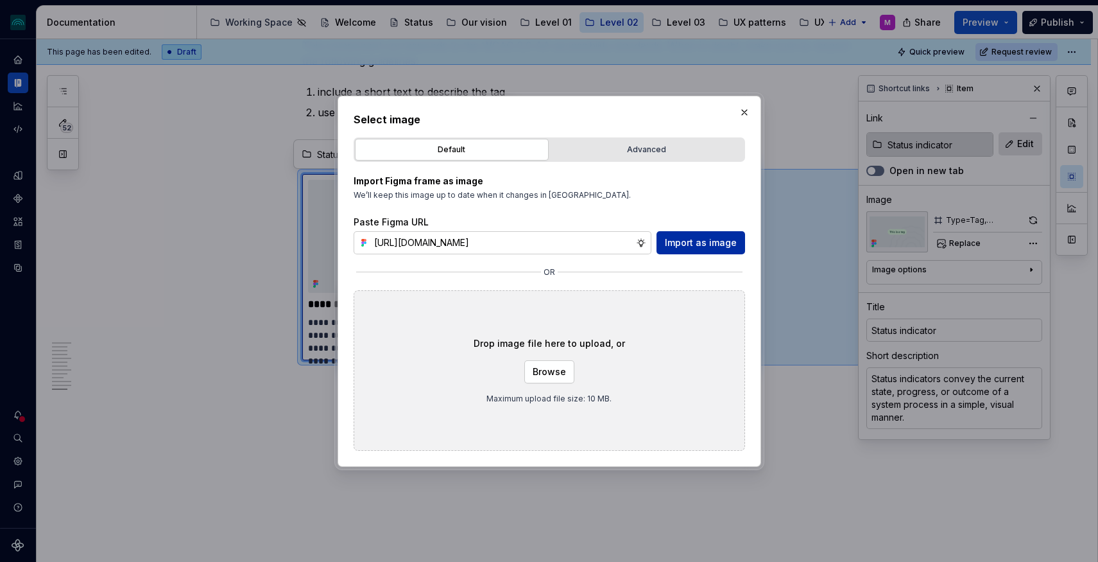
scroll to position [0, 0]
click at [711, 241] on span "Import as image" at bounding box center [701, 242] width 72 height 13
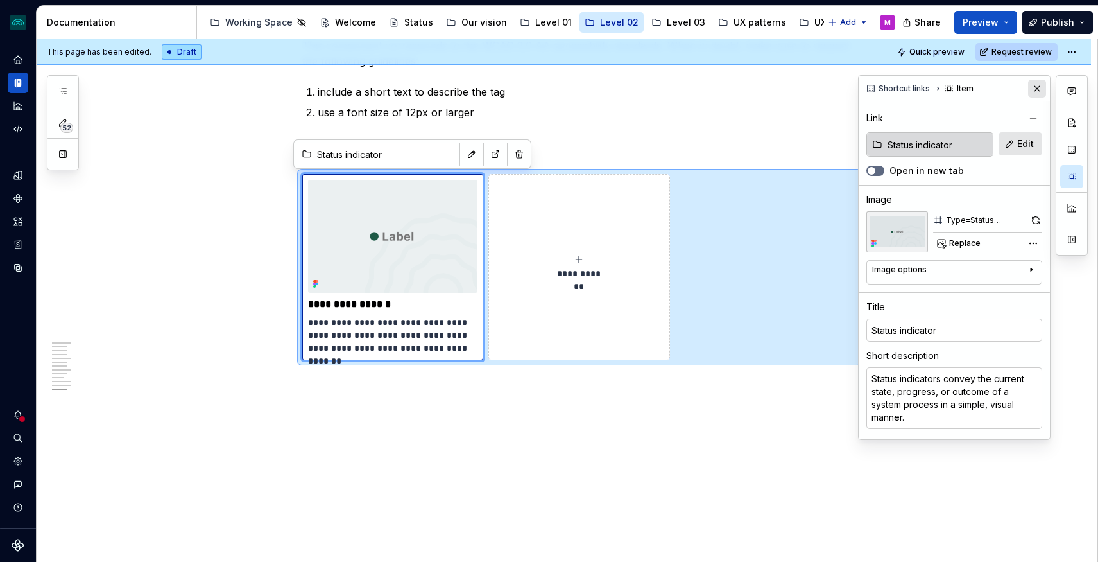
click at [1037, 83] on button "button" at bounding box center [1037, 89] width 18 height 18
type textarea "*"
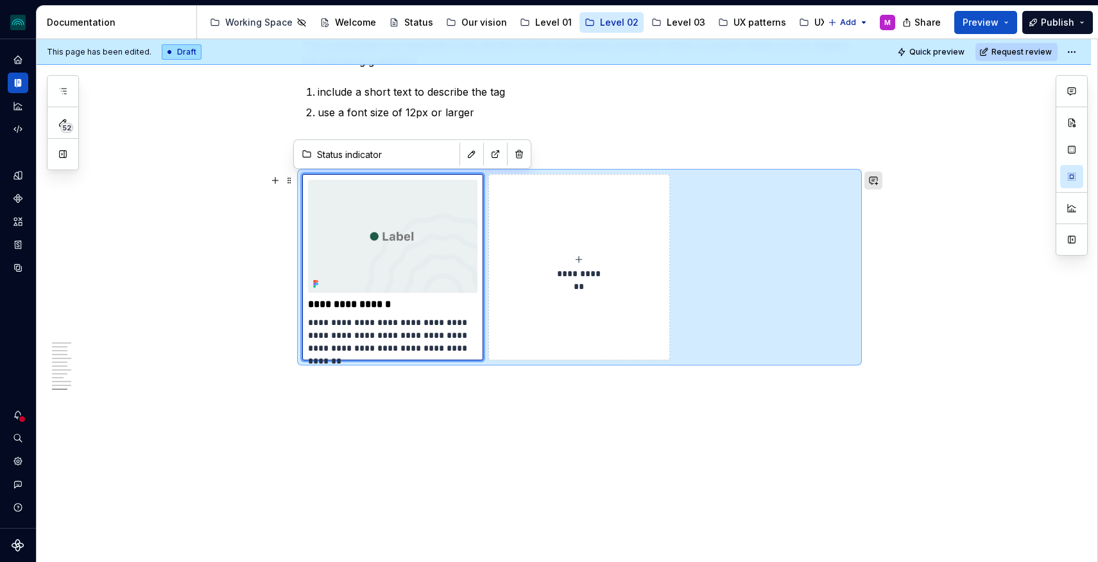
click at [879, 181] on button "button" at bounding box center [874, 180] width 18 height 18
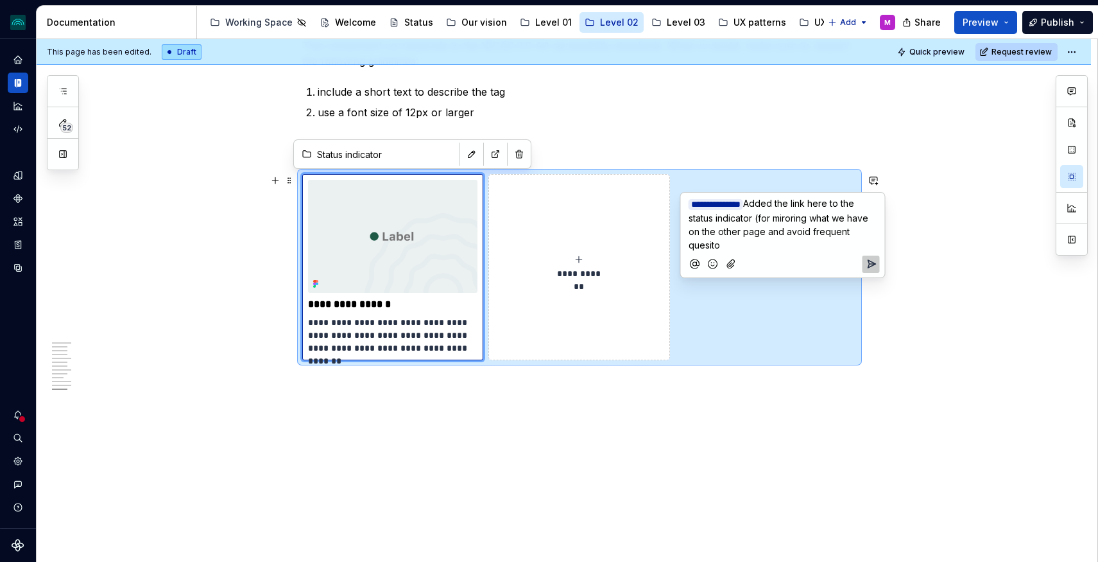
drag, startPoint x: 788, startPoint y: 230, endPoint x: 812, endPoint y: 250, distance: 31.5
click at [812, 250] on div "**********" at bounding box center [783, 235] width 194 height 85
drag, startPoint x: 791, startPoint y: 244, endPoint x: 789, endPoint y: 232, distance: 12.3
click at [788, 232] on p "**********" at bounding box center [783, 223] width 189 height 55
click at [789, 214] on span "Added the link here to the status indicator (for miroring what we have on the o…" at bounding box center [780, 217] width 182 height 39
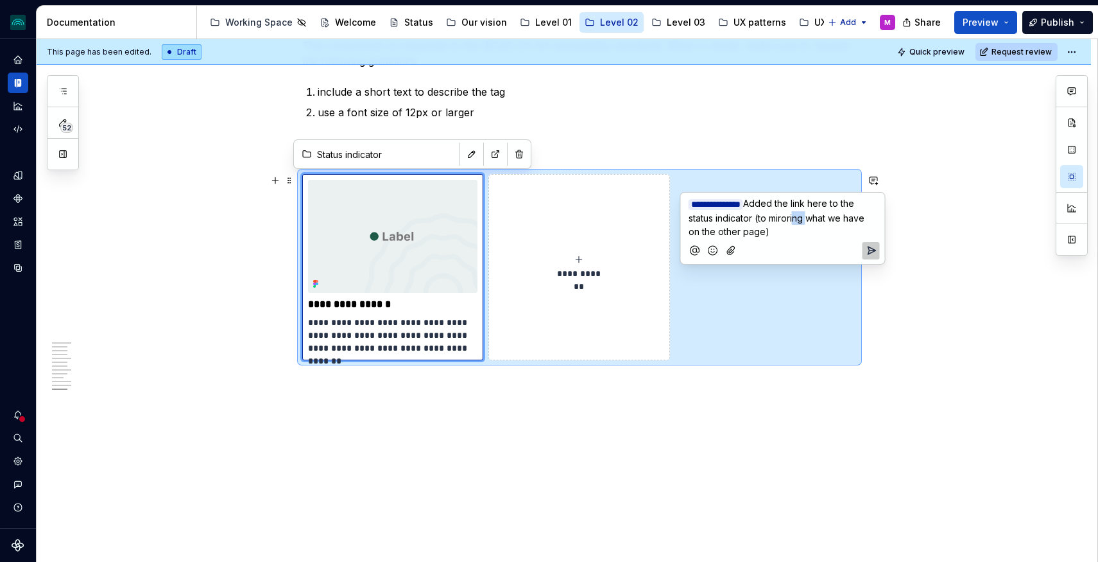
drag, startPoint x: 820, startPoint y: 219, endPoint x: 820, endPoint y: 243, distance: 23.8
click at [809, 219] on span "Added the link here to the status indicator (to miroring what we have on the ot…" at bounding box center [778, 217] width 178 height 39
click at [798, 218] on span "Added the link here to the status indicator (to miror what we have on the other…" at bounding box center [778, 217] width 179 height 39
click at [808, 227] on p "**********" at bounding box center [783, 217] width 189 height 42
click at [870, 247] on icon "Send" at bounding box center [871, 250] width 13 height 13
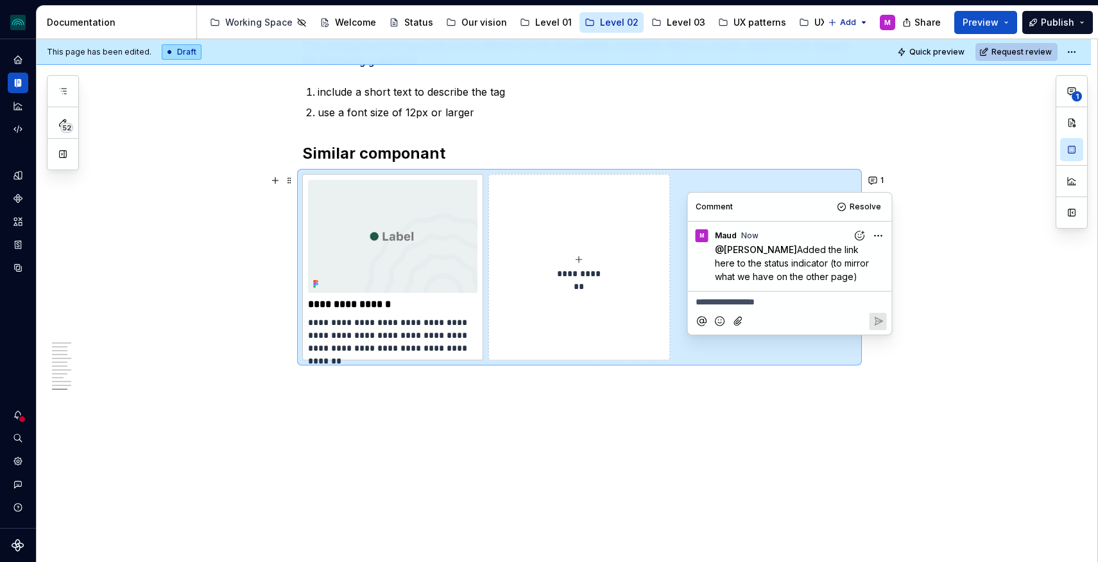
click at [1037, 55] on span "Request review" at bounding box center [1022, 52] width 60 height 10
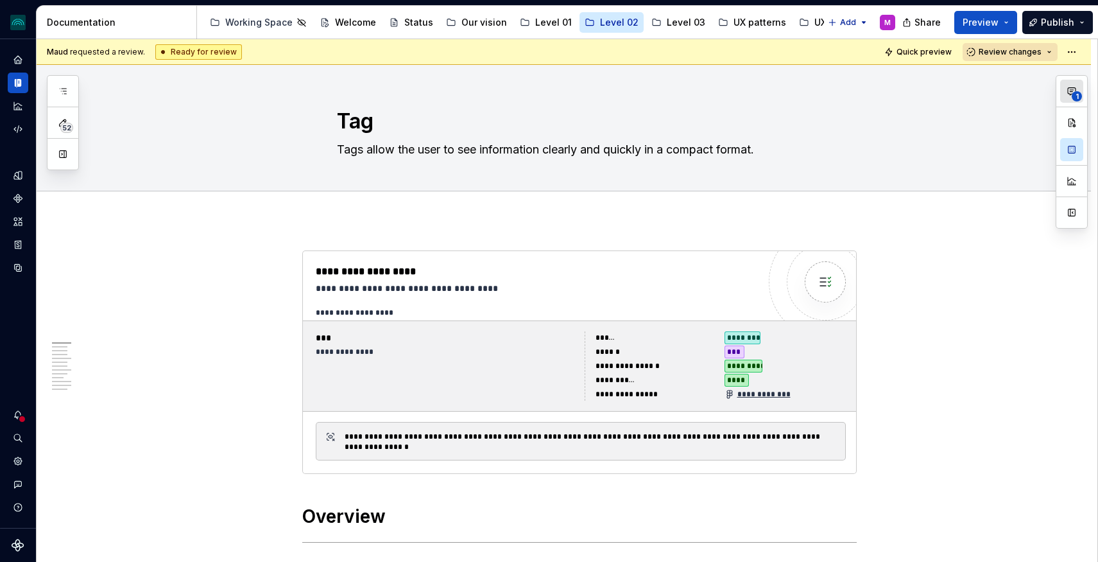
click at [1072, 92] on span "1" at bounding box center [1077, 96] width 10 height 10
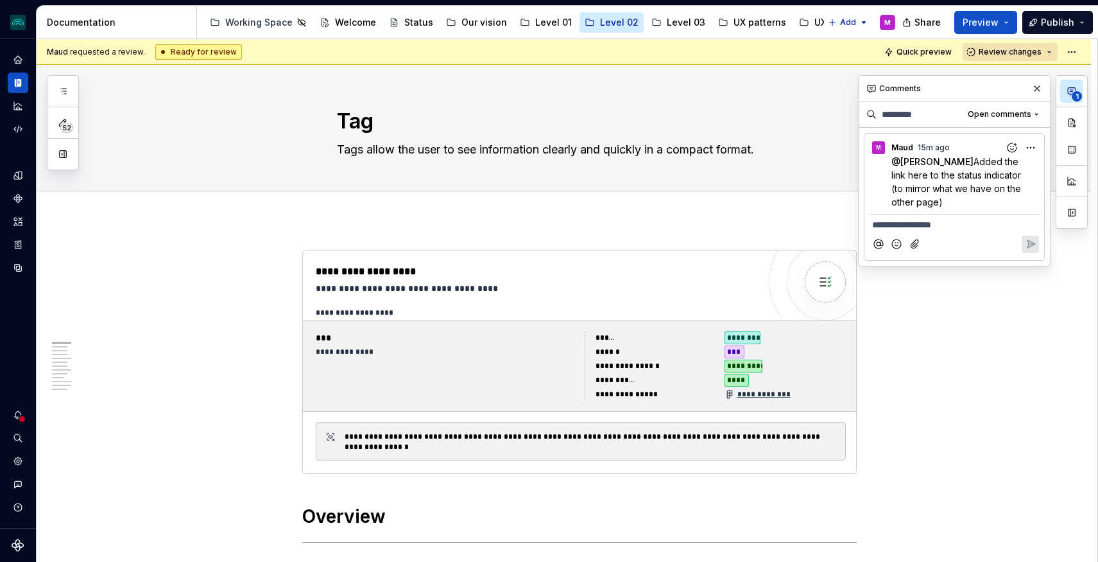
click at [1072, 90] on icon "button" at bounding box center [1072, 91] width 8 height 7
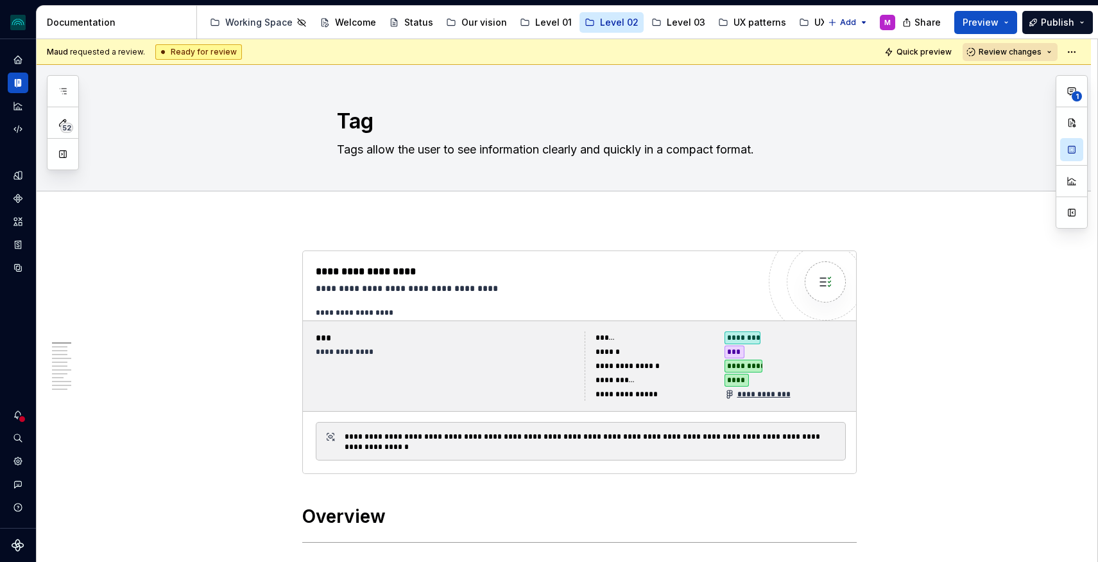
type textarea "*"
click at [1071, 91] on icon "button" at bounding box center [1072, 91] width 8 height 7
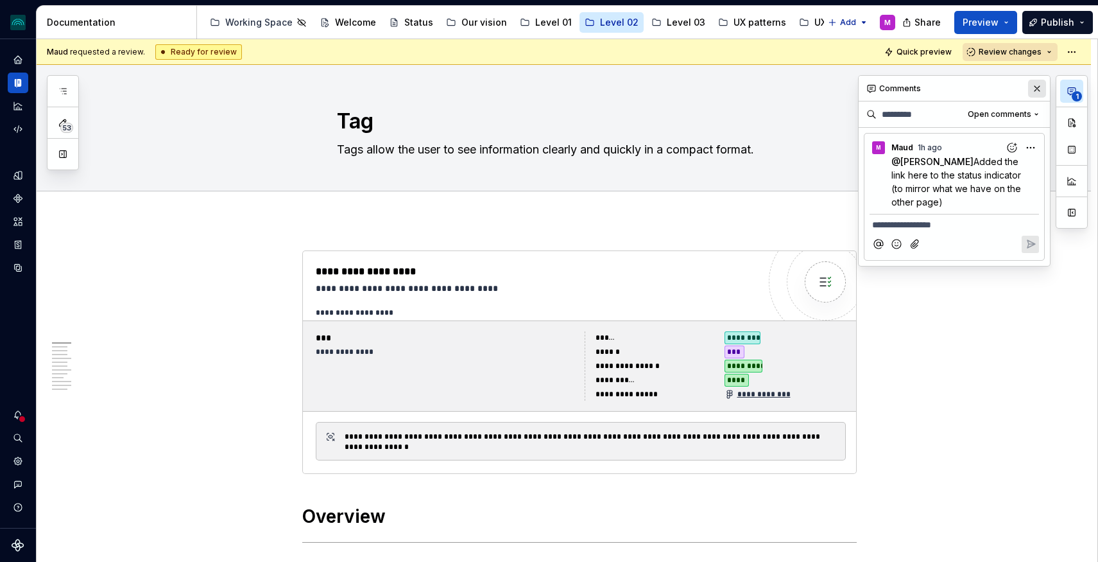
click at [1045, 88] on button "button" at bounding box center [1037, 89] width 18 height 18
click at [1077, 90] on button "1" at bounding box center [1071, 91] width 23 height 23
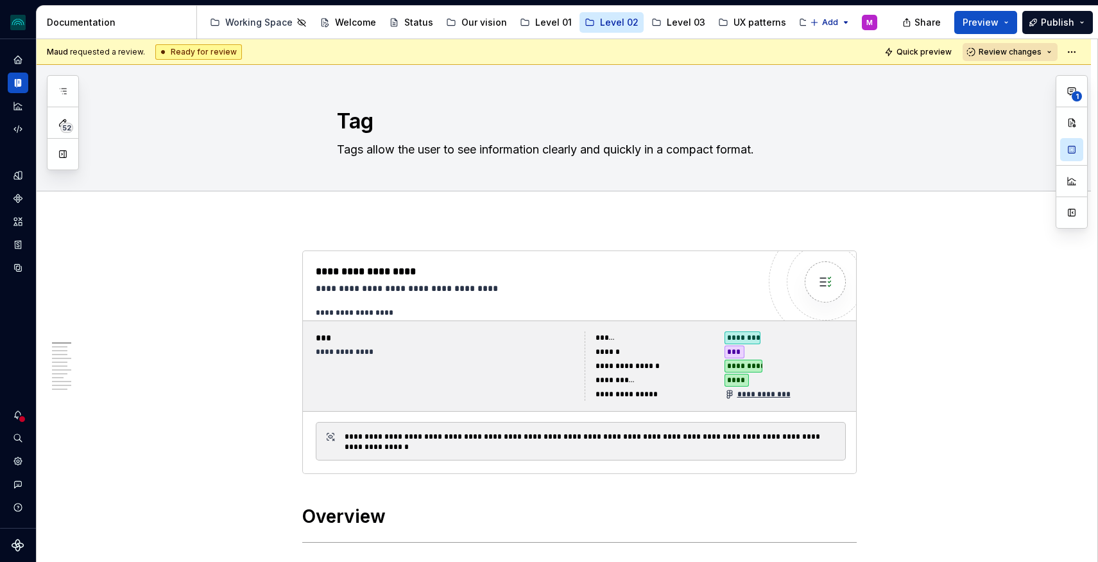
type textarea "*"
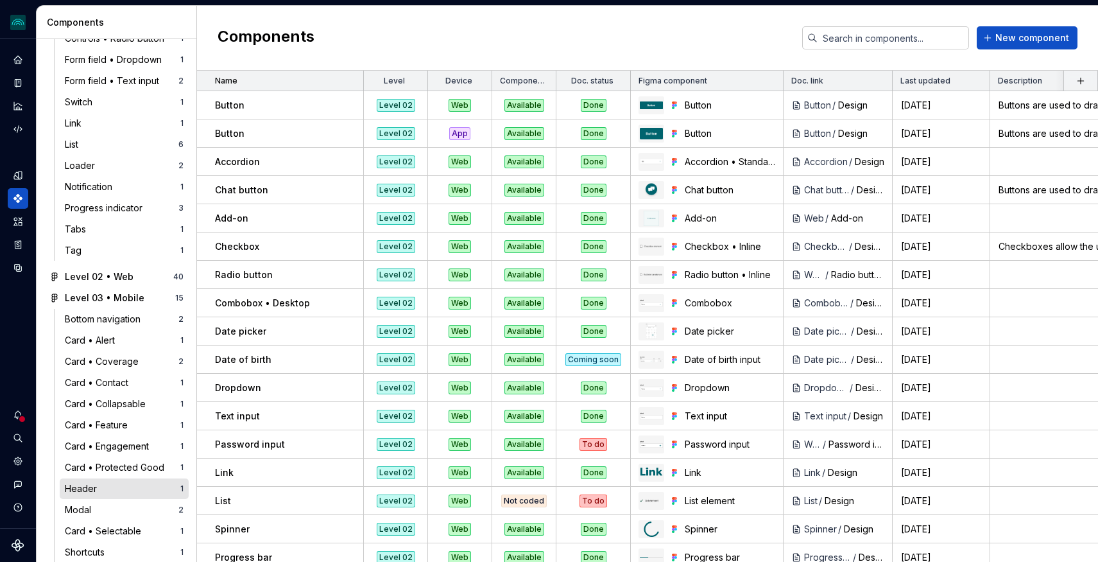
scroll to position [311, 0]
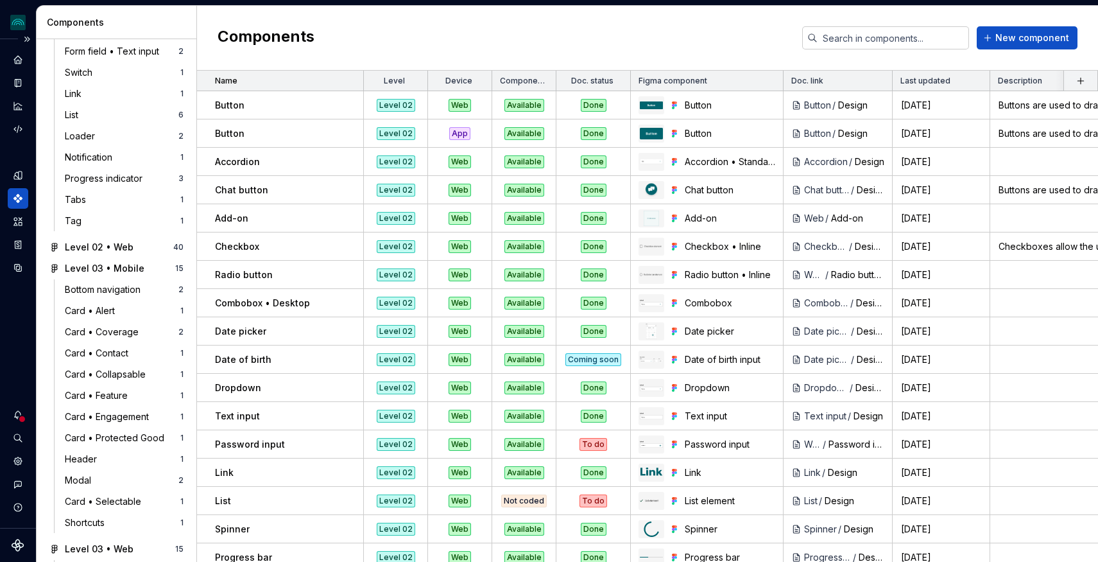
click at [19, 418] on div at bounding box center [22, 419] width 8 height 8
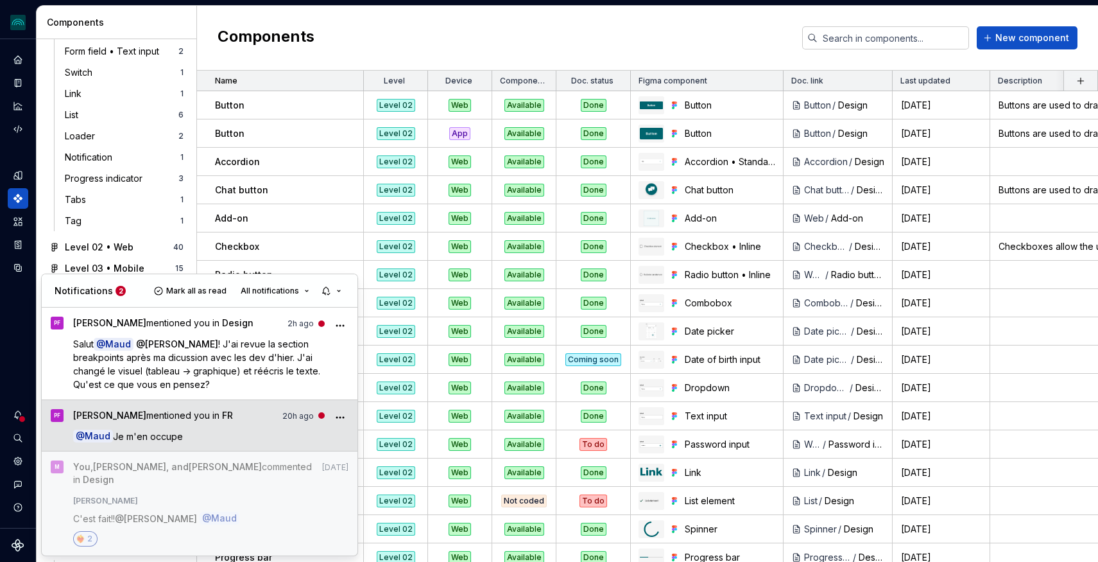
click at [218, 429] on p "@ [PERSON_NAME] m'en occupe" at bounding box center [211, 435] width 276 height 13
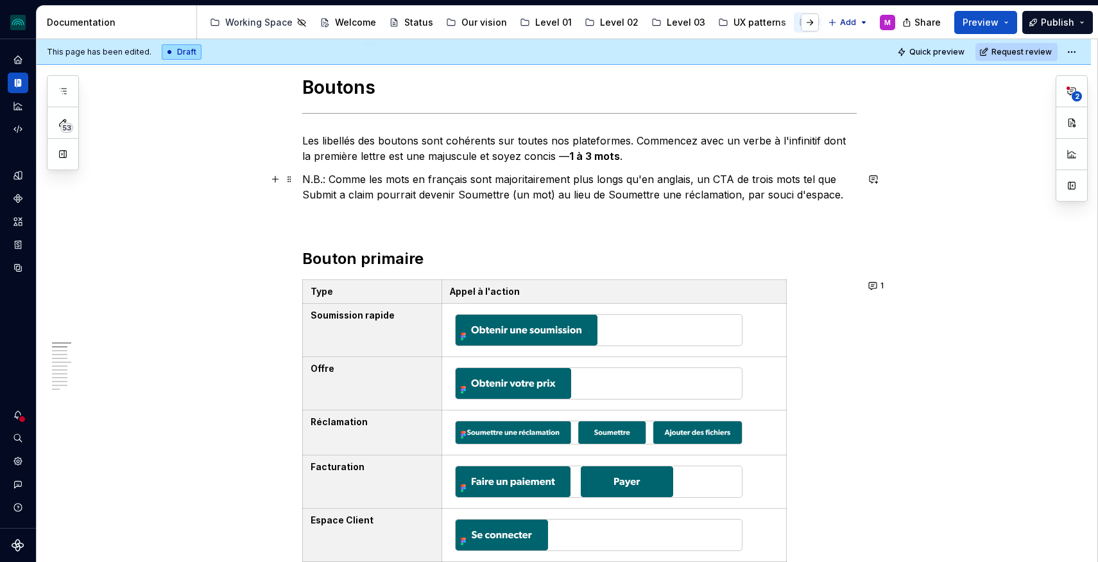
scroll to position [208, 0]
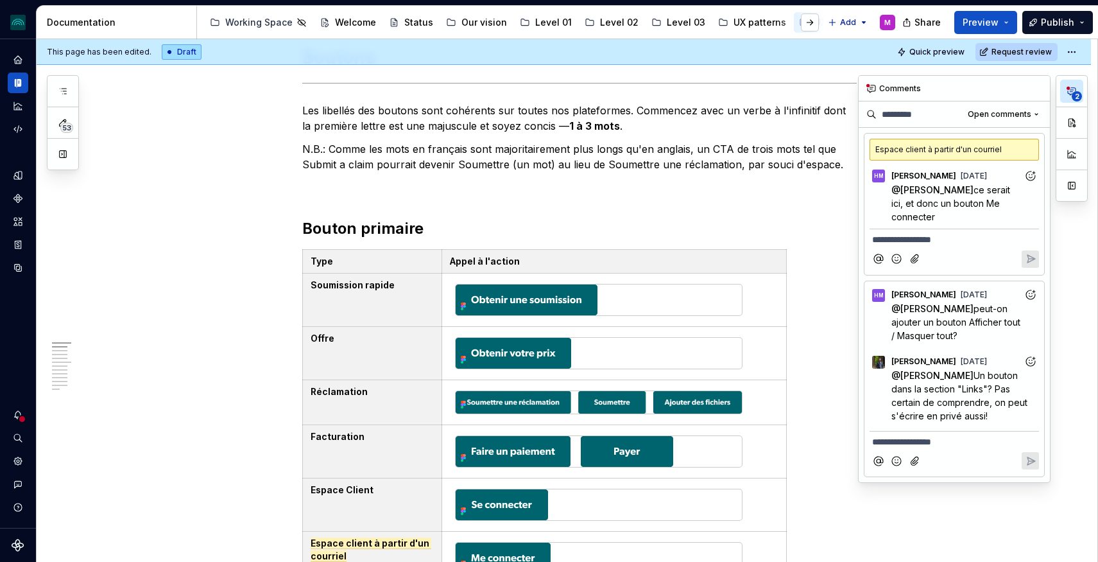
click at [1070, 99] on button "2" at bounding box center [1071, 91] width 23 height 23
click at [1039, 89] on button "button" at bounding box center [1037, 89] width 18 height 18
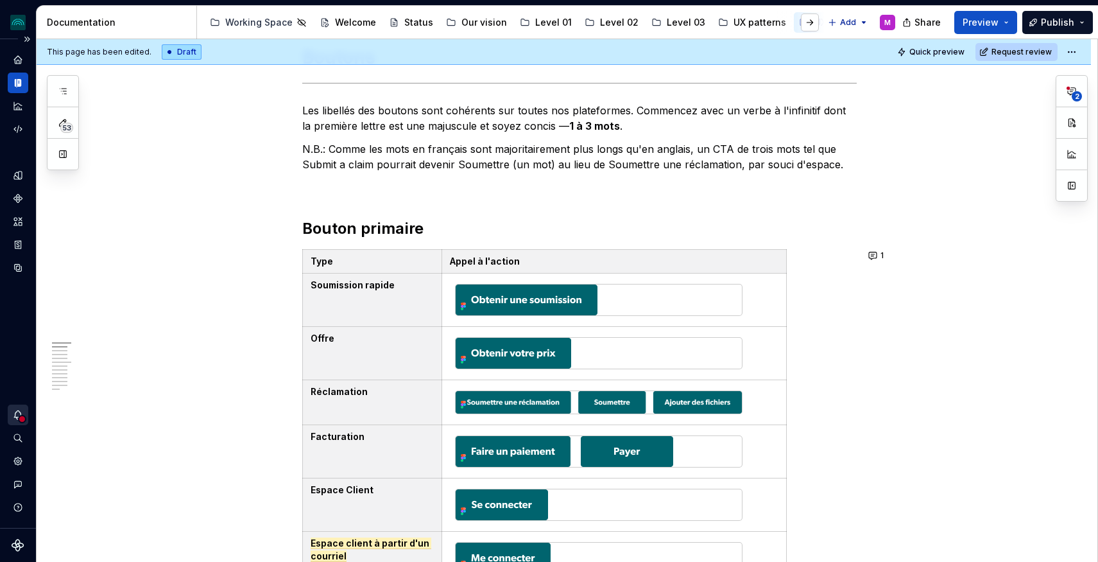
click at [15, 421] on div "Notifications" at bounding box center [18, 414] width 21 height 21
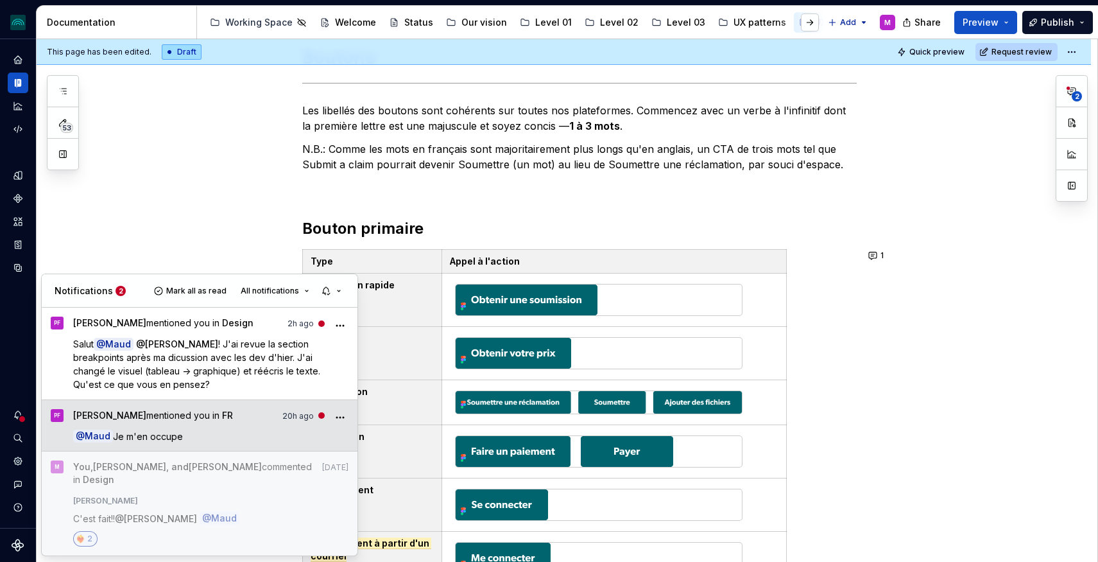
click at [165, 435] on span "Je m'en occupe" at bounding box center [148, 436] width 70 height 11
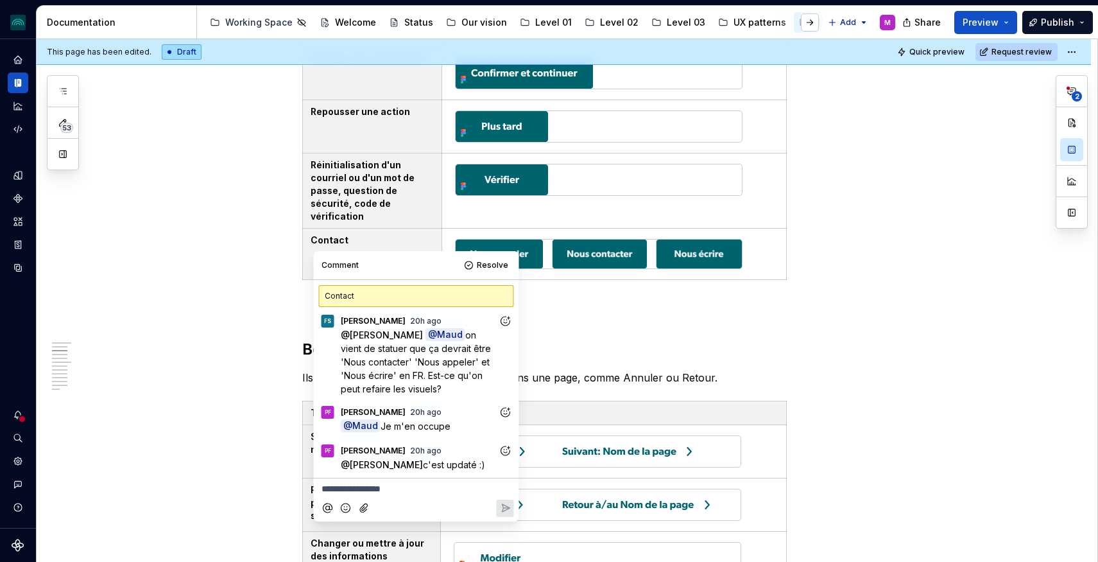
scroll to position [1224, 0]
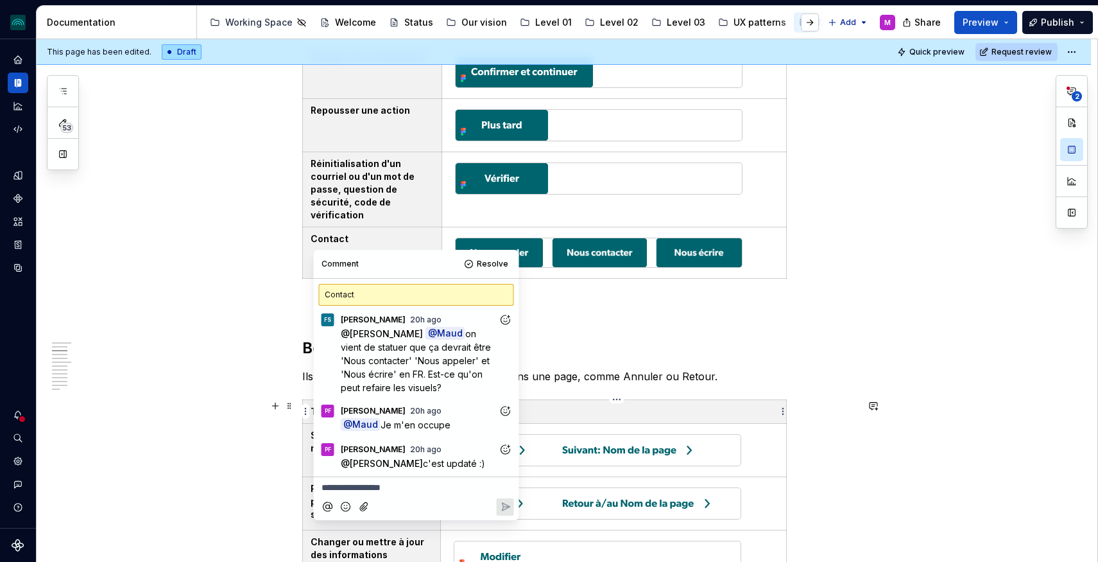
click at [506, 413] on icon "Add reaction" at bounding box center [505, 410] width 13 height 13
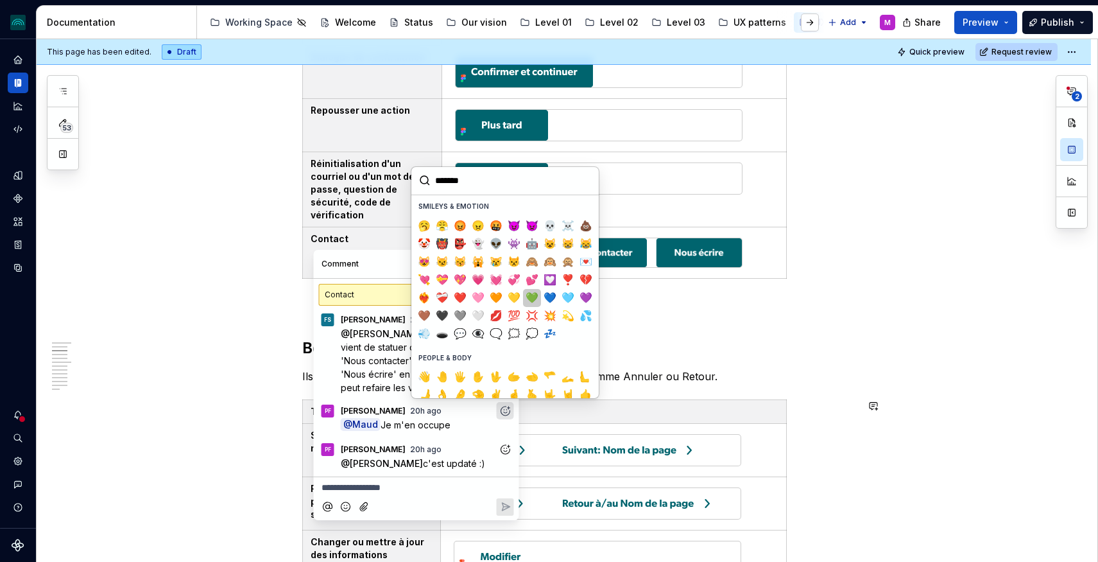
scroll to position [196, 0]
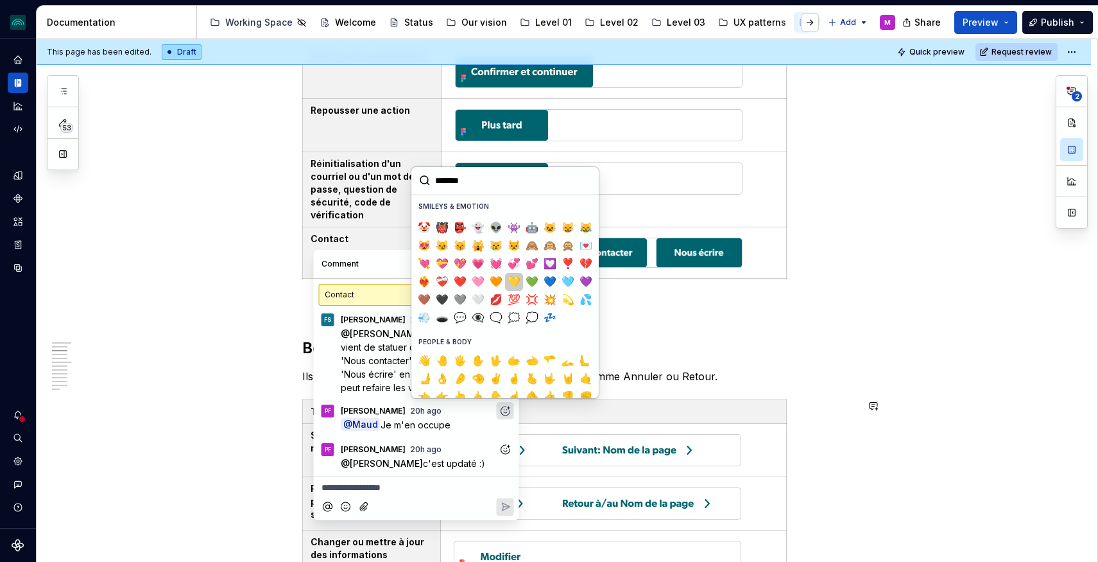
click at [511, 278] on span "💛" at bounding box center [514, 281] width 10 height 13
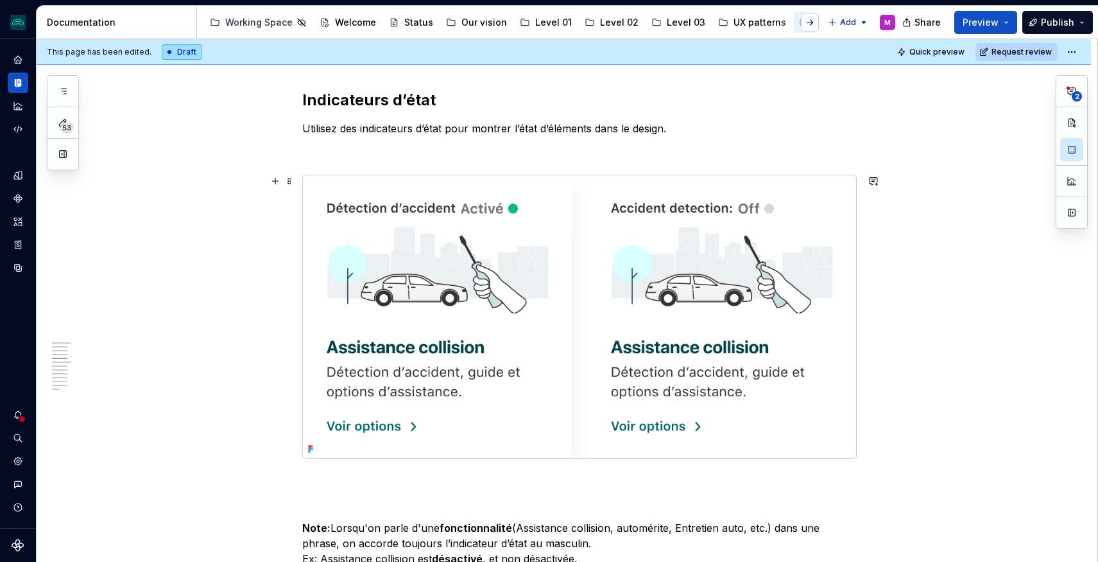
scroll to position [2436, 0]
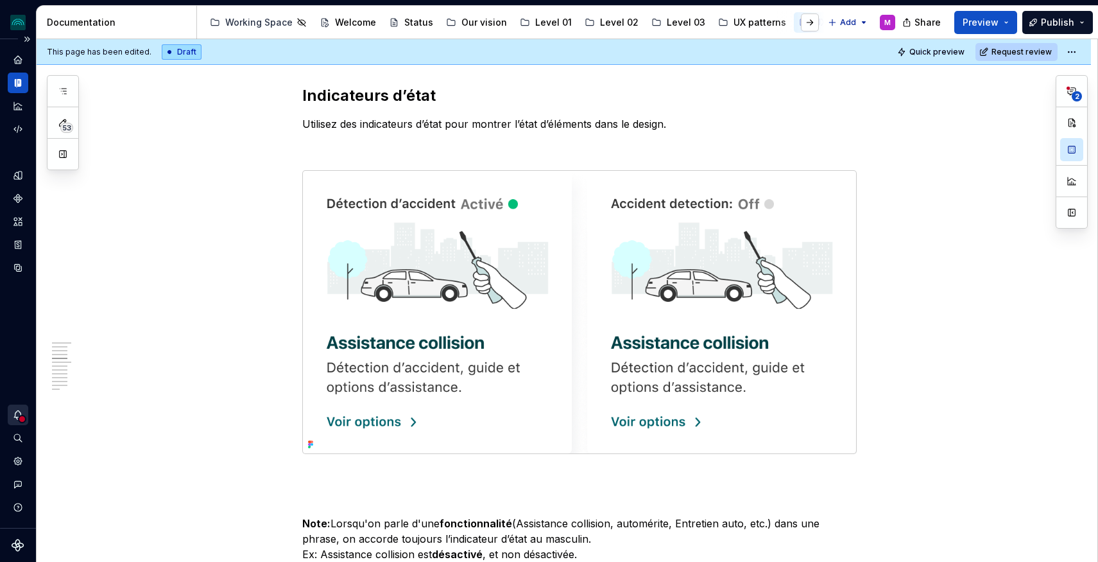
click at [19, 414] on icon "Notifications" at bounding box center [18, 415] width 12 height 12
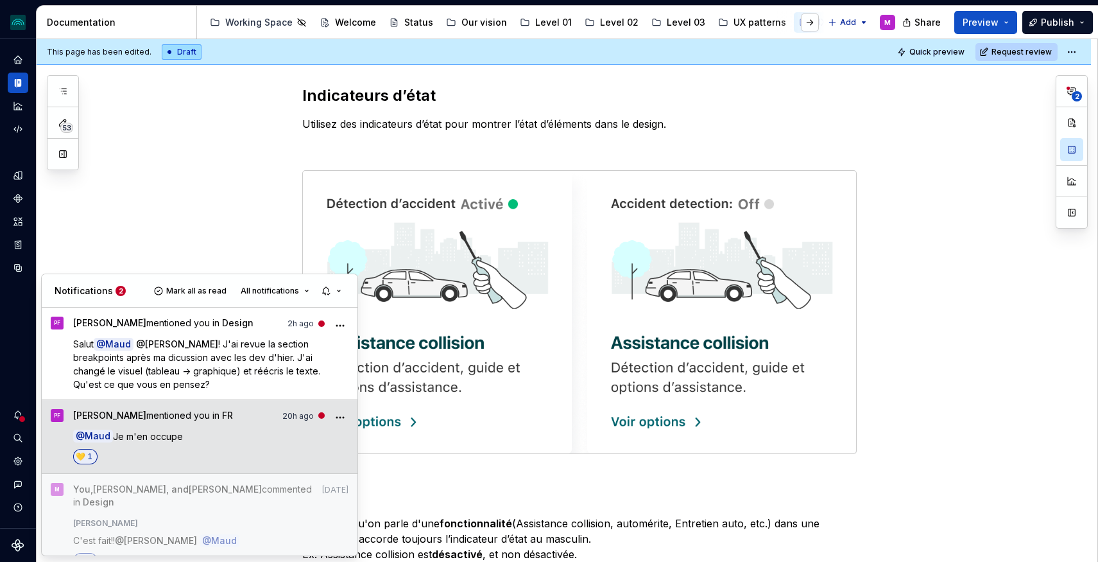
click at [341, 416] on icon "More" at bounding box center [340, 417] width 13 height 13
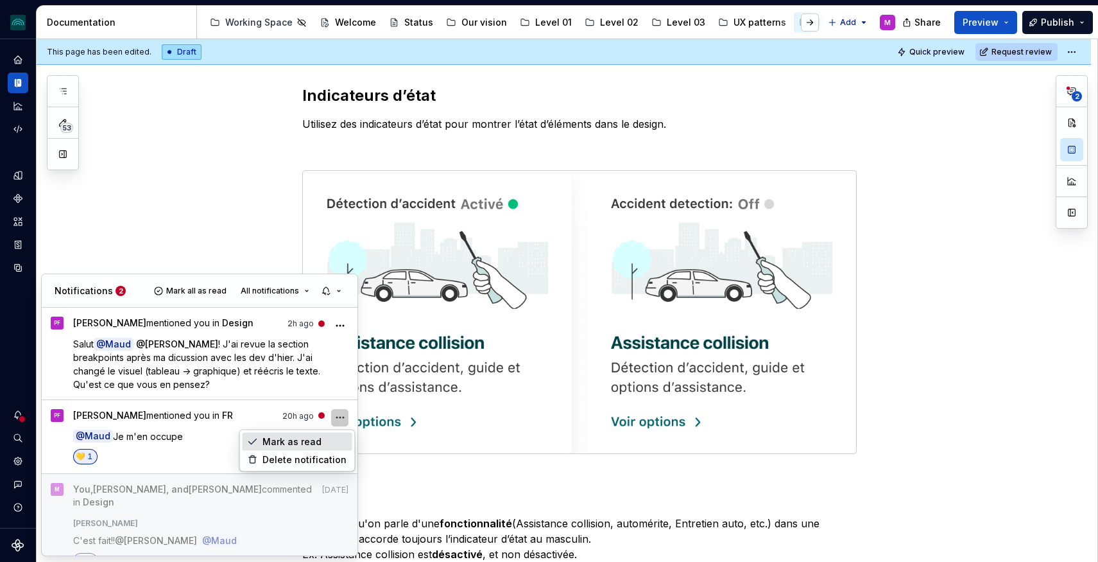
click at [317, 442] on span "Mark as read" at bounding box center [292, 441] width 59 height 13
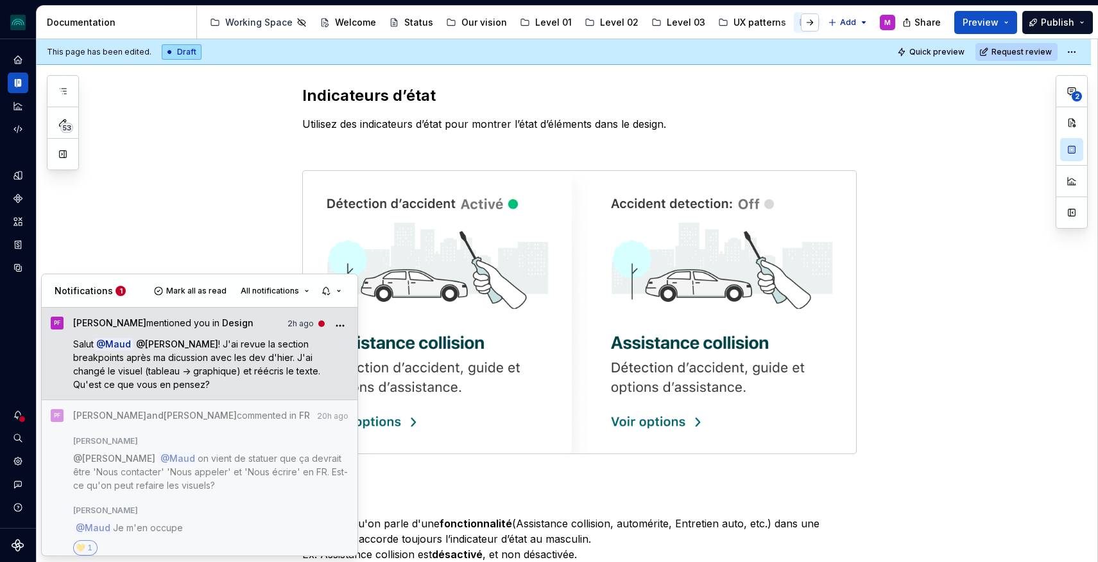
click at [301, 361] on span "! J'ai revue la section breakpoints après ma dicussion avec les dev d'hier. J'a…" at bounding box center [198, 363] width 250 height 51
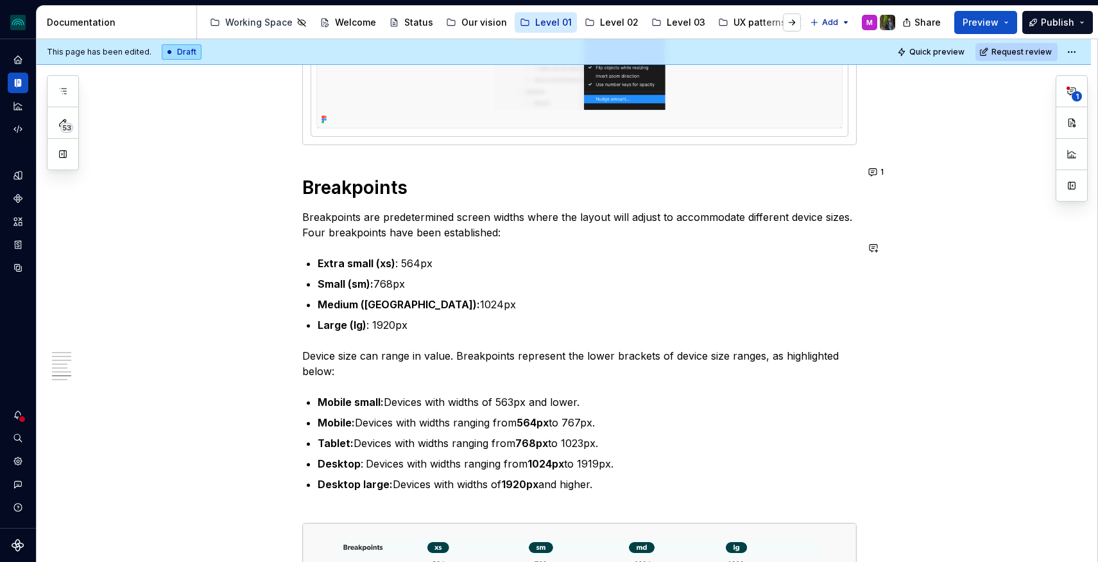
scroll to position [3256, 0]
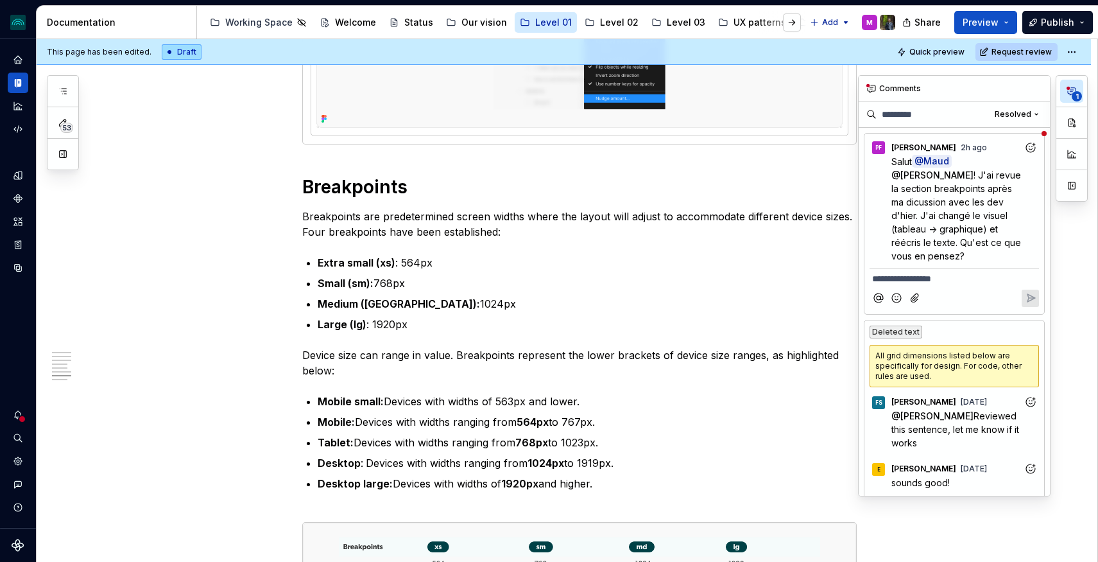
click at [1072, 94] on span "1" at bounding box center [1077, 96] width 10 height 10
click at [969, 218] on span "! J'ai revue la section breakpoints après ma dicussion avec les dev d'hier. J'a…" at bounding box center [957, 215] width 132 height 92
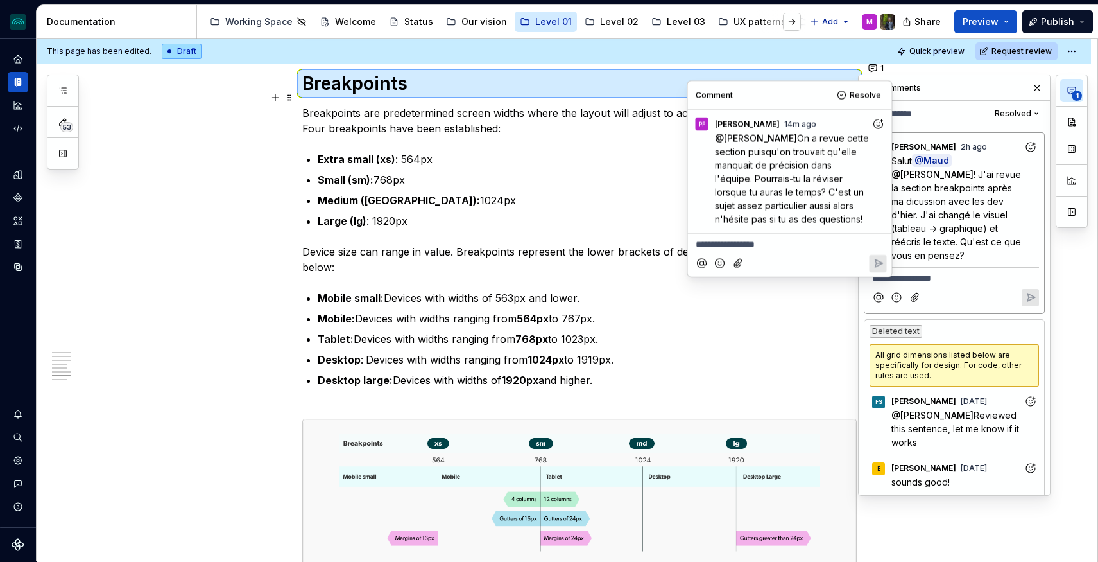
scroll to position [3360, 0]
click at [967, 193] on p "Salut @ Maud @ [PERSON_NAME] ! J'ai revue la section breakpoints après ma dicus…" at bounding box center [957, 208] width 132 height 108
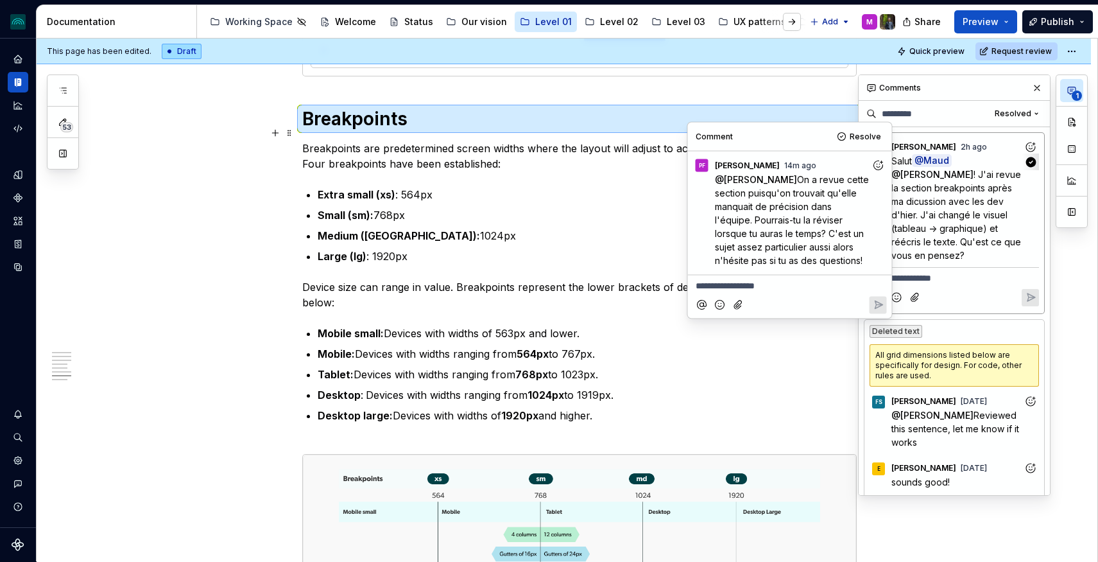
scroll to position [3312, 0]
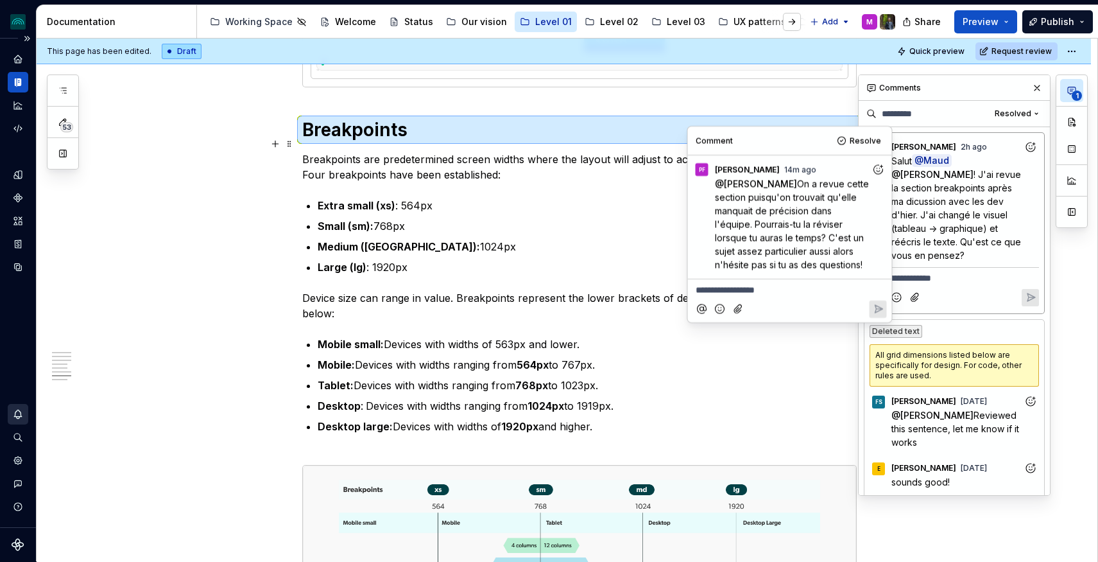
click at [12, 413] on icon "Notifications" at bounding box center [18, 414] width 12 height 12
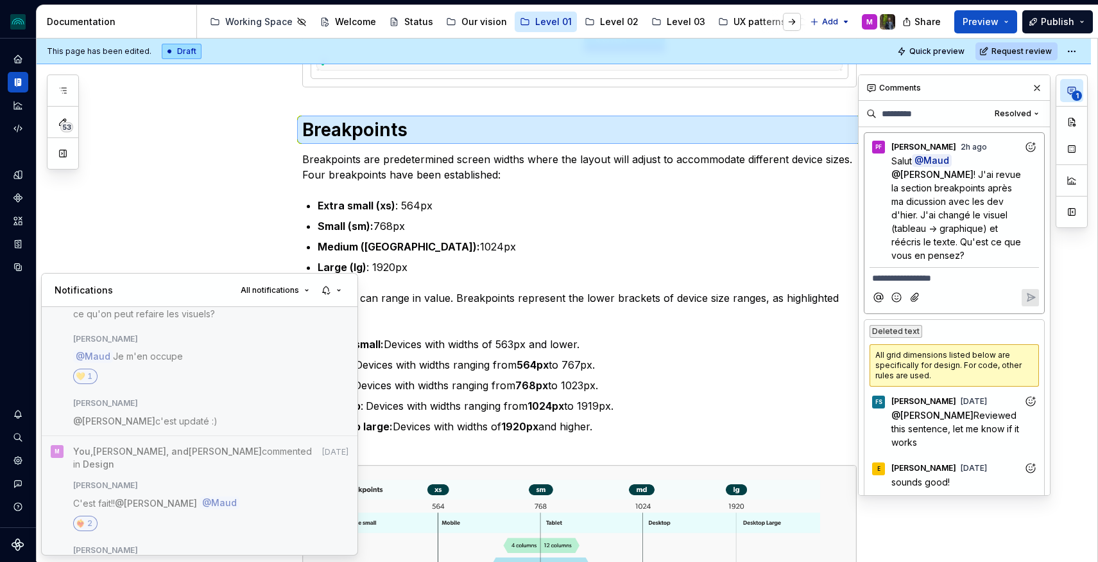
scroll to position [213, 0]
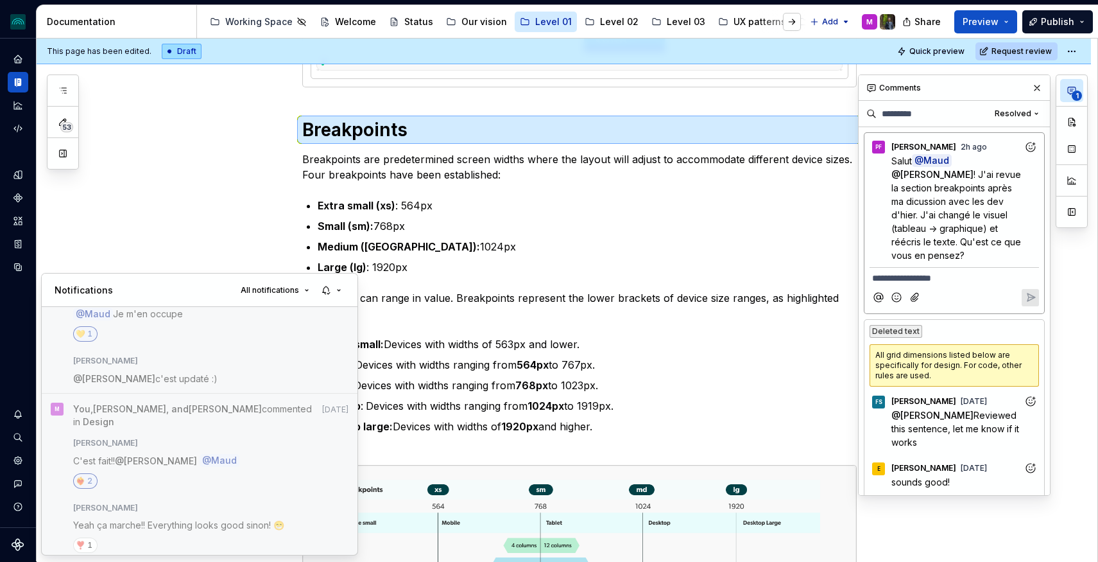
click at [16, 415] on html "iceberg M Design system data Documentation Accessibility guide for tree Page tr…" at bounding box center [549, 281] width 1098 height 562
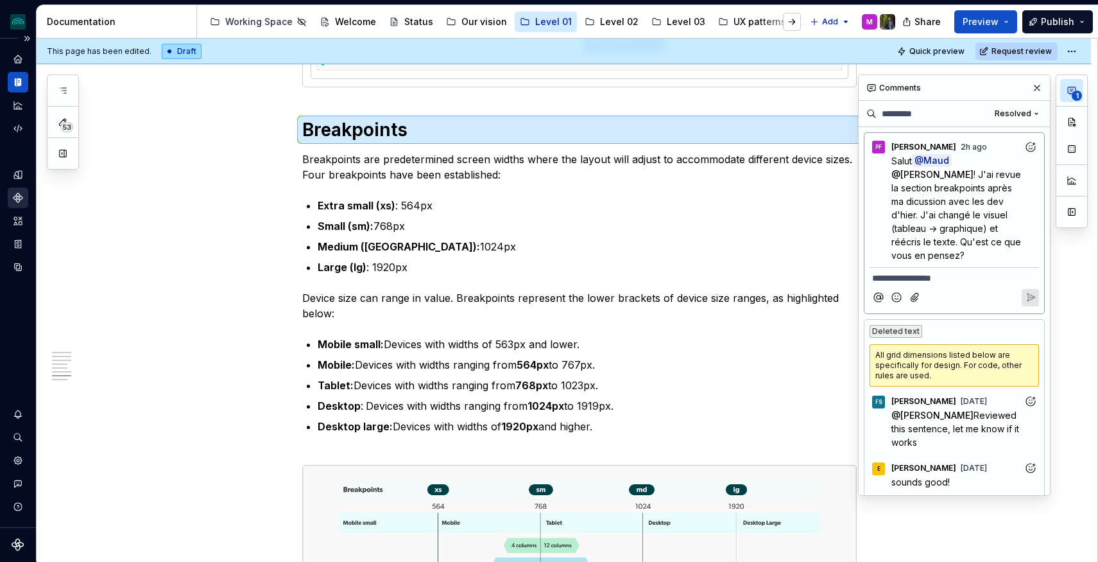
click at [20, 196] on icon "Components" at bounding box center [17, 197] width 9 height 9
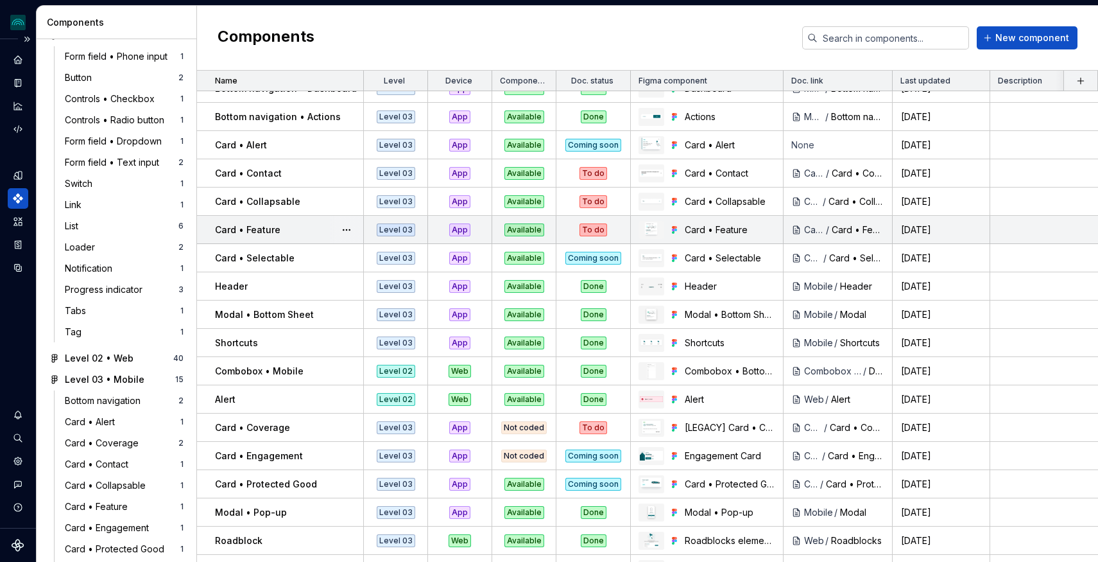
scroll to position [1619, 0]
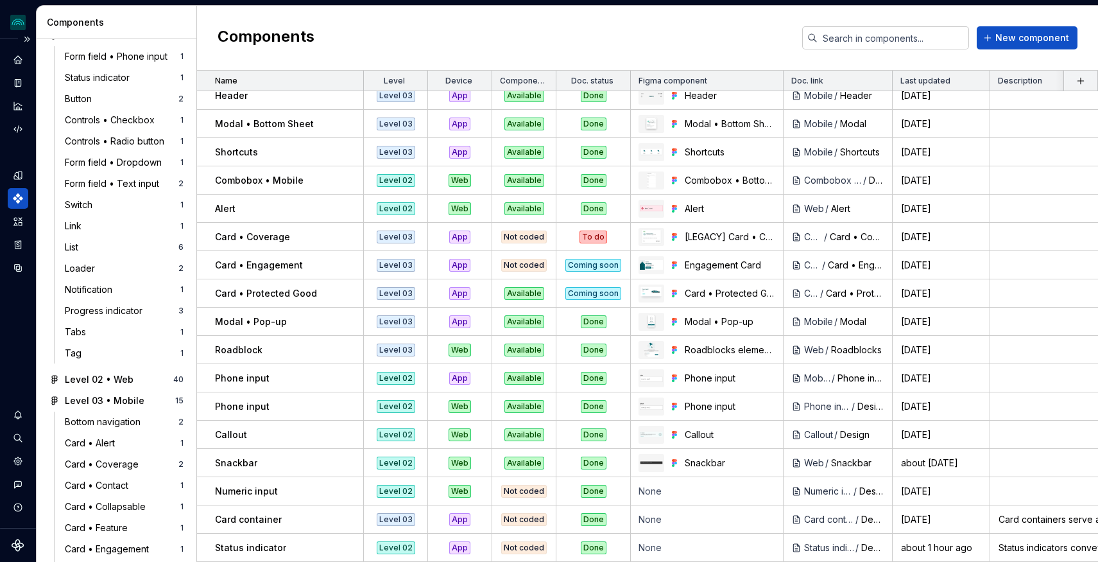
click at [284, 544] on div "Status indicator" at bounding box center [289, 547] width 148 height 13
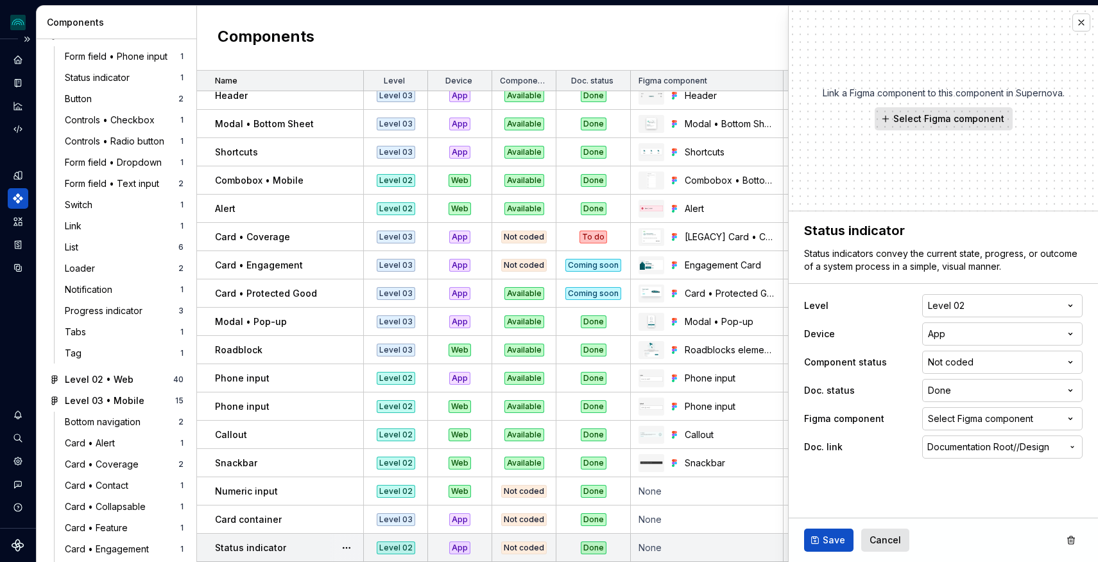
type textarea "*"
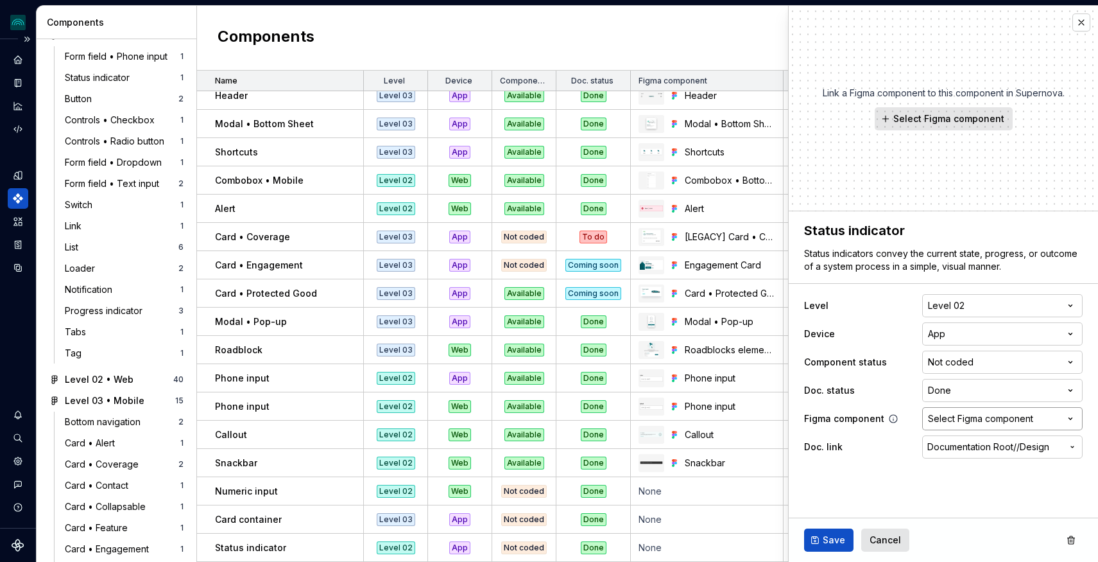
click at [1017, 421] on div "Select Figma component" at bounding box center [980, 418] width 105 height 13
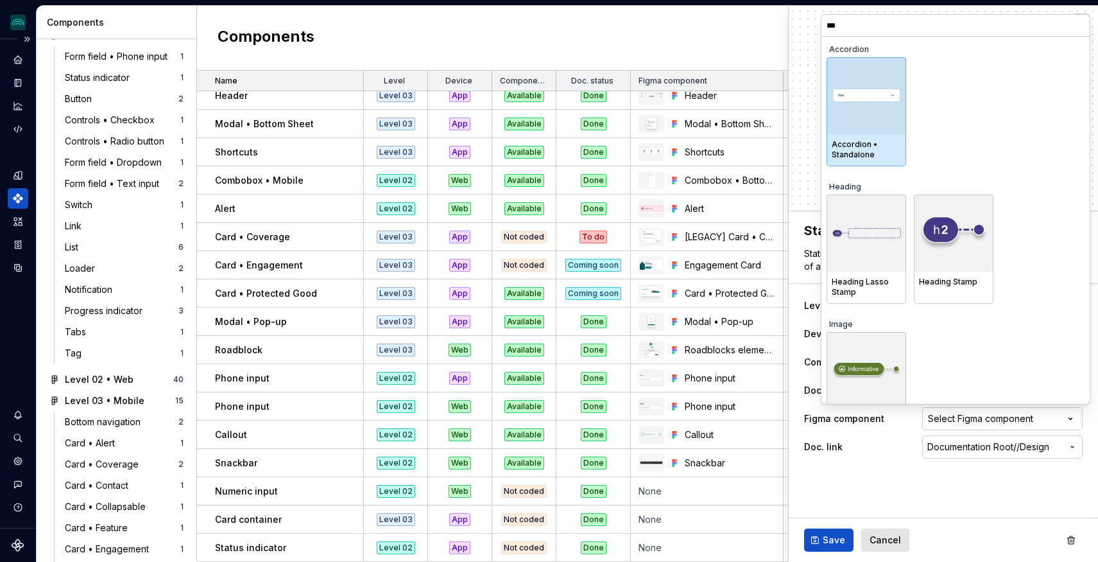
type input "****"
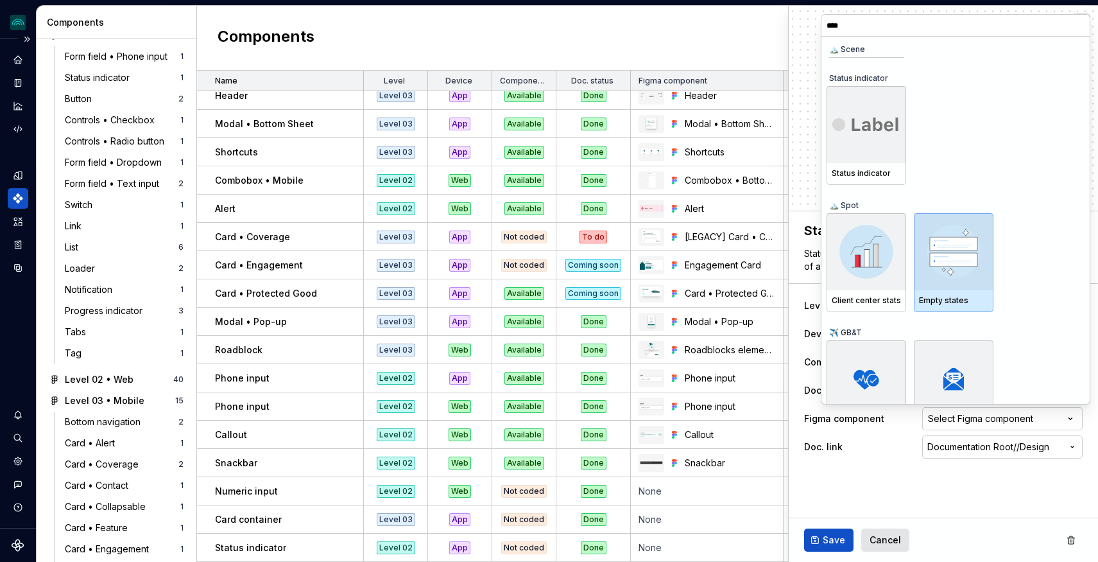
scroll to position [108, 0]
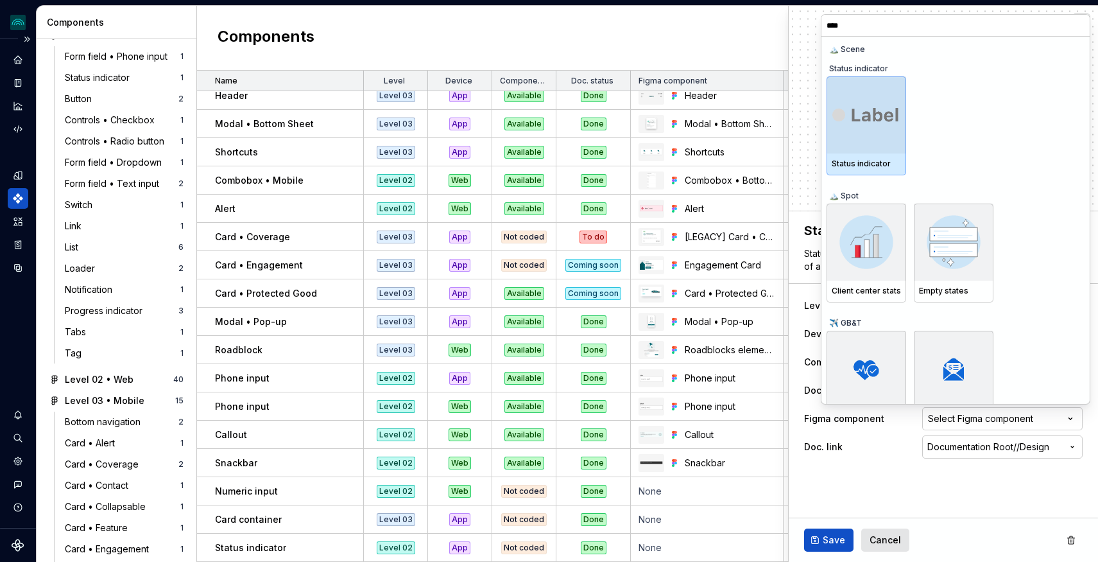
click at [881, 133] on div at bounding box center [867, 114] width 80 height 77
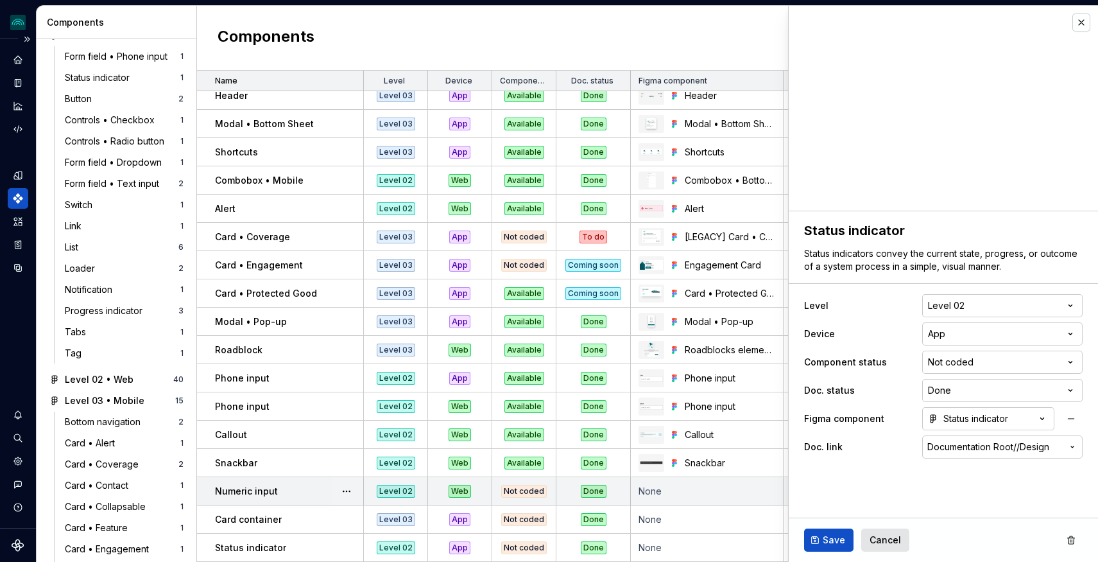
click at [248, 488] on p "Numeric input" at bounding box center [246, 491] width 63 height 13
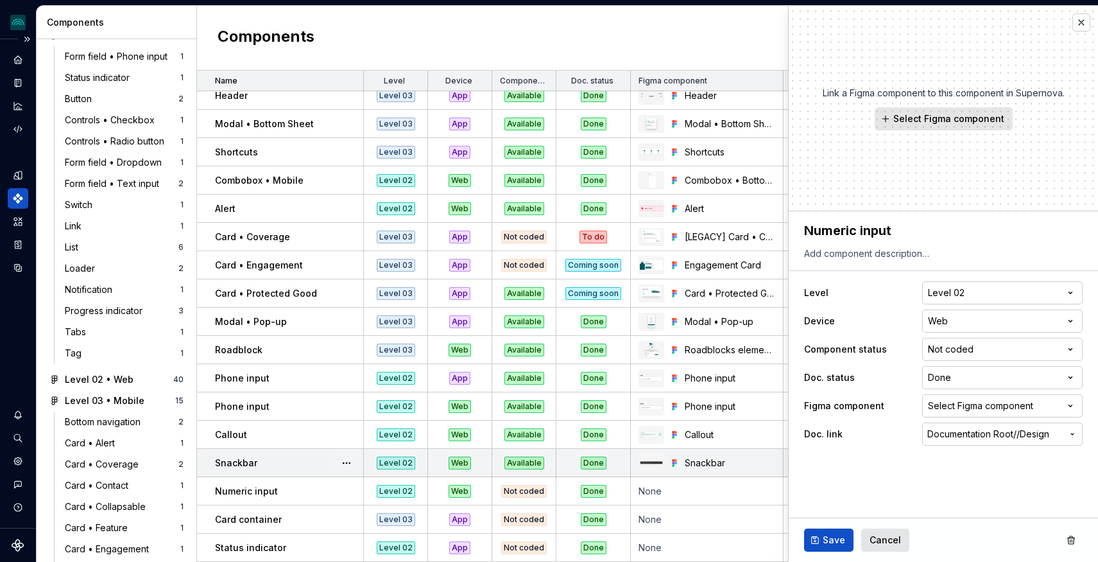
click at [252, 463] on p "Snackbar" at bounding box center [236, 462] width 42 height 13
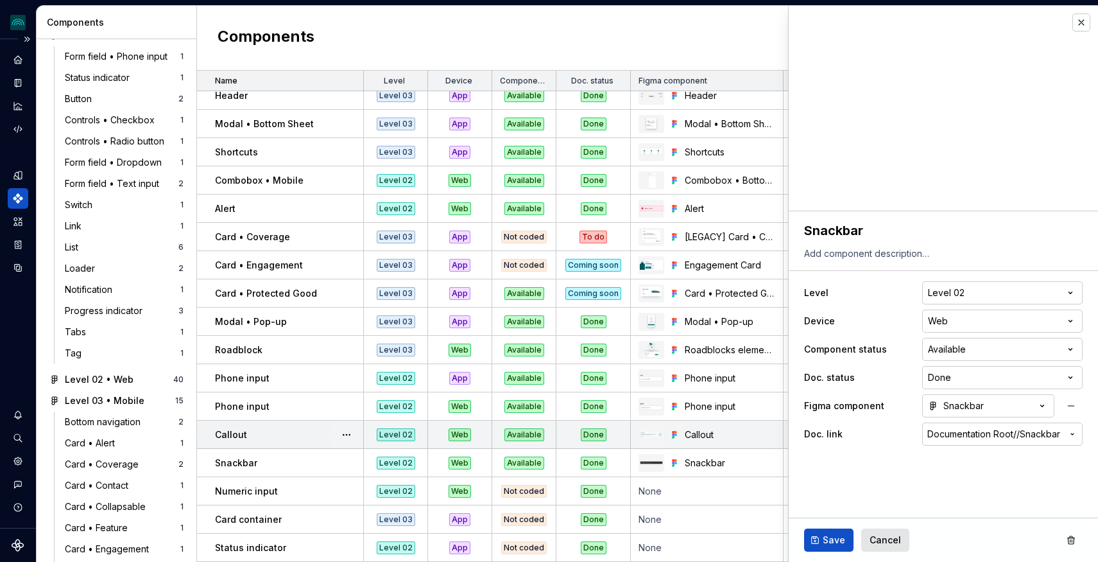
click at [248, 439] on div "Callout" at bounding box center [289, 434] width 148 height 13
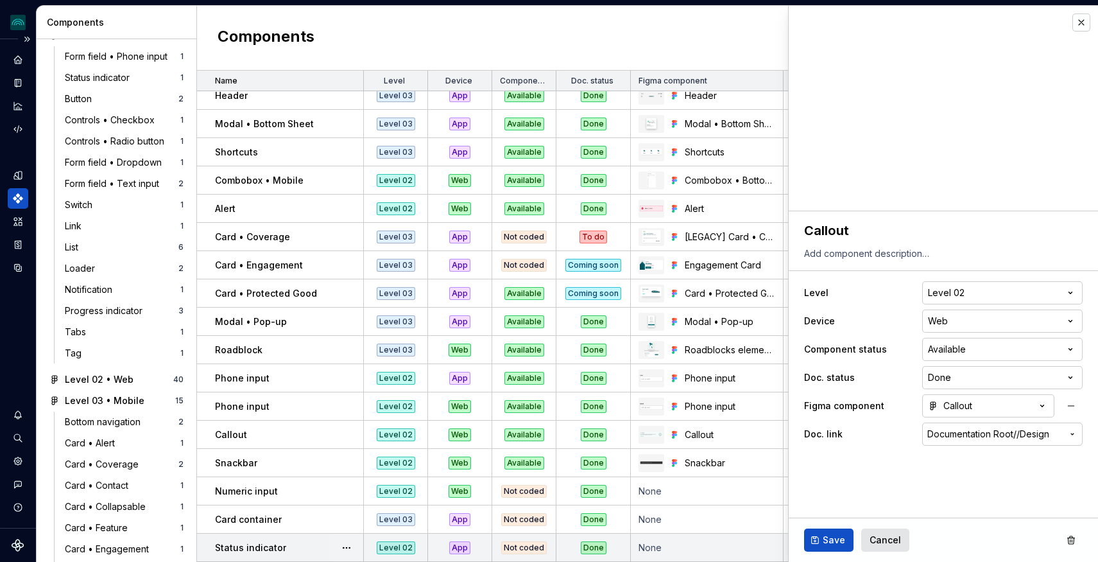
click at [288, 550] on div "Status indicator" at bounding box center [289, 547] width 148 height 13
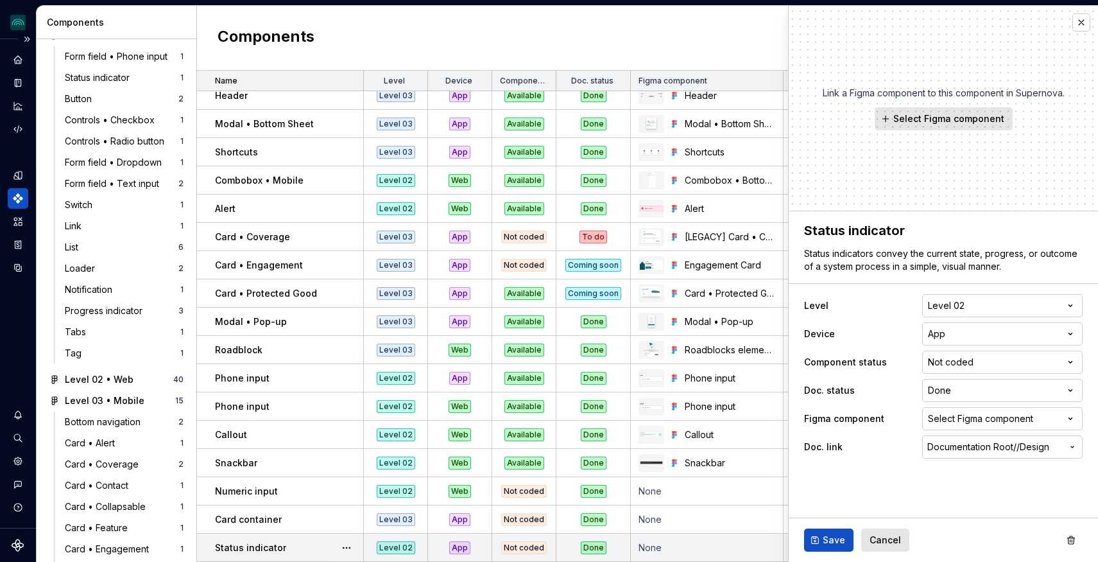
click at [312, 542] on div "Status indicator" at bounding box center [289, 547] width 148 height 13
click at [279, 546] on p "Status indicator" at bounding box center [250, 547] width 71 height 13
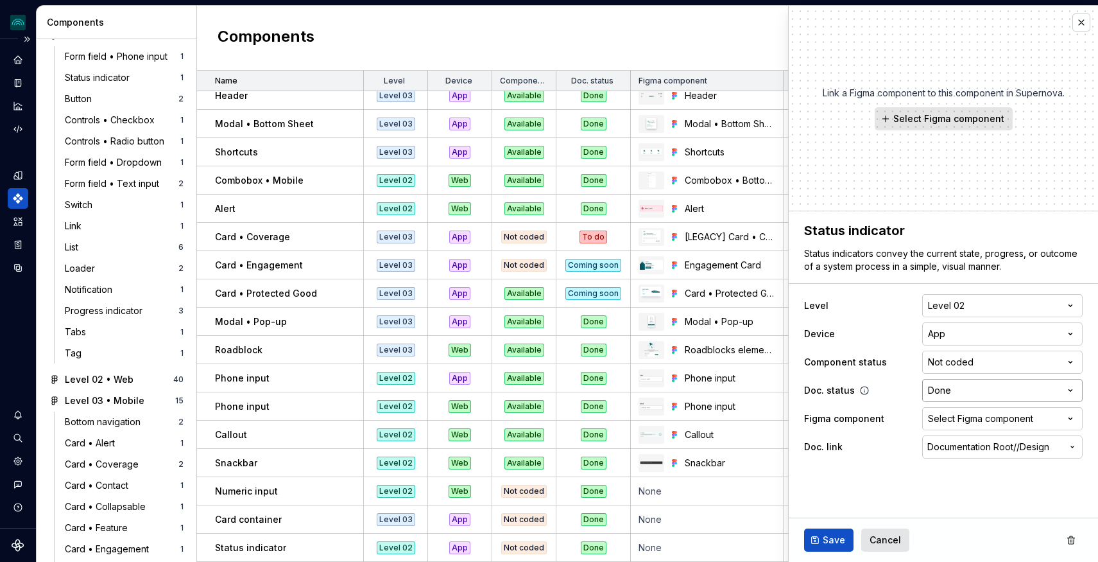
type textarea "*"
click at [1012, 420] on div "Select Figma component" at bounding box center [980, 418] width 105 height 13
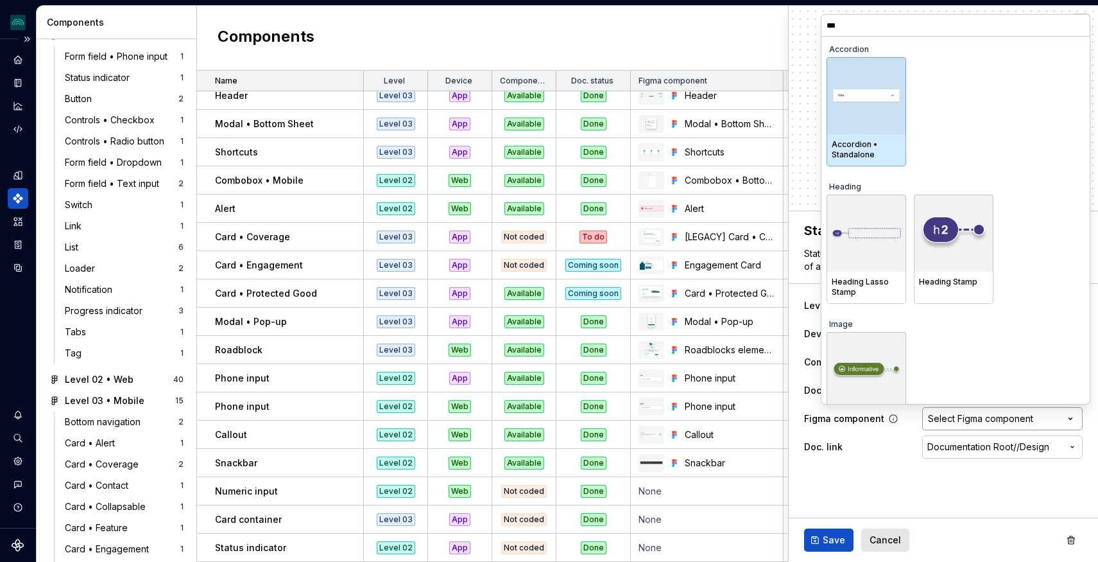
type input "****"
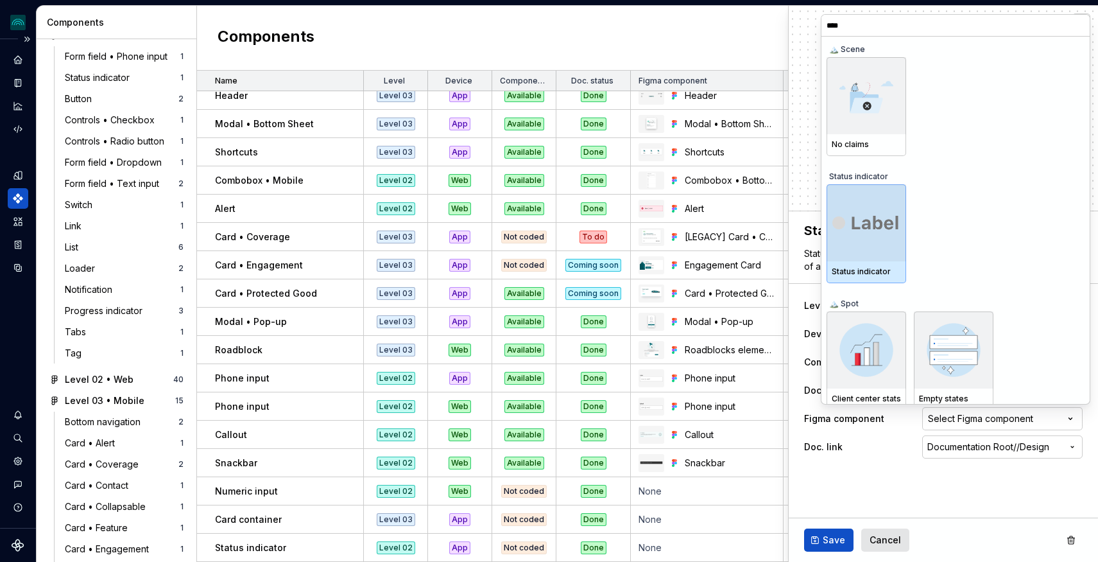
click at [868, 237] on div at bounding box center [867, 222] width 80 height 77
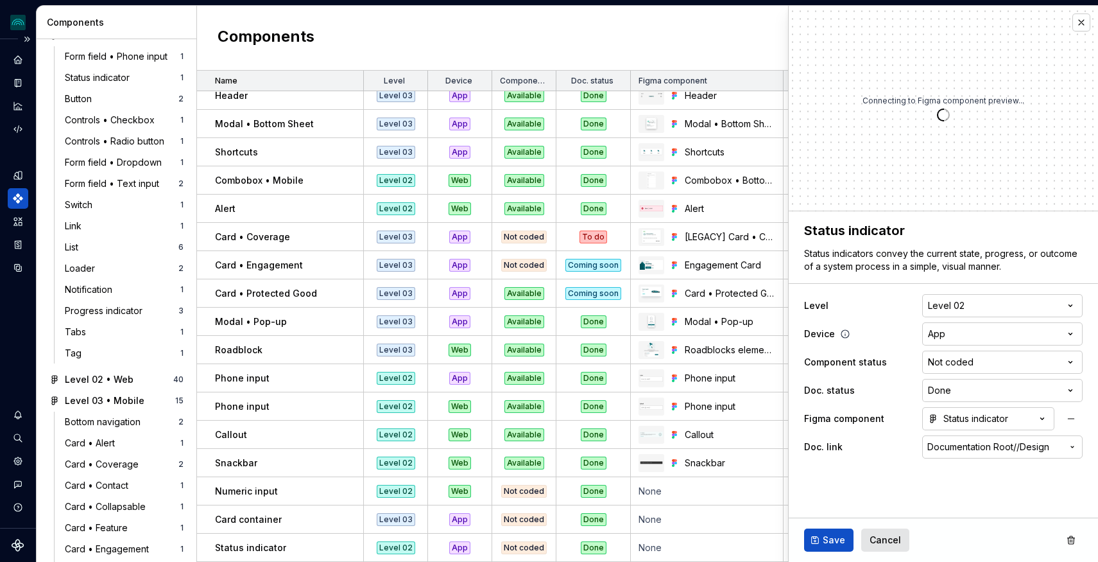
type textarea "*"
click at [985, 365] on html "iceberg M Design system data Components Design system components Overview Figma…" at bounding box center [549, 281] width 1098 height 562
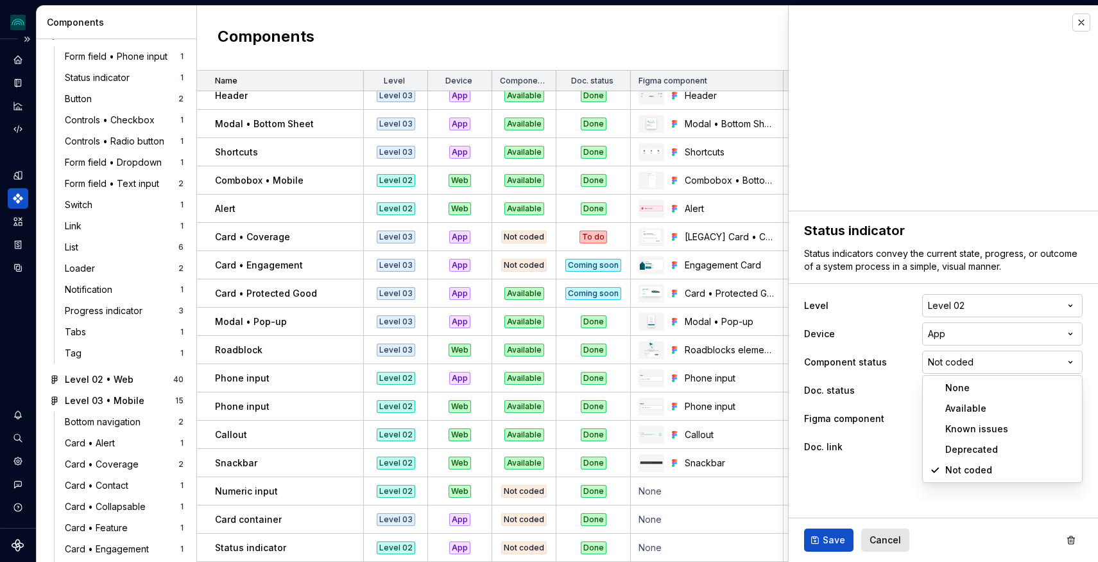
select select "**********"
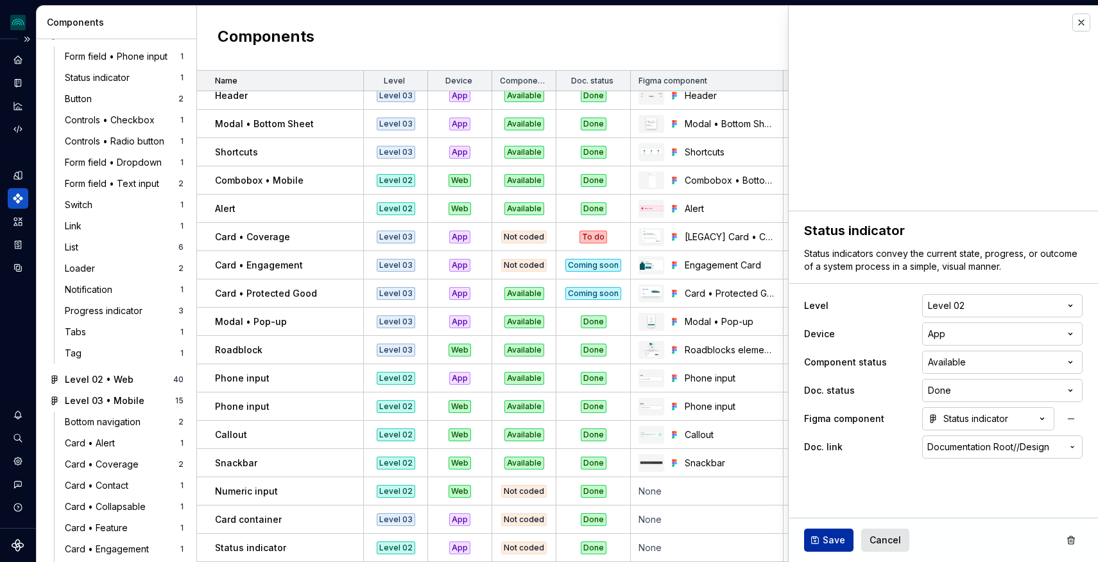
click at [838, 542] on span "Save" at bounding box center [834, 539] width 22 height 13
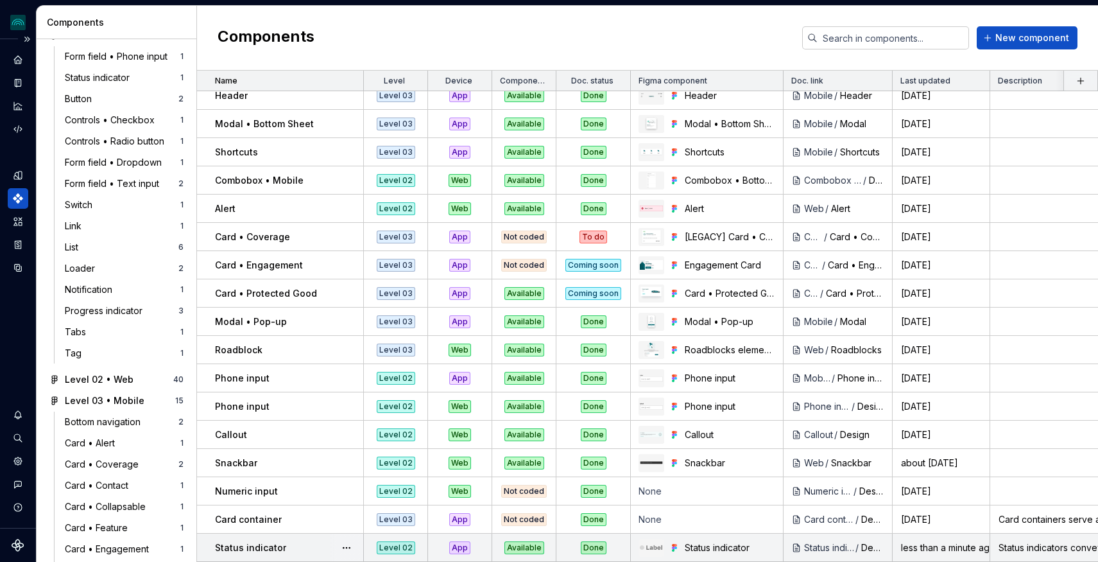
click at [840, 544] on div "Status indicator" at bounding box center [829, 547] width 50 height 13
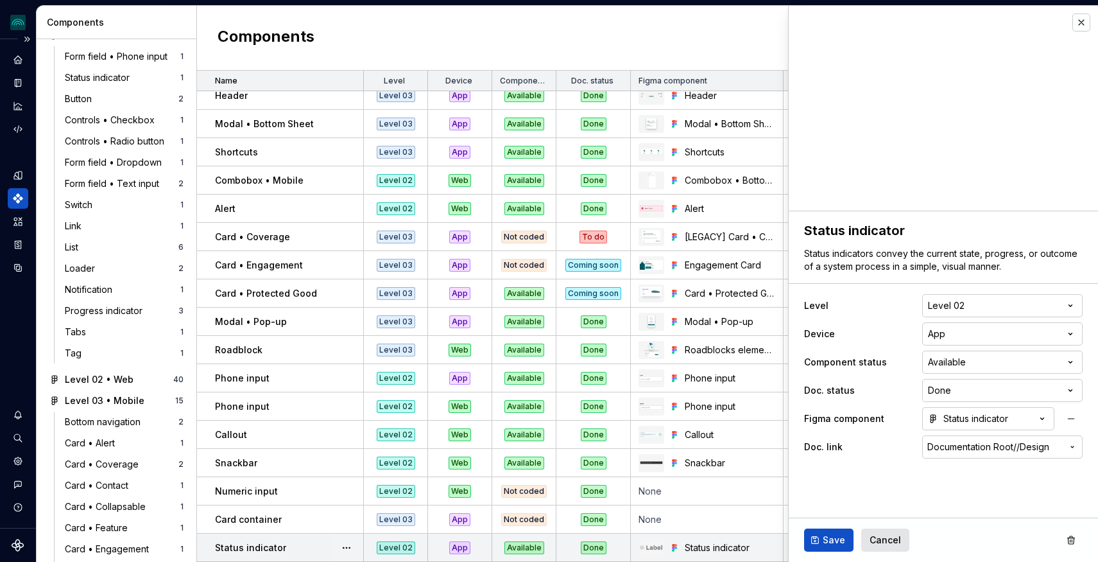
click at [279, 542] on p "Status indicator" at bounding box center [250, 547] width 71 height 13
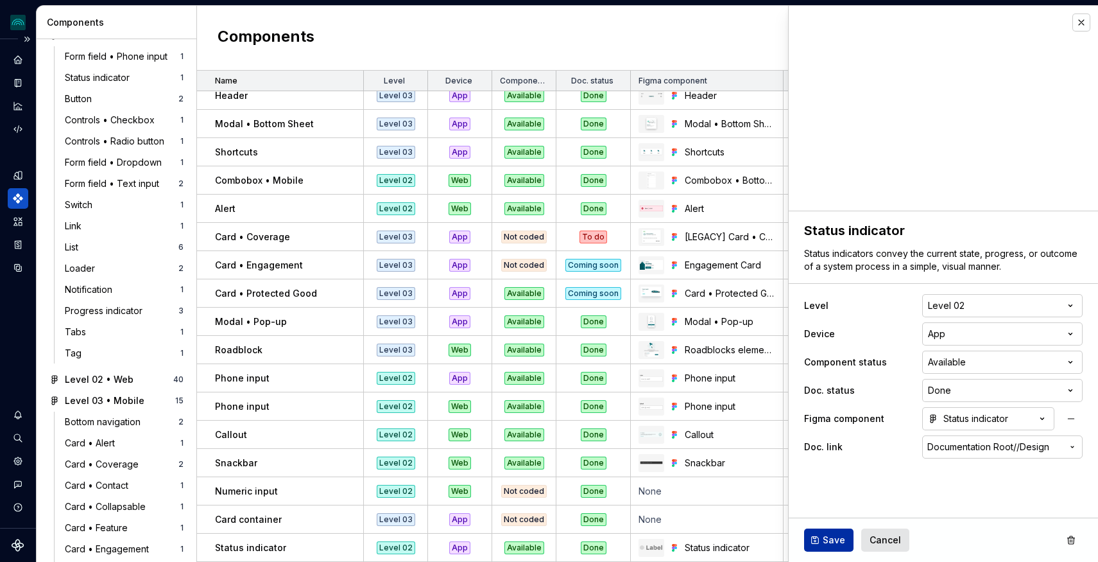
click at [839, 537] on span "Save" at bounding box center [834, 539] width 22 height 13
type textarea "*"
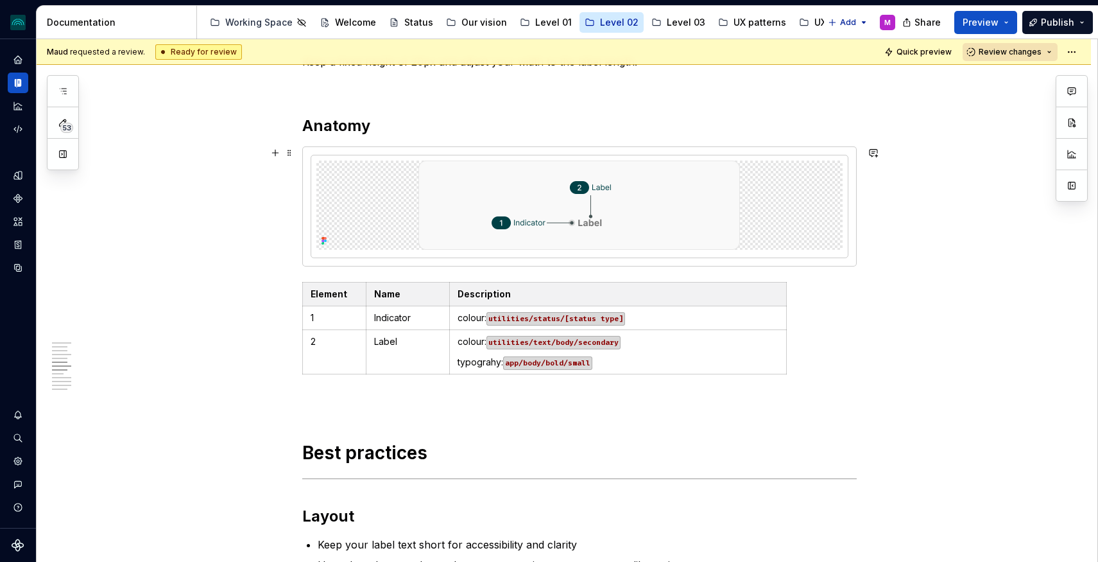
scroll to position [1138, 0]
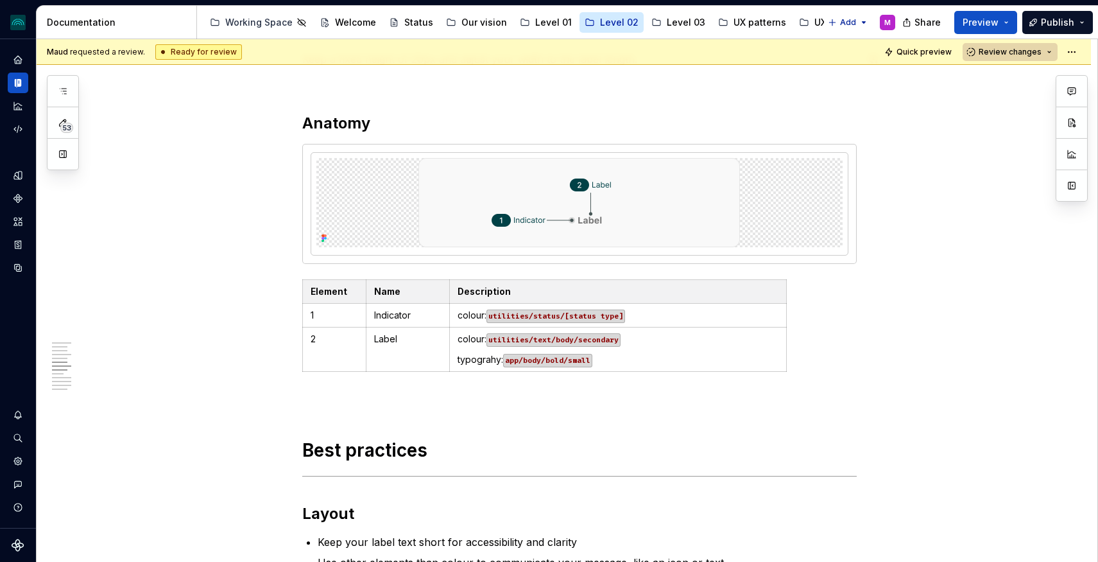
click at [1028, 55] on span "Review changes" at bounding box center [1010, 52] width 63 height 10
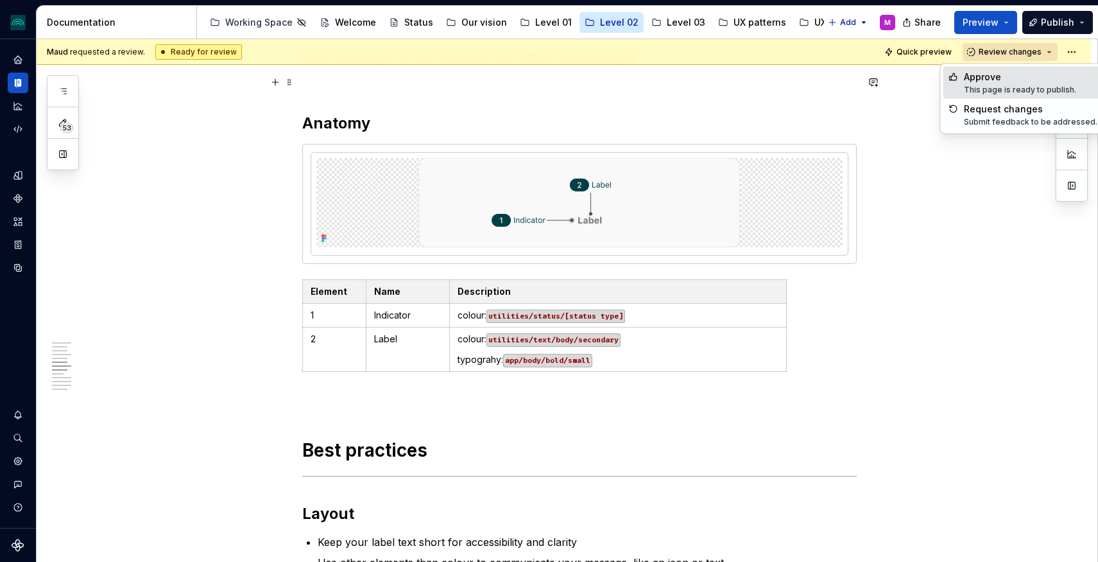
click at [1004, 82] on div "Approve" at bounding box center [1020, 77] width 112 height 13
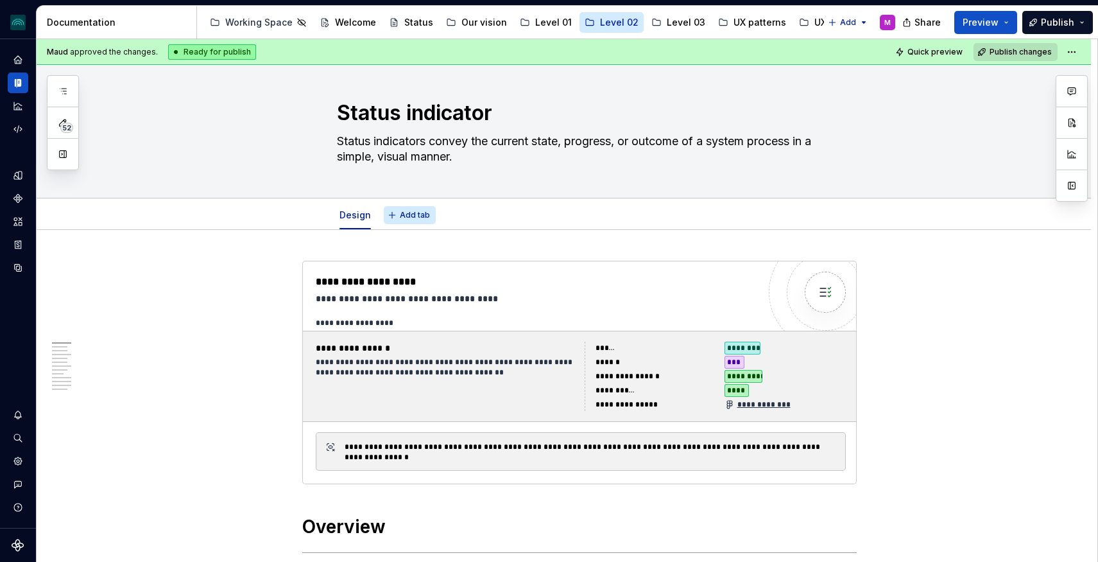
scroll to position [8, 0]
type textarea "*"
